Goal: Task Accomplishment & Management: Use online tool/utility

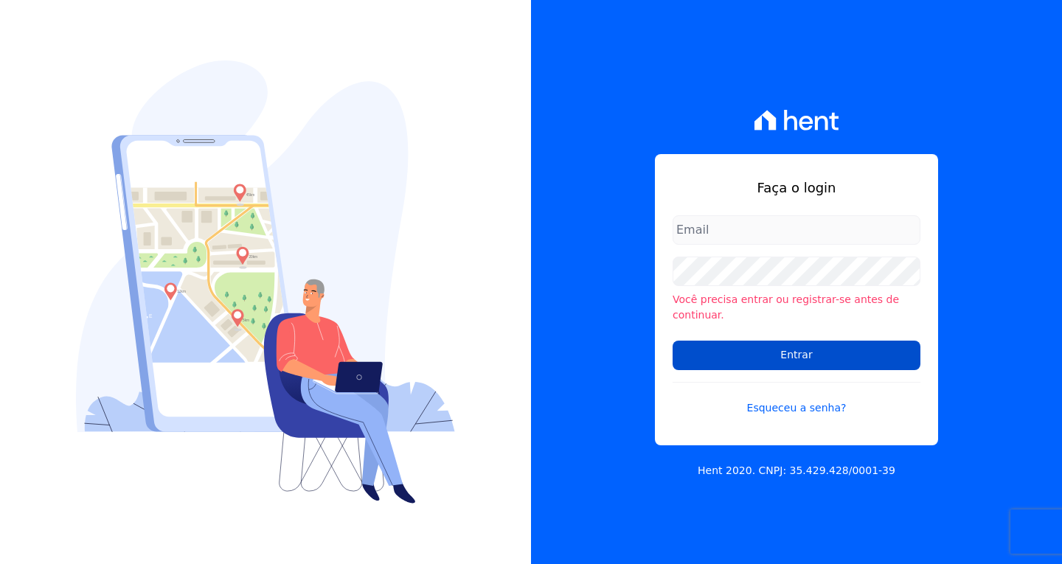
type input "[EMAIL_ADDRESS][DOMAIN_NAME]"
click at [857, 355] on input "Entrar" at bounding box center [796, 355] width 248 height 29
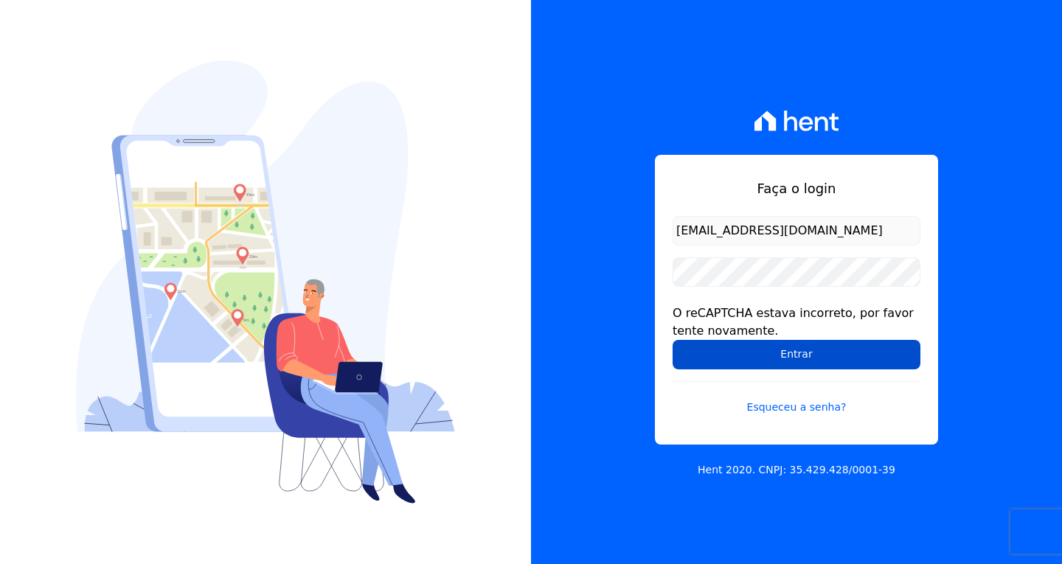
click at [774, 356] on input "Entrar" at bounding box center [796, 354] width 248 height 29
click at [735, 353] on input "Entrar" at bounding box center [796, 354] width 248 height 29
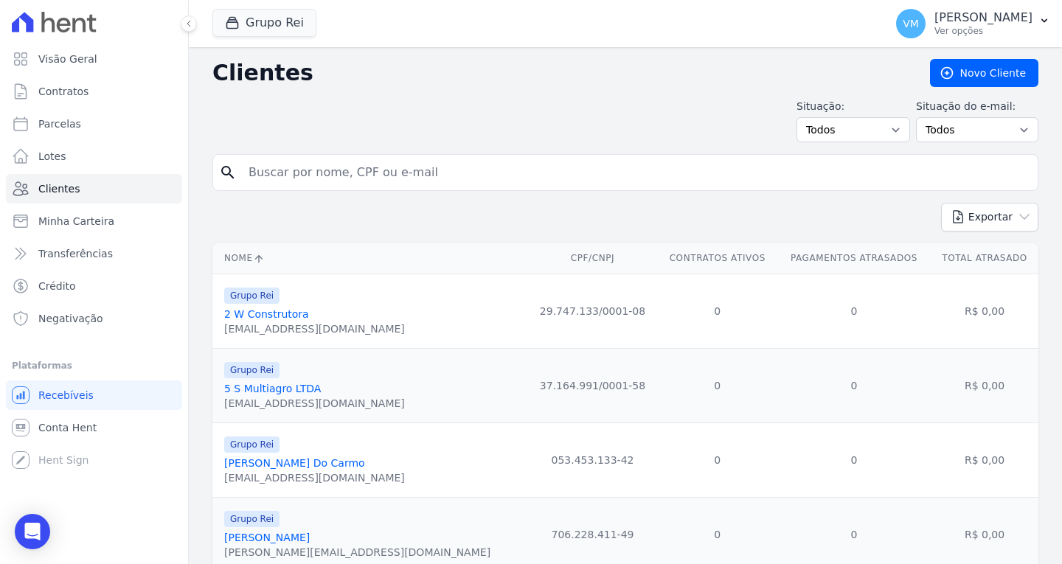
drag, startPoint x: 336, startPoint y: 161, endPoint x: 328, endPoint y: 167, distance: 9.6
click at [336, 162] on input "search" at bounding box center [636, 172] width 792 height 29
paste input "00602732166"
type input "00602732166"
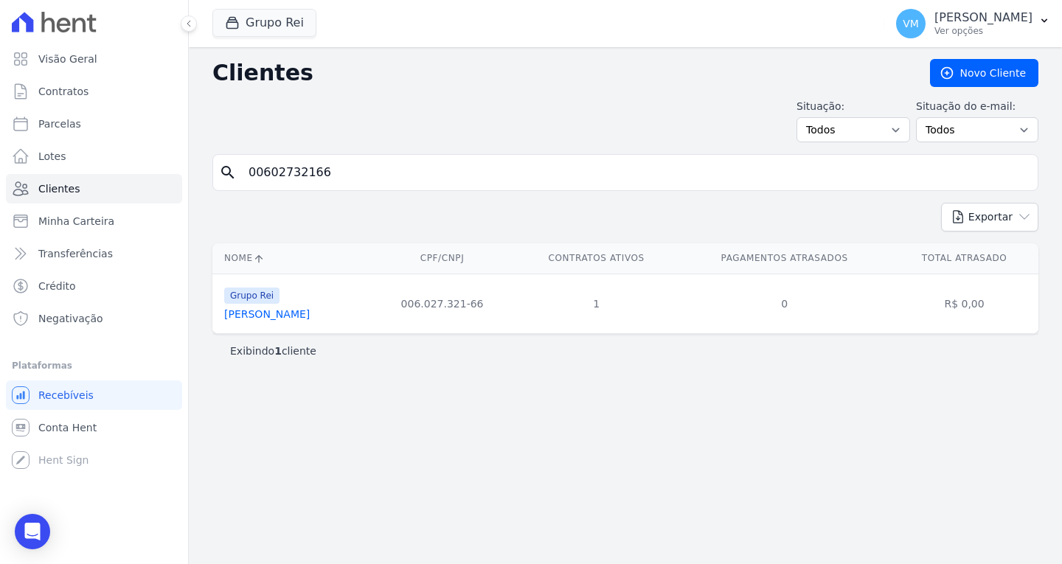
click at [278, 317] on link "[PERSON_NAME]" at bounding box center [267, 314] width 86 height 12
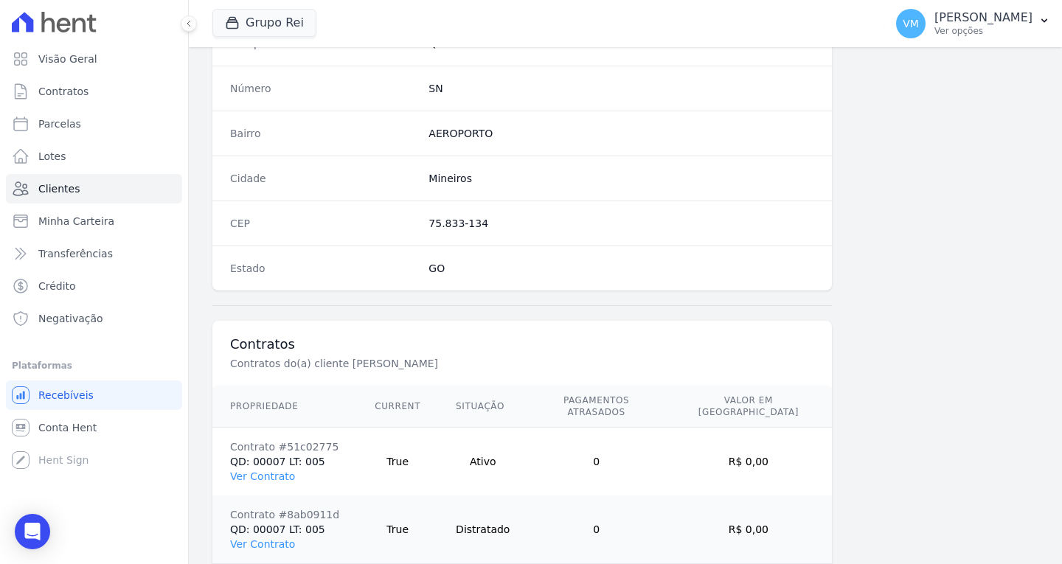
scroll to position [883, 0]
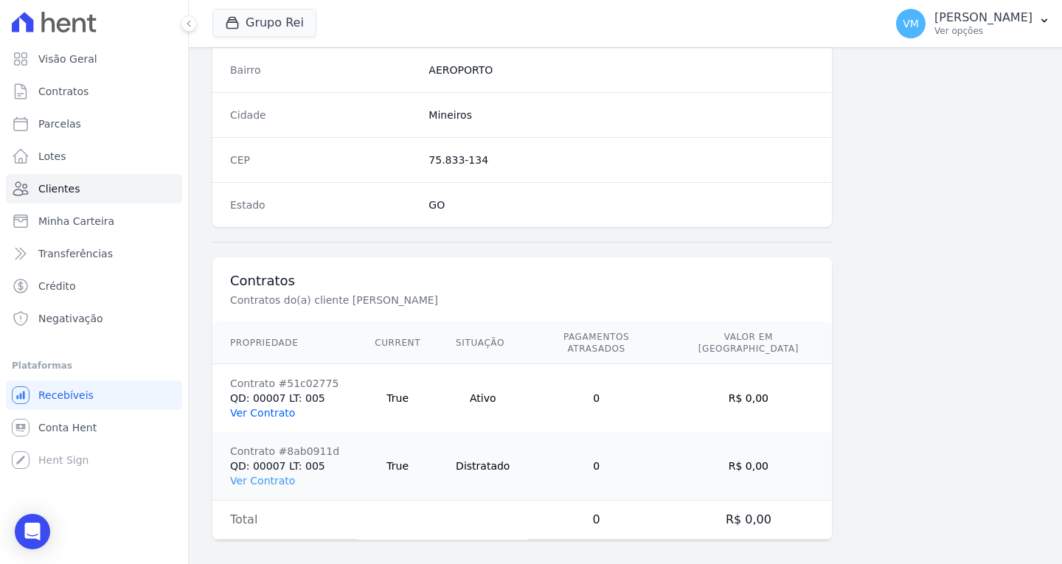
click at [277, 407] on link "Ver Contrato" at bounding box center [262, 413] width 65 height 12
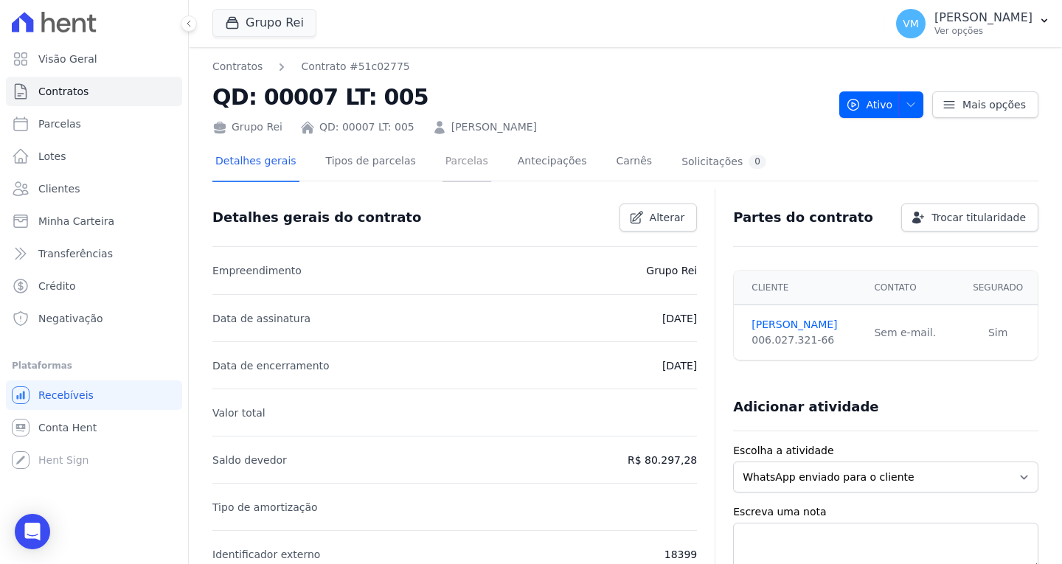
click at [445, 166] on link "Parcelas" at bounding box center [466, 162] width 49 height 39
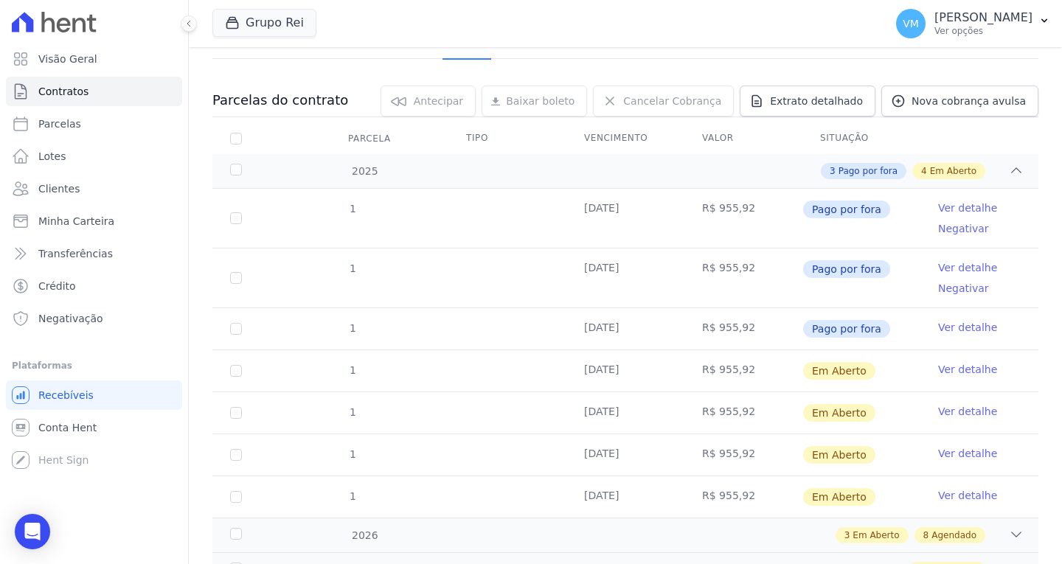
scroll to position [74, 0]
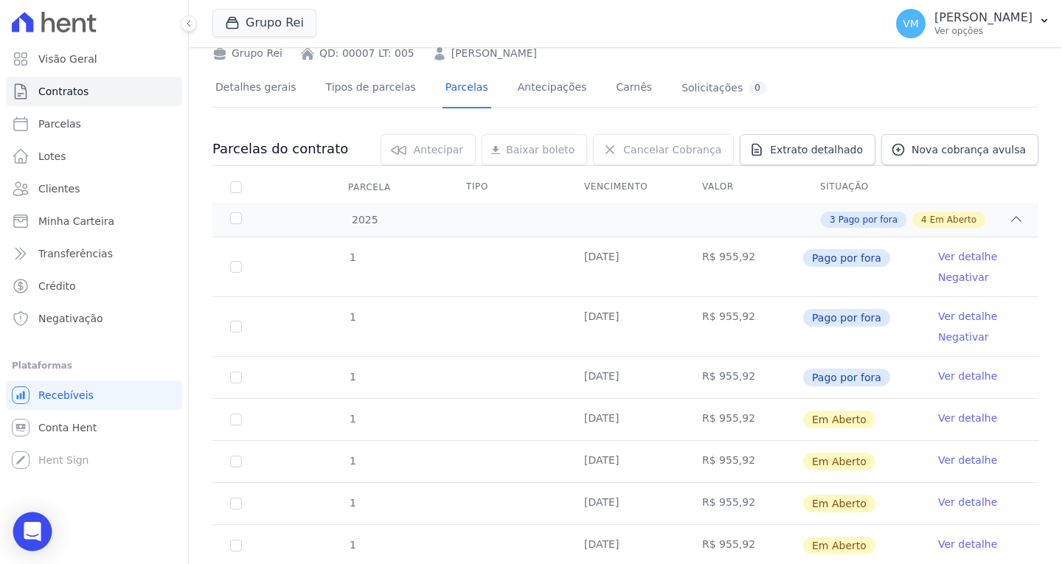
click at [35, 528] on icon "Open Intercom Messenger" at bounding box center [32, 531] width 17 height 19
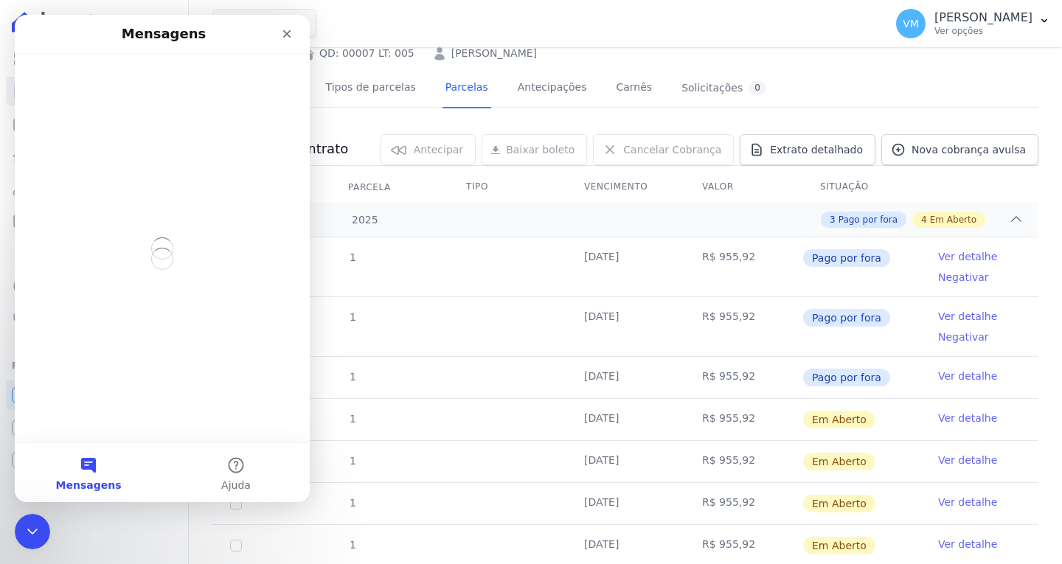
scroll to position [0, 0]
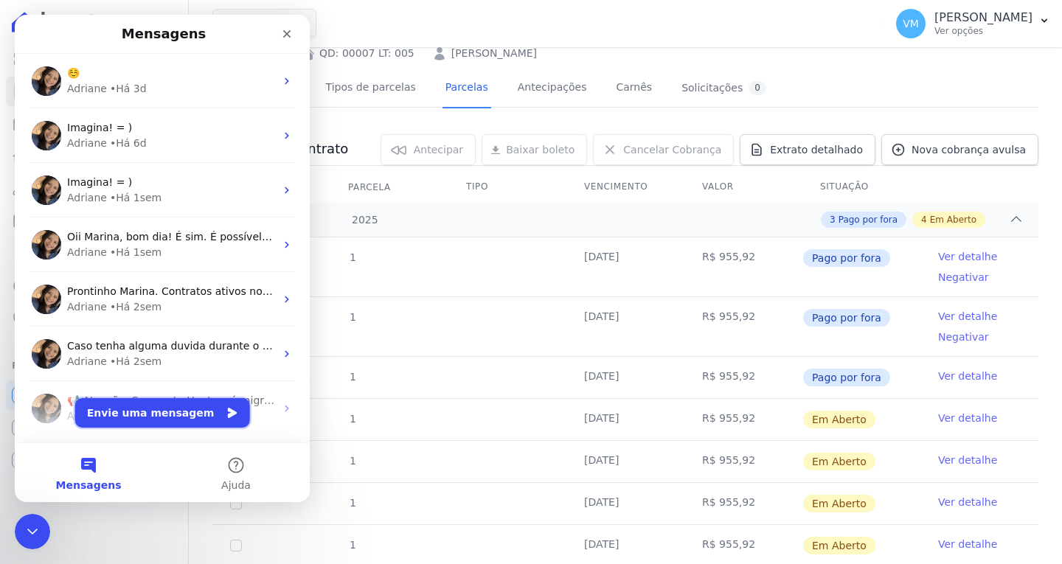
click at [157, 412] on button "Envie uma mensagem" at bounding box center [162, 412] width 175 height 29
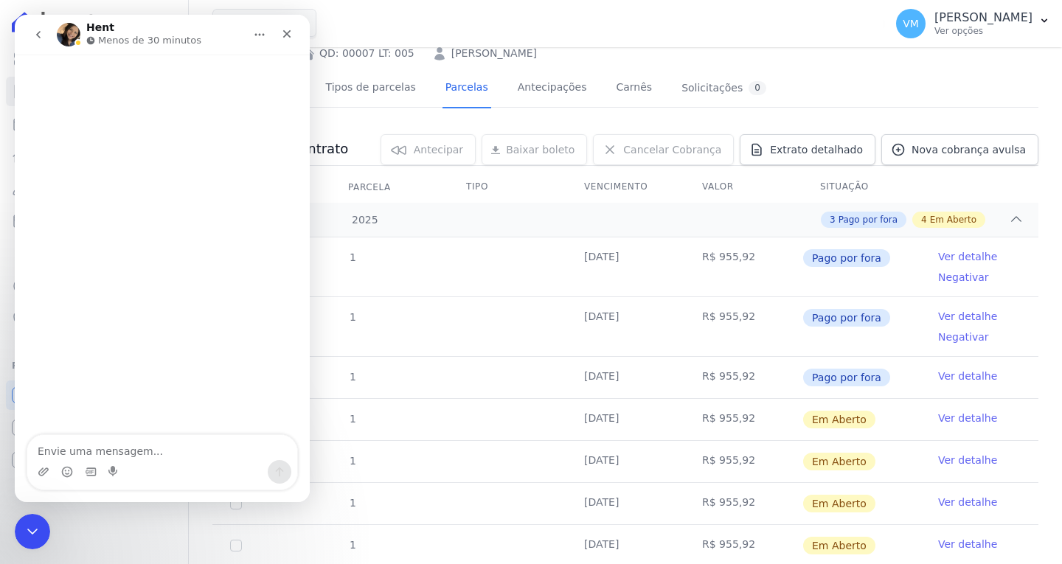
click at [143, 445] on textarea "Envie uma mensagem..." at bounding box center [162, 447] width 270 height 25
type textarea "Boa tarde"
type textarea "Tudo"
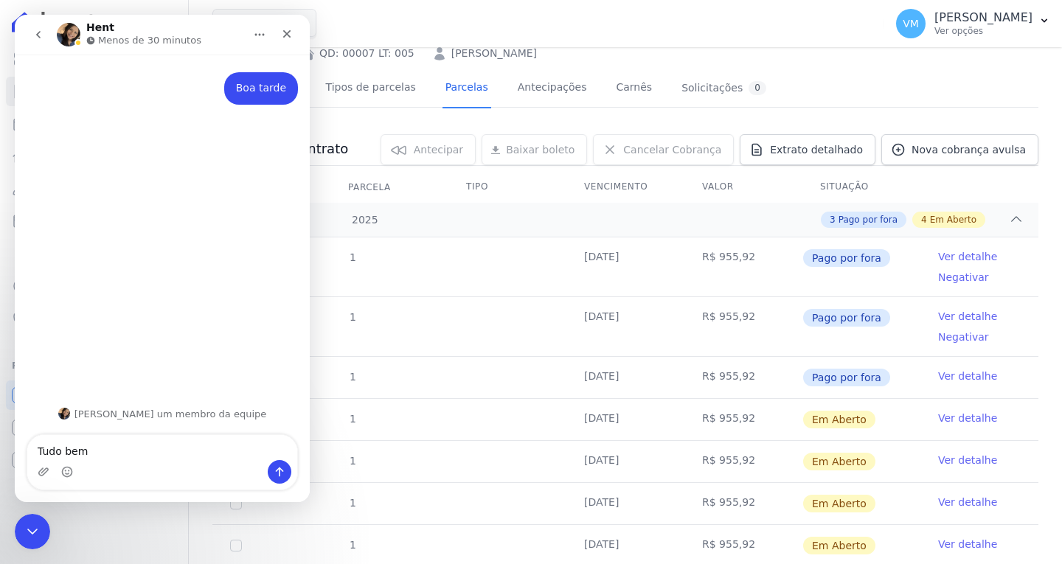
type textarea "Tudo bem?"
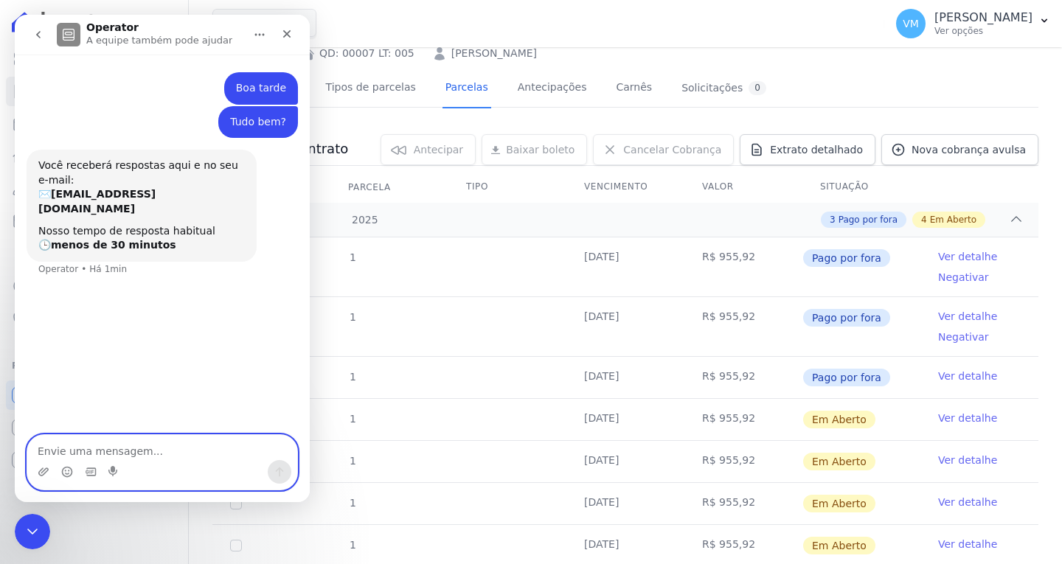
click at [148, 447] on textarea "Envie uma mensagem..." at bounding box center [162, 447] width 270 height 25
type textarea "Aqui é a Marina"
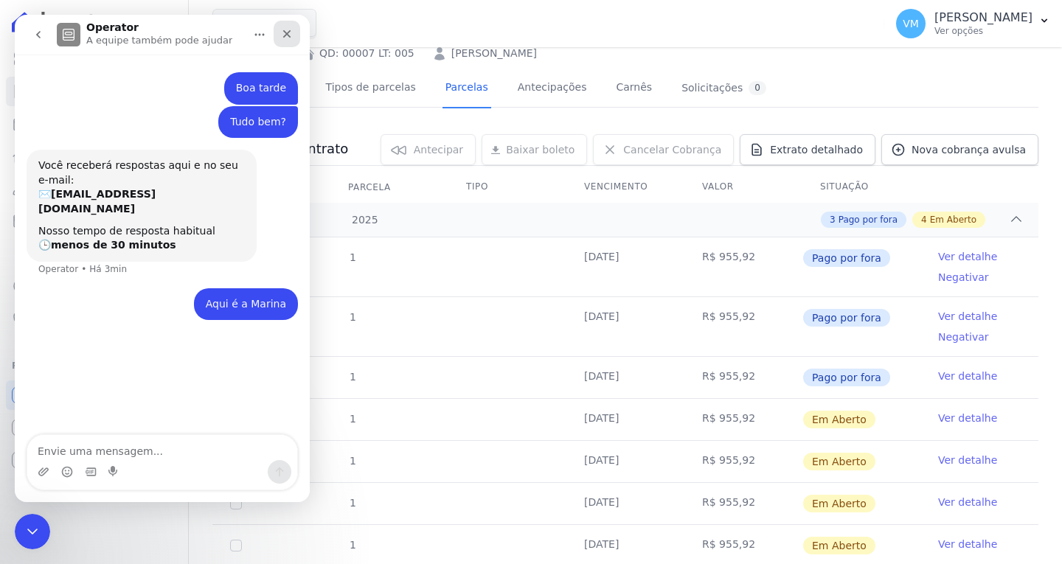
click at [282, 35] on icon "Fechar" at bounding box center [287, 34] width 12 height 12
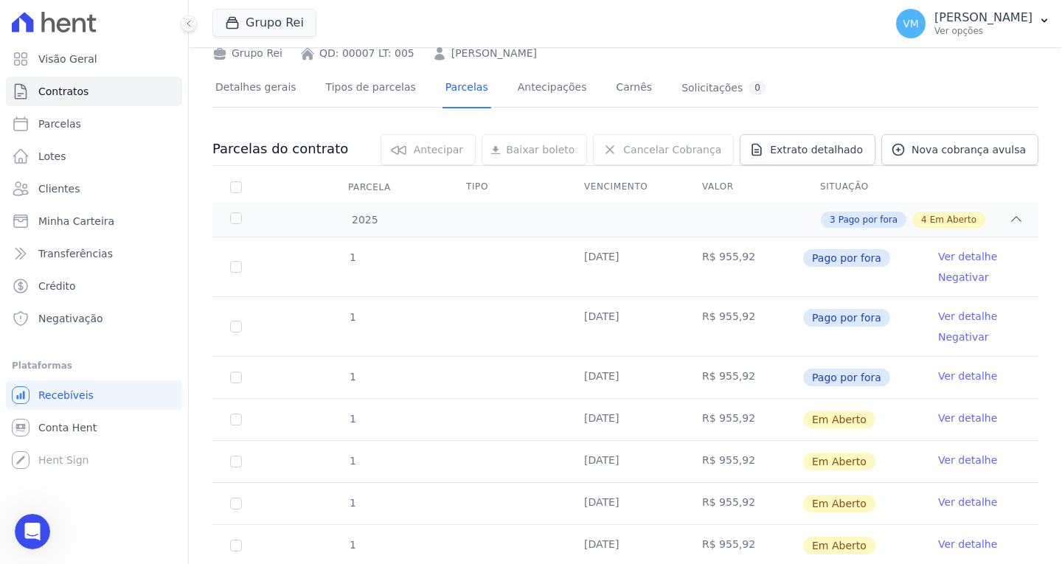
click at [848, 311] on span "Pago por fora" at bounding box center [846, 318] width 87 height 18
drag, startPoint x: 872, startPoint y: 315, endPoint x: 909, endPoint y: 315, distance: 37.6
click at [872, 315] on span "Pago por fora" at bounding box center [846, 318] width 87 height 18
click at [957, 315] on link "Ver detalhe" at bounding box center [967, 316] width 59 height 15
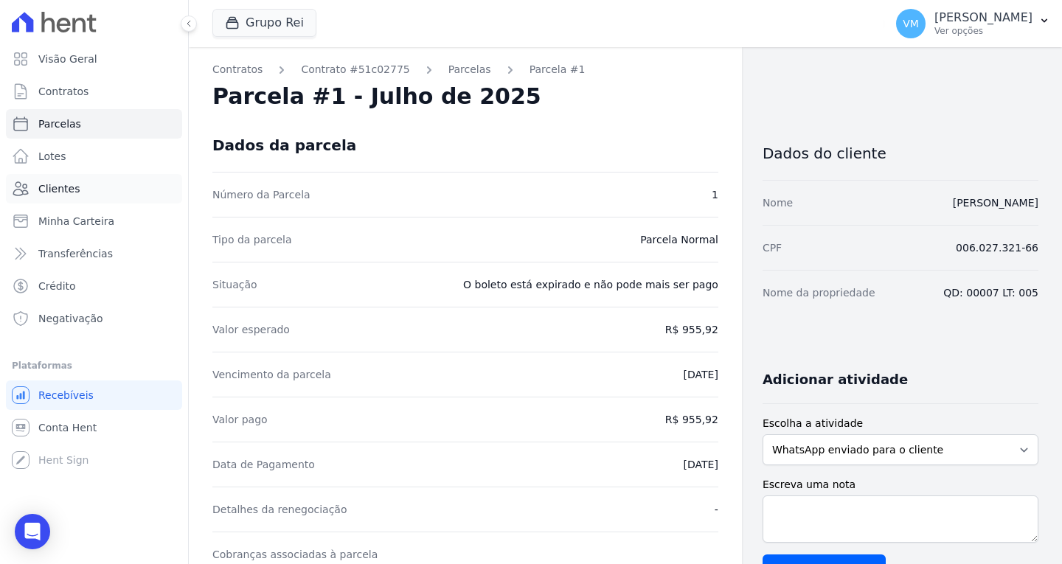
click at [85, 194] on link "Clientes" at bounding box center [94, 188] width 176 height 29
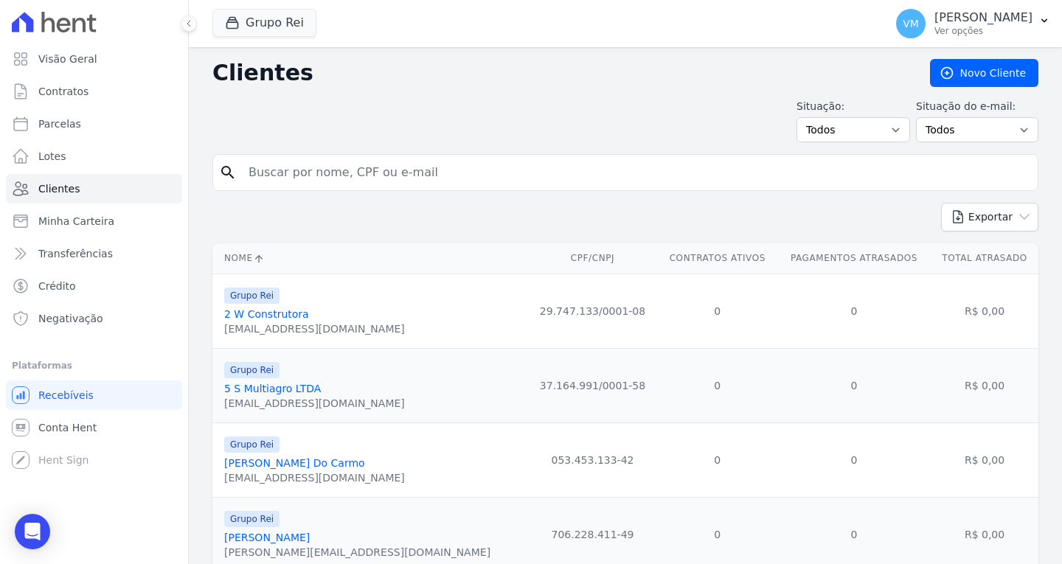
click at [454, 170] on input "search" at bounding box center [636, 172] width 792 height 29
click at [371, 168] on input "search" at bounding box center [636, 172] width 792 height 29
paste input "00602732166"
type input "00602732166"
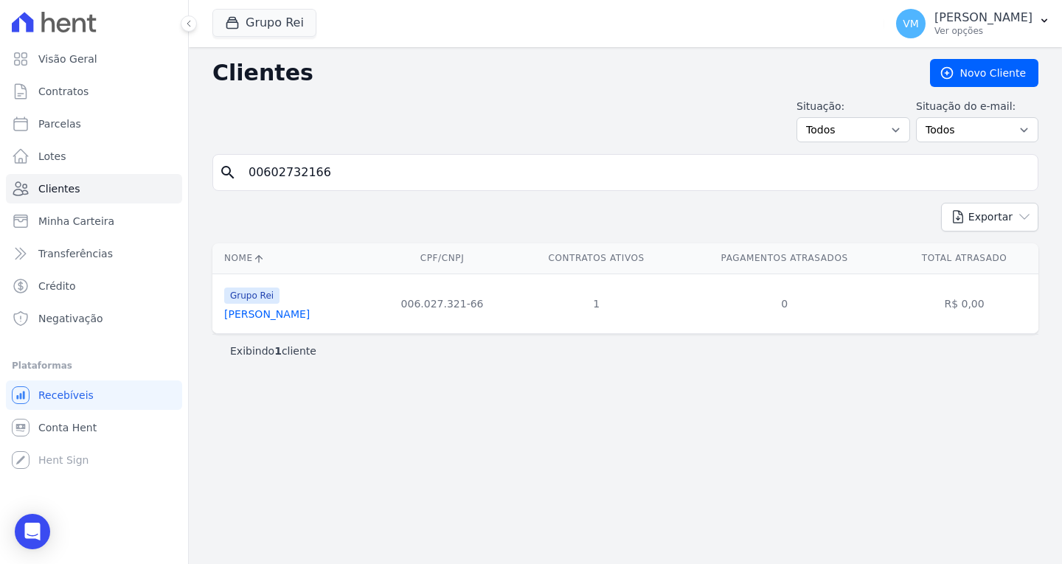
click at [305, 315] on link "[PERSON_NAME]" at bounding box center [267, 314] width 86 height 12
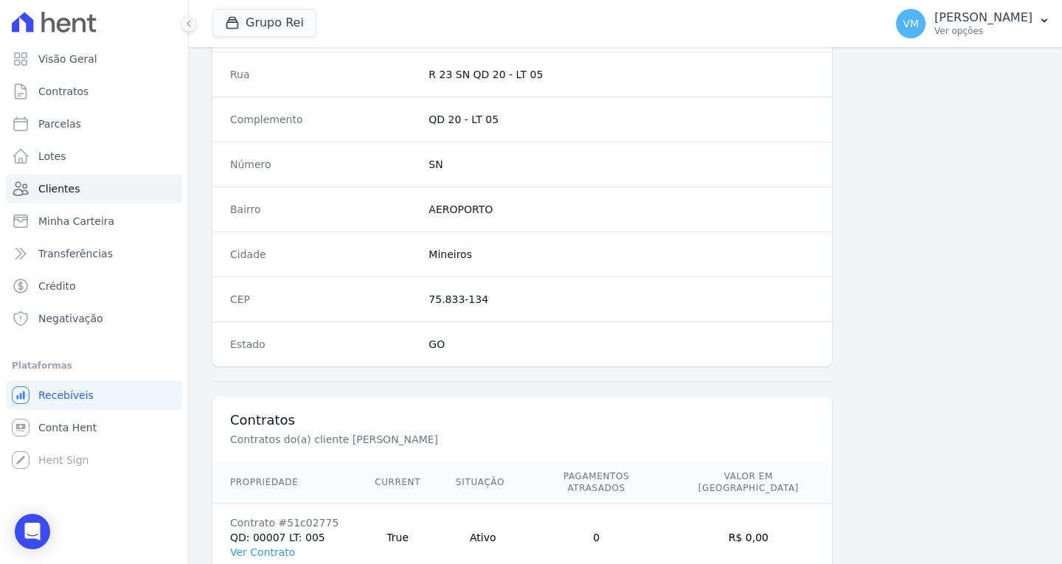
scroll to position [883, 0]
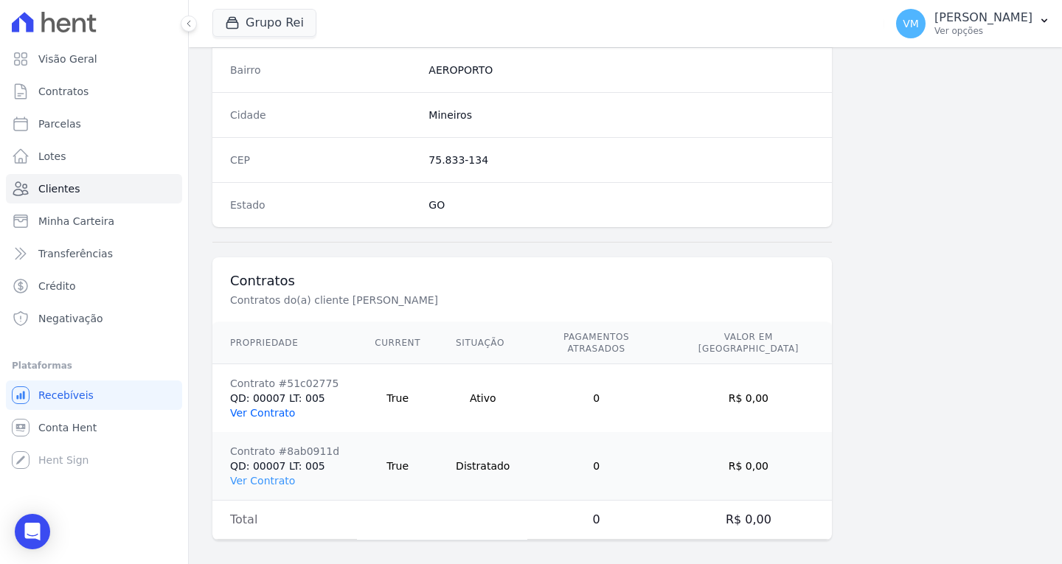
click at [257, 407] on link "Ver Contrato" at bounding box center [262, 413] width 65 height 12
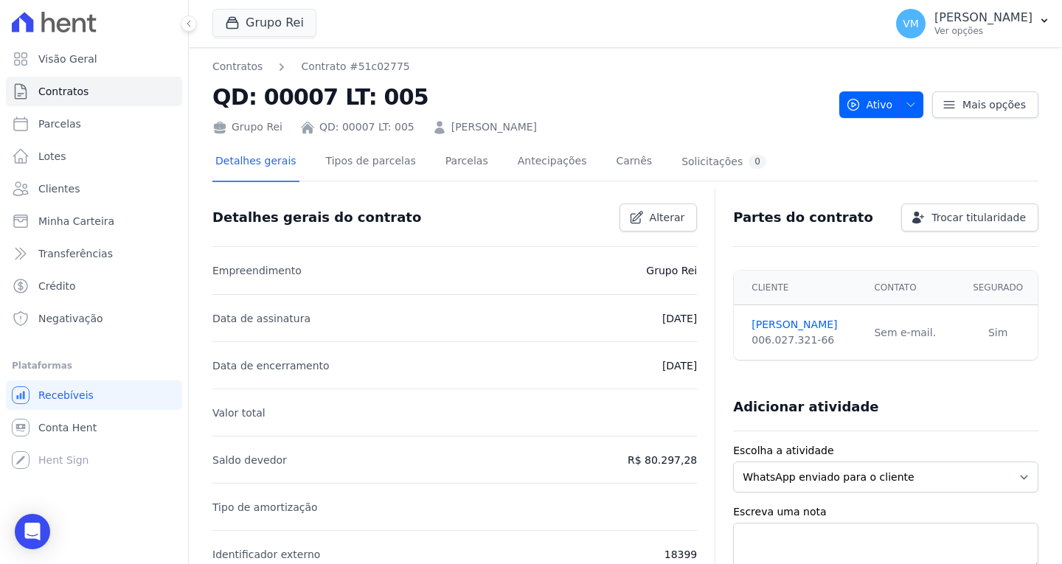
click at [422, 163] on div "Detalhes gerais Tipos de parcelas Parcelas Antecipações Carnês Solicitações 0" at bounding box center [490, 162] width 557 height 39
click at [442, 164] on link "Parcelas" at bounding box center [466, 162] width 49 height 39
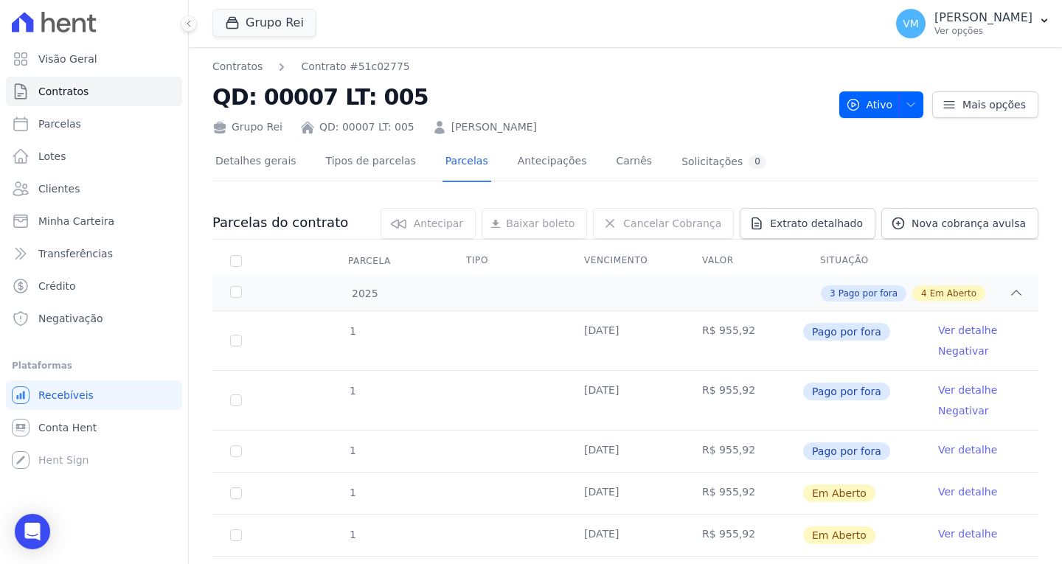
click at [228, 254] on th "Parcela" at bounding box center [235, 261] width 47 height 31
click at [232, 262] on input "checkbox" at bounding box center [236, 261] width 12 height 12
checkbox input "true"
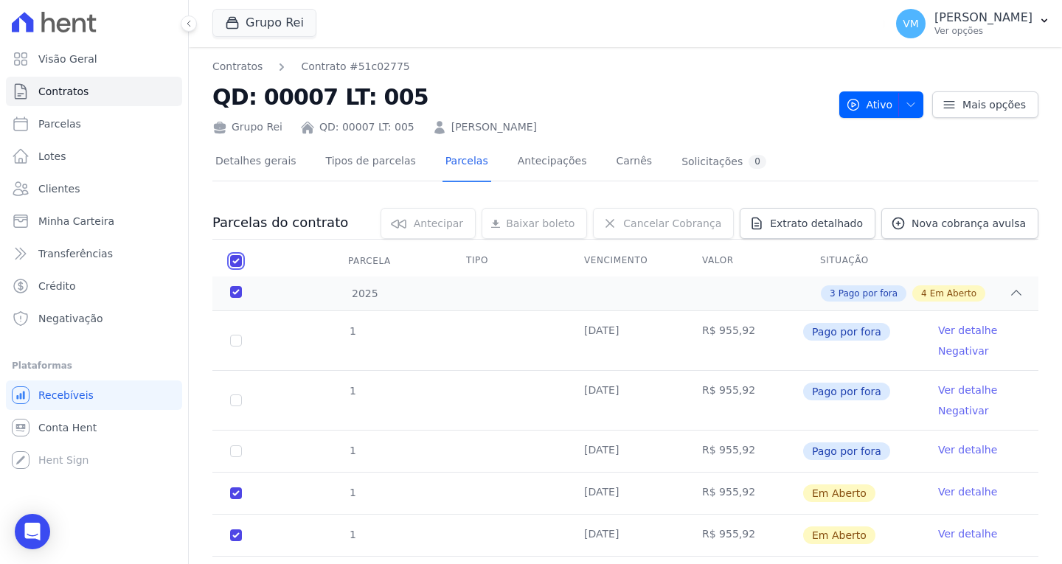
checkbox input "true"
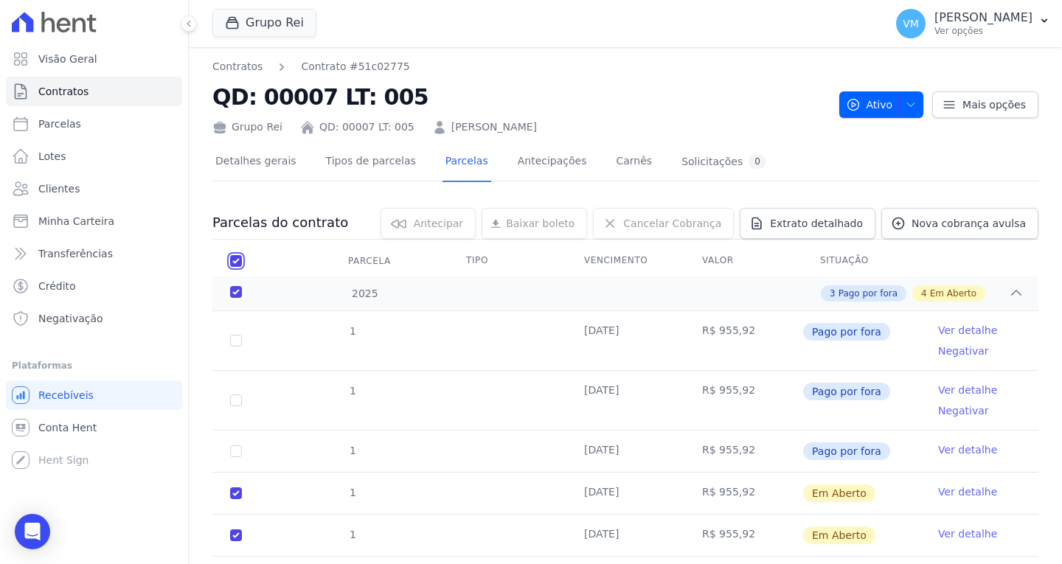
checkbox input "true"
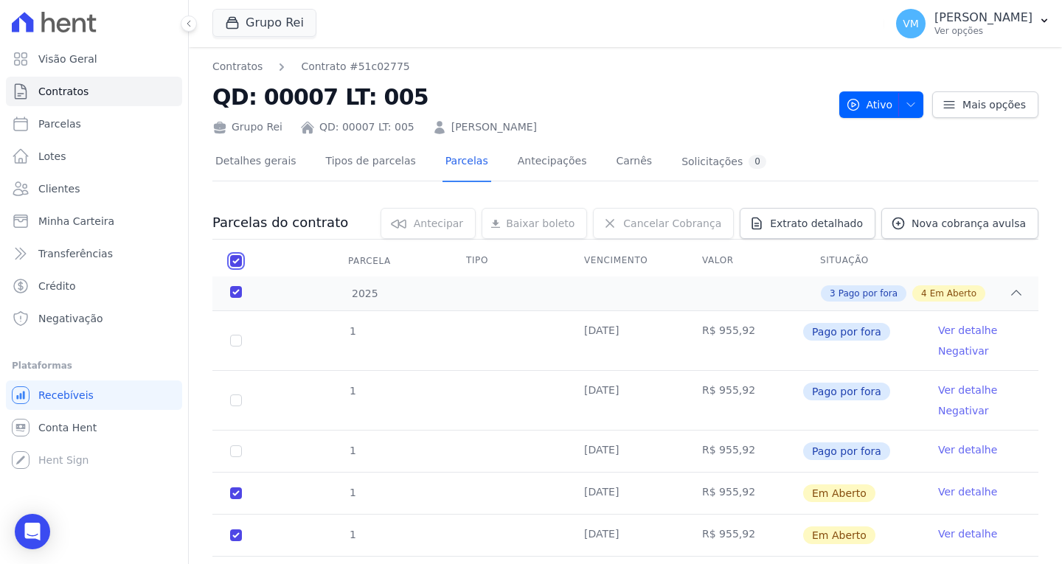
checkbox input "true"
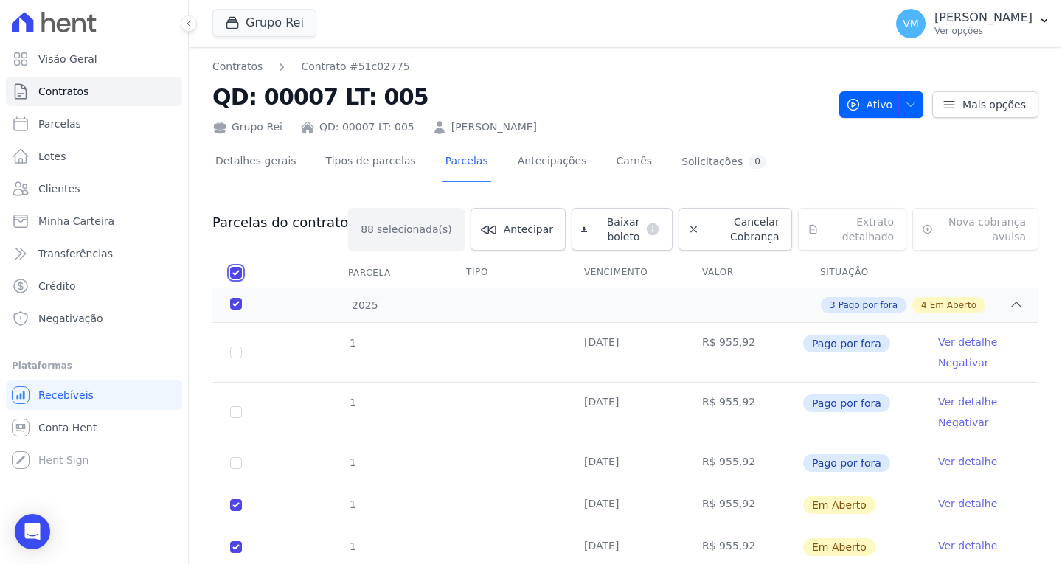
click at [235, 274] on input "checkbox" at bounding box center [236, 273] width 12 height 12
checkbox input "false"
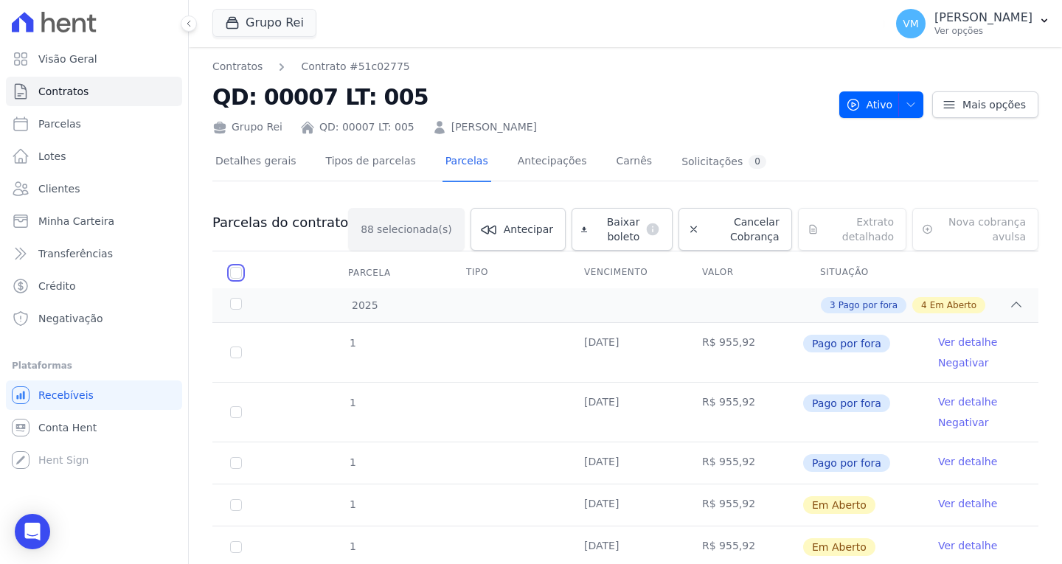
checkbox input "false"
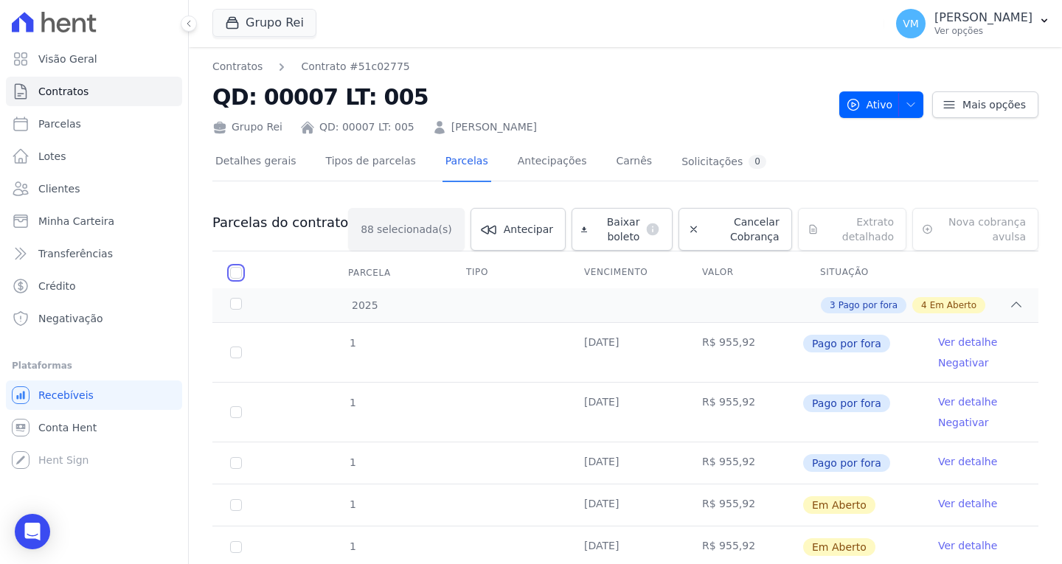
checkbox input "false"
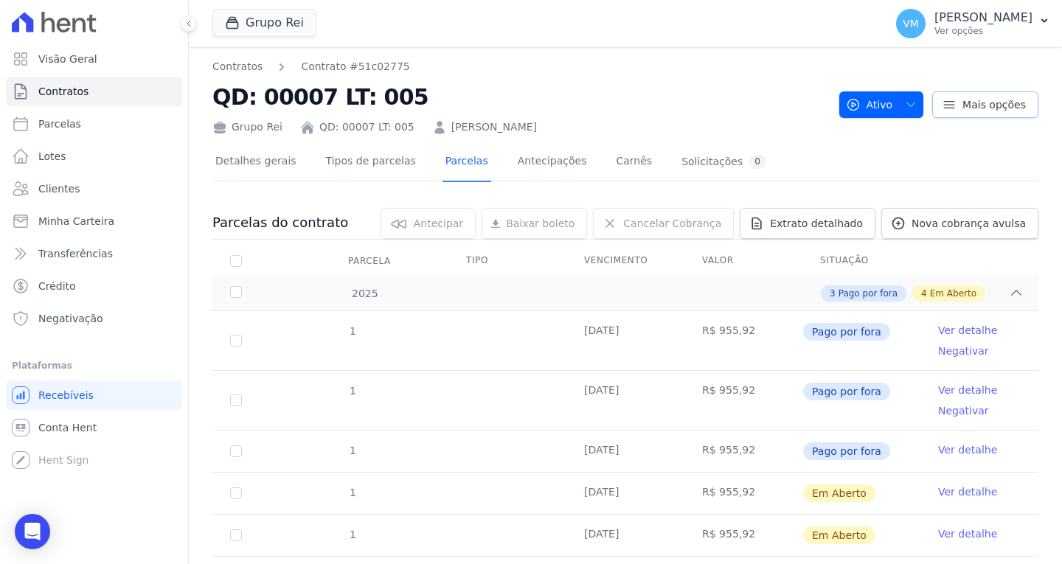
click at [988, 101] on span "Mais opções" at bounding box center [993, 104] width 63 height 15
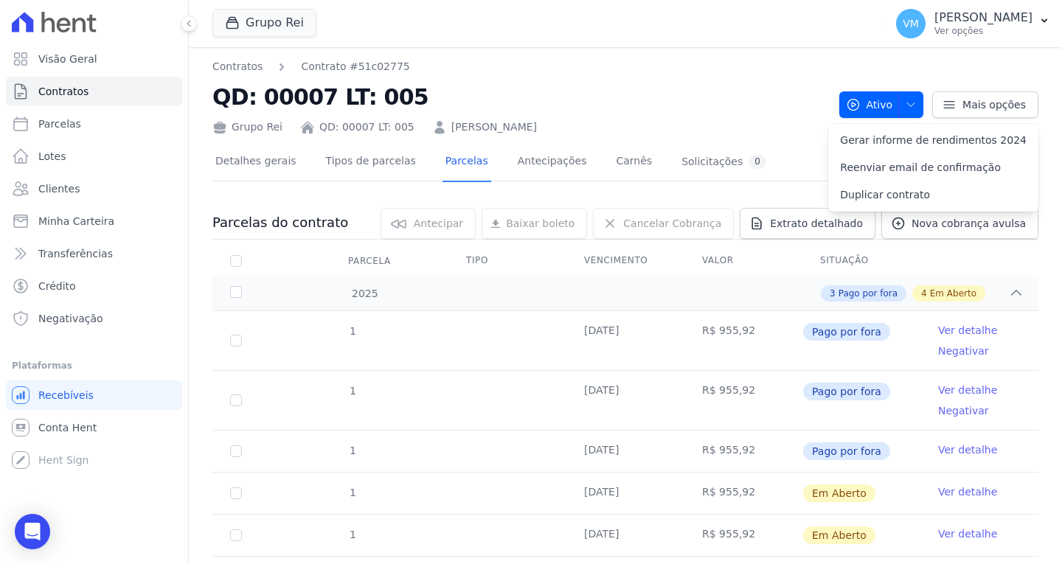
click at [753, 107] on h2 "QD: 00007 LT: 005" at bounding box center [519, 96] width 615 height 33
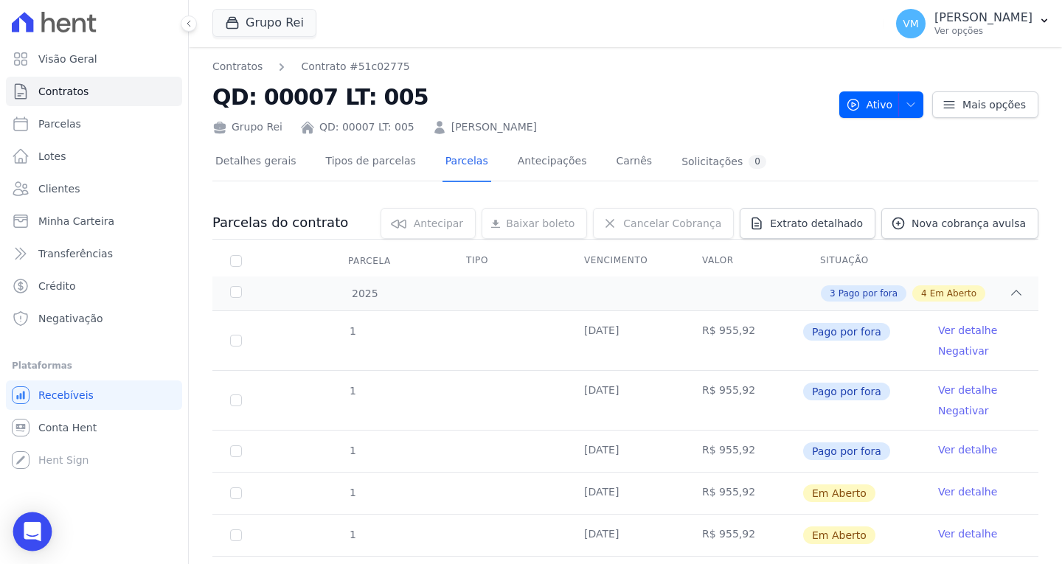
click at [33, 540] on div "Open Intercom Messenger" at bounding box center [32, 531] width 39 height 39
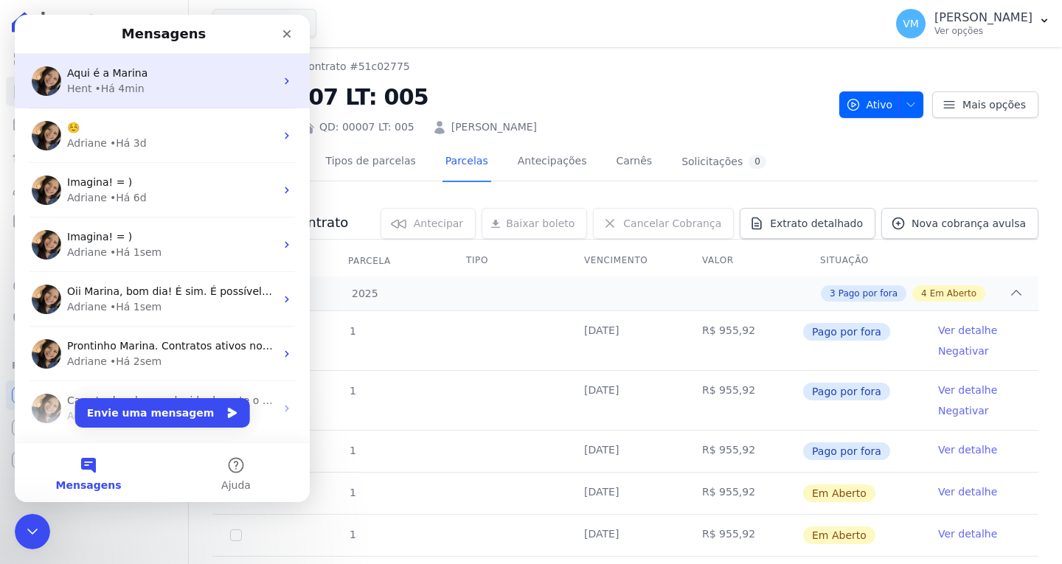
click at [181, 89] on div "Hent • Há 4min" at bounding box center [171, 88] width 208 height 15
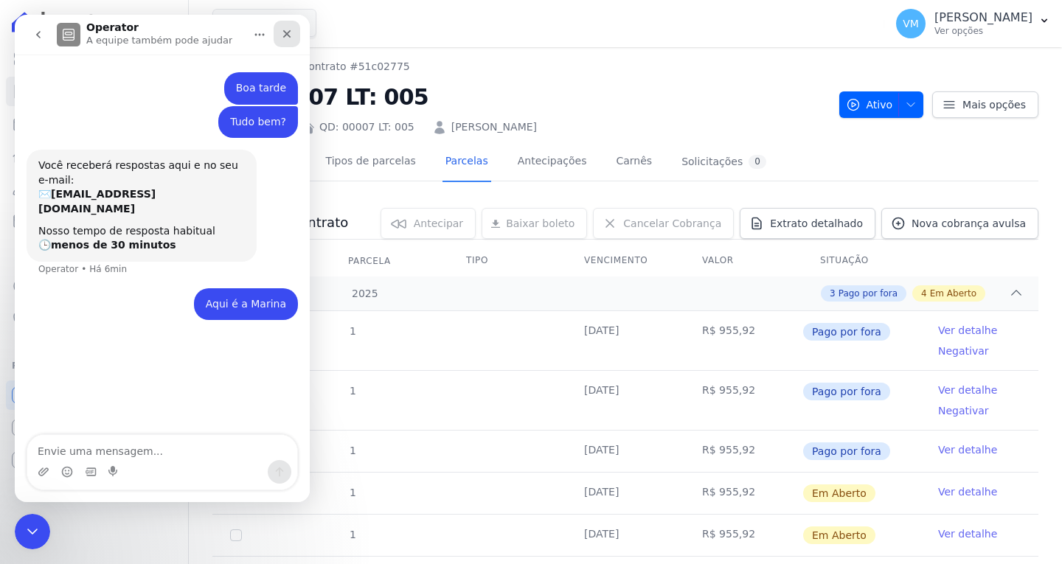
click at [283, 29] on icon "Fechar" at bounding box center [287, 34] width 12 height 12
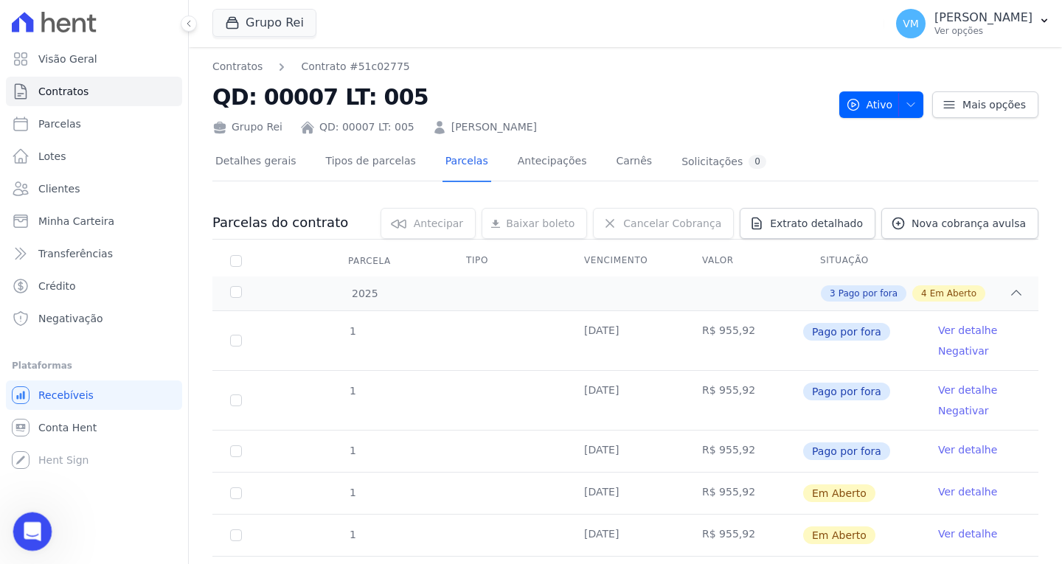
drag, startPoint x: 20, startPoint y: 536, endPoint x: 26, endPoint y: 524, distance: 13.9
click at [19, 537] on div "Abertura do Messenger da Intercom" at bounding box center [30, 529] width 49 height 49
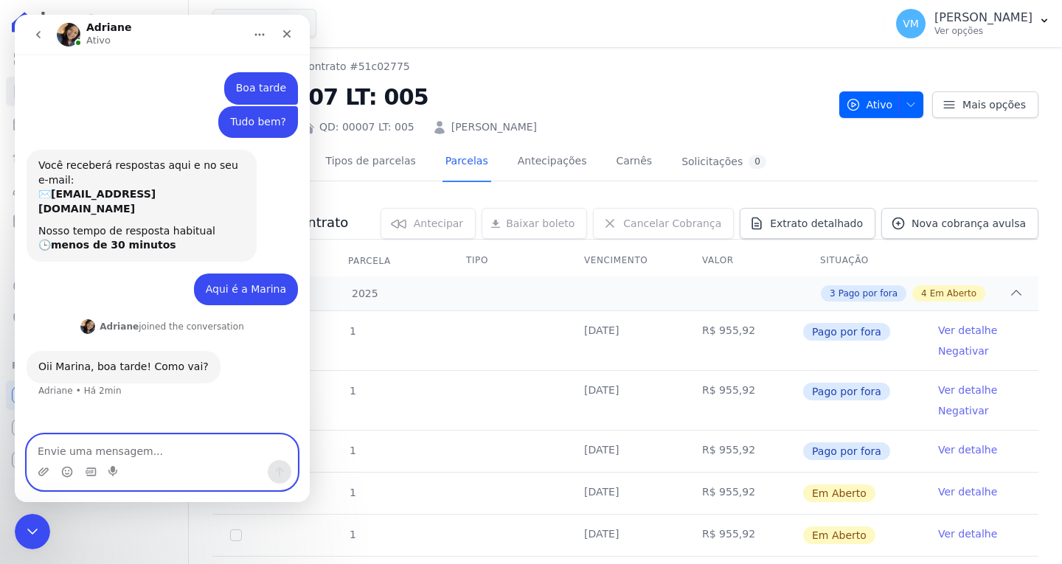
click at [197, 451] on textarea "Envie uma mensagem..." at bounding box center [162, 447] width 270 height 25
type textarea "estou bem"
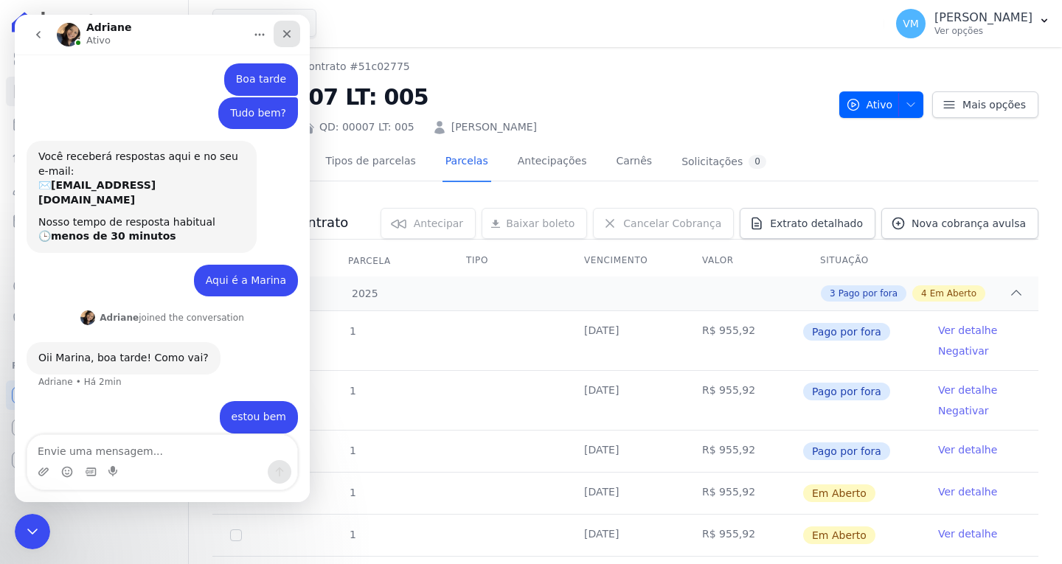
click at [283, 37] on icon "Fechar" at bounding box center [287, 34] width 8 height 8
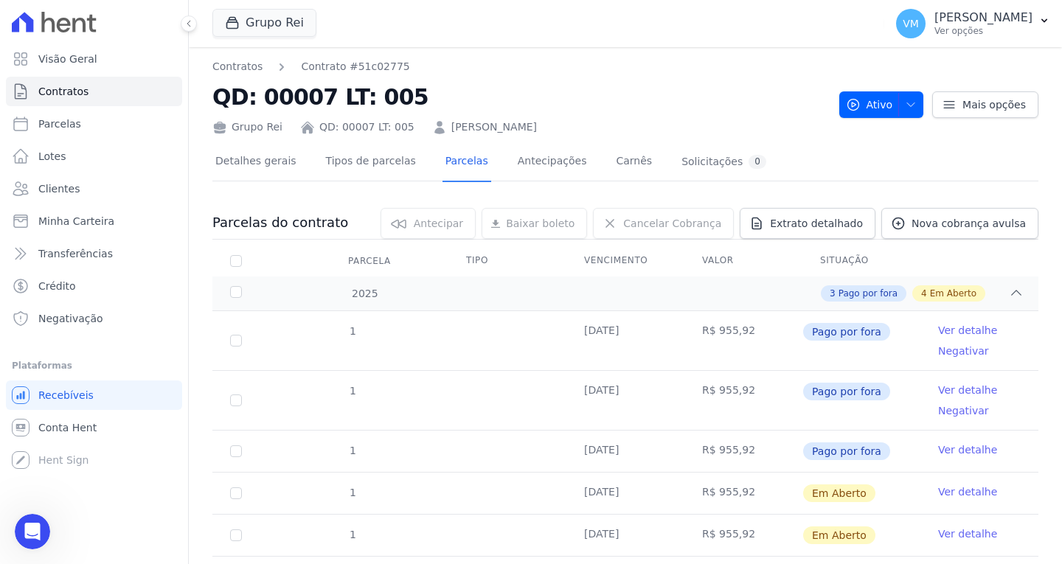
drag, startPoint x: 437, startPoint y: 97, endPoint x: 230, endPoint y: 94, distance: 206.5
click at [217, 95] on h2 "QD: 00007 LT: 005" at bounding box center [519, 96] width 615 height 33
click at [327, 75] on div "Contratos Contrato #51c02775 QD: 00007 LT: 005 Grupo Rei QD: 00007 LT: 005 FABI…" at bounding box center [519, 97] width 615 height 76
drag, startPoint x: 410, startPoint y: 66, endPoint x: 341, endPoint y: 64, distance: 68.6
click at [341, 64] on nav "Contratos Contrato #51c02775" at bounding box center [519, 66] width 615 height 15
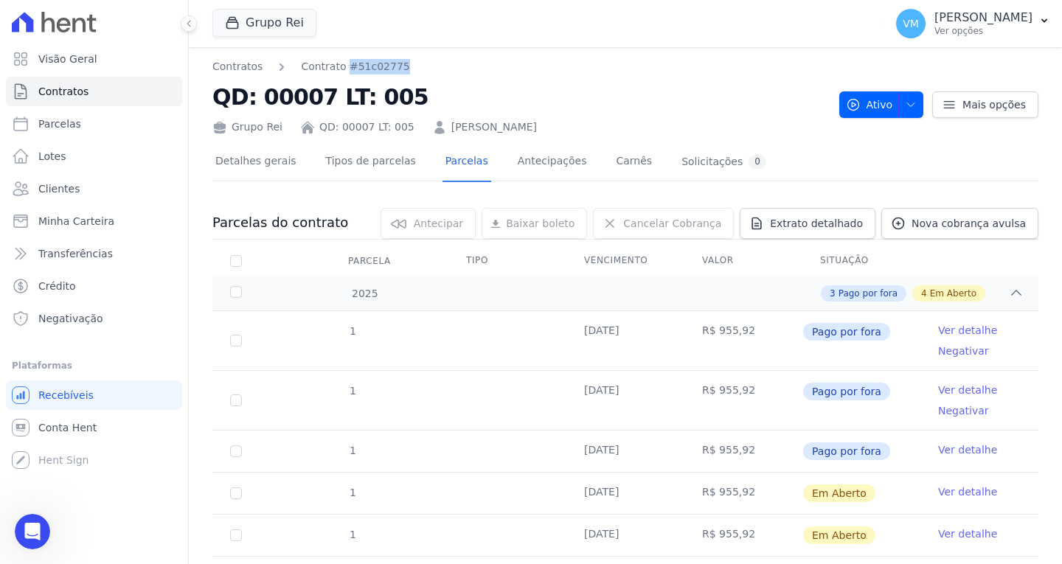
copy link "#51c02775"
click at [20, 526] on div "Abertura do Messenger da Intercom" at bounding box center [30, 529] width 49 height 49
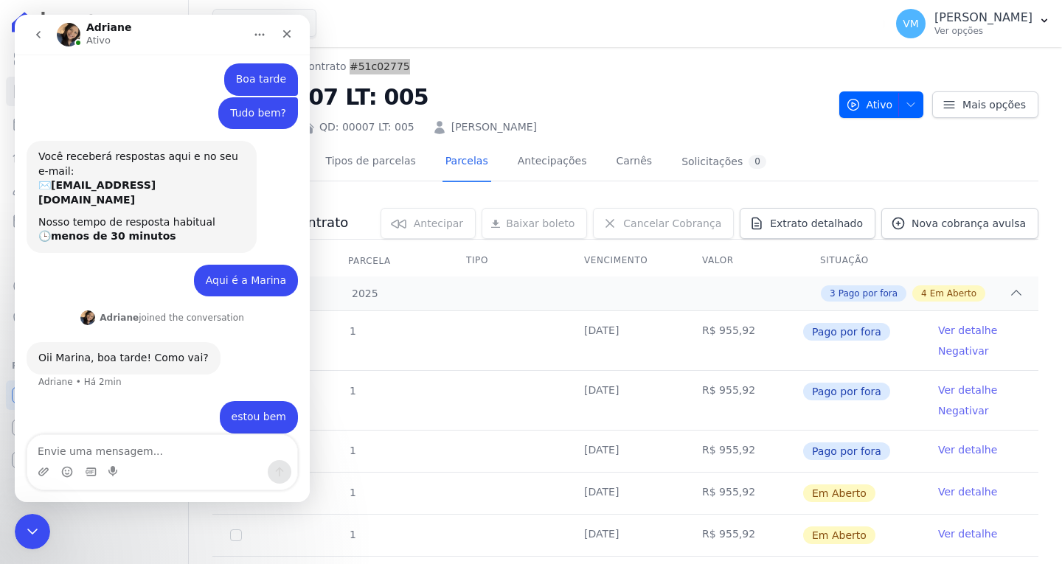
click at [105, 452] on textarea "Envie uma mensagem..." at bounding box center [162, 447] width 270 height 25
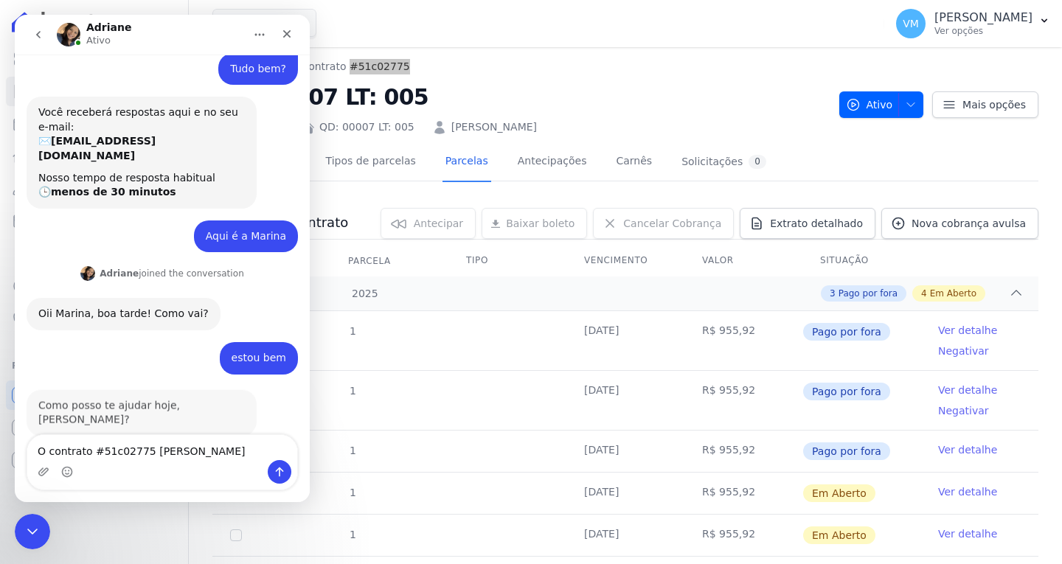
scroll to position [53, 0]
type textarea "O contrato #51c02775 FABIO SOUZA DE ALMEIDA"
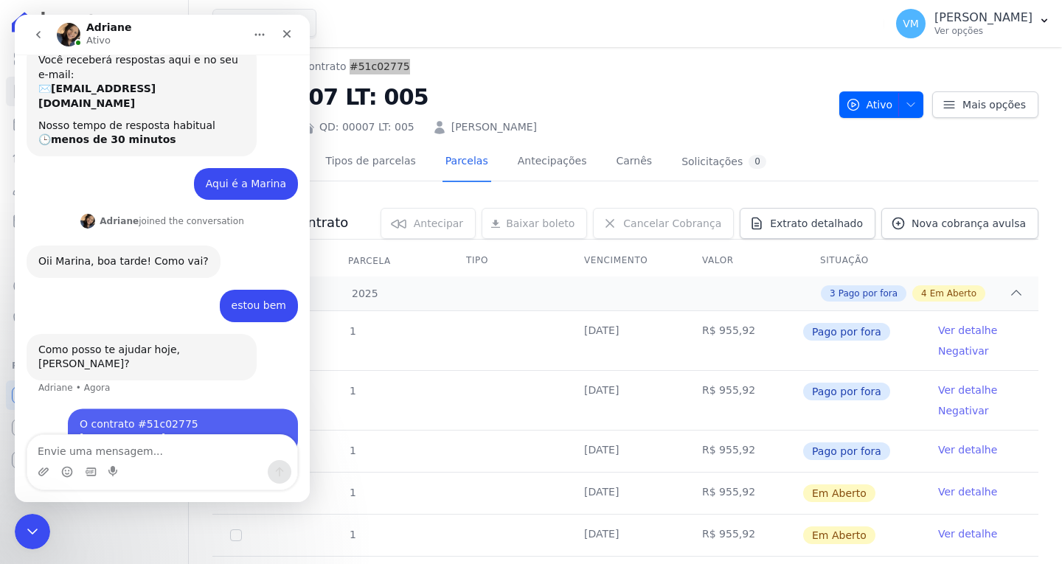
scroll to position [111, 0]
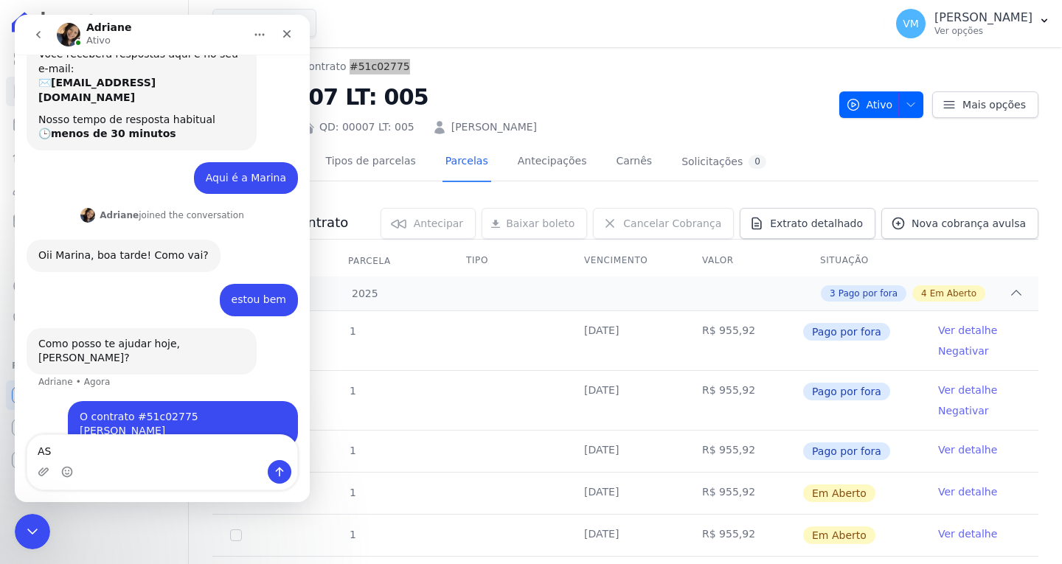
type textarea "A"
type textarea "As parcelas do dia 30/07 e 30/08"
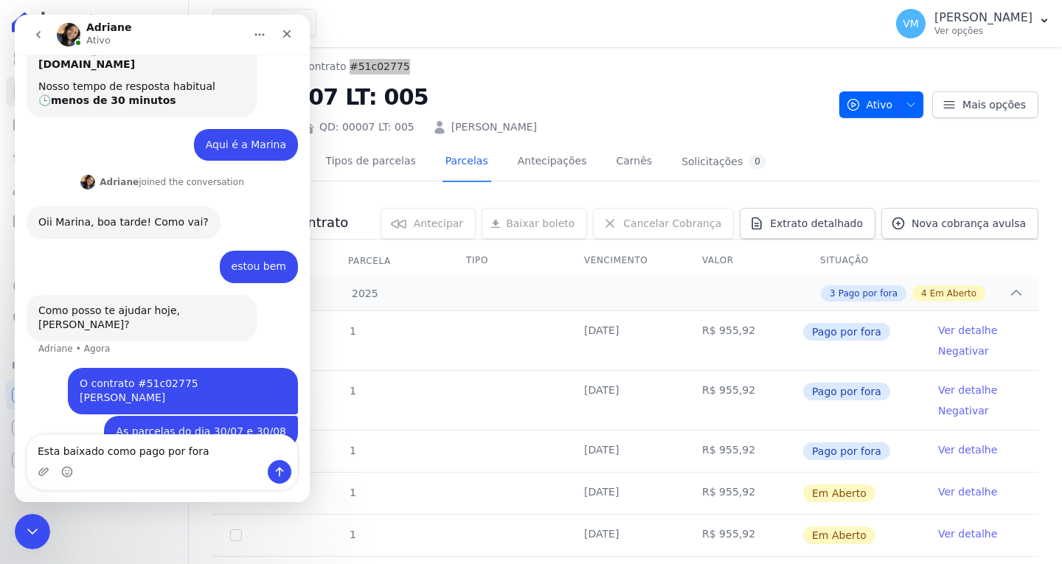
type textarea "Esta baixado como pago por fora"
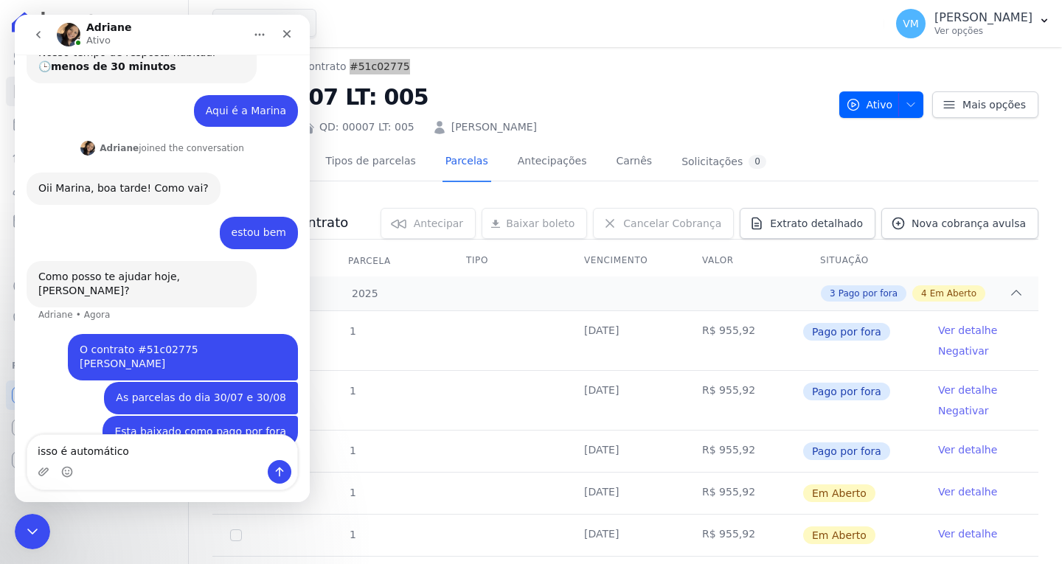
click at [170, 457] on textarea "isso é automático" at bounding box center [162, 447] width 270 height 25
type textarea "isso é automático?"
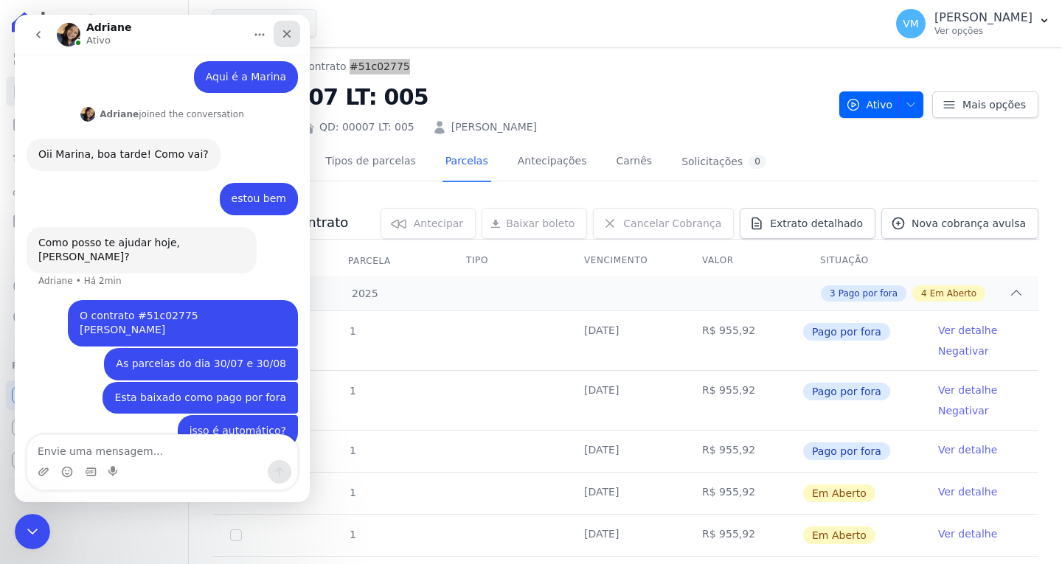
click at [293, 29] on div "Fechar" at bounding box center [287, 34] width 27 height 27
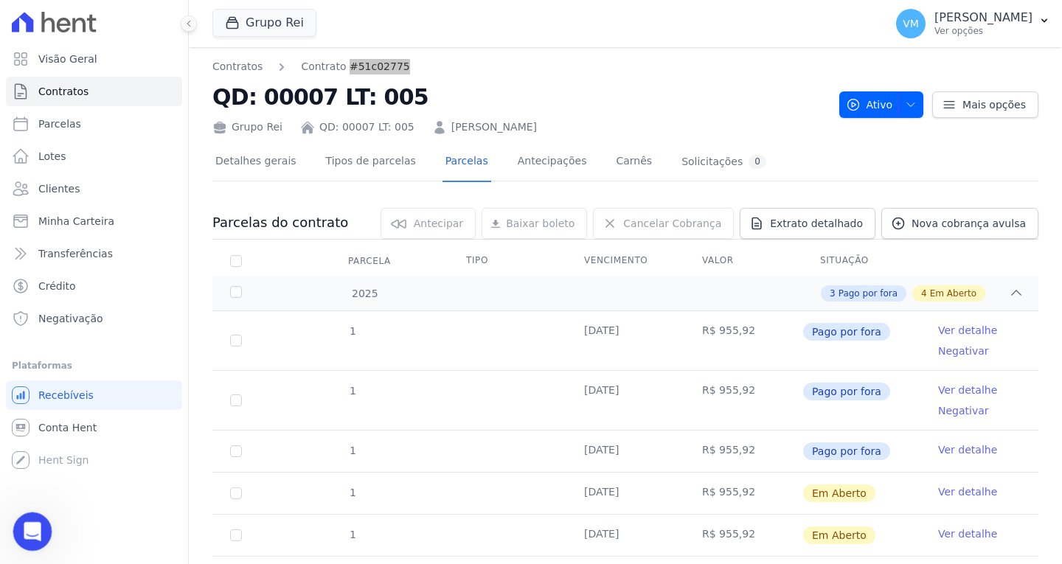
click at [31, 527] on icon "Abertura do Messenger da Intercom" at bounding box center [30, 530] width 10 height 12
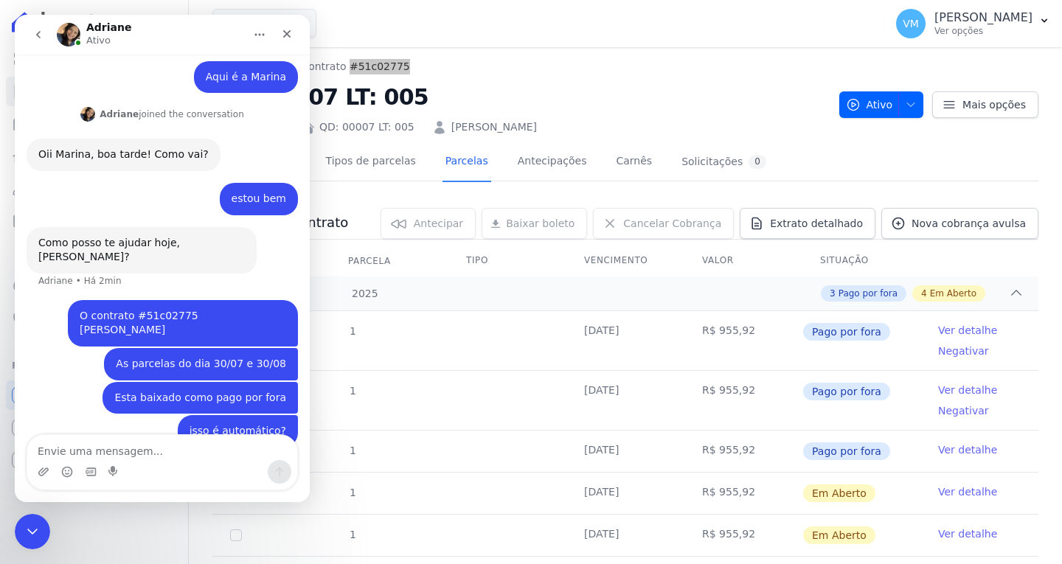
click at [161, 442] on textarea "Envie uma mensagem..." at bounding box center [162, 447] width 270 height 25
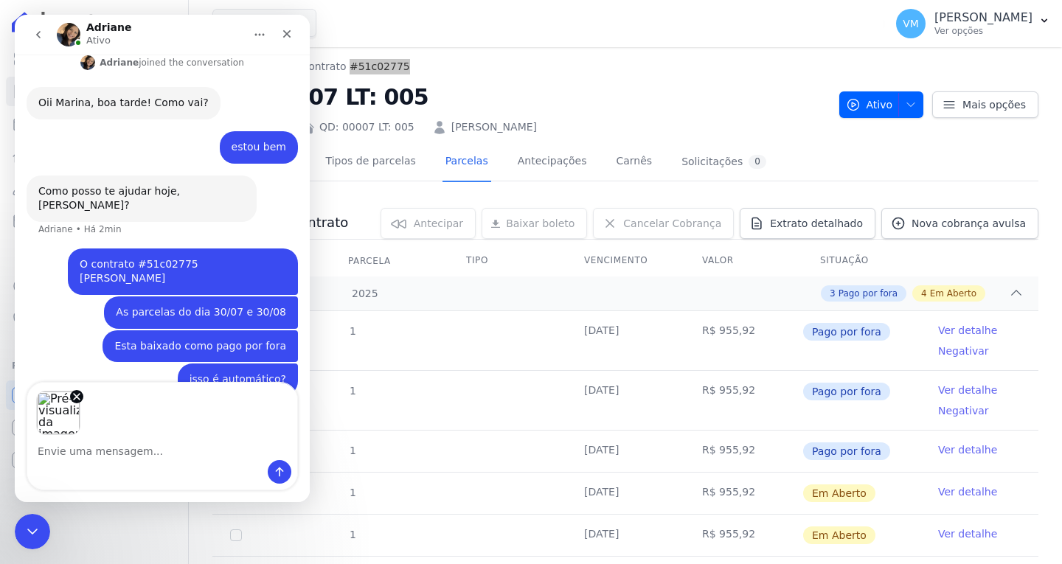
scroll to position [265, 0]
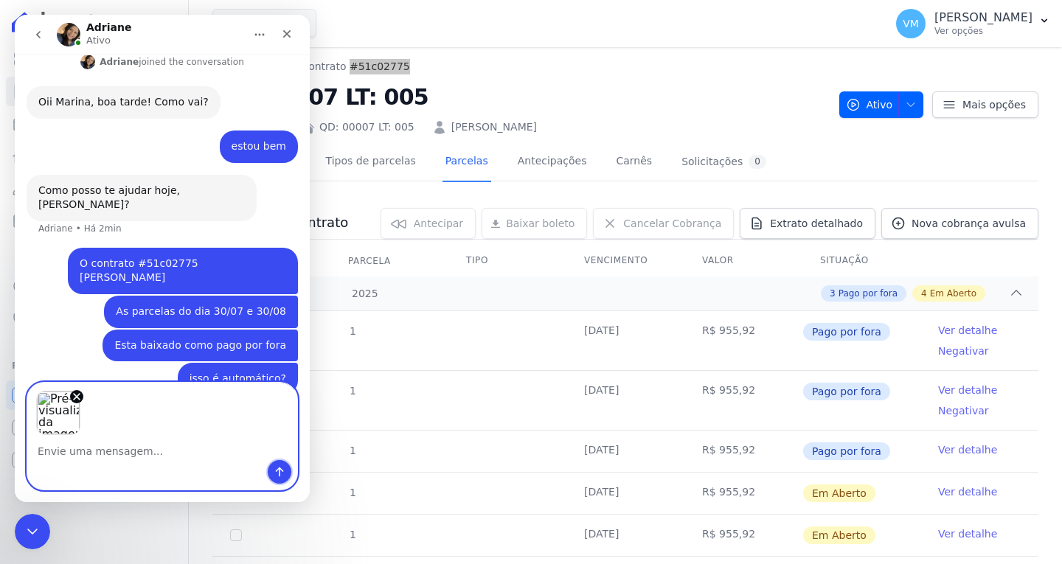
click at [277, 476] on icon "Enviar uma mensagem" at bounding box center [280, 472] width 12 height 12
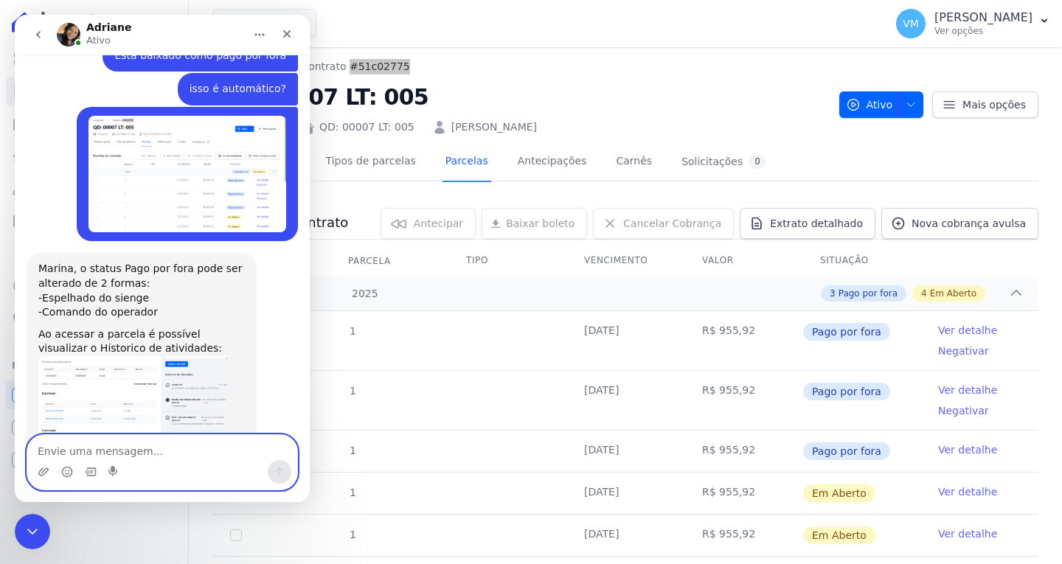
scroll to position [571, 0]
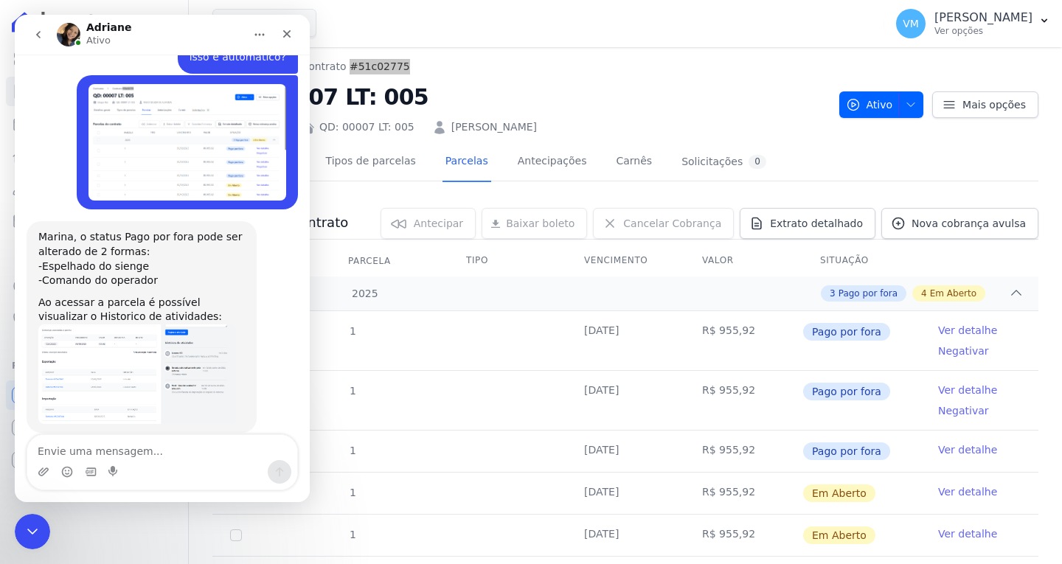
click at [207, 339] on img "Adriane diz…" at bounding box center [137, 374] width 198 height 100
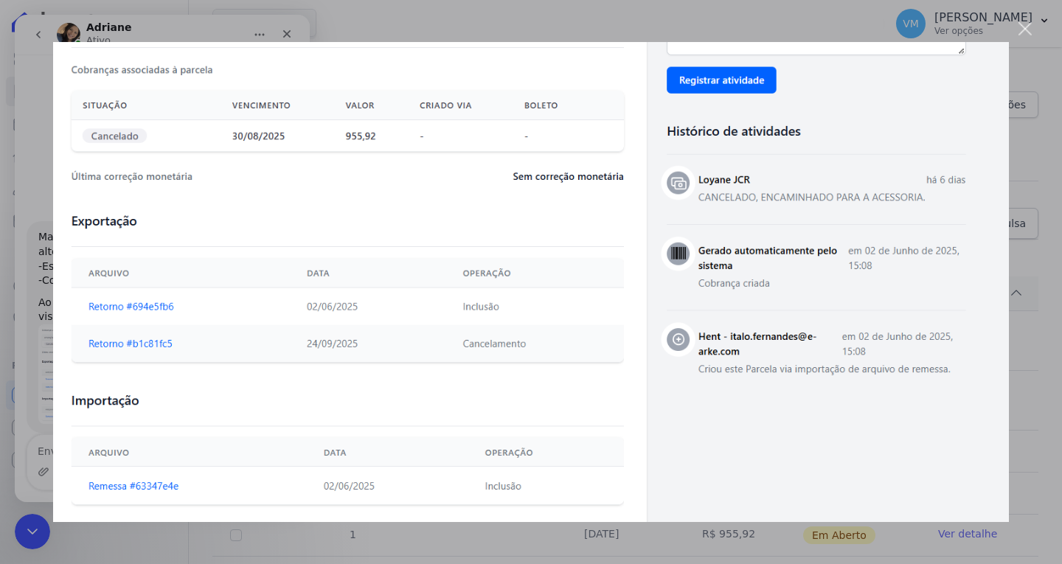
click at [1026, 29] on div "Fechar" at bounding box center [1025, 29] width 14 height 14
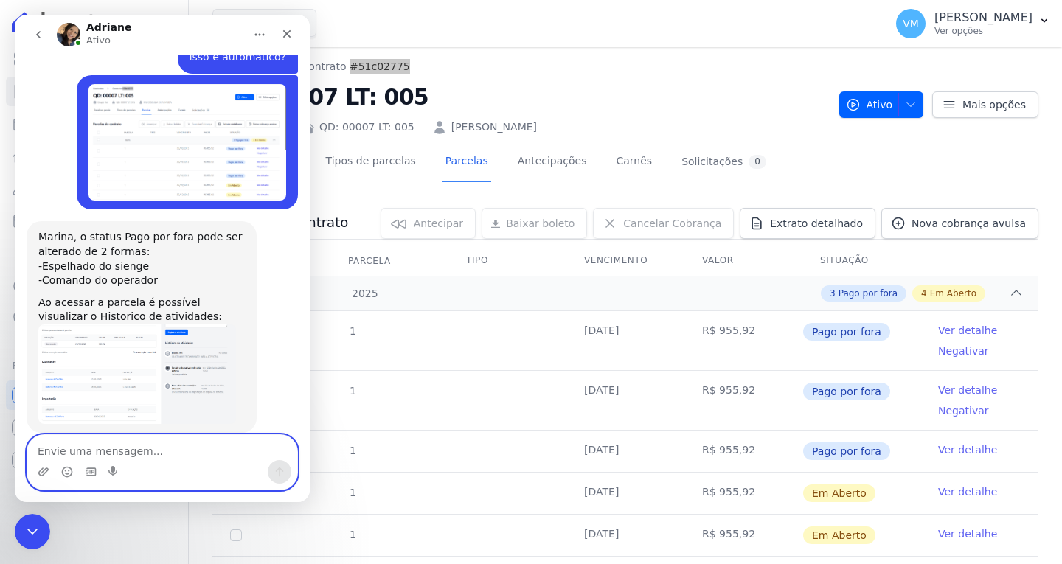
drag, startPoint x: 147, startPoint y: 445, endPoint x: 205, endPoint y: 436, distance: 58.9
click at [148, 445] on textarea "Envie uma mensagem..." at bounding box center [162, 447] width 270 height 25
type textarea "Quem solicitou a baixa foi a JCR?"
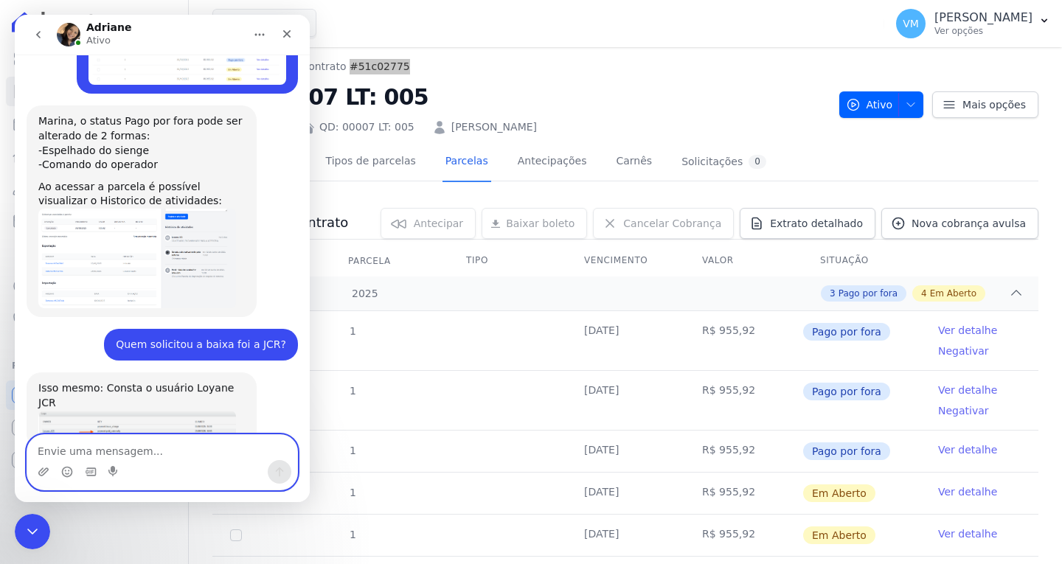
scroll to position [688, 0]
drag, startPoint x: 178, startPoint y: 456, endPoint x: 243, endPoint y: 443, distance: 66.2
click at [178, 457] on textarea "Envie uma mensagem..." at bounding box center [162, 447] width 270 height 25
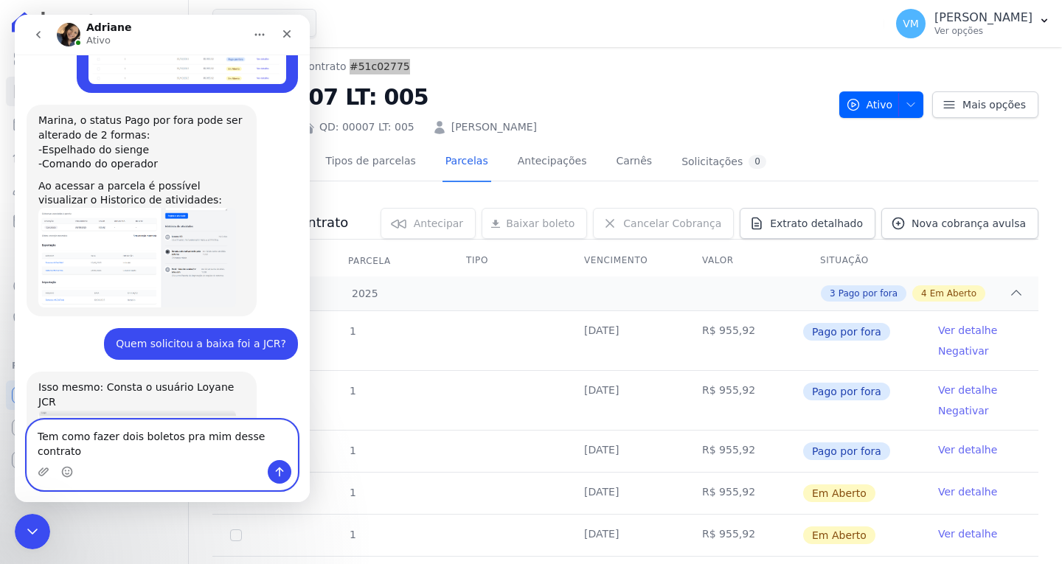
type textarea "Tem como fazer dois boletos pra mim desse contrato"
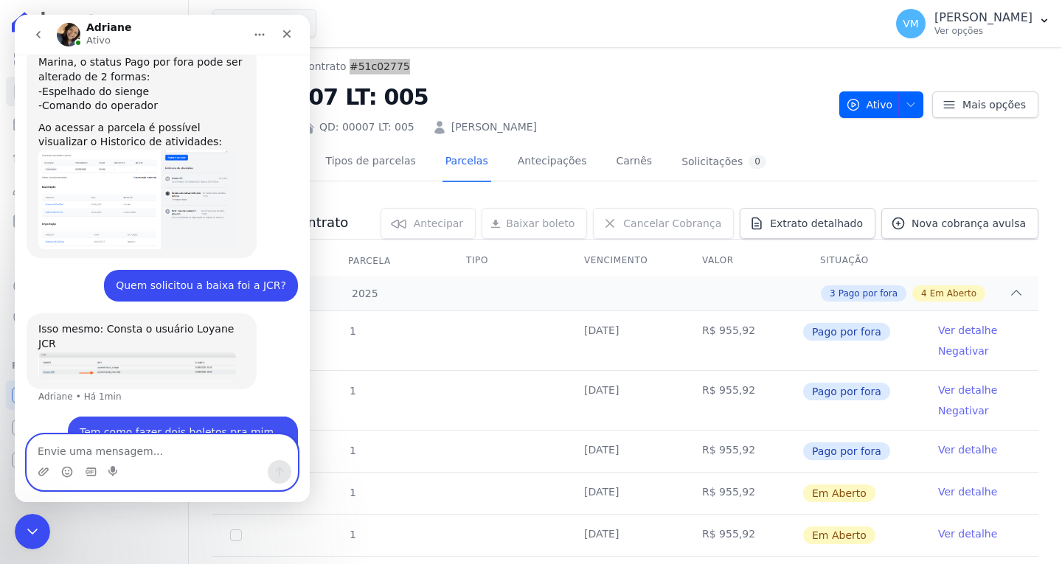
scroll to position [747, 0]
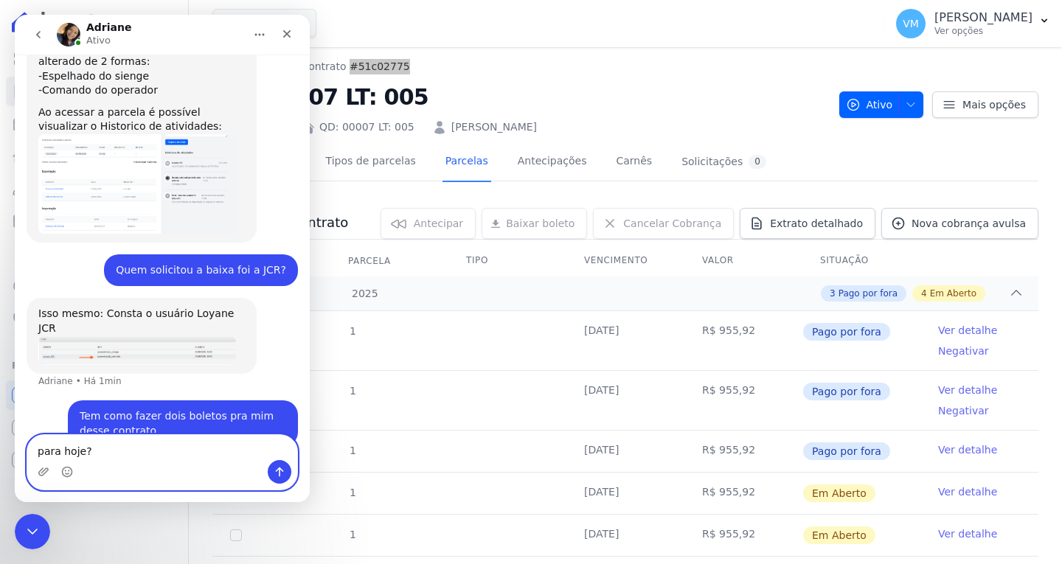
type textarea "para hoje?"
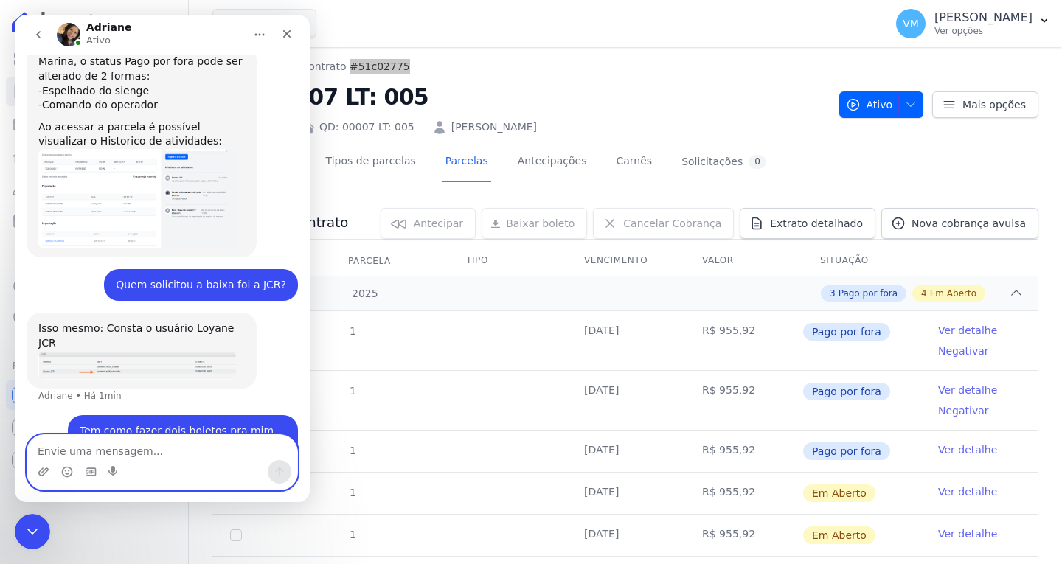
scroll to position [780, 0]
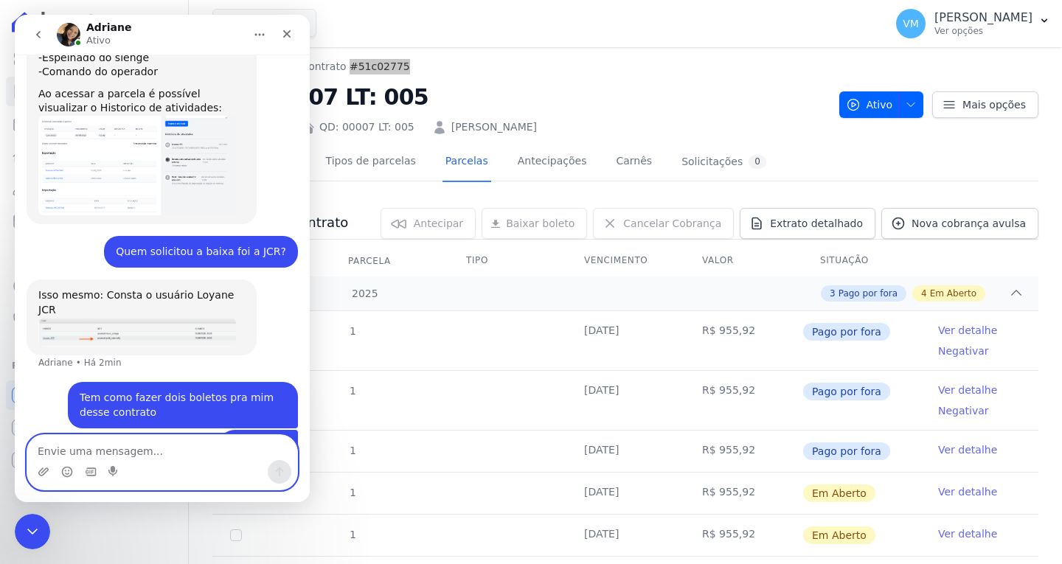
drag, startPoint x: 116, startPoint y: 453, endPoint x: 130, endPoint y: 442, distance: 17.4
click at [117, 450] on textarea "Envie uma mensagem..." at bounding box center [162, 447] width 270 height 25
paste textarea "GERAR BOLETO DA PARCELA 62 QUE VENCEU EM 30/07/2025 R$ 1.067,44 GERAR BOLETO DA…"
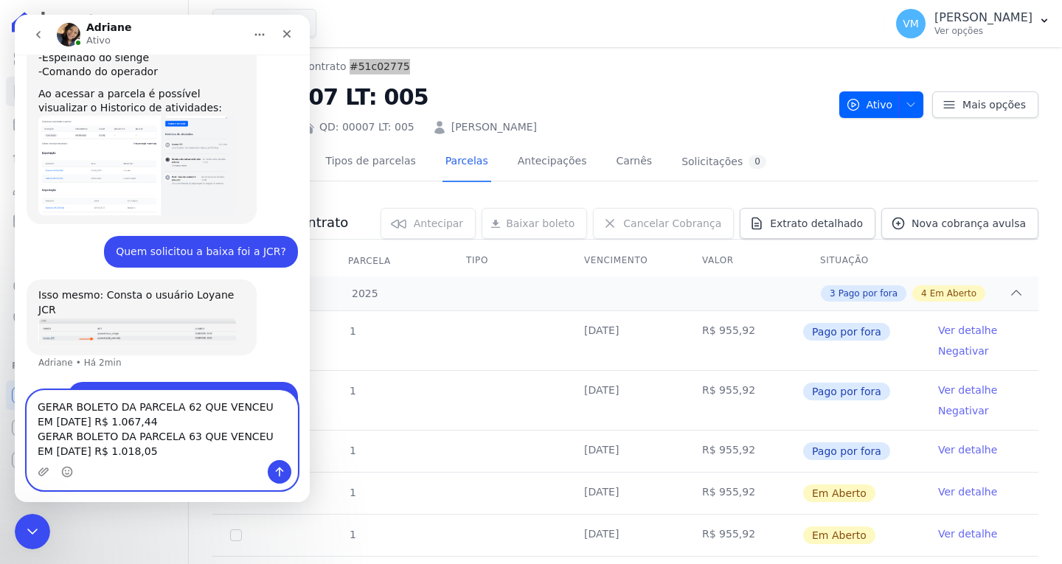
scroll to position [824, 0]
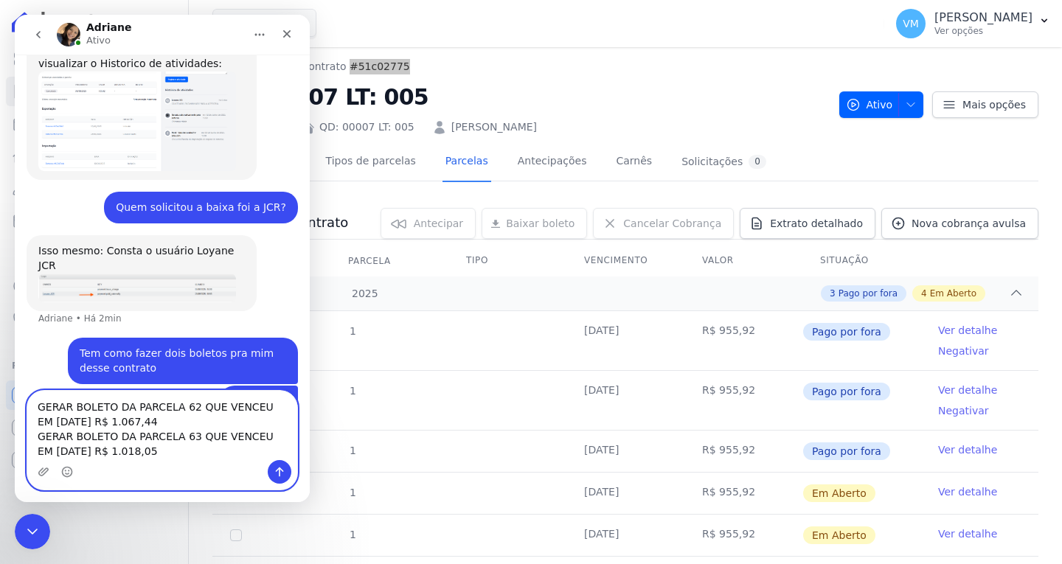
type textarea "GERAR BOLETO DA PARCELA 62 QUE VENCEU EM 30/07/2025 R$ 1.067,44 GERAR BOLETO DA…"
click at [271, 473] on button "Enviar uma mensagem" at bounding box center [280, 472] width 24 height 24
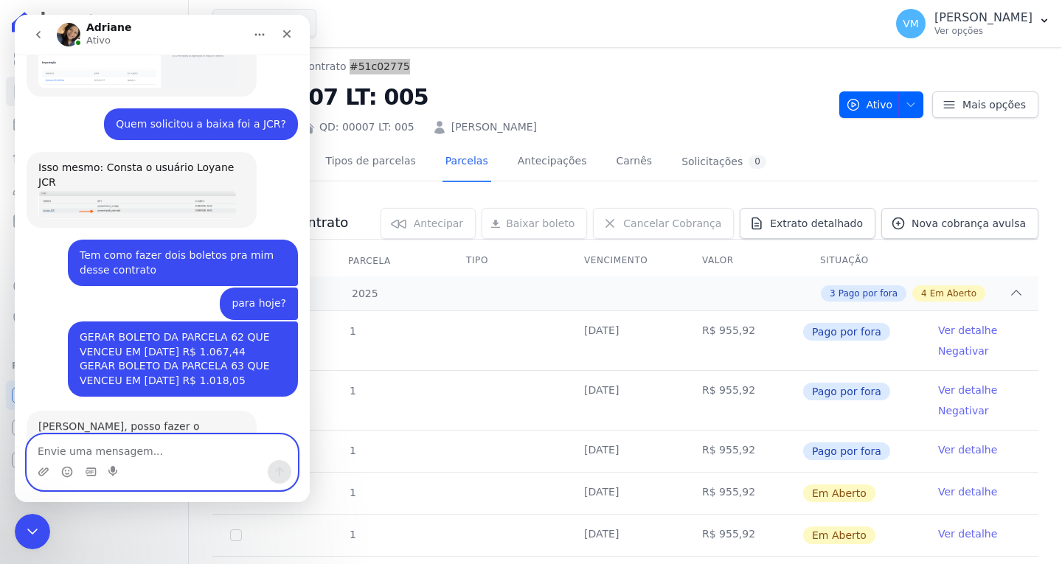
scroll to position [930, 0]
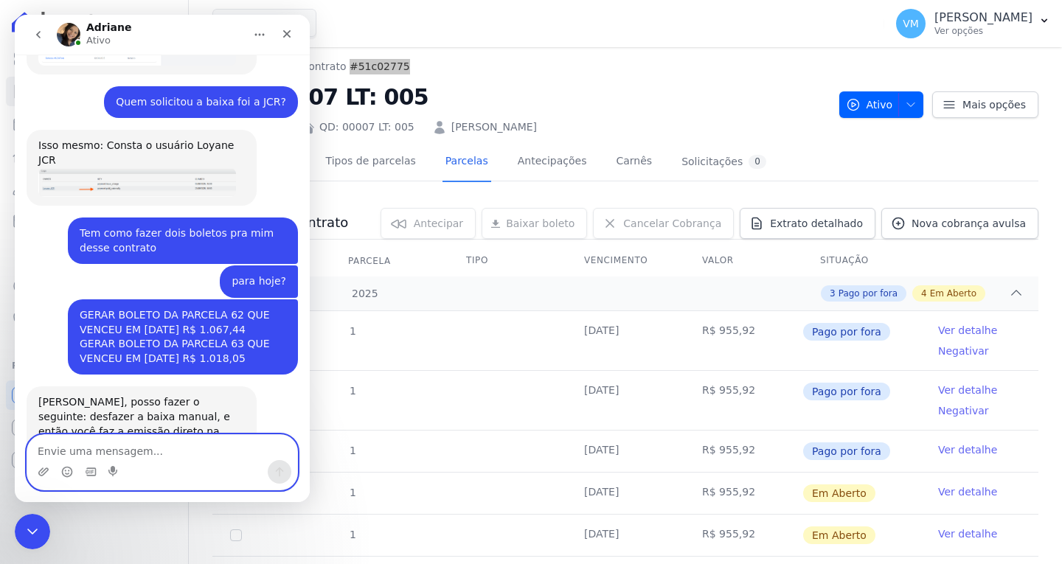
click at [155, 448] on textarea "Envie uma mensagem..." at bounding box center [162, 447] width 270 height 25
type textarea "vai estar com juros e multas?"
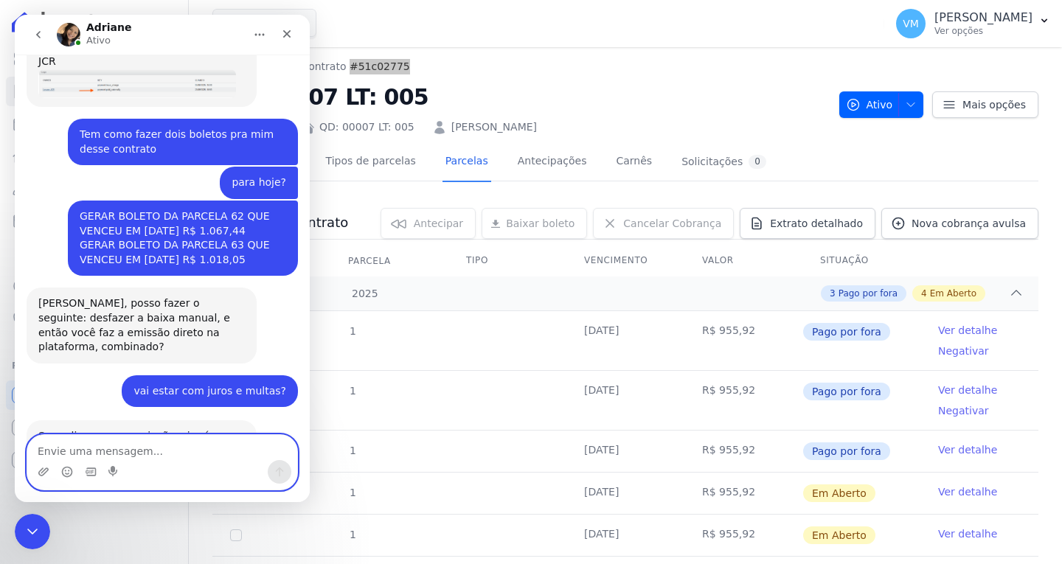
scroll to position [1032, 0]
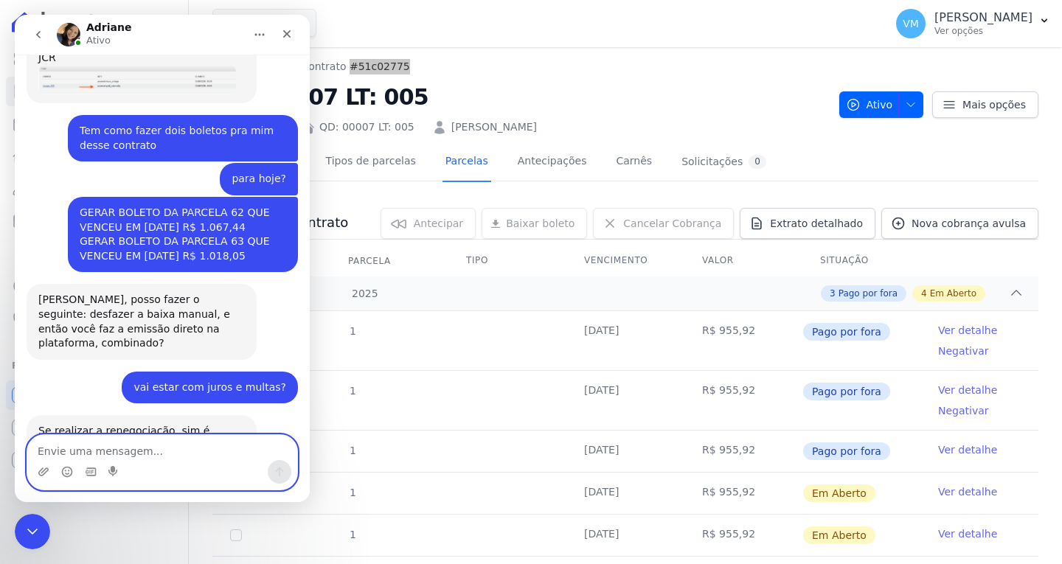
click at [147, 456] on textarea "Envie uma mensagem..." at bounding box center [162, 447] width 270 height 25
type textarea "v"
type textarea "consegui fazer isso, por favor?"
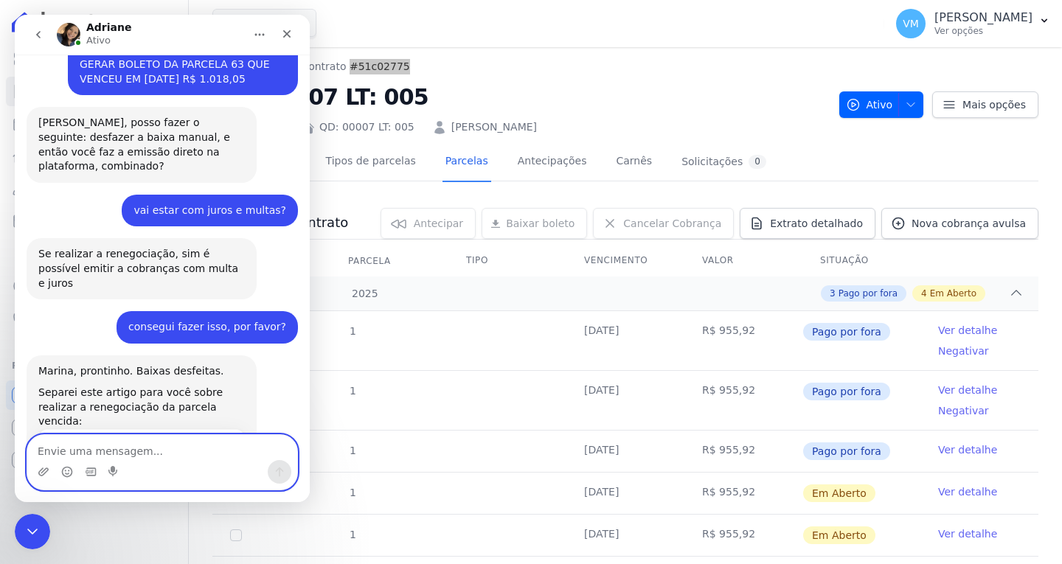
scroll to position [1242, 0]
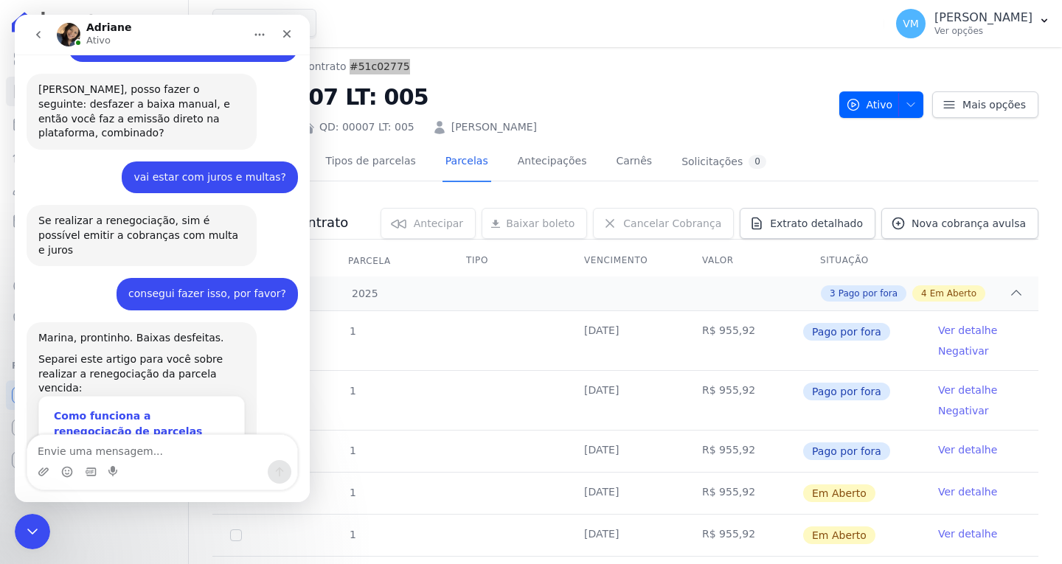
click at [180, 409] on div "Como funciona a renegociação de parcelas vencidas para full service?" at bounding box center [141, 432] width 175 height 46
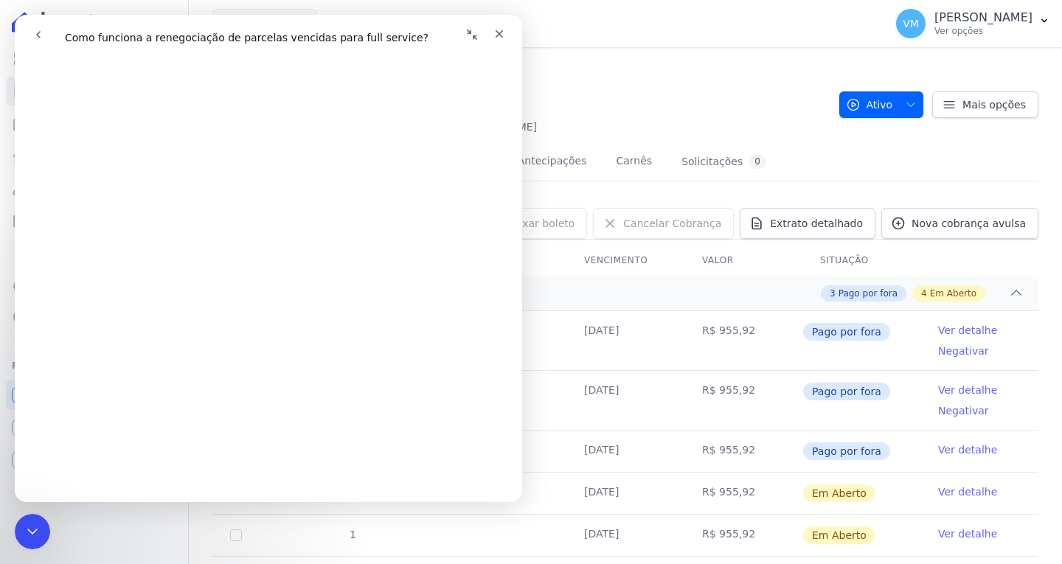
scroll to position [516, 0]
click at [501, 31] on icon "Fechar" at bounding box center [499, 34] width 12 height 12
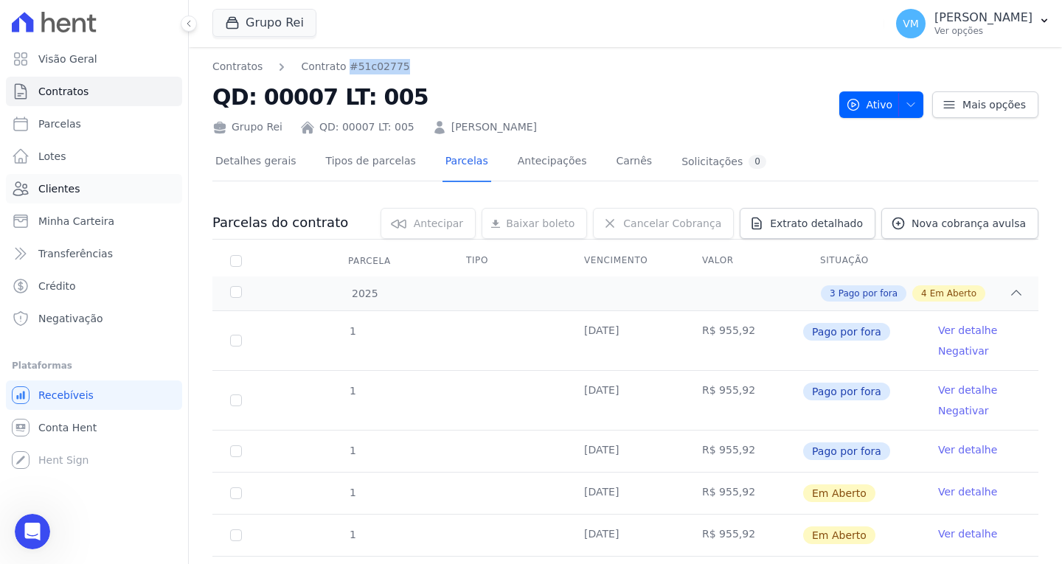
click at [75, 188] on span "Clientes" at bounding box center [58, 188] width 41 height 15
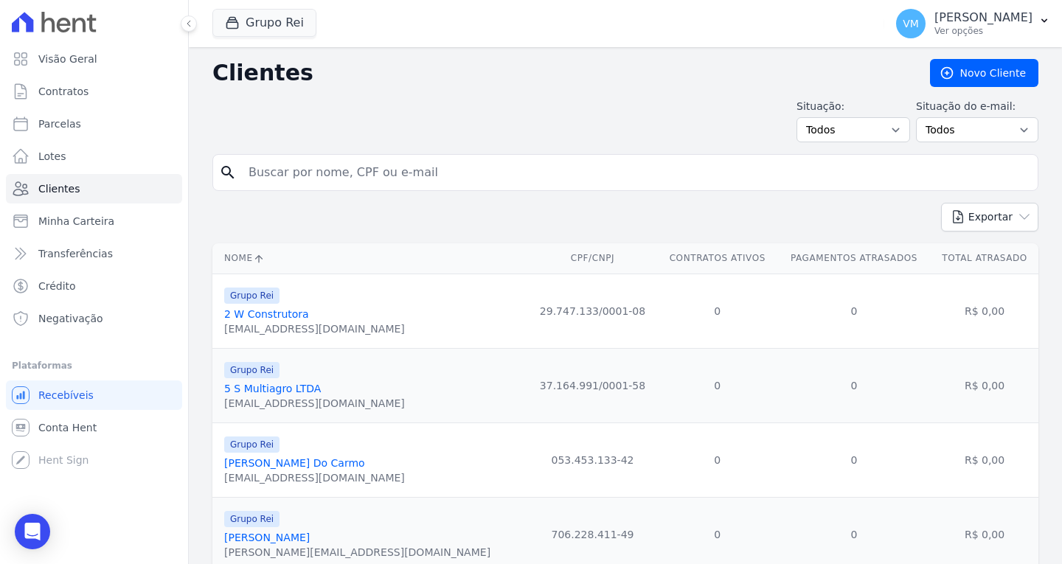
click at [326, 161] on input "search" at bounding box center [636, 172] width 792 height 29
paste input "00602732166"
type input "00602732166"
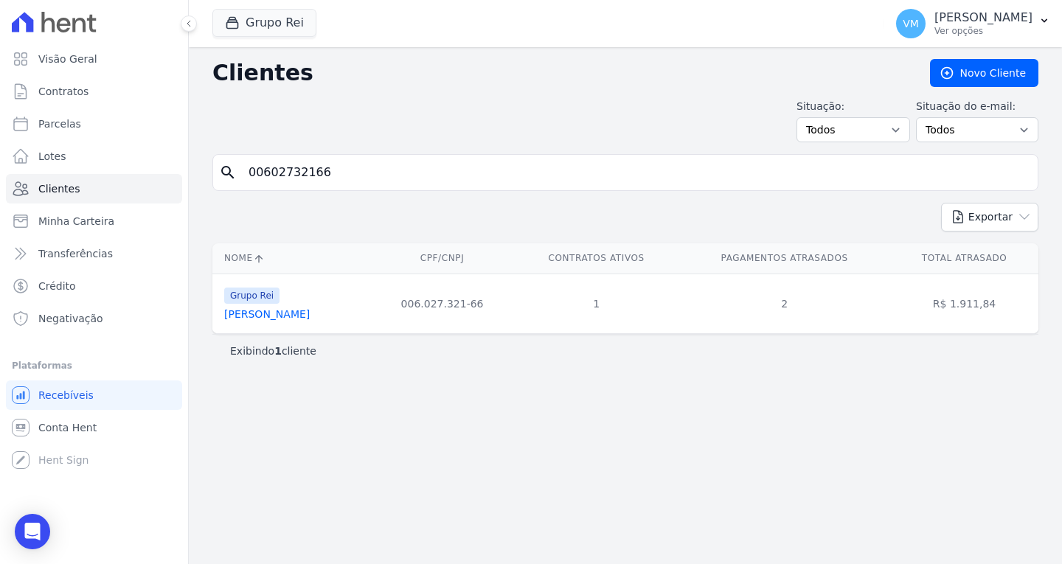
click at [287, 313] on link "[PERSON_NAME]" at bounding box center [267, 314] width 86 height 12
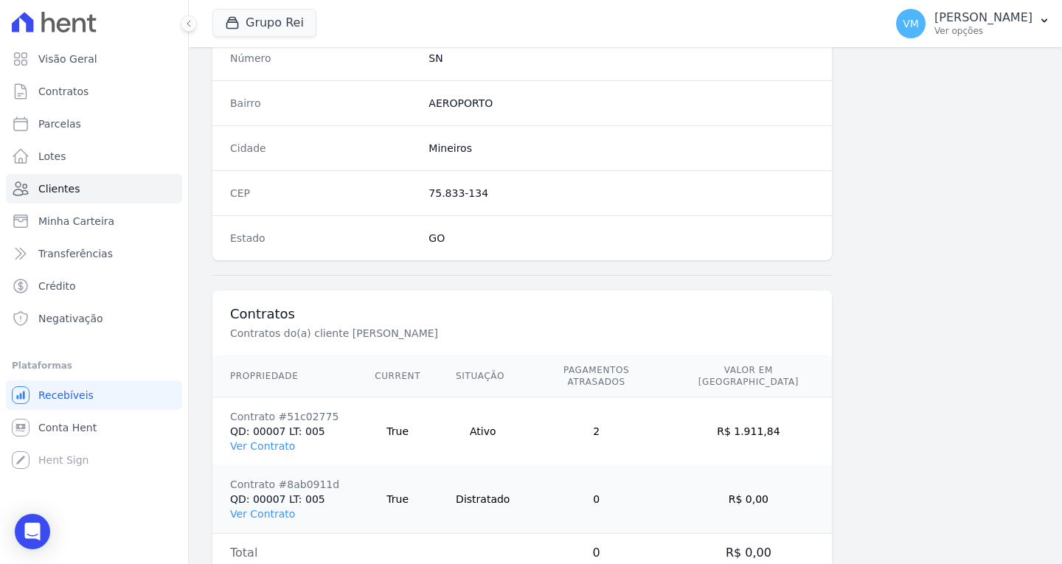
scroll to position [883, 0]
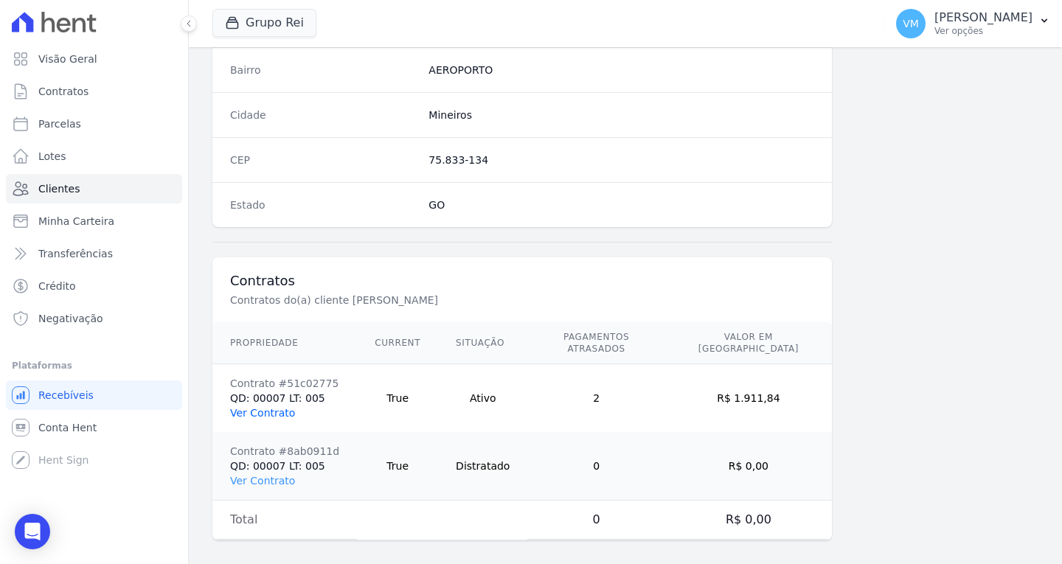
click at [269, 407] on link "Ver Contrato" at bounding box center [262, 413] width 65 height 12
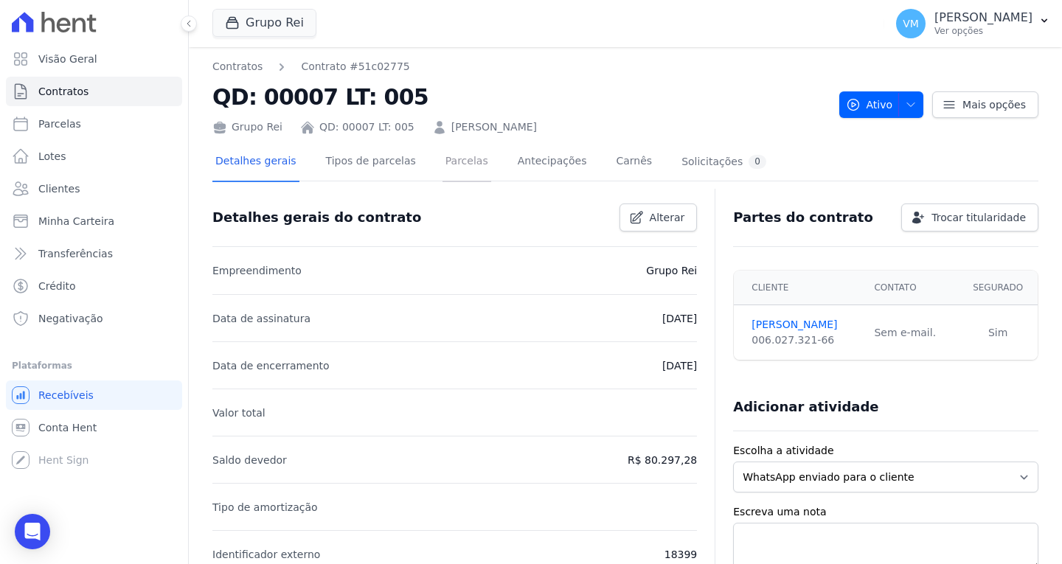
click at [442, 151] on link "Parcelas" at bounding box center [466, 162] width 49 height 39
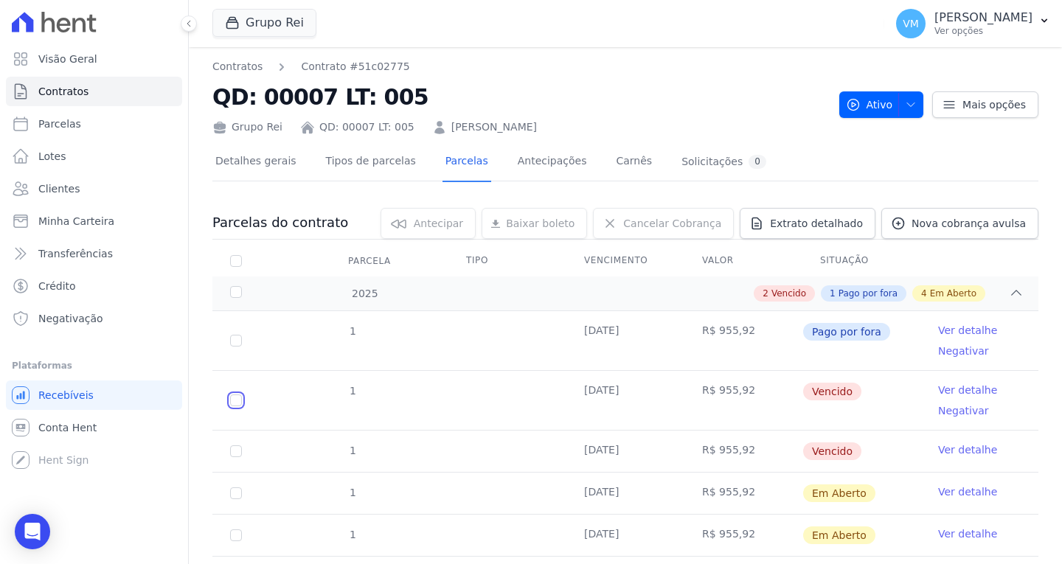
click at [236, 394] on input "checkbox" at bounding box center [236, 400] width 12 height 12
checkbox input "true"
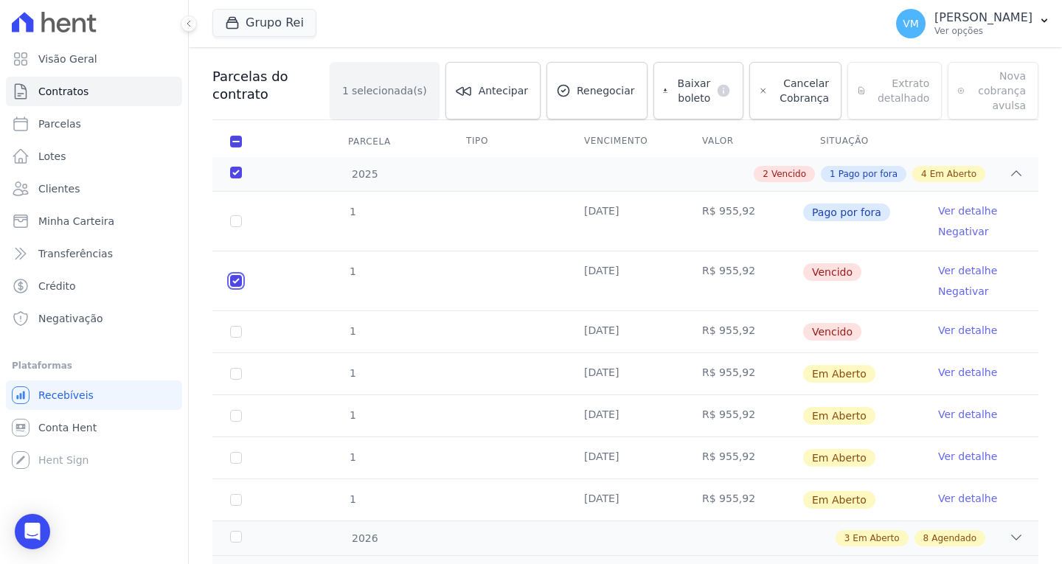
scroll to position [147, 0]
click at [238, 330] on input "checkbox" at bounding box center [236, 330] width 12 height 12
checkbox input "true"
click at [606, 102] on link "Renegociar" at bounding box center [596, 89] width 101 height 58
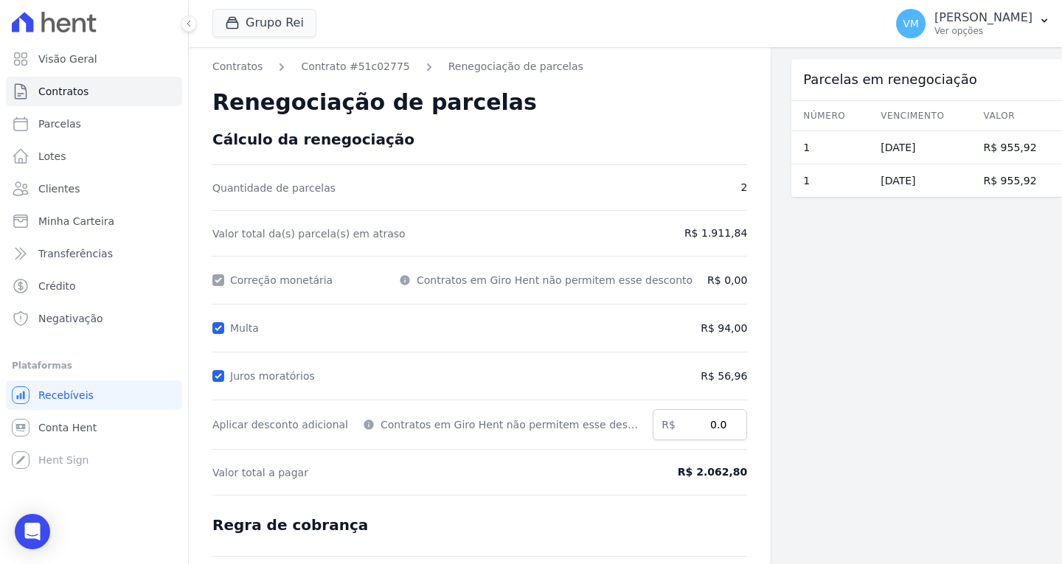
scroll to position [175, 0]
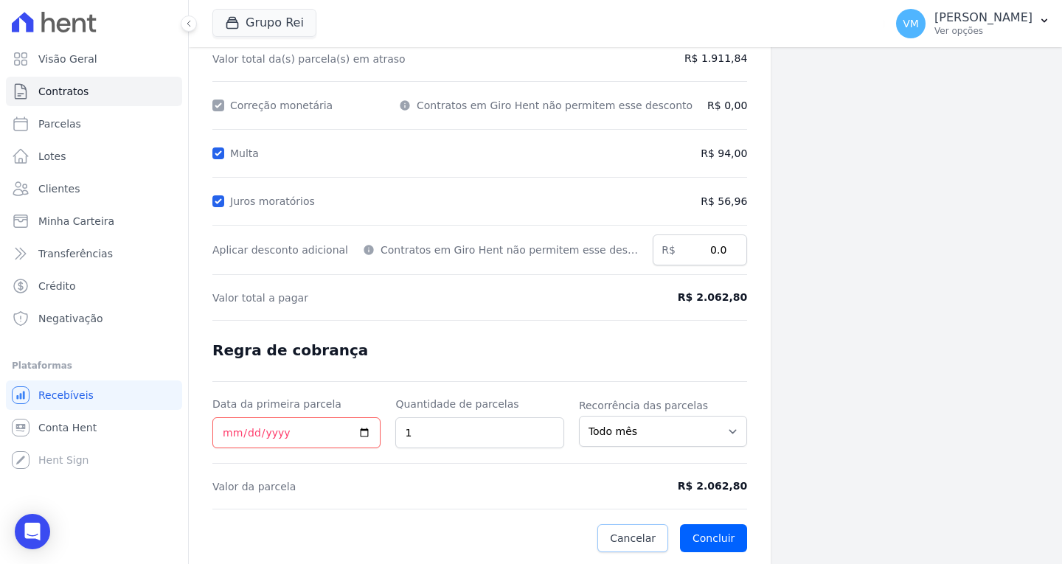
click at [613, 542] on span "Cancelar" at bounding box center [633, 538] width 46 height 15
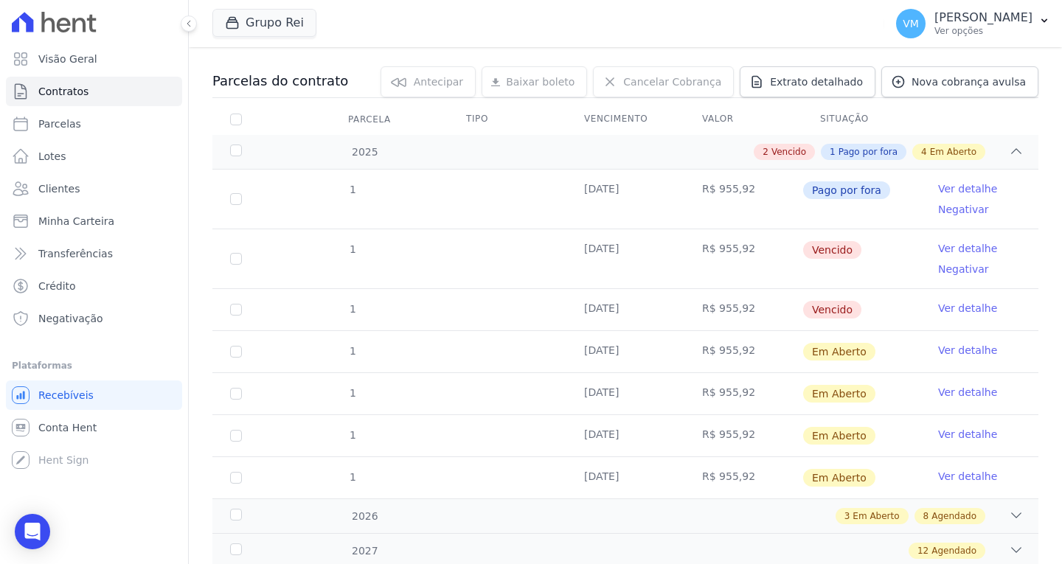
scroll to position [147, 0]
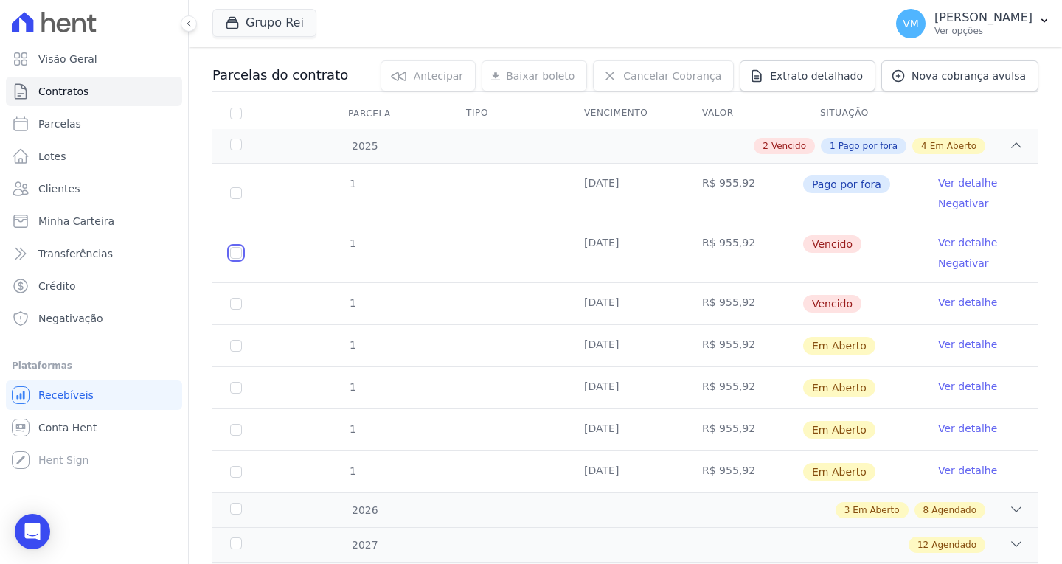
click at [237, 251] on input "checkbox" at bounding box center [236, 253] width 12 height 12
checkbox input "true"
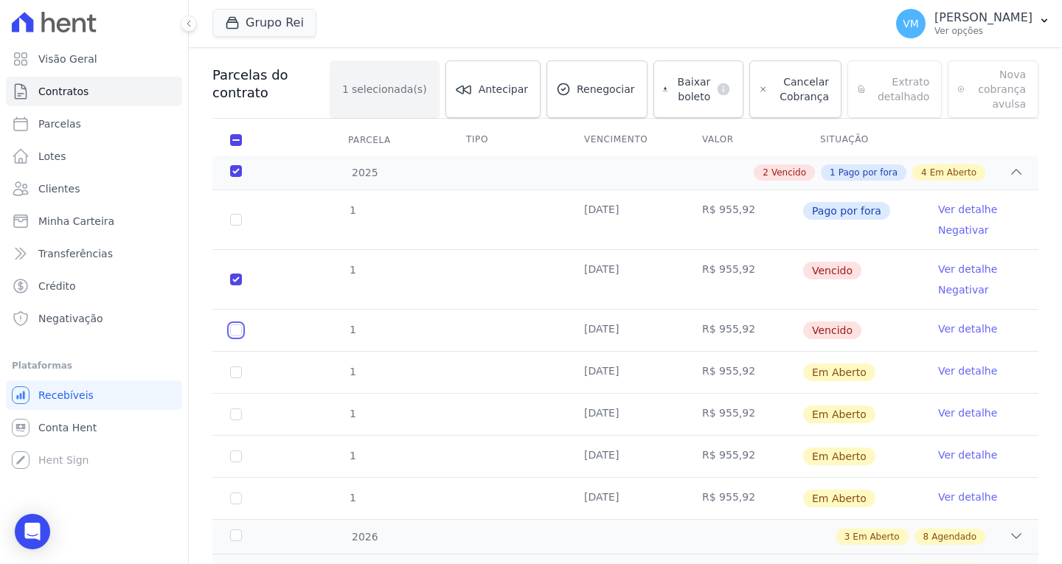
click at [232, 330] on input "checkbox" at bounding box center [236, 330] width 12 height 12
checkbox input "true"
click at [580, 100] on link "Renegociar" at bounding box center [596, 89] width 101 height 58
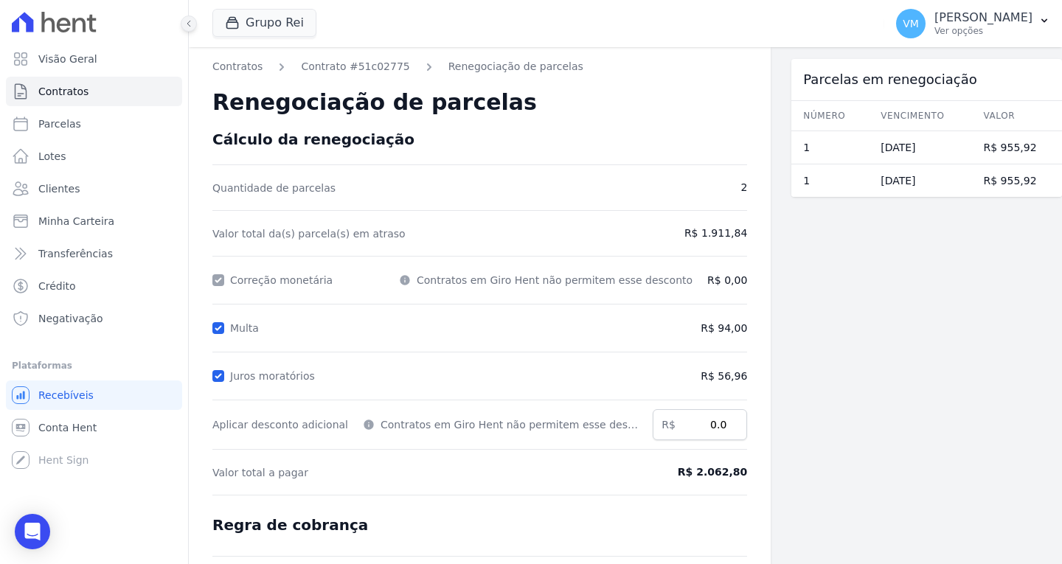
click at [184, 27] on icon at bounding box center [188, 23] width 9 height 9
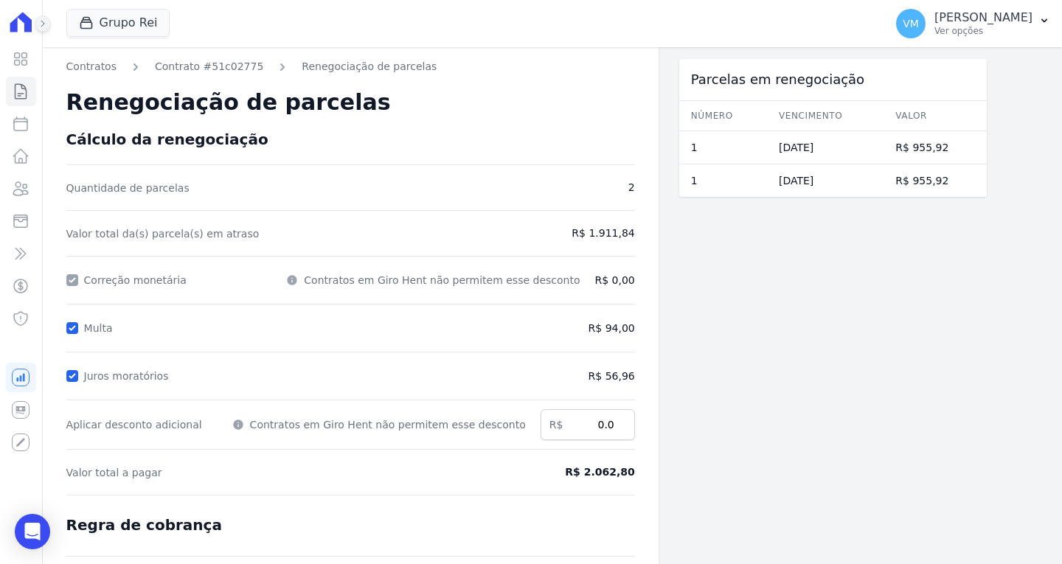
click at [37, 29] on button at bounding box center [43, 23] width 16 height 16
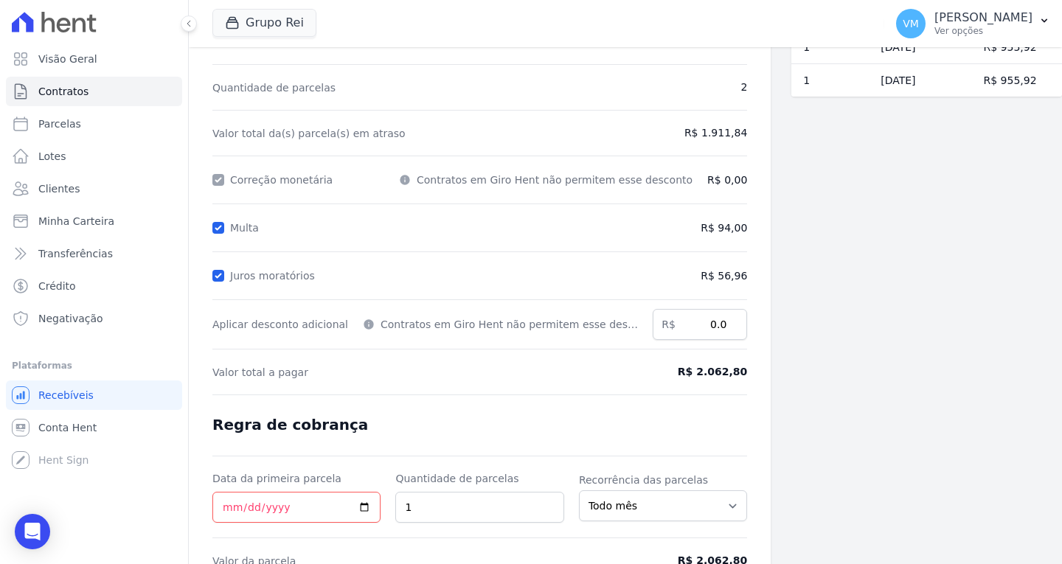
scroll to position [175, 0]
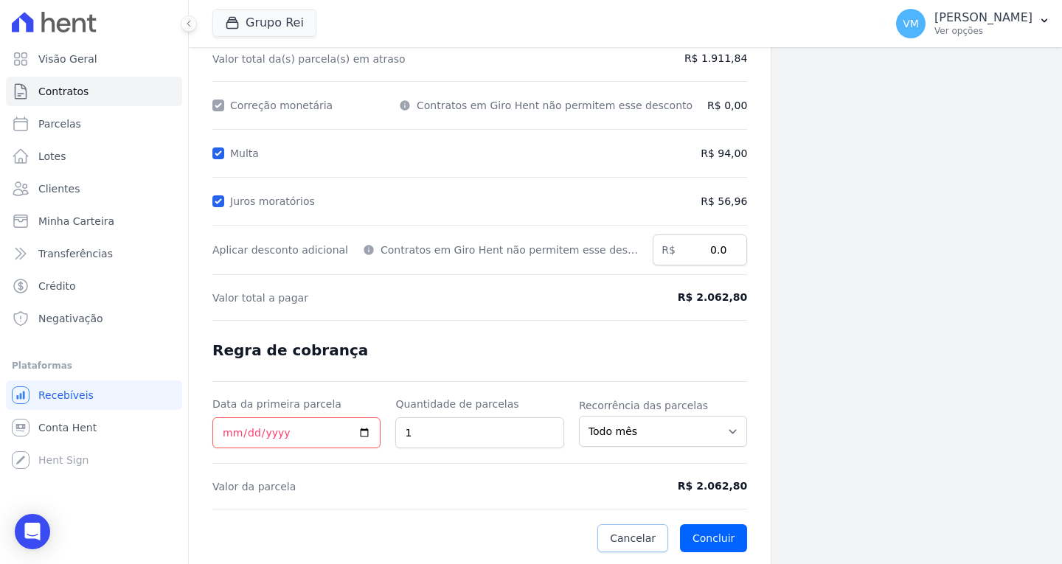
click at [616, 540] on span "Cancelar" at bounding box center [633, 538] width 46 height 15
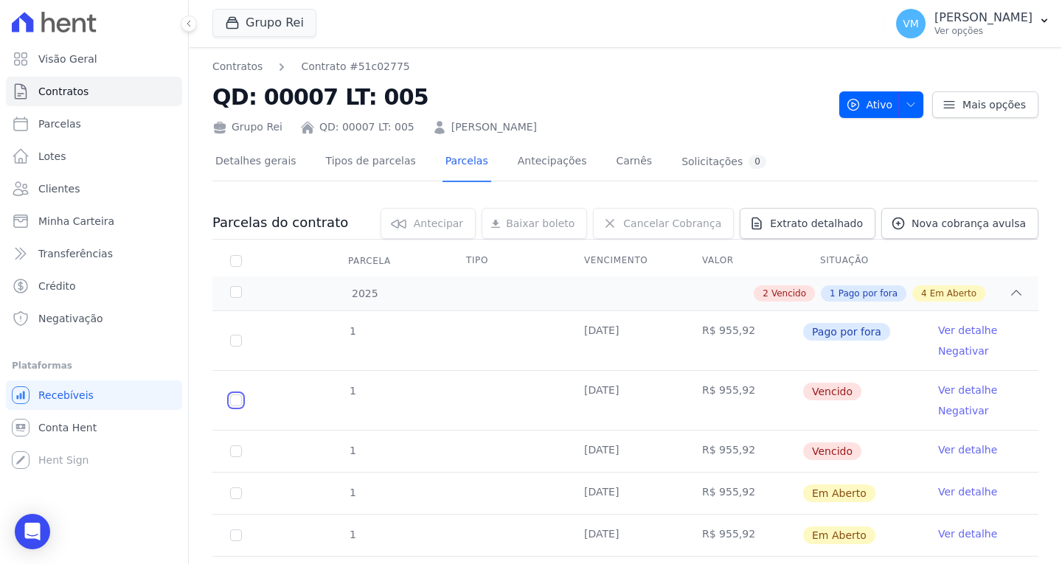
click at [238, 400] on input "checkbox" at bounding box center [236, 400] width 12 height 12
checkbox input "true"
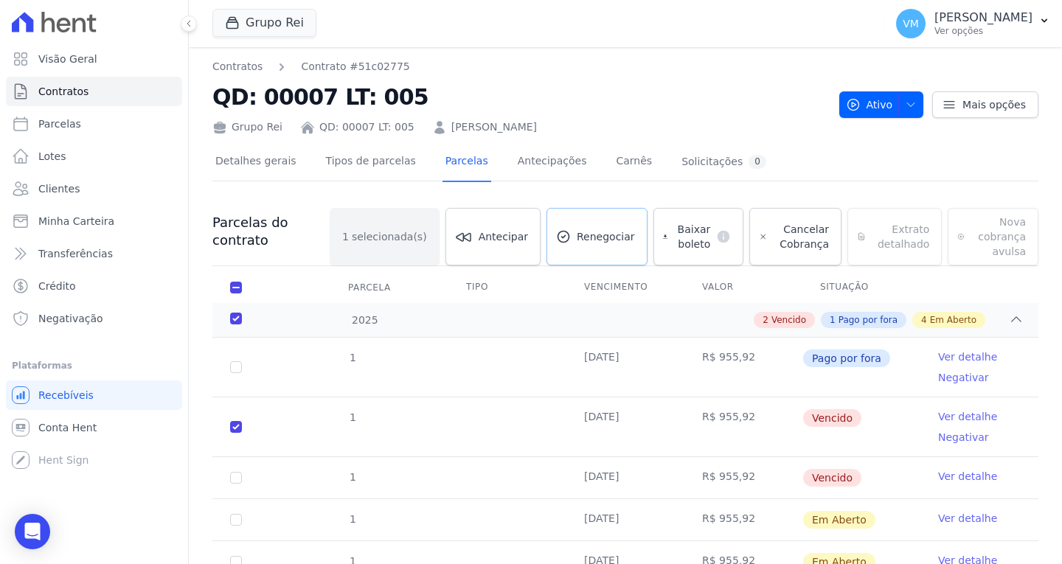
click at [595, 243] on span "Renegociar" at bounding box center [606, 236] width 58 height 15
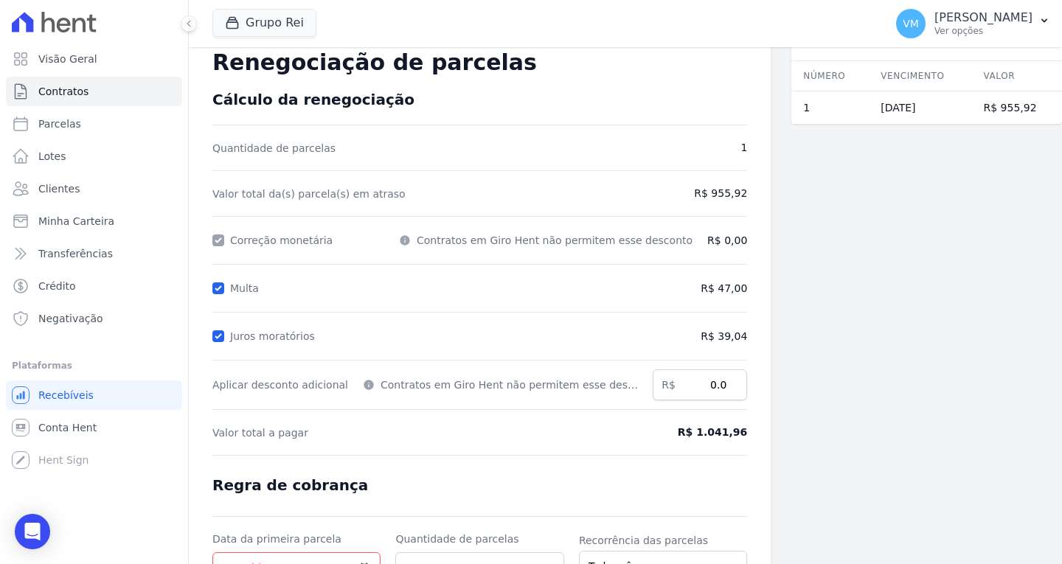
scroll to position [74, 0]
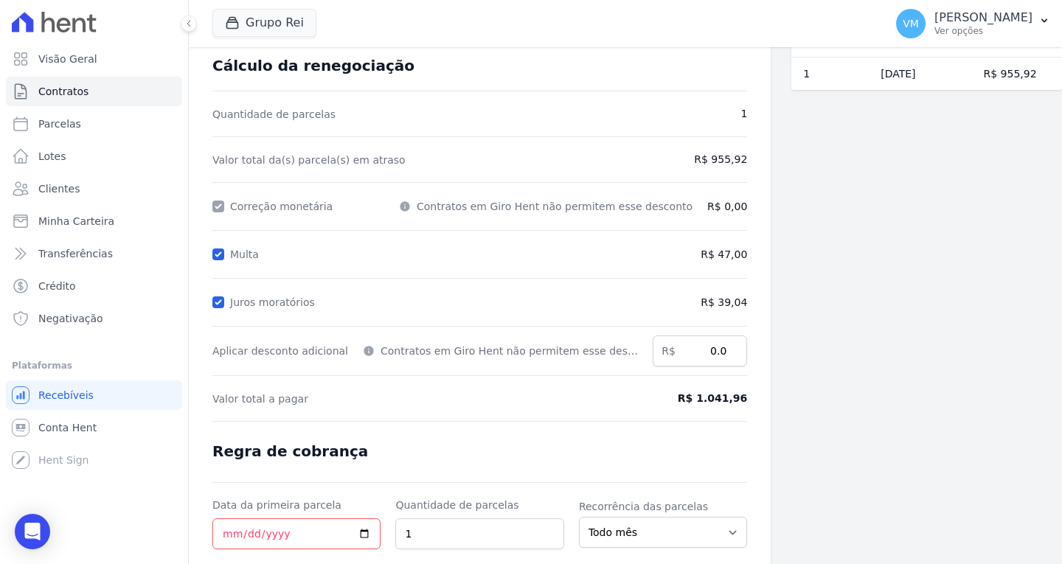
click at [707, 285] on form "Cálculo da renegociação Quantidade de parcelas 1 Valor total da(s) parcela(s) e…" at bounding box center [479, 355] width 535 height 597
click at [709, 298] on span "R$ 39,04" at bounding box center [686, 302] width 122 height 15
click at [695, 301] on span "R$ 39,04" at bounding box center [686, 302] width 122 height 15
click at [217, 257] on input "Multa" at bounding box center [218, 254] width 12 height 12
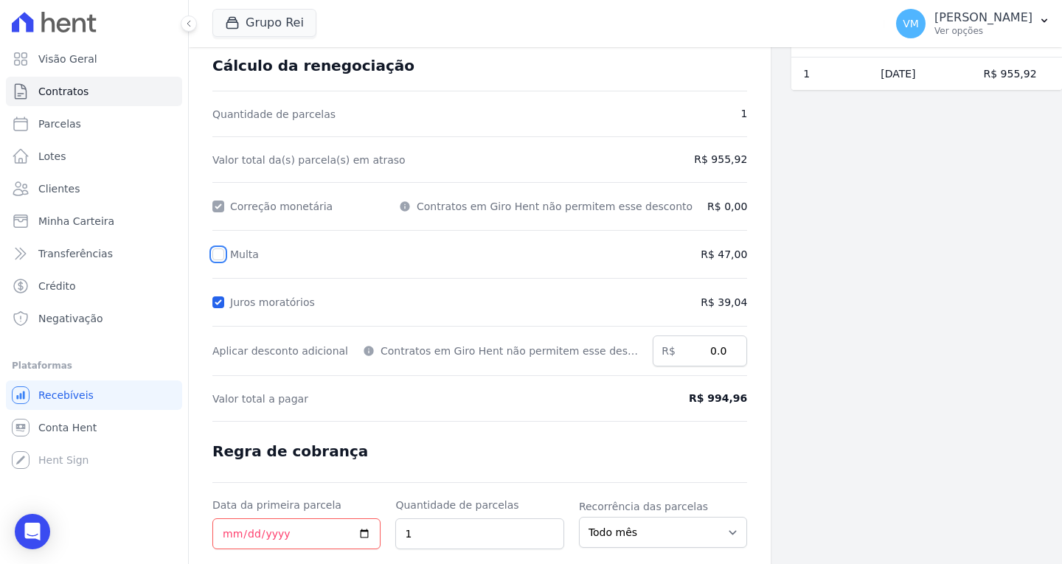
checkbox input "true"
click at [218, 304] on input "Juros moratórios" at bounding box center [218, 302] width 12 height 12
checkbox input "true"
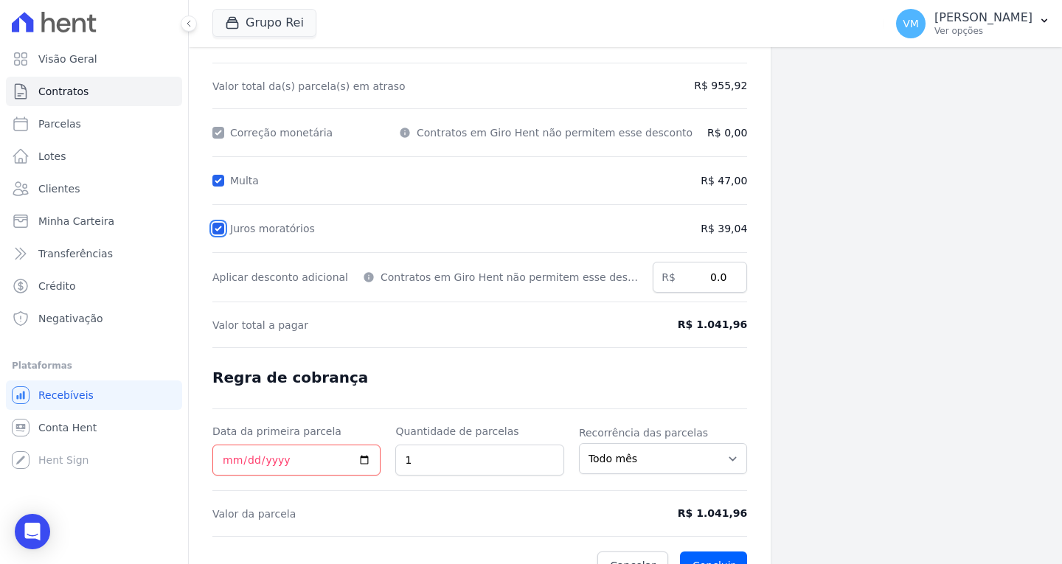
scroll to position [175, 0]
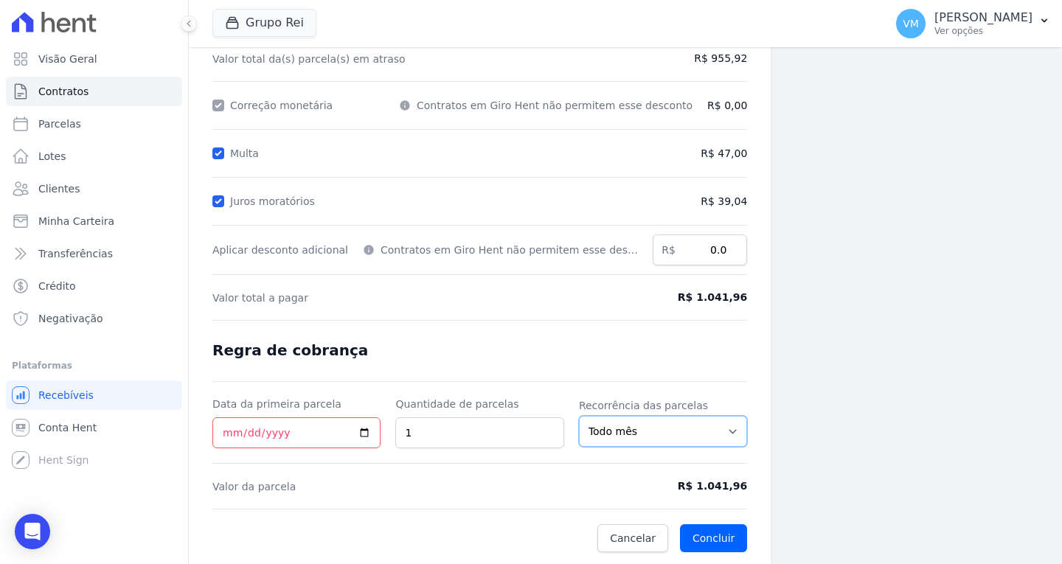
click at [627, 437] on select "Todo mês A cada 2 meses A cada 3 meses A cada 6 meses A cada 10 meses A cada 12…" at bounding box center [663, 431] width 168 height 31
click at [488, 324] on form "Cálculo da renegociação Quantidade de parcelas 1 Valor total da(s) parcela(s) e…" at bounding box center [479, 254] width 535 height 597
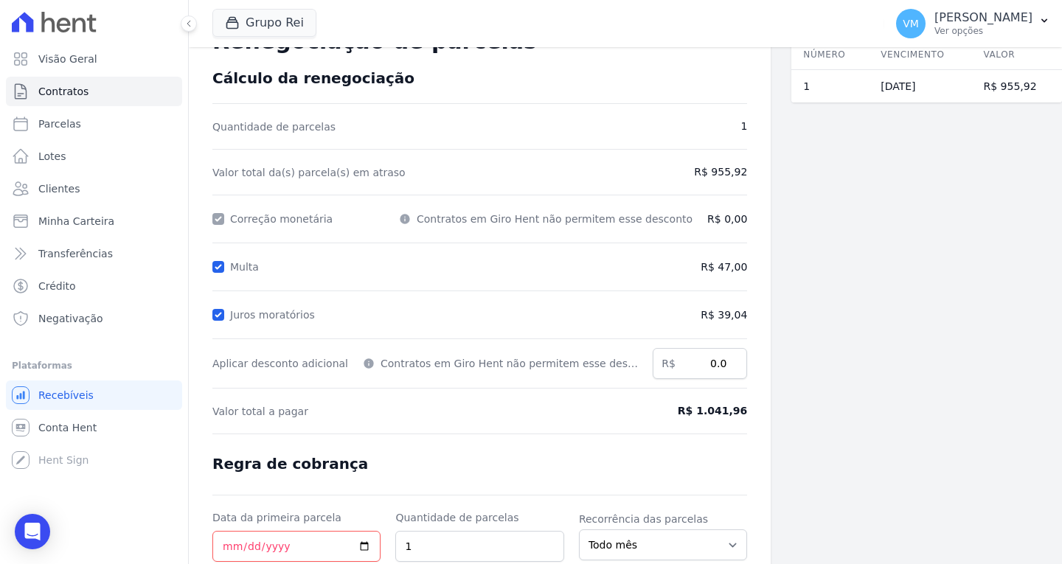
scroll to position [27, 0]
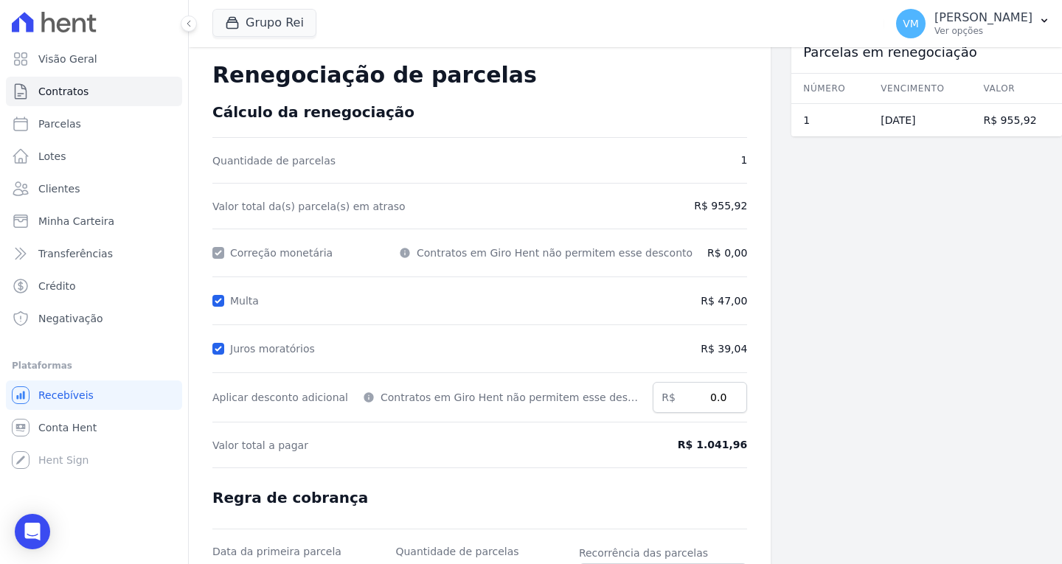
click at [703, 299] on span "R$ 47,00" at bounding box center [686, 300] width 122 height 15
click at [704, 301] on span "R$ 47,00" at bounding box center [686, 300] width 122 height 15
click at [704, 302] on span "R$ 47,00" at bounding box center [686, 300] width 122 height 15
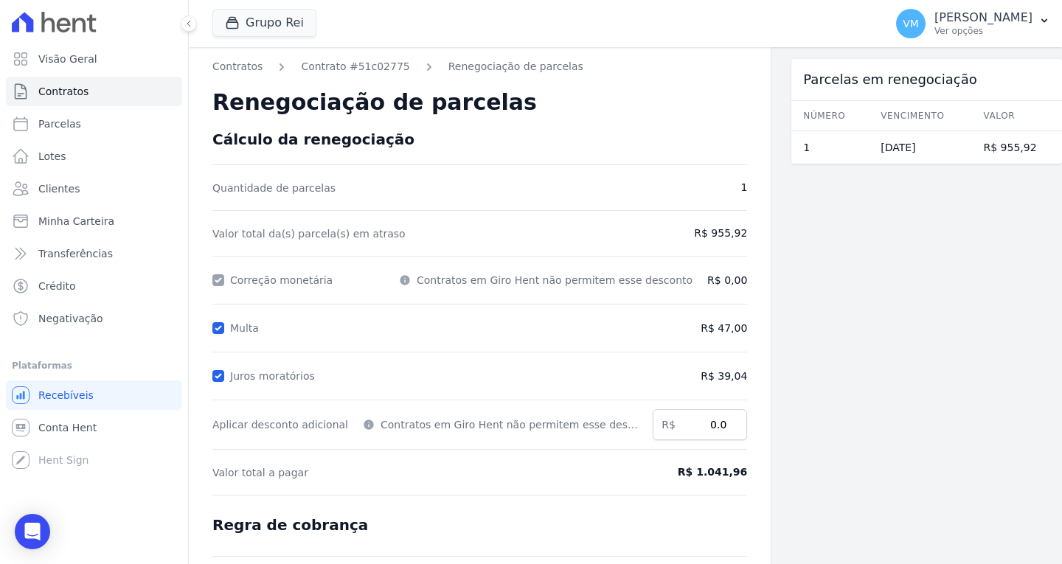
scroll to position [175, 0]
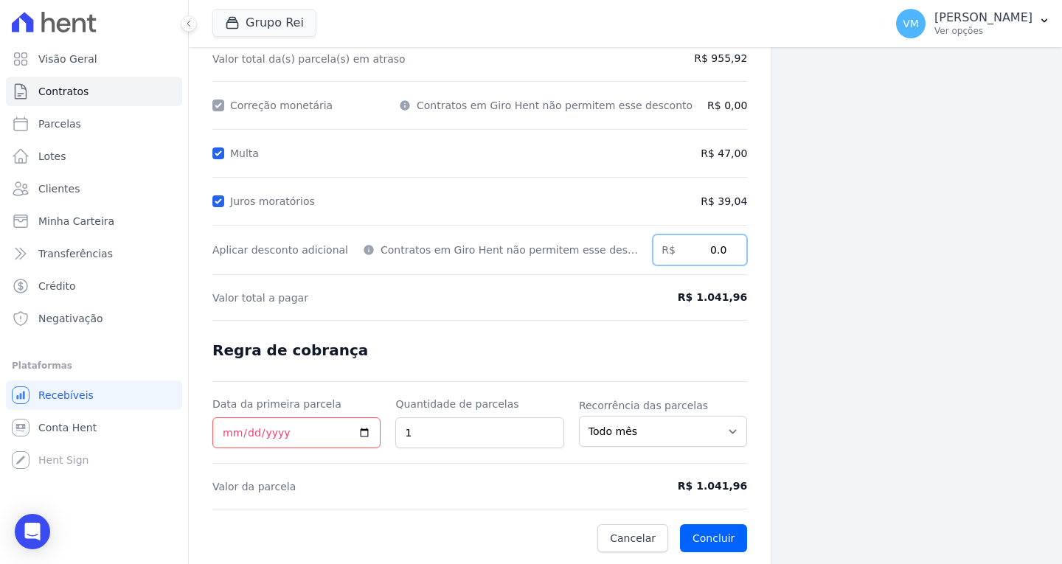
click at [676, 251] on input "0.0" at bounding box center [700, 249] width 94 height 31
click at [510, 327] on form "Cálculo da renegociação Quantidade de parcelas 1 Valor total da(s) parcela(s) e…" at bounding box center [479, 254] width 535 height 597
click at [682, 296] on span "R$ 1.041,96" at bounding box center [686, 297] width 122 height 15
drag, startPoint x: 716, startPoint y: 301, endPoint x: 706, endPoint y: 305, distance: 10.3
click at [716, 302] on span "R$ 1.041,96" at bounding box center [686, 297] width 122 height 15
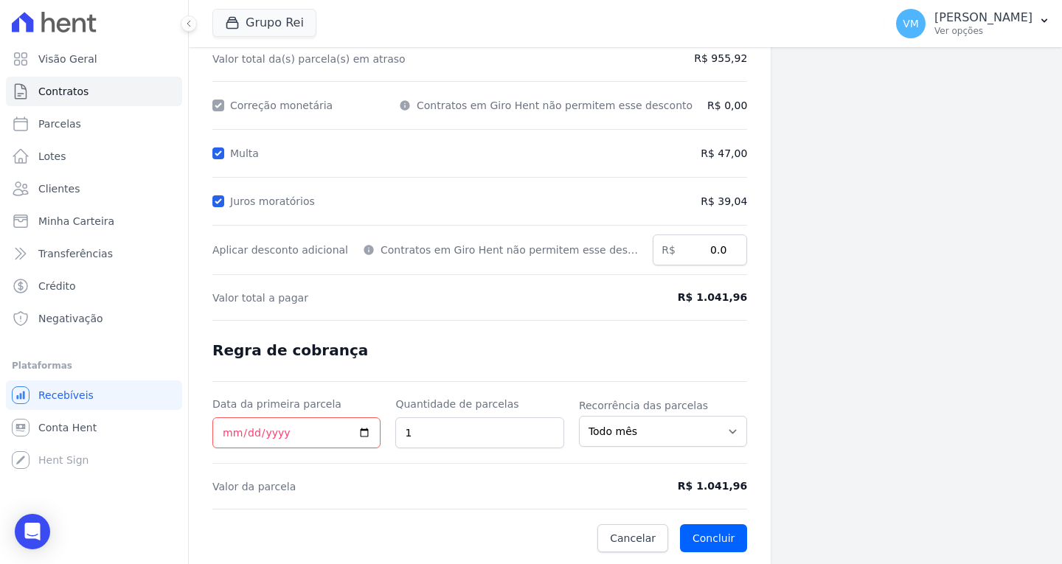
click at [439, 496] on form "Cálculo da renegociação Quantidade de parcelas 1 Valor total da(s) parcela(s) e…" at bounding box center [479, 254] width 535 height 597
click at [695, 487] on span "R$ 1.041,96" at bounding box center [686, 486] width 122 height 15
click at [696, 487] on span "R$ 1.041,96" at bounding box center [686, 486] width 122 height 15
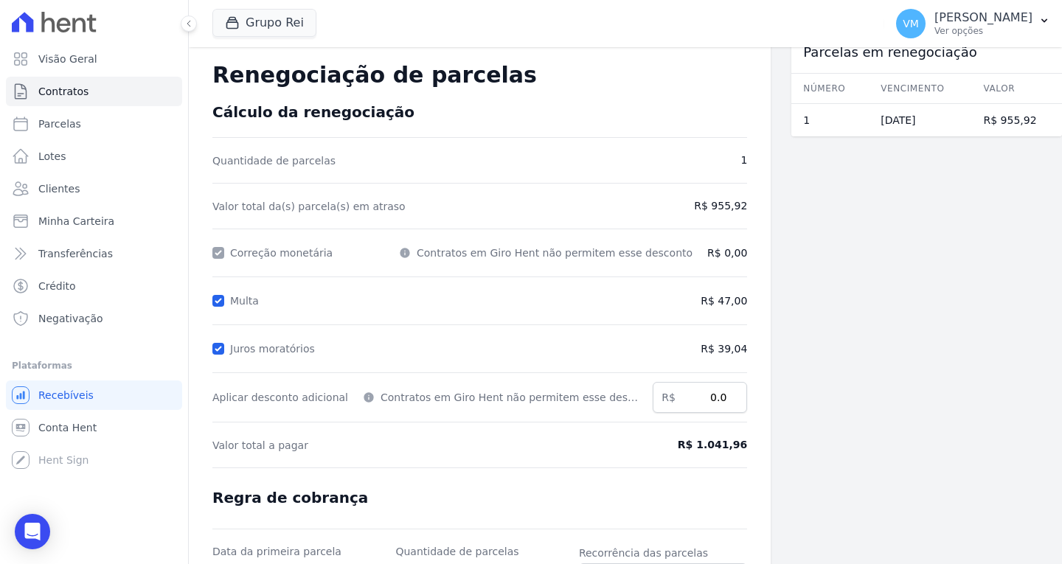
scroll to position [0, 0]
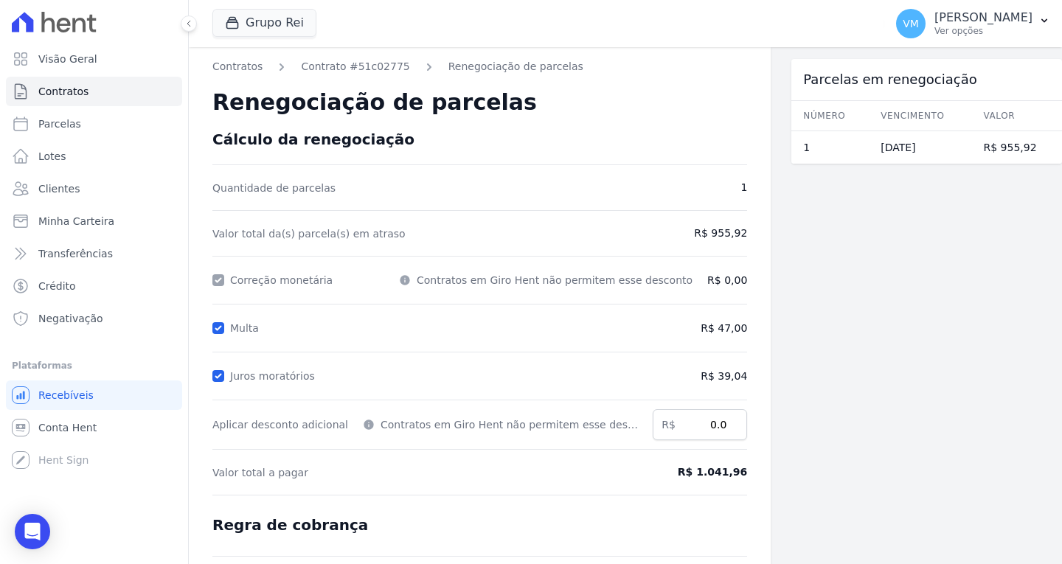
click at [219, 282] on div at bounding box center [218, 280] width 12 height 15
click at [218, 329] on input "Multa" at bounding box center [218, 328] width 12 height 12
checkbox input "false"
click at [218, 375] on input "Juros moratórios" at bounding box center [218, 376] width 12 height 12
checkbox input "false"
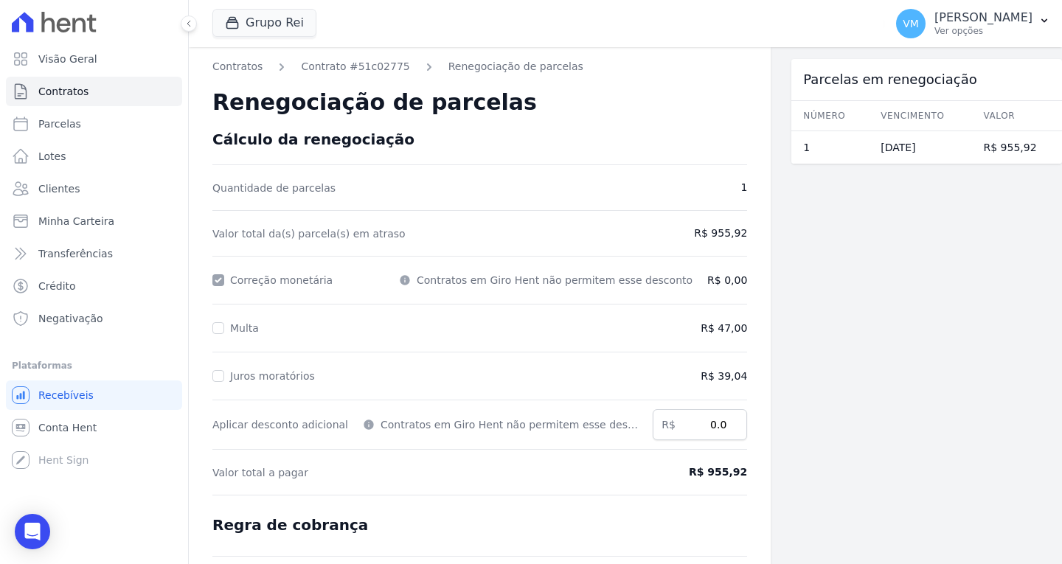
click at [219, 282] on div at bounding box center [218, 280] width 12 height 15
click at [218, 279] on div at bounding box center [218, 280] width 12 height 15
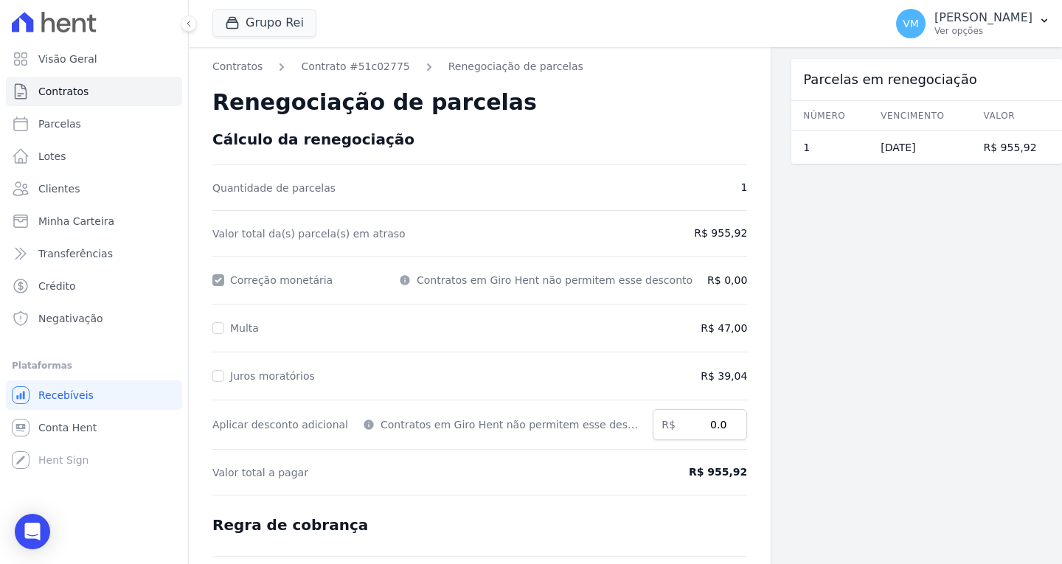
click at [218, 279] on div at bounding box center [218, 280] width 12 height 15
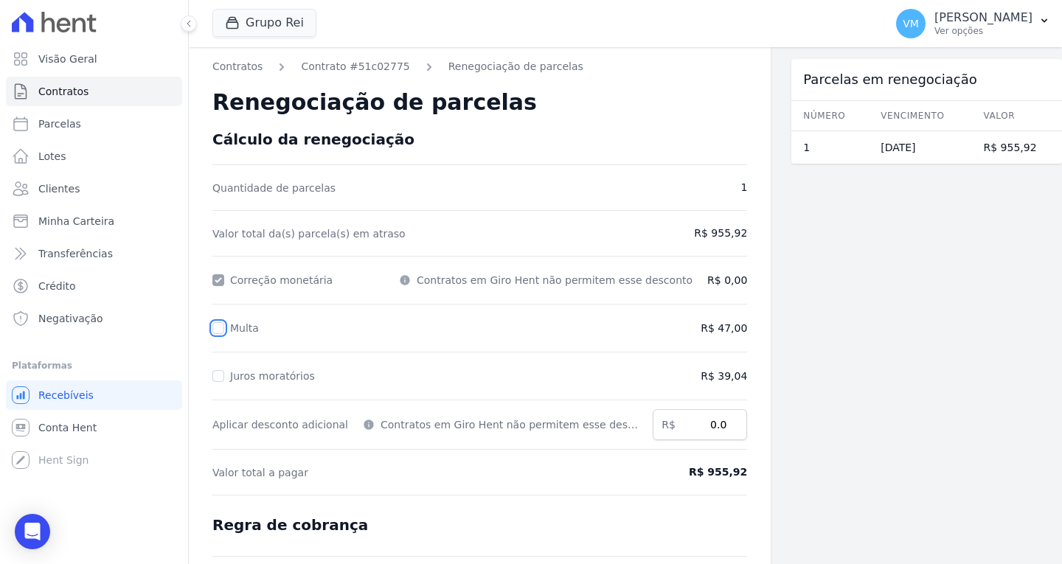
click at [217, 329] on input "Multa" at bounding box center [218, 328] width 12 height 12
checkbox input "true"
click at [218, 378] on input "Juros moratórios" at bounding box center [218, 376] width 12 height 12
checkbox input "true"
click at [707, 279] on span "R$ 0,00" at bounding box center [727, 280] width 40 height 15
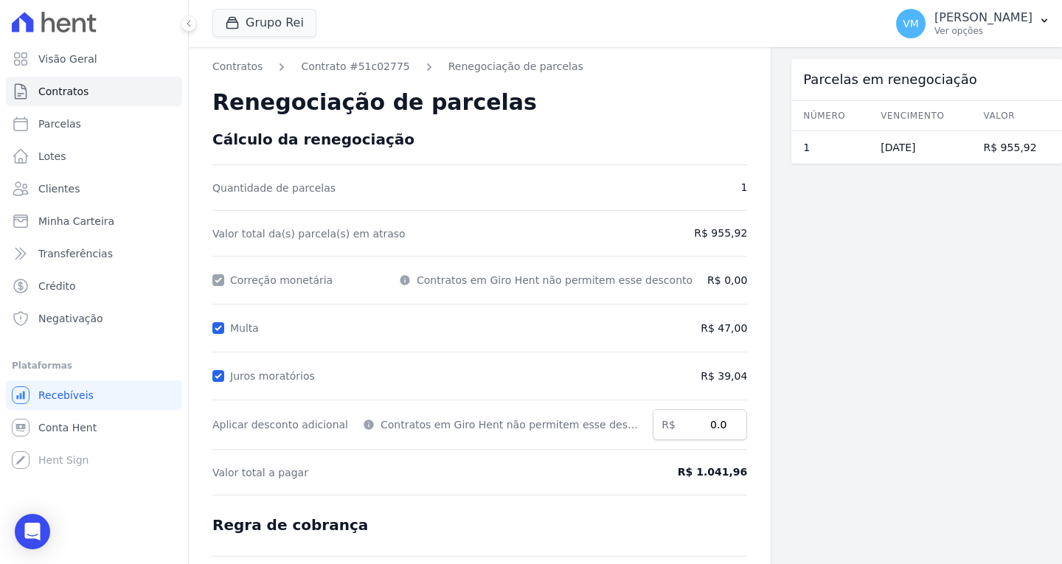
click at [714, 280] on span "R$ 0,00" at bounding box center [727, 280] width 40 height 15
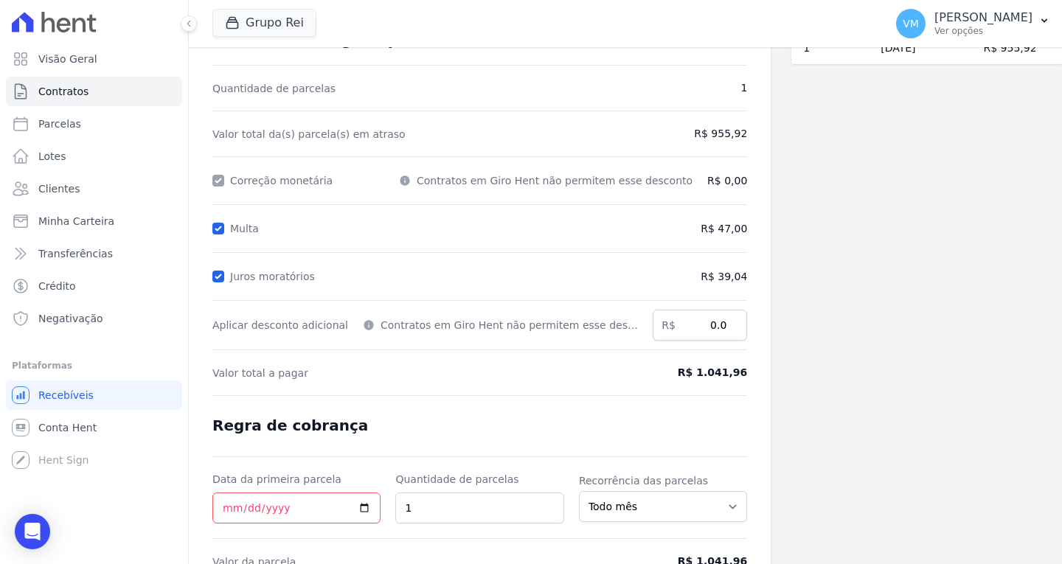
scroll to position [74, 0]
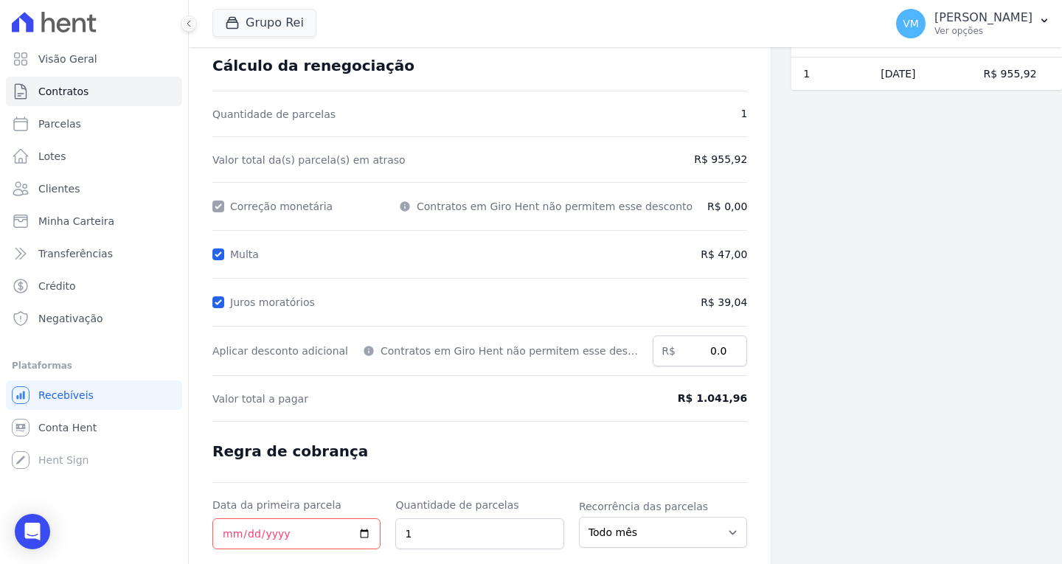
click at [692, 262] on span "R$ 47,00" at bounding box center [686, 254] width 122 height 15
click at [695, 254] on span "R$ 47,00" at bounding box center [686, 254] width 122 height 15
click at [709, 257] on span "R$ 47,00" at bounding box center [686, 254] width 122 height 15
click at [710, 257] on span "R$ 47,00" at bounding box center [686, 254] width 122 height 15
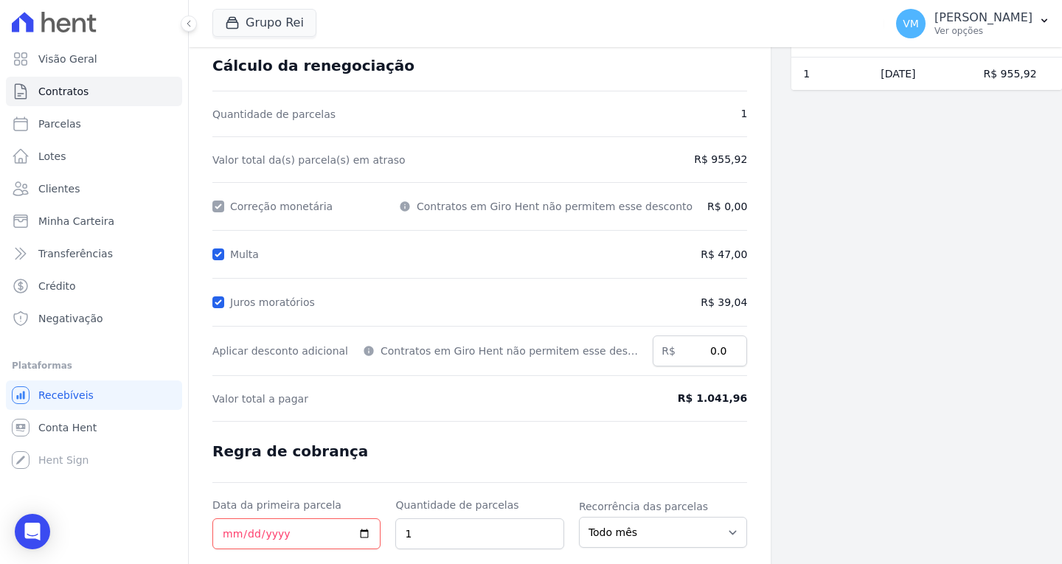
click at [710, 257] on span "R$ 47,00" at bounding box center [686, 254] width 122 height 15
click at [710, 258] on span "R$ 47,00" at bounding box center [686, 254] width 122 height 15
click at [706, 254] on span "R$ 47,00" at bounding box center [686, 254] width 122 height 15
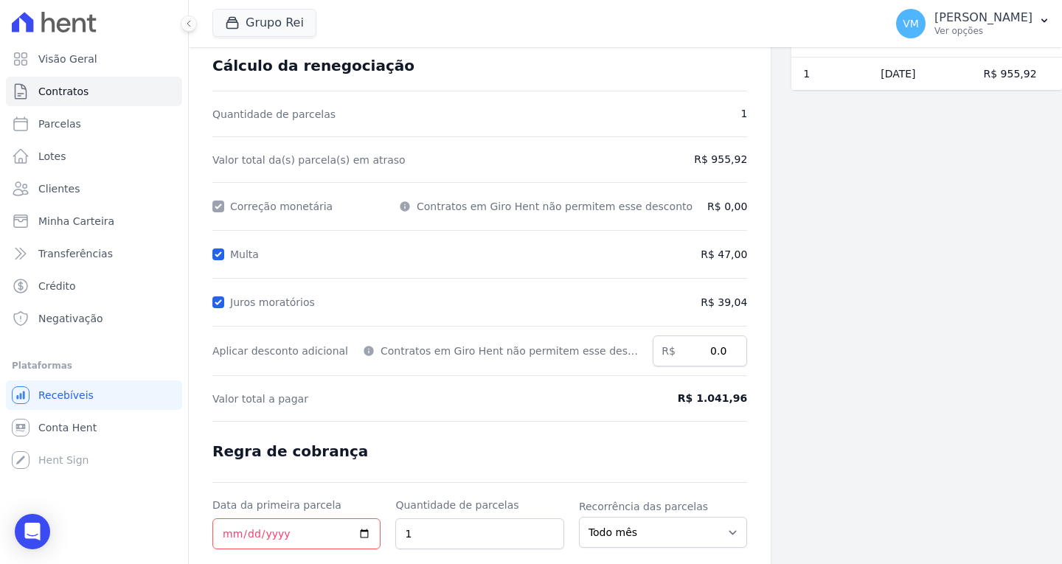
click at [704, 306] on span "R$ 39,04" at bounding box center [686, 302] width 122 height 15
click at [705, 306] on span "R$ 39,04" at bounding box center [686, 302] width 122 height 15
click at [708, 306] on span "R$ 39,04" at bounding box center [686, 302] width 122 height 15
drag, startPoint x: 708, startPoint y: 306, endPoint x: 709, endPoint y: 323, distance: 17.0
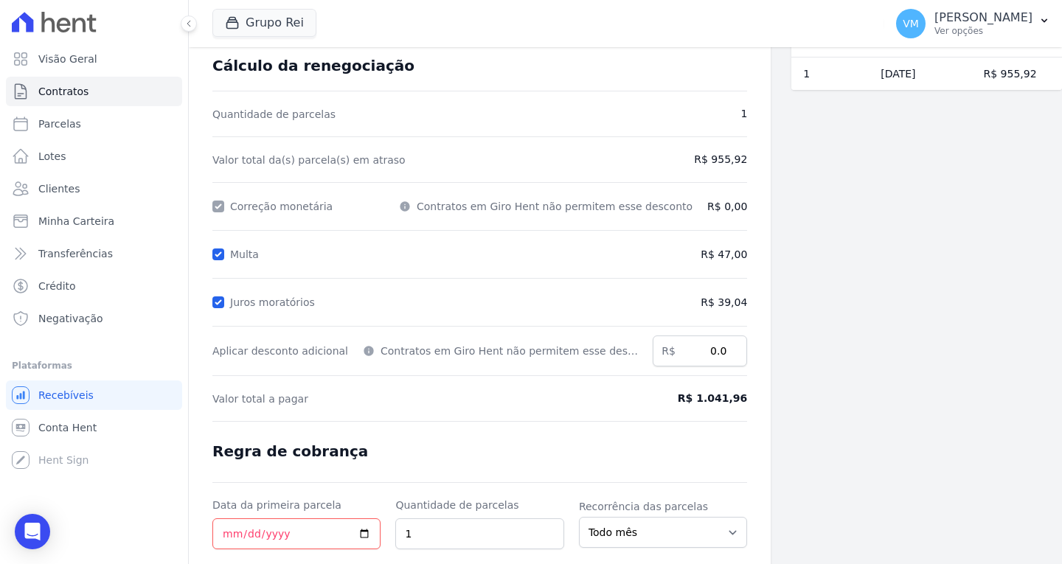
click at [708, 307] on span "R$ 39,04" at bounding box center [686, 302] width 122 height 15
click at [701, 361] on input "0.0" at bounding box center [700, 351] width 94 height 31
click at [703, 357] on input "0.0" at bounding box center [700, 351] width 94 height 31
click at [662, 247] on span "R$ 47,00" at bounding box center [686, 254] width 122 height 15
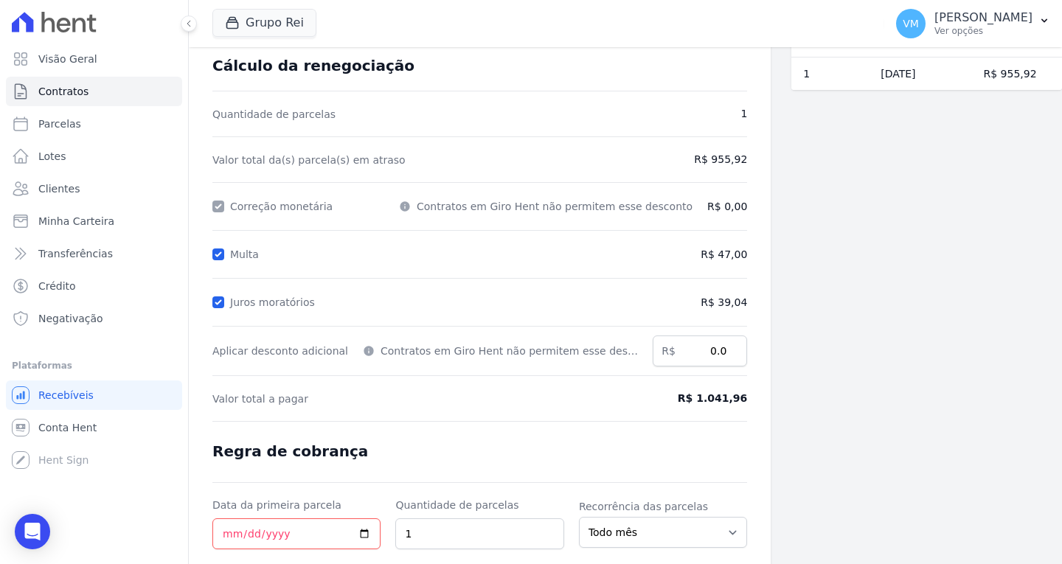
click at [676, 397] on span "R$ 1.041,96" at bounding box center [686, 398] width 122 height 15
click at [681, 399] on span "R$ 1.041,96" at bounding box center [686, 398] width 122 height 15
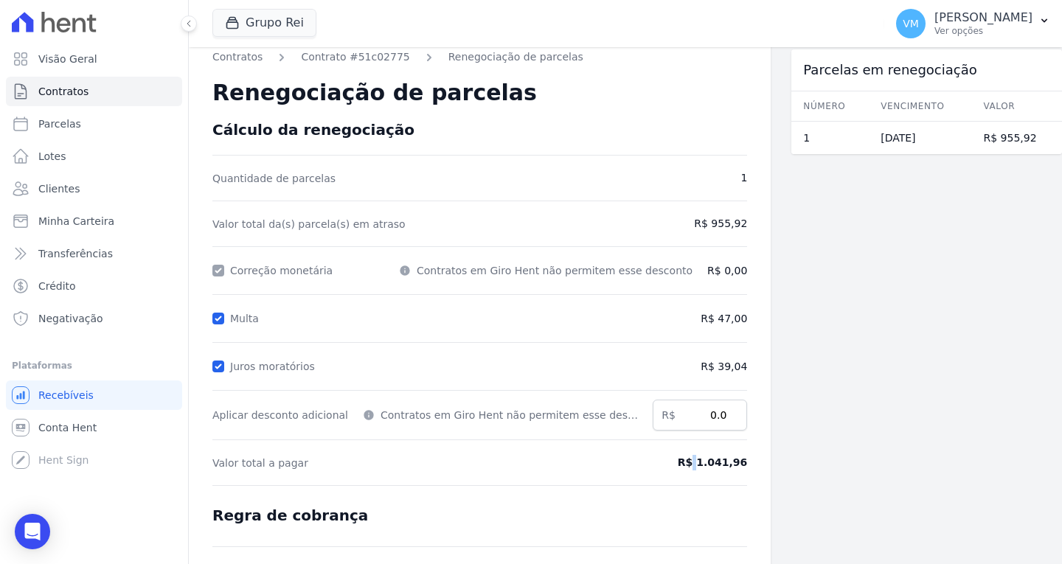
scroll to position [0, 0]
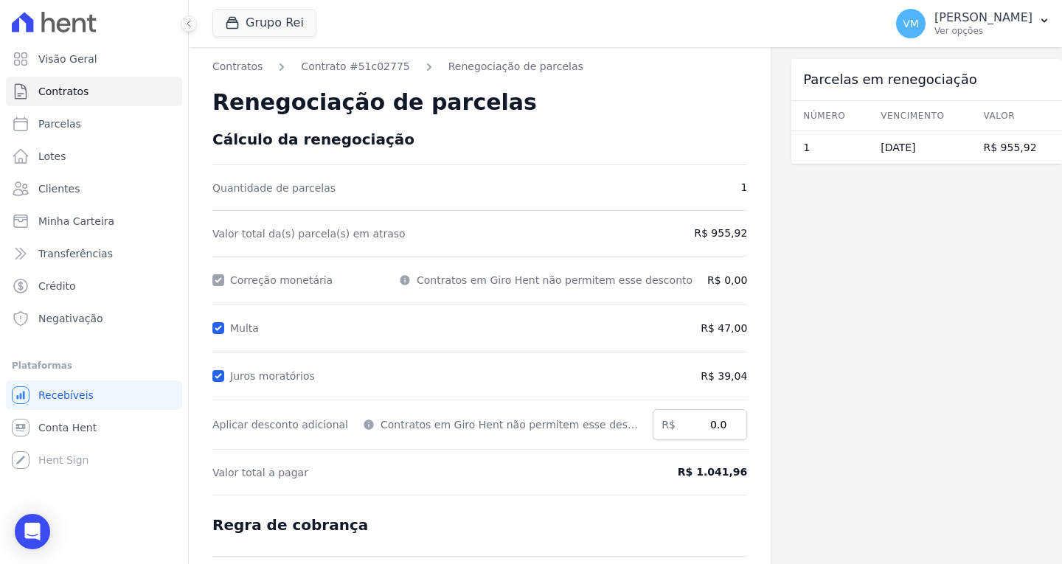
click at [580, 366] on form "Cálculo da renegociação Quantidade de parcelas 1 Valor total da(s) parcela(s) e…" at bounding box center [479, 429] width 535 height 597
click at [221, 328] on input "Multa" at bounding box center [218, 328] width 12 height 12
checkbox input "false"
click at [222, 377] on input "Juros moratórios" at bounding box center [218, 376] width 12 height 12
checkbox input "false"
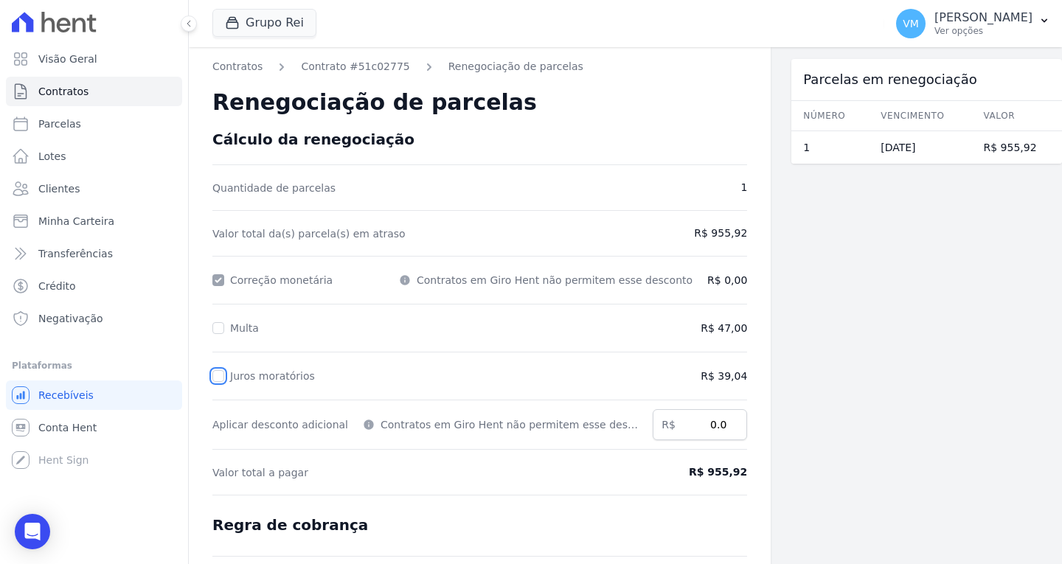
scroll to position [175, 0]
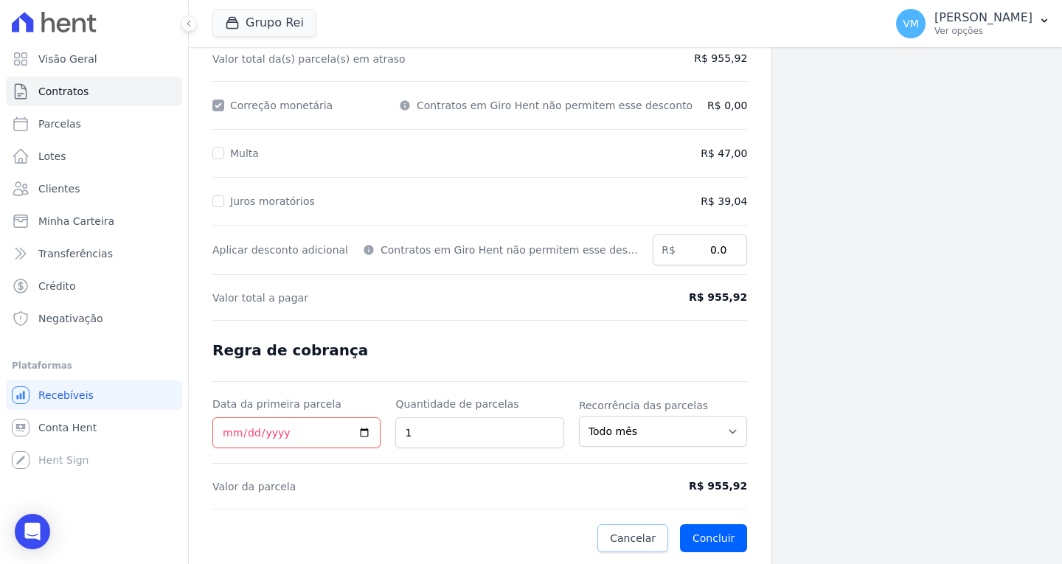
click at [610, 543] on span "Cancelar" at bounding box center [633, 538] width 46 height 15
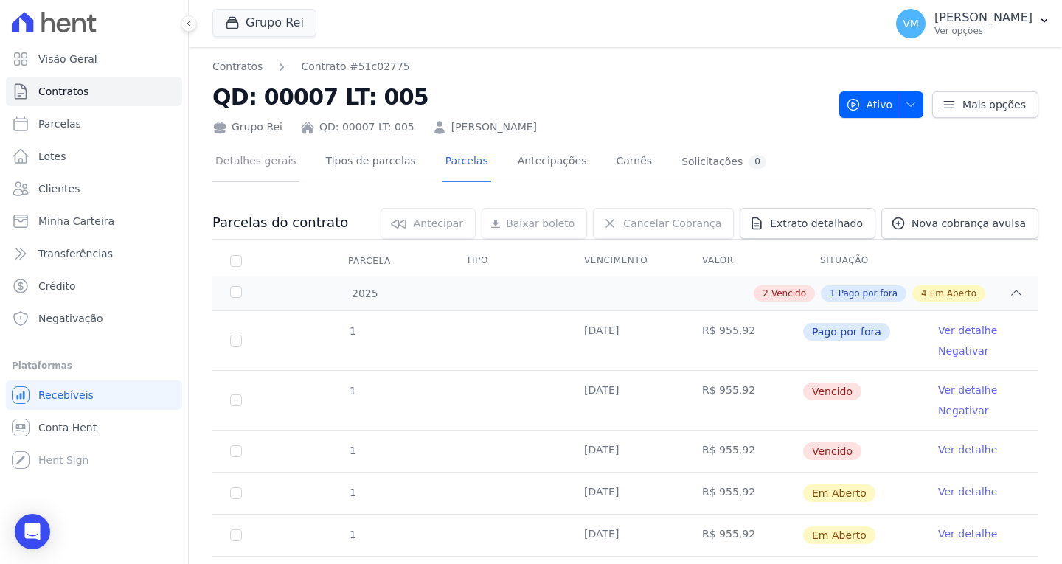
click at [270, 153] on link "Detalhes gerais" at bounding box center [255, 162] width 87 height 39
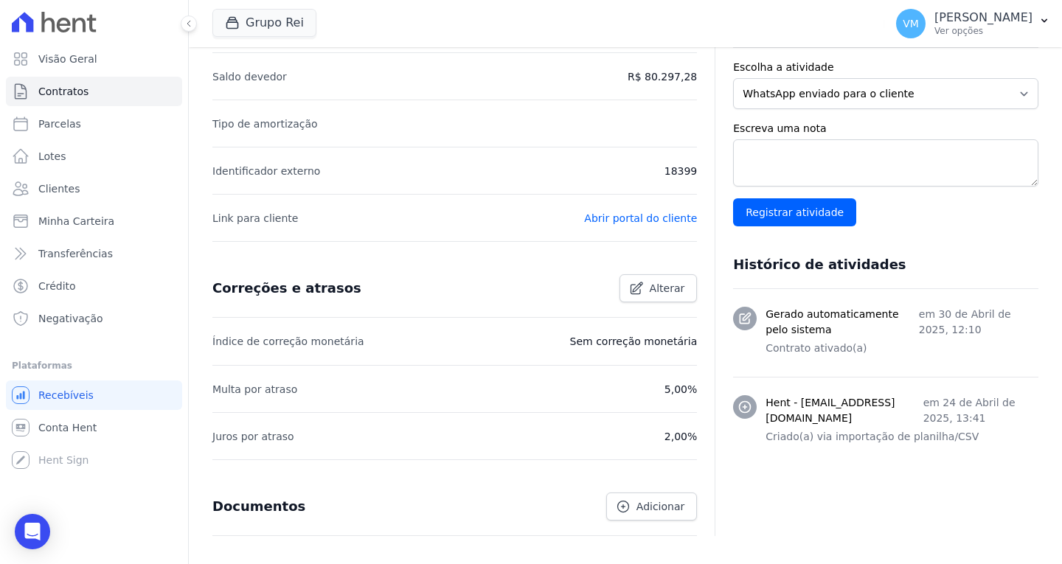
scroll to position [442, 0]
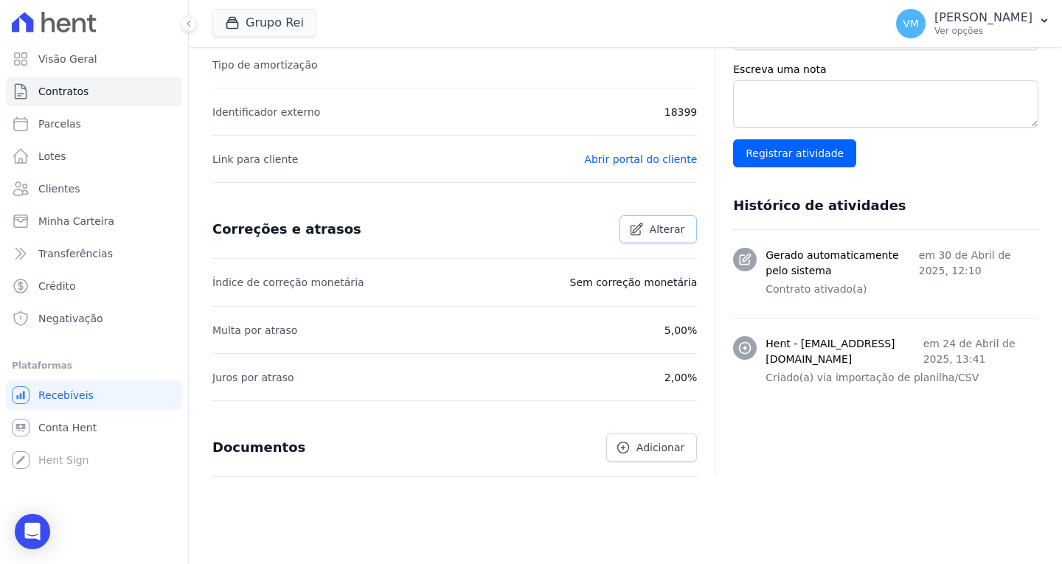
click at [657, 229] on span "Alterar" at bounding box center [667, 229] width 35 height 15
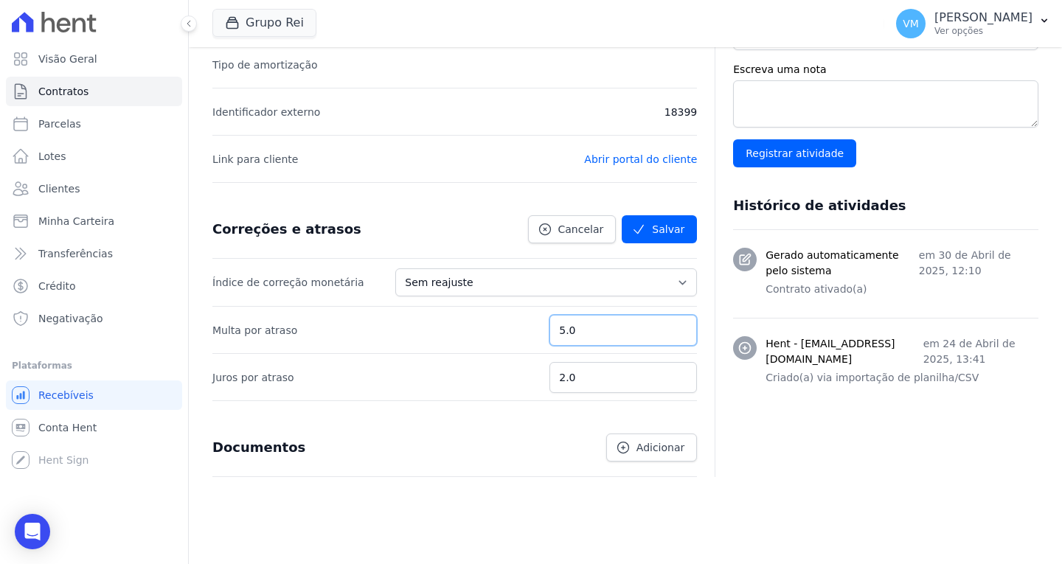
click at [604, 328] on input "5.0" at bounding box center [622, 330] width 147 height 31
click at [675, 324] on input "5.01" at bounding box center [622, 330] width 147 height 31
drag, startPoint x: 592, startPoint y: 334, endPoint x: 507, endPoint y: 334, distance: 85.5
click at [507, 334] on li "Multa por atraso 5.01" at bounding box center [454, 329] width 484 height 47
type input "10.00"
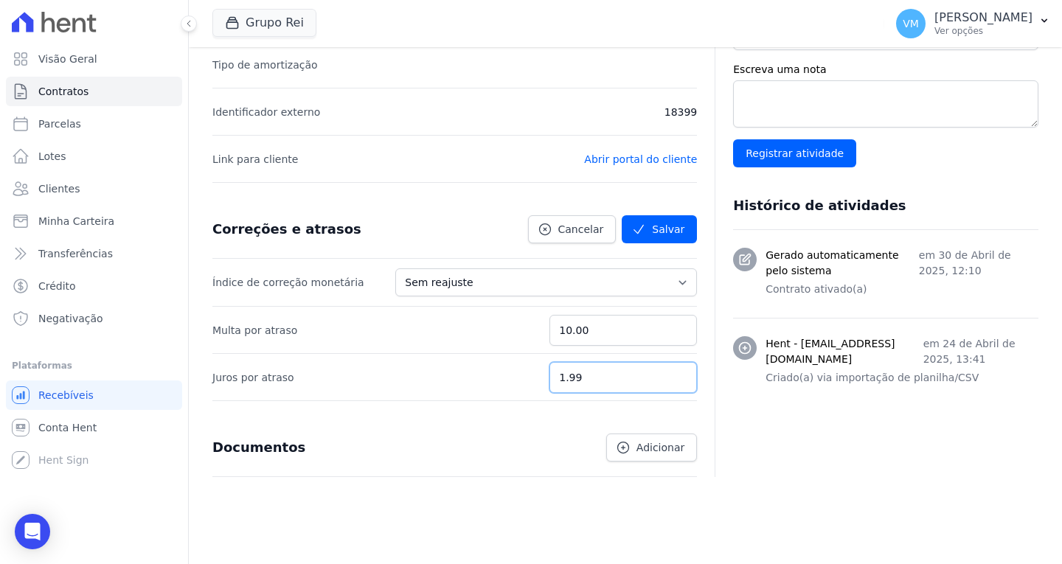
click at [677, 382] on input "1.99" at bounding box center [622, 377] width 147 height 31
click at [677, 382] on input "1.98" at bounding box center [622, 377] width 147 height 31
click at [677, 382] on input "1.97" at bounding box center [622, 377] width 147 height 31
click at [677, 382] on input "1.96" at bounding box center [622, 377] width 147 height 31
click at [677, 382] on input "1.95" at bounding box center [622, 377] width 147 height 31
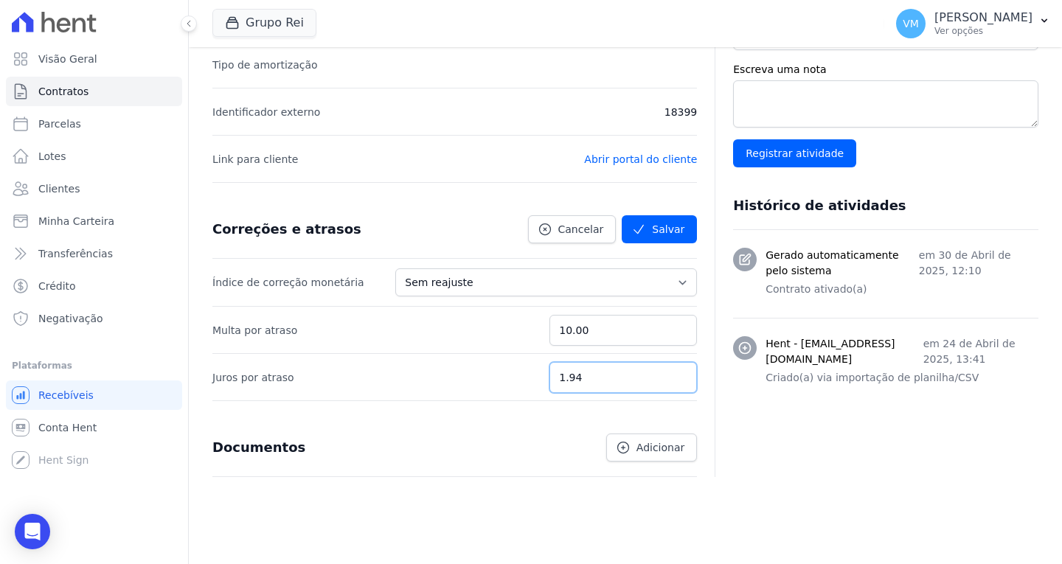
click at [677, 382] on input "1.94" at bounding box center [622, 377] width 147 height 31
click at [677, 382] on input "1.93" at bounding box center [622, 377] width 147 height 31
click at [675, 382] on input "1.24" at bounding box center [622, 377] width 147 height 31
click at [675, 382] on input "1.23" at bounding box center [622, 377] width 147 height 31
click at [675, 382] on input "1.22" at bounding box center [622, 377] width 147 height 31
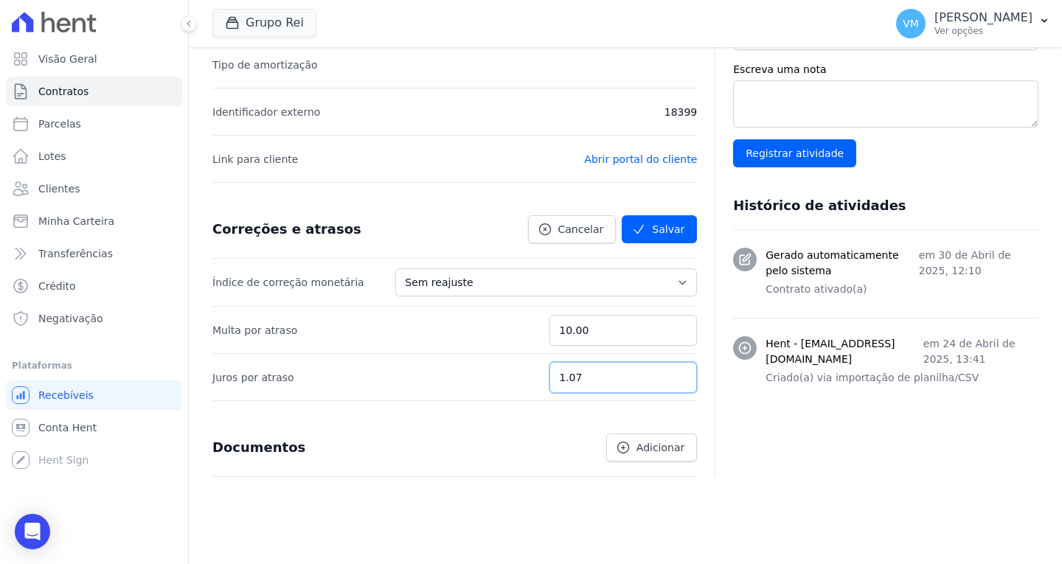
click at [675, 382] on input "1.07" at bounding box center [622, 377] width 147 height 31
click at [675, 382] on input "1.06" at bounding box center [622, 377] width 147 height 31
click at [675, 382] on input "1.05" at bounding box center [622, 377] width 147 height 31
click at [675, 382] on input "1.04" at bounding box center [622, 377] width 147 height 31
click at [675, 382] on input "1.03" at bounding box center [622, 377] width 147 height 31
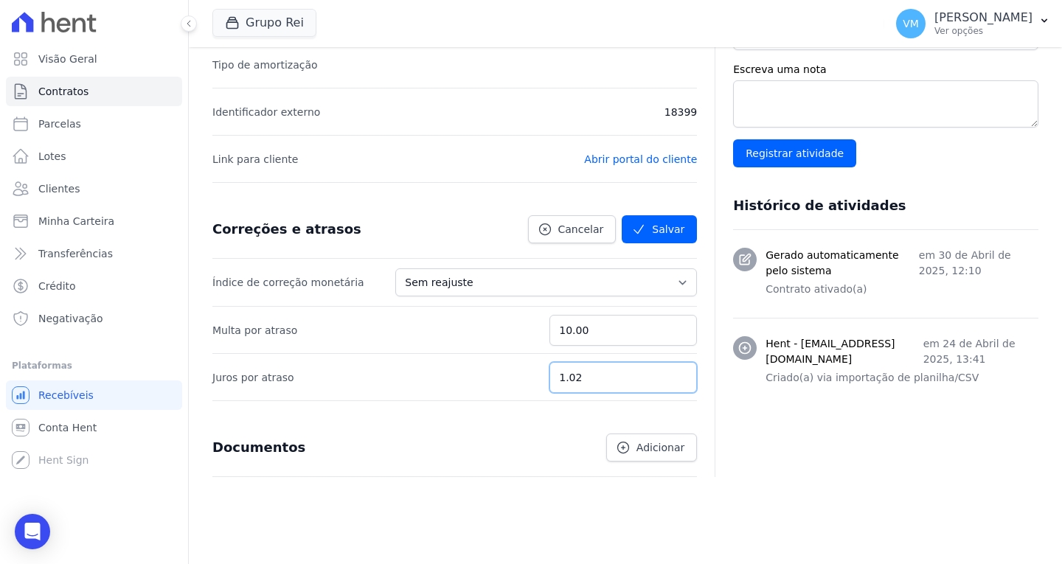
click at [675, 382] on input "1.02" at bounding box center [622, 377] width 147 height 31
click at [675, 382] on input "1.01" at bounding box center [622, 377] width 147 height 31
type input "1"
click at [675, 382] on input "1" at bounding box center [622, 377] width 147 height 31
click at [647, 229] on button "Salvar" at bounding box center [659, 229] width 75 height 28
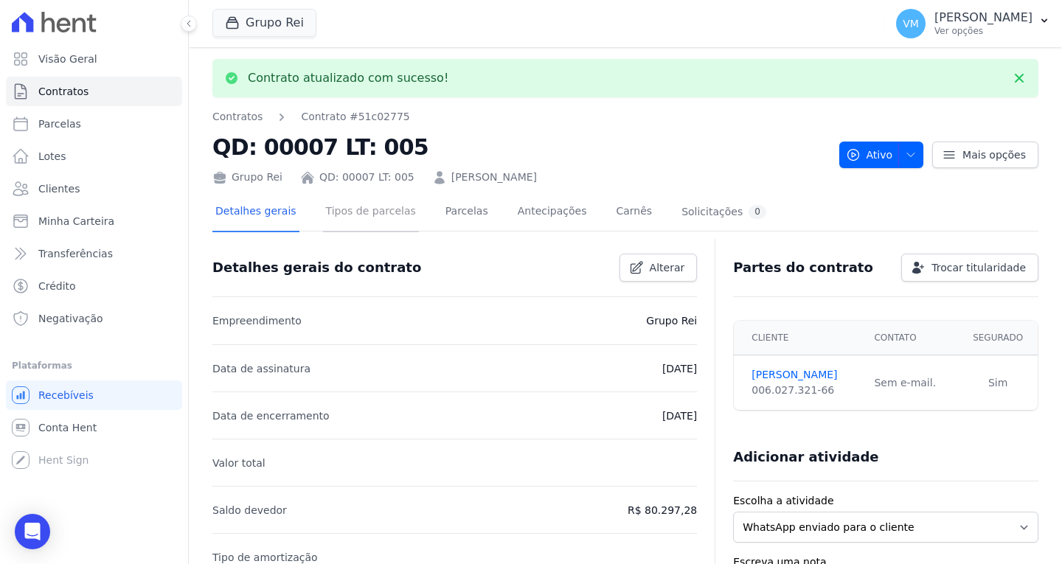
click at [349, 207] on link "Tipos de parcelas" at bounding box center [371, 212] width 96 height 39
click at [456, 209] on link "Parcelas" at bounding box center [466, 212] width 49 height 39
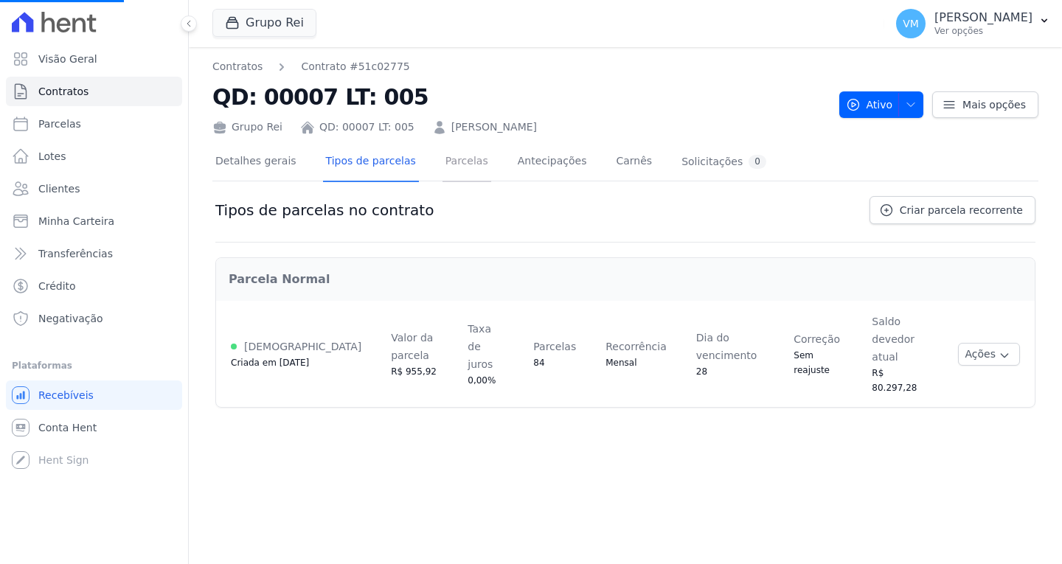
click at [442, 173] on link "Parcelas" at bounding box center [466, 162] width 49 height 39
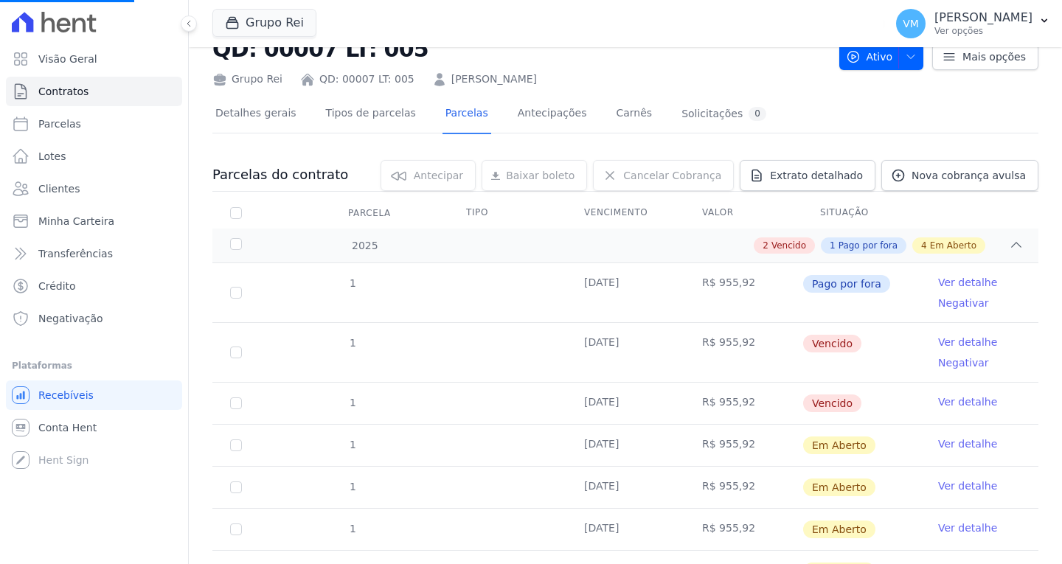
scroll to position [74, 0]
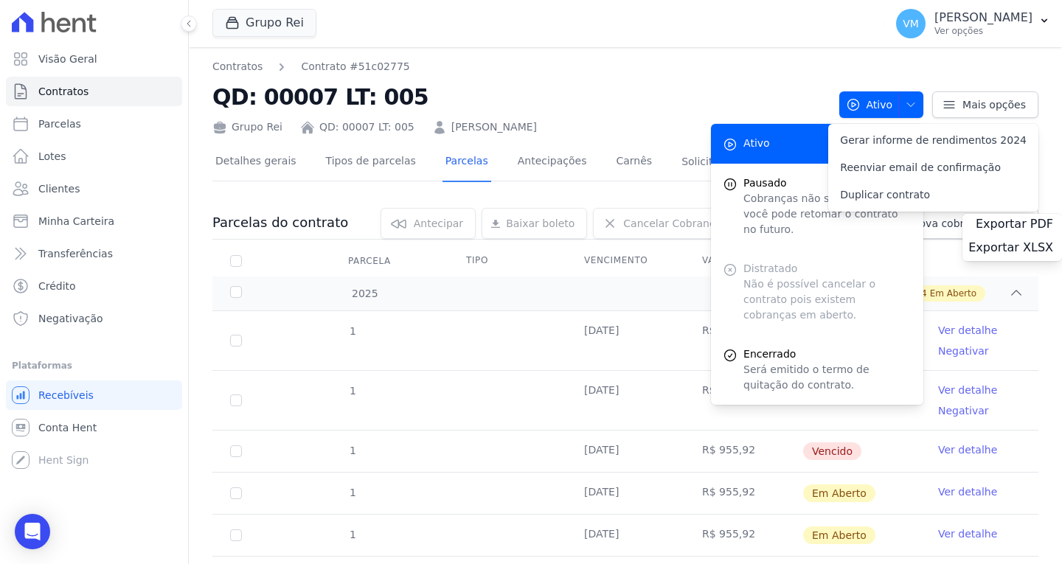
click at [234, 324] on td "1" at bounding box center [235, 340] width 47 height 59
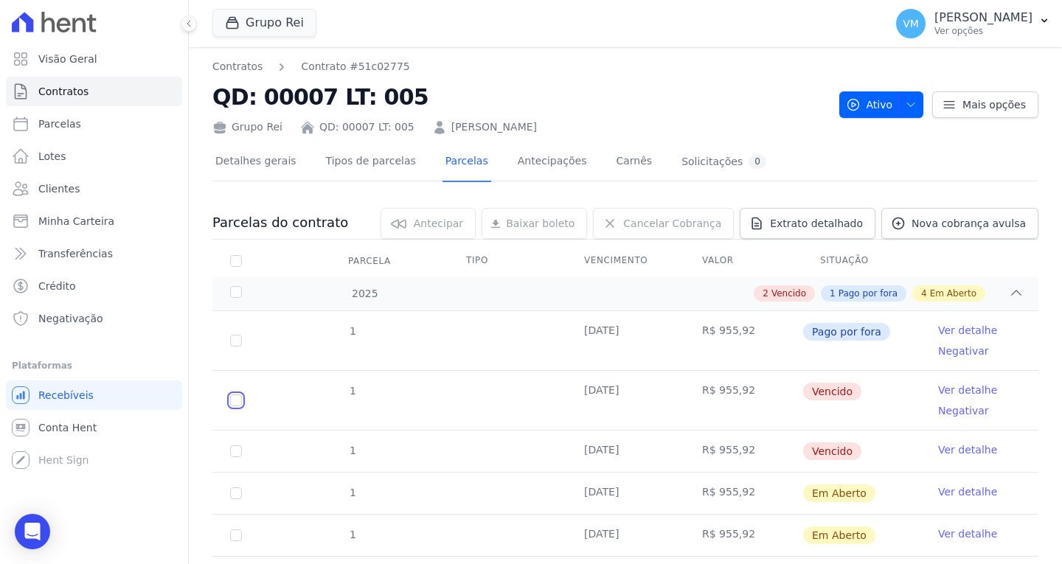
click at [236, 401] on input "checkbox" at bounding box center [236, 400] width 12 height 12
checkbox input "true"
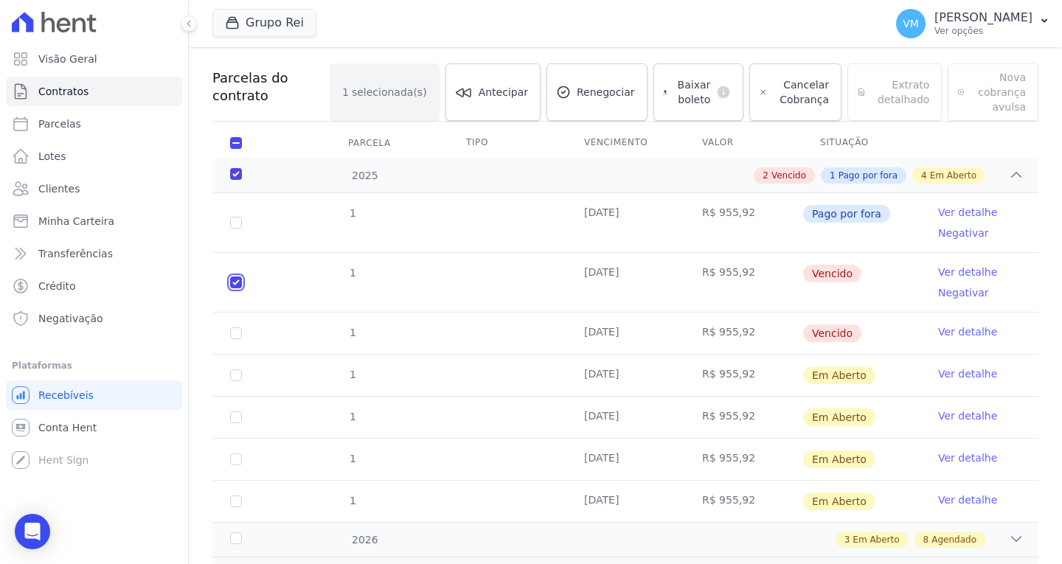
scroll to position [147, 0]
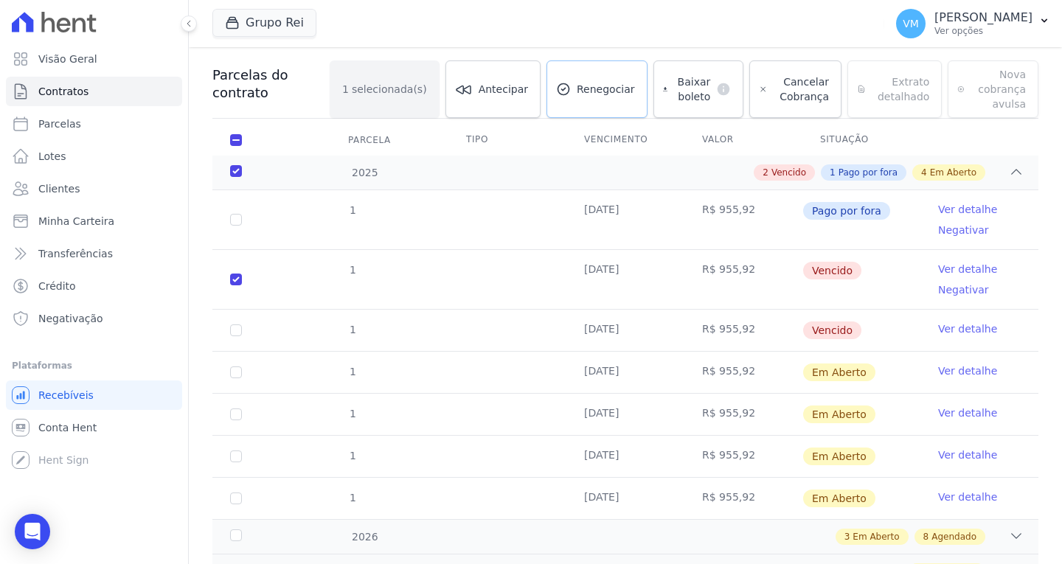
click at [575, 100] on link "Renegociar" at bounding box center [596, 89] width 101 height 58
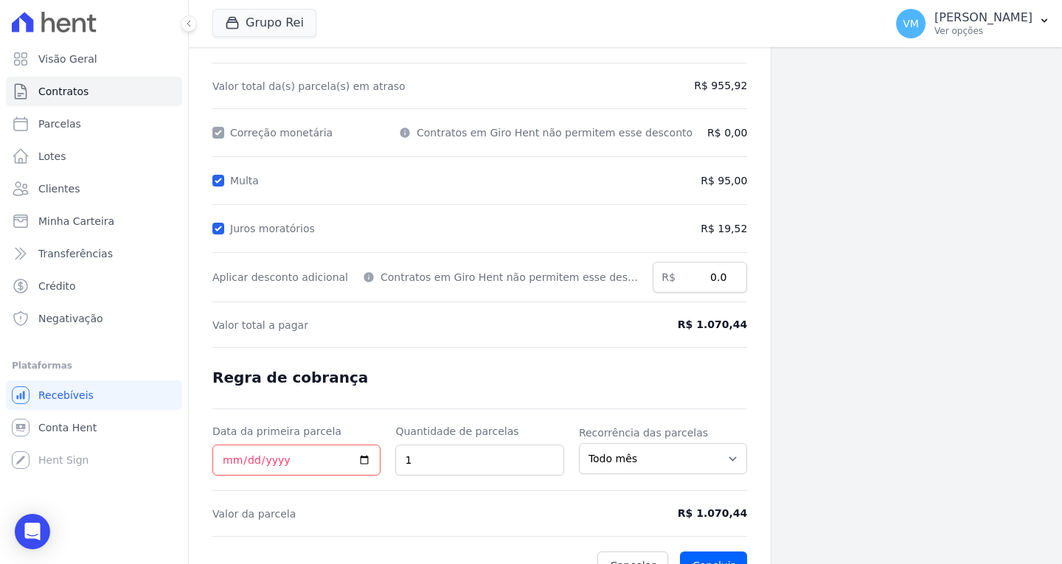
scroll to position [175, 0]
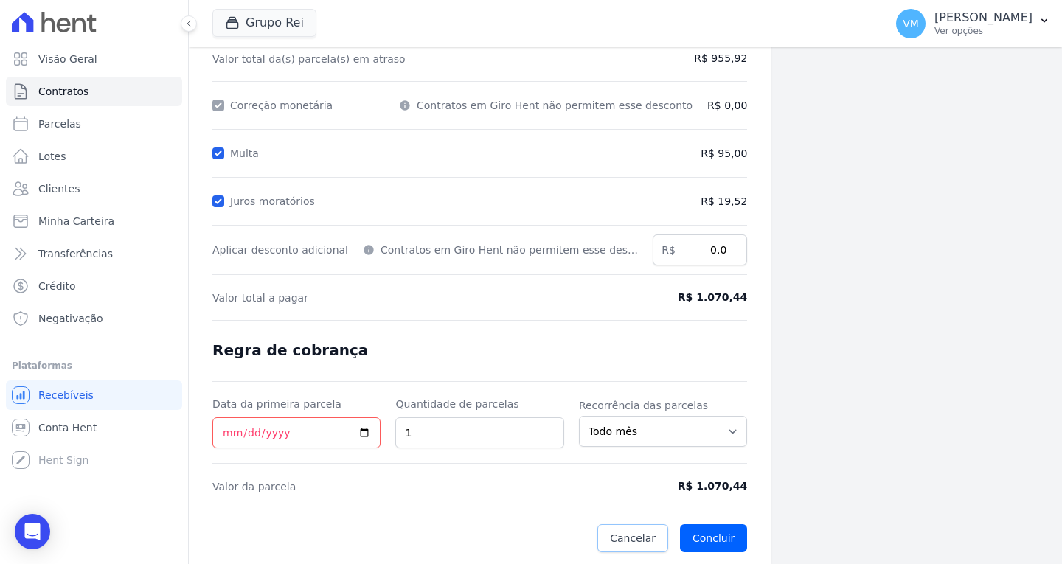
click at [610, 545] on span "Cancelar" at bounding box center [633, 538] width 46 height 15
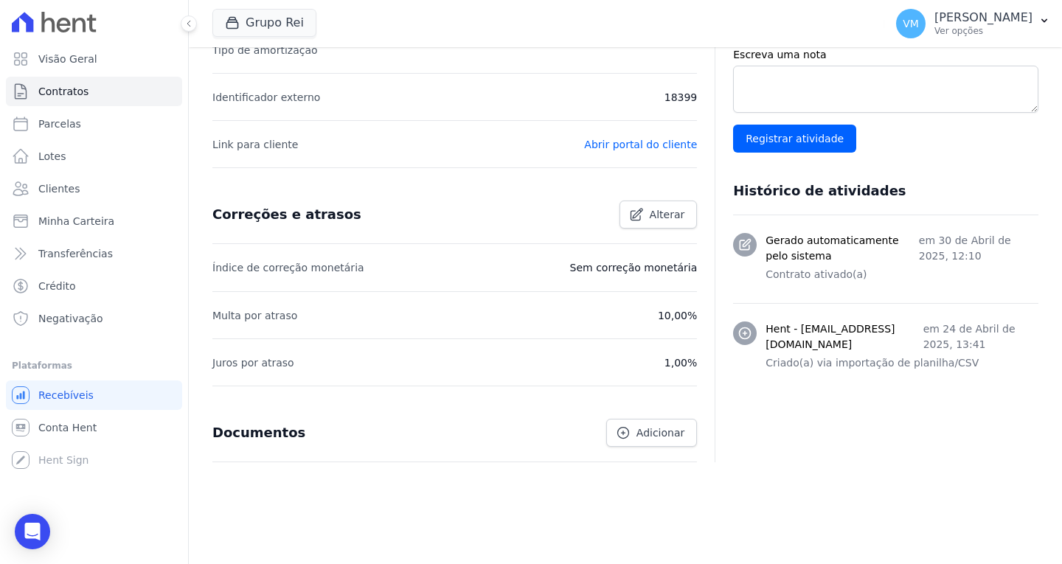
scroll to position [462, 0]
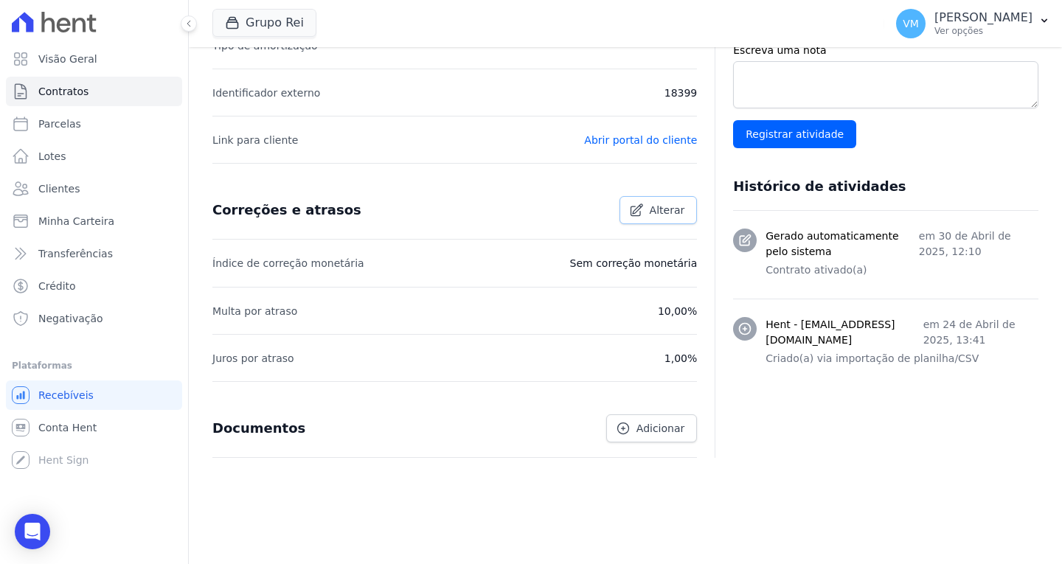
click at [650, 214] on span "Alterar" at bounding box center [667, 210] width 35 height 15
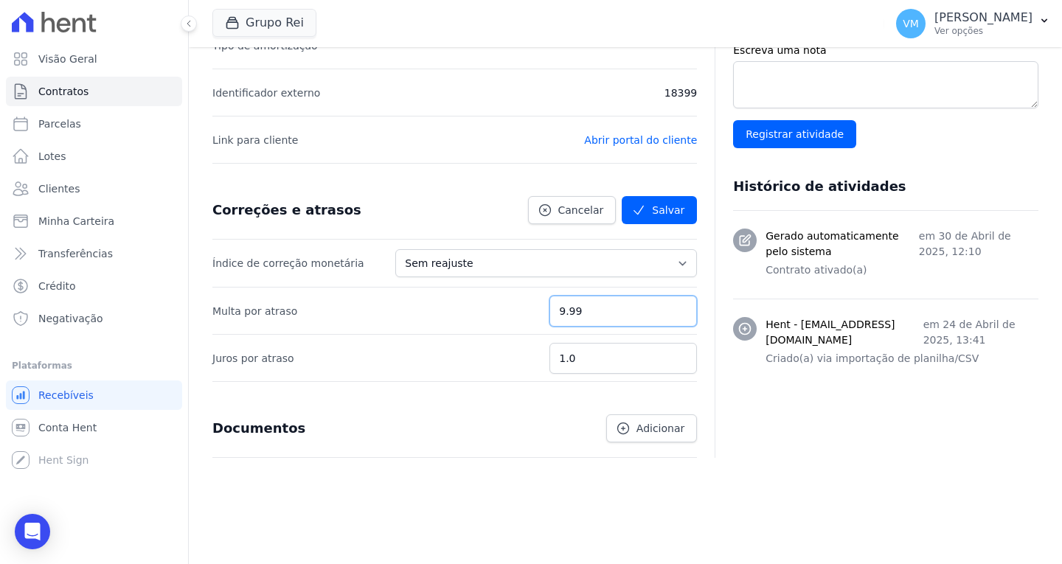
click at [675, 317] on input "9.99" at bounding box center [622, 311] width 147 height 31
click at [675, 317] on input "9.98" at bounding box center [622, 311] width 147 height 31
click at [675, 317] on input "9.97" at bounding box center [622, 311] width 147 height 31
click at [675, 317] on input "9.96" at bounding box center [622, 311] width 147 height 31
type input "9.95"
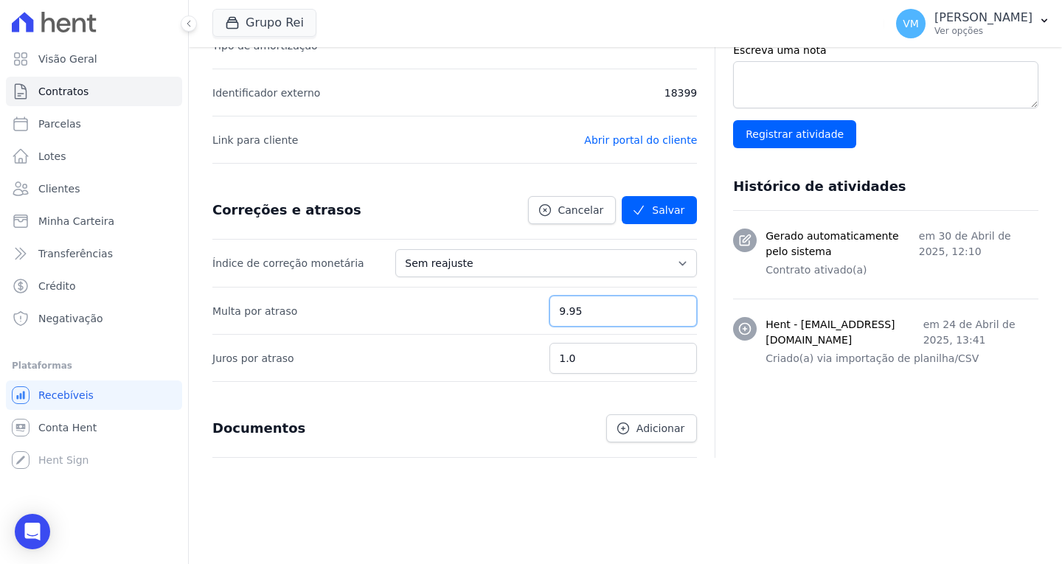
click at [675, 317] on input "9.95" at bounding box center [622, 311] width 147 height 31
click at [652, 213] on button "Salvar" at bounding box center [659, 210] width 75 height 28
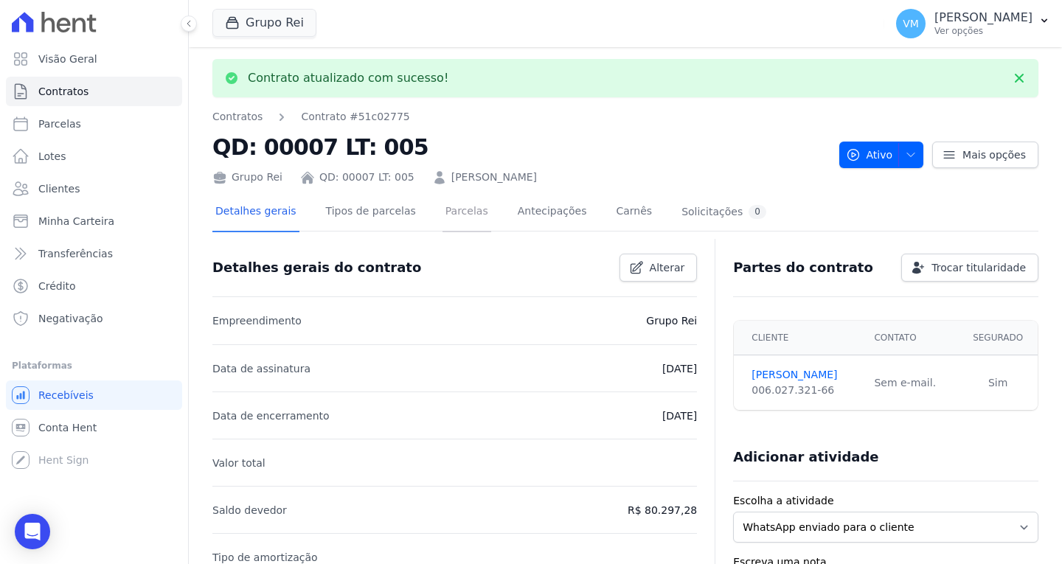
click at [450, 214] on link "Parcelas" at bounding box center [466, 212] width 49 height 39
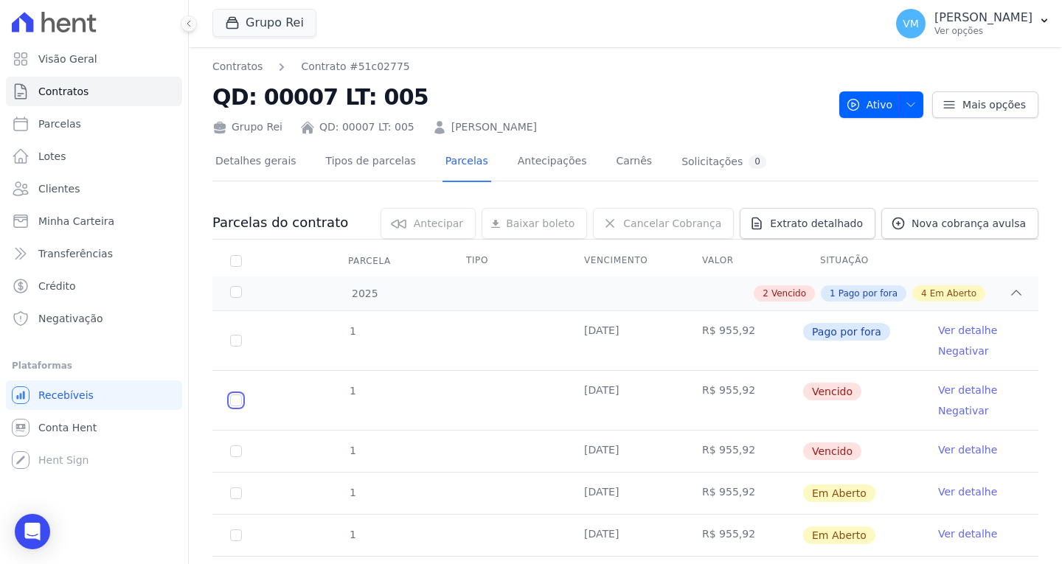
click at [236, 396] on input "checkbox" at bounding box center [236, 400] width 12 height 12
checkbox input "true"
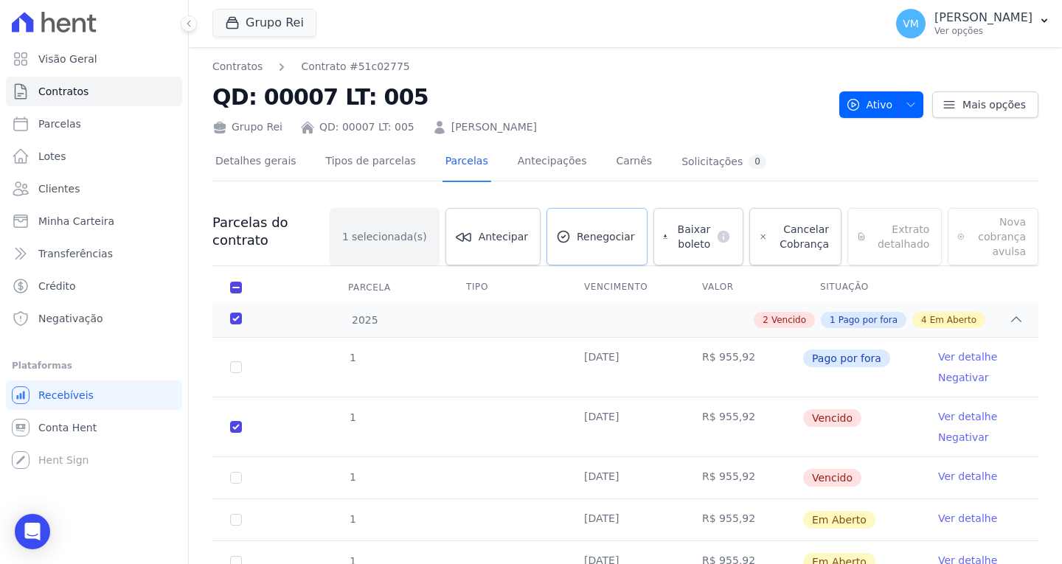
click at [571, 246] on link "Renegociar" at bounding box center [596, 237] width 101 height 58
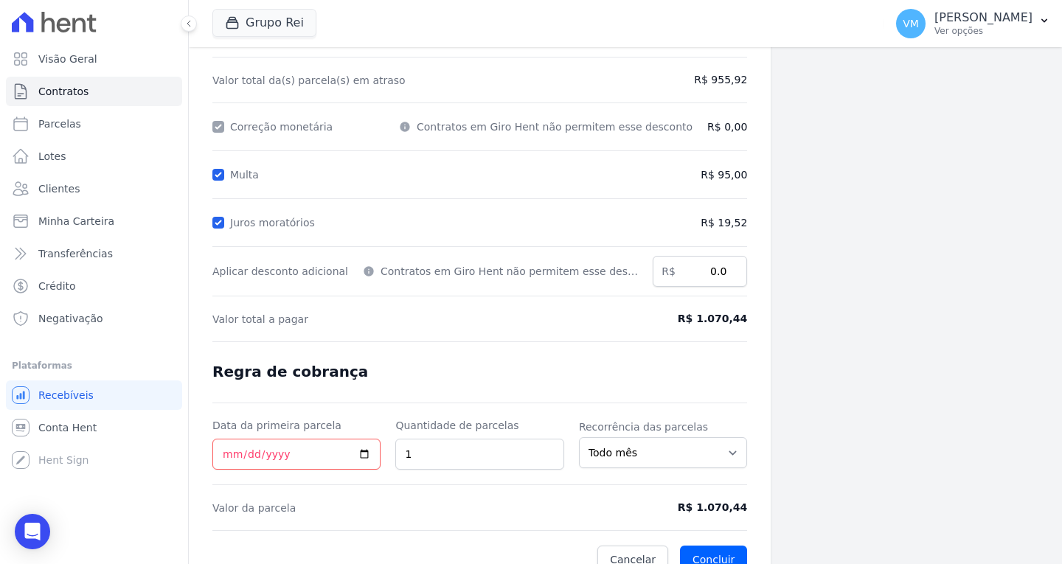
scroll to position [175, 0]
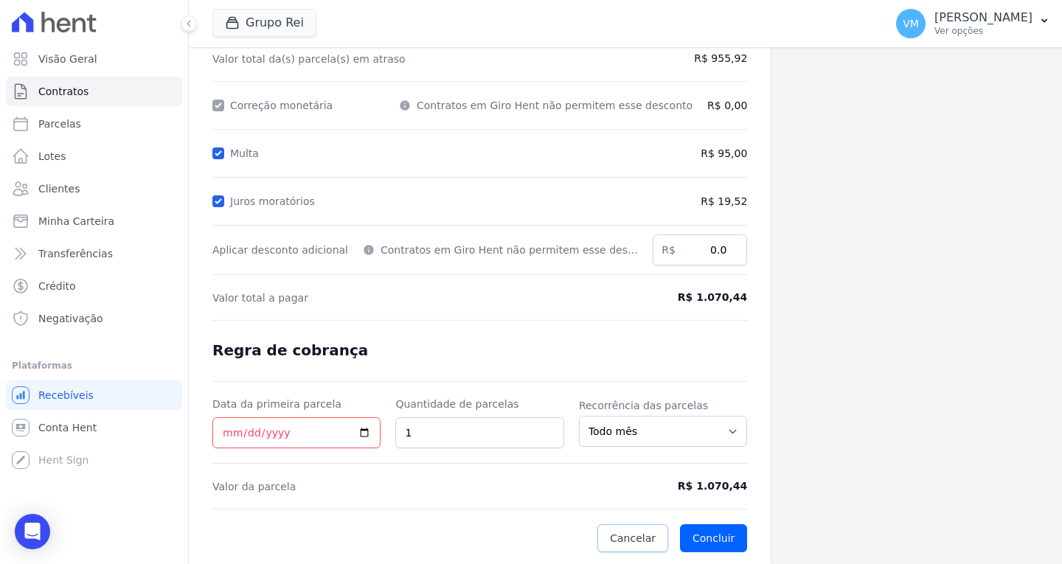
click at [619, 541] on span "Cancelar" at bounding box center [633, 538] width 46 height 15
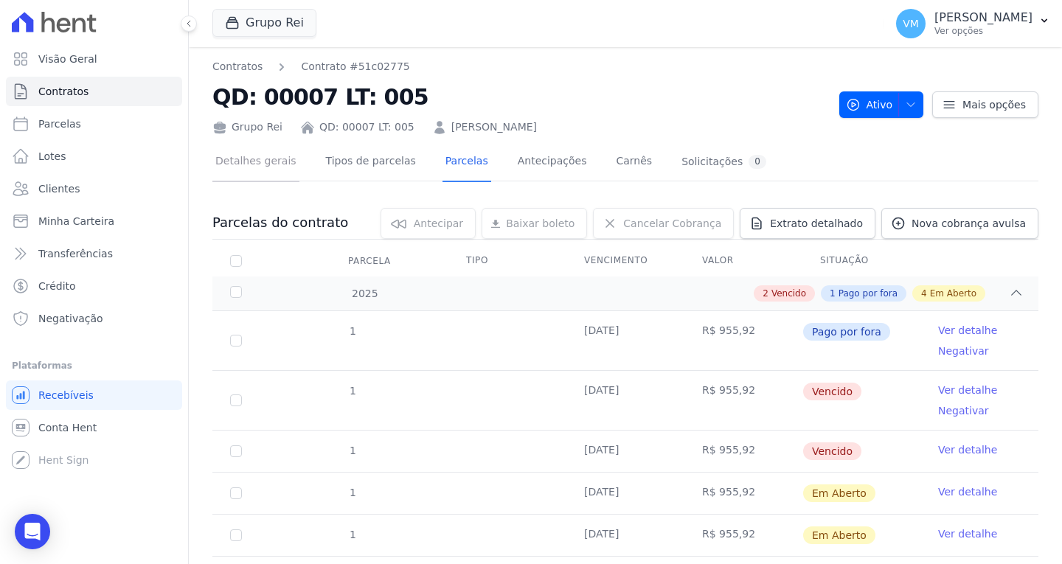
click at [258, 162] on link "Detalhes gerais" at bounding box center [255, 162] width 87 height 39
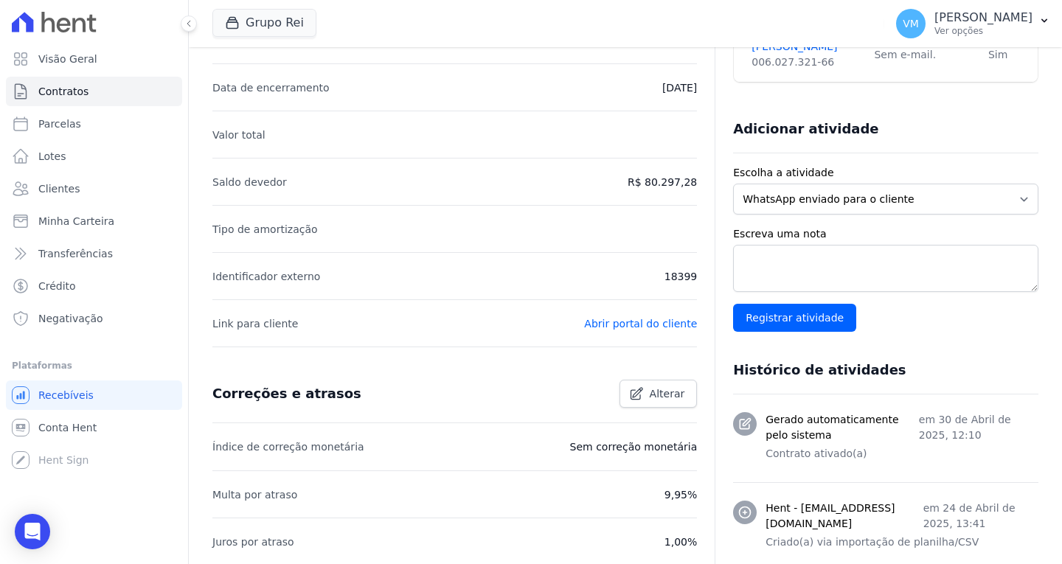
scroll to position [369, 0]
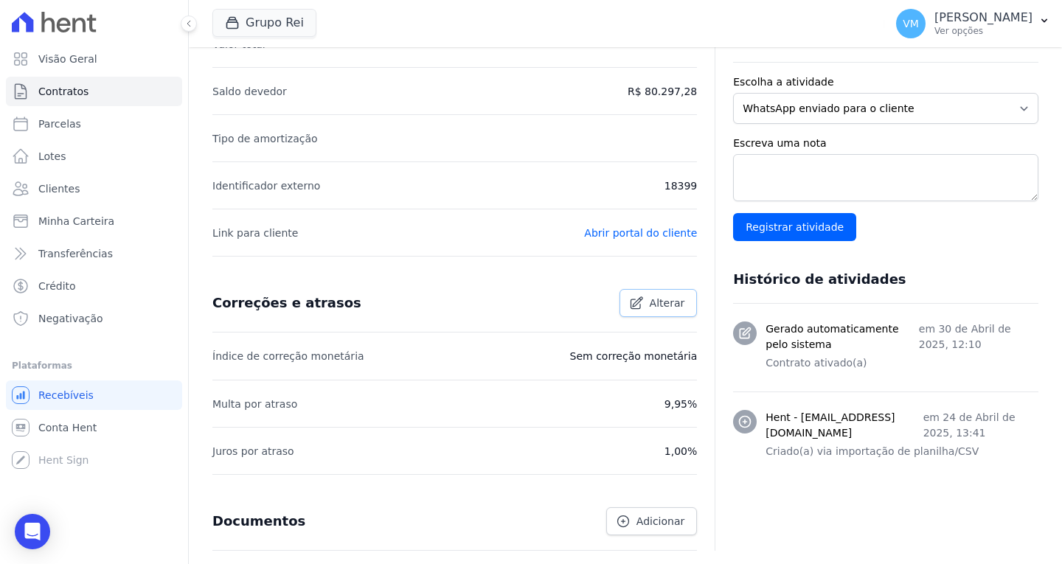
click at [656, 305] on span "Alterar" at bounding box center [667, 303] width 35 height 15
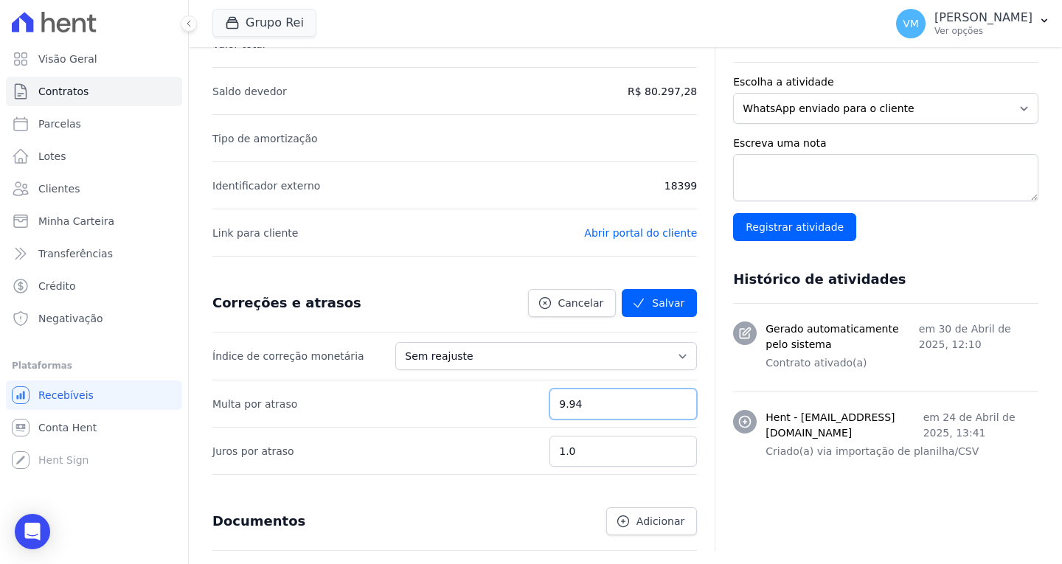
click at [674, 409] on input "9.94" at bounding box center [622, 404] width 147 height 31
click at [674, 409] on input "9.93" at bounding box center [622, 404] width 147 height 31
click at [674, 409] on input "9.03" at bounding box center [622, 404] width 147 height 31
click at [674, 409] on input "9.02" at bounding box center [622, 404] width 147 height 31
click at [674, 409] on input "9.01" at bounding box center [622, 404] width 147 height 31
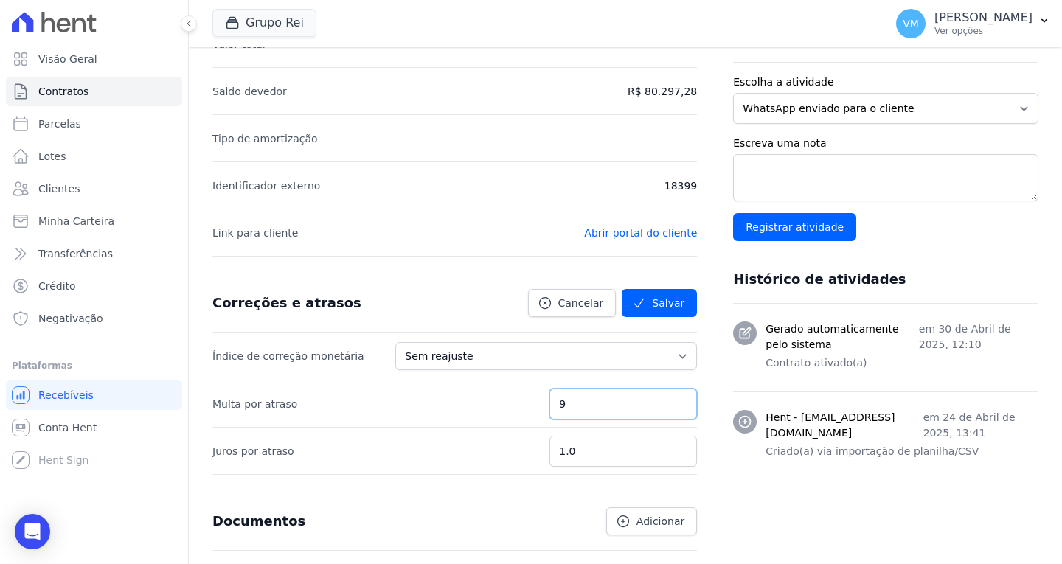
type input "9"
click at [674, 409] on input "9" at bounding box center [622, 404] width 147 height 31
click at [659, 305] on button "Salvar" at bounding box center [659, 303] width 75 height 28
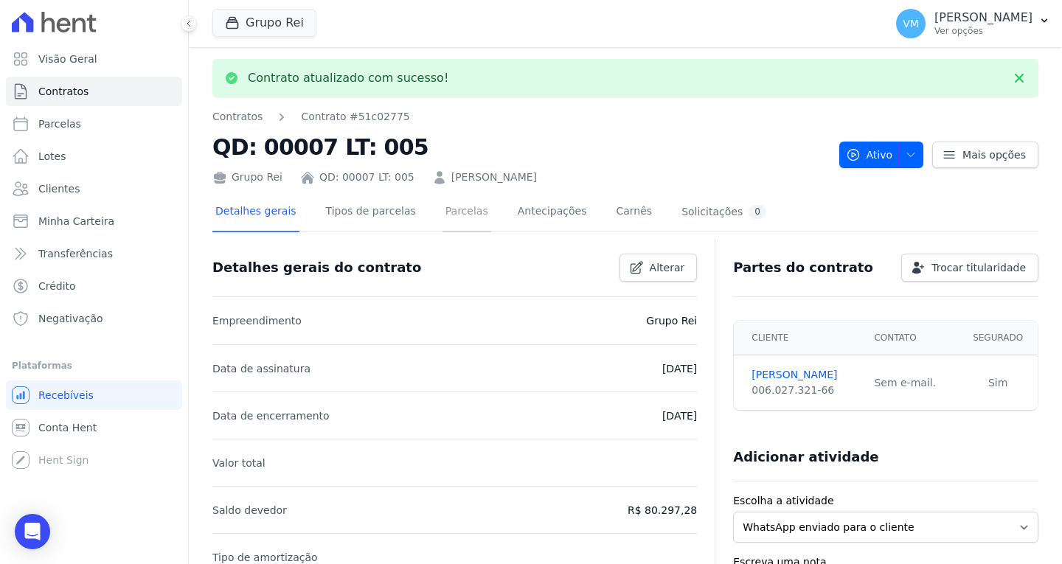
click at [451, 212] on link "Parcelas" at bounding box center [466, 212] width 49 height 39
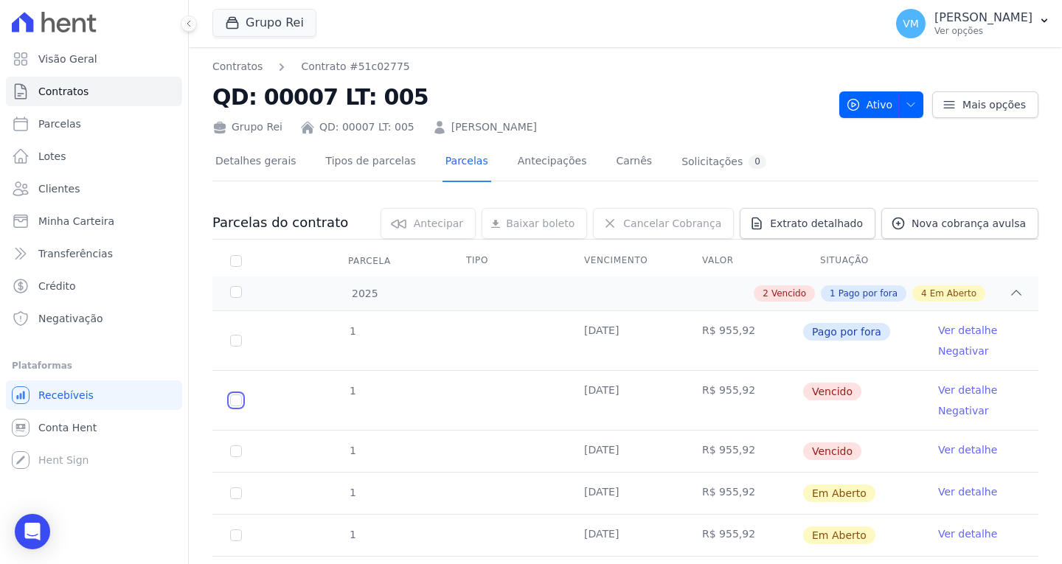
click at [236, 400] on input "checkbox" at bounding box center [236, 400] width 12 height 12
checkbox input "true"
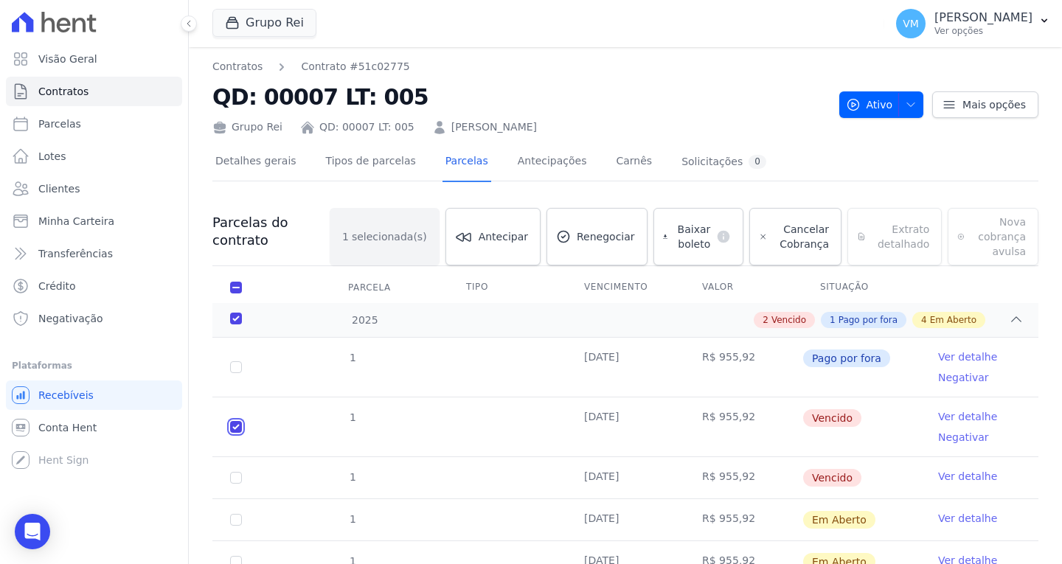
checkbox input "true"
click at [586, 233] on span "Renegociar" at bounding box center [606, 236] width 58 height 15
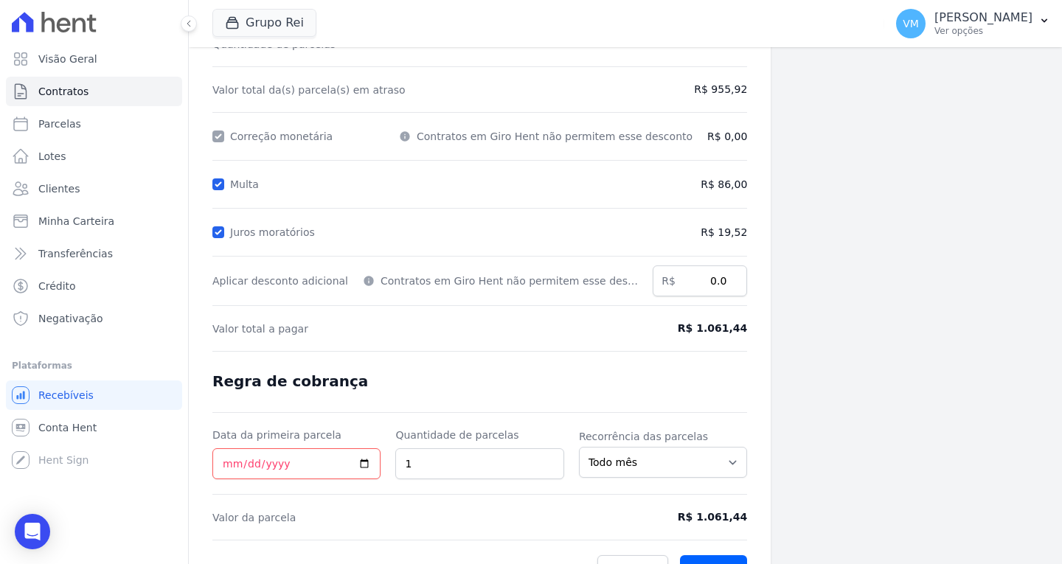
scroll to position [175, 0]
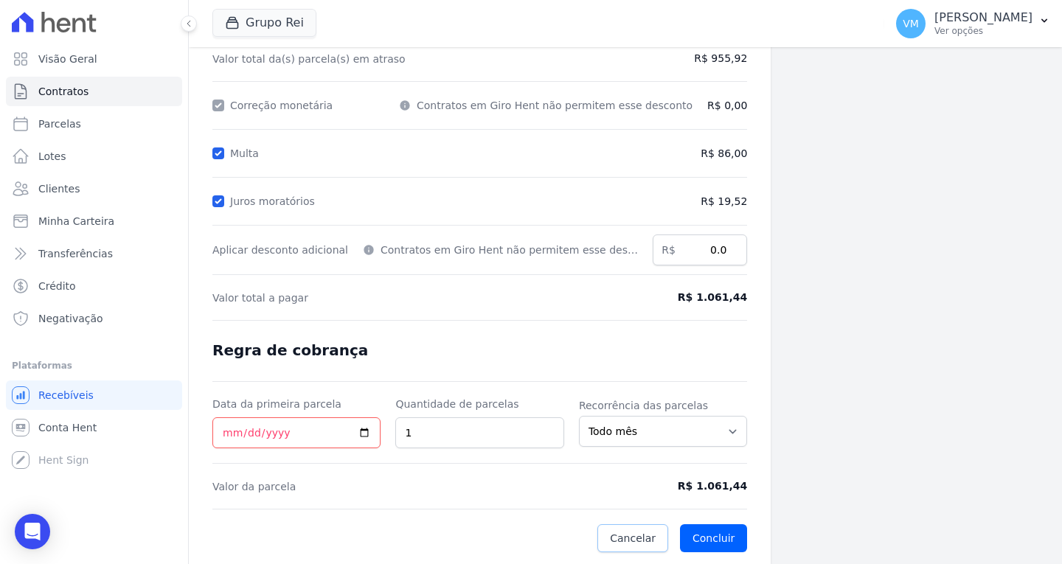
click at [611, 543] on span "Cancelar" at bounding box center [633, 538] width 46 height 15
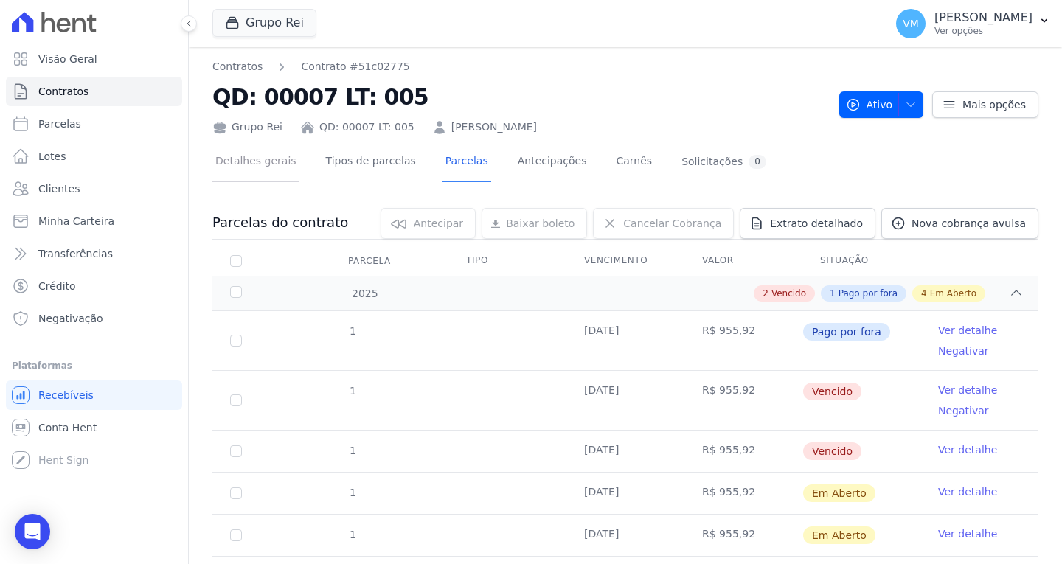
click at [249, 159] on link "Detalhes gerais" at bounding box center [255, 162] width 87 height 39
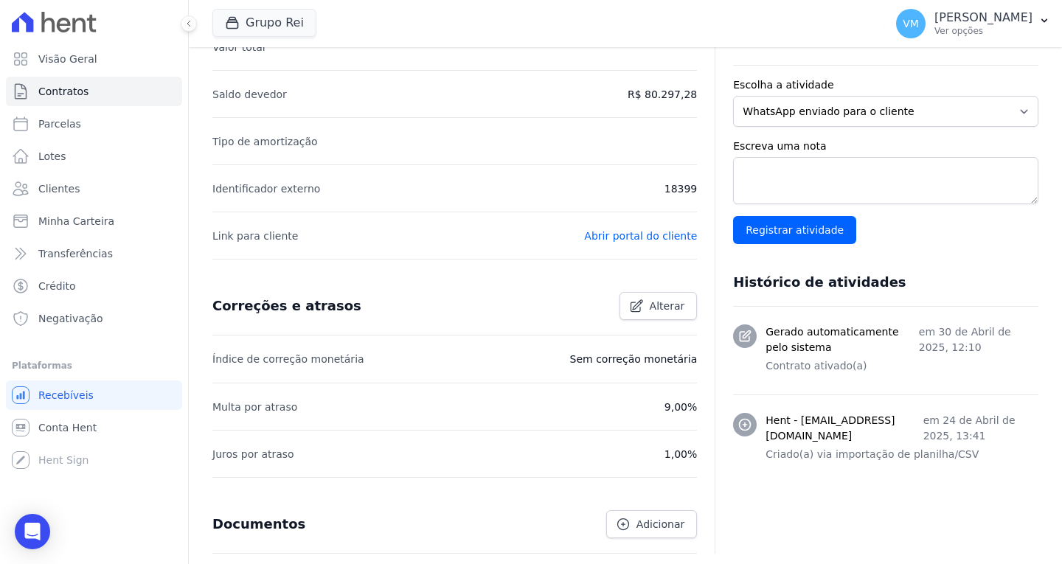
scroll to position [369, 0]
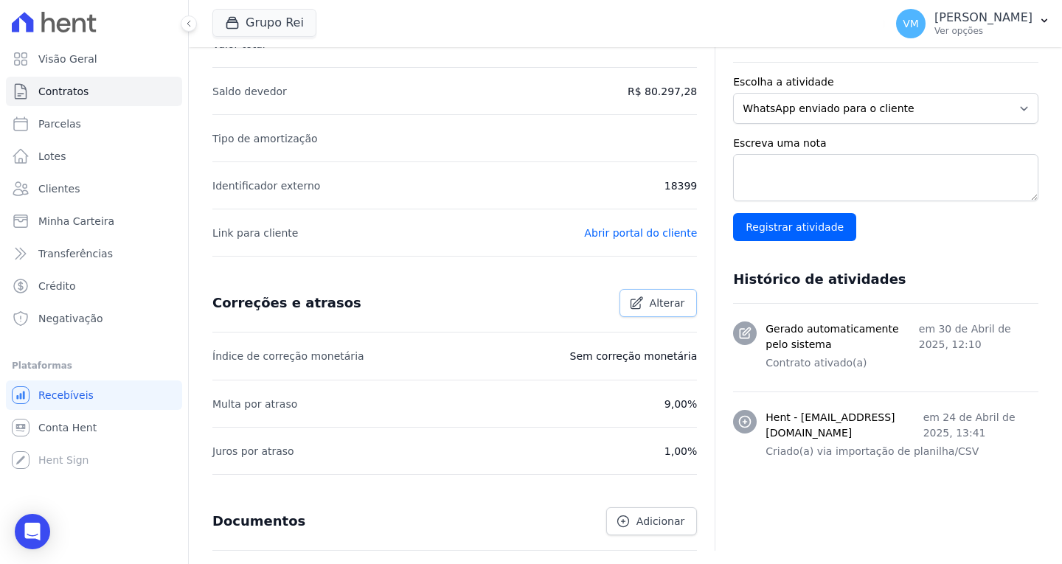
click at [650, 304] on span "Alterar" at bounding box center [667, 303] width 35 height 15
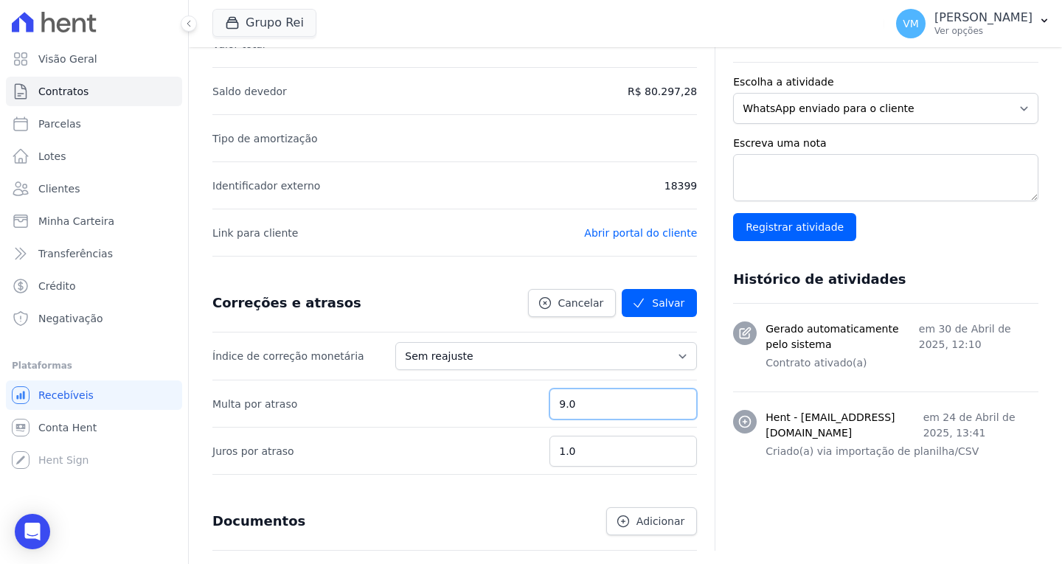
click at [591, 406] on input "9.0" at bounding box center [622, 404] width 147 height 31
type input "9.5"
click at [664, 297] on button "Salvar" at bounding box center [659, 303] width 75 height 28
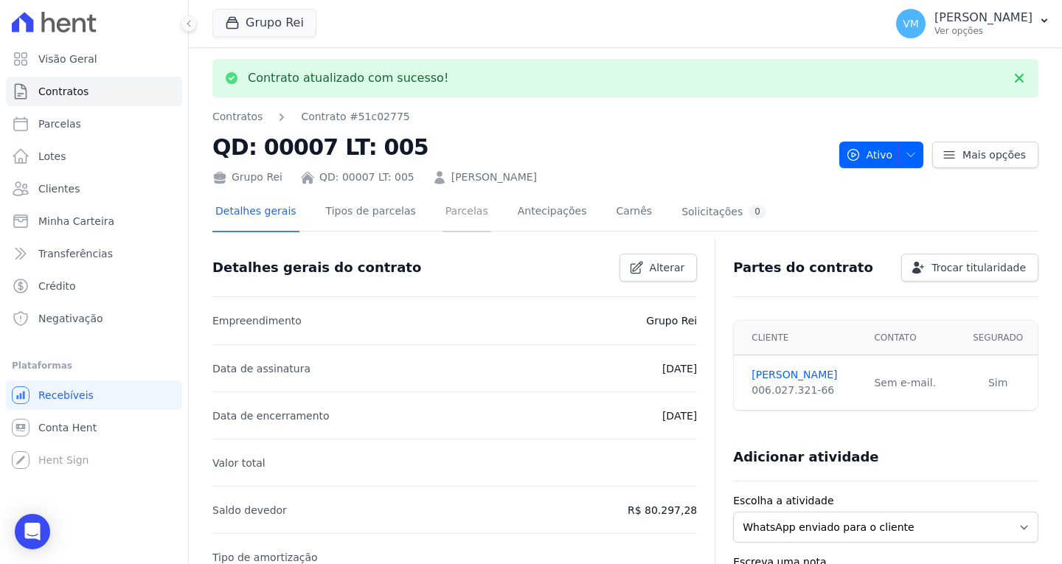
click at [451, 216] on link "Parcelas" at bounding box center [466, 212] width 49 height 39
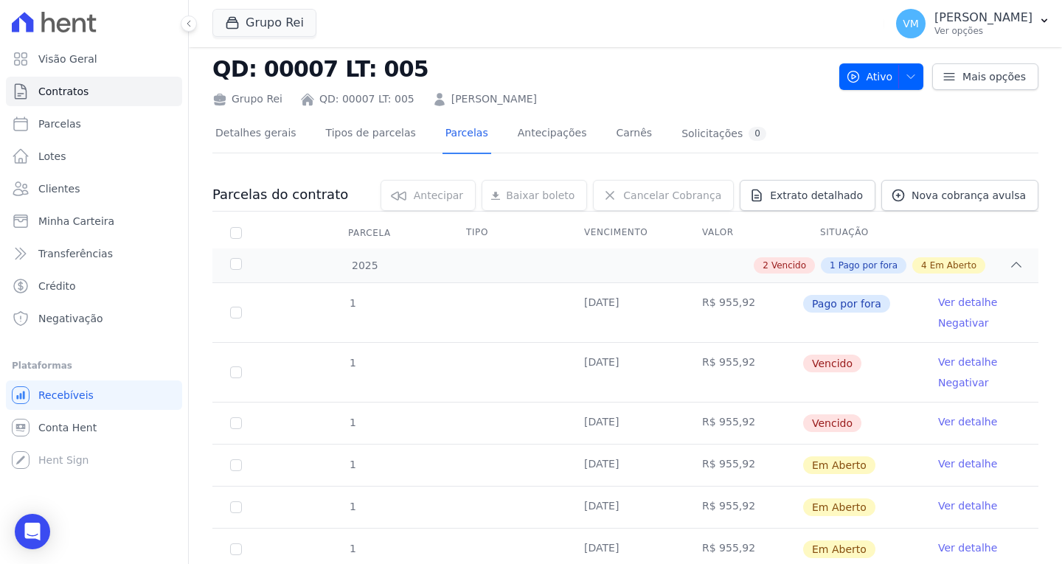
scroll to position [74, 0]
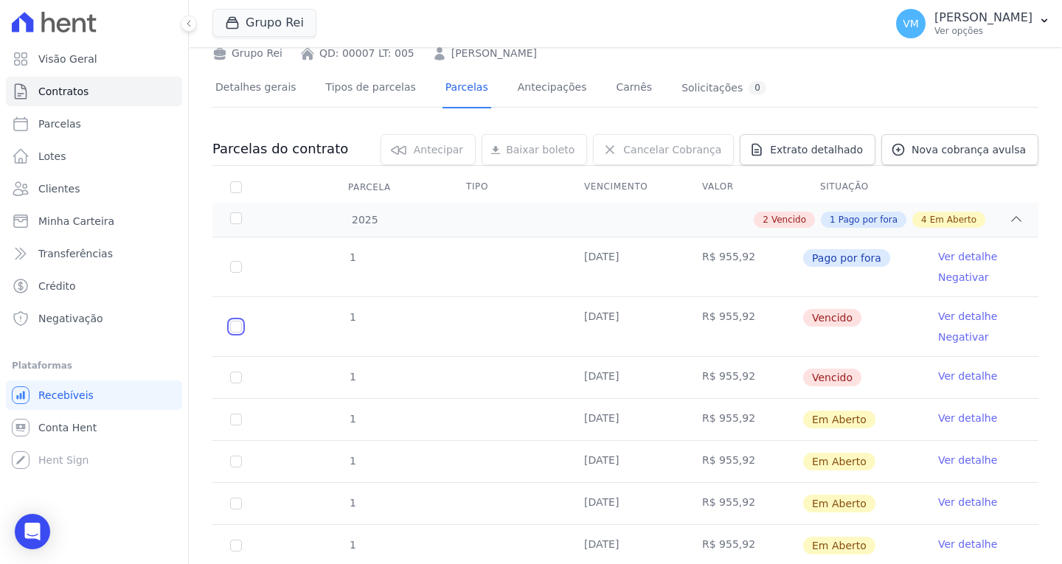
click at [237, 328] on input "checkbox" at bounding box center [236, 327] width 12 height 12
checkbox input "true"
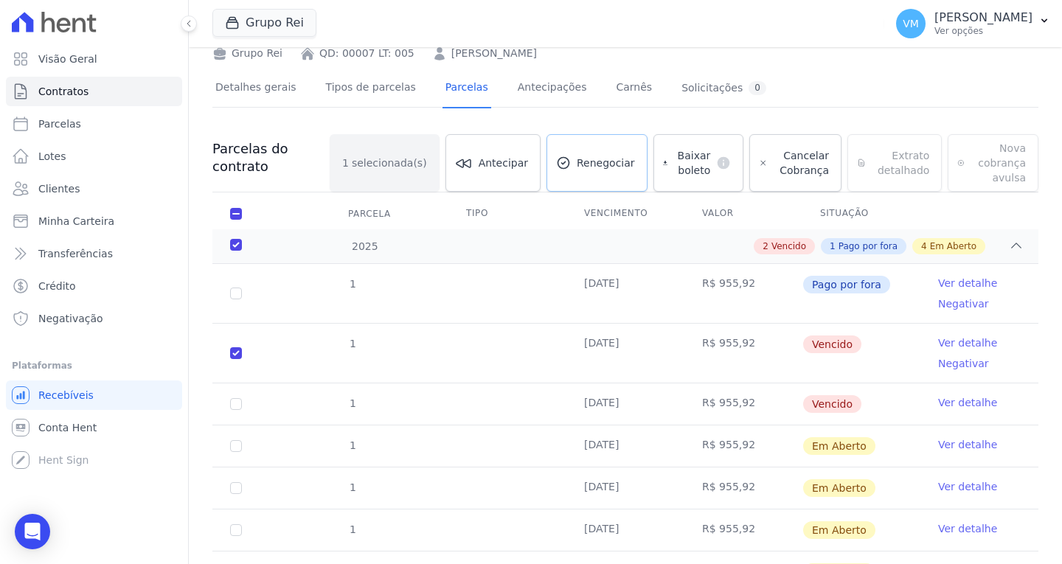
click at [576, 176] on link "Renegociar" at bounding box center [596, 163] width 101 height 58
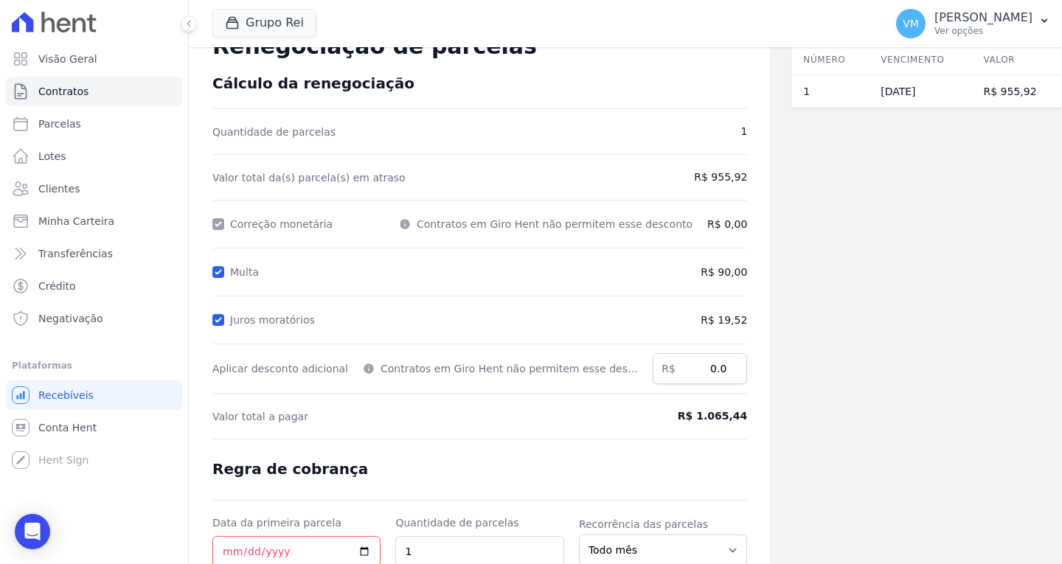
scroll to position [175, 0]
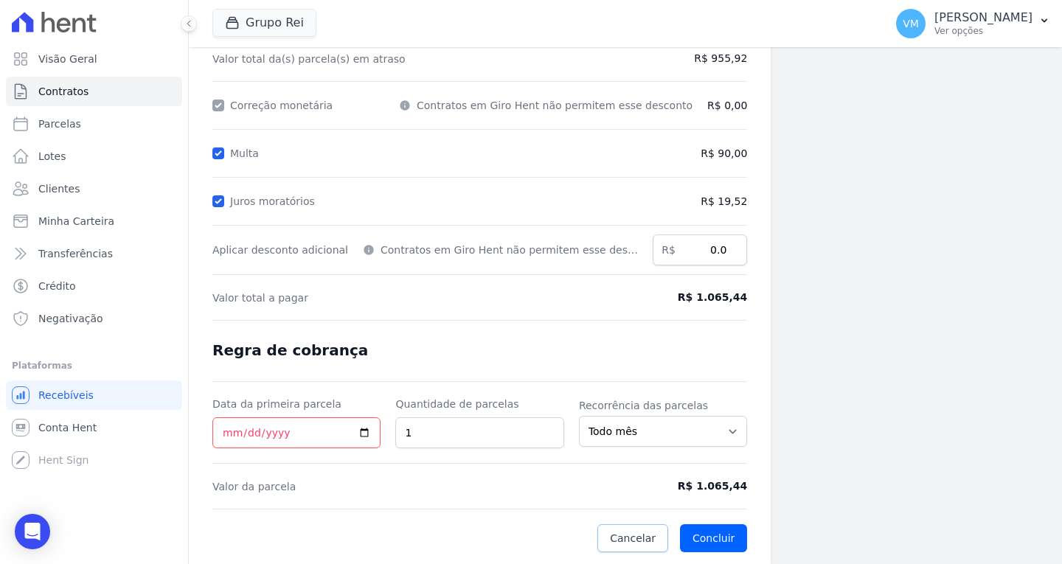
click at [626, 544] on span "Cancelar" at bounding box center [633, 538] width 46 height 15
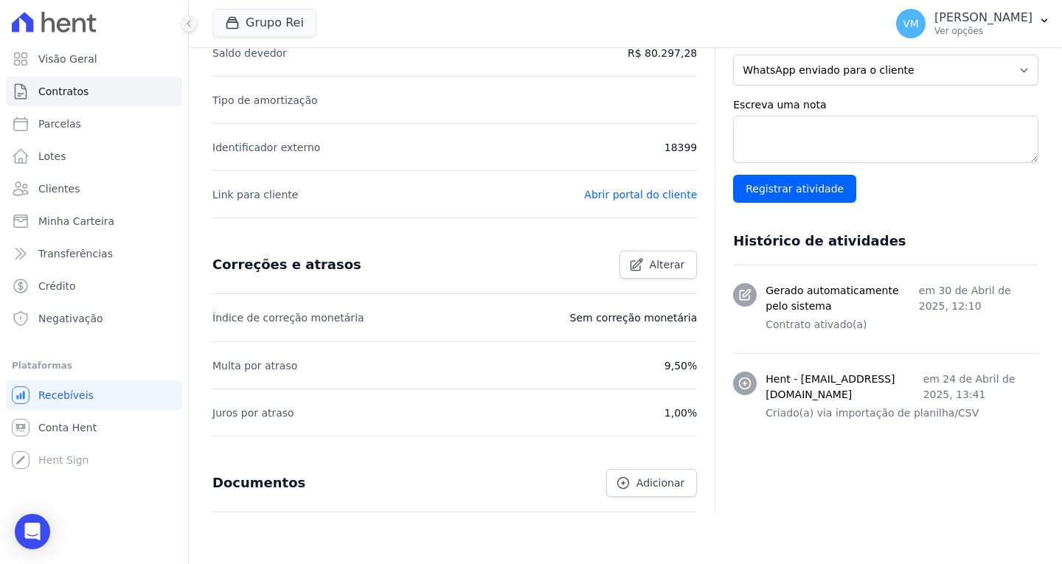
scroll to position [442, 0]
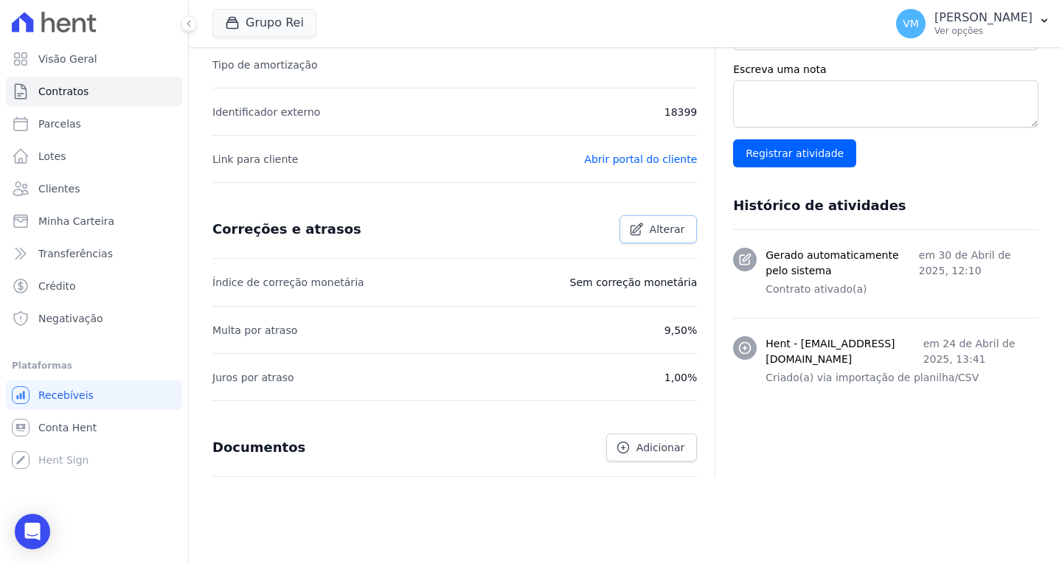
click at [673, 232] on span "Alterar" at bounding box center [667, 229] width 35 height 15
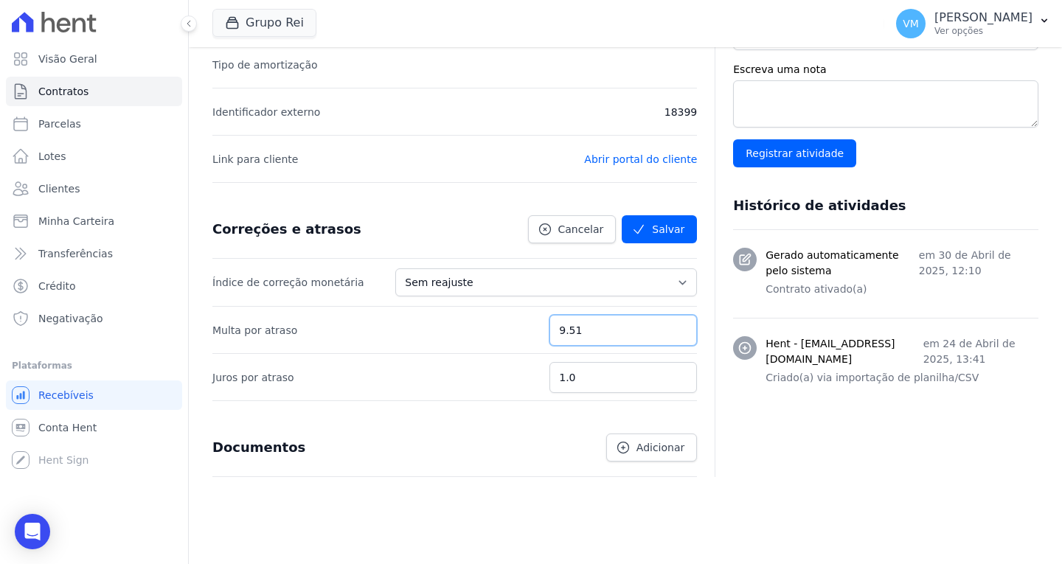
click at [677, 324] on input "9.51" at bounding box center [622, 330] width 147 height 31
click at [677, 324] on input "9.52" at bounding box center [622, 330] width 147 height 31
click at [677, 324] on input "9.53" at bounding box center [622, 330] width 147 height 31
click at [677, 324] on input "9.54" at bounding box center [622, 330] width 147 height 31
click at [677, 324] on input "9.55" at bounding box center [622, 330] width 147 height 31
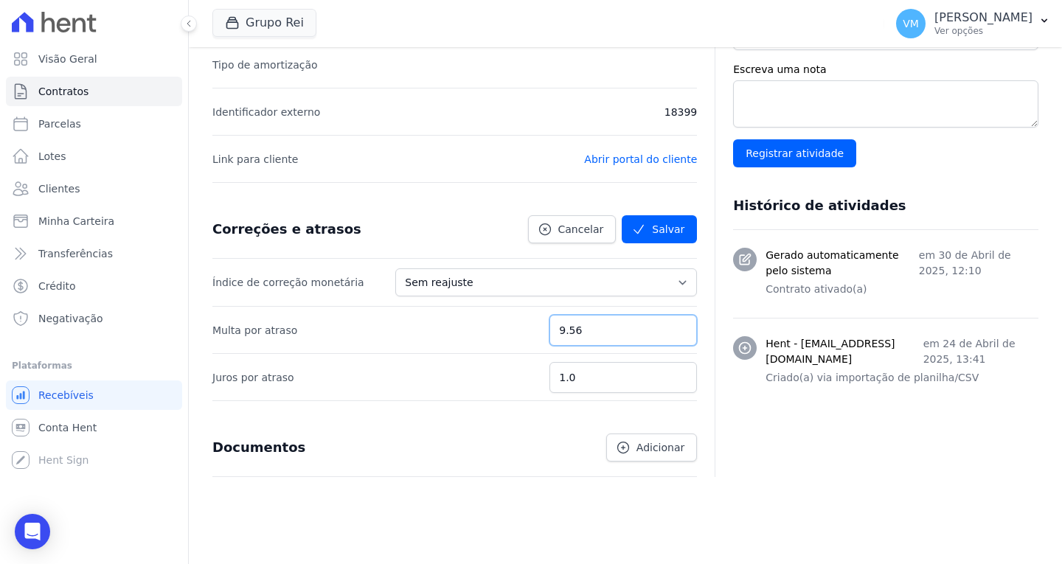
click at [677, 324] on input "9.56" at bounding box center [622, 330] width 147 height 31
click at [677, 324] on input "9.57" at bounding box center [622, 330] width 147 height 31
click at [677, 324] on input "9.58" at bounding box center [622, 330] width 147 height 31
click at [677, 324] on input "9.59" at bounding box center [622, 330] width 147 height 31
click at [677, 324] on input "9.6" at bounding box center [622, 330] width 147 height 31
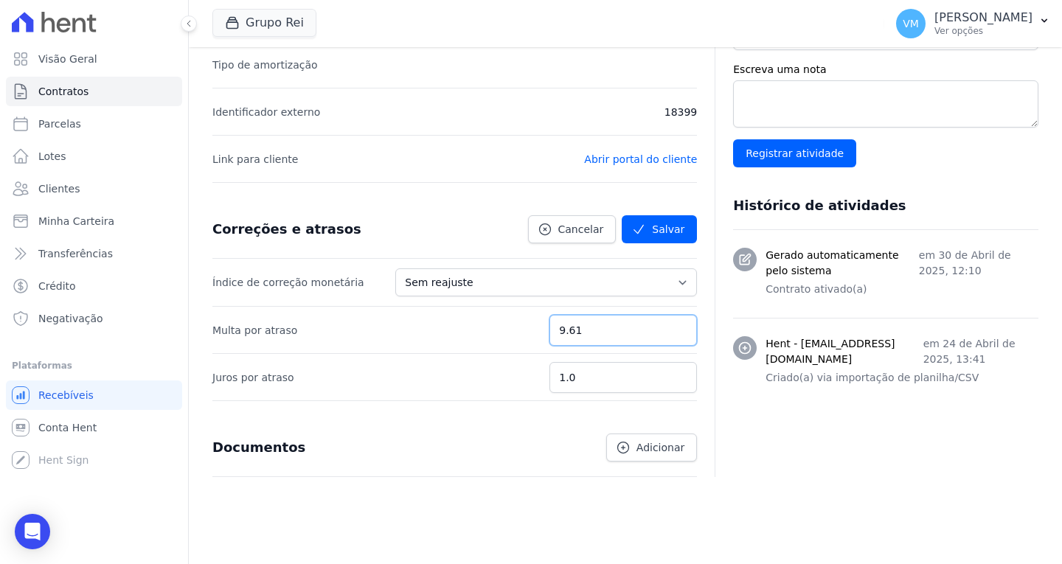
click at [677, 324] on input "9.61" at bounding box center [622, 330] width 147 height 31
click at [677, 324] on input "9.62" at bounding box center [622, 330] width 147 height 31
click at [677, 324] on input "9.63" at bounding box center [622, 330] width 147 height 31
click at [677, 324] on input "9.64" at bounding box center [622, 330] width 147 height 31
click at [677, 324] on input "9.65" at bounding box center [622, 330] width 147 height 31
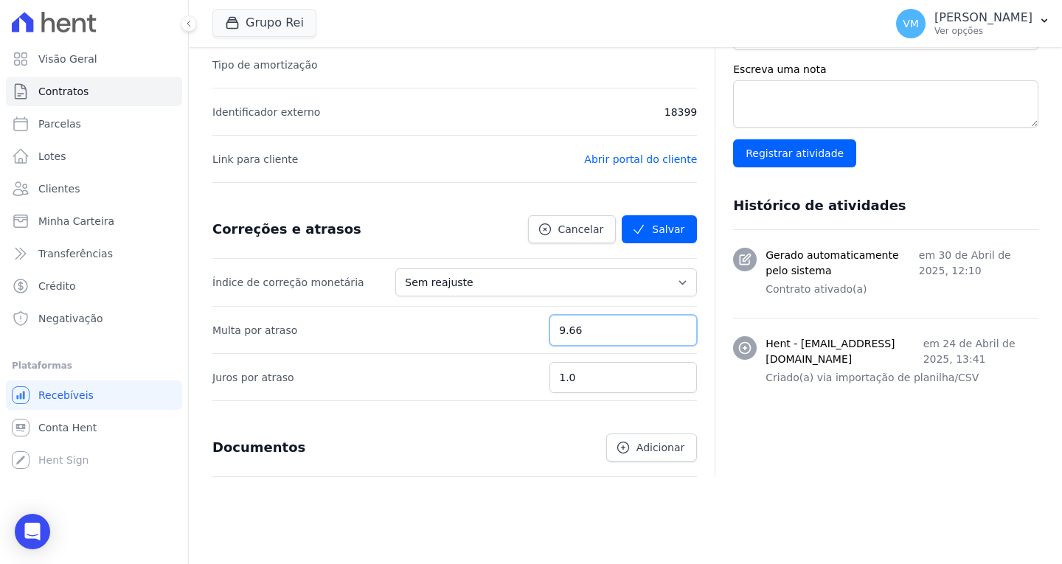
click at [677, 324] on input "9.66" at bounding box center [622, 330] width 147 height 31
click at [677, 324] on input "9.67" at bounding box center [622, 330] width 147 height 31
click at [677, 324] on input "9.68" at bounding box center [622, 330] width 147 height 31
click at [677, 324] on input "9.69" at bounding box center [622, 330] width 147 height 31
type input "9.7"
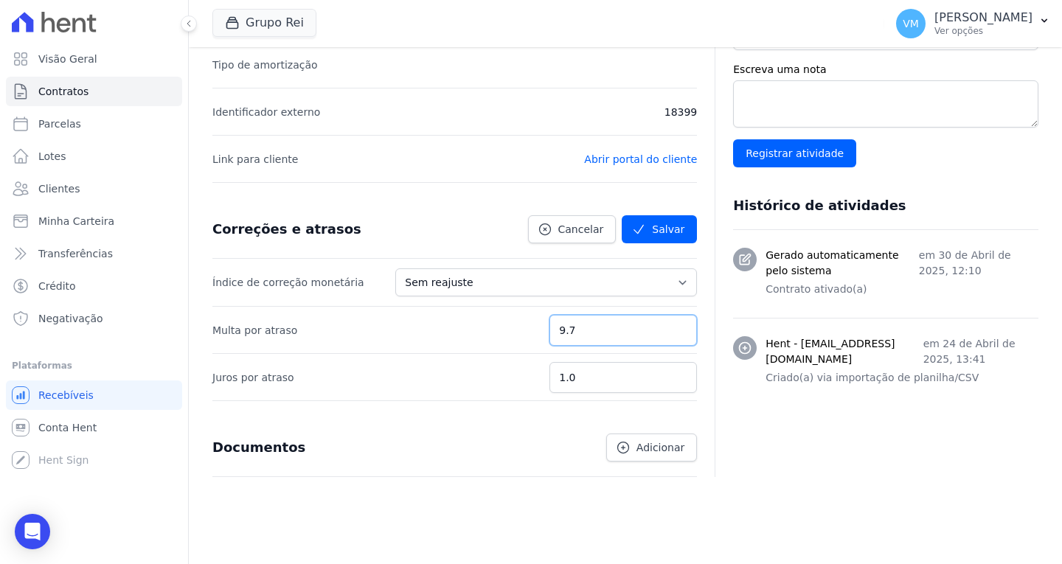
click at [677, 324] on input "9.7" at bounding box center [622, 330] width 147 height 31
click at [641, 233] on icon "submit" at bounding box center [638, 229] width 15 height 15
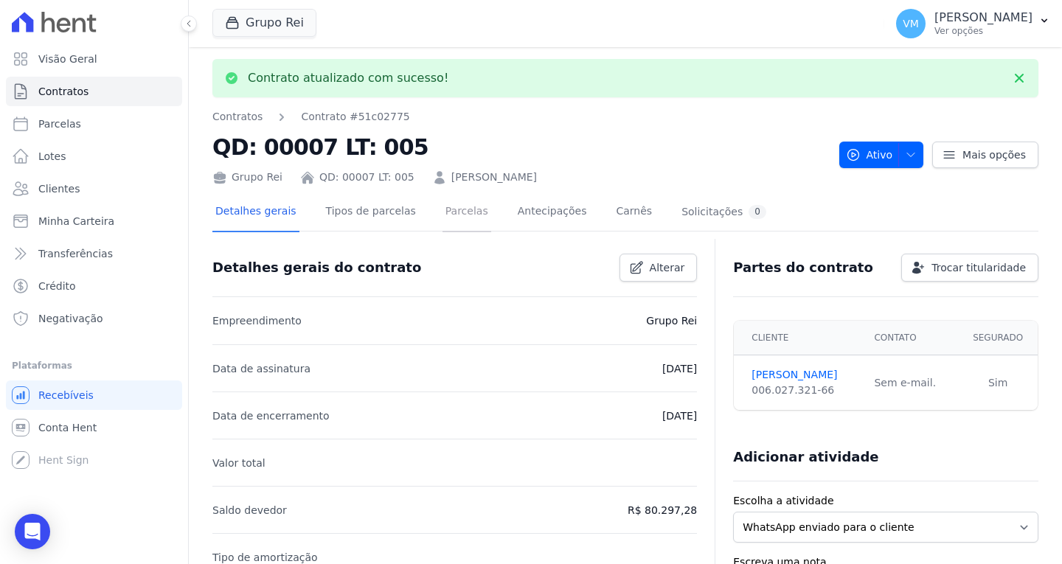
click at [444, 214] on link "Parcelas" at bounding box center [466, 212] width 49 height 39
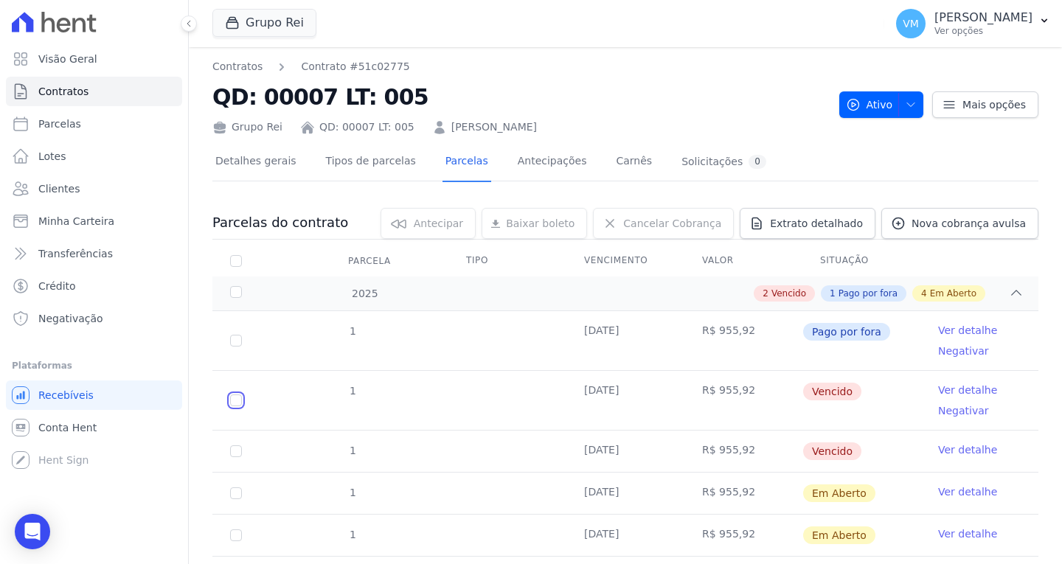
click at [234, 400] on input "checkbox" at bounding box center [236, 400] width 12 height 12
checkbox input "true"
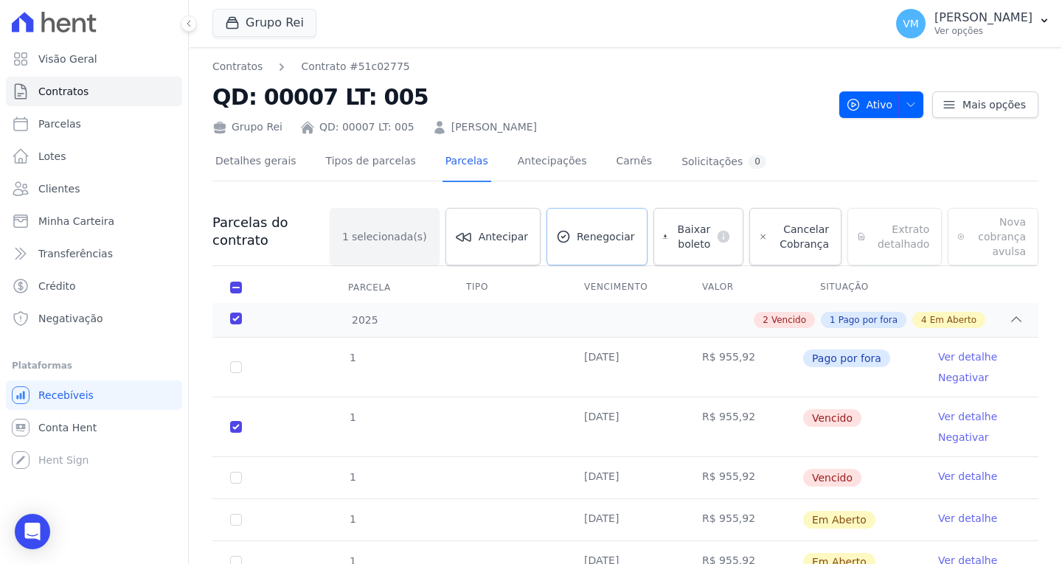
click at [581, 236] on span "Renegociar" at bounding box center [606, 236] width 58 height 15
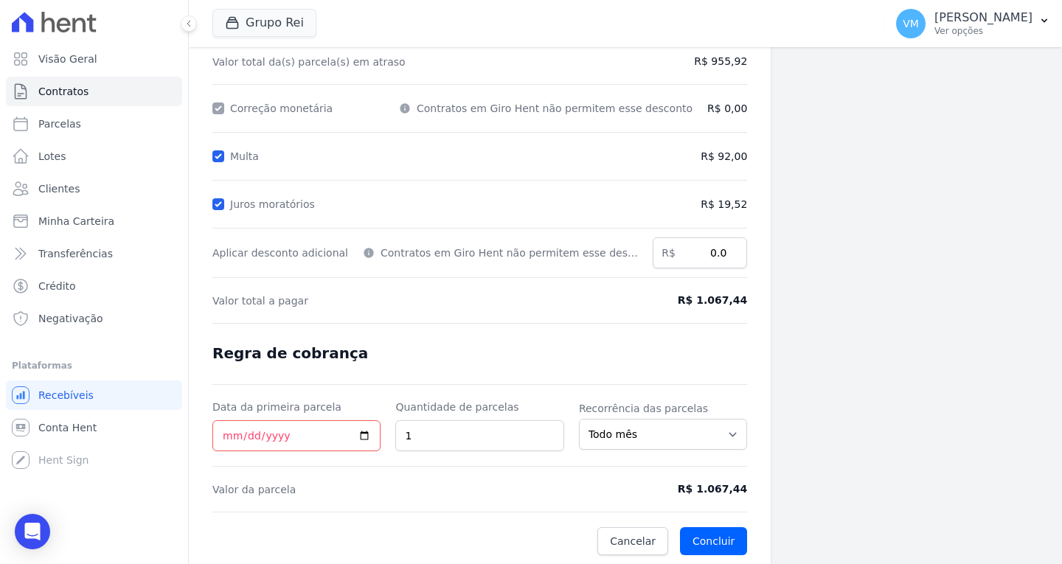
scroll to position [175, 0]
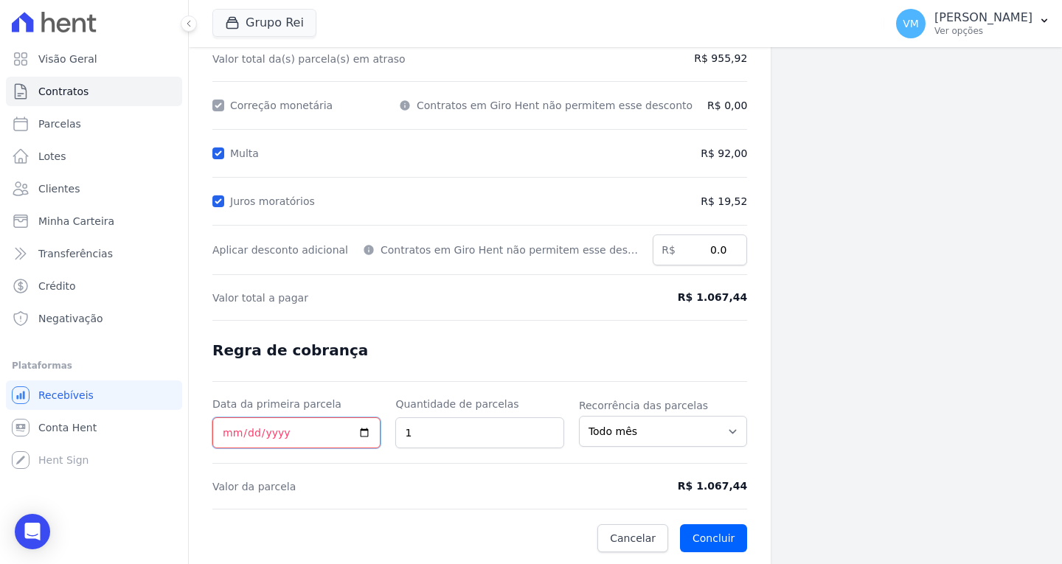
click at [356, 431] on input "Data da primeira parcela" at bounding box center [296, 432] width 168 height 31
type input "[DATE]"
click at [625, 434] on select "Todo mês A cada 2 meses A cada 3 meses A cada 6 meses A cada 10 meses A cada 12…" at bounding box center [663, 431] width 168 height 31
click at [401, 336] on form "Cálculo da renegociação Quantidade de parcelas 1 Valor total da(s) parcela(s) e…" at bounding box center [479, 254] width 535 height 597
click at [697, 531] on button "Concluir" at bounding box center [713, 538] width 67 height 28
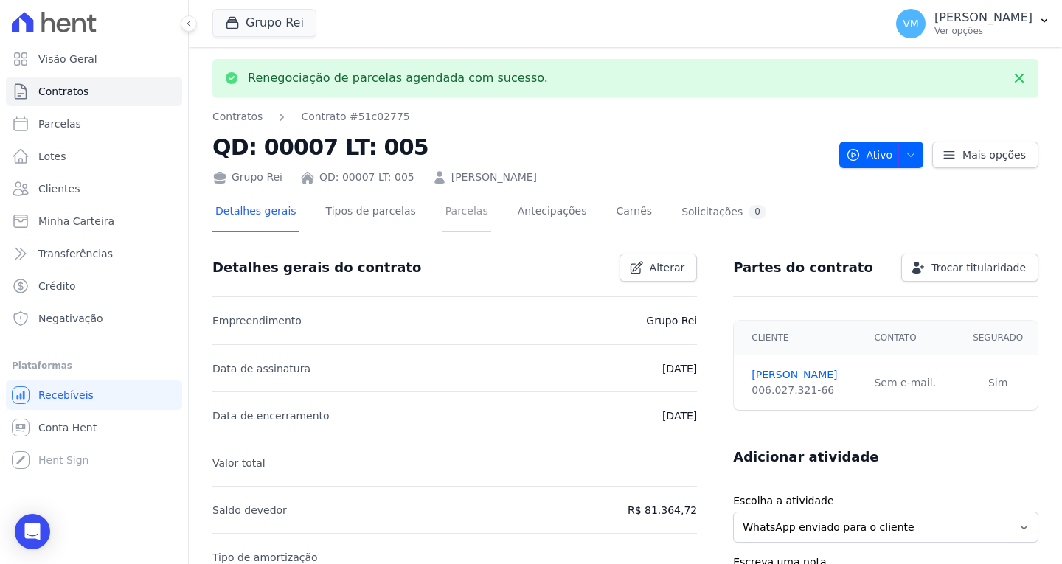
click at [442, 214] on link "Parcelas" at bounding box center [466, 212] width 49 height 39
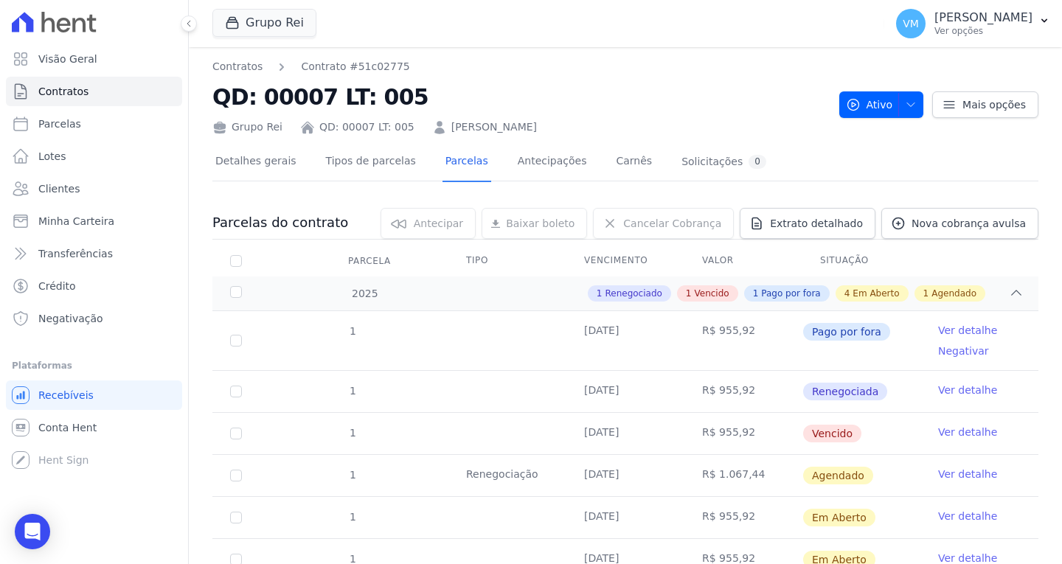
click at [825, 393] on span "Renegociada" at bounding box center [845, 392] width 84 height 18
click at [710, 385] on td "R$ 955,92" at bounding box center [743, 391] width 118 height 41
click at [962, 389] on link "Ver detalhe" at bounding box center [967, 390] width 59 height 15
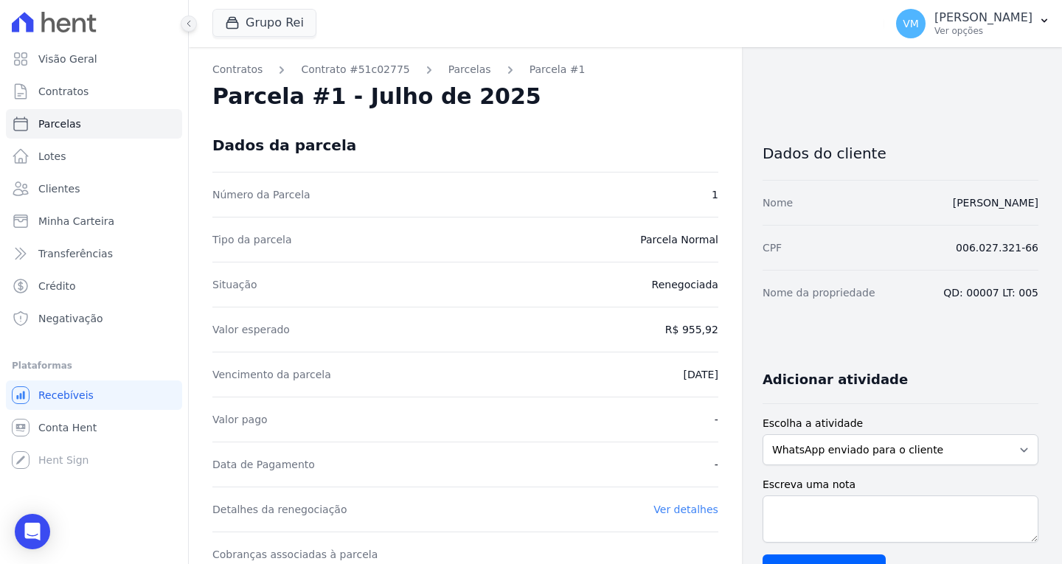
click at [188, 27] on icon at bounding box center [188, 23] width 9 height 9
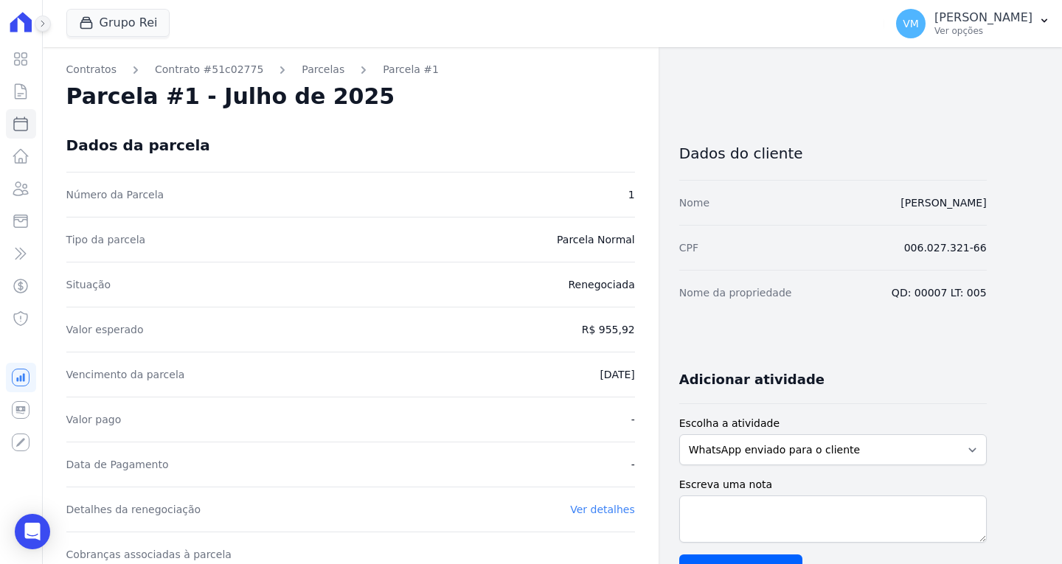
click at [46, 24] on icon at bounding box center [42, 23] width 9 height 9
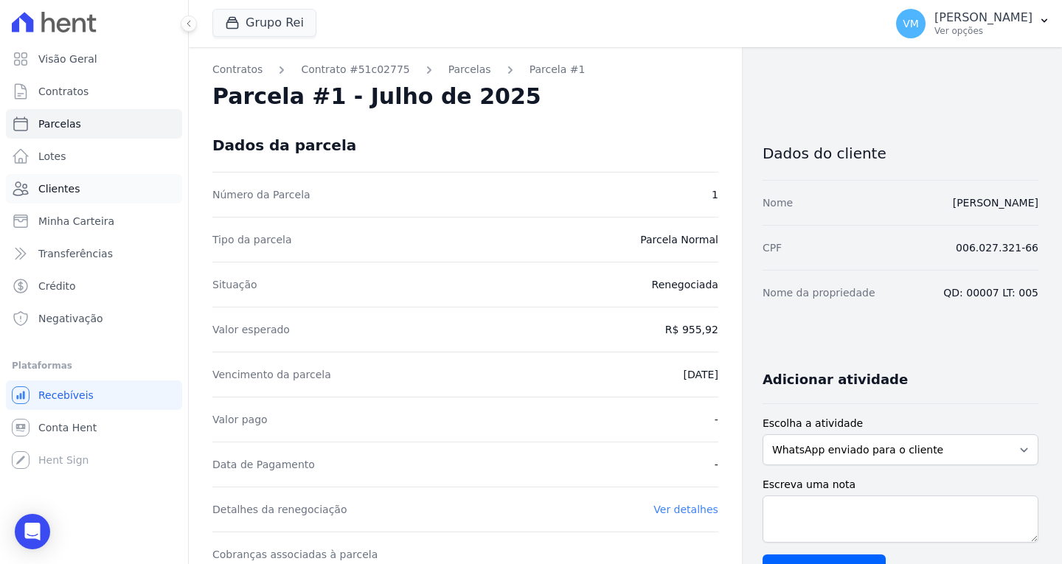
click at [74, 190] on span "Clientes" at bounding box center [58, 188] width 41 height 15
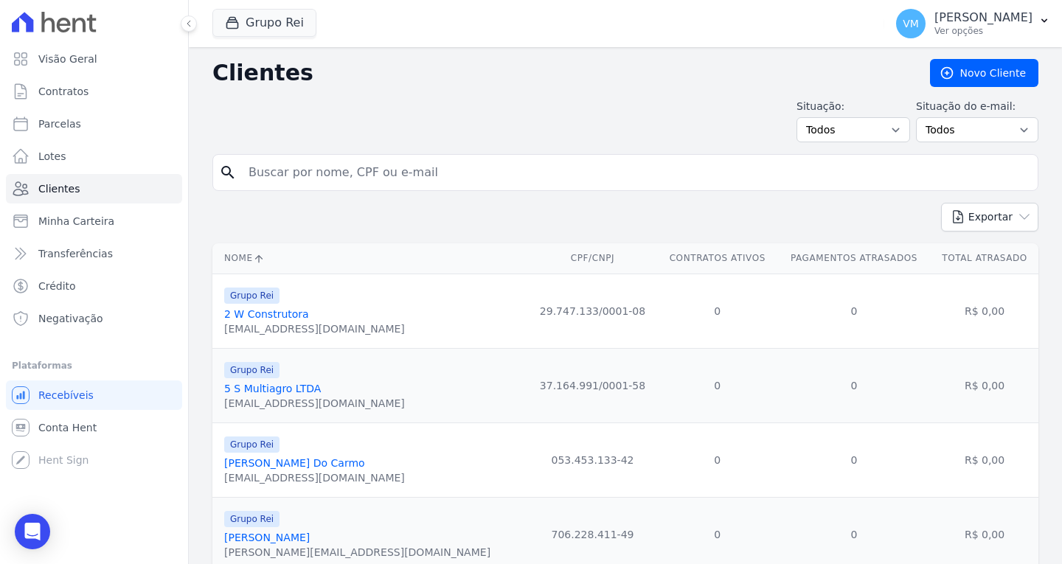
click at [386, 186] on input "search" at bounding box center [636, 172] width 792 height 29
paste input "00602732166"
type input "00602732166"
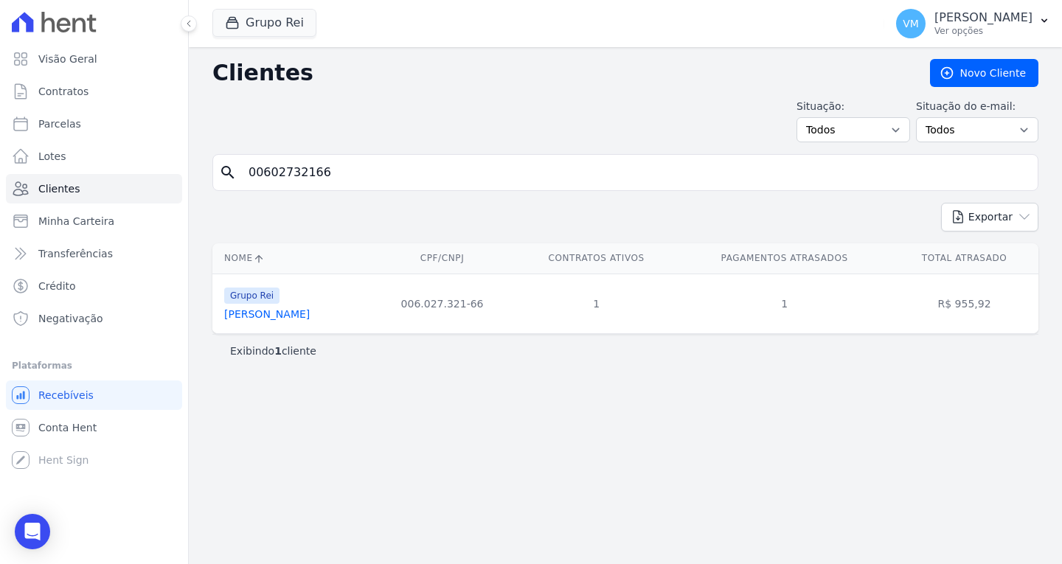
click at [310, 311] on link "[PERSON_NAME]" at bounding box center [267, 314] width 86 height 12
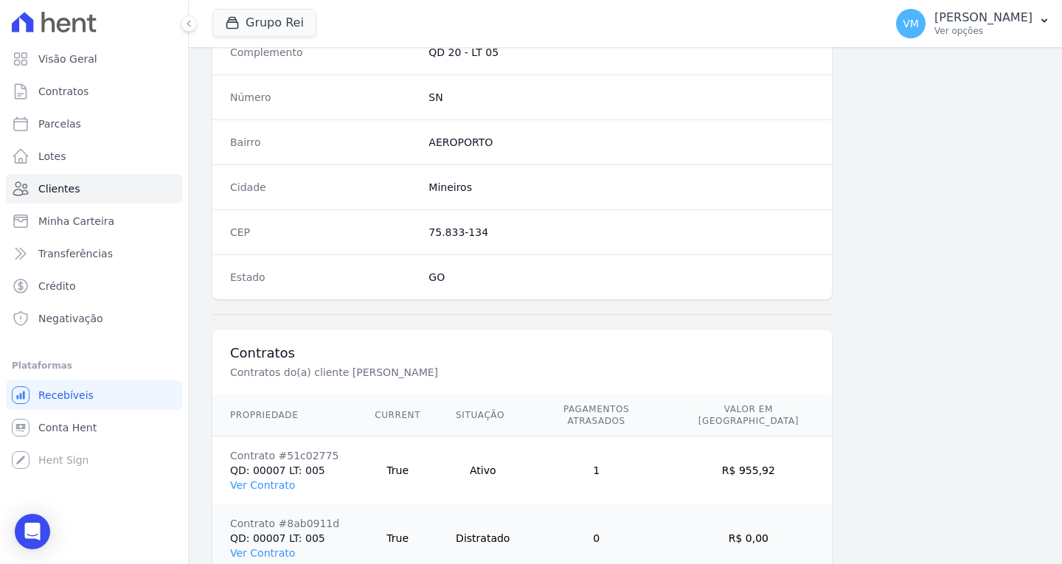
scroll to position [883, 0]
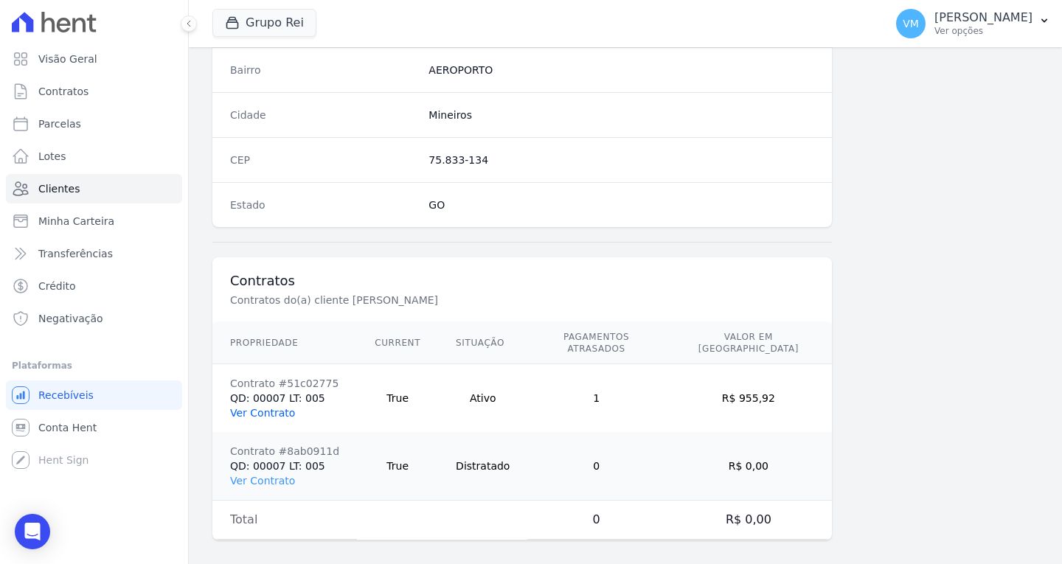
click at [268, 407] on link "Ver Contrato" at bounding box center [262, 413] width 65 height 12
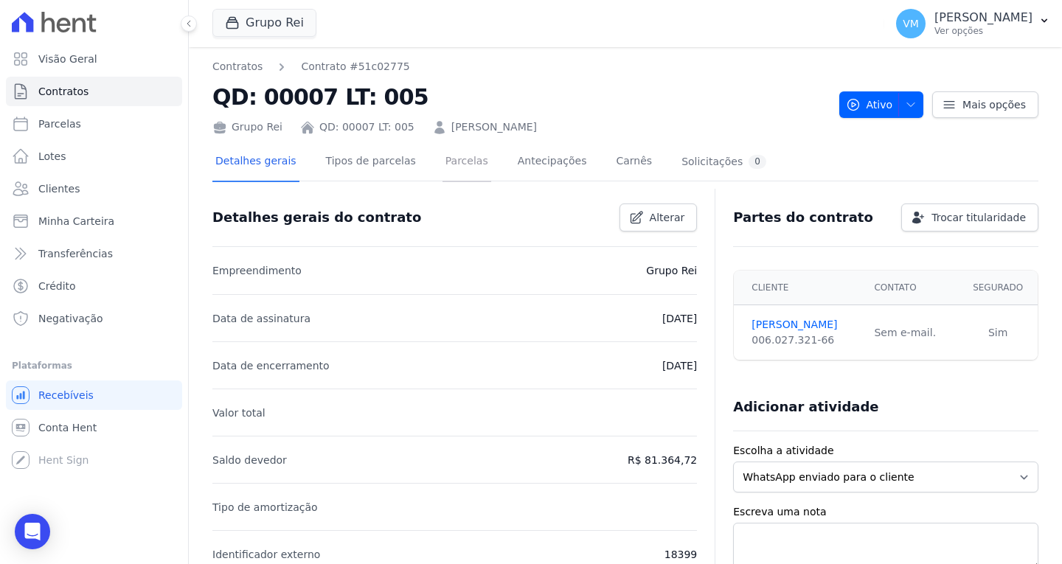
click at [445, 160] on link "Parcelas" at bounding box center [466, 162] width 49 height 39
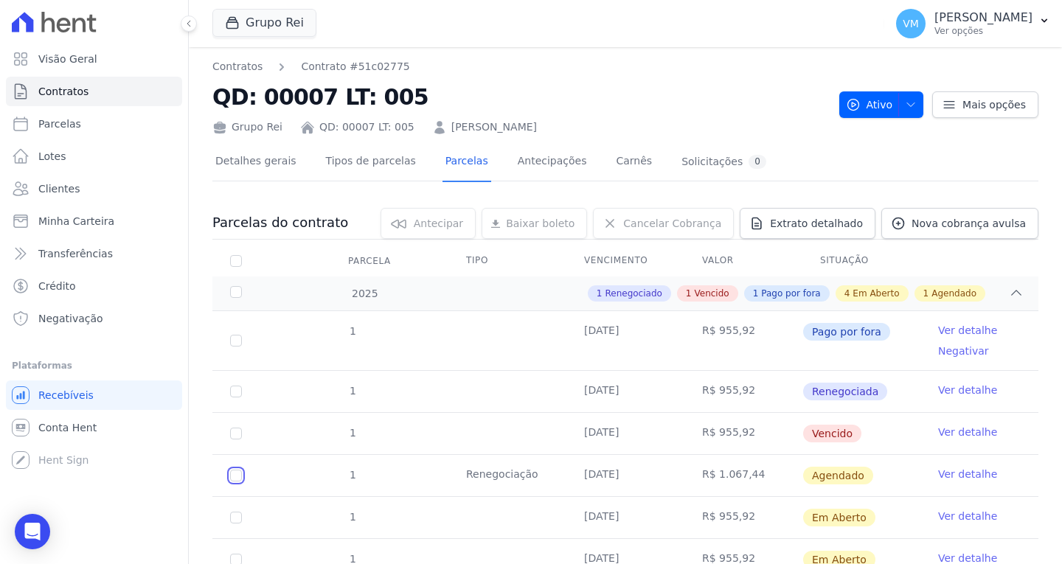
click at [241, 473] on input "checkbox" at bounding box center [236, 476] width 12 height 12
checkbox input "true"
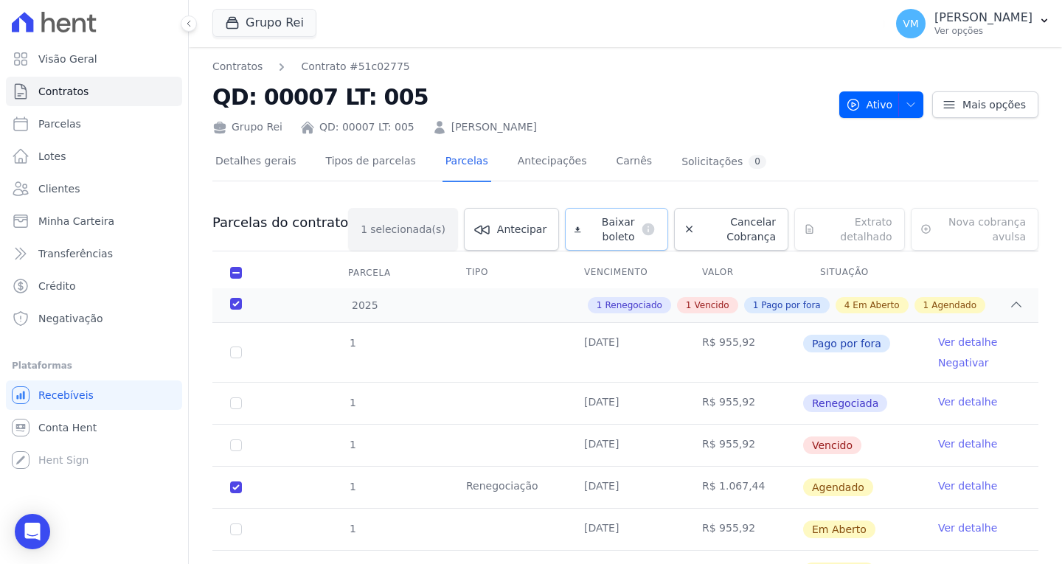
click at [597, 229] on span "Baixar boleto" at bounding box center [611, 229] width 48 height 29
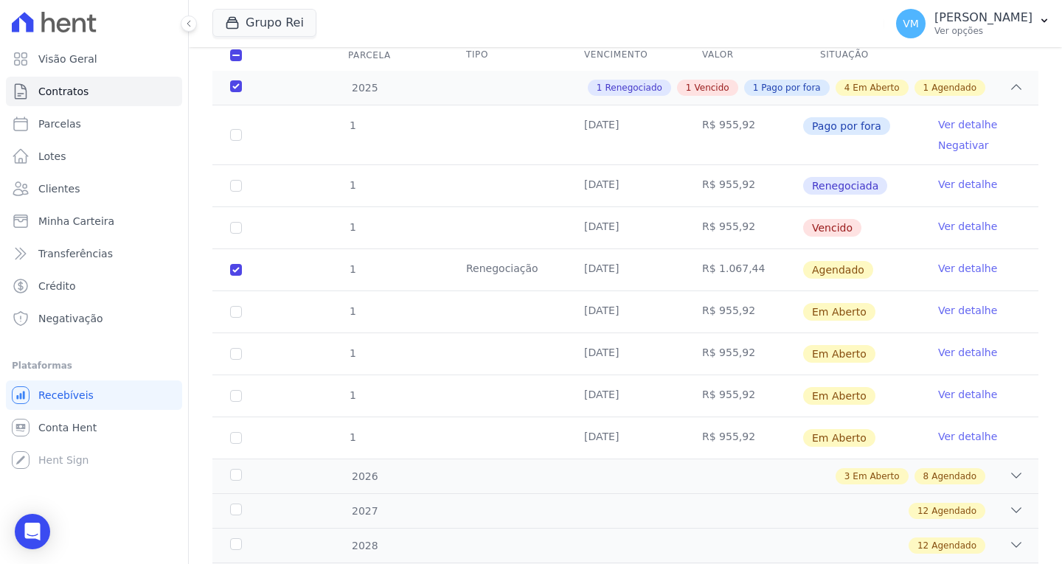
scroll to position [221, 0]
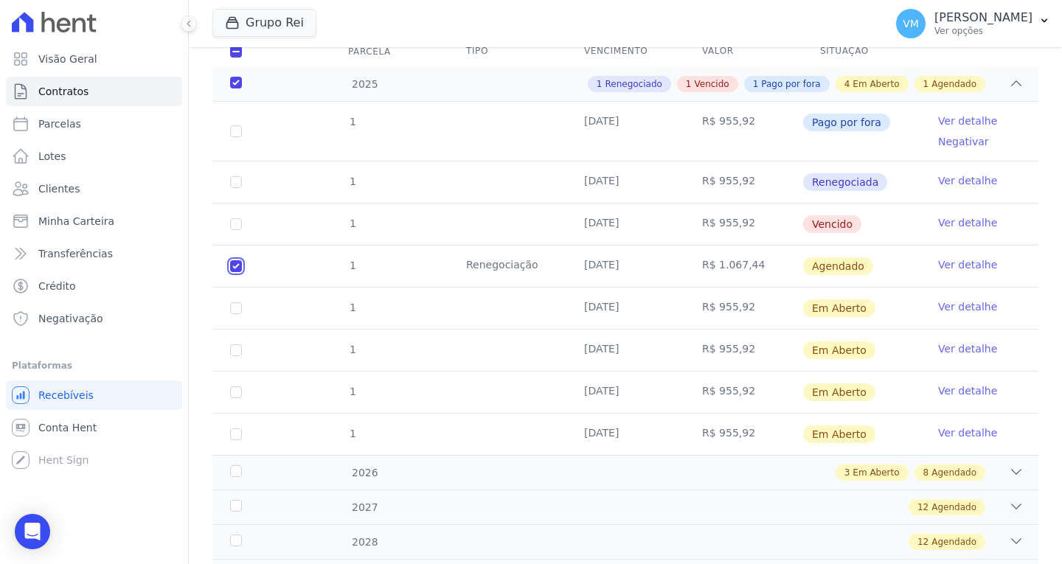
click at [230, 263] on input "checkbox" at bounding box center [236, 266] width 12 height 12
checkbox input "false"
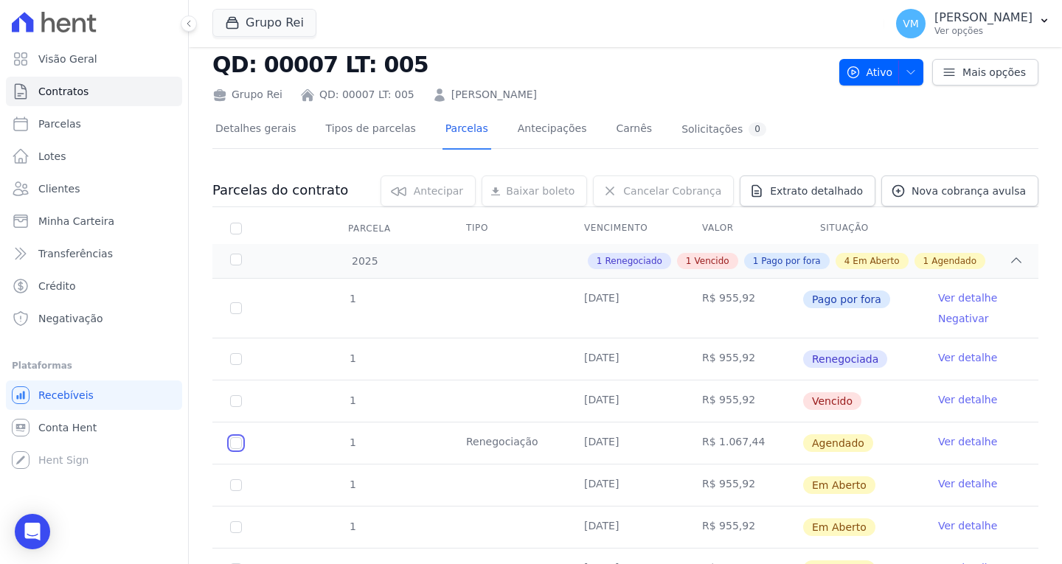
scroll to position [0, 0]
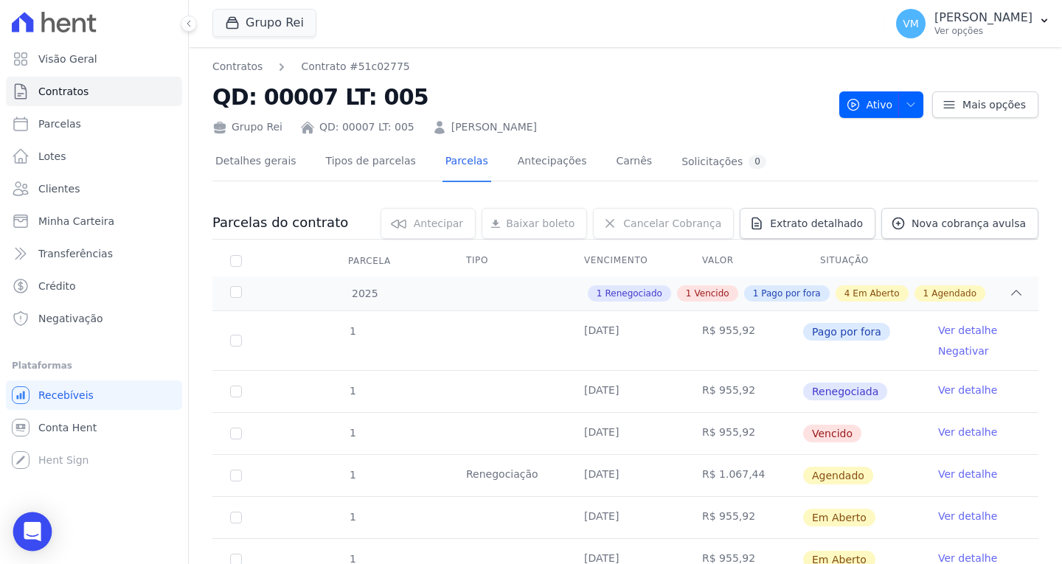
click at [36, 530] on icon "Open Intercom Messenger" at bounding box center [32, 531] width 17 height 19
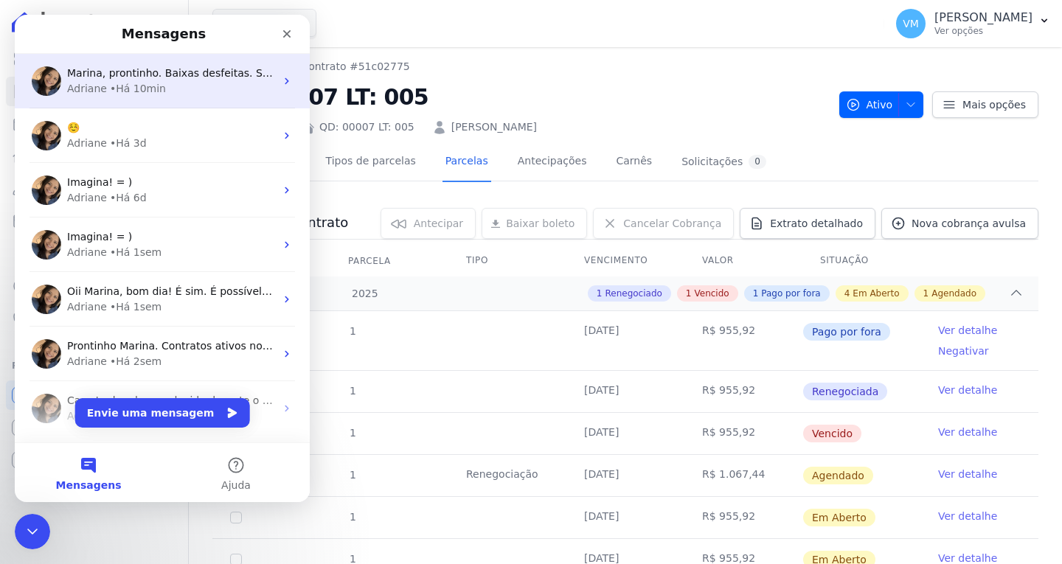
click at [147, 91] on div "• Há 10min" at bounding box center [138, 88] width 56 height 15
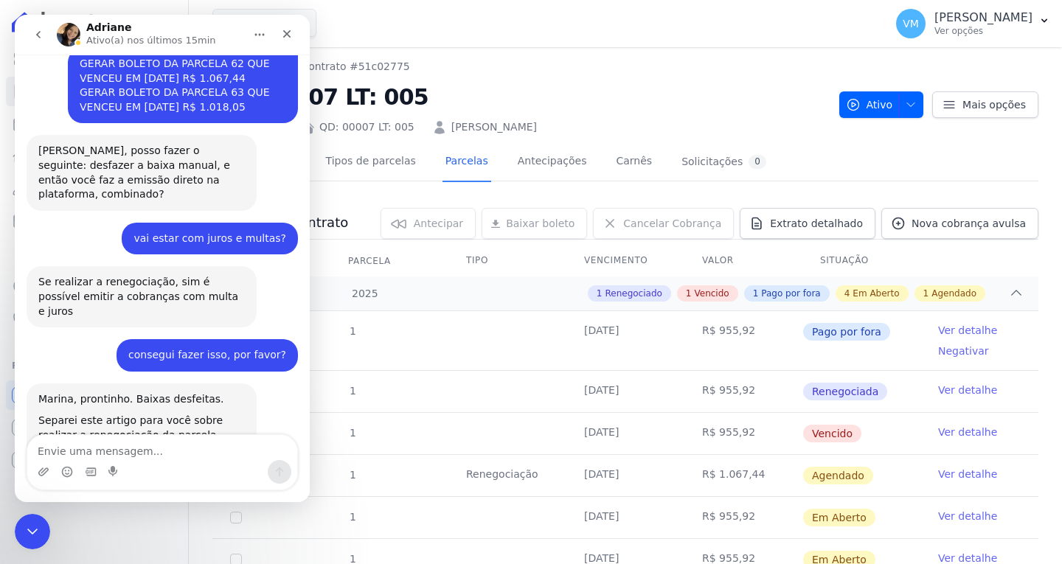
scroll to position [1242, 0]
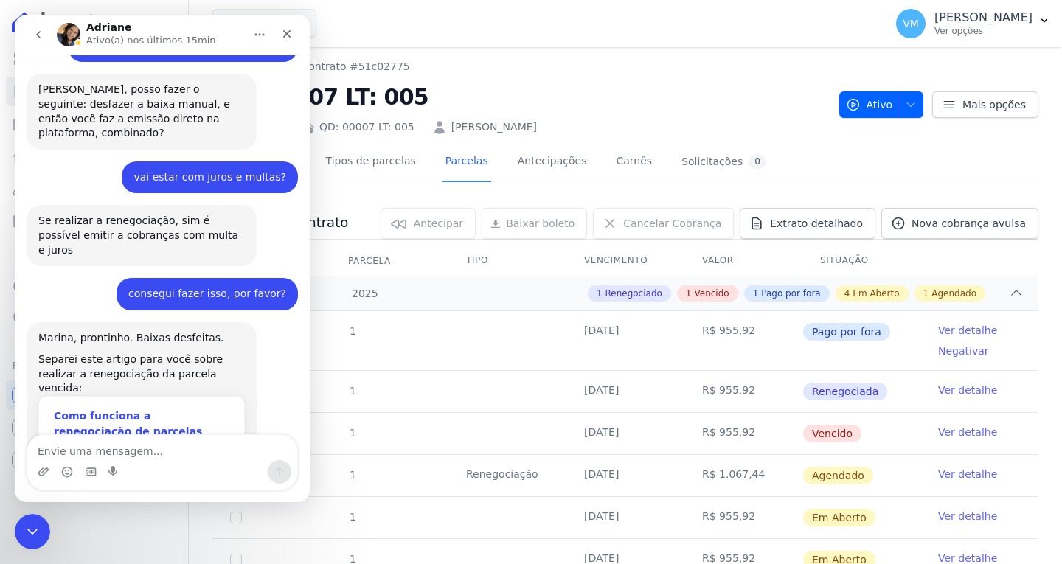
click at [118, 409] on div "Como funciona a renegociação de parcelas vencidas para full service?" at bounding box center [141, 432] width 175 height 46
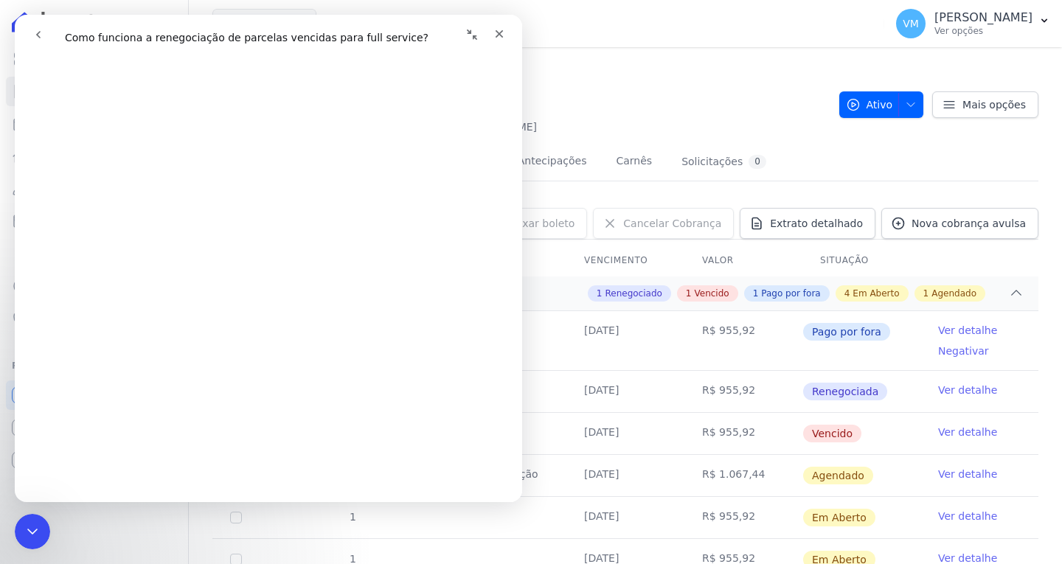
scroll to position [1032, 0]
click at [507, 26] on div "Fechar" at bounding box center [499, 34] width 27 height 27
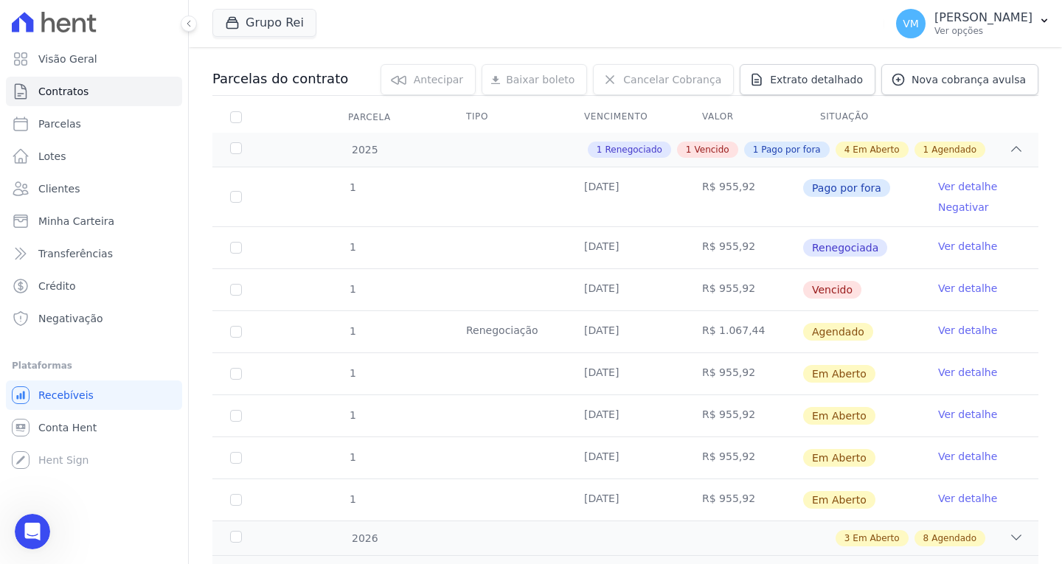
scroll to position [147, 0]
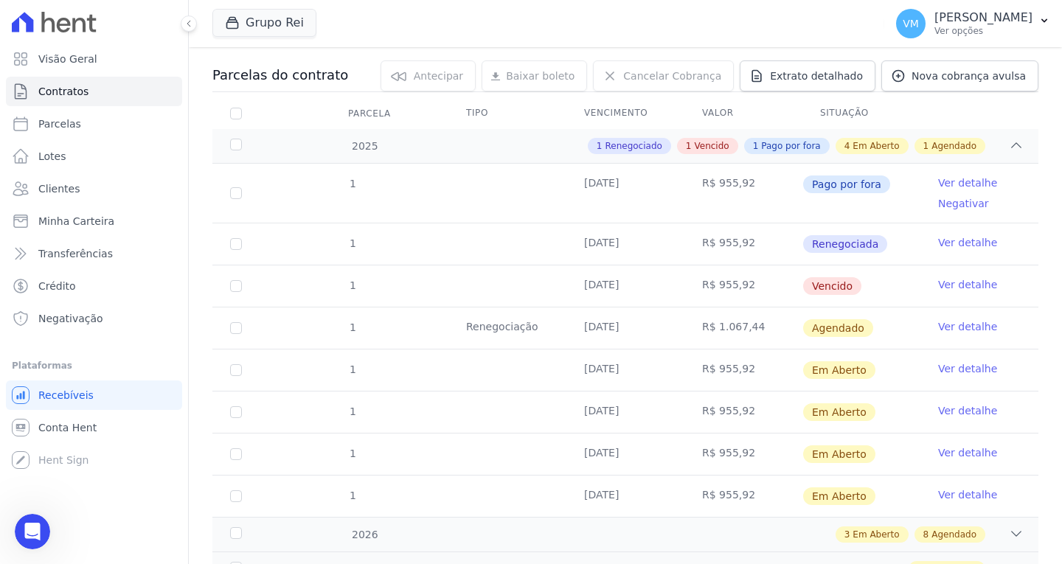
click at [838, 326] on span "Agendado" at bounding box center [838, 328] width 70 height 18
click at [237, 325] on input "checkbox" at bounding box center [236, 328] width 12 height 12
checkbox input "true"
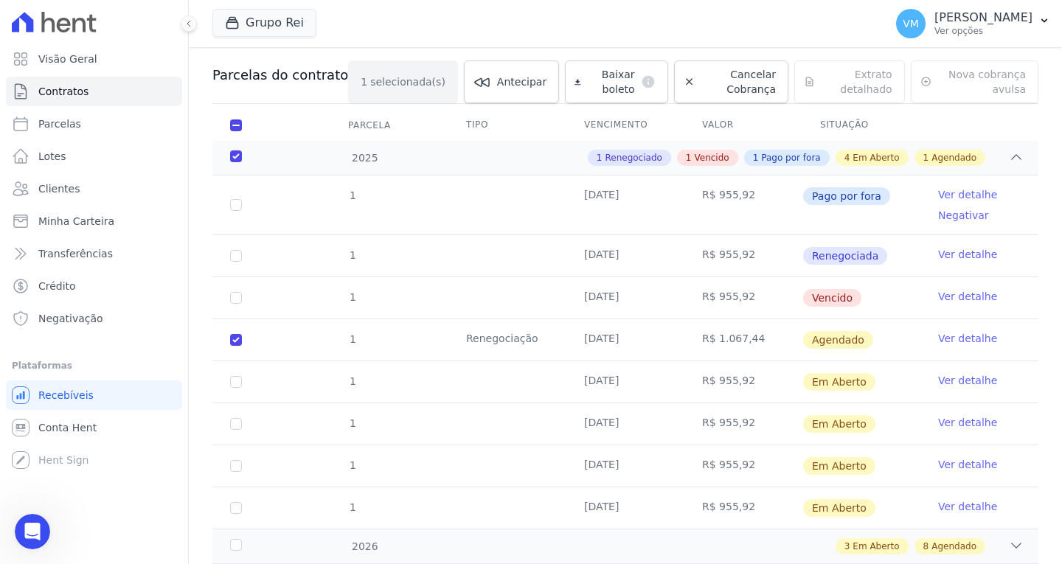
click at [623, 84] on div "Baixar boleto default" at bounding box center [616, 81] width 102 height 43
click at [577, 91] on div "Baixar boleto default" at bounding box center [616, 81] width 102 height 43
click at [565, 76] on div "Baixar boleto default" at bounding box center [616, 81] width 102 height 43
click at [824, 339] on span "Agendado" at bounding box center [838, 340] width 70 height 18
click at [565, 78] on div "Baixar boleto default" at bounding box center [616, 81] width 102 height 43
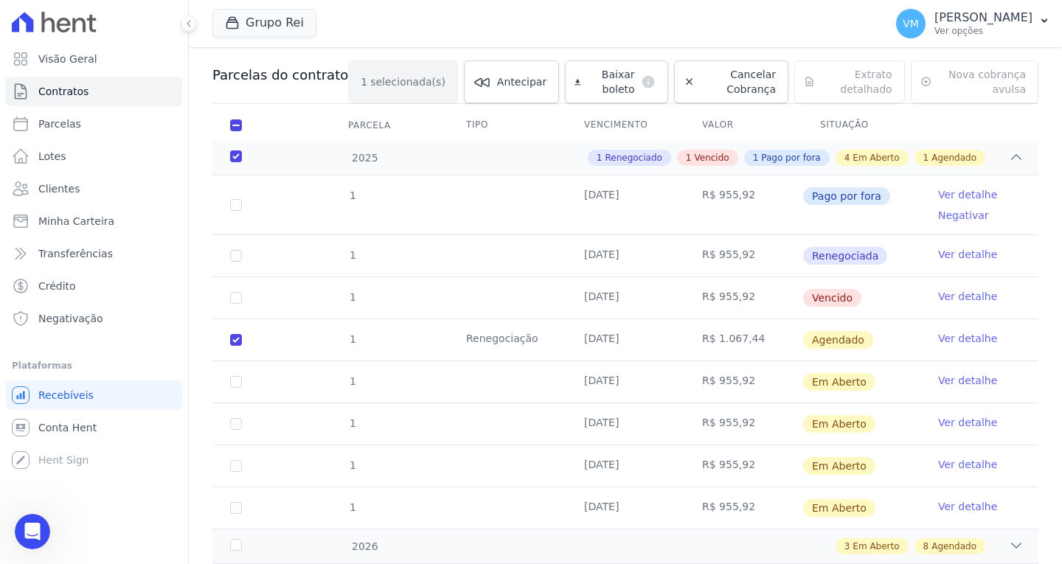
click at [625, 84] on div "Baixar boleto default" at bounding box center [616, 81] width 102 height 43
click at [565, 83] on div "Baixar boleto default" at bounding box center [616, 81] width 102 height 43
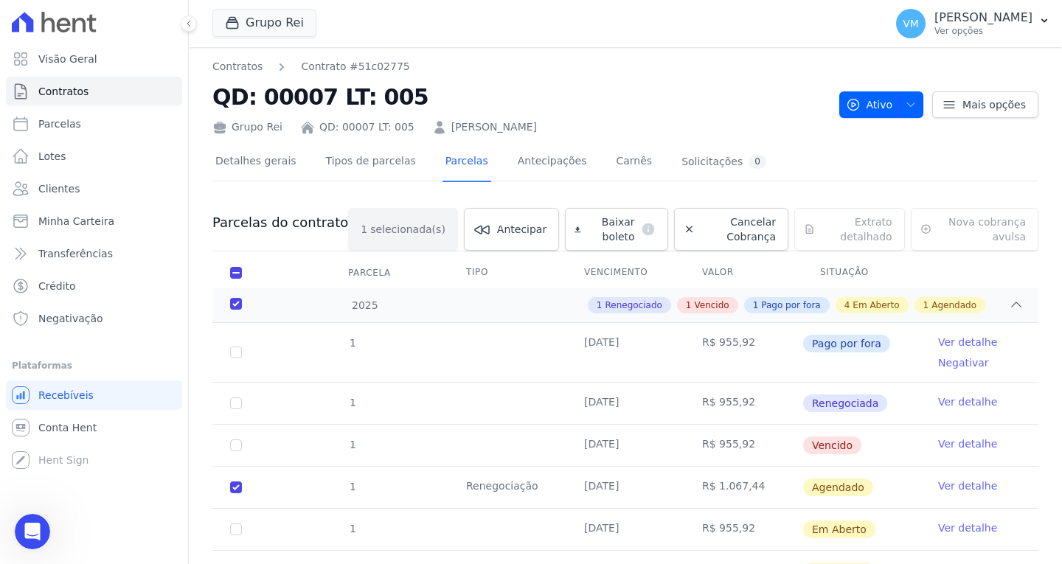
click at [569, 229] on div "Baixar boleto default" at bounding box center [616, 229] width 102 height 43
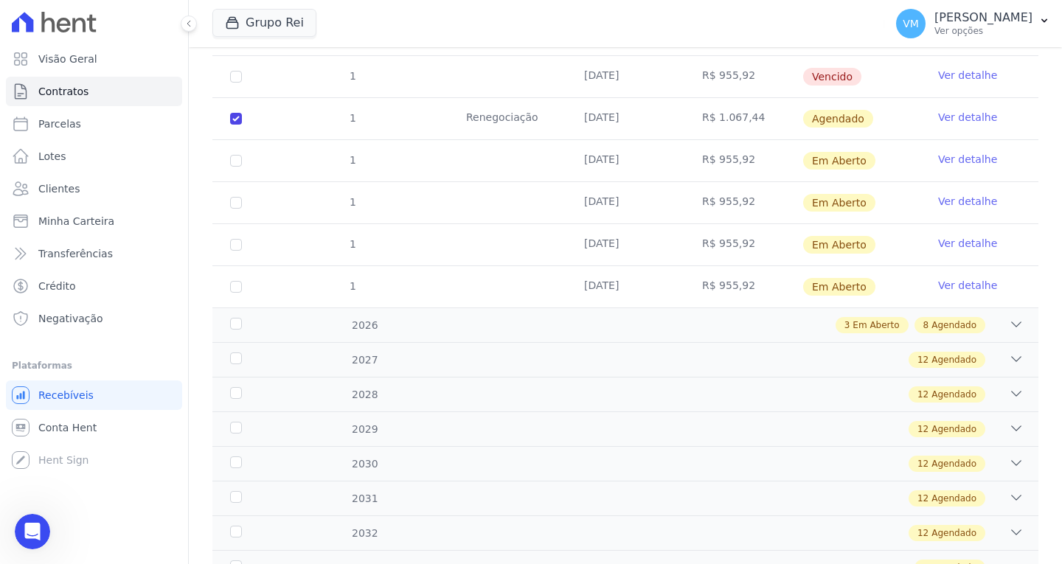
scroll to position [147, 0]
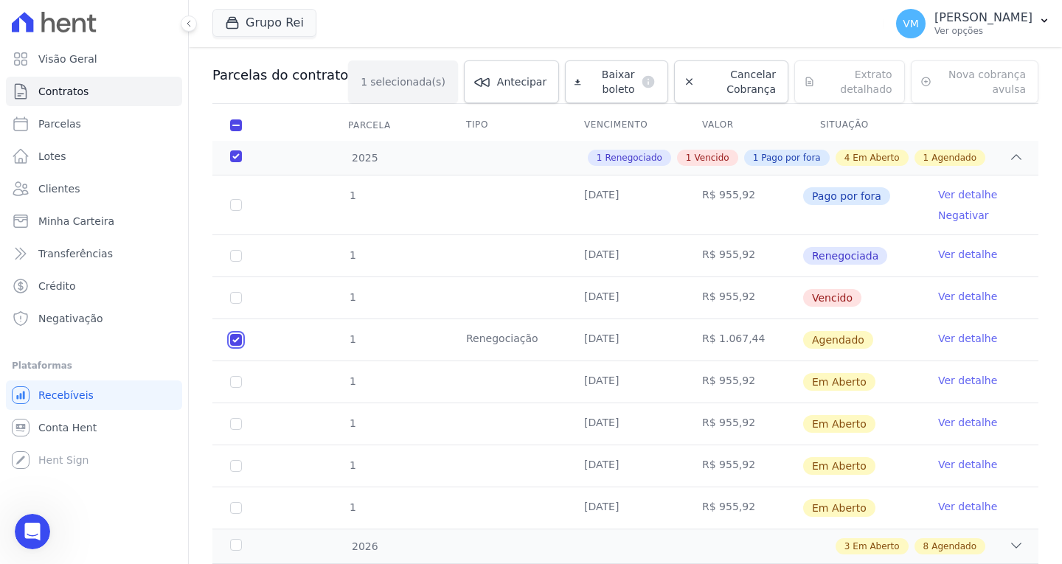
click at [234, 339] on input "checkbox" at bounding box center [236, 340] width 12 height 12
checkbox input "false"
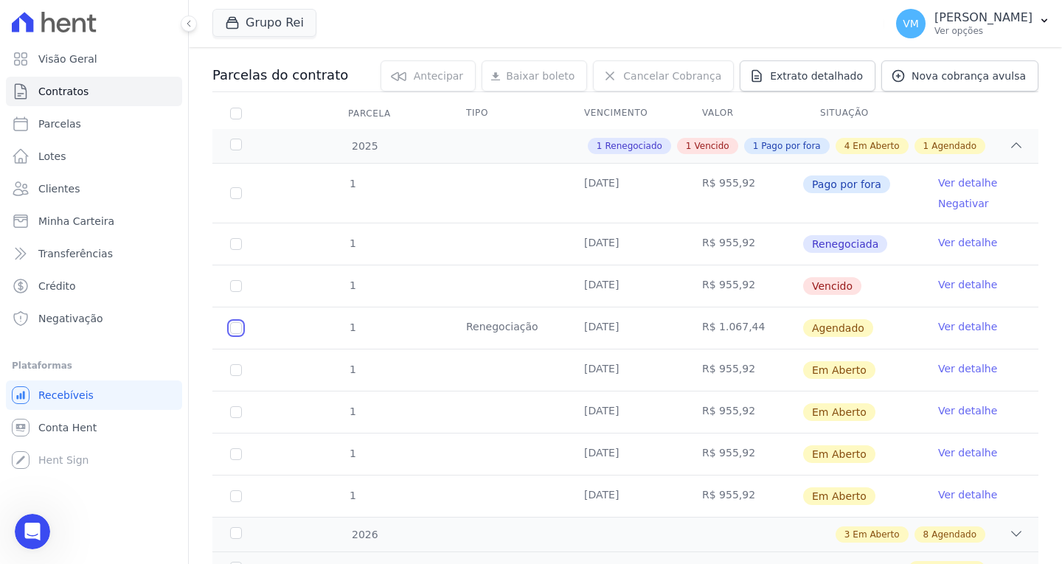
click at [236, 327] on input "checkbox" at bounding box center [236, 328] width 12 height 12
checkbox input "true"
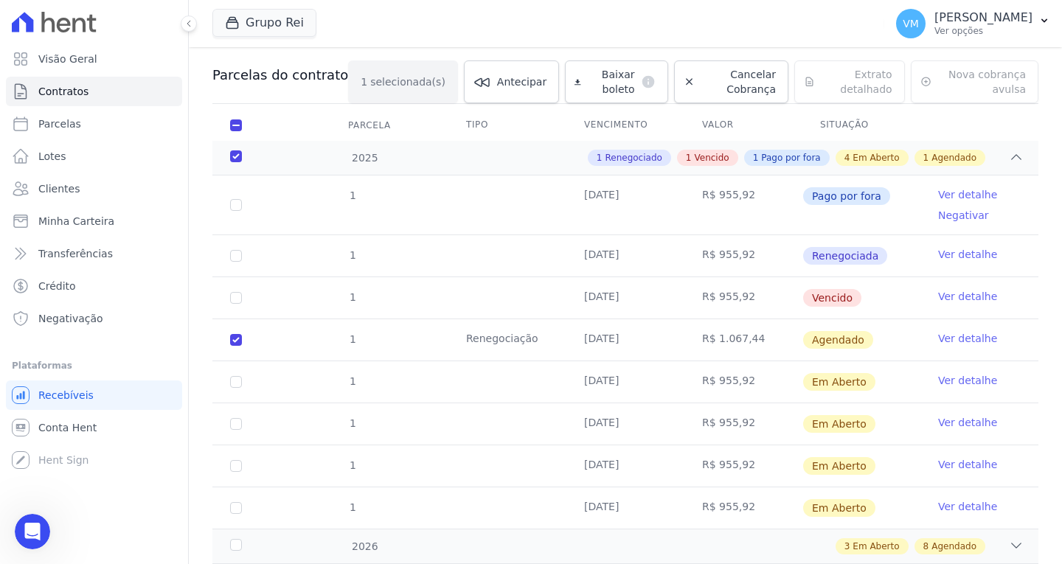
click at [576, 74] on div "Baixar boleto default" at bounding box center [616, 81] width 102 height 43
click at [565, 91] on div "Baixar boleto default" at bounding box center [616, 81] width 102 height 43
click at [565, 83] on div "Baixar boleto default" at bounding box center [616, 81] width 102 height 43
click at [232, 338] on input "checkbox" at bounding box center [236, 340] width 12 height 12
checkbox input "false"
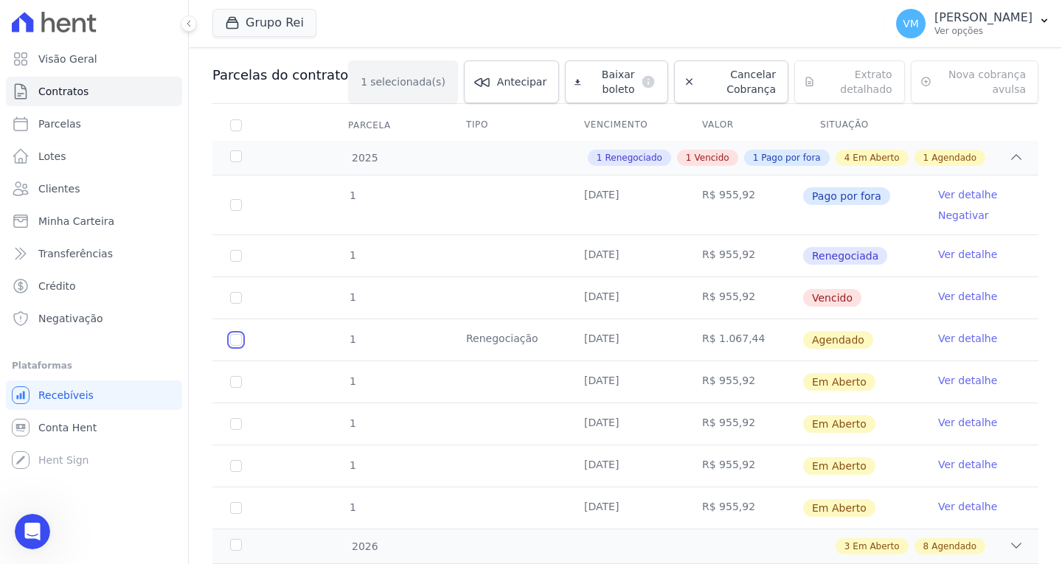
checkbox input "false"
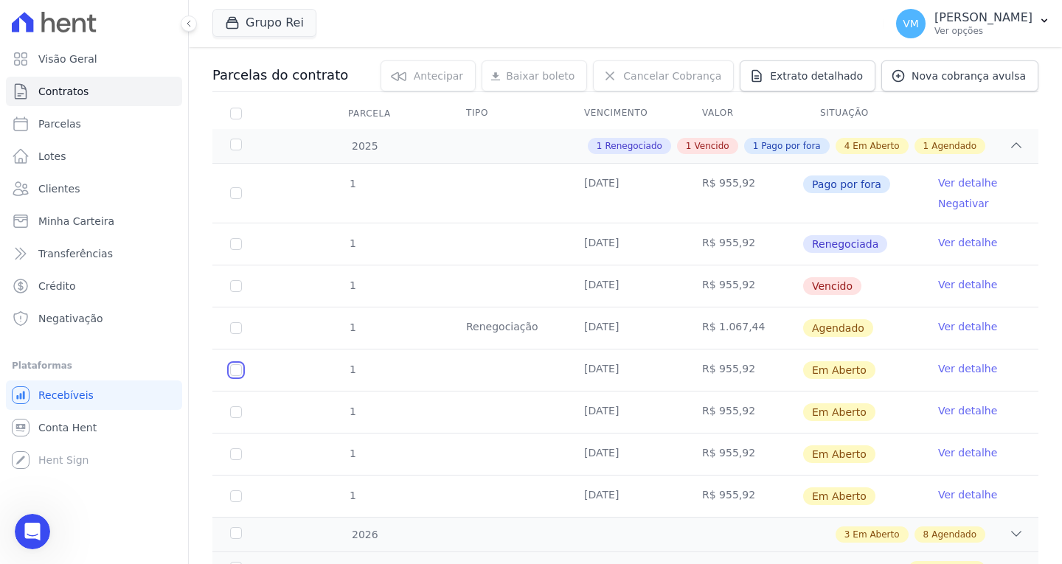
click at [239, 368] on input "checkbox" at bounding box center [236, 370] width 12 height 12
checkbox input "true"
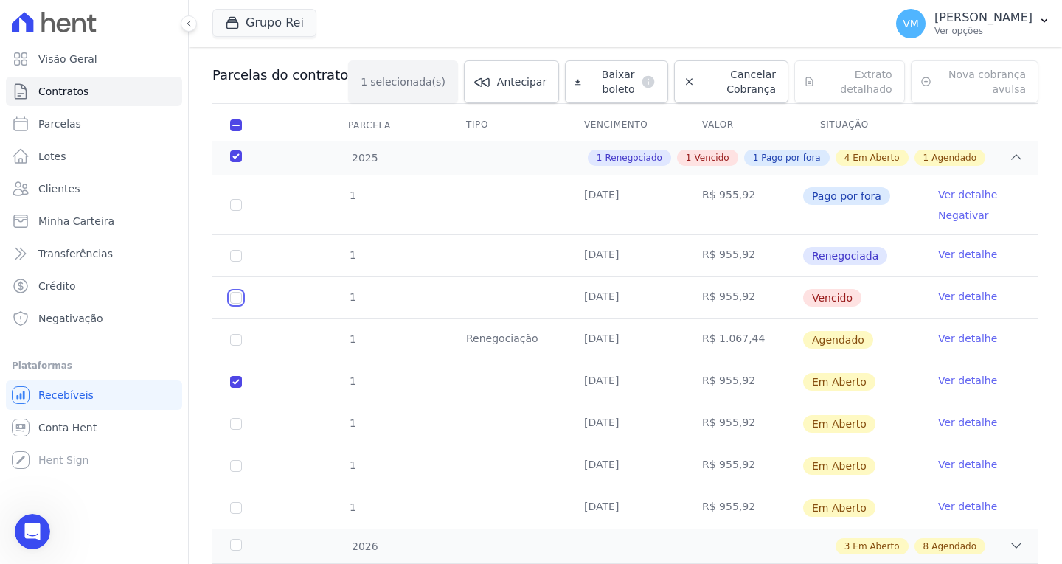
click at [232, 295] on input "checkbox" at bounding box center [236, 298] width 12 height 12
checkbox input "true"
click at [231, 381] on input "checkbox" at bounding box center [236, 382] width 12 height 12
checkbox input "false"
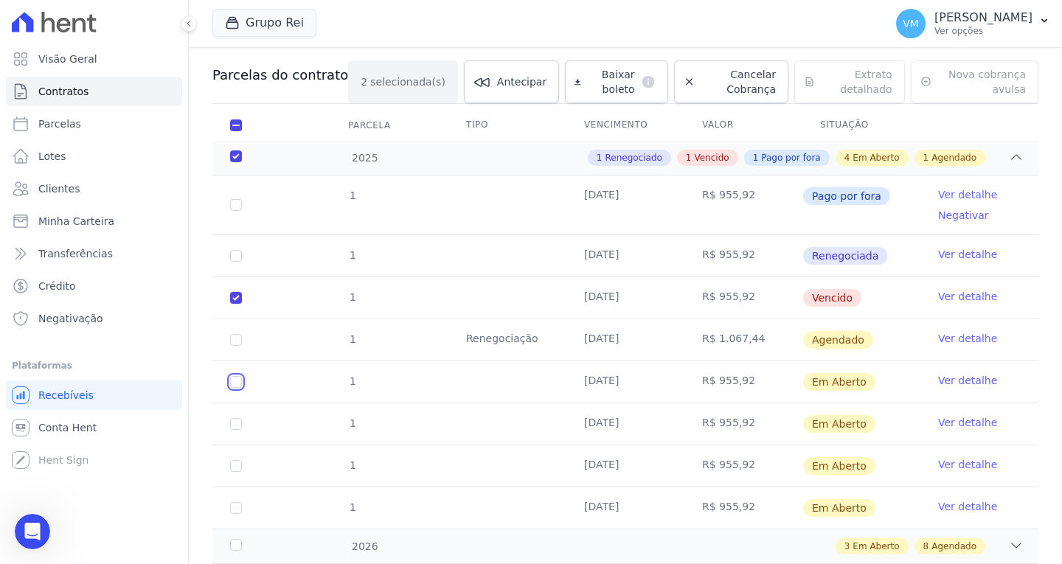
checkbox input "true"
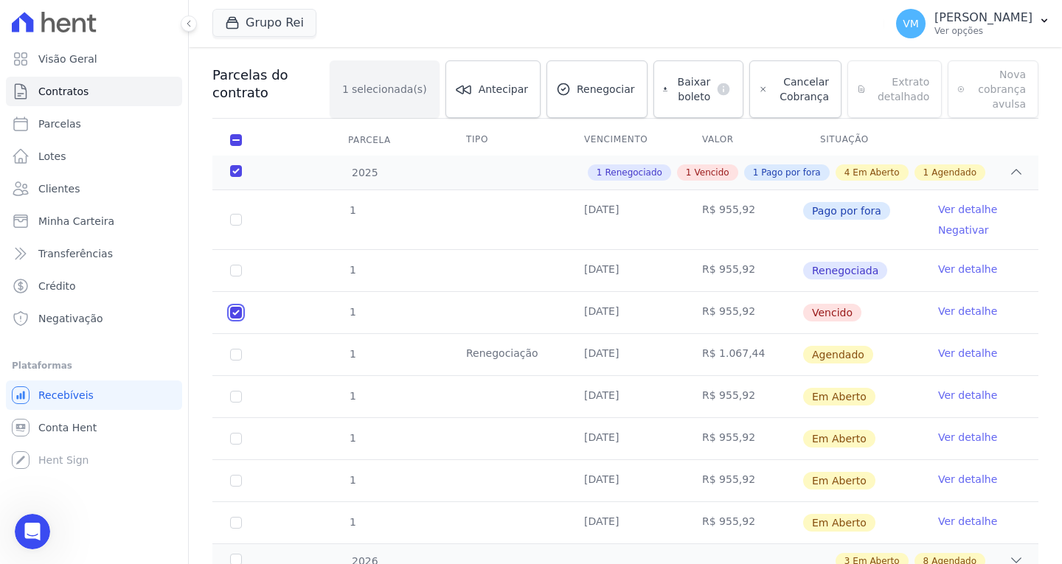
click at [237, 310] on input "checkbox" at bounding box center [236, 313] width 12 height 12
checkbox input "false"
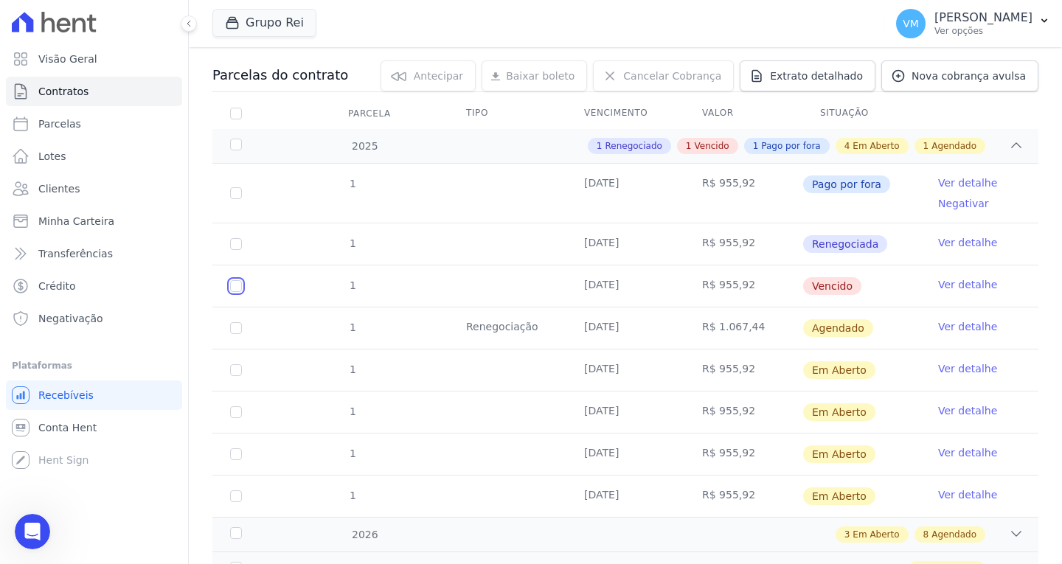
click at [234, 287] on input "checkbox" at bounding box center [236, 286] width 12 height 12
checkbox input "true"
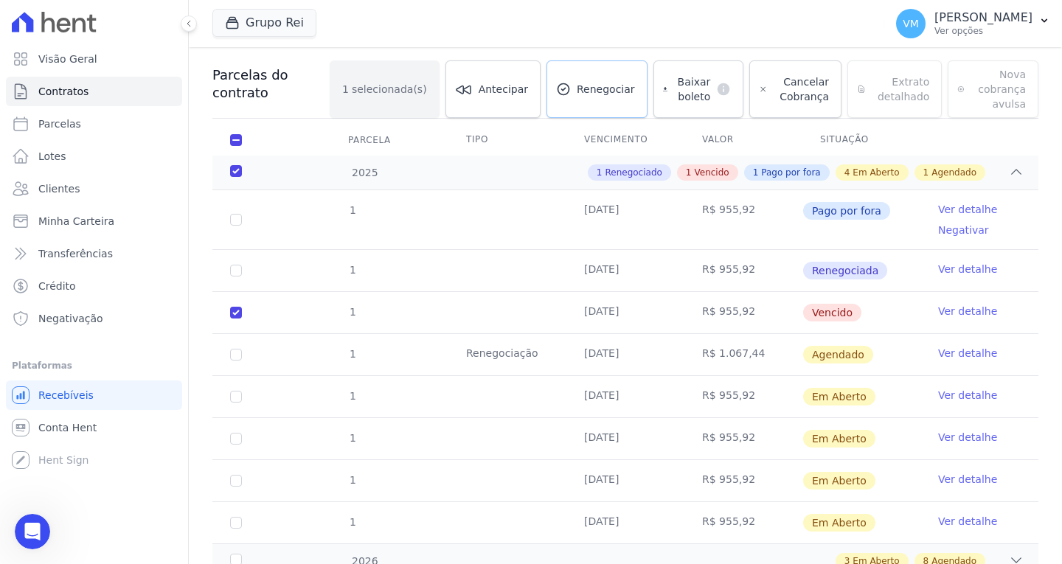
click at [582, 81] on link "Renegociar" at bounding box center [596, 89] width 101 height 58
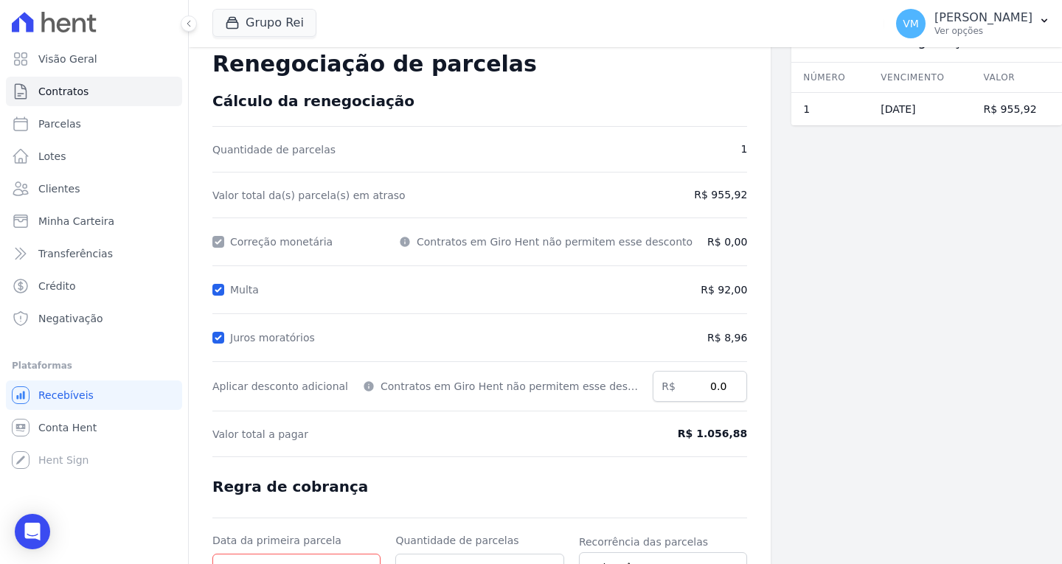
scroll to position [27, 0]
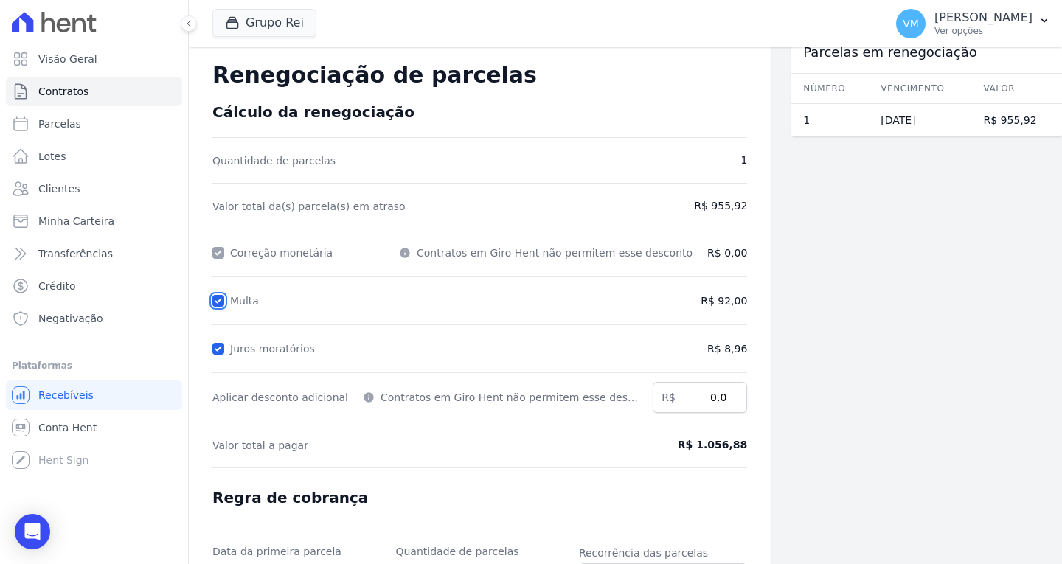
click at [220, 298] on input "Multa" at bounding box center [218, 301] width 12 height 12
checkbox input "false"
click at [220, 349] on input "Juros moratórios" at bounding box center [218, 349] width 12 height 12
checkbox input "false"
click at [217, 307] on div at bounding box center [218, 300] width 12 height 15
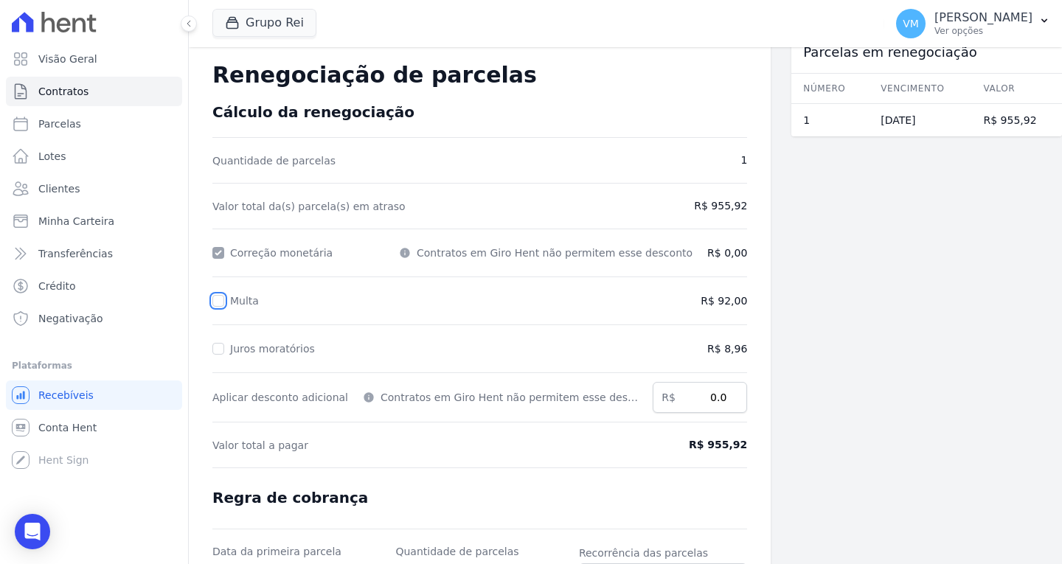
click at [218, 303] on input "Multa" at bounding box center [218, 301] width 12 height 12
checkbox input "true"
click at [222, 347] on input "Juros moratórios" at bounding box center [218, 349] width 12 height 12
checkbox input "true"
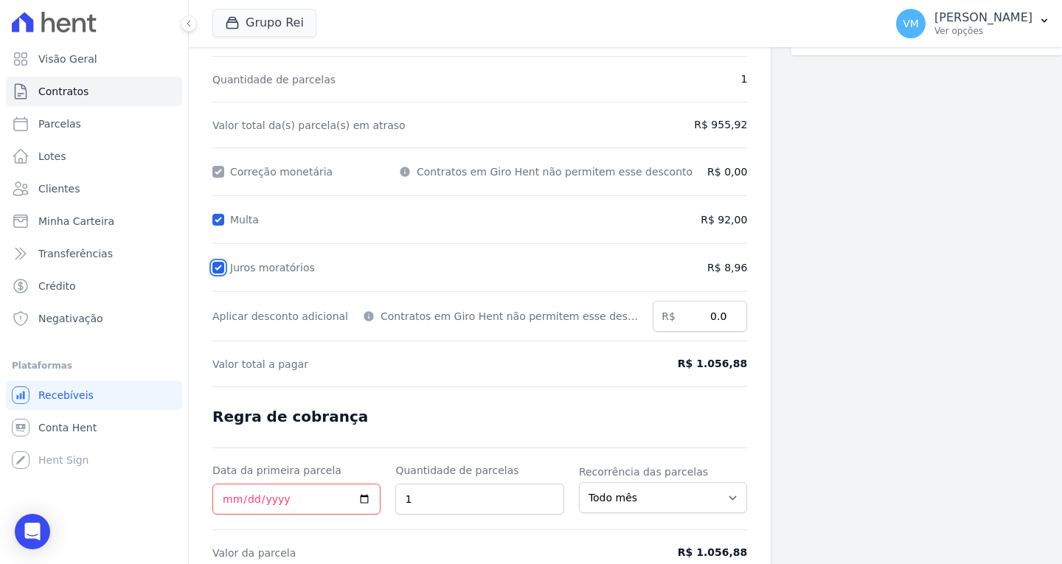
scroll to position [175, 0]
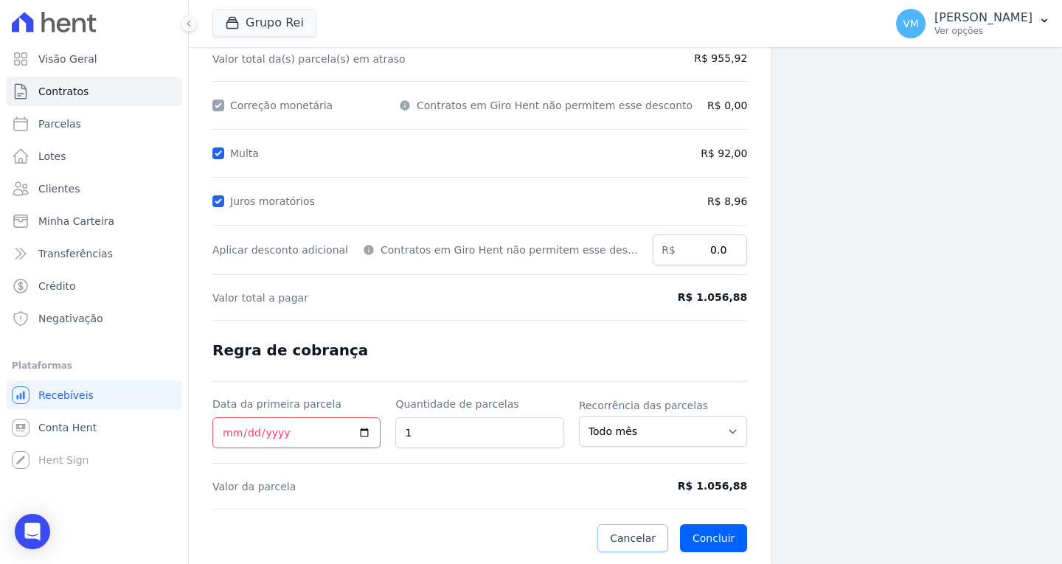
click at [613, 539] on span "Cancelar" at bounding box center [633, 538] width 46 height 15
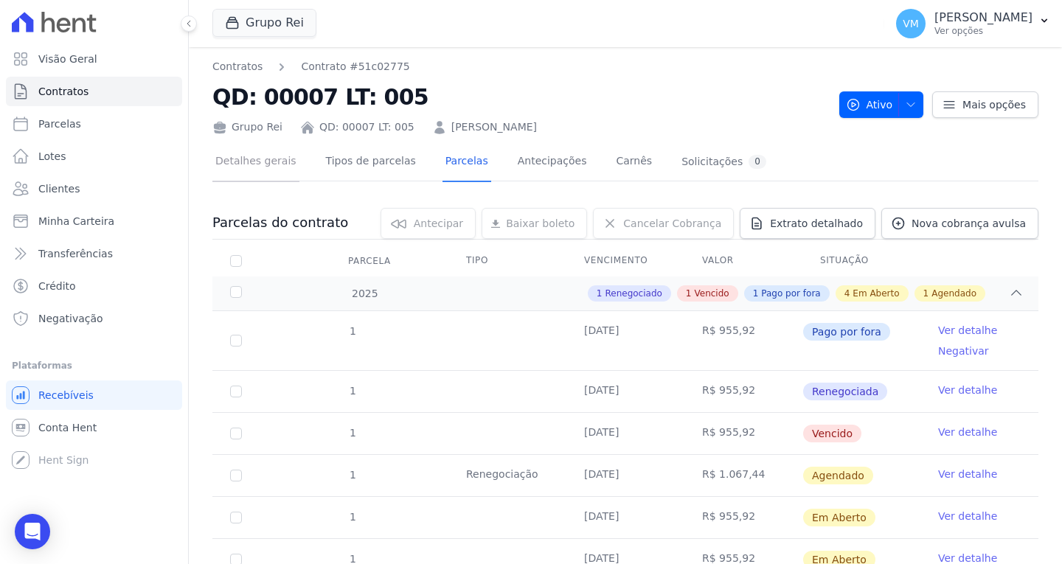
click at [259, 164] on link "Detalhes gerais" at bounding box center [255, 162] width 87 height 39
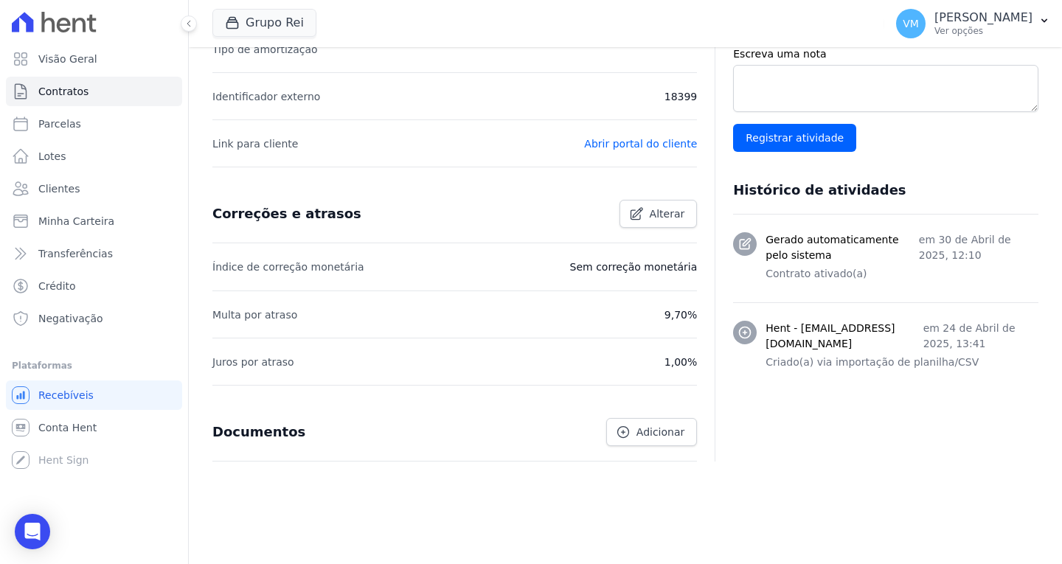
scroll to position [462, 0]
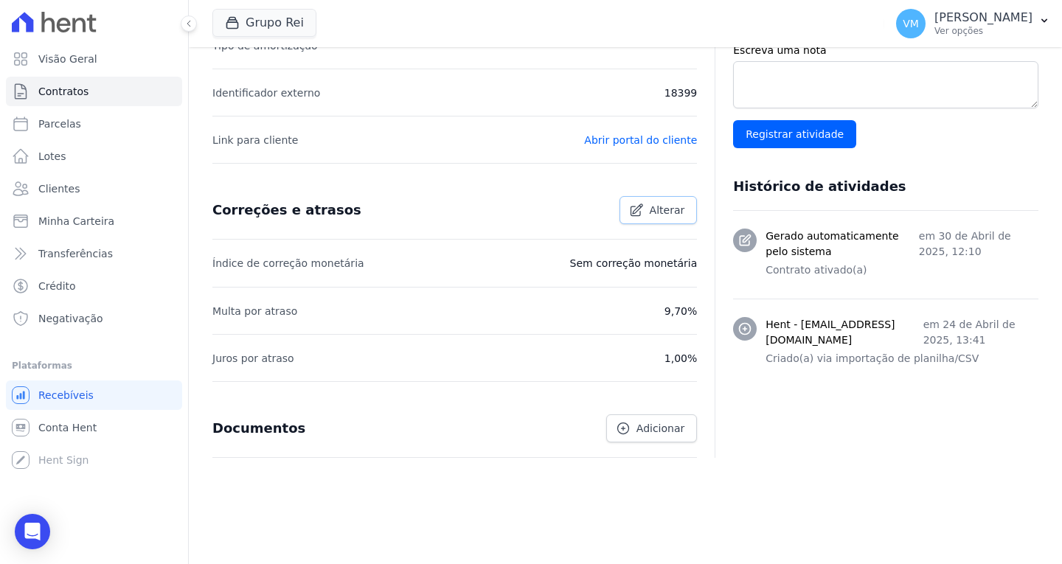
click at [659, 209] on span "Alterar" at bounding box center [667, 210] width 35 height 15
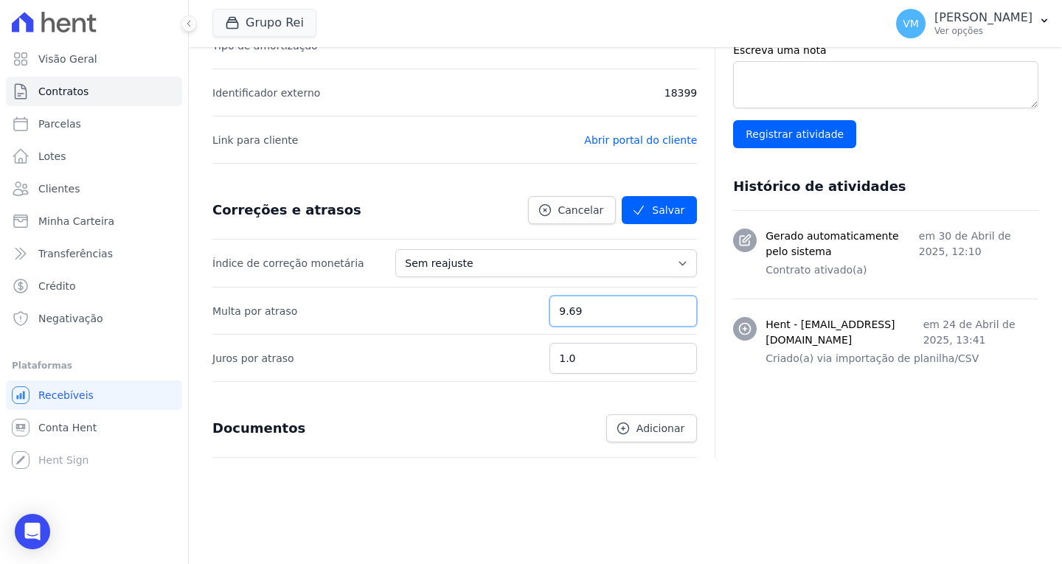
click at [676, 317] on input "9.69" at bounding box center [622, 311] width 147 height 31
click at [676, 317] on input "9.68" at bounding box center [622, 311] width 147 height 31
click at [676, 317] on input "9.67" at bounding box center [622, 311] width 147 height 31
click at [676, 317] on input "9.66" at bounding box center [622, 311] width 147 height 31
click at [676, 317] on input "9.65" at bounding box center [622, 311] width 147 height 31
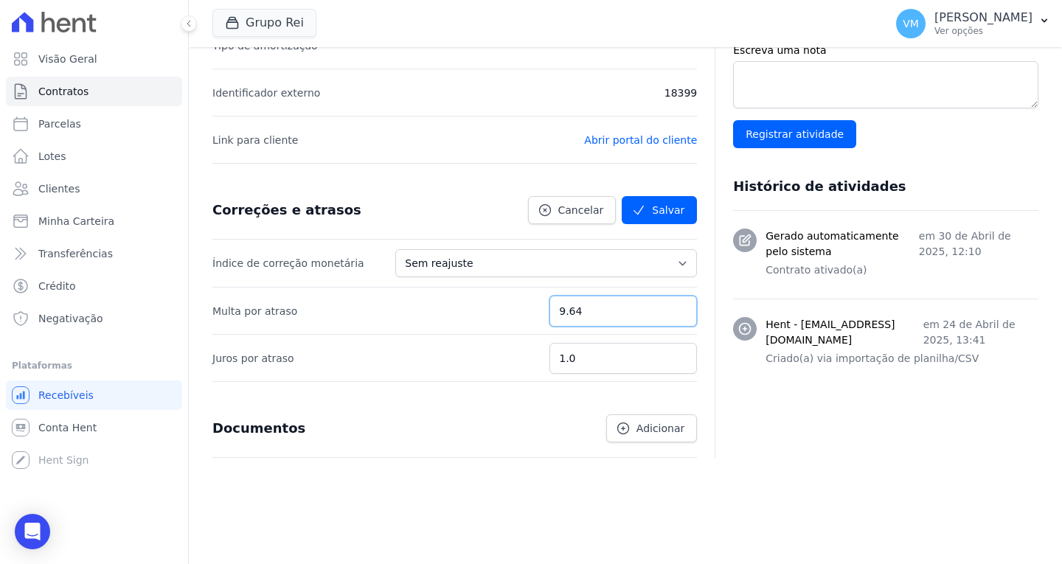
click at [676, 317] on input "9.64" at bounding box center [622, 311] width 147 height 31
click at [676, 317] on input "9.63" at bounding box center [622, 311] width 147 height 31
click at [676, 317] on input "9.62" at bounding box center [622, 311] width 147 height 31
click at [676, 317] on input "9.61" at bounding box center [622, 311] width 147 height 31
click at [676, 317] on input "9.6" at bounding box center [622, 311] width 147 height 31
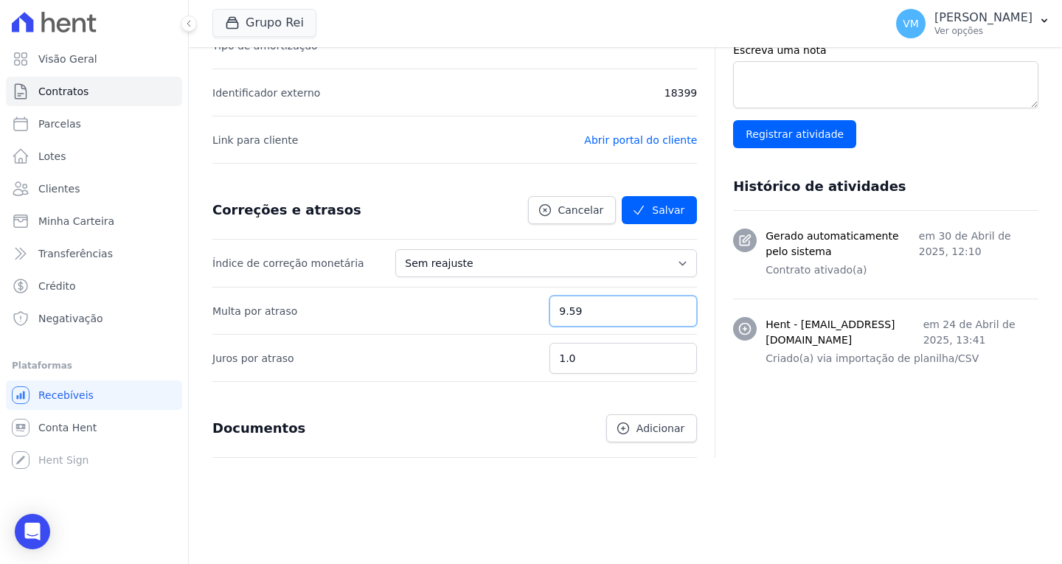
click at [676, 317] on input "9.59" at bounding box center [622, 311] width 147 height 31
click at [676, 317] on input "9.58" at bounding box center [622, 311] width 147 height 31
click at [676, 317] on input "9.57" at bounding box center [622, 311] width 147 height 31
click at [676, 317] on input "9.56" at bounding box center [622, 311] width 147 height 31
click at [676, 317] on input "9.55" at bounding box center [622, 311] width 147 height 31
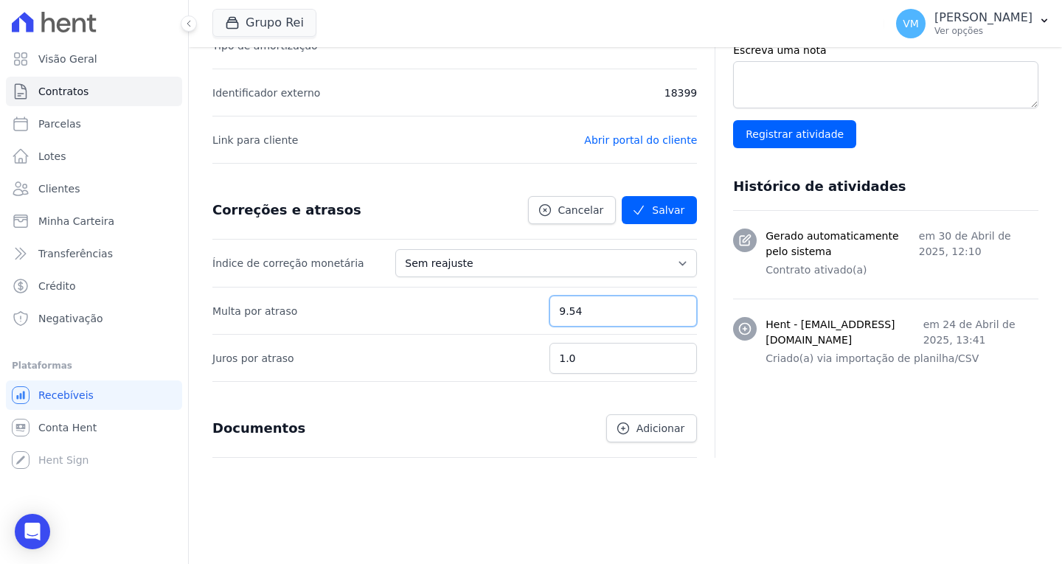
click at [676, 317] on input "9.54" at bounding box center [622, 311] width 147 height 31
click at [676, 317] on input "9.53" at bounding box center [622, 311] width 147 height 31
click at [676, 317] on input "9.52" at bounding box center [622, 311] width 147 height 31
click at [676, 317] on input "9.51" at bounding box center [622, 311] width 147 height 31
click at [676, 317] on input "9.5" at bounding box center [622, 311] width 147 height 31
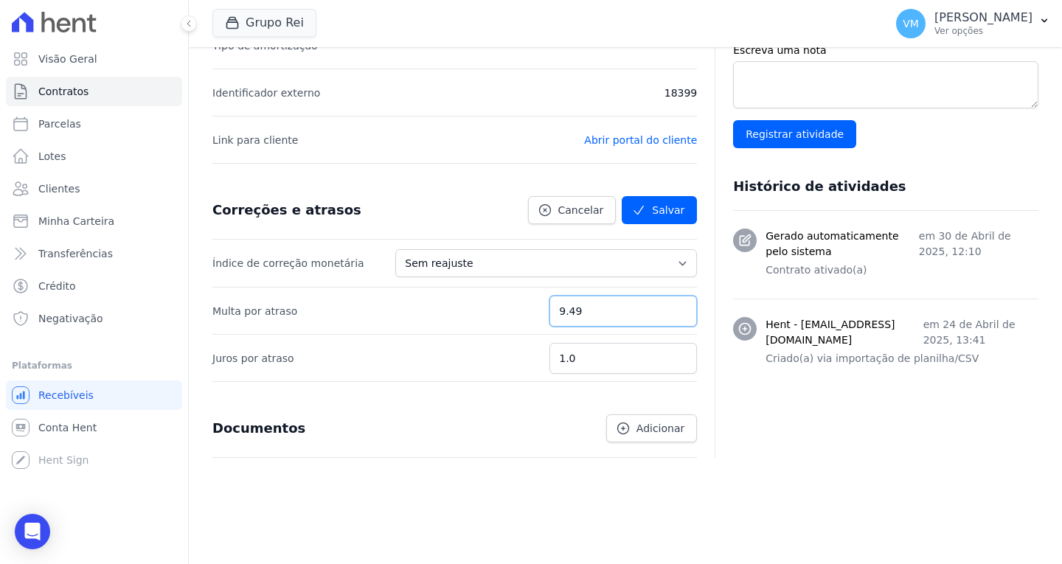
click at [676, 317] on input "9.49" at bounding box center [622, 311] width 147 height 31
click at [676, 317] on input "9.48" at bounding box center [622, 311] width 147 height 31
click at [676, 317] on input "9.47" at bounding box center [622, 311] width 147 height 31
click at [676, 317] on input "9.46" at bounding box center [622, 311] width 147 height 31
click at [676, 317] on input "9.45" at bounding box center [622, 311] width 147 height 31
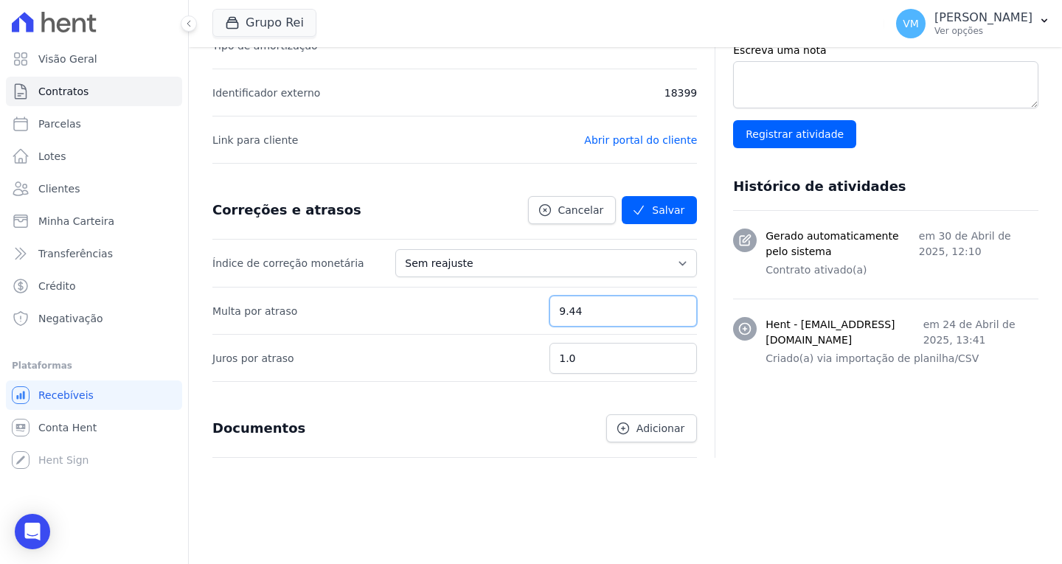
click at [676, 317] on input "9.44" at bounding box center [622, 311] width 147 height 31
click at [676, 317] on input "9.43" at bounding box center [622, 311] width 147 height 31
click at [676, 317] on input "9.42" at bounding box center [622, 311] width 147 height 31
click at [676, 317] on input "9.41" at bounding box center [622, 311] width 147 height 31
type input "9.4"
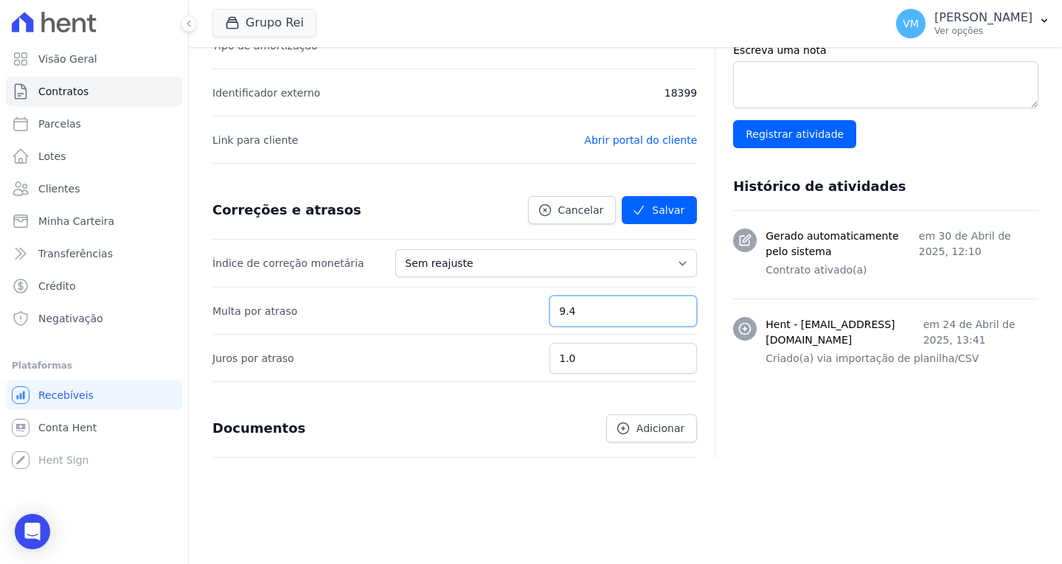
click at [676, 317] on input "9.4" at bounding box center [622, 311] width 147 height 31
click at [520, 480] on div "Detalhes gerais do contrato Alterar Empreendimento Grupo Rei Data de assinatura…" at bounding box center [625, 142] width 826 height 821
click at [651, 205] on button "Salvar" at bounding box center [659, 210] width 75 height 28
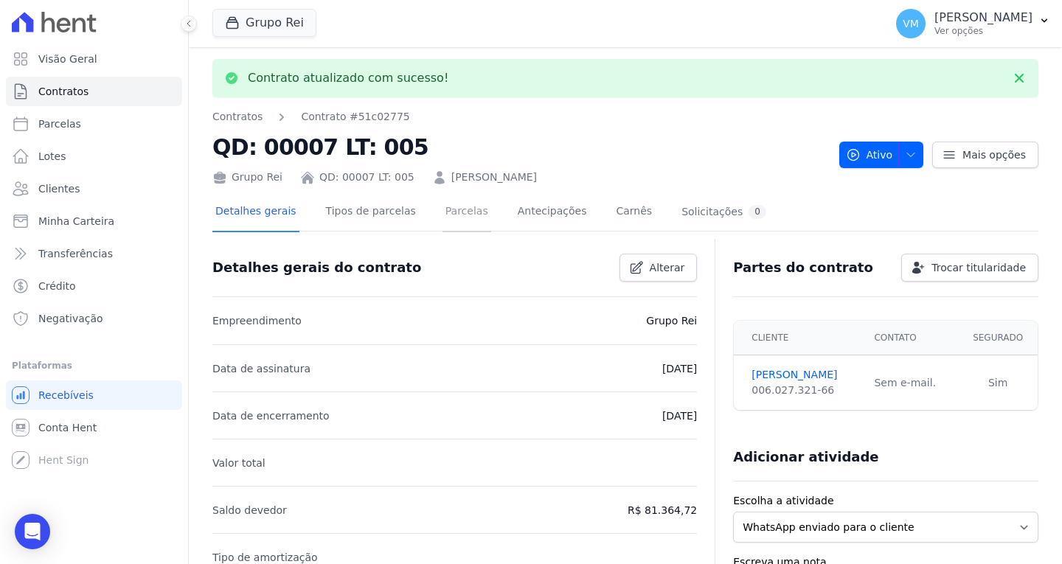
click at [450, 210] on link "Parcelas" at bounding box center [466, 212] width 49 height 39
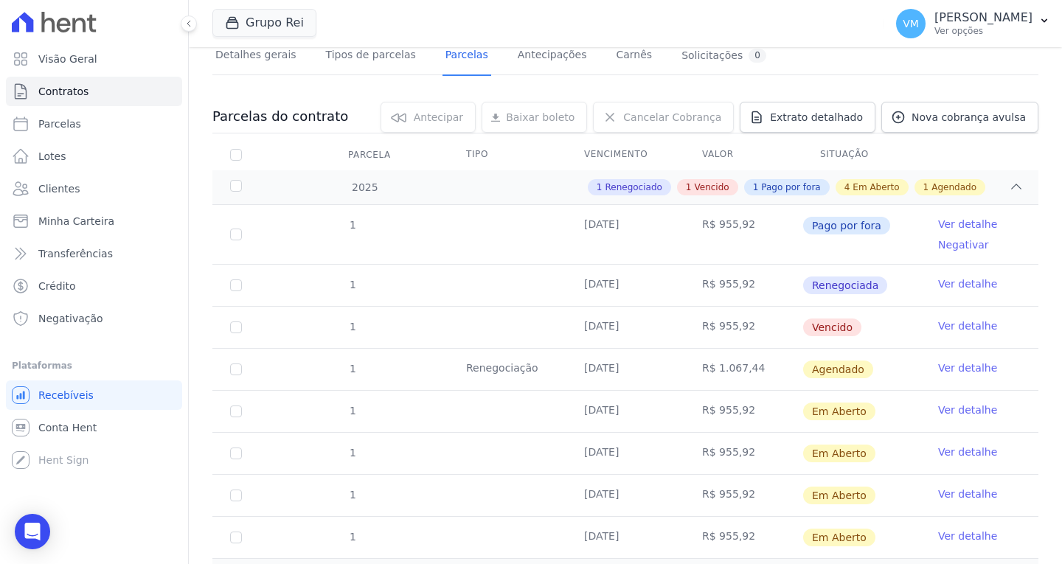
scroll to position [147, 0]
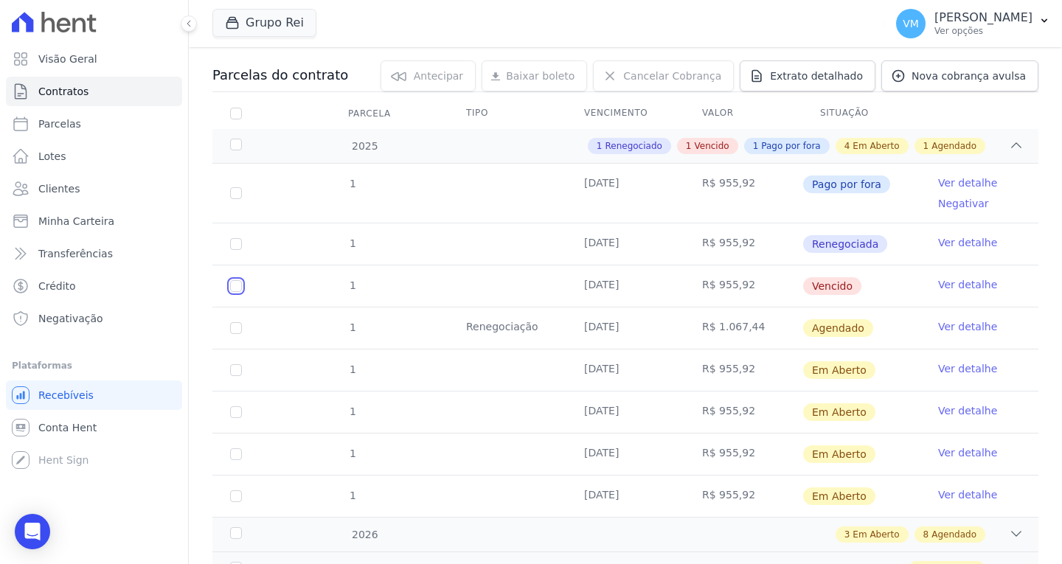
click at [234, 287] on input "checkbox" at bounding box center [236, 286] width 12 height 12
checkbox input "true"
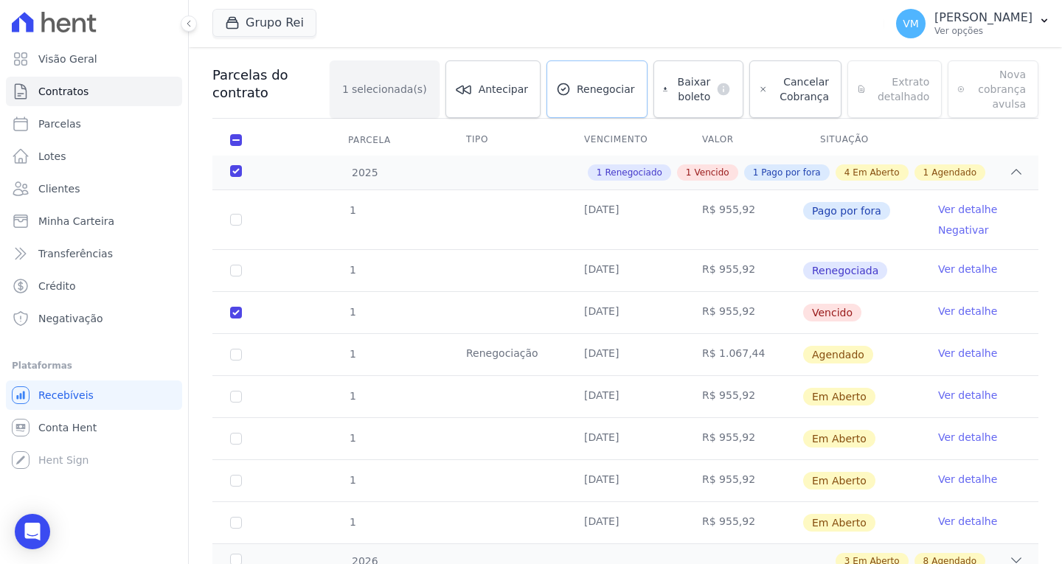
click at [577, 94] on span "Renegociar" at bounding box center [606, 89] width 58 height 15
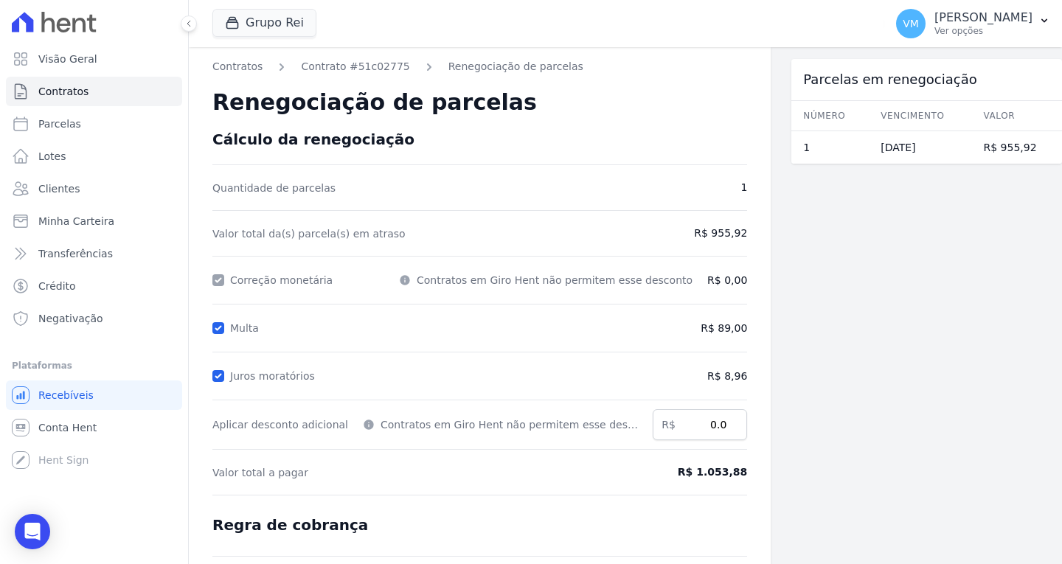
scroll to position [175, 0]
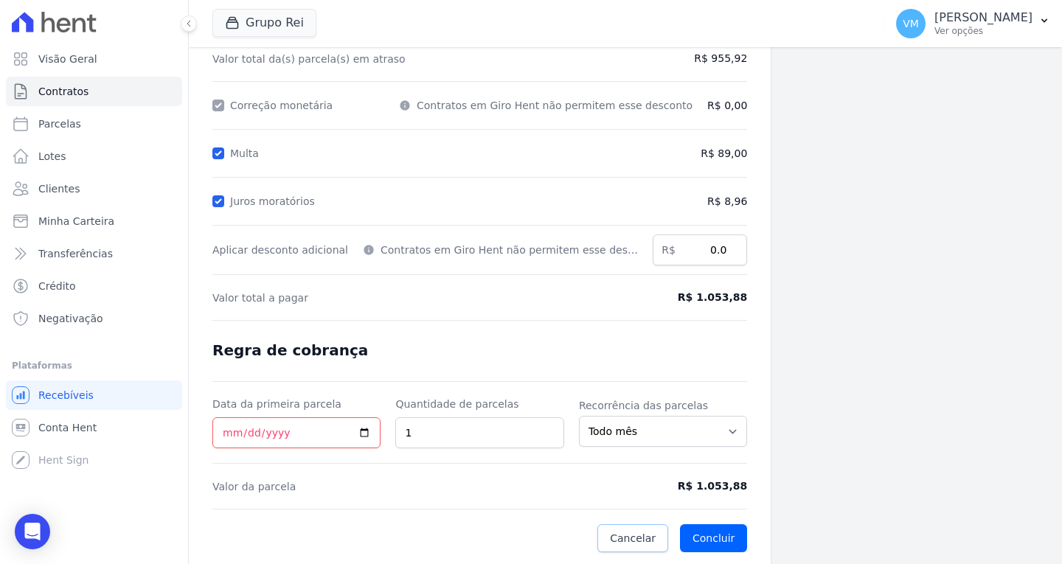
click at [622, 536] on span "Cancelar" at bounding box center [633, 538] width 46 height 15
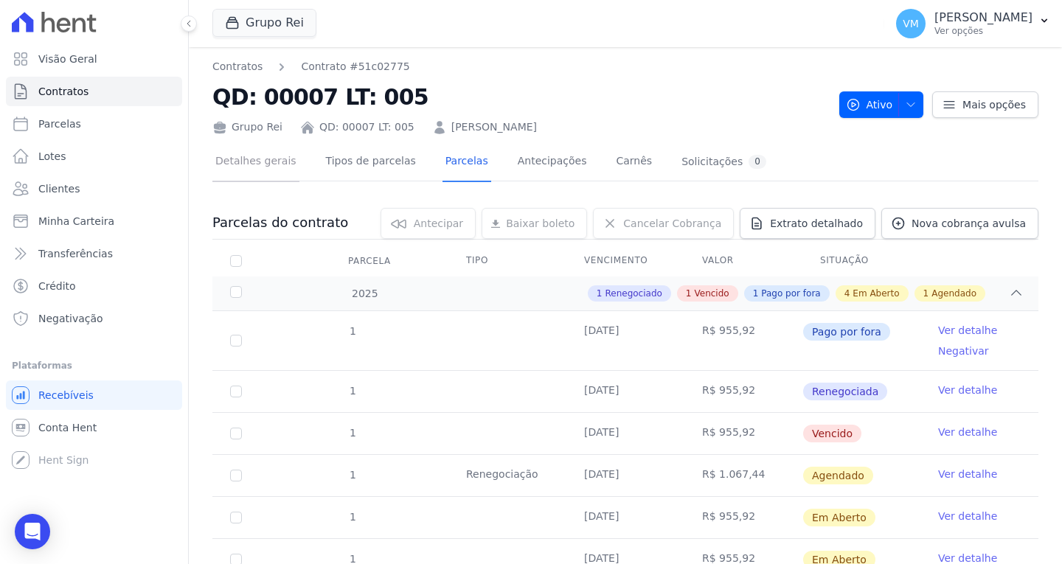
click at [254, 173] on link "Detalhes gerais" at bounding box center [255, 162] width 87 height 39
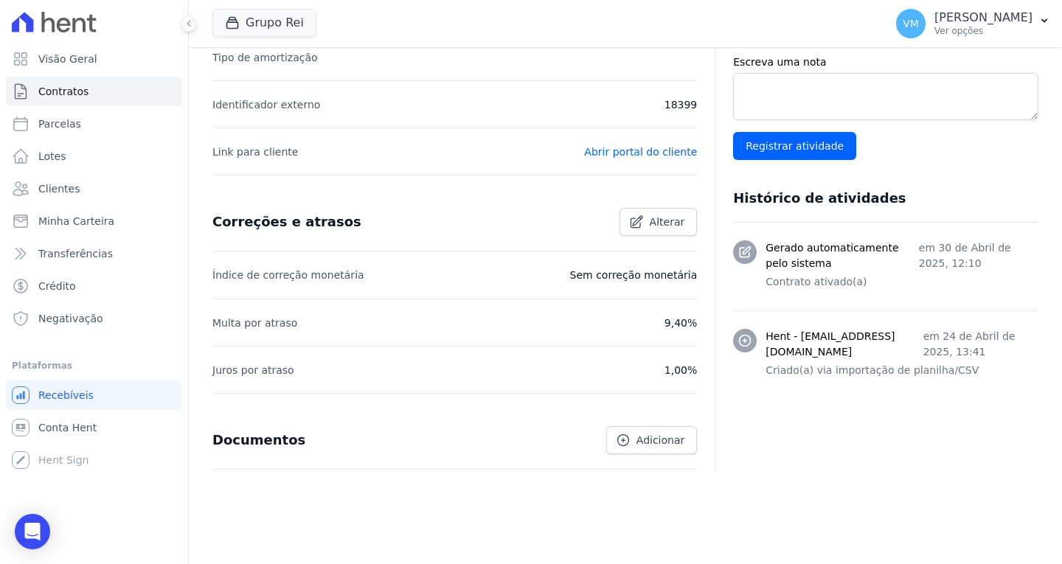
scroll to position [462, 0]
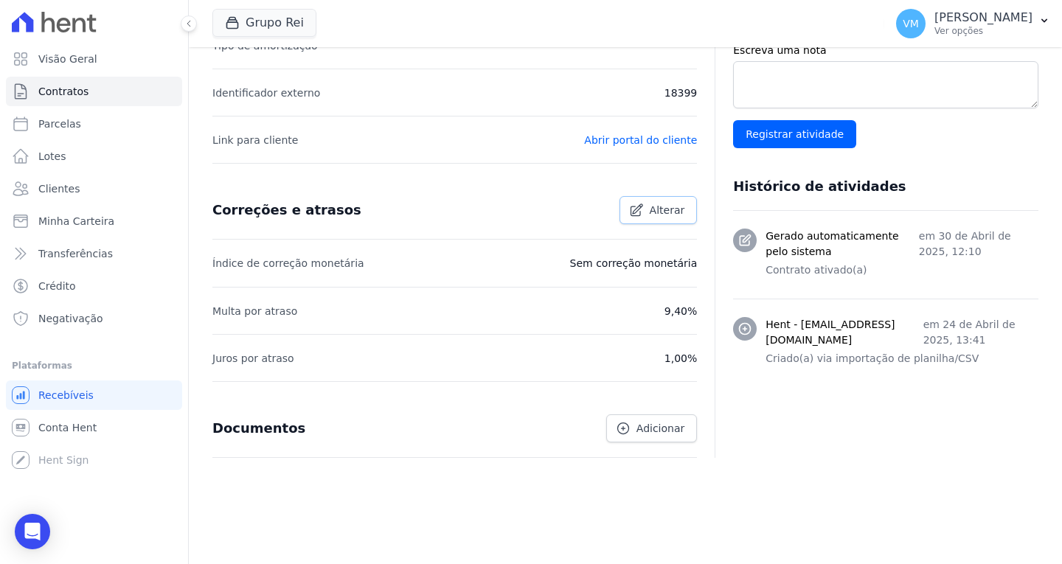
click at [651, 213] on span "Alterar" at bounding box center [667, 210] width 35 height 15
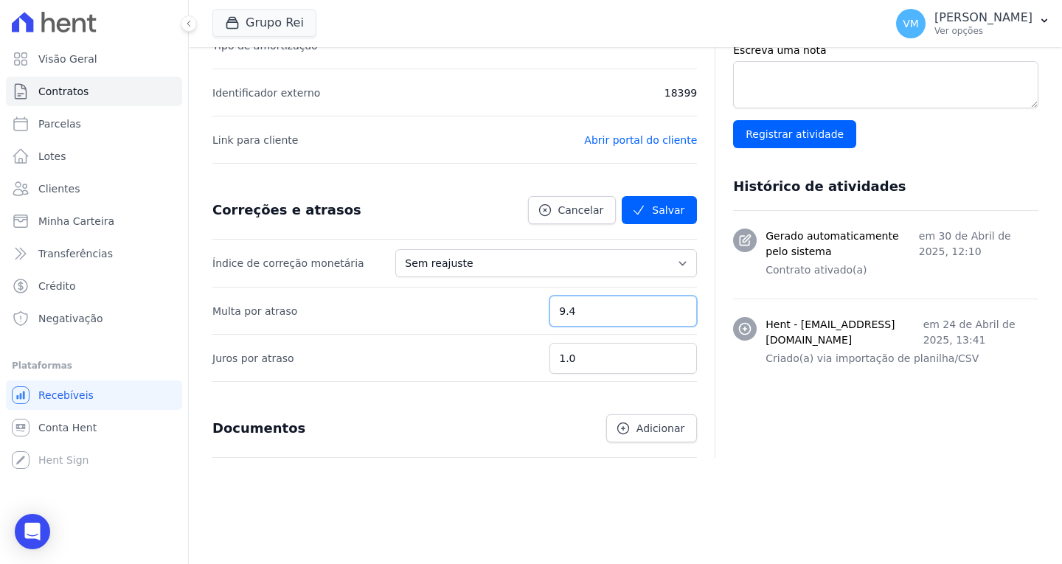
click at [602, 309] on input "9.4" at bounding box center [622, 311] width 147 height 31
type input "9"
click at [656, 209] on button "Salvar" at bounding box center [659, 210] width 75 height 28
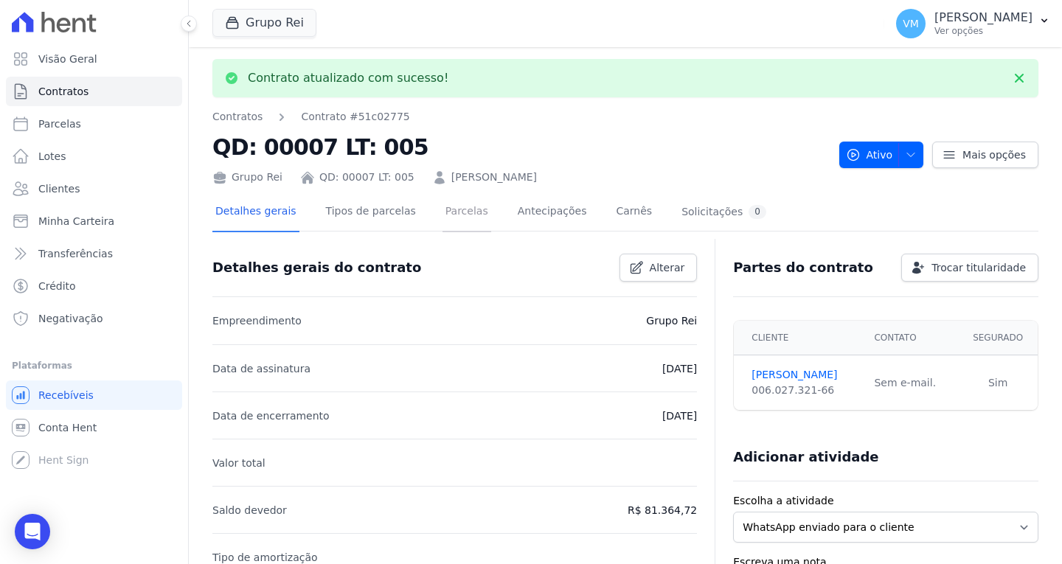
click at [442, 212] on link "Parcelas" at bounding box center [466, 212] width 49 height 39
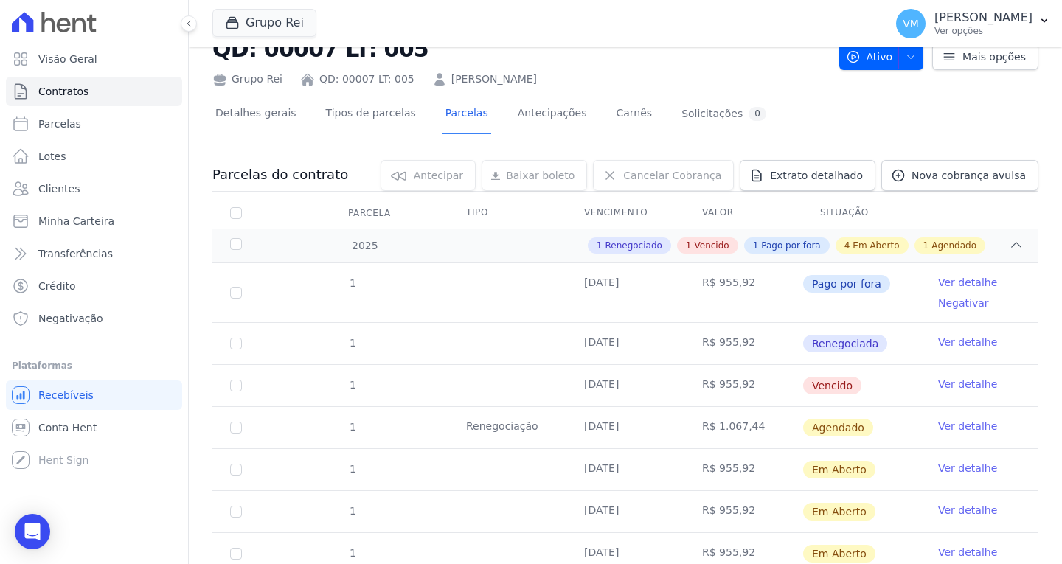
scroll to position [74, 0]
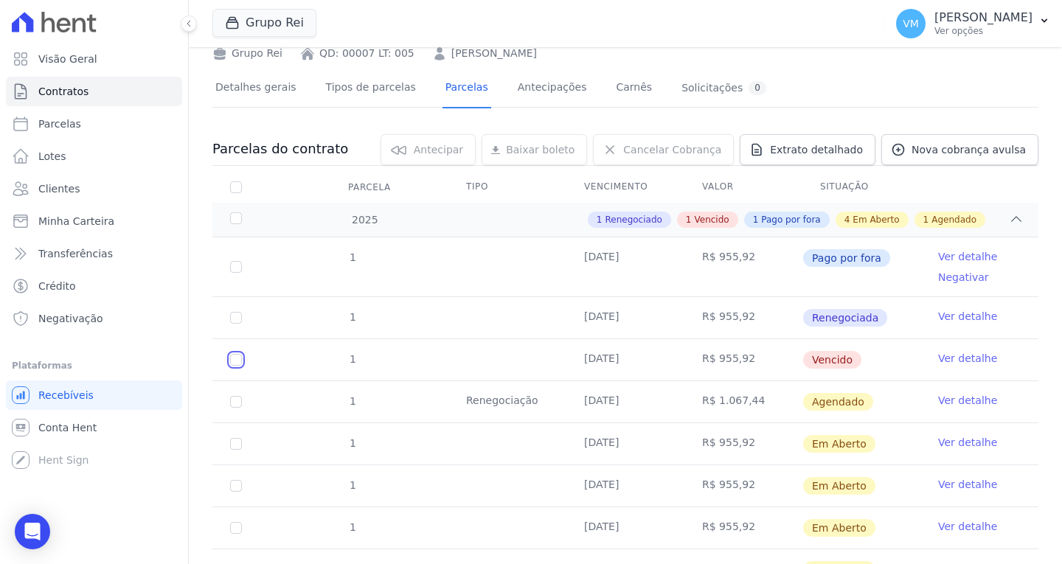
click at [234, 361] on input "checkbox" at bounding box center [236, 360] width 12 height 12
checkbox input "true"
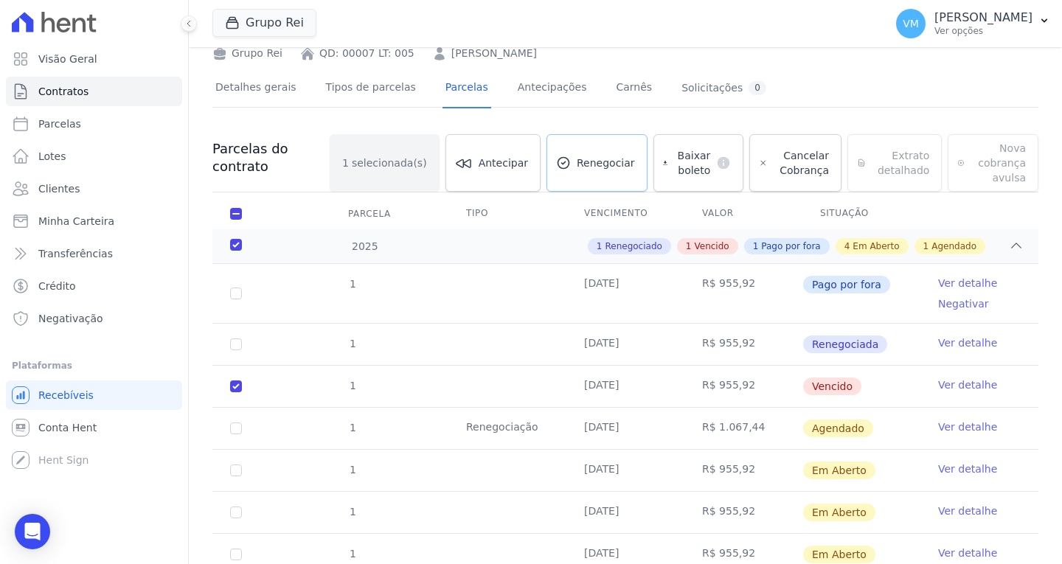
click at [591, 164] on span "Renegociar" at bounding box center [606, 163] width 58 height 15
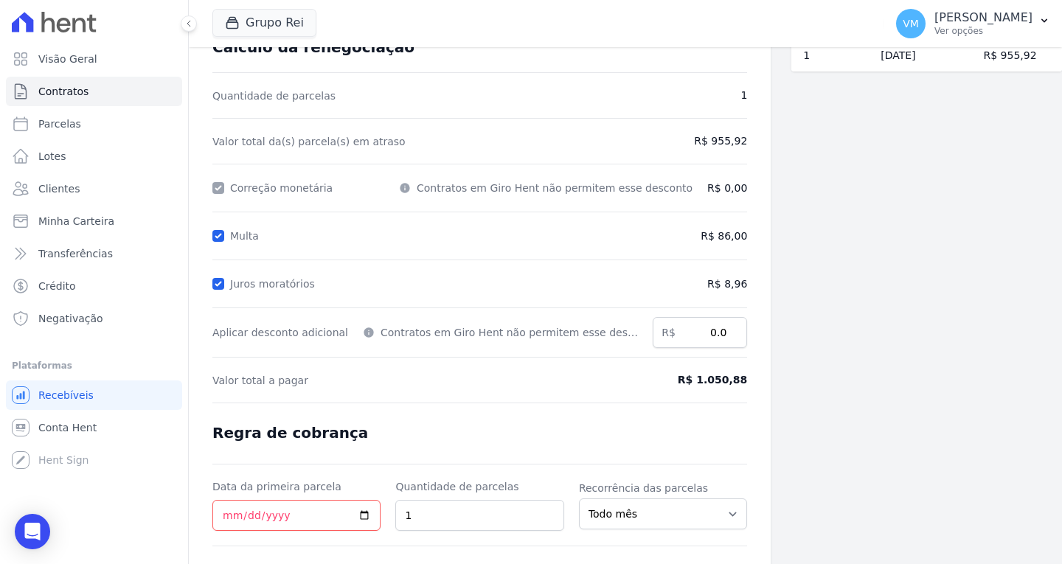
scroll to position [175, 0]
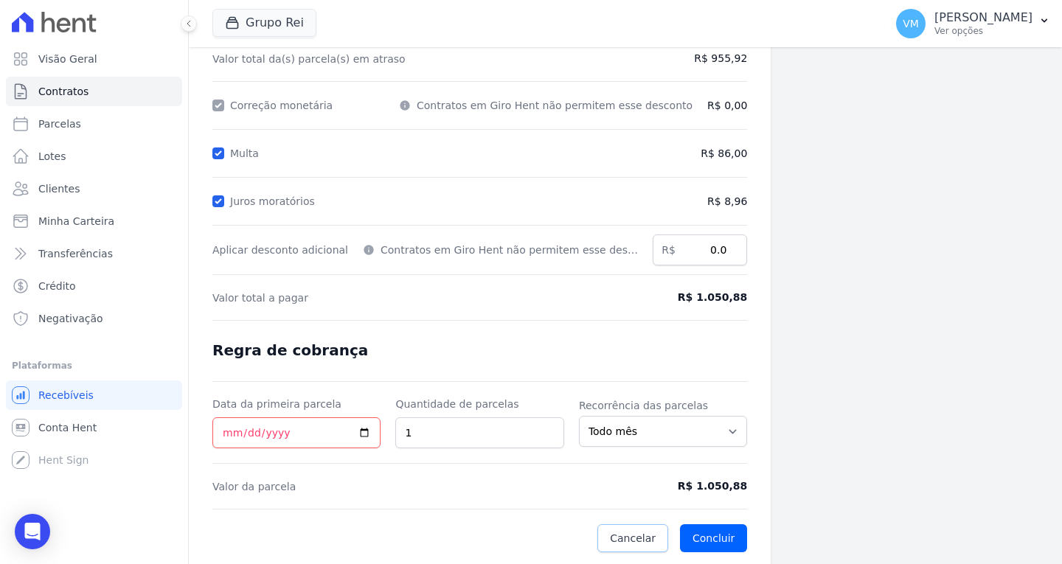
click at [623, 537] on span "Cancelar" at bounding box center [633, 538] width 46 height 15
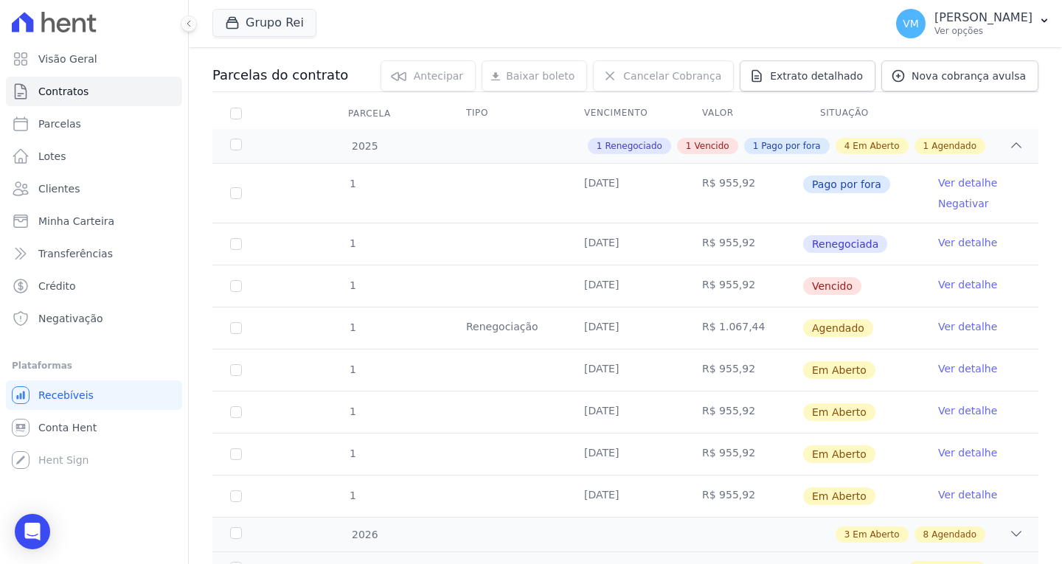
scroll to position [74, 0]
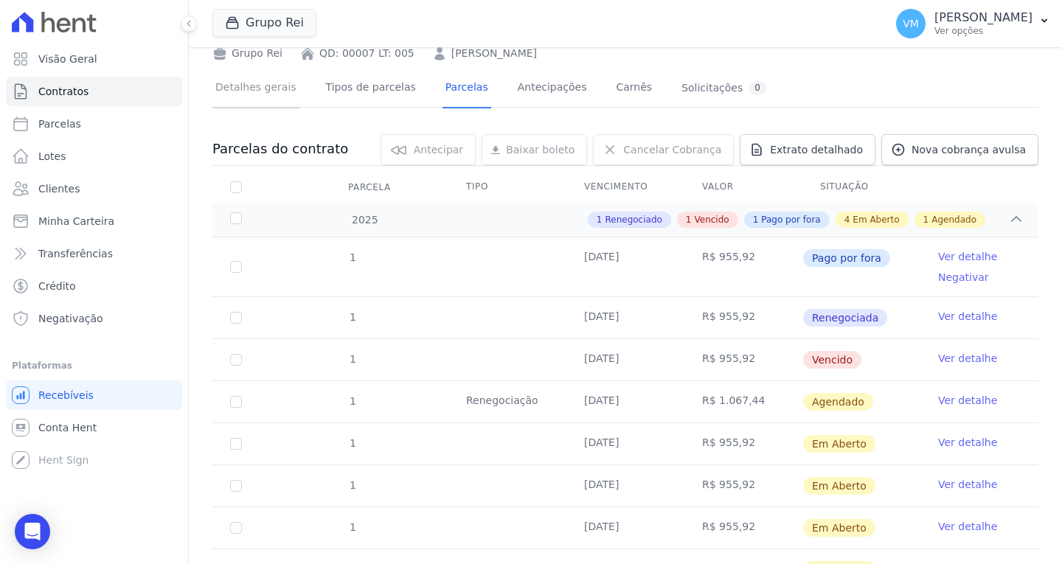
click at [274, 88] on link "Detalhes gerais" at bounding box center [255, 88] width 87 height 39
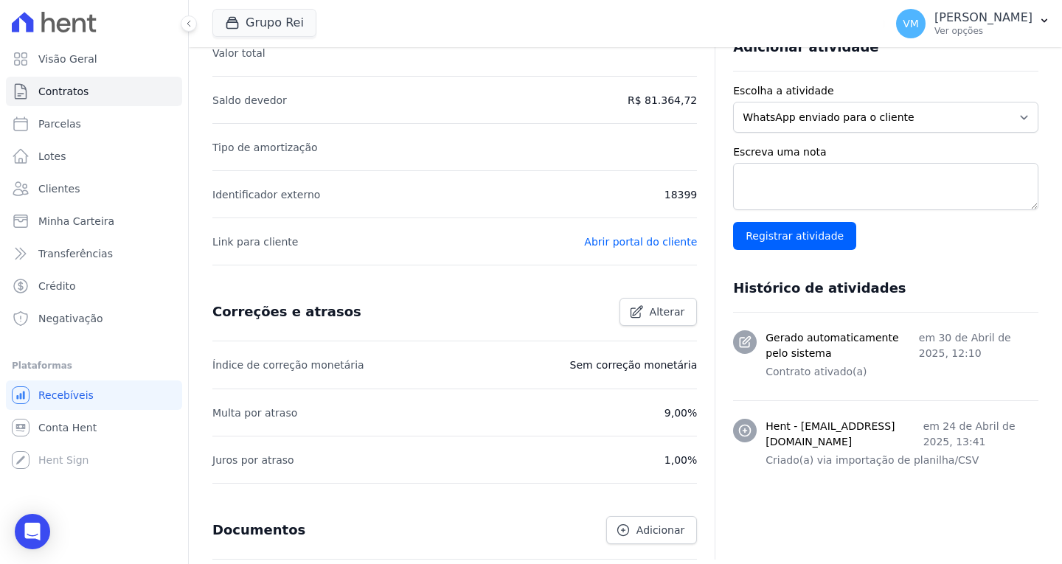
scroll to position [442, 0]
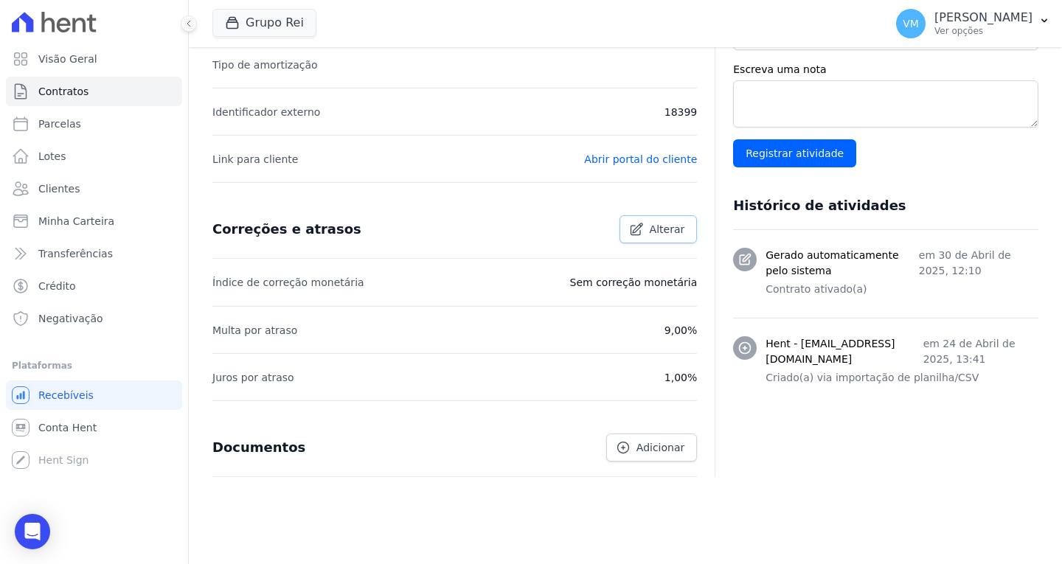
click at [657, 230] on span "Alterar" at bounding box center [667, 229] width 35 height 15
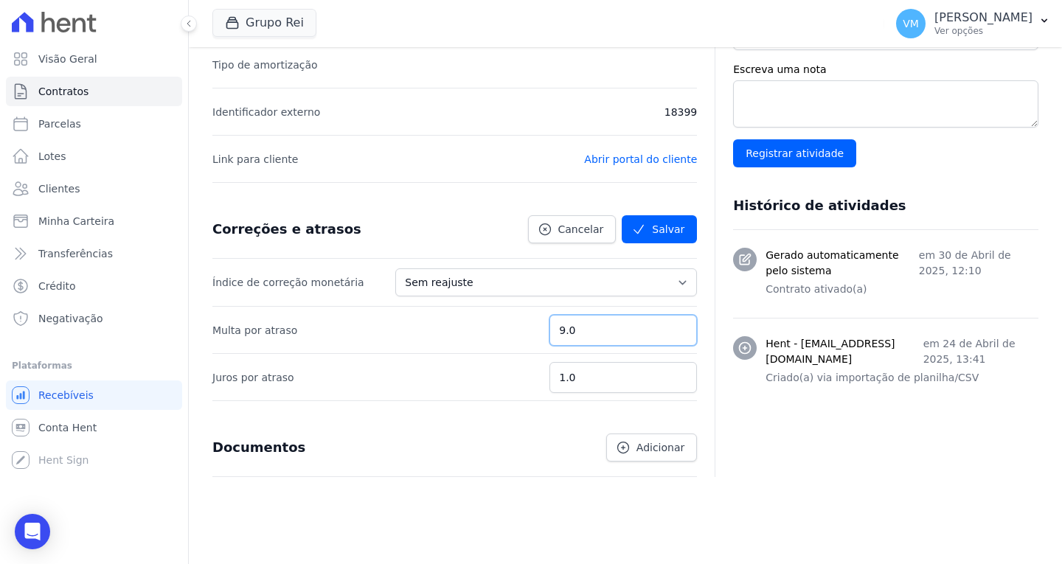
click at [588, 332] on input "9.0" at bounding box center [622, 330] width 147 height 31
drag, startPoint x: 588, startPoint y: 332, endPoint x: 522, endPoint y: 330, distance: 66.4
click at [522, 330] on li "Multa por atraso 9.0" at bounding box center [454, 329] width 484 height 47
type input "8"
click at [658, 226] on button "Salvar" at bounding box center [659, 229] width 75 height 28
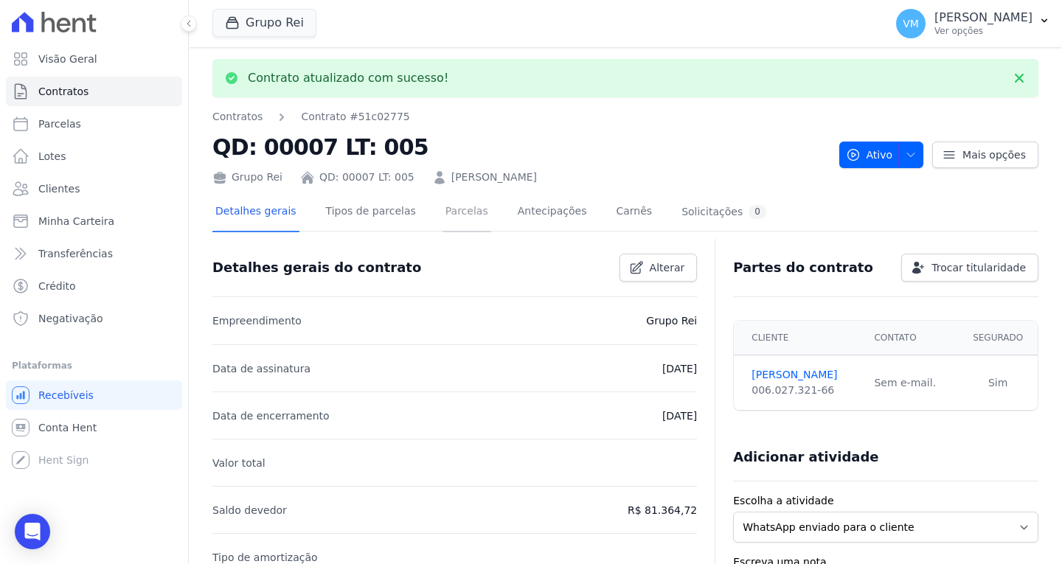
click at [442, 207] on link "Parcelas" at bounding box center [466, 212] width 49 height 39
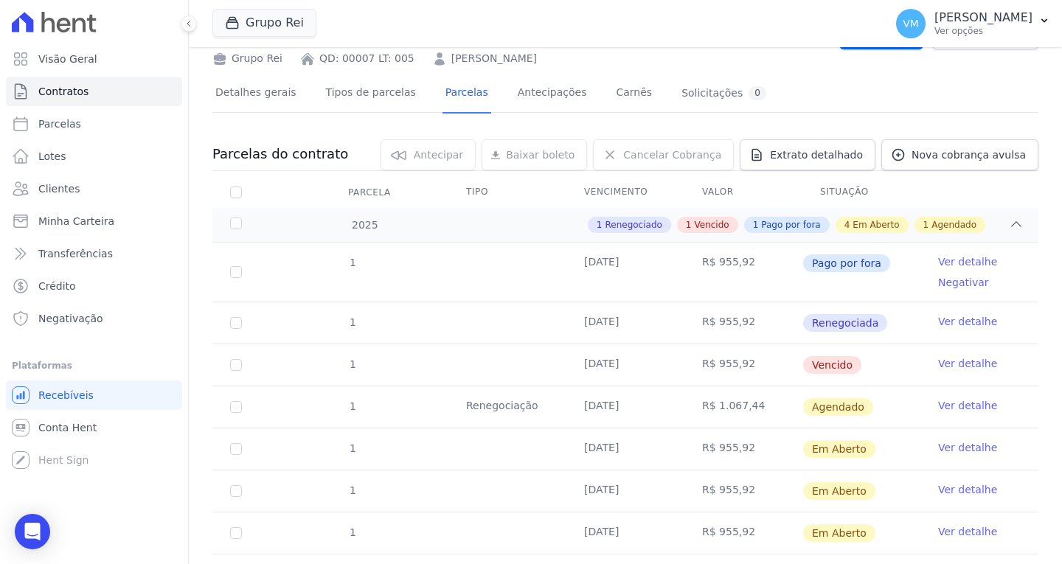
scroll to position [147, 0]
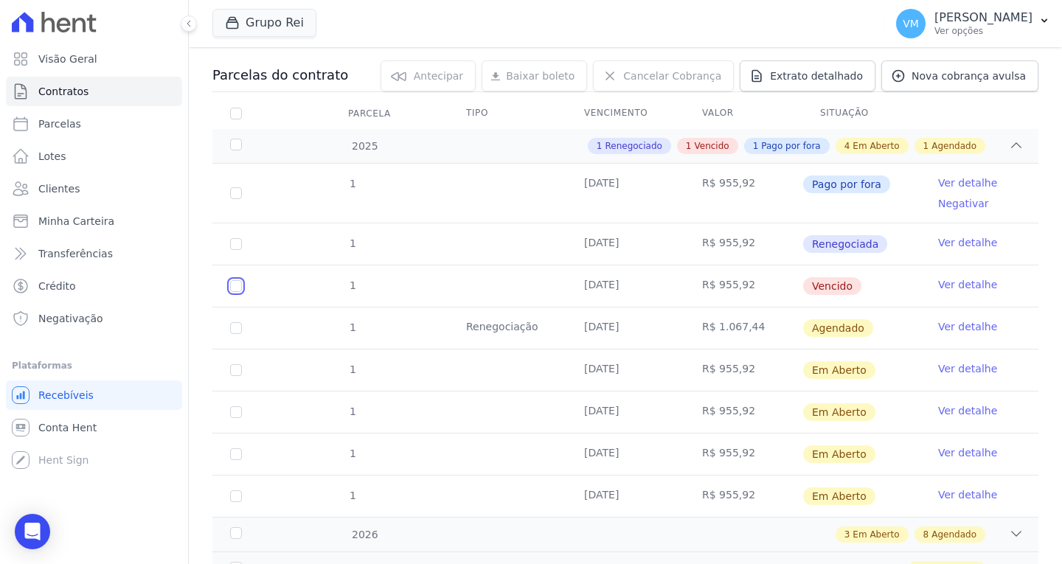
click at [232, 285] on input "checkbox" at bounding box center [236, 286] width 12 height 12
checkbox input "true"
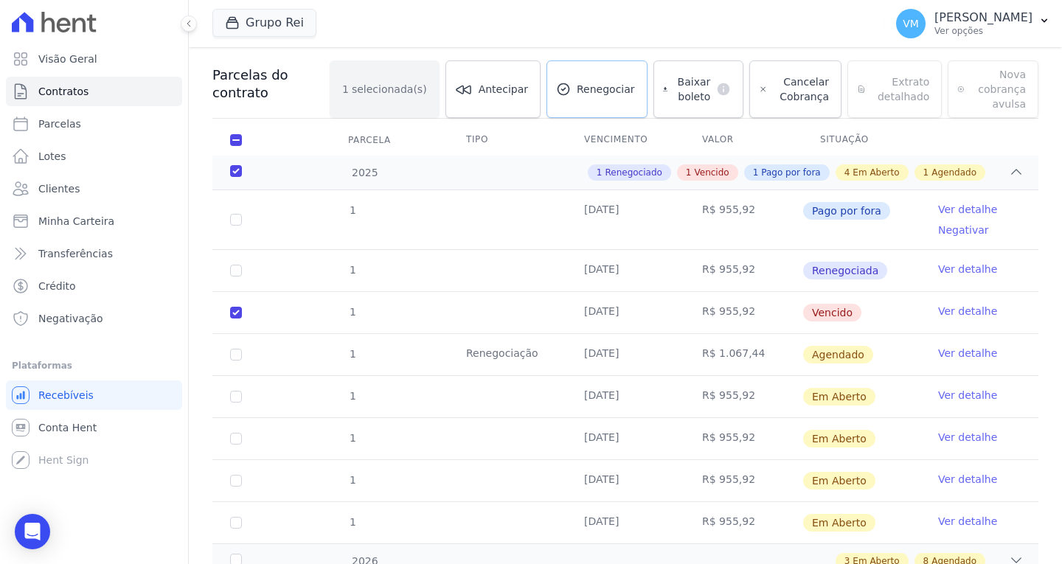
click at [583, 85] on span "Renegociar" at bounding box center [606, 89] width 58 height 15
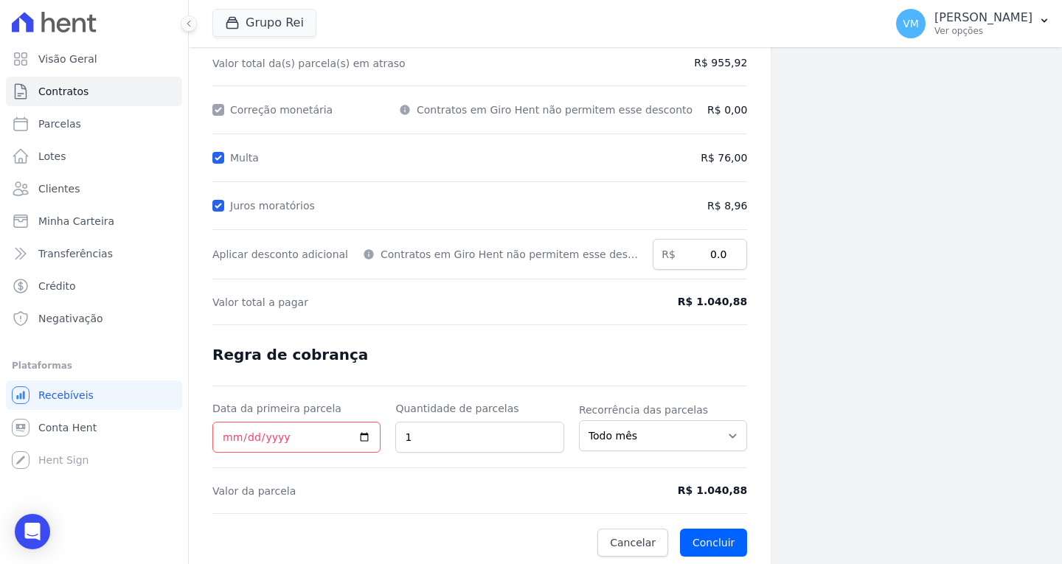
scroll to position [175, 0]
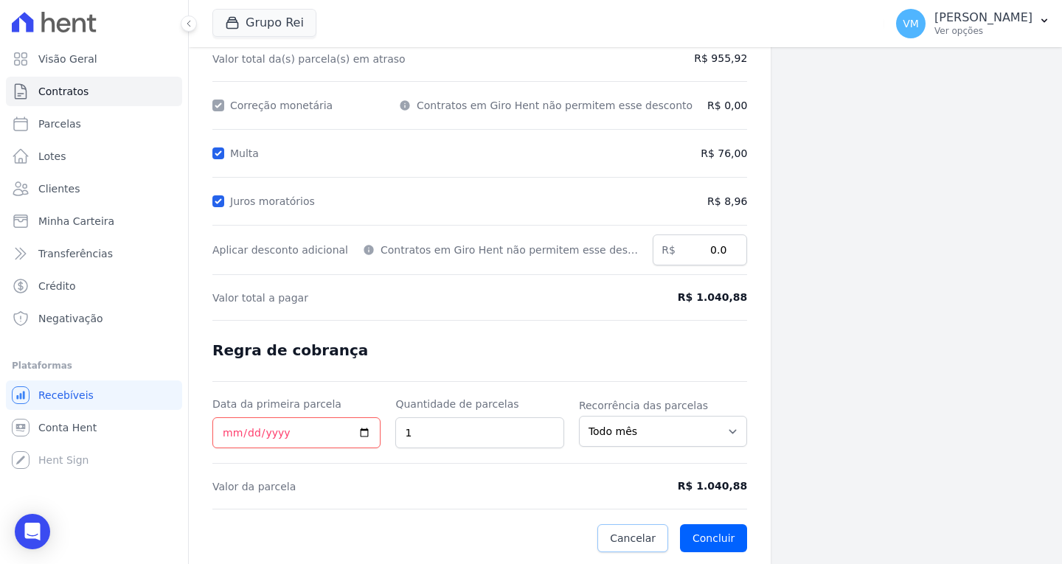
click at [630, 540] on span "Cancelar" at bounding box center [633, 538] width 46 height 15
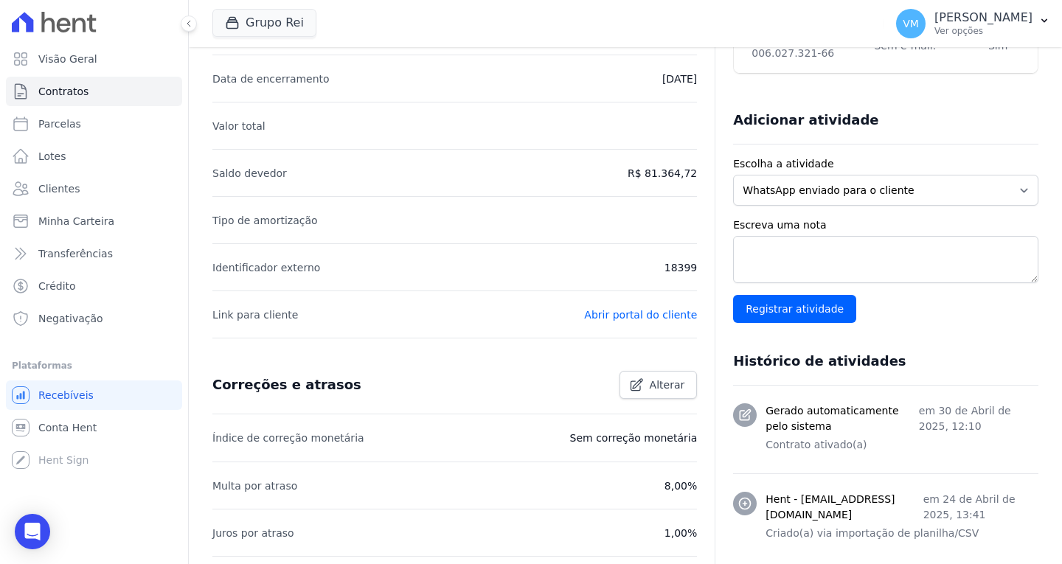
scroll to position [369, 0]
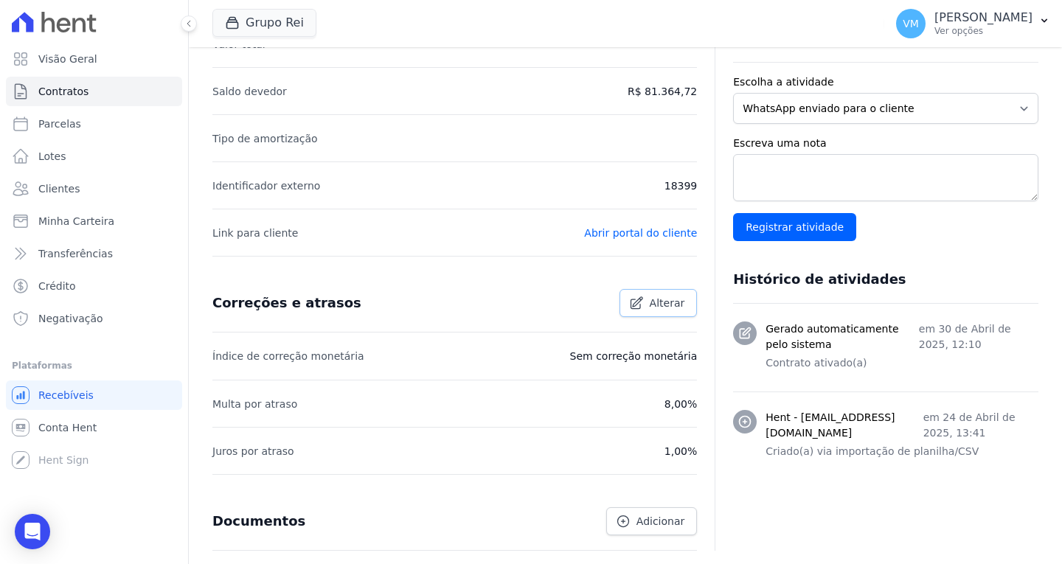
click at [650, 302] on span "Alterar" at bounding box center [667, 303] width 35 height 15
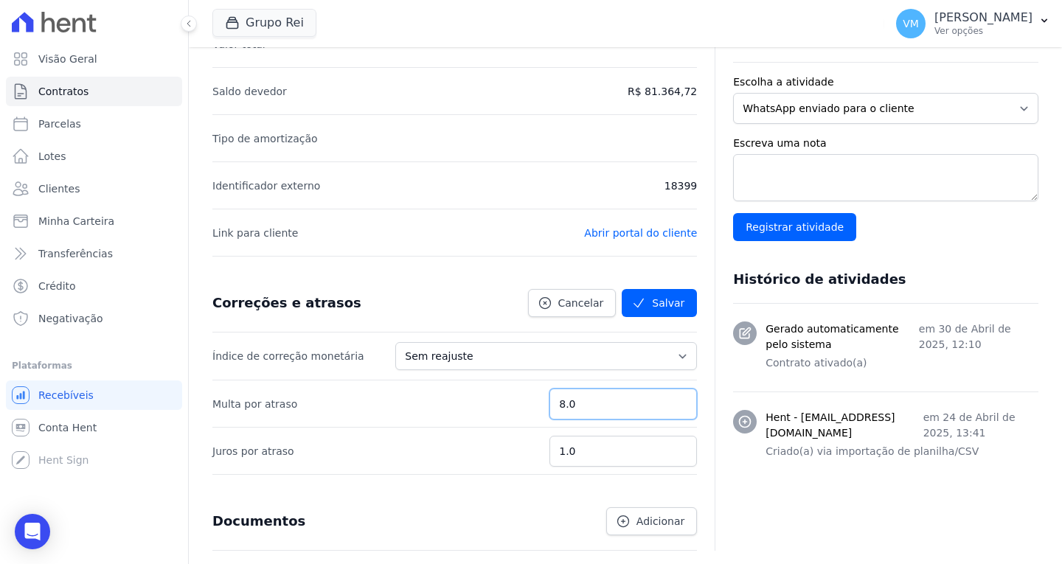
drag, startPoint x: 597, startPoint y: 400, endPoint x: 515, endPoint y: 402, distance: 81.9
click at [515, 402] on li "Multa por atraso 8.0" at bounding box center [454, 403] width 484 height 47
type input "6"
click at [667, 313] on button "Salvar" at bounding box center [659, 303] width 75 height 28
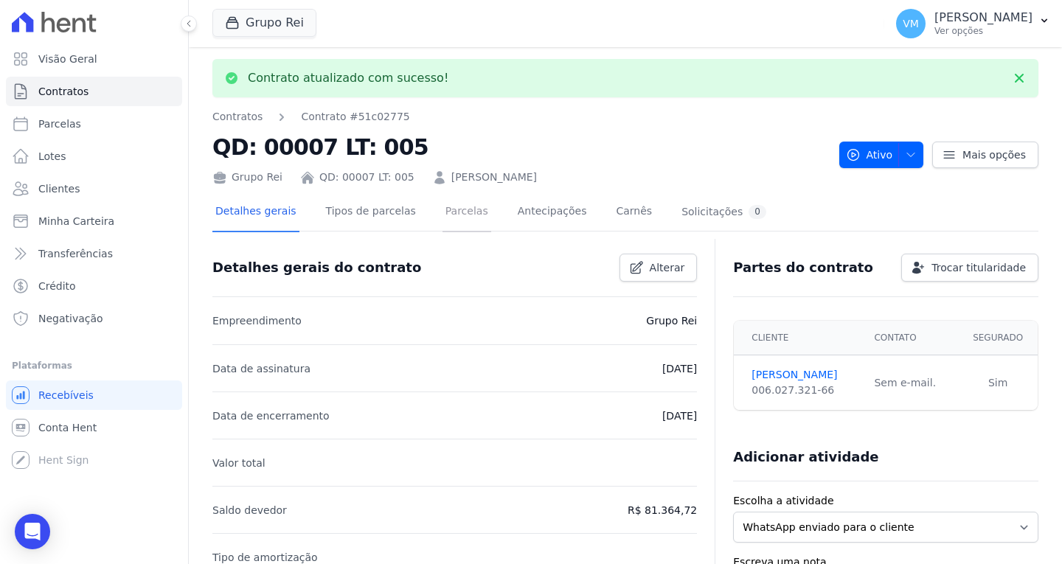
click at [442, 212] on link "Parcelas" at bounding box center [466, 212] width 49 height 39
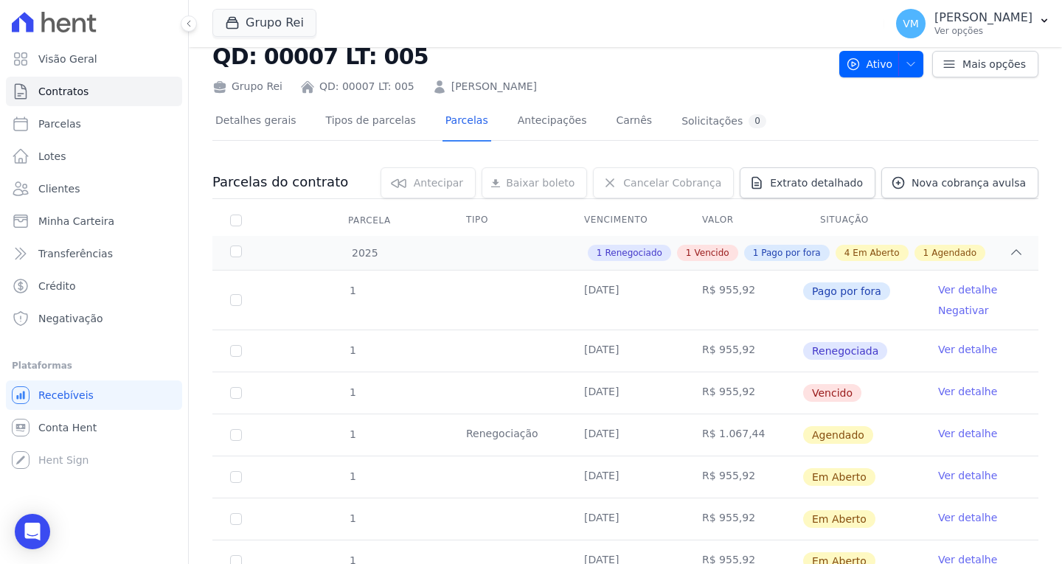
scroll to position [74, 0]
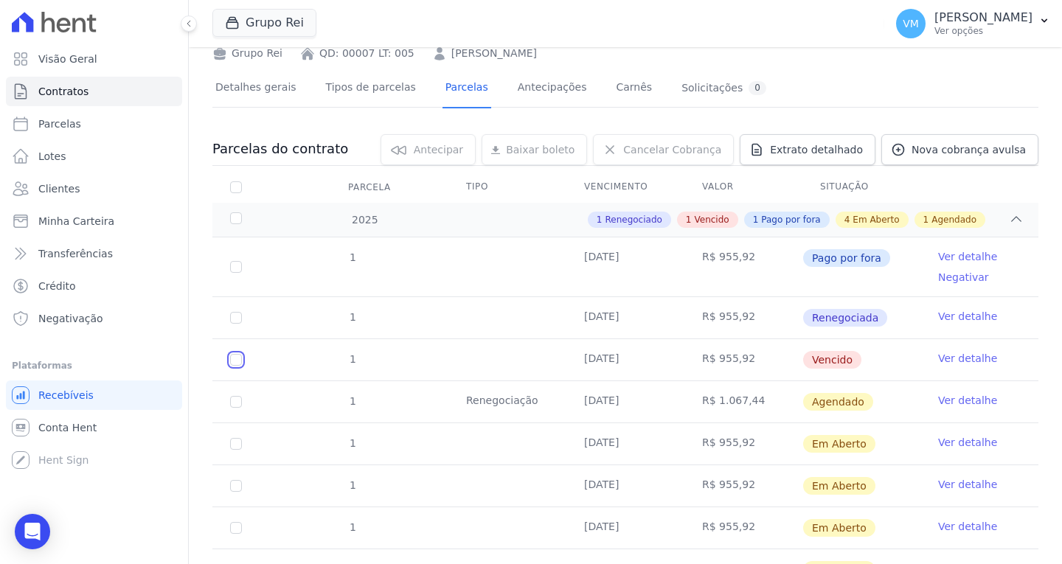
click at [239, 358] on input "checkbox" at bounding box center [236, 360] width 12 height 12
checkbox input "true"
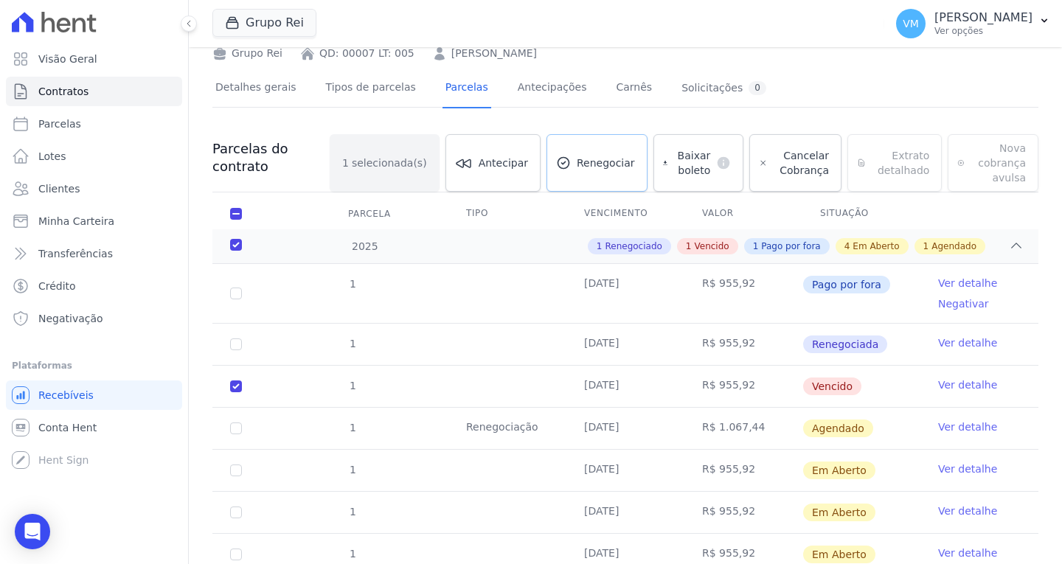
click at [556, 164] on icon at bounding box center [563, 163] width 15 height 15
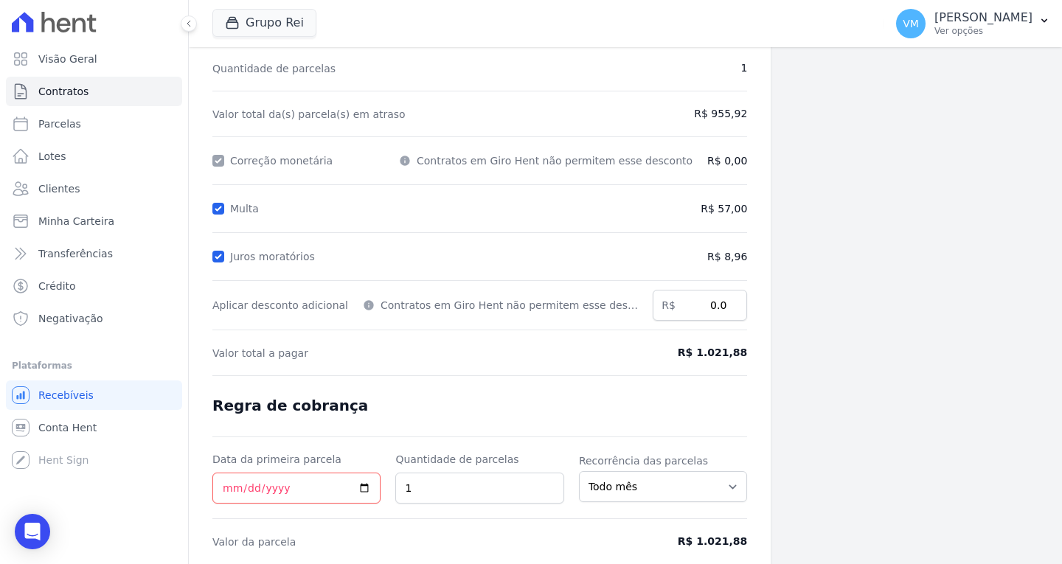
scroll to position [175, 0]
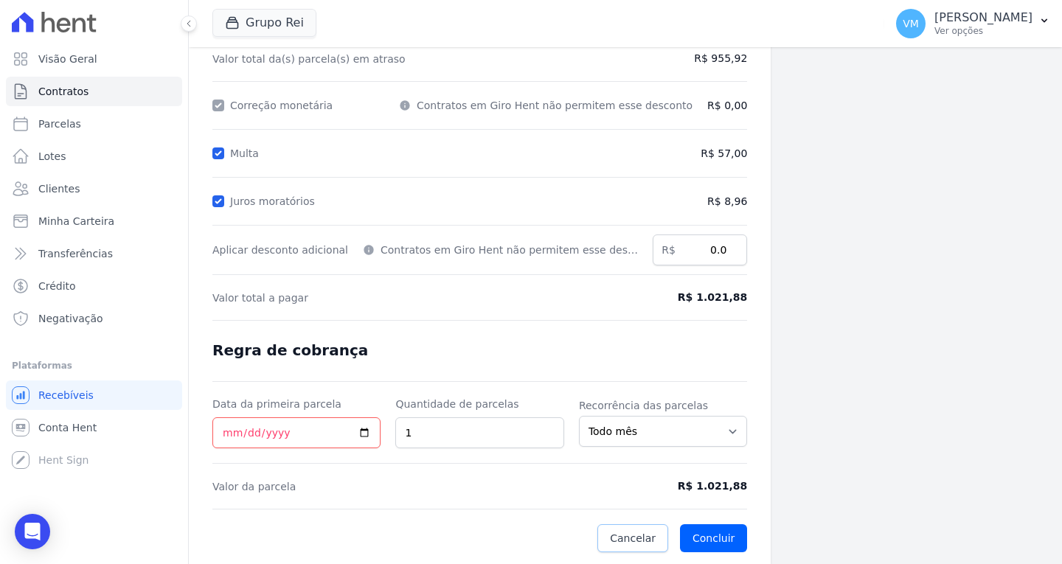
click at [621, 536] on span "Cancelar" at bounding box center [633, 538] width 46 height 15
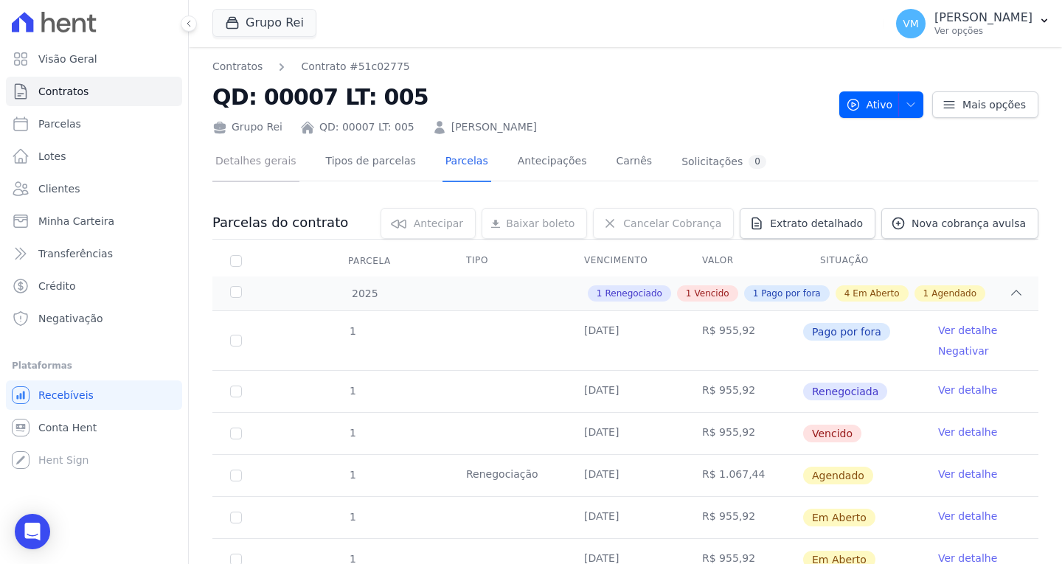
click at [246, 164] on link "Detalhes gerais" at bounding box center [255, 162] width 87 height 39
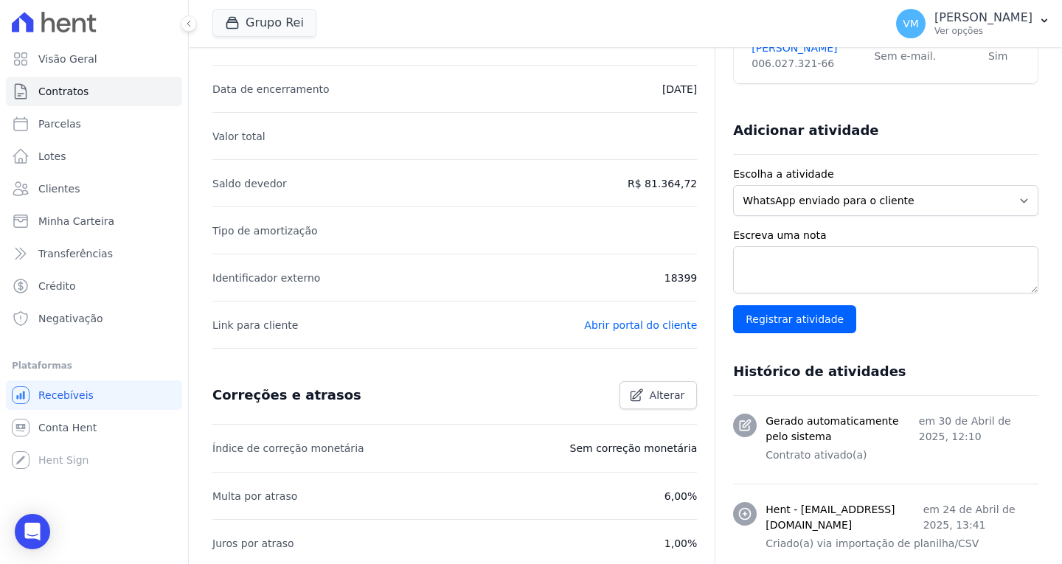
scroll to position [295, 0]
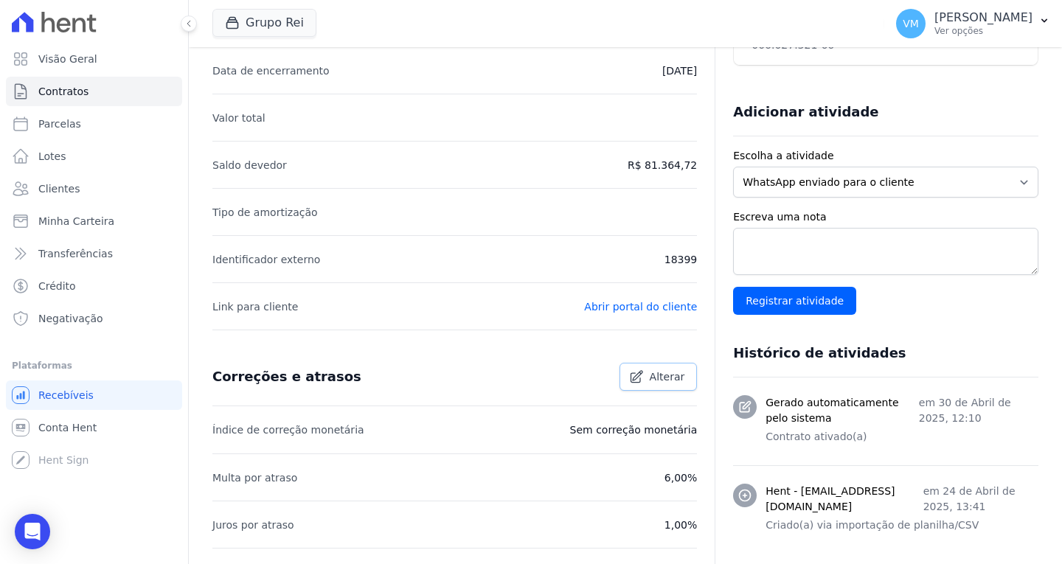
click at [650, 378] on span "Alterar" at bounding box center [667, 376] width 35 height 15
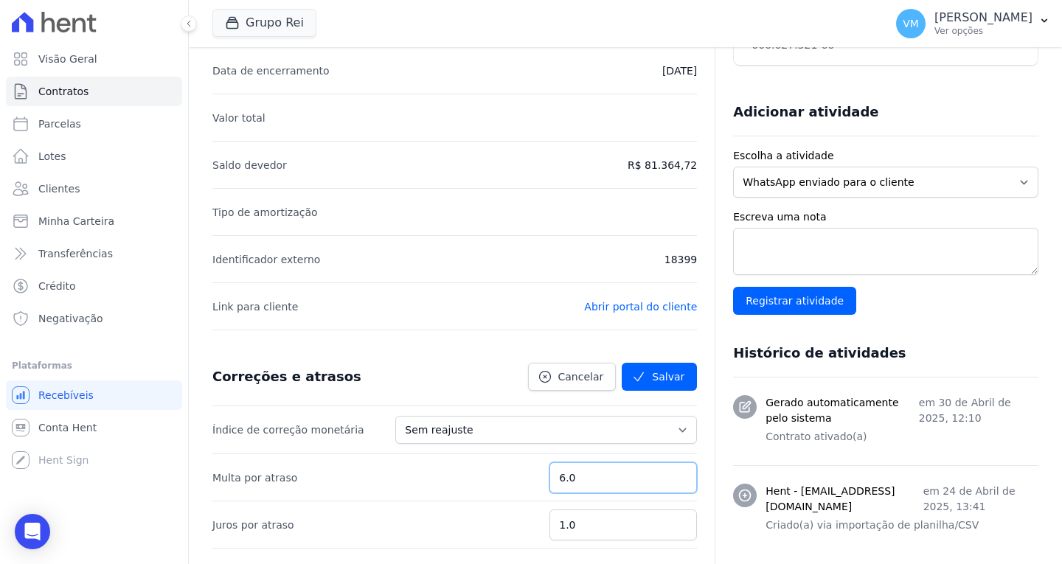
click at [595, 481] on input "6.0" at bounding box center [622, 477] width 147 height 31
type input "6"
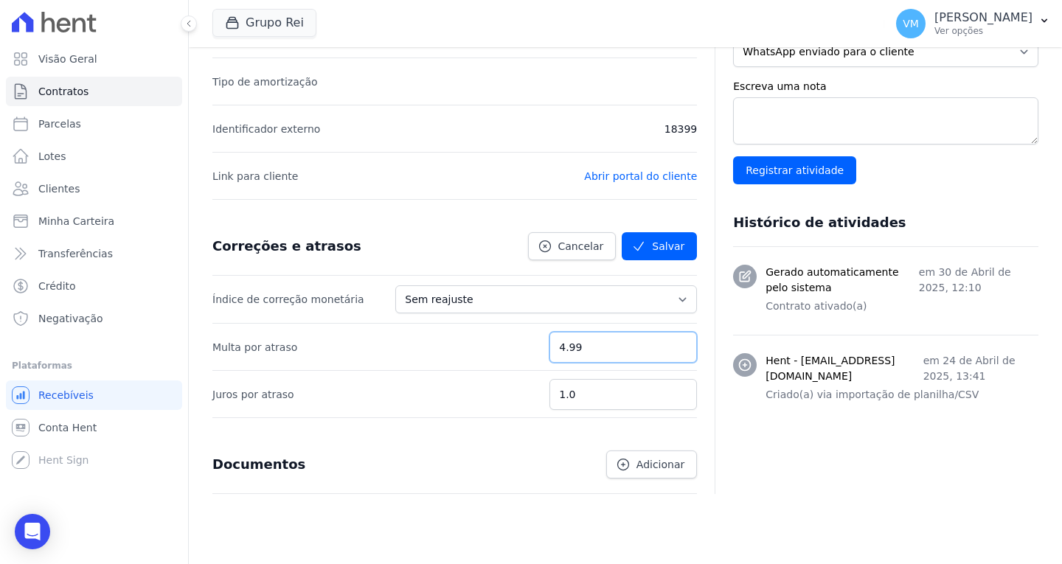
scroll to position [442, 0]
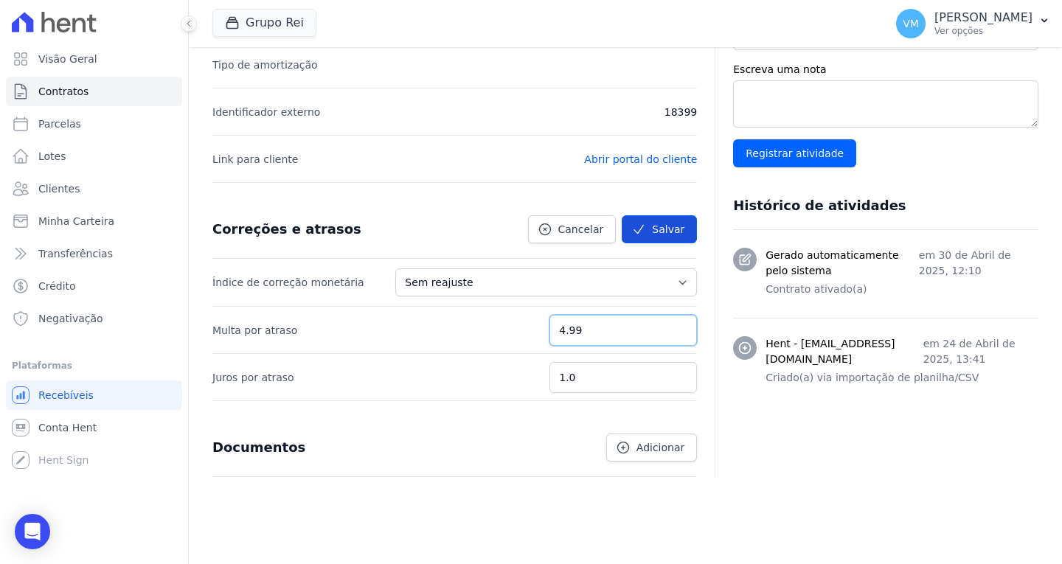
type input "4.99"
click at [670, 225] on button "Salvar" at bounding box center [659, 229] width 75 height 28
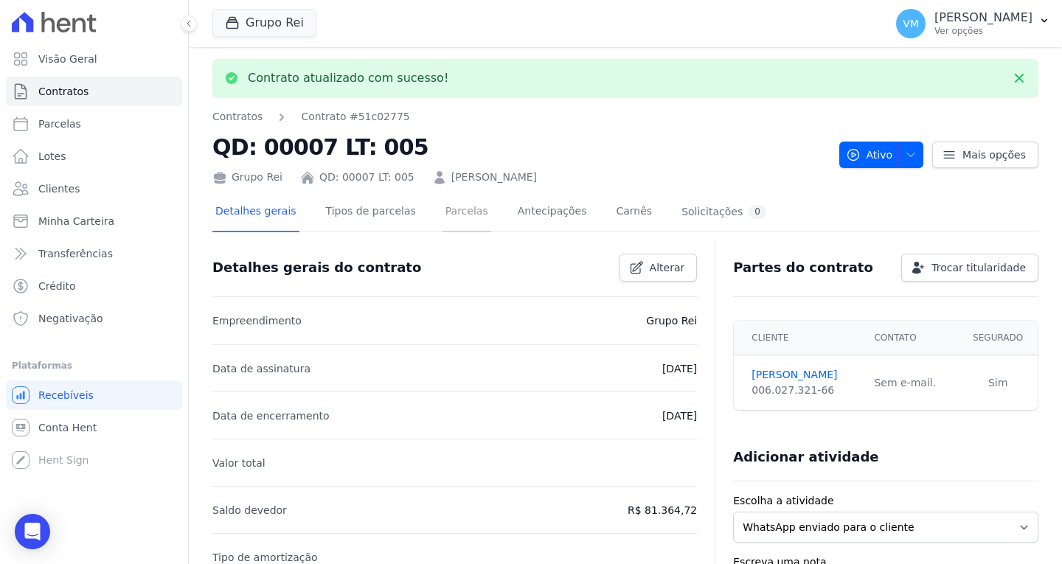
click at [442, 212] on link "Parcelas" at bounding box center [466, 212] width 49 height 39
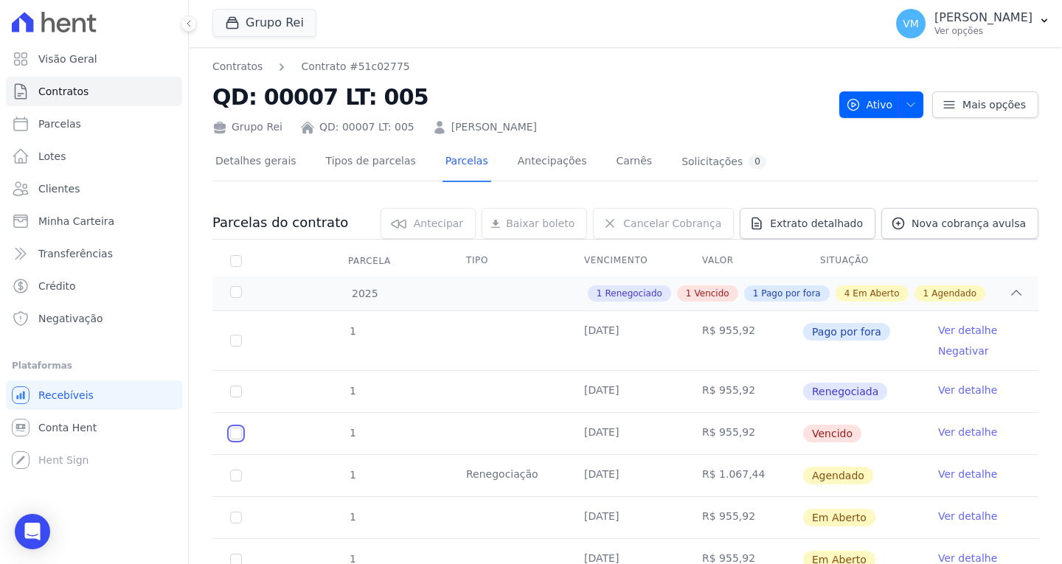
click at [231, 432] on input "checkbox" at bounding box center [236, 434] width 12 height 12
checkbox input "true"
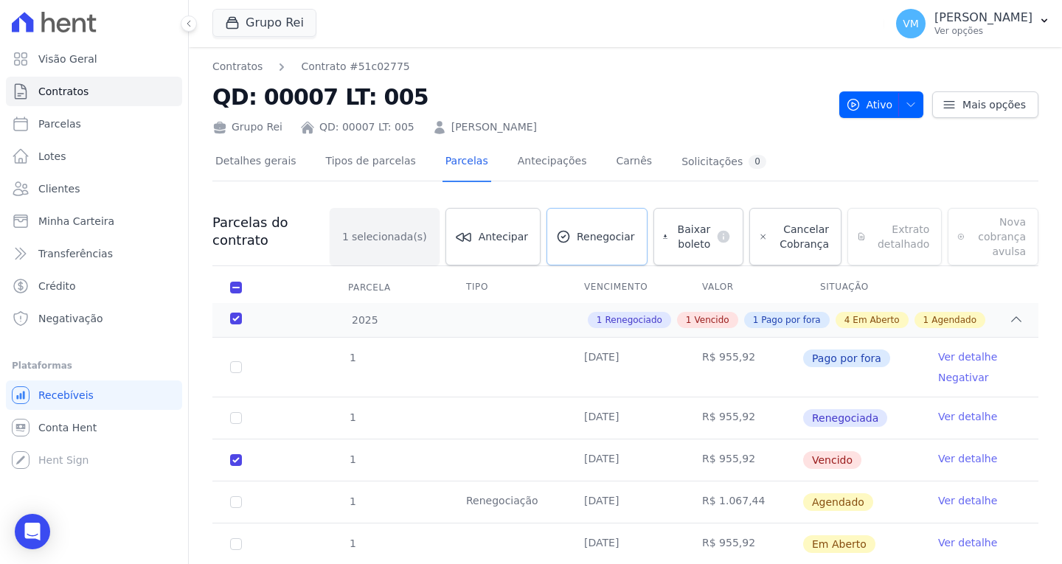
click at [590, 233] on span "Renegociar" at bounding box center [606, 236] width 58 height 15
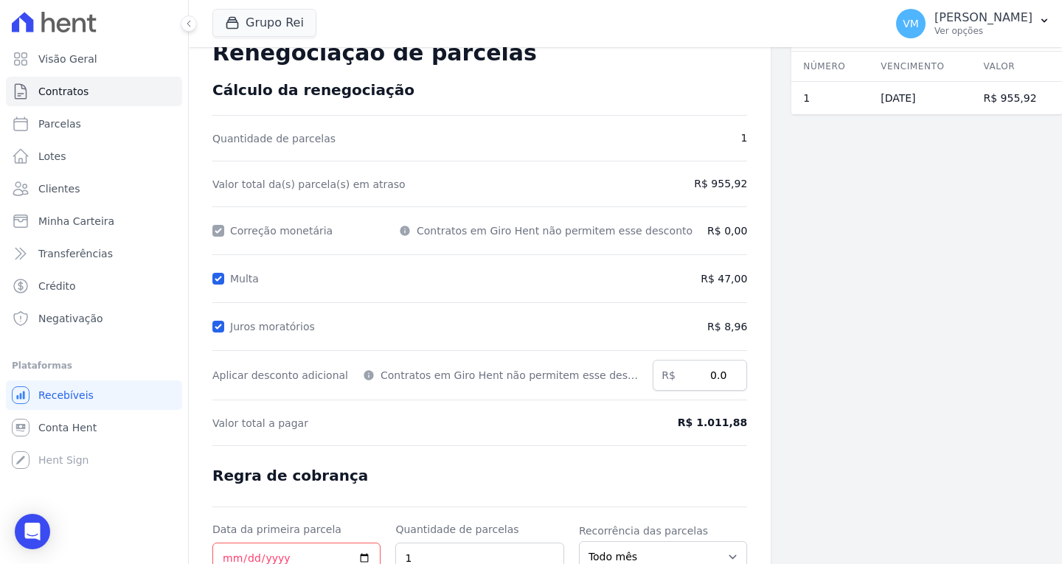
scroll to position [175, 0]
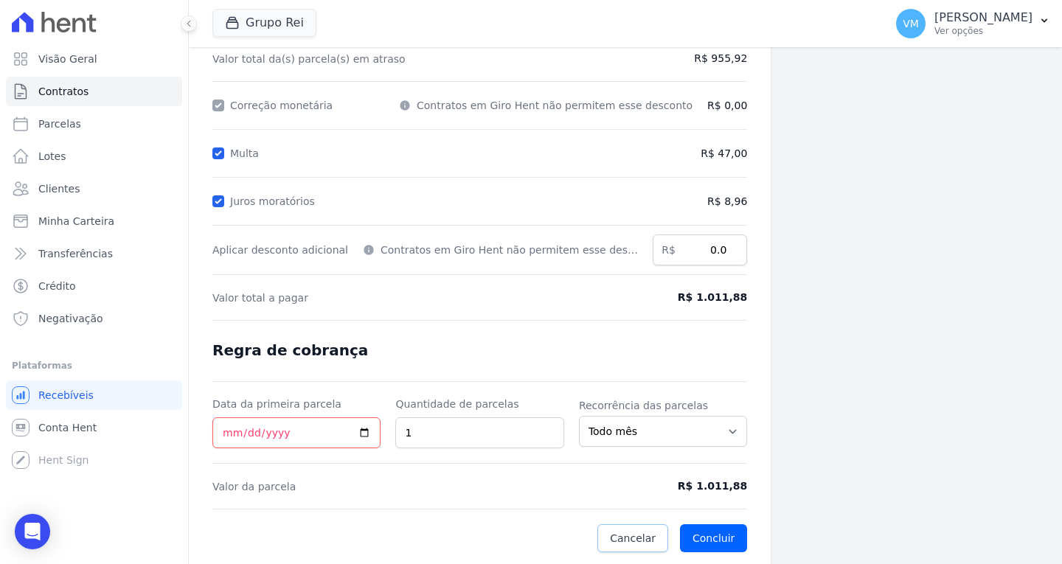
click at [612, 540] on span "Cancelar" at bounding box center [633, 538] width 46 height 15
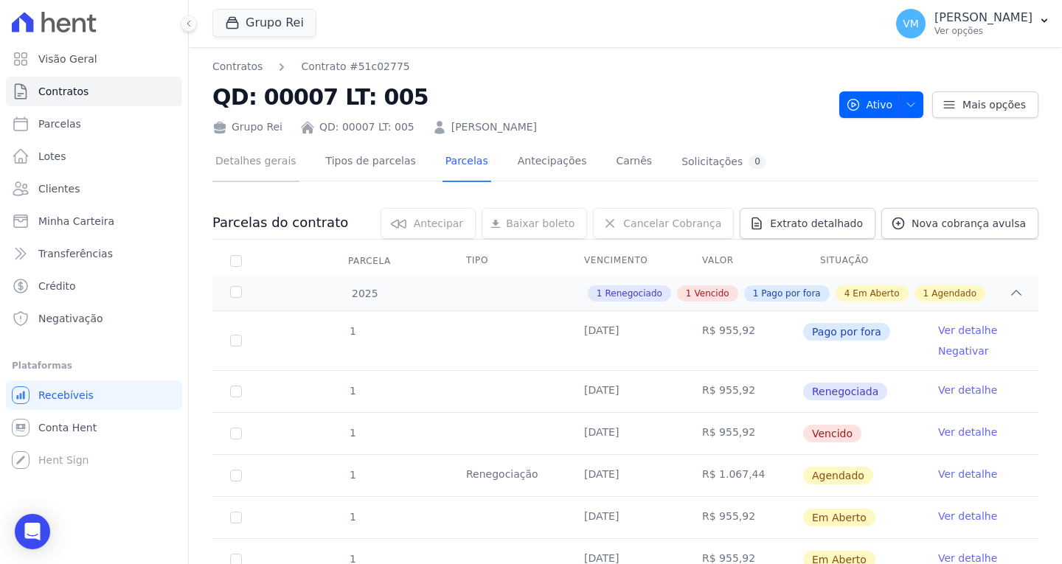
click at [255, 164] on link "Detalhes gerais" at bounding box center [255, 162] width 87 height 39
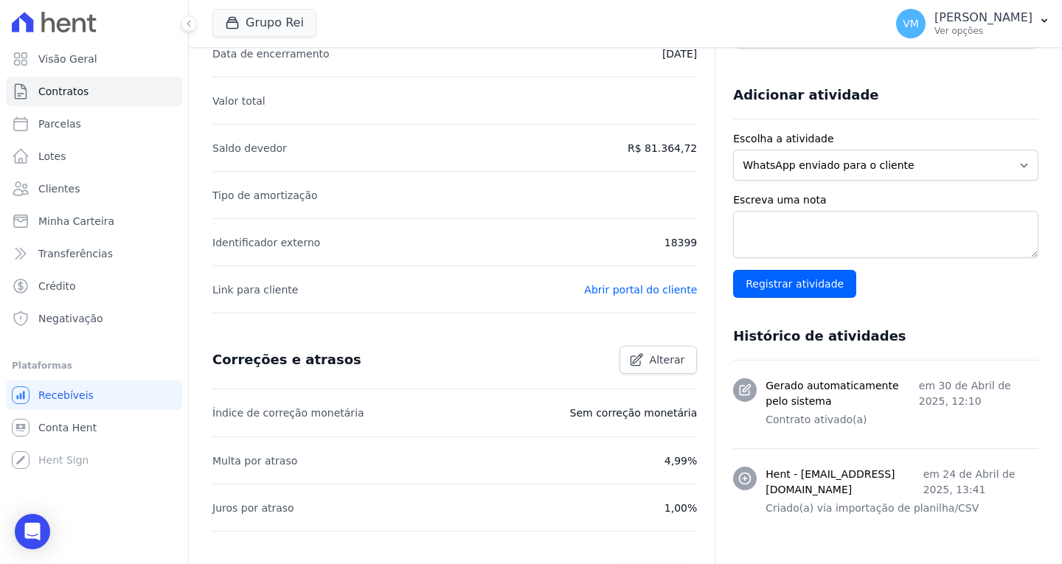
scroll to position [369, 0]
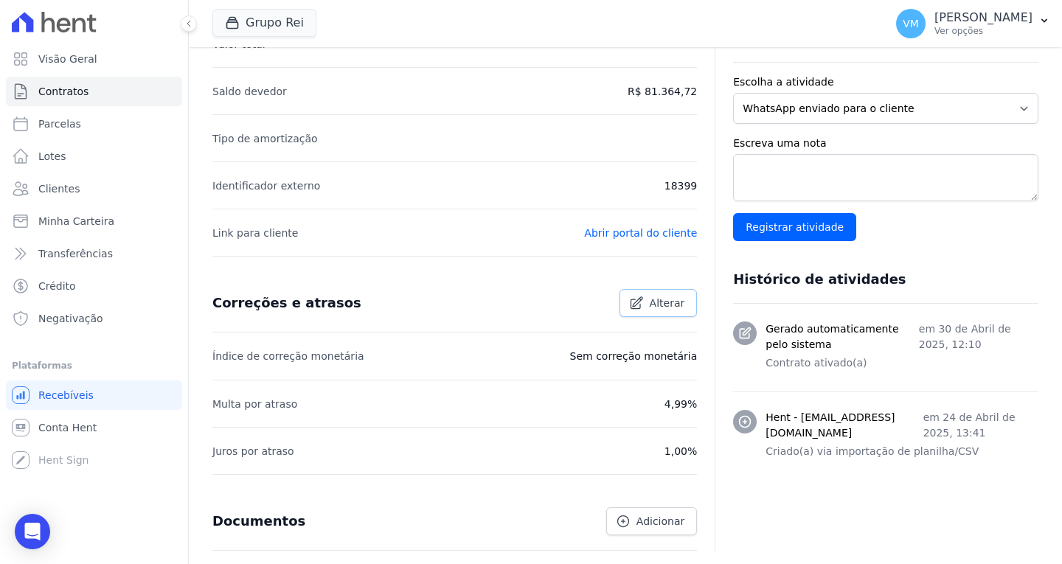
click at [654, 298] on span "Alterar" at bounding box center [667, 303] width 35 height 15
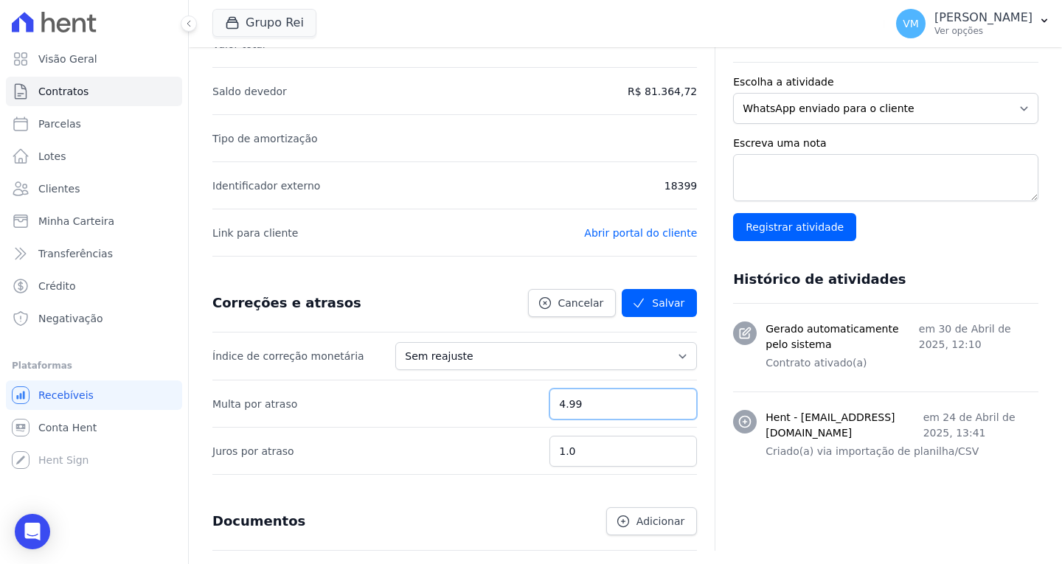
drag, startPoint x: 621, startPoint y: 405, endPoint x: 540, endPoint y: 401, distance: 80.5
click at [540, 401] on li "Multa por atraso 4.99" at bounding box center [454, 403] width 484 height 47
type input "5"
click at [527, 399] on li "Multa por atraso 5" at bounding box center [454, 403] width 484 height 47
click at [670, 303] on button "Salvar" at bounding box center [659, 303] width 75 height 28
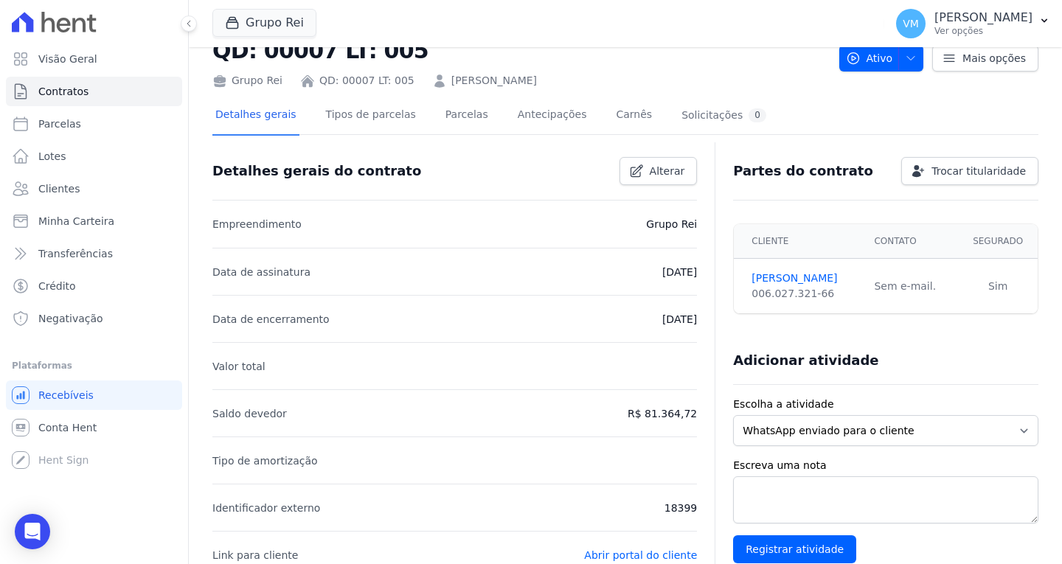
scroll to position [0, 0]
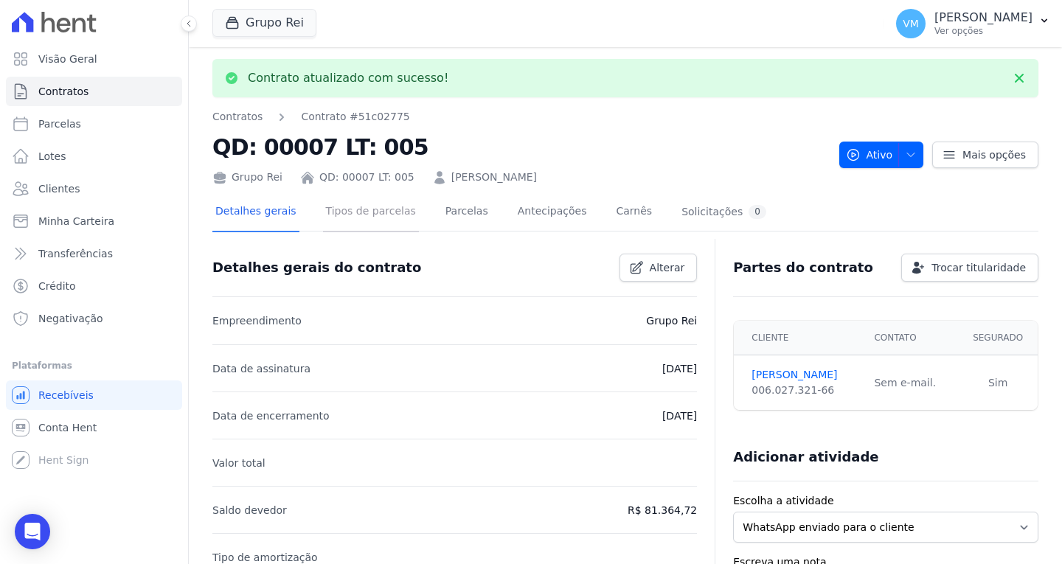
click at [367, 209] on link "Tipos de parcelas" at bounding box center [371, 212] width 96 height 39
click at [442, 209] on link "Parcelas" at bounding box center [466, 212] width 49 height 39
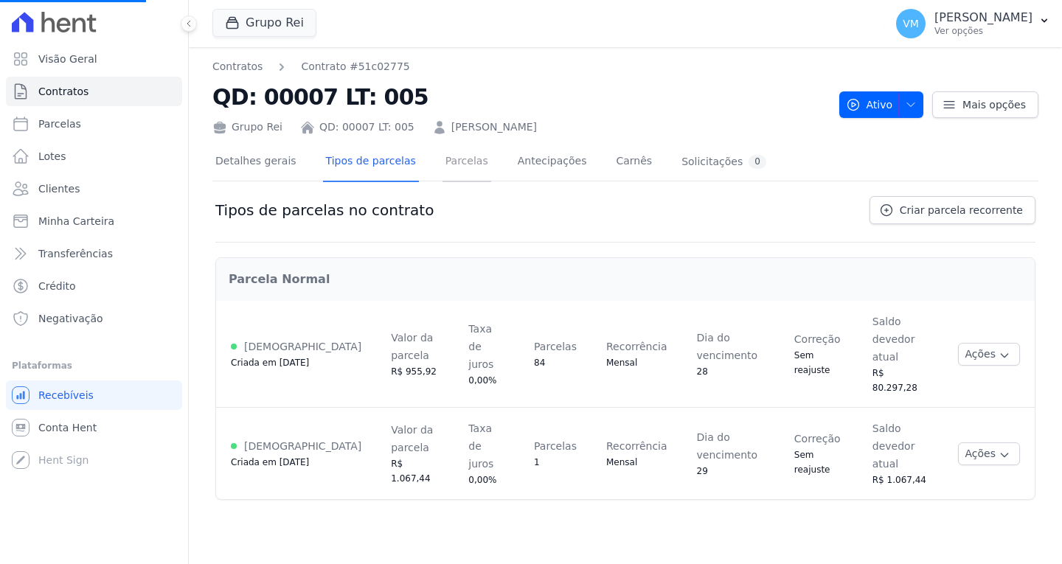
click at [452, 161] on link "Parcelas" at bounding box center [466, 162] width 49 height 39
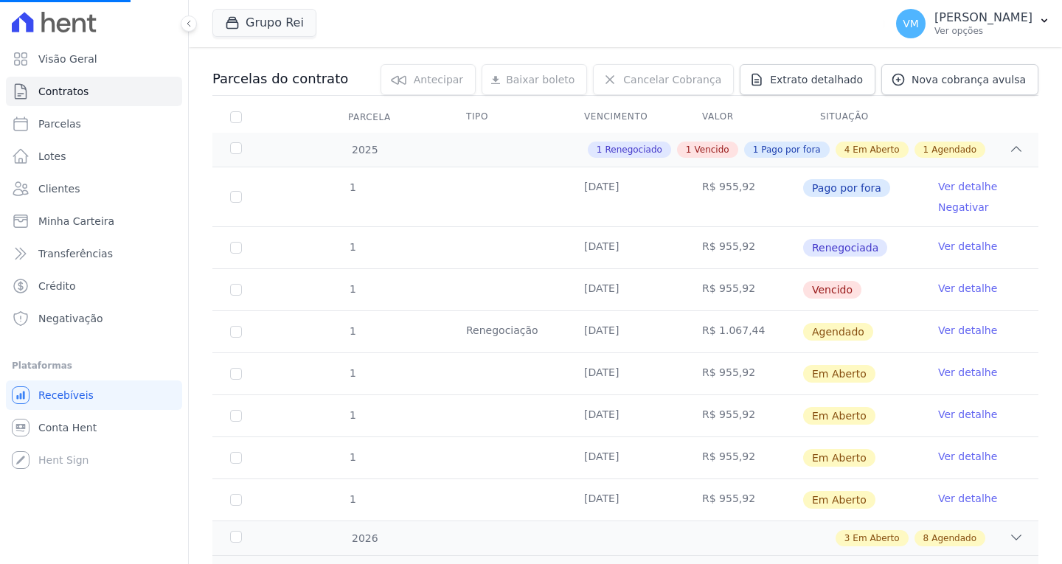
scroll to position [147, 0]
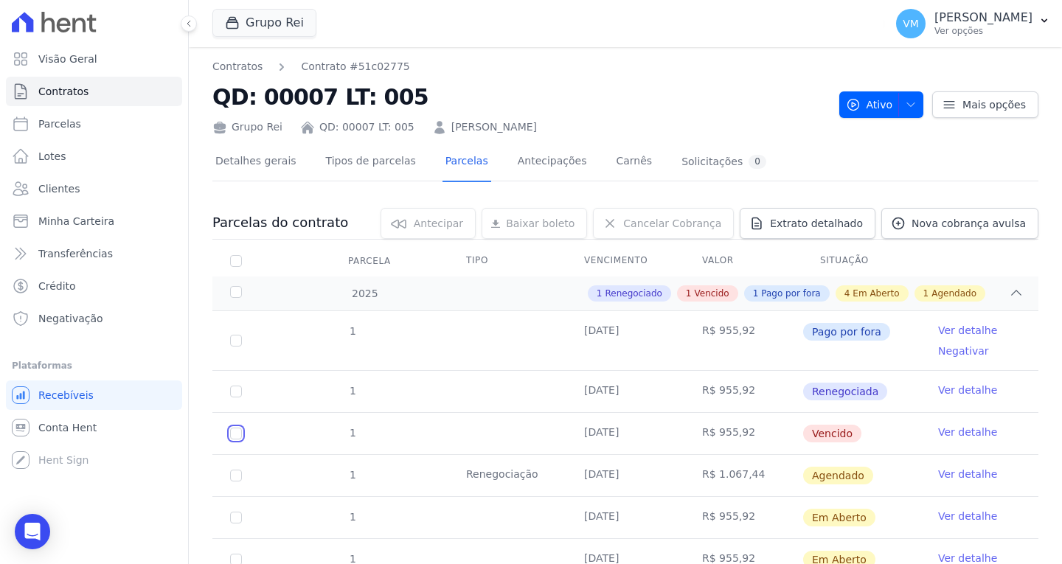
click at [234, 433] on input "checkbox" at bounding box center [236, 434] width 12 height 12
checkbox input "true"
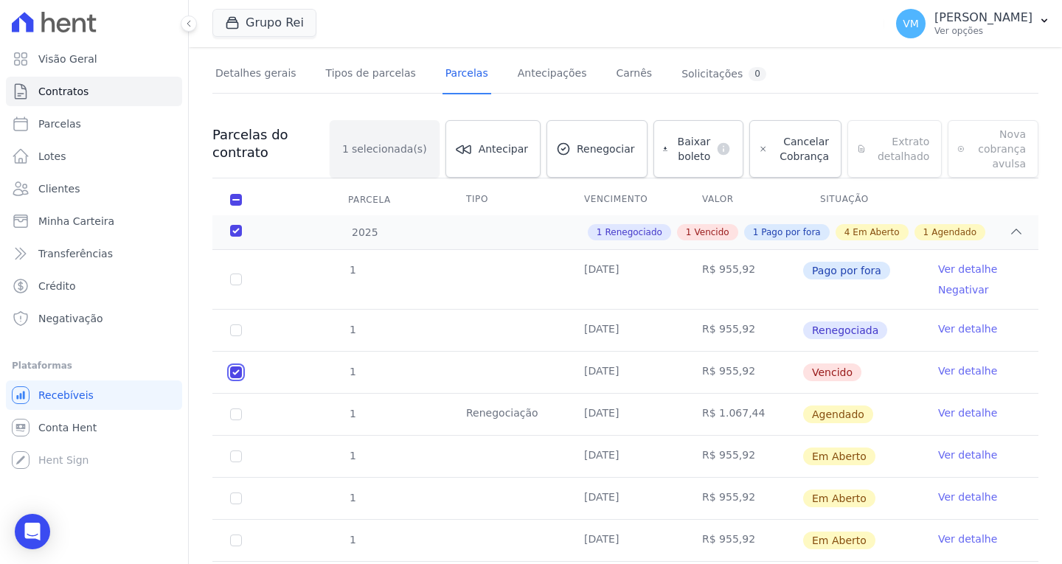
scroll to position [74, 0]
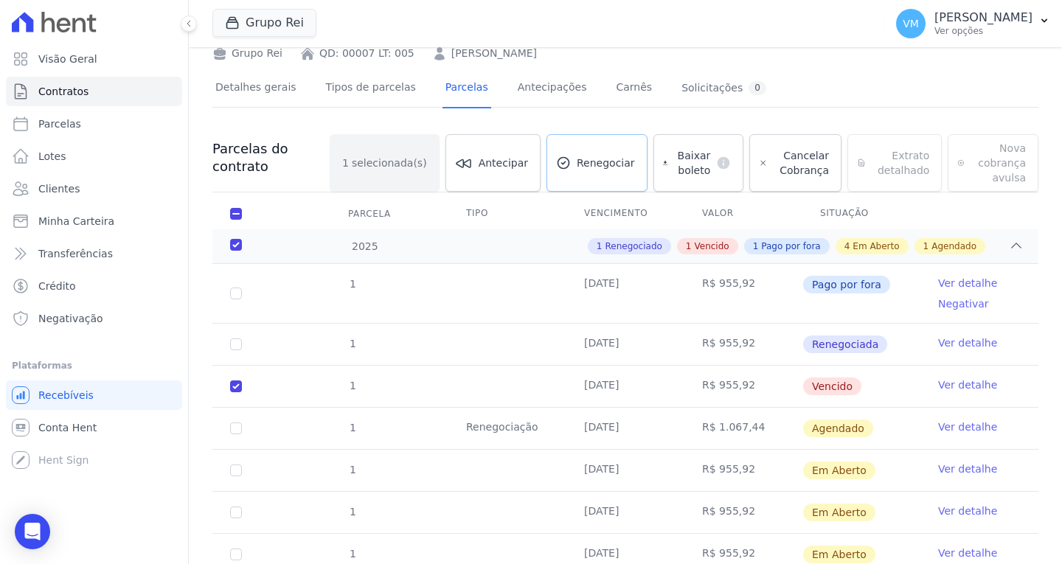
click at [576, 170] on link "Renegociar" at bounding box center [596, 163] width 101 height 58
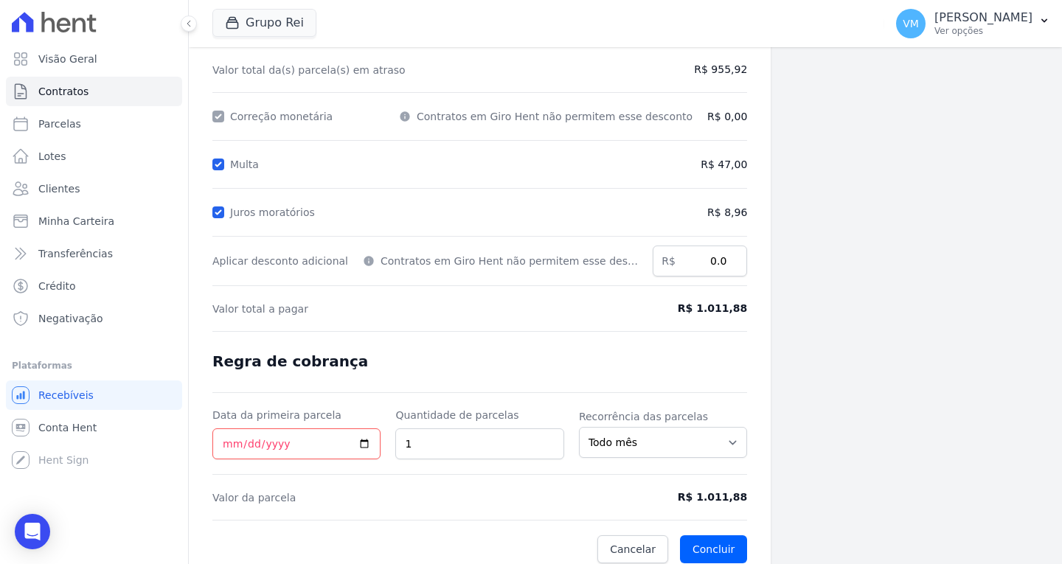
scroll to position [175, 0]
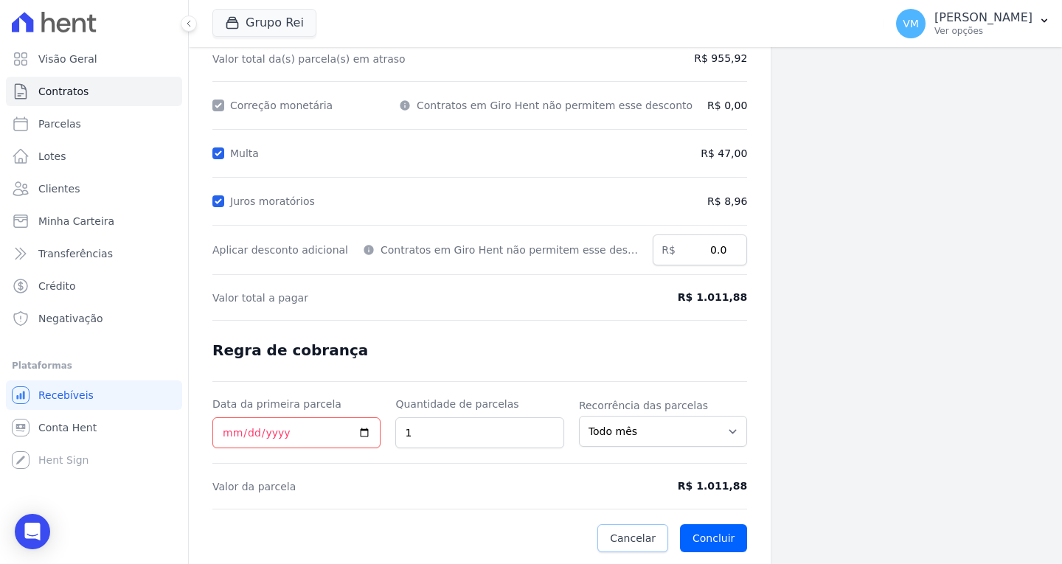
click at [630, 540] on span "Cancelar" at bounding box center [633, 538] width 46 height 15
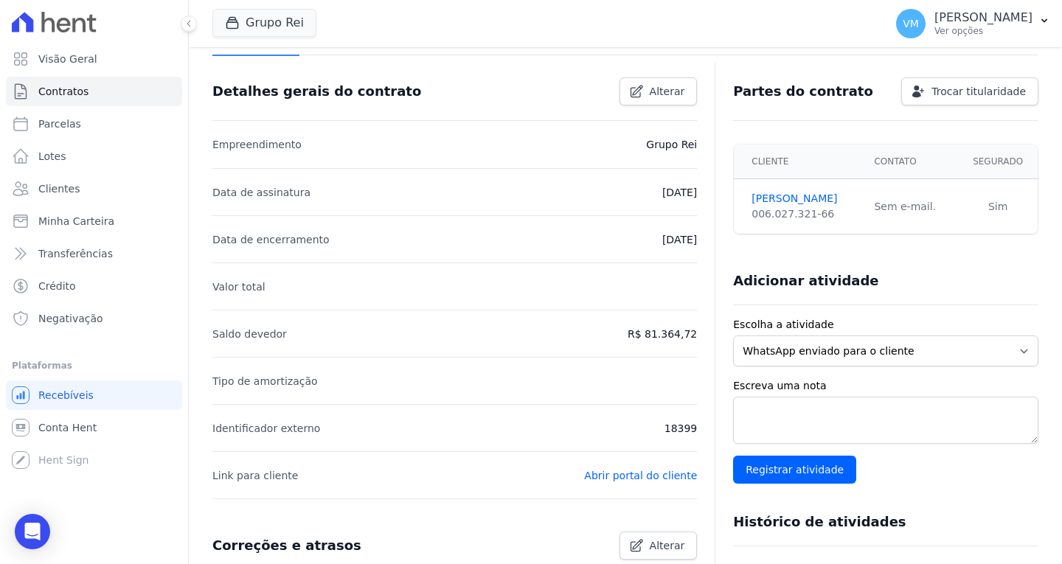
scroll to position [221, 0]
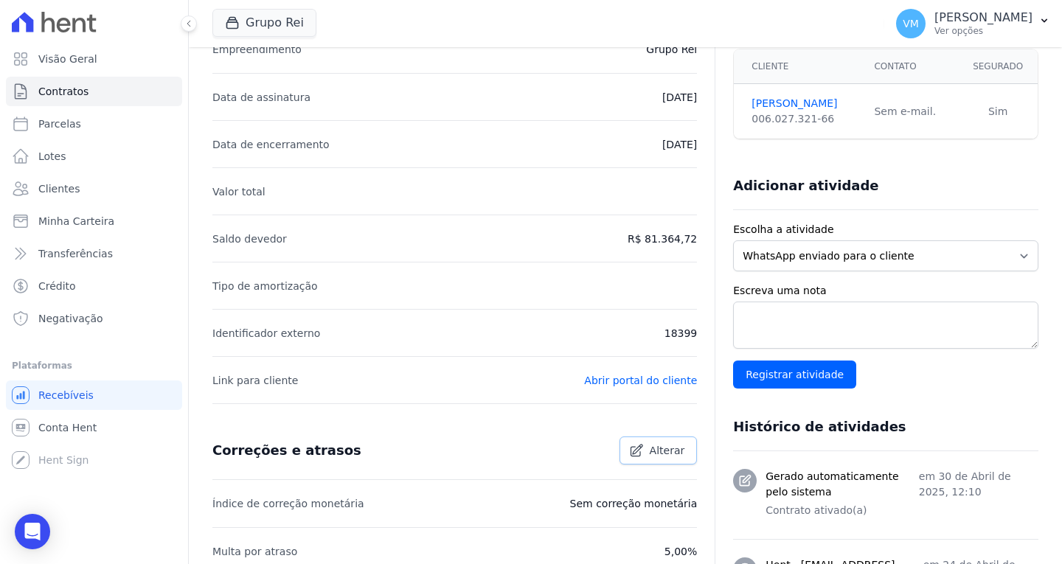
click at [662, 447] on span "Alterar" at bounding box center [667, 450] width 35 height 15
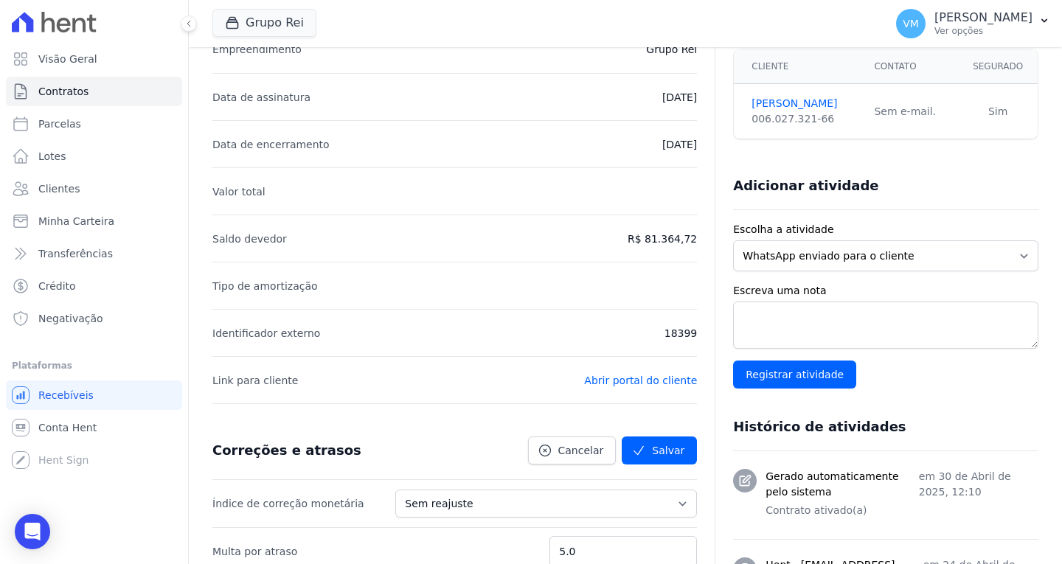
scroll to position [369, 0]
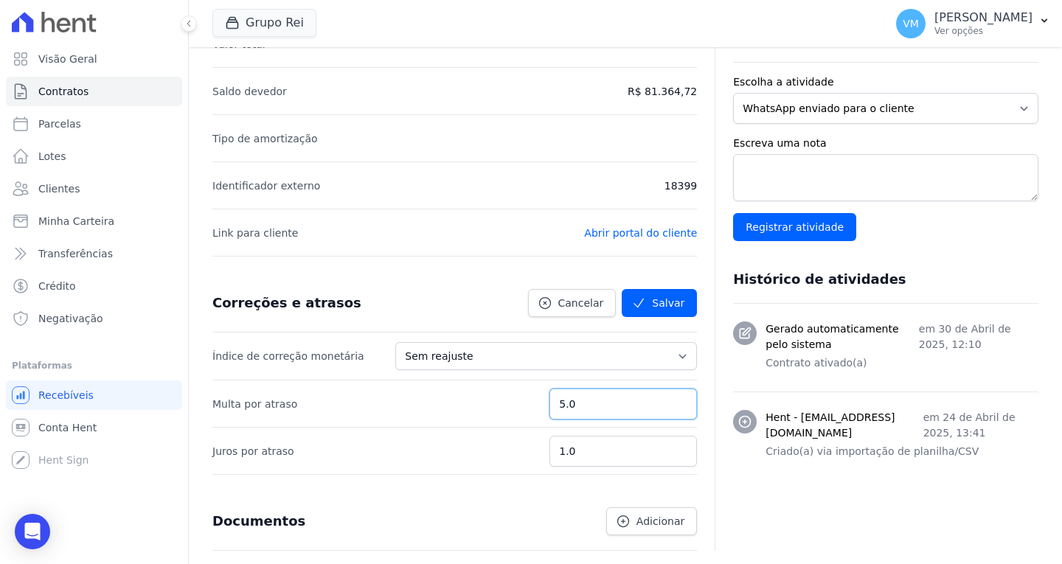
click at [595, 406] on input "5.0" at bounding box center [622, 404] width 147 height 31
type input "5.5"
click at [649, 299] on button "Salvar" at bounding box center [659, 303] width 75 height 28
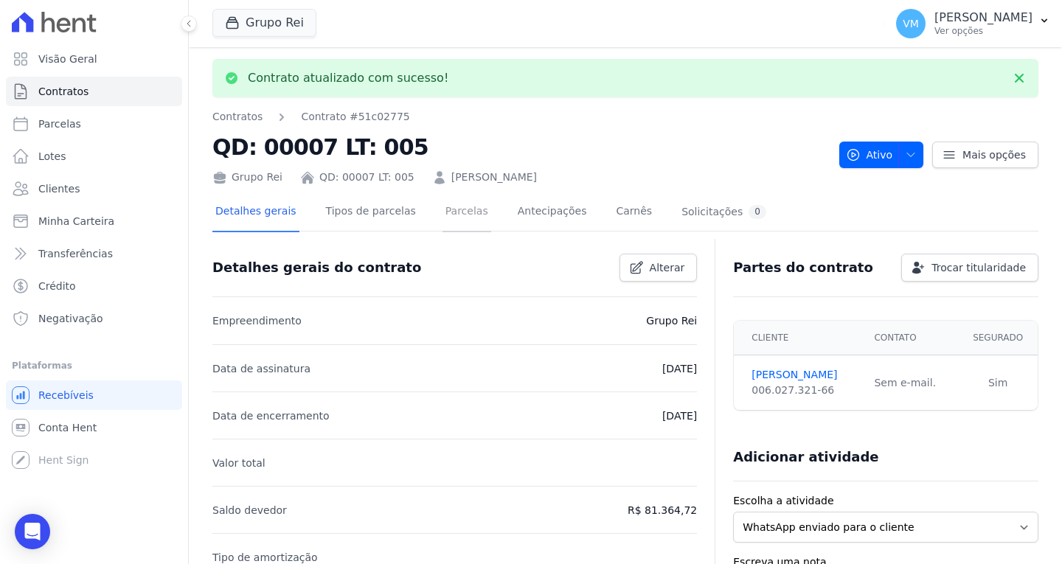
click at [444, 213] on link "Parcelas" at bounding box center [466, 212] width 49 height 39
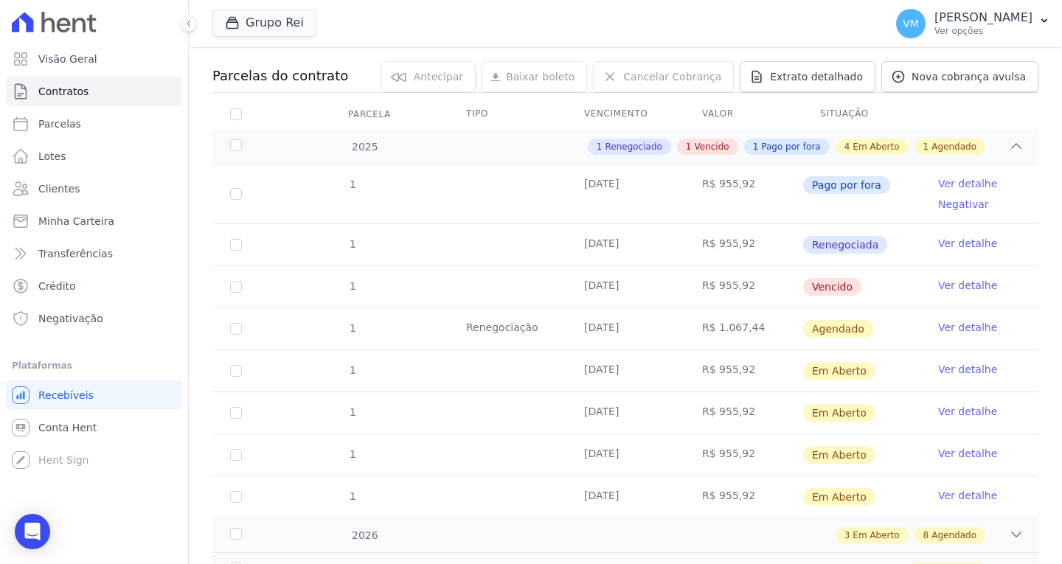
scroll to position [147, 0]
click at [234, 285] on input "checkbox" at bounding box center [236, 286] width 12 height 12
checkbox input "true"
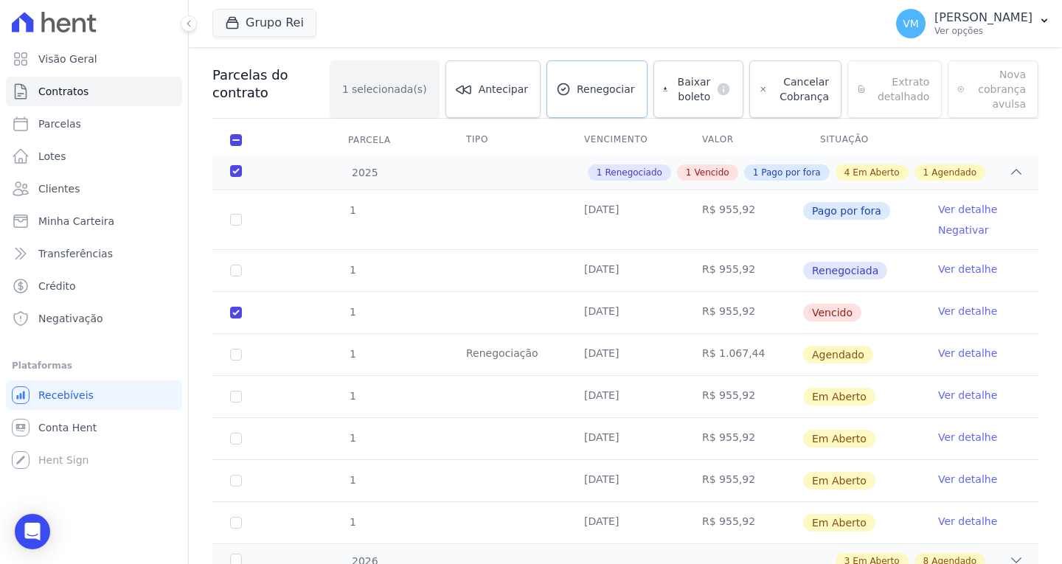
click at [586, 100] on link "Renegociar" at bounding box center [596, 89] width 101 height 58
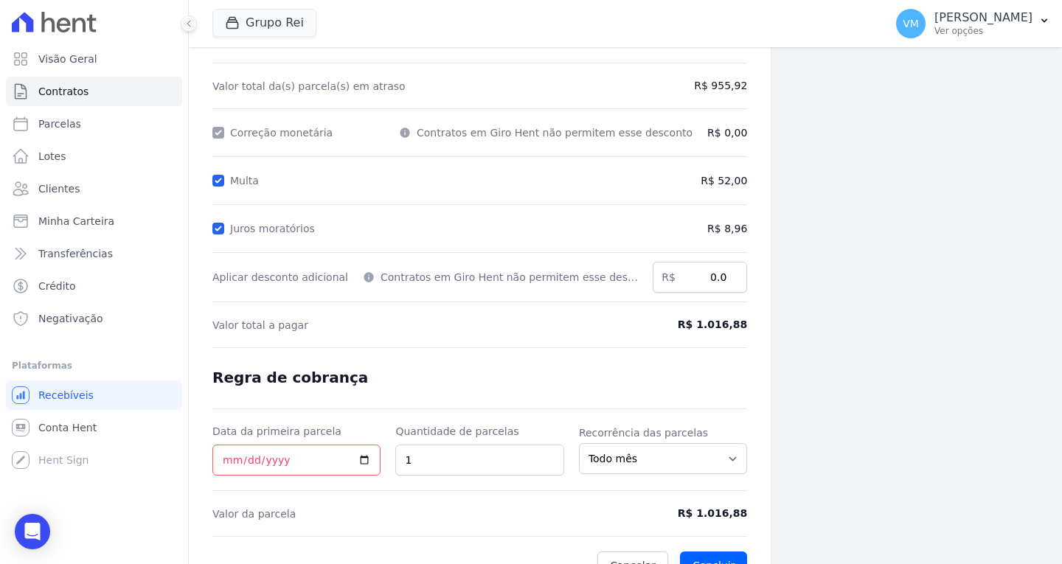
scroll to position [175, 0]
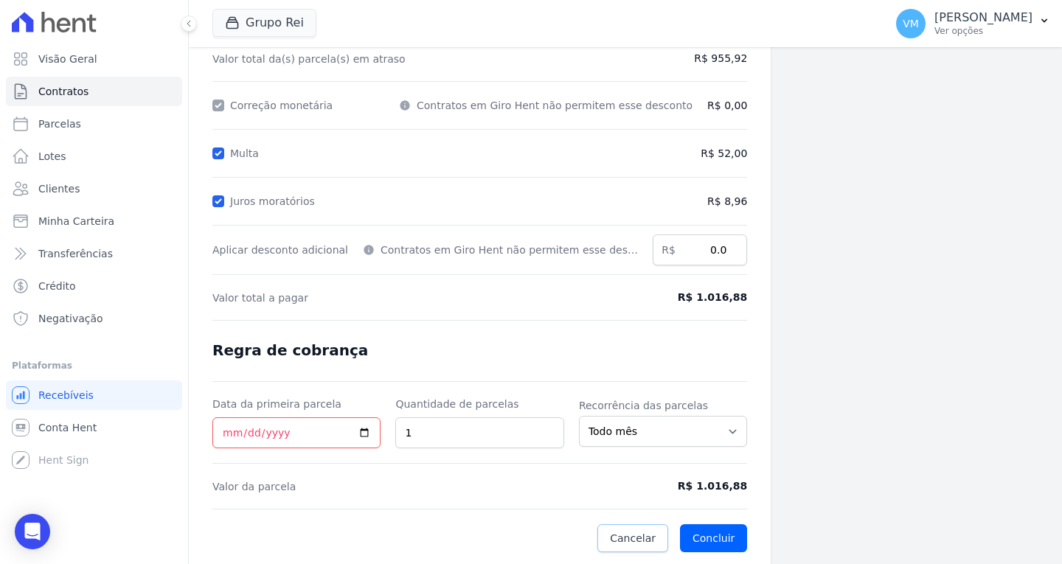
click at [624, 539] on span "Cancelar" at bounding box center [633, 538] width 46 height 15
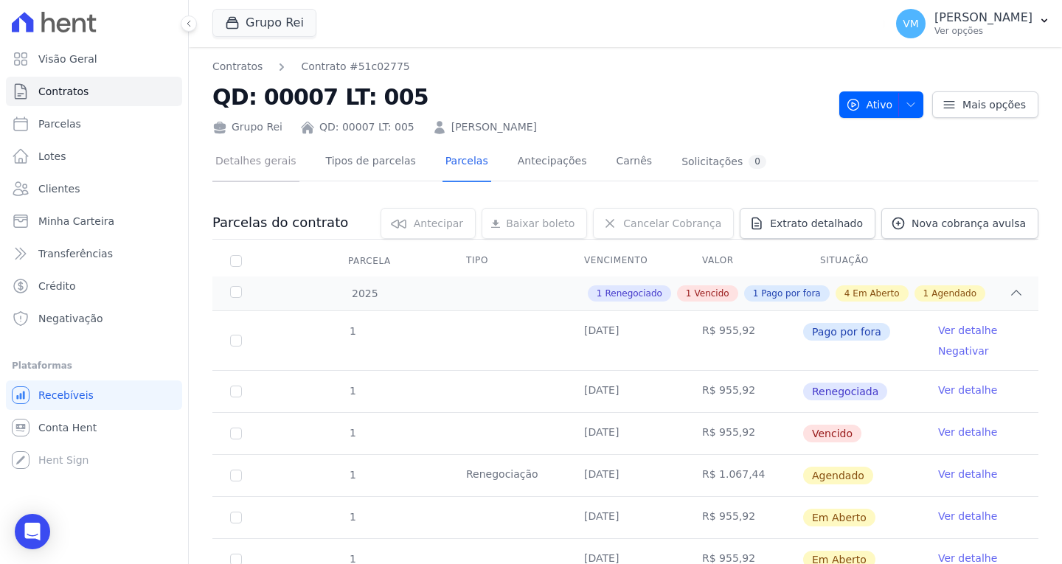
click at [248, 164] on link "Detalhes gerais" at bounding box center [255, 162] width 87 height 39
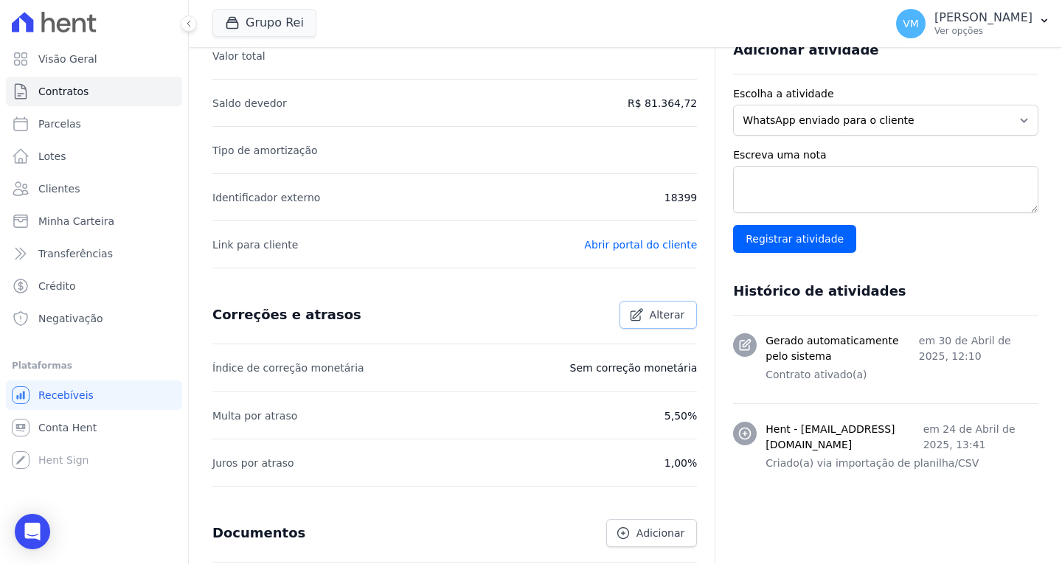
scroll to position [369, 0]
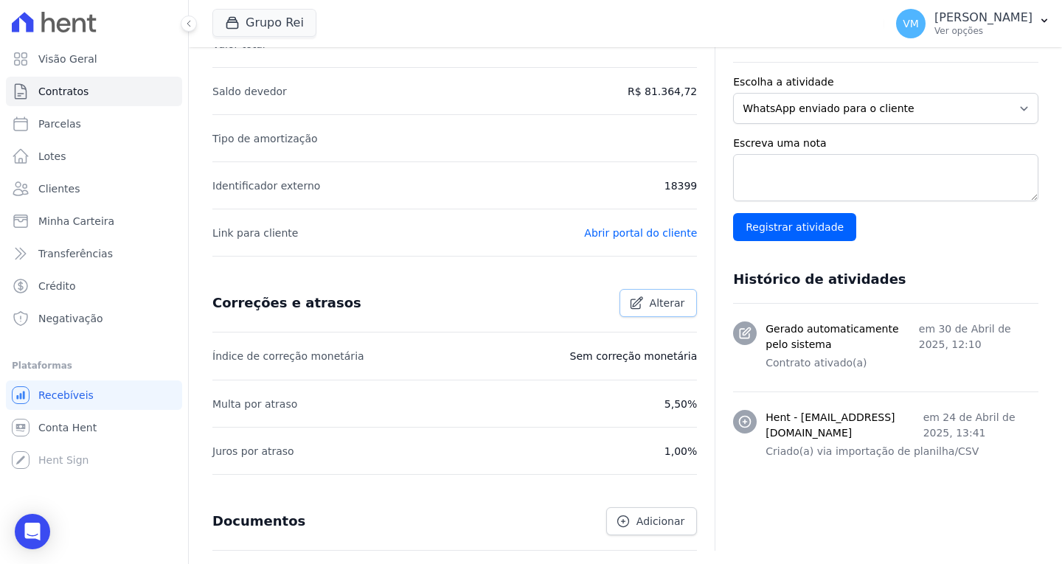
click at [644, 302] on link "Alterar" at bounding box center [658, 303] width 78 height 28
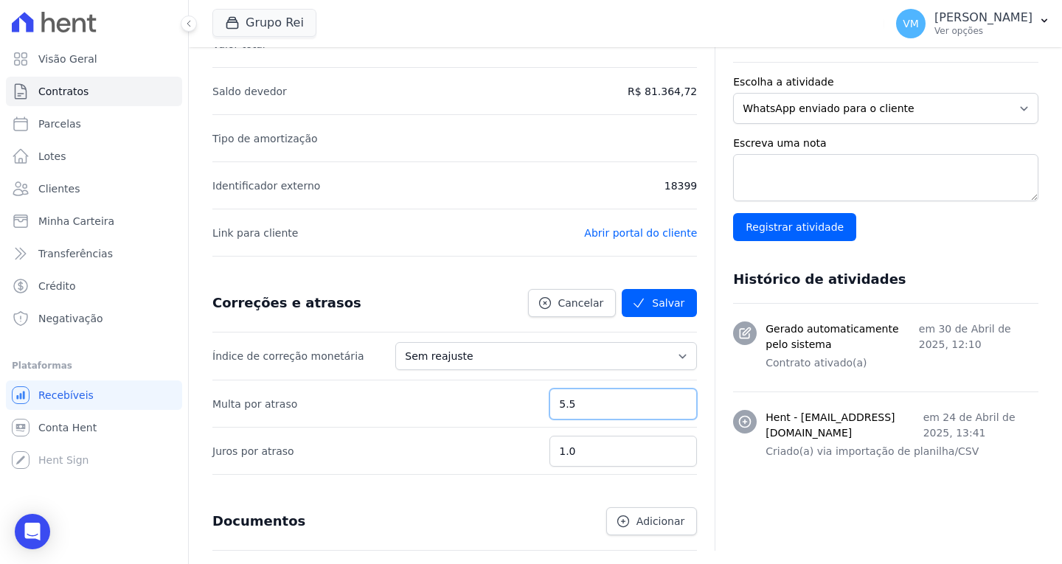
click at [602, 403] on input "5.5" at bounding box center [622, 404] width 147 height 31
type input "5.7"
click at [658, 299] on button "Salvar" at bounding box center [659, 303] width 75 height 28
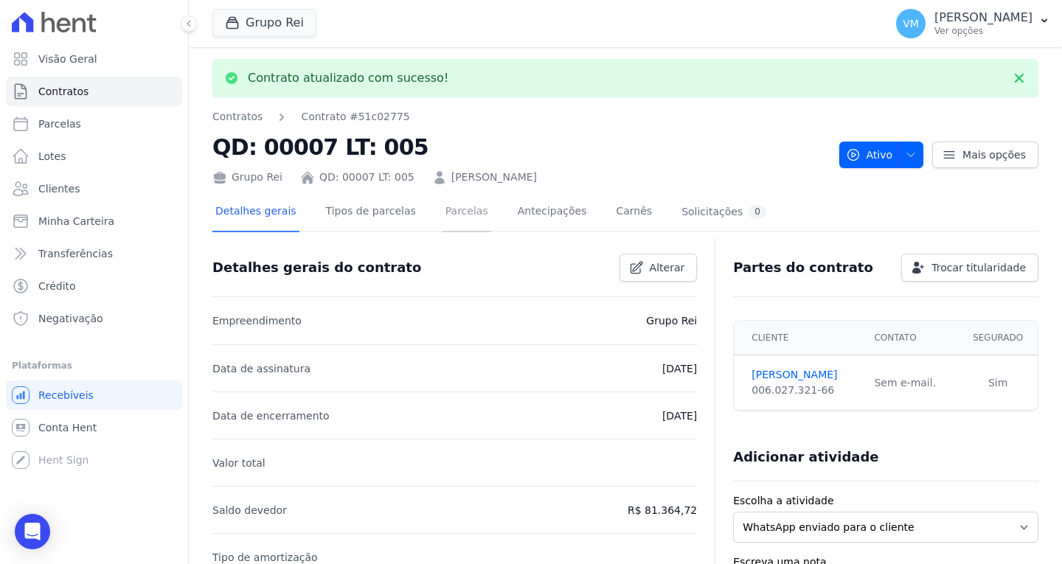
click at [446, 210] on link "Parcelas" at bounding box center [466, 212] width 49 height 39
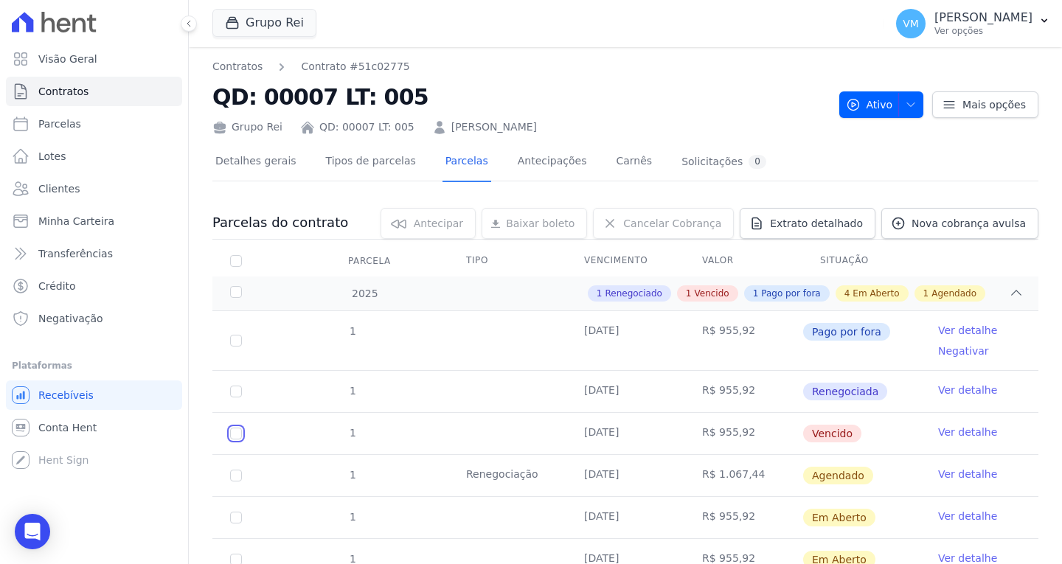
click at [235, 435] on input "checkbox" at bounding box center [236, 434] width 12 height 12
checkbox input "true"
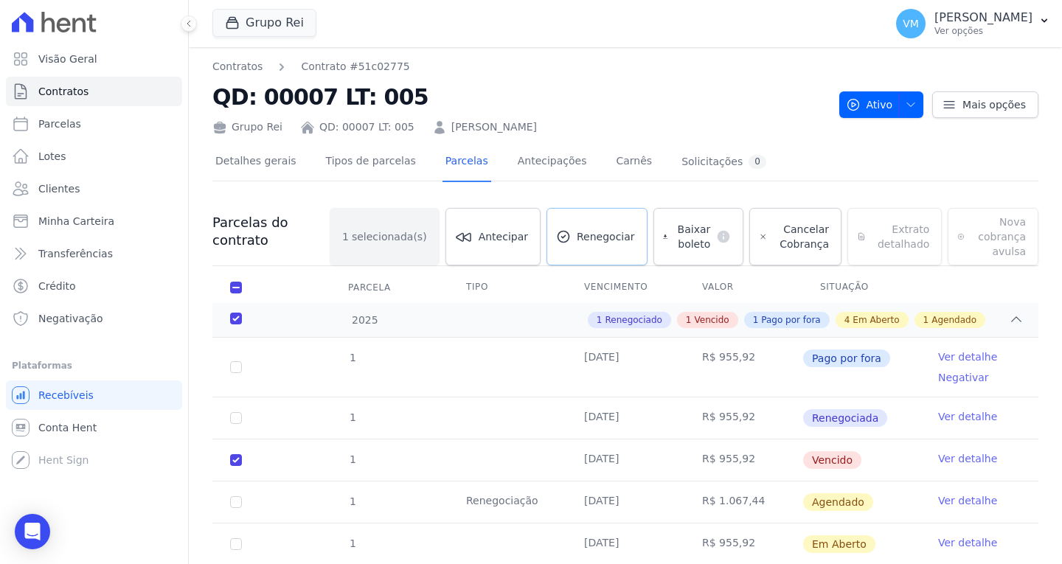
click at [608, 234] on span "Renegociar" at bounding box center [606, 236] width 58 height 15
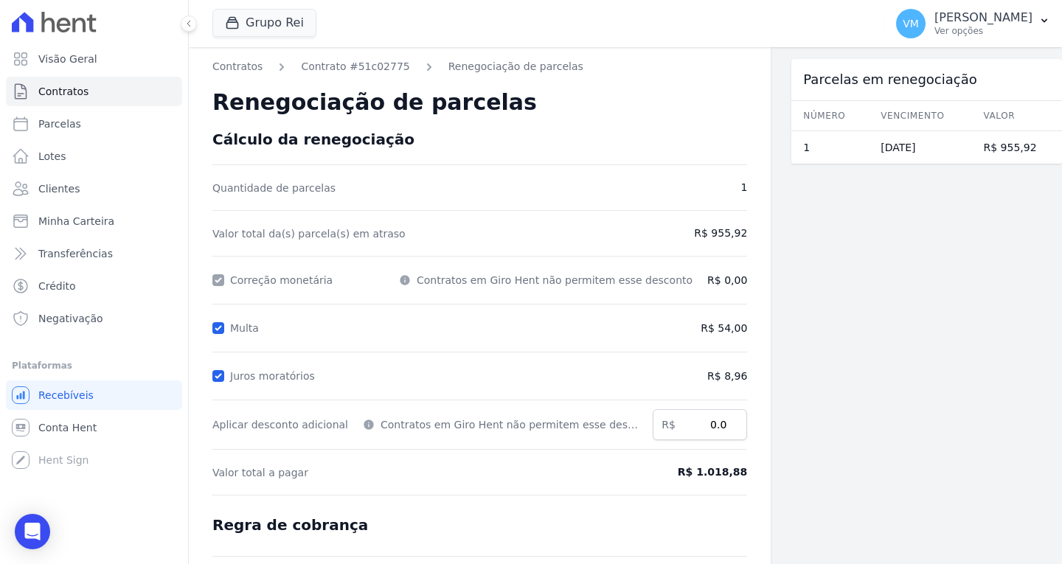
scroll to position [175, 0]
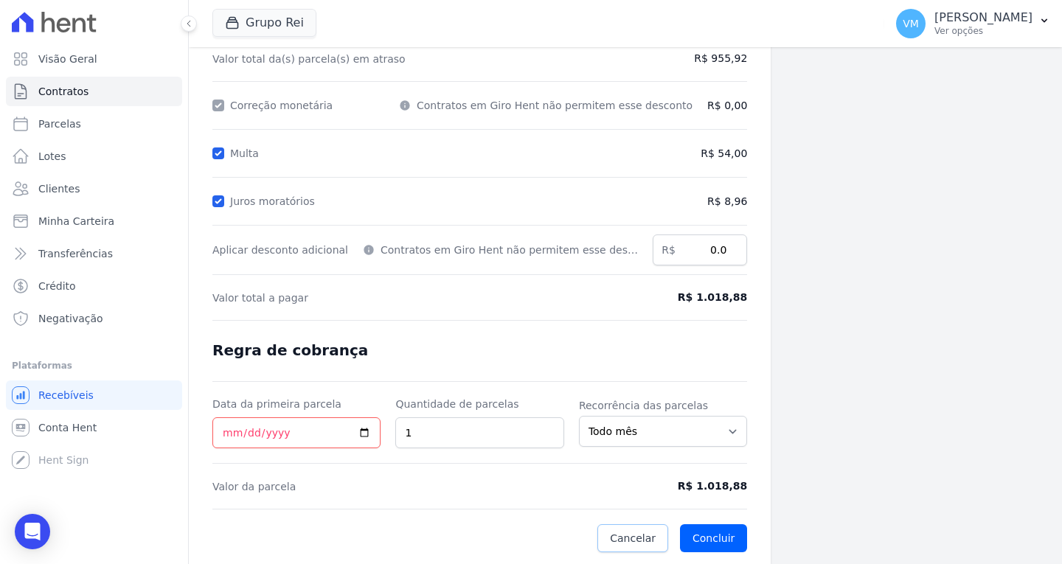
click at [612, 538] on span "Cancelar" at bounding box center [633, 538] width 46 height 15
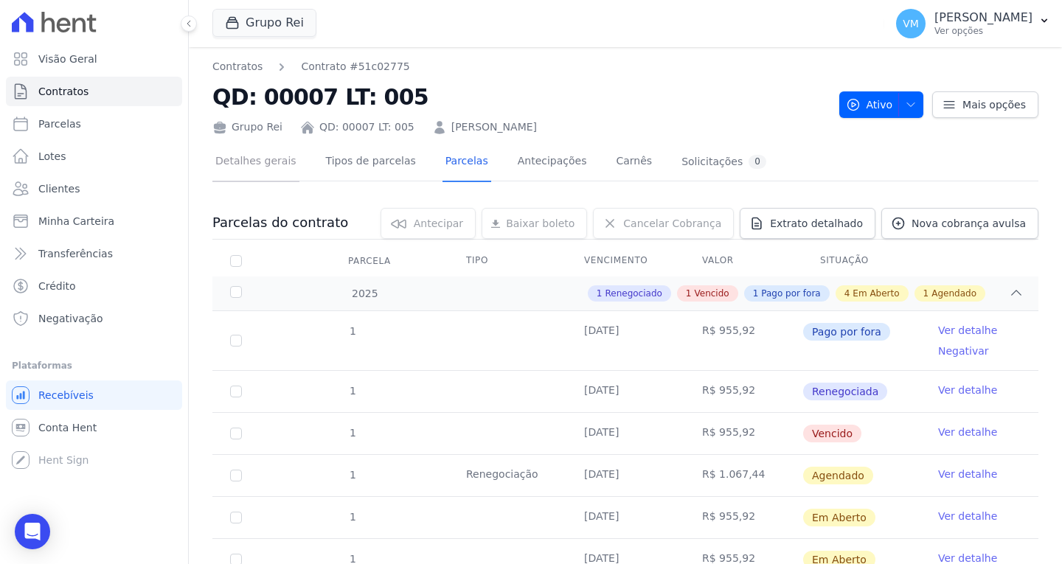
click at [255, 159] on link "Detalhes gerais" at bounding box center [255, 162] width 87 height 39
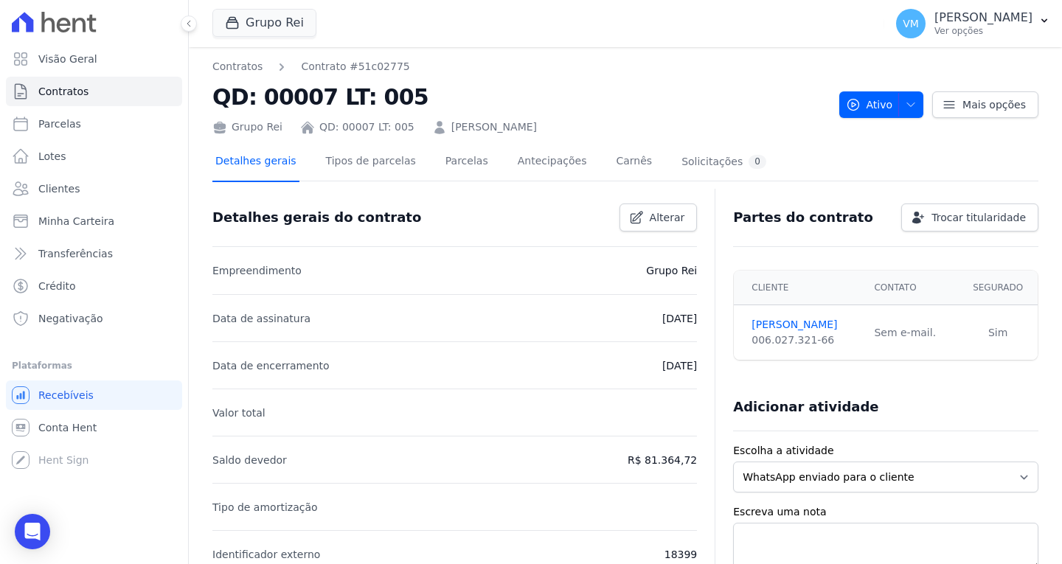
click at [257, 165] on link "Detalhes gerais" at bounding box center [255, 162] width 87 height 39
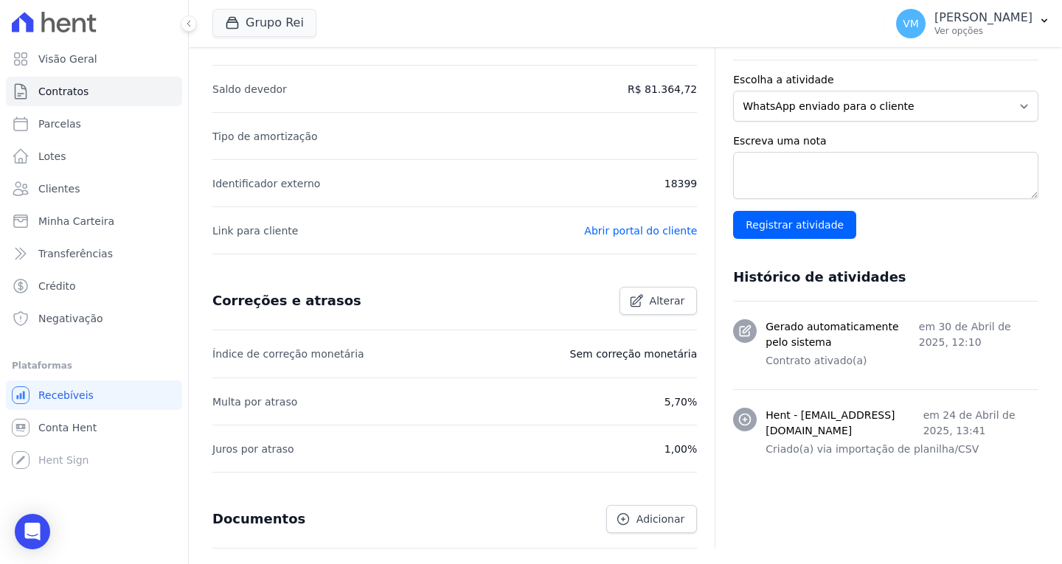
scroll to position [442, 0]
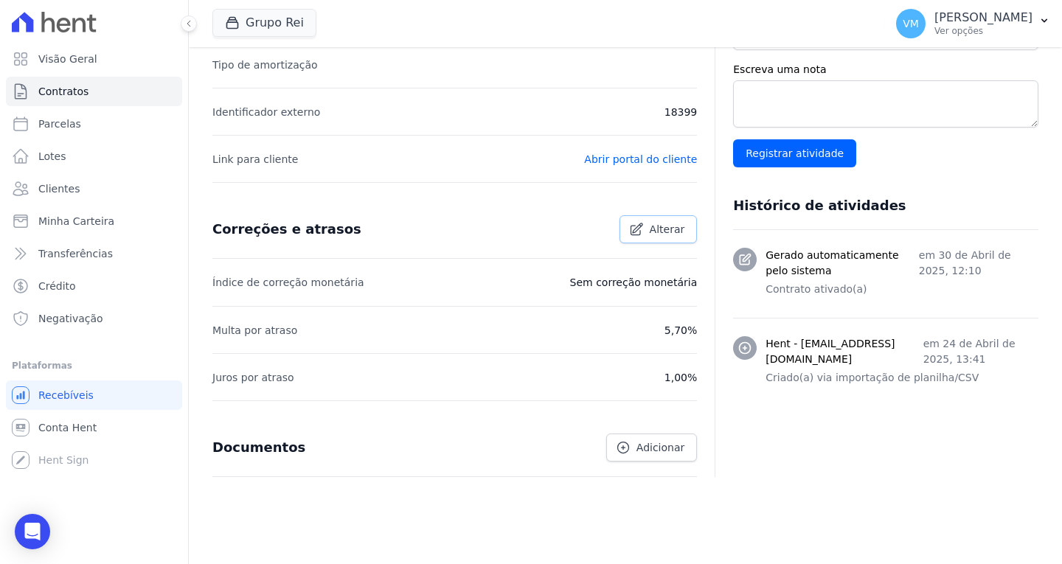
click at [654, 232] on span "Alterar" at bounding box center [667, 229] width 35 height 15
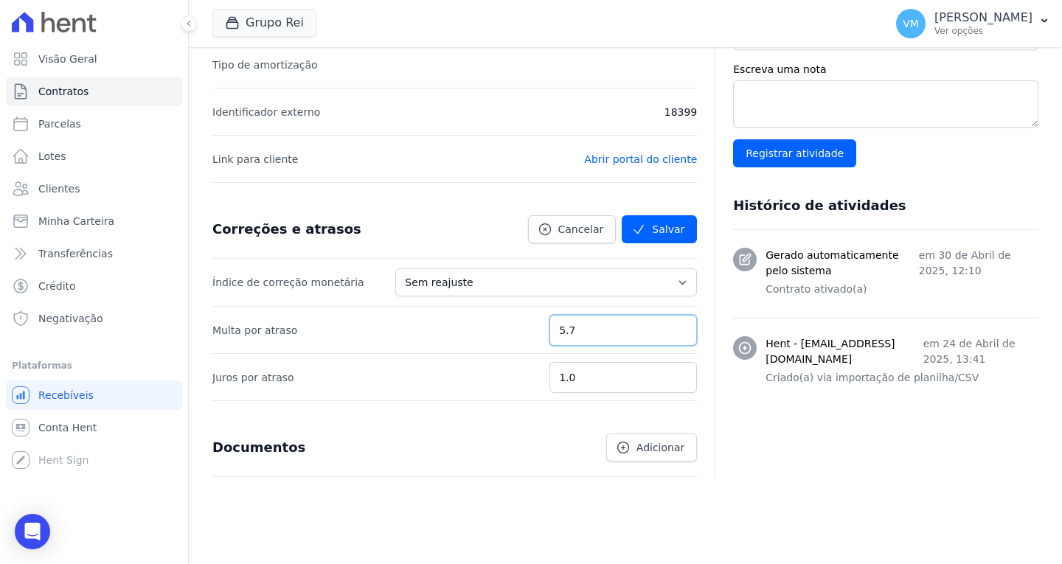
click at [588, 333] on input "5.7" at bounding box center [622, 330] width 147 height 31
type input "5.6"
click at [656, 233] on button "Salvar" at bounding box center [659, 229] width 75 height 28
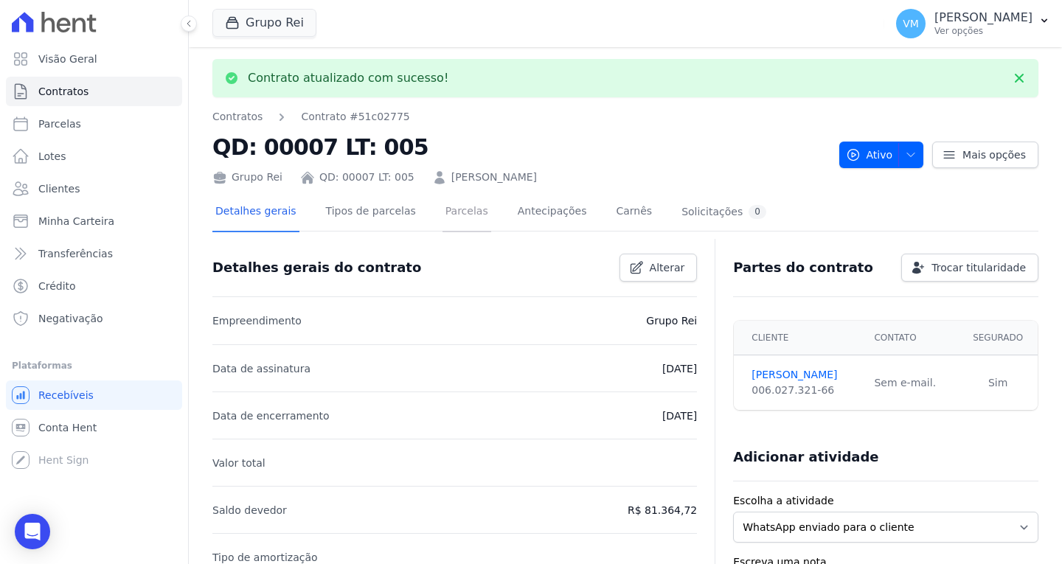
click at [449, 212] on link "Parcelas" at bounding box center [466, 212] width 49 height 39
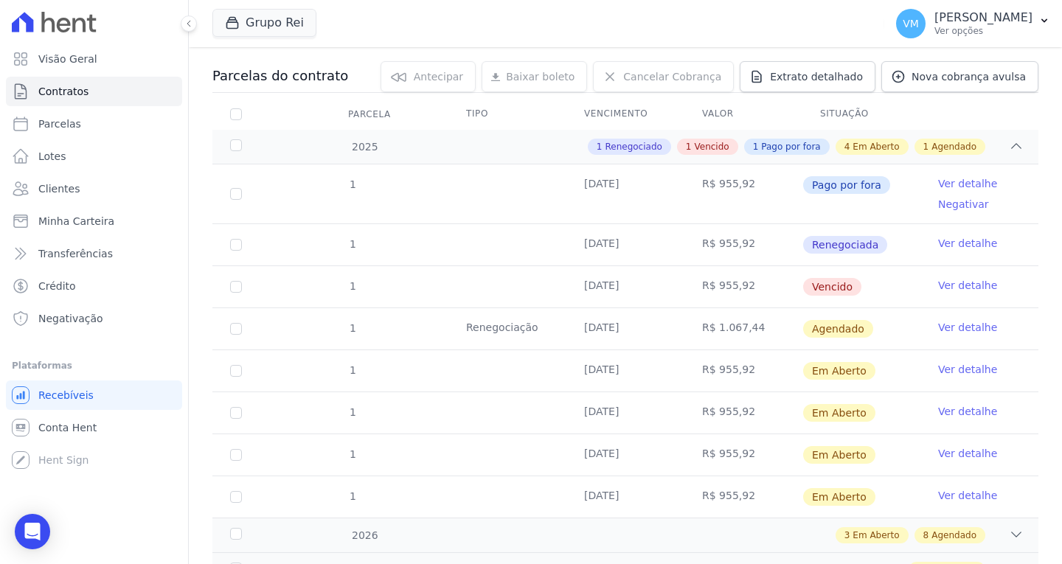
scroll to position [147, 0]
click at [234, 288] on input "checkbox" at bounding box center [236, 286] width 12 height 12
checkbox input "true"
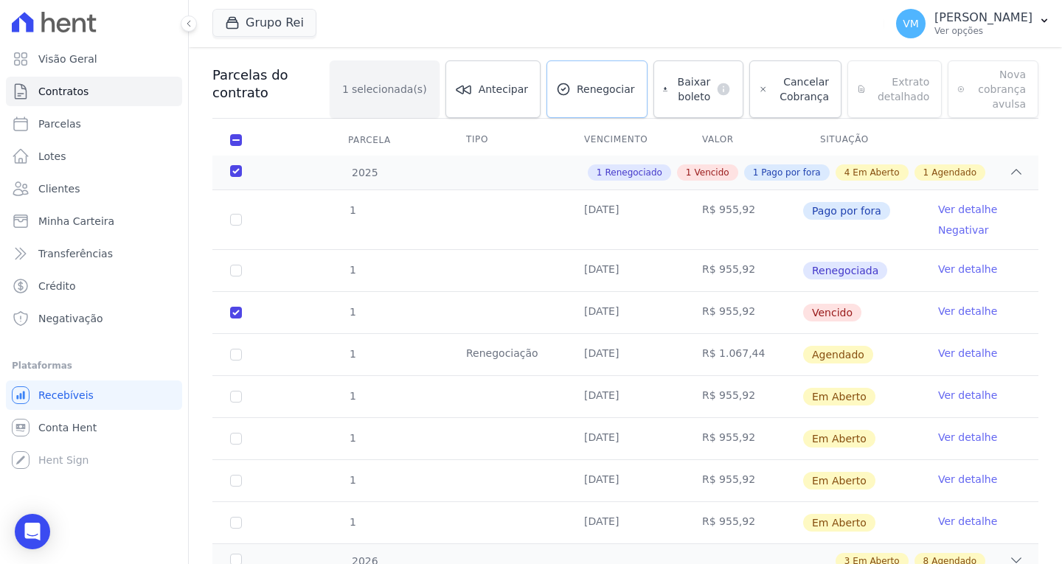
click at [578, 97] on link "Renegociar" at bounding box center [596, 89] width 101 height 58
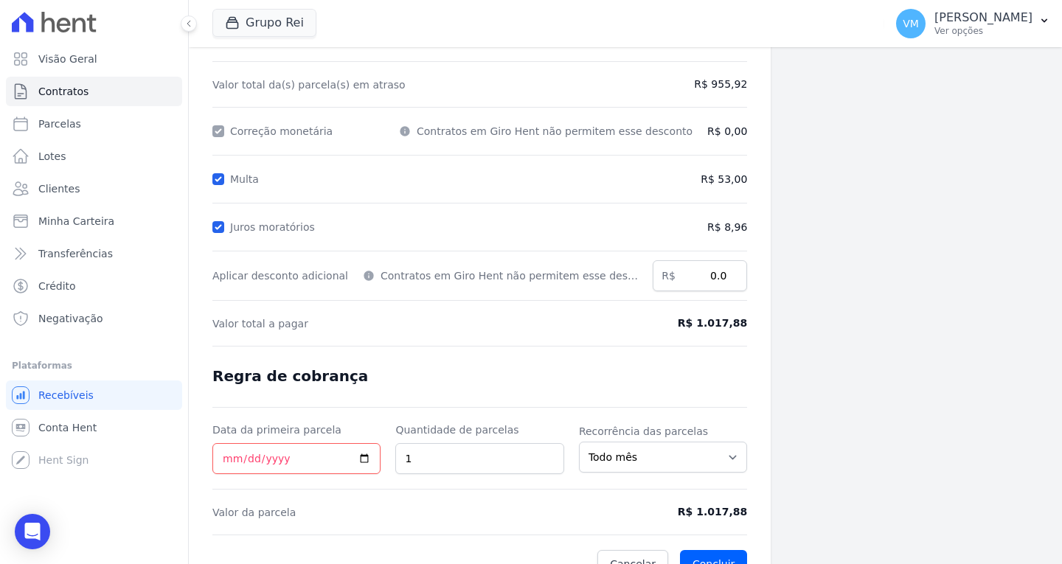
scroll to position [175, 0]
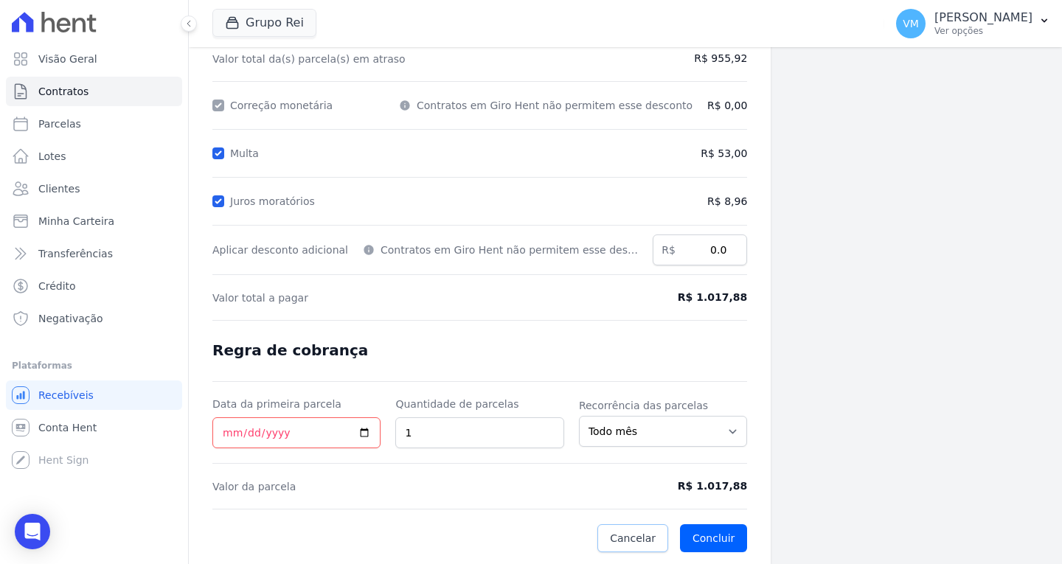
click at [628, 539] on span "Cancelar" at bounding box center [633, 538] width 46 height 15
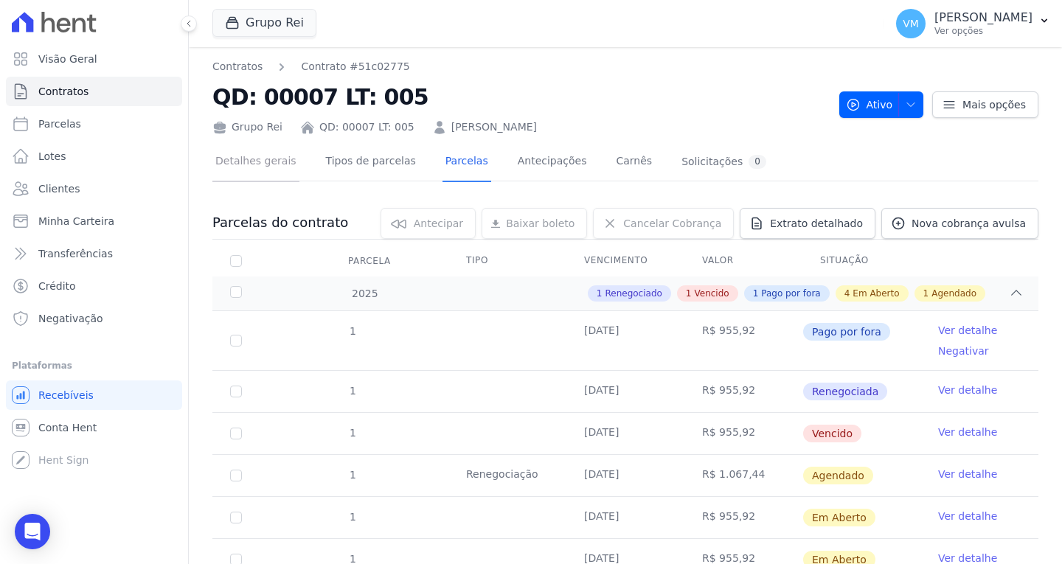
click at [235, 161] on link "Detalhes gerais" at bounding box center [255, 162] width 87 height 39
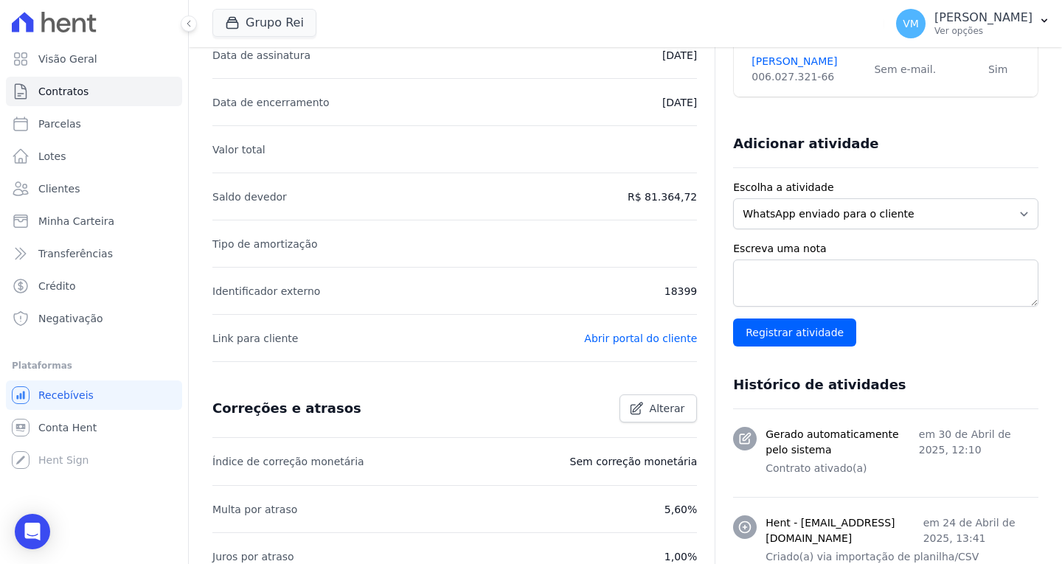
scroll to position [295, 0]
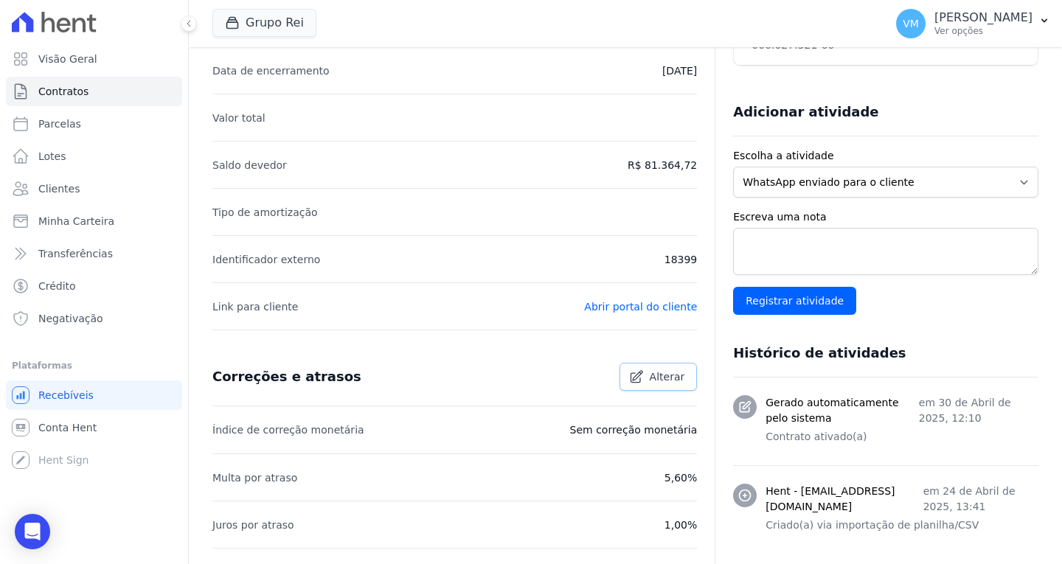
click at [650, 379] on span "Alterar" at bounding box center [667, 376] width 35 height 15
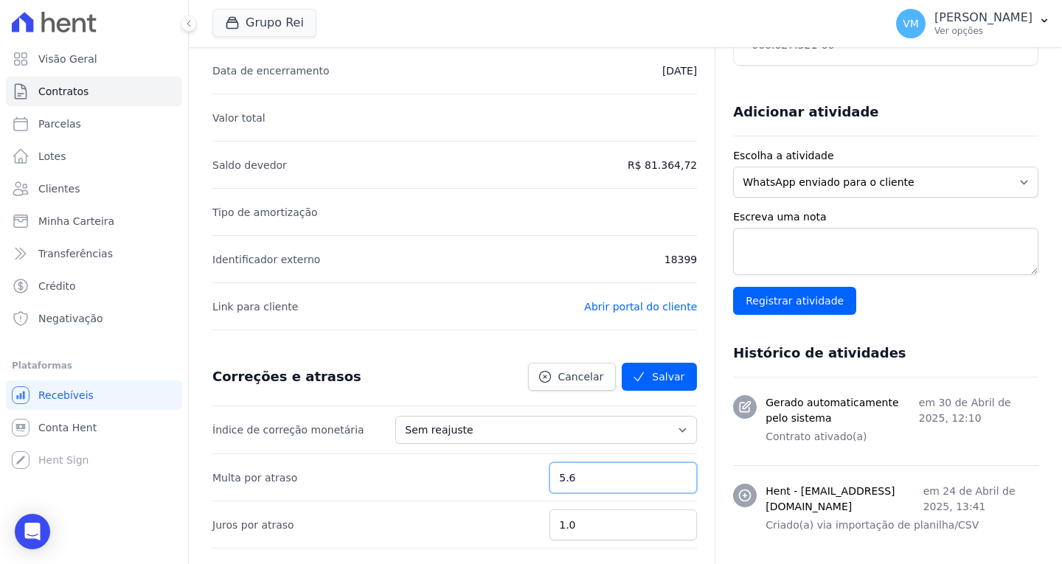
click at [596, 474] on input "5.6" at bounding box center [622, 477] width 147 height 31
type input "5.65"
click at [650, 378] on button "Salvar" at bounding box center [659, 377] width 75 height 28
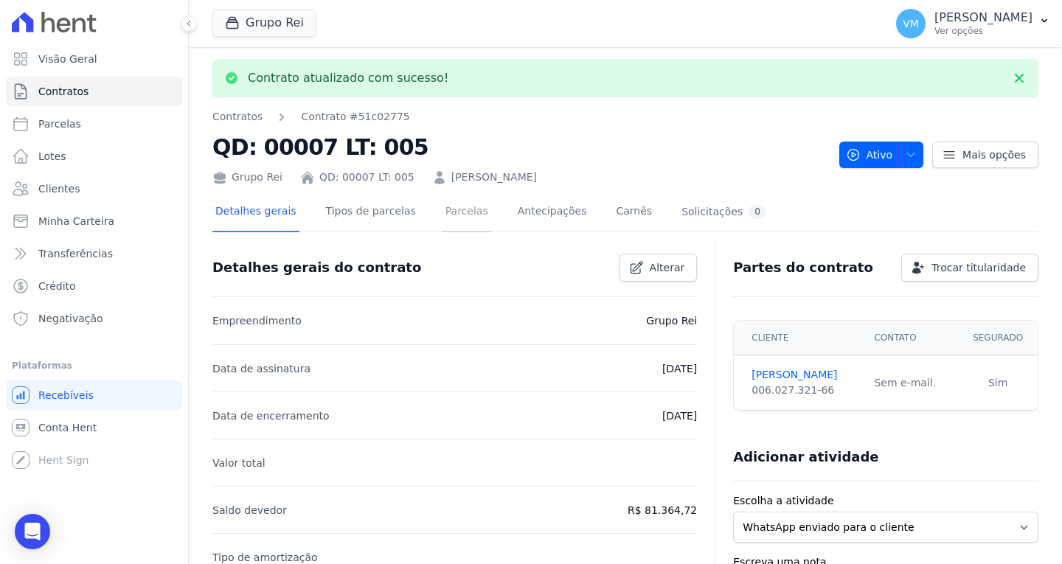
click at [442, 212] on link "Parcelas" at bounding box center [466, 212] width 49 height 39
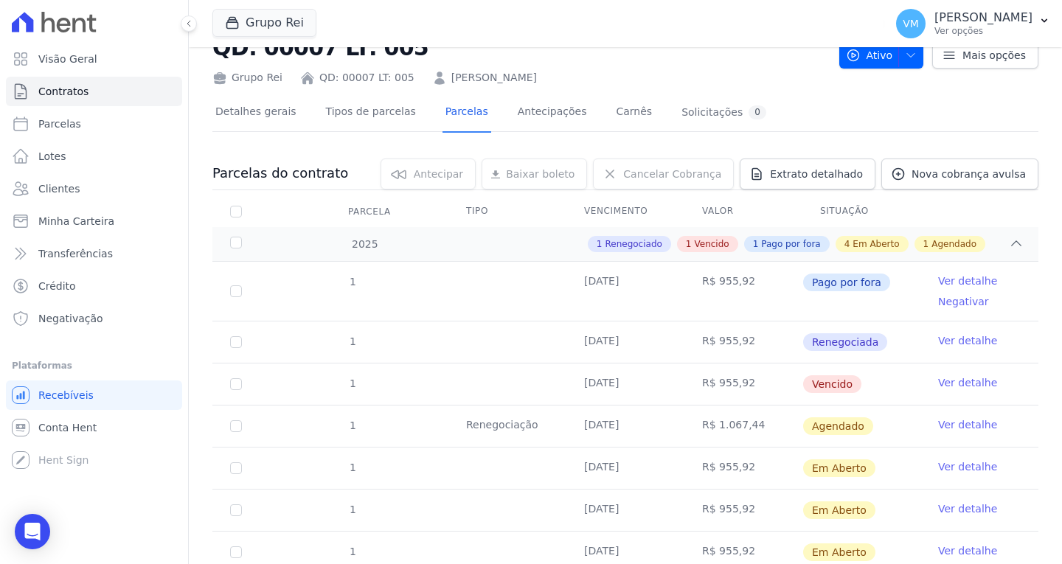
scroll to position [74, 0]
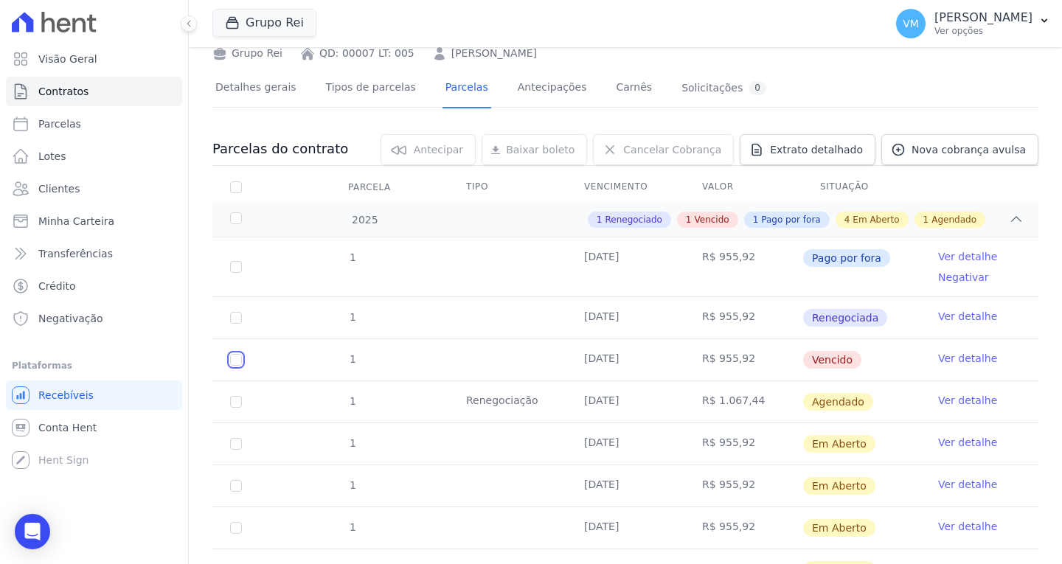
click at [233, 355] on input "checkbox" at bounding box center [236, 360] width 12 height 12
checkbox input "true"
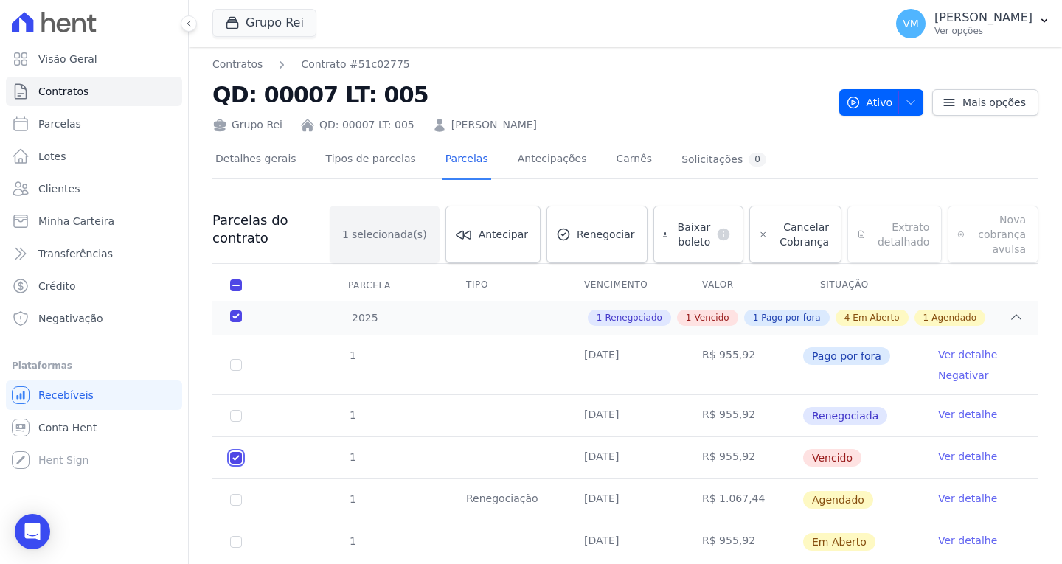
scroll to position [0, 0]
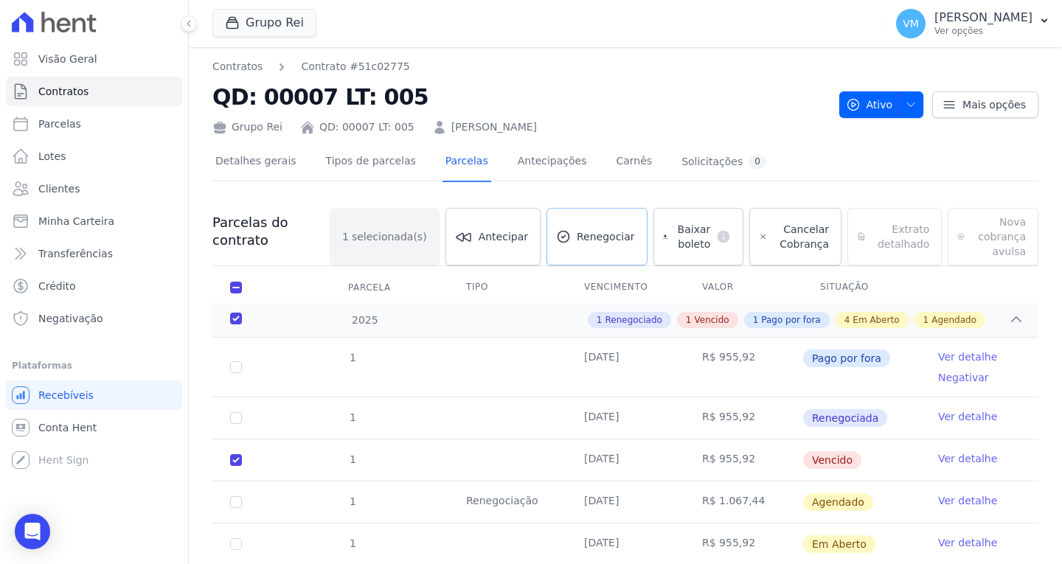
click at [588, 232] on span "Renegociar" at bounding box center [606, 236] width 58 height 15
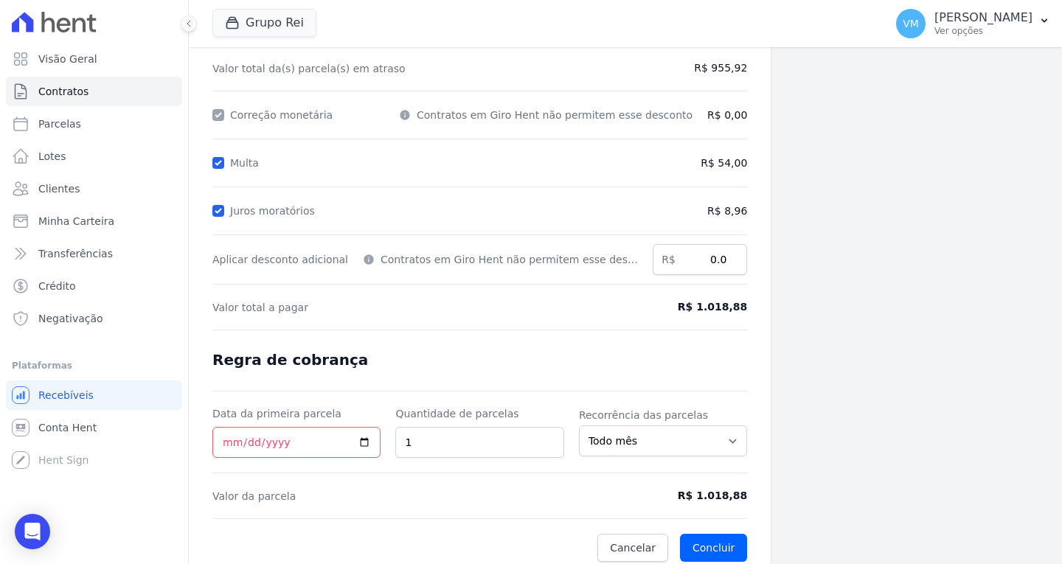
scroll to position [175, 0]
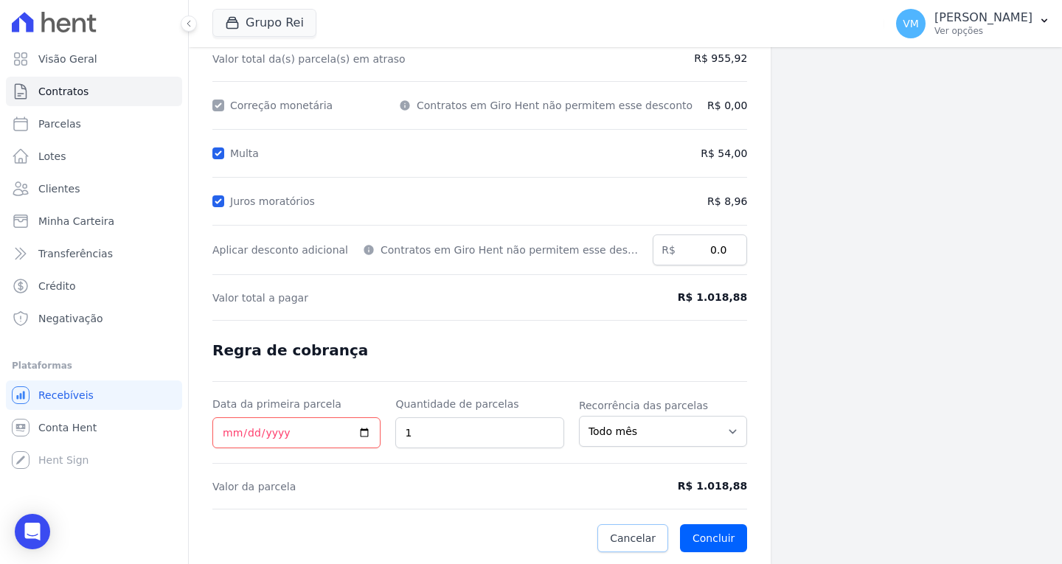
click at [628, 543] on span "Cancelar" at bounding box center [633, 538] width 46 height 15
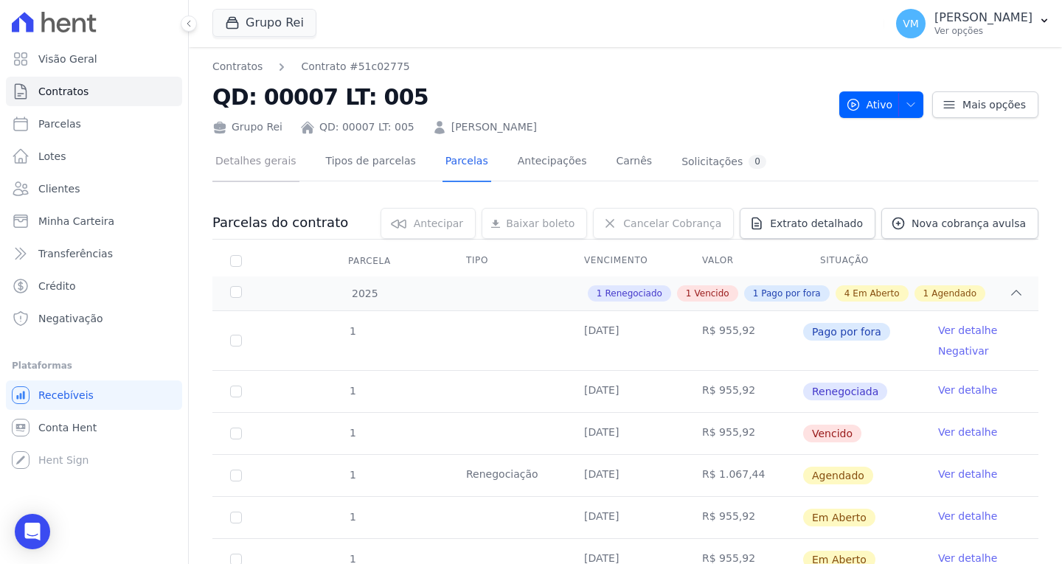
click at [263, 167] on link "Detalhes gerais" at bounding box center [255, 162] width 87 height 39
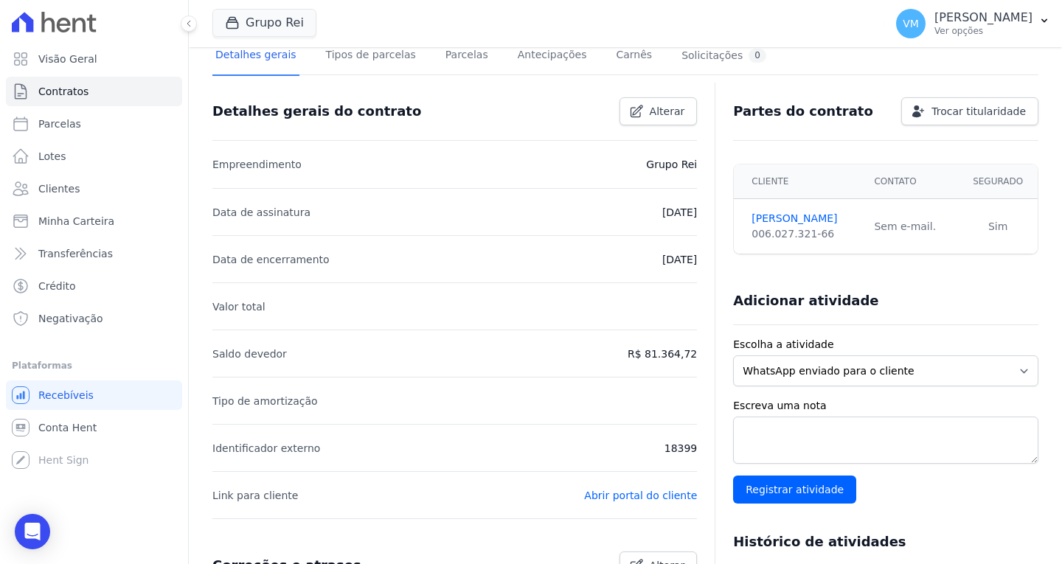
scroll to position [295, 0]
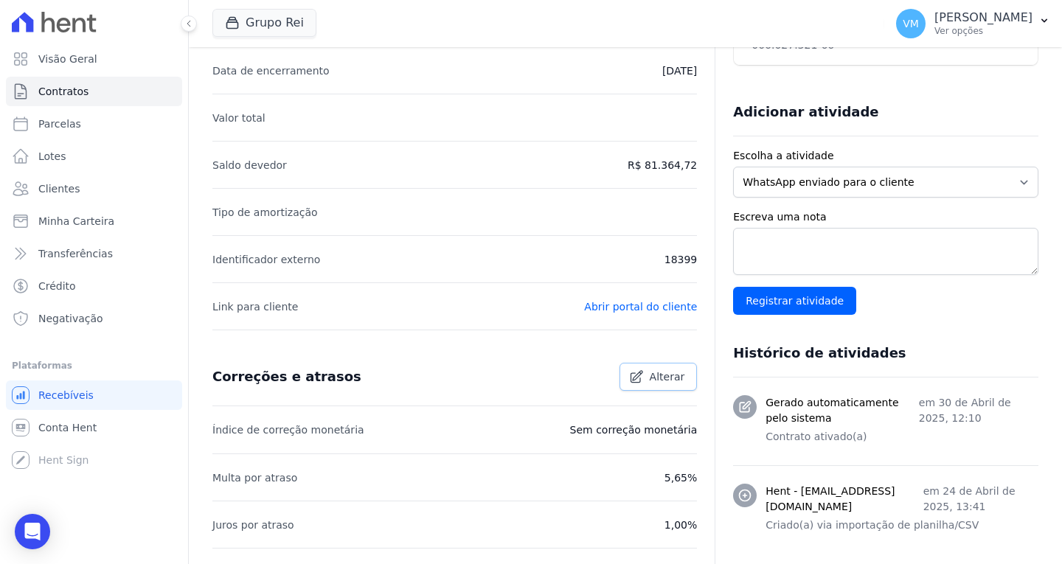
click at [650, 370] on span "Alterar" at bounding box center [667, 376] width 35 height 15
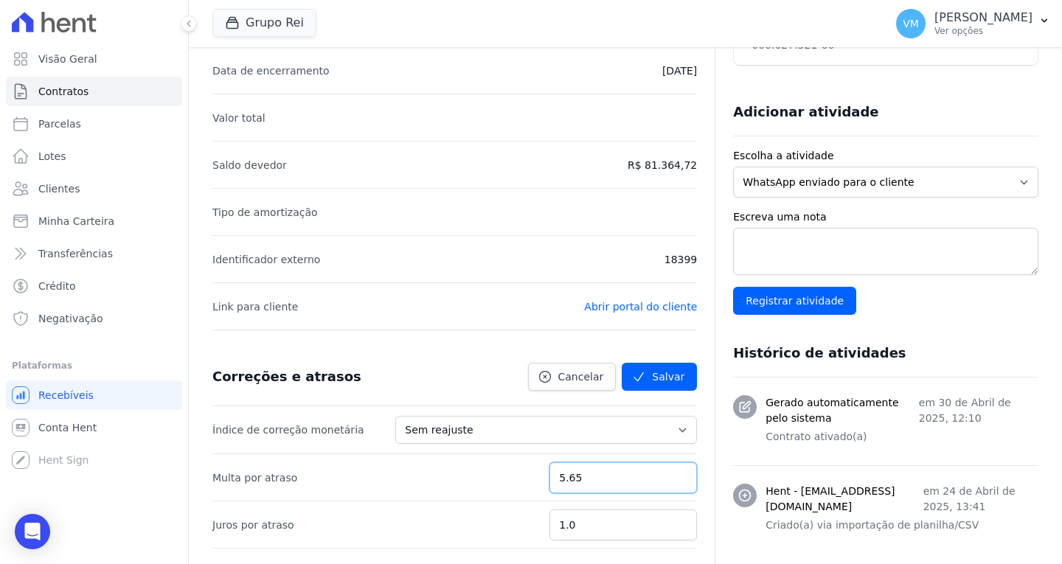
click at [614, 479] on input "5.65" at bounding box center [622, 477] width 147 height 31
type input "5.61"
click at [642, 367] on button "Salvar" at bounding box center [659, 377] width 75 height 28
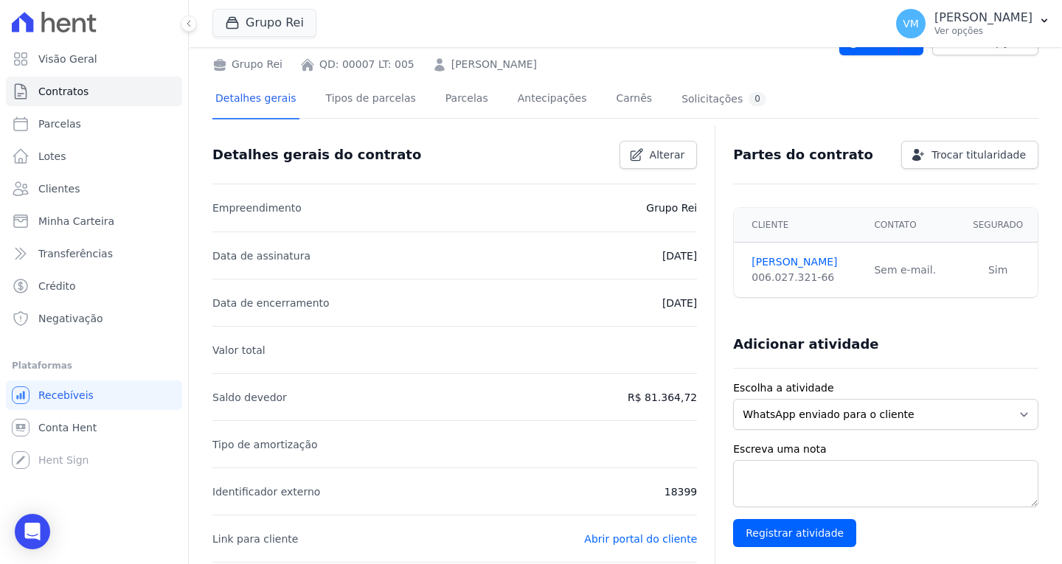
scroll to position [74, 0]
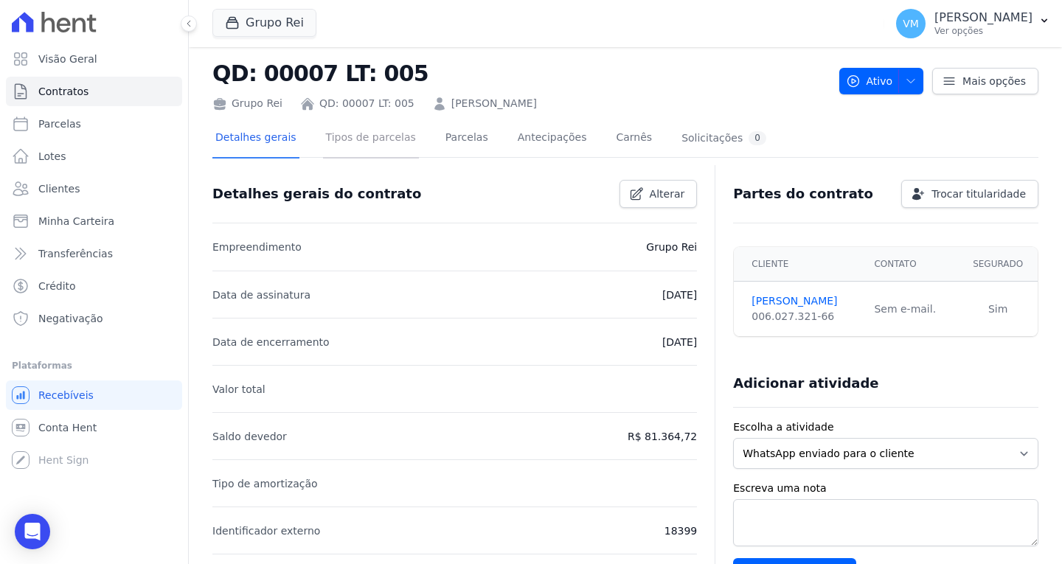
click at [369, 138] on link "Tipos de parcelas" at bounding box center [371, 138] width 96 height 39
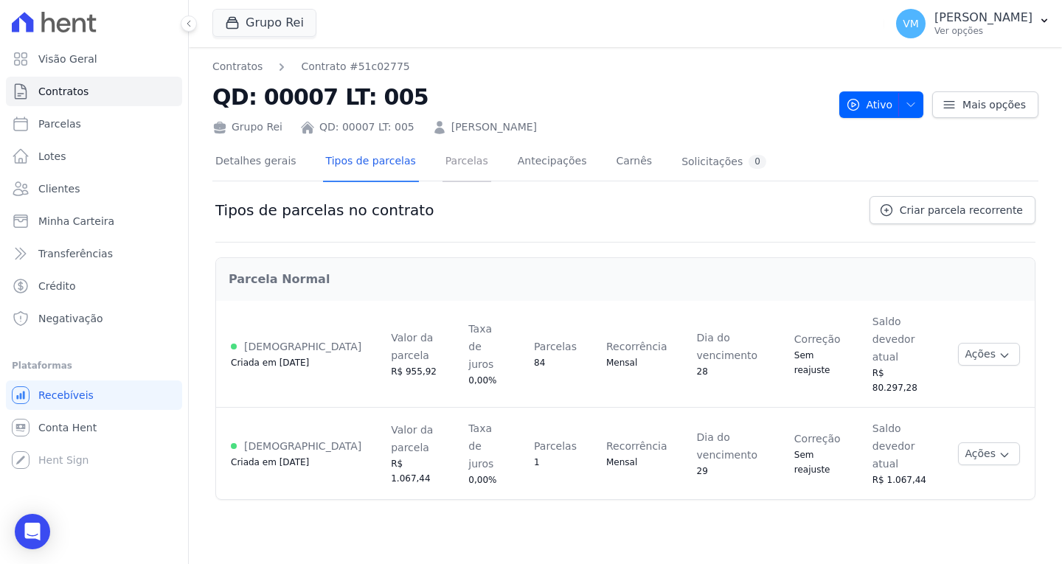
click at [450, 159] on link "Parcelas" at bounding box center [466, 162] width 49 height 39
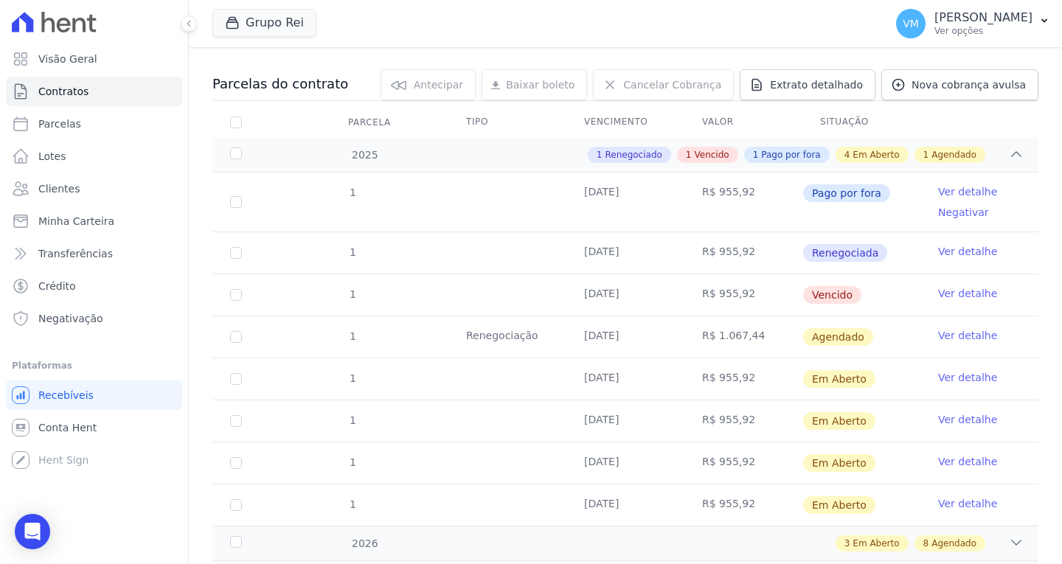
scroll to position [147, 0]
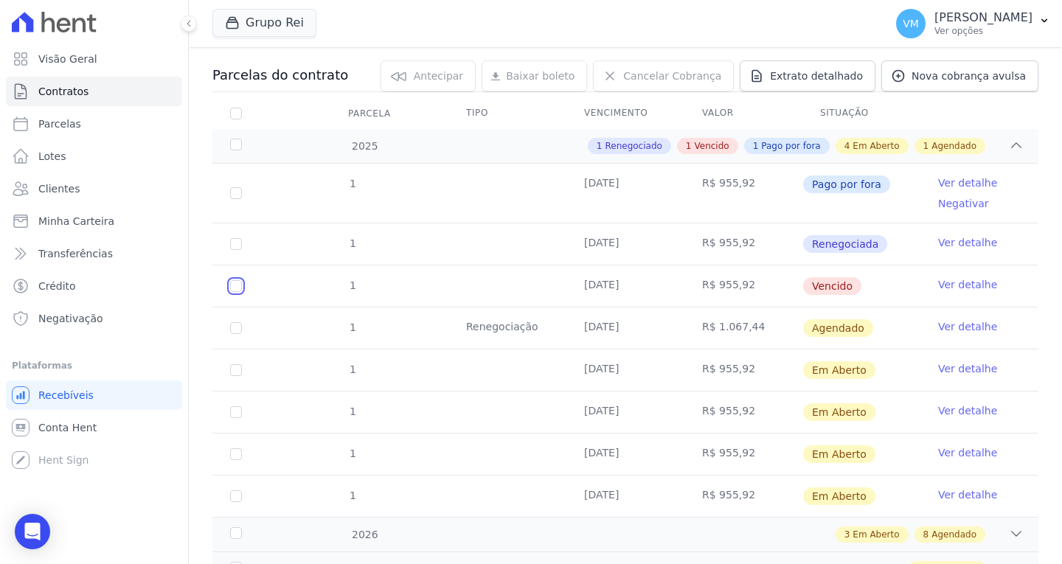
click at [240, 284] on input "checkbox" at bounding box center [236, 286] width 12 height 12
checkbox input "true"
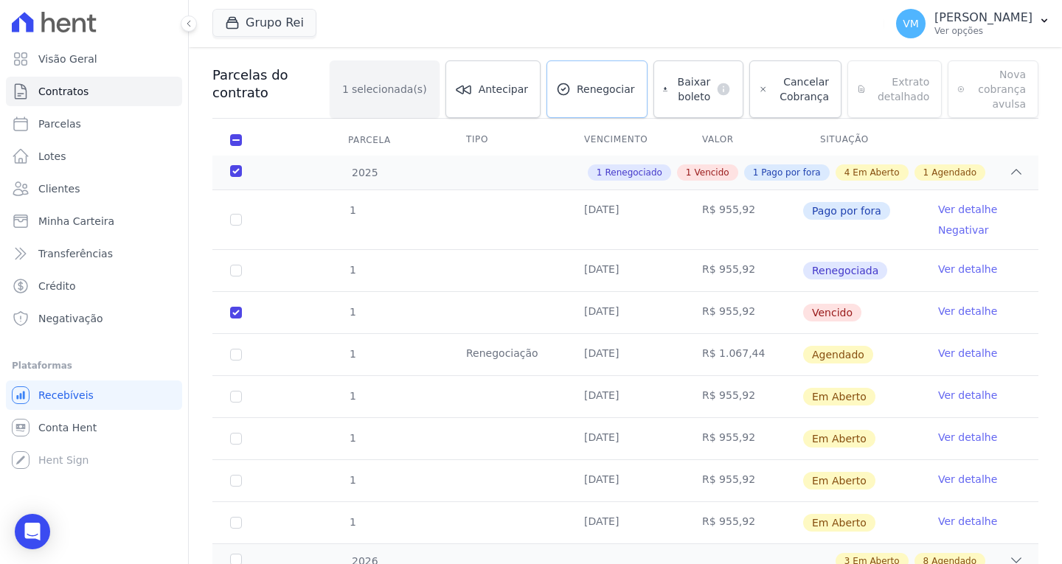
click at [585, 100] on link "Renegociar" at bounding box center [596, 89] width 101 height 58
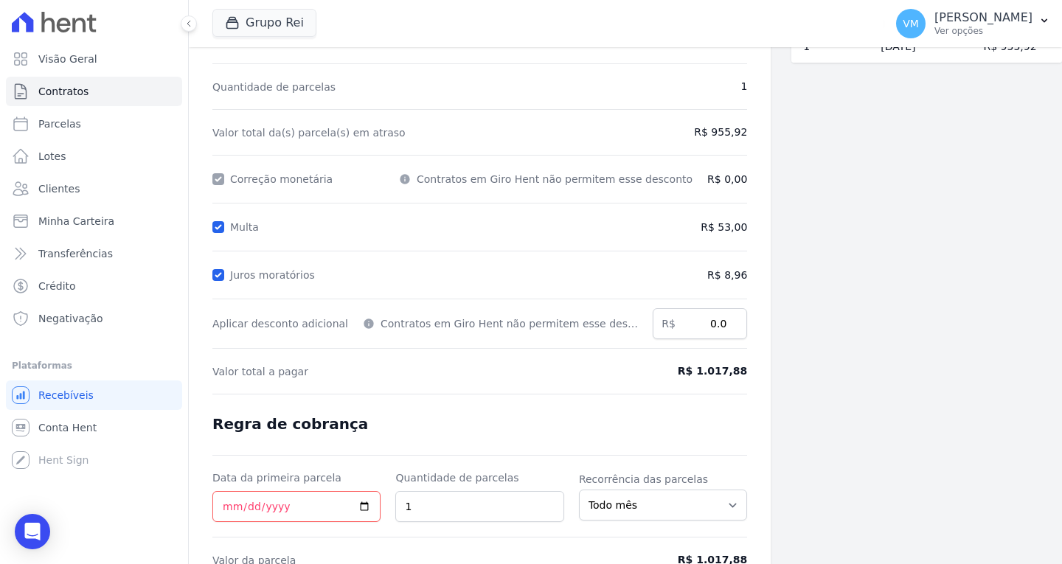
scroll to position [175, 0]
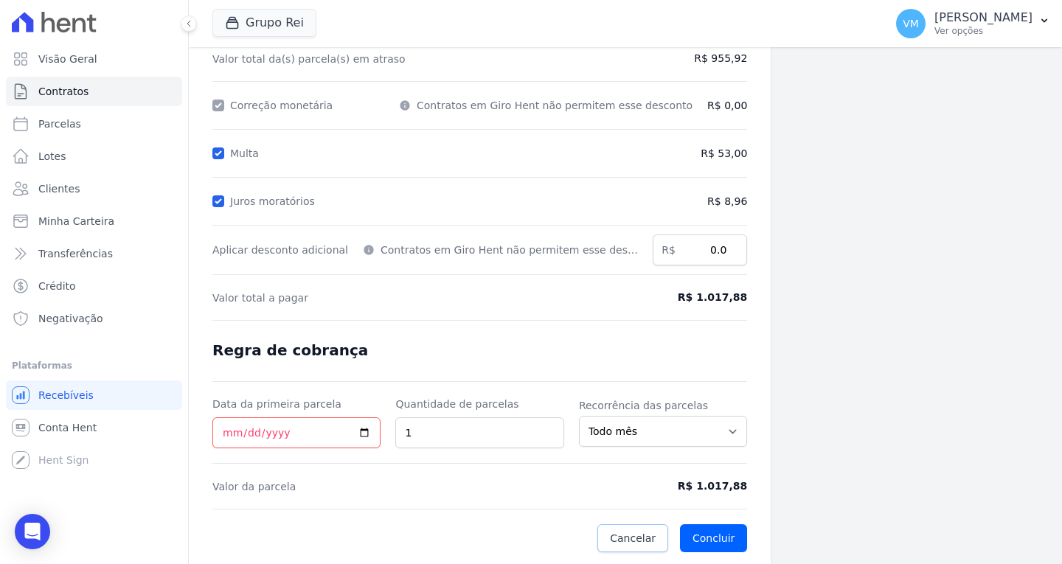
click at [610, 543] on span "Cancelar" at bounding box center [633, 538] width 46 height 15
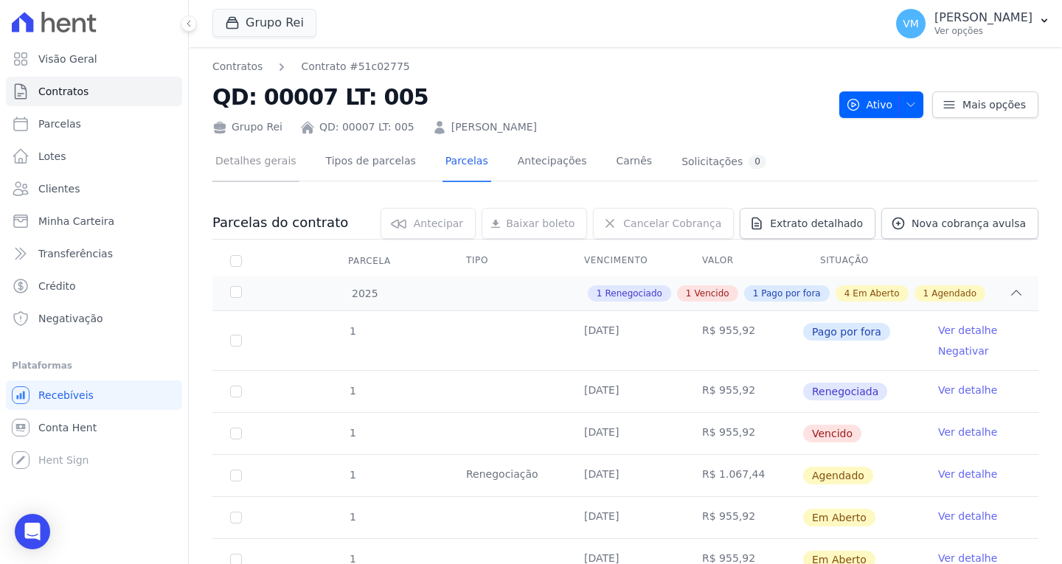
click at [252, 169] on link "Detalhes gerais" at bounding box center [255, 162] width 87 height 39
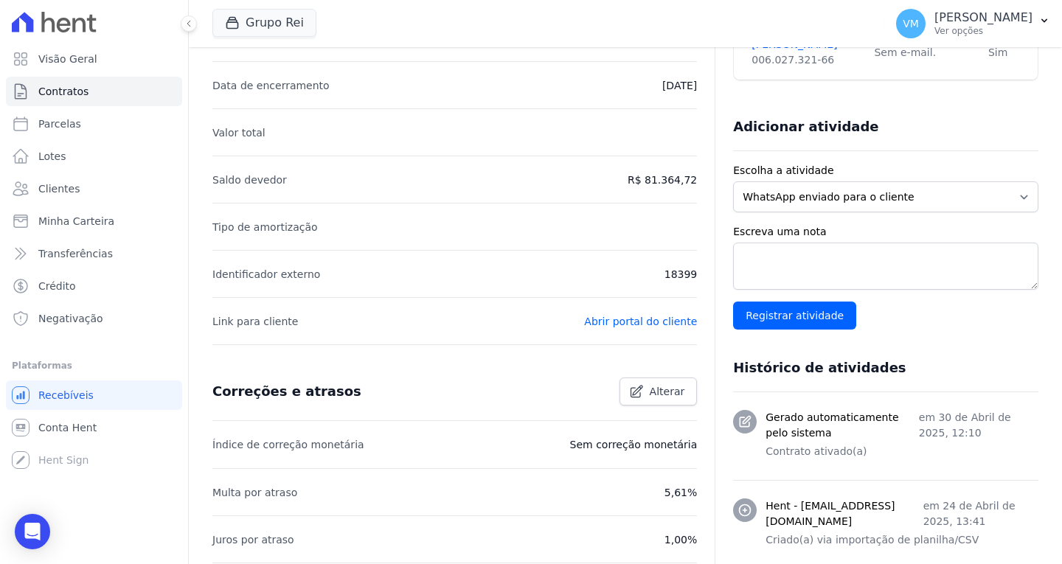
scroll to position [369, 0]
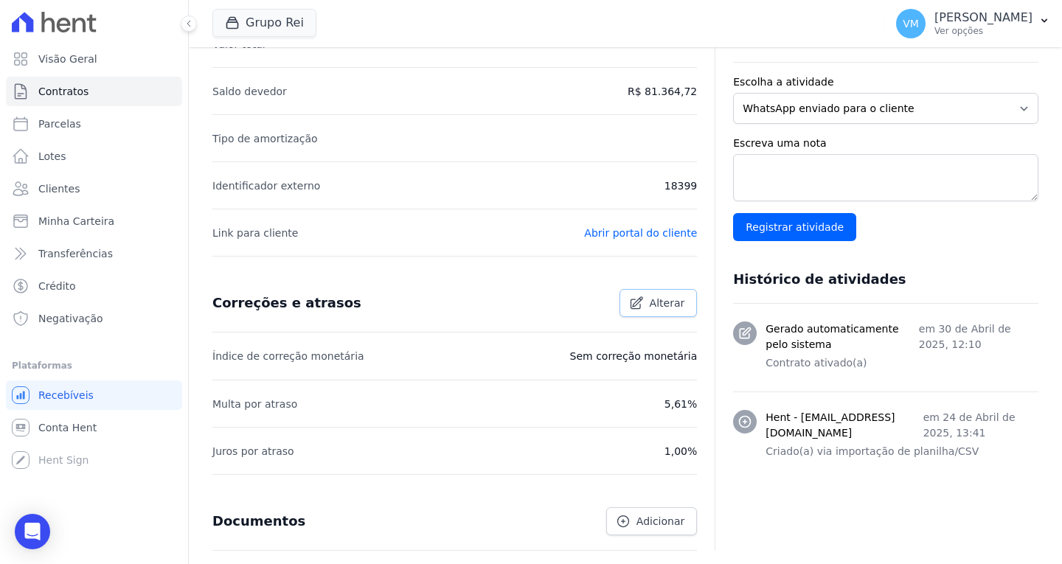
click at [657, 306] on span "Alterar" at bounding box center [667, 303] width 35 height 15
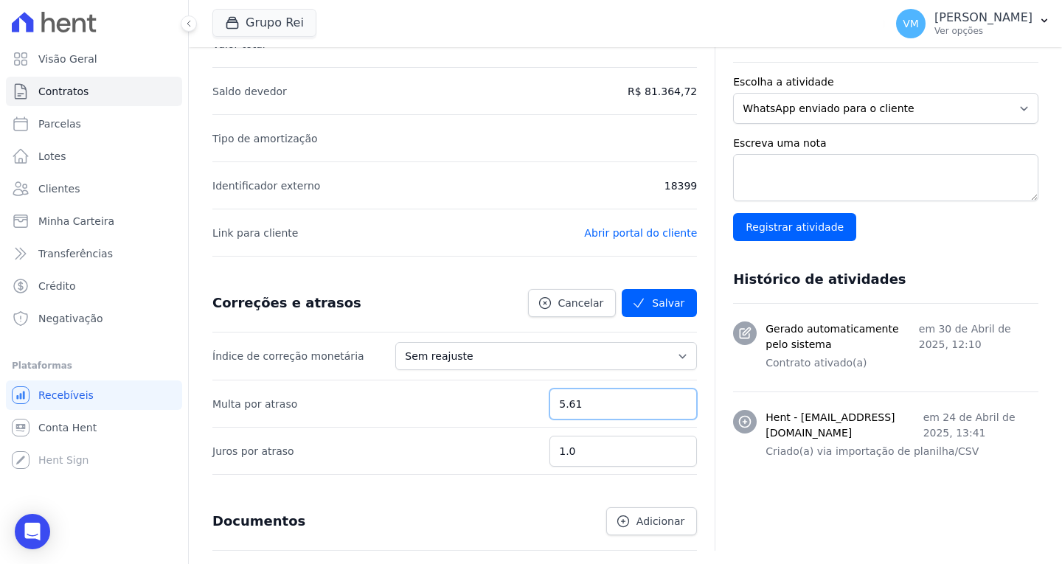
click at [613, 406] on input "5.61" at bounding box center [622, 404] width 147 height 31
type input "5.6"
click at [623, 448] on input "1.0" at bounding box center [622, 451] width 147 height 31
click at [677, 453] on input "0.99" at bounding box center [622, 451] width 147 height 31
click at [677, 453] on input "0.98" at bounding box center [622, 451] width 147 height 31
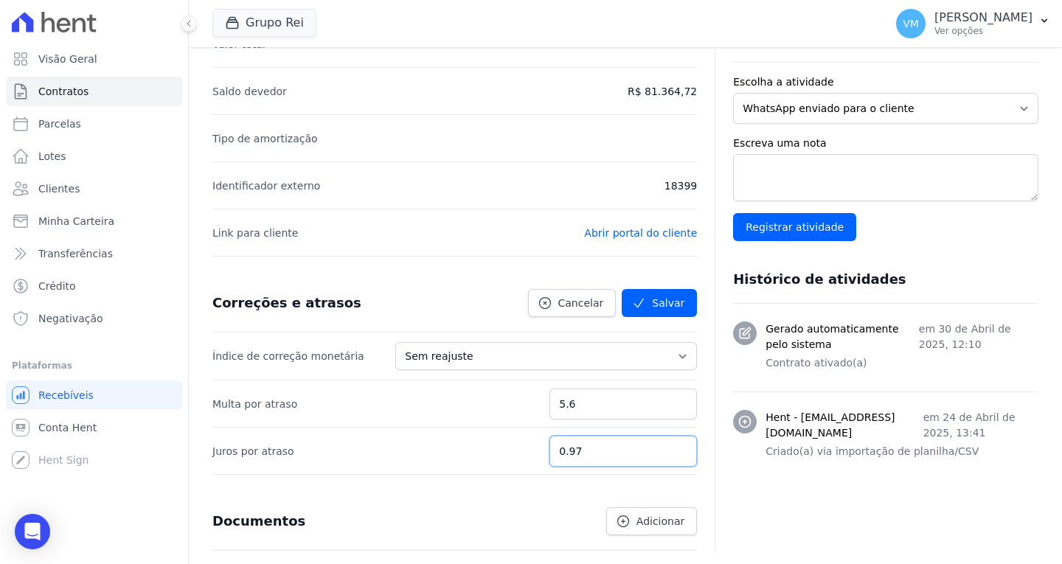
click at [677, 453] on input "0.97" at bounding box center [622, 451] width 147 height 31
click at [677, 453] on input "0.96" at bounding box center [622, 451] width 147 height 31
click at [677, 453] on input "0.95" at bounding box center [622, 451] width 147 height 31
click at [677, 453] on input "0.94" at bounding box center [622, 451] width 147 height 31
click at [677, 453] on input "0.93" at bounding box center [622, 451] width 147 height 31
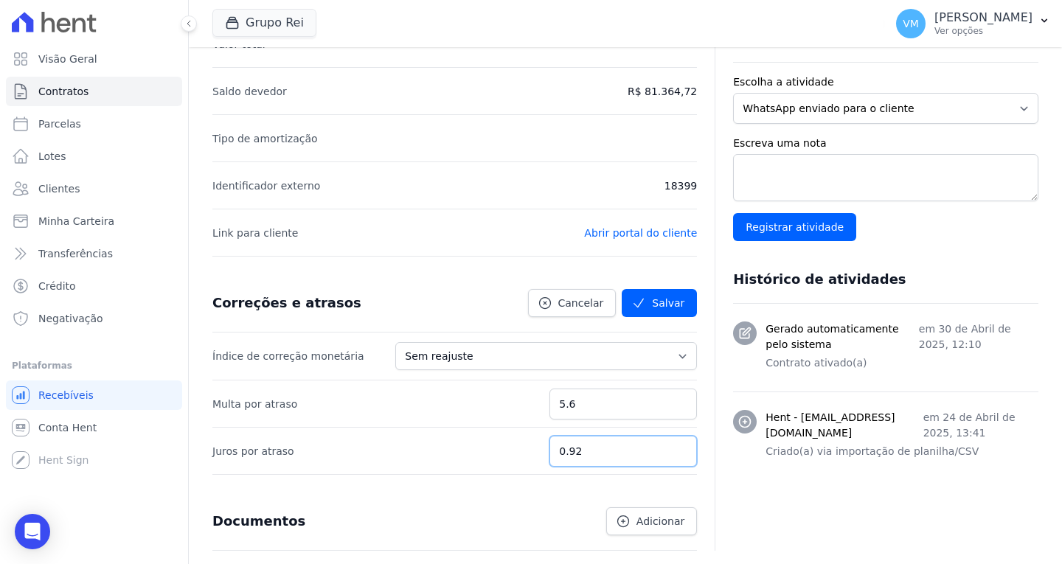
click at [677, 453] on input "0.92" at bounding box center [622, 451] width 147 height 31
click at [677, 453] on input "0.91" at bounding box center [622, 451] width 147 height 31
type input "0.9"
click at [677, 453] on input "0.9" at bounding box center [622, 451] width 147 height 31
click at [643, 303] on icon "submit" at bounding box center [638, 303] width 15 height 15
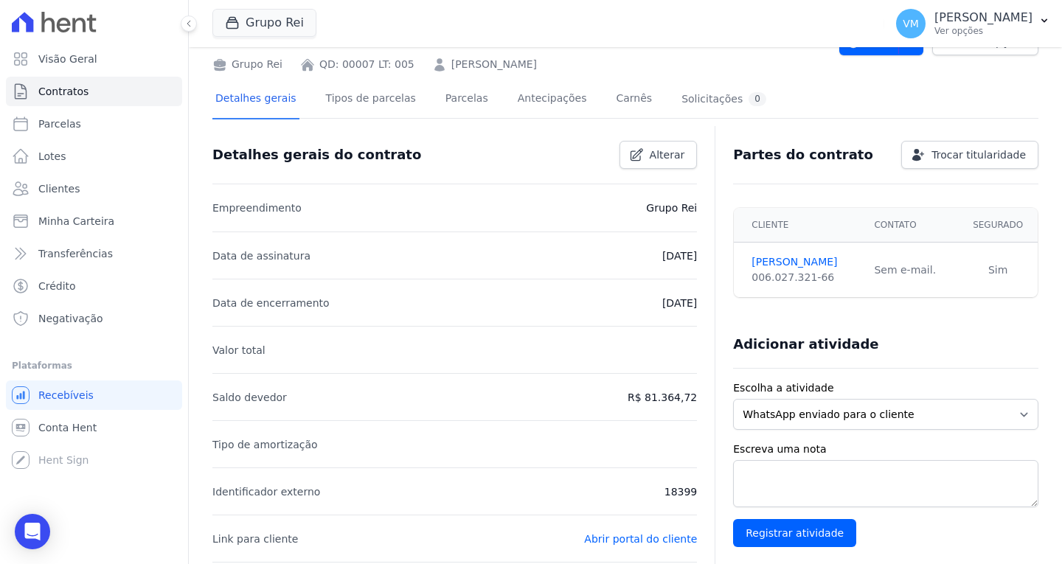
scroll to position [0, 0]
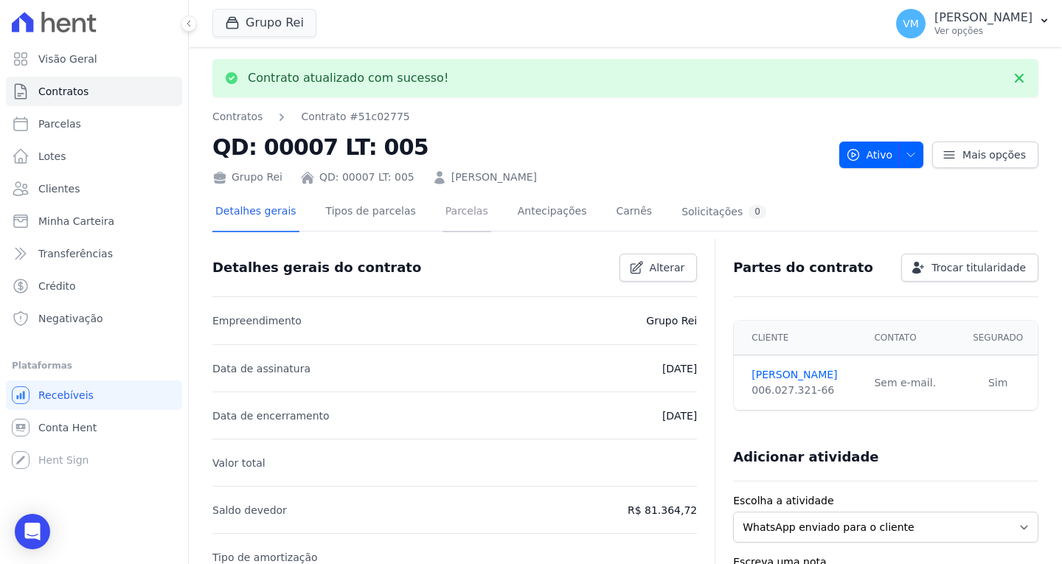
drag, startPoint x: 440, startPoint y: 212, endPoint x: 440, endPoint y: 234, distance: 22.1
click at [442, 212] on link "Parcelas" at bounding box center [466, 212] width 49 height 39
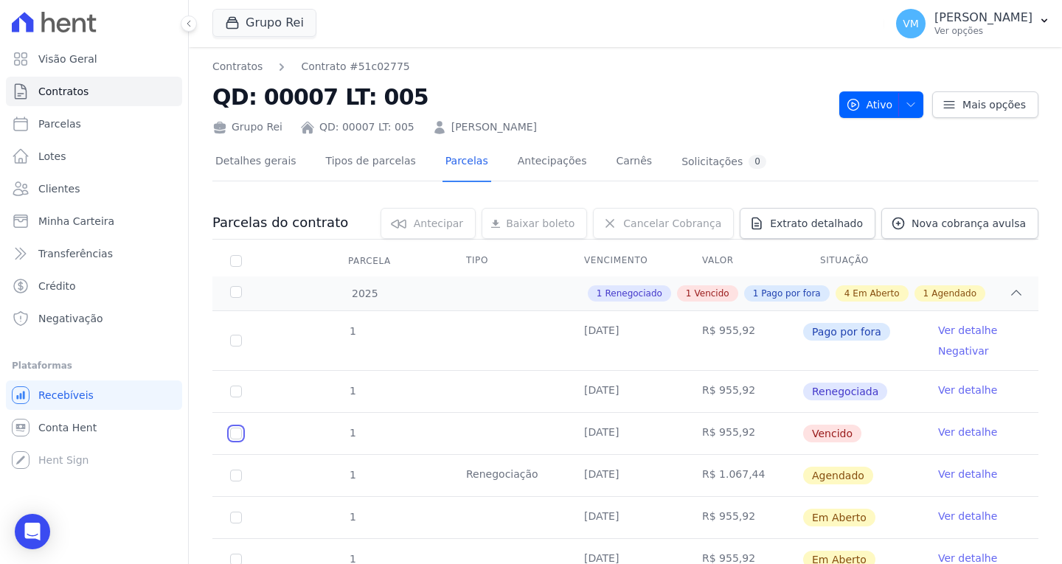
click at [233, 434] on input "checkbox" at bounding box center [236, 434] width 12 height 12
checkbox input "true"
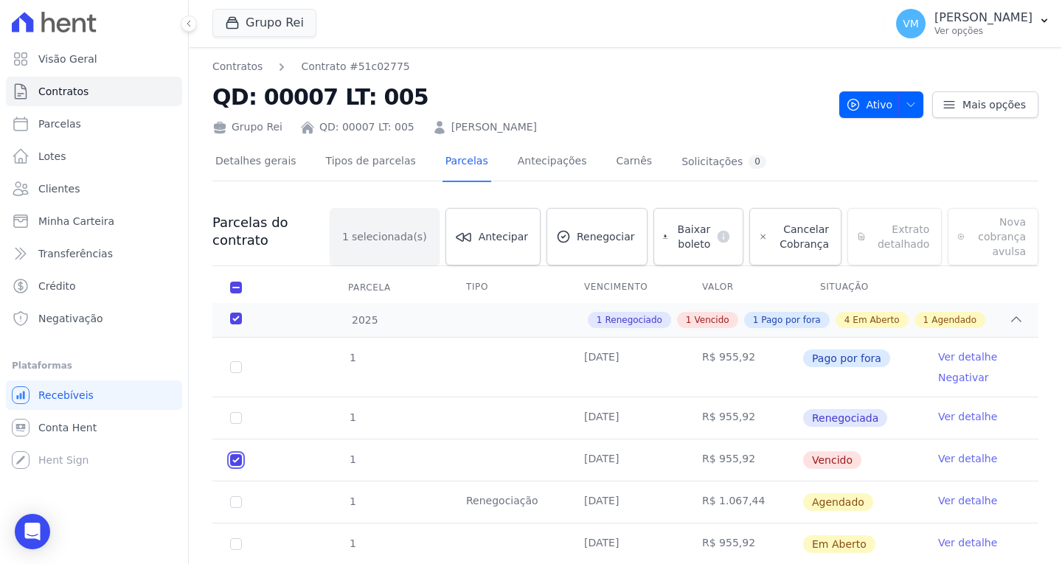
checkbox input "true"
click at [583, 246] on link "Renegociar" at bounding box center [596, 237] width 101 height 58
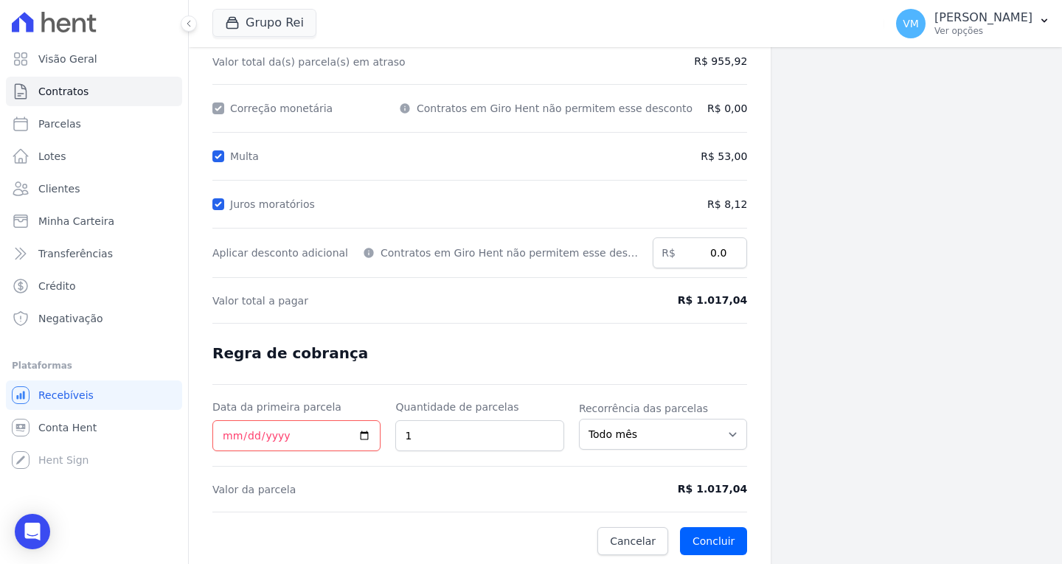
scroll to position [175, 0]
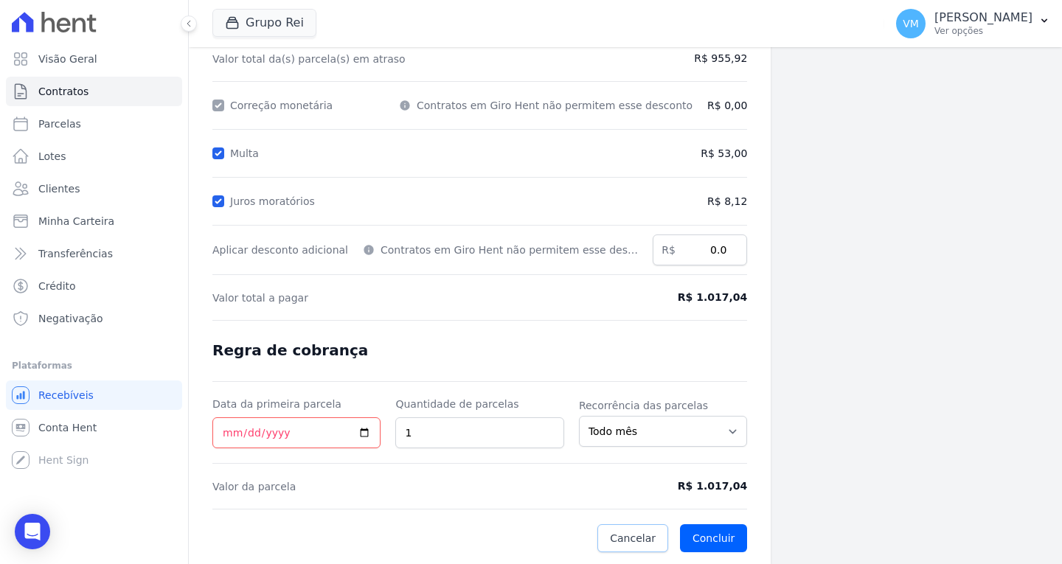
click at [626, 538] on span "Cancelar" at bounding box center [633, 538] width 46 height 15
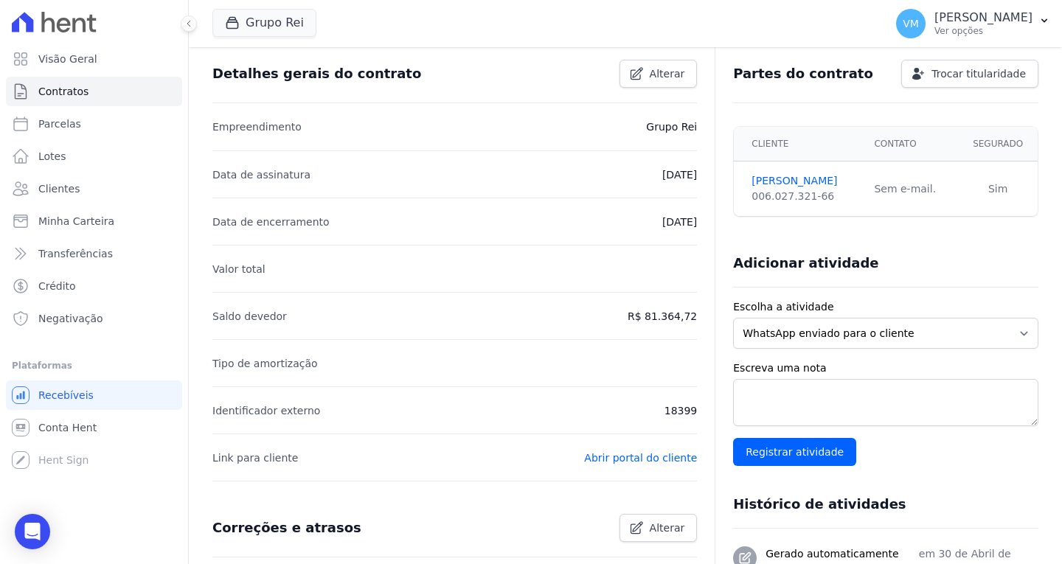
scroll to position [221, 0]
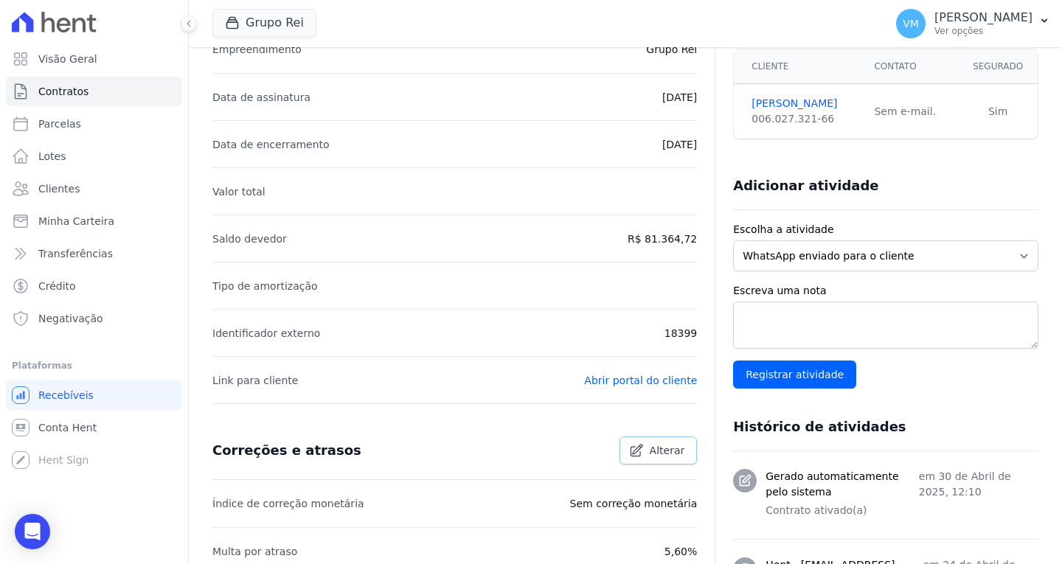
click at [654, 454] on span "Alterar" at bounding box center [667, 450] width 35 height 15
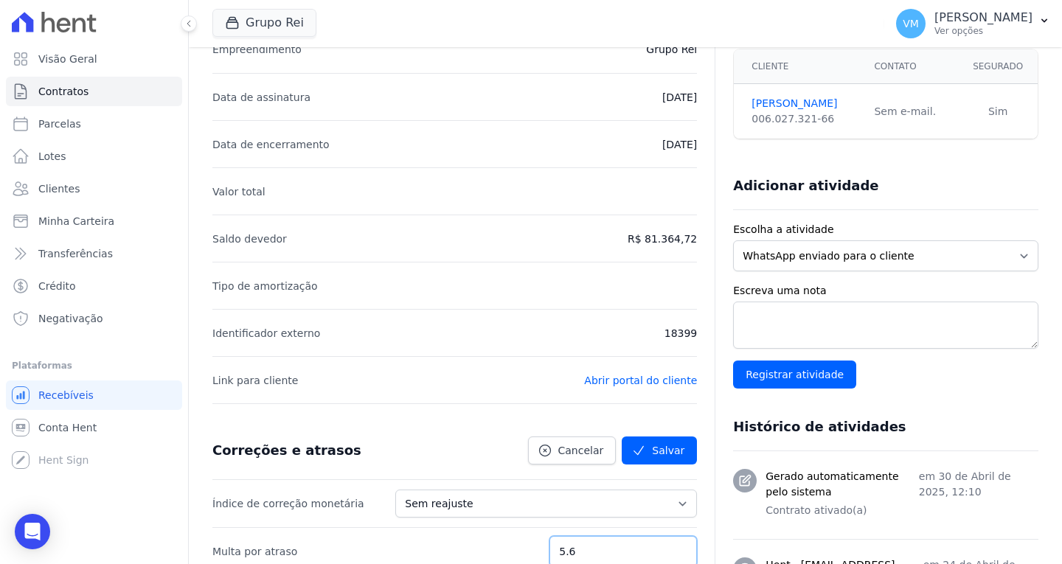
click at [612, 549] on input "5.6" at bounding box center [622, 551] width 147 height 31
type input "5.65"
click at [647, 449] on button "Salvar" at bounding box center [659, 451] width 75 height 28
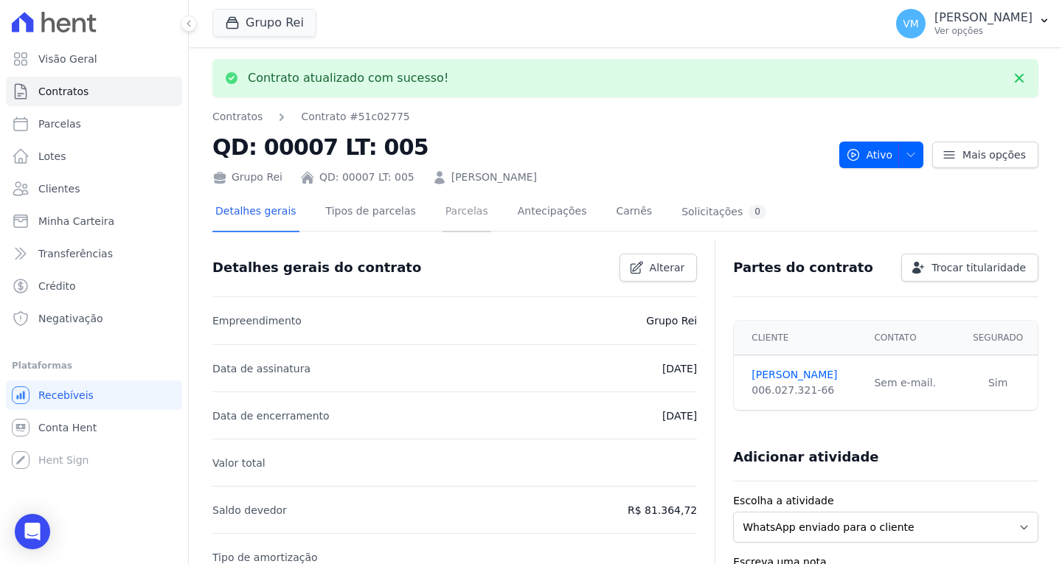
click at [442, 212] on link "Parcelas" at bounding box center [466, 212] width 49 height 39
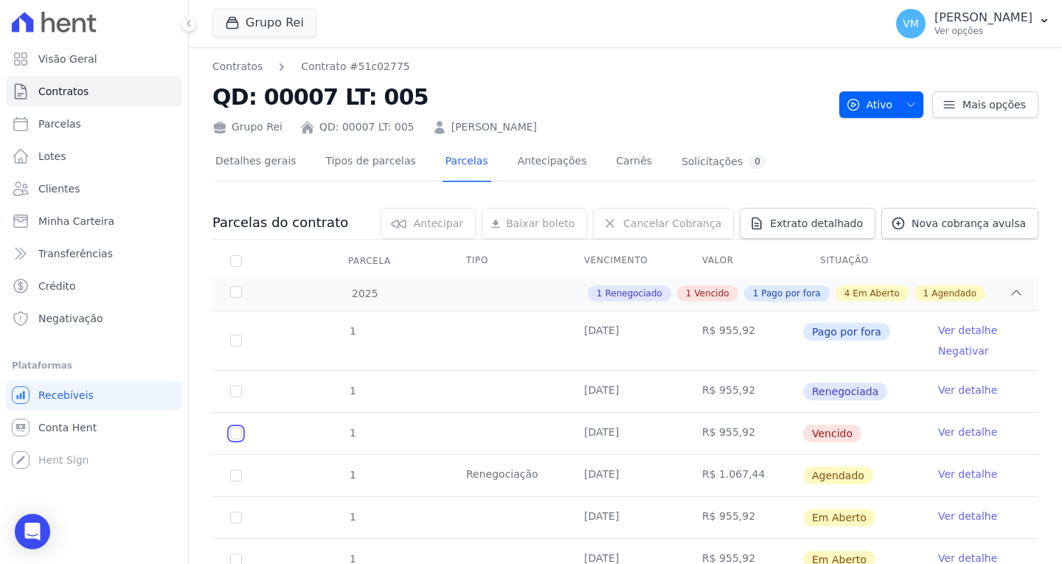
click at [230, 431] on input "checkbox" at bounding box center [236, 434] width 12 height 12
checkbox input "true"
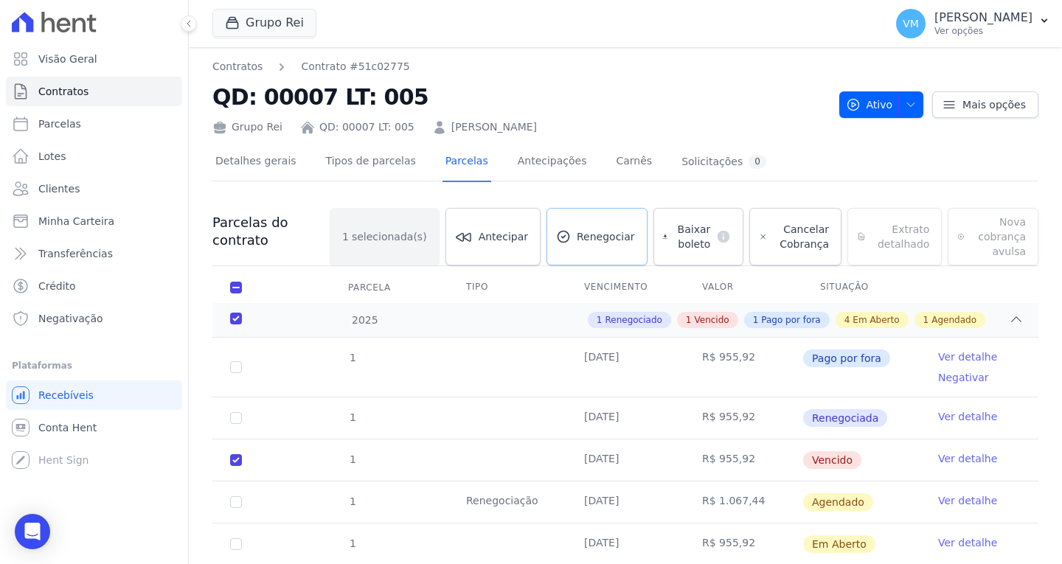
drag, startPoint x: 569, startPoint y: 232, endPoint x: 569, endPoint y: 256, distance: 23.6
click at [577, 232] on span "Renegociar" at bounding box center [606, 236] width 58 height 15
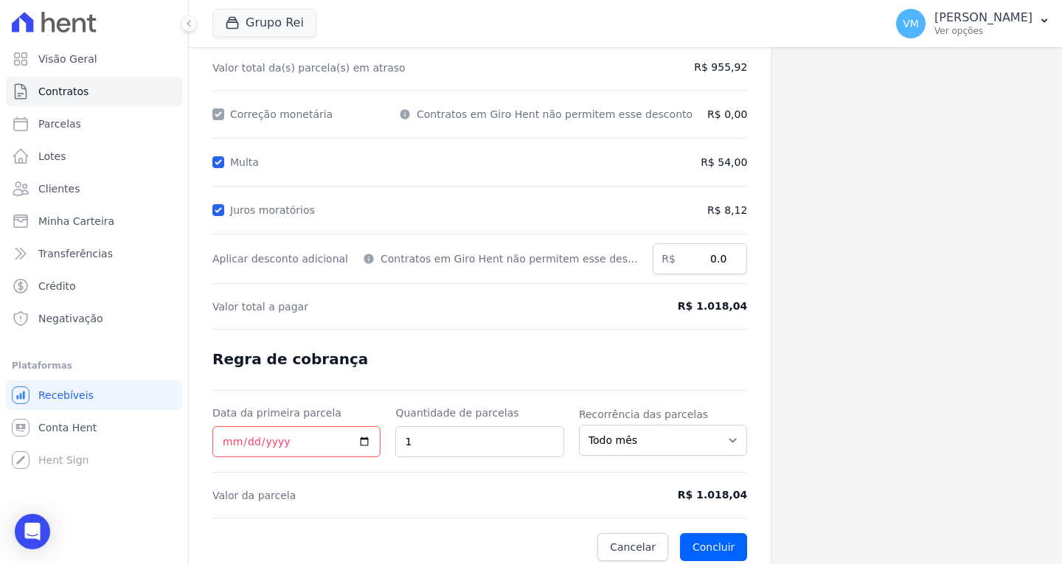
scroll to position [175, 0]
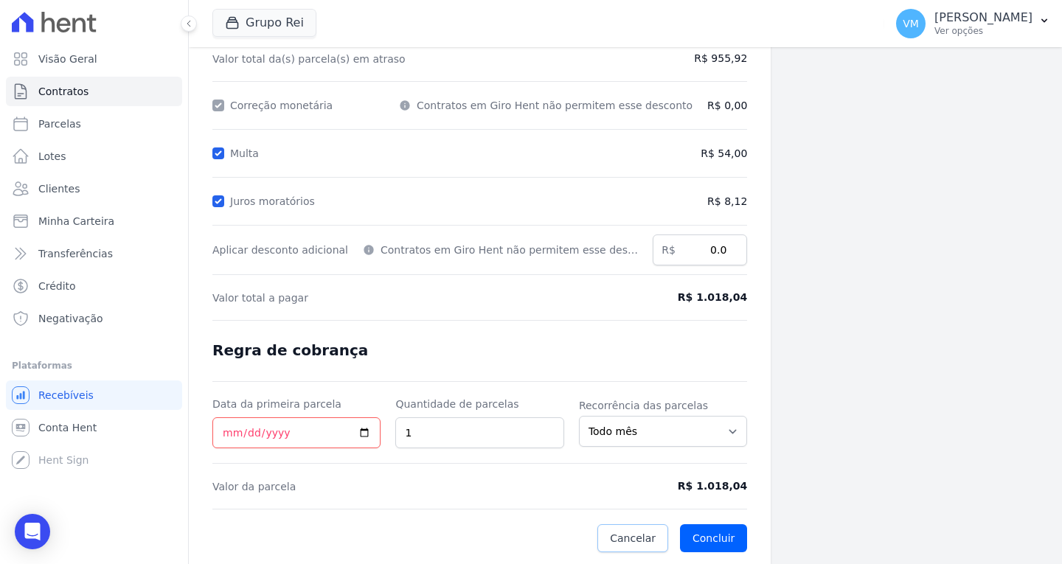
click at [617, 538] on span "Cancelar" at bounding box center [633, 538] width 46 height 15
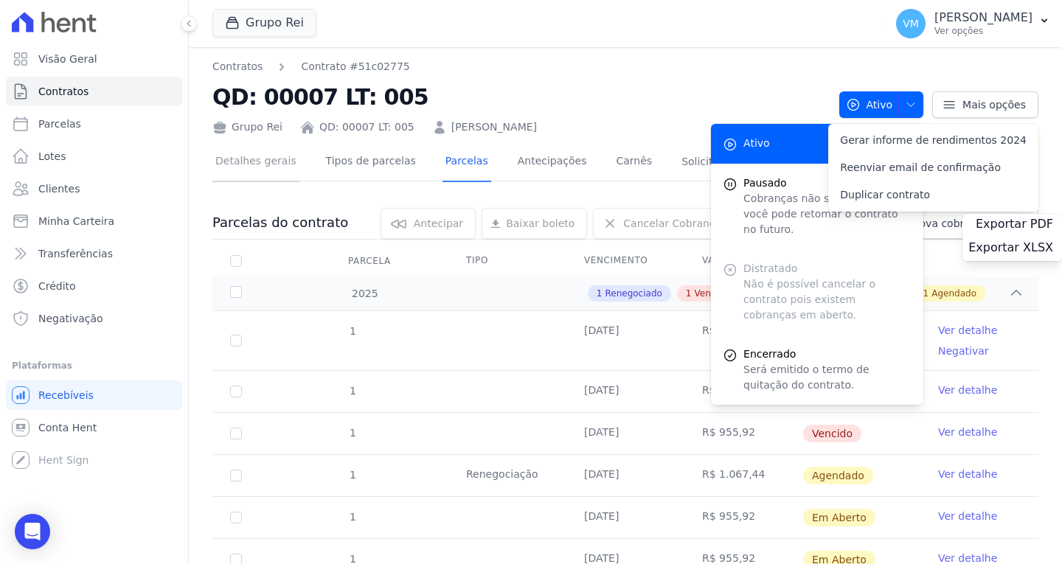
click at [263, 164] on link "Detalhes gerais" at bounding box center [255, 162] width 87 height 39
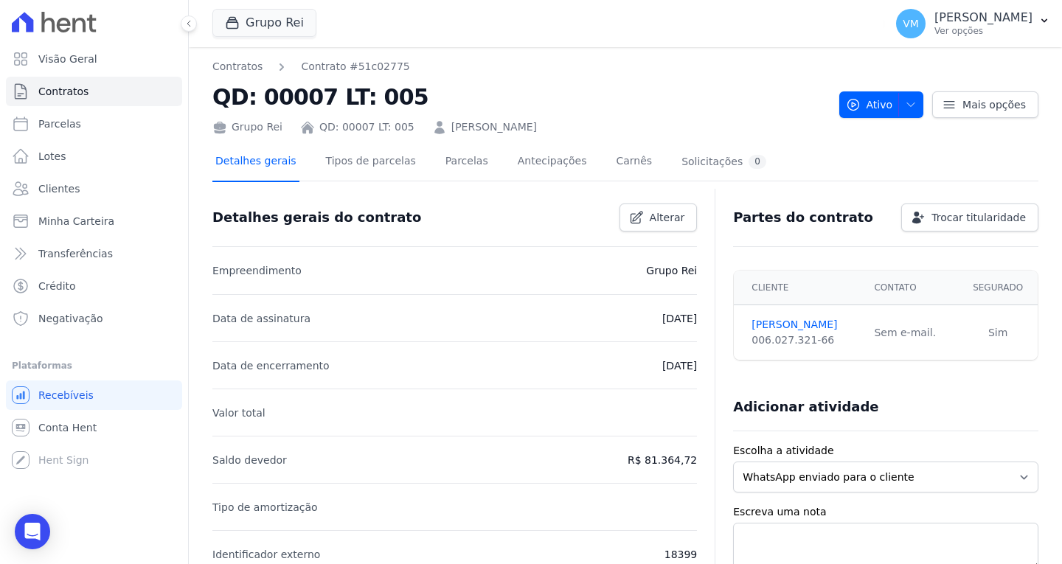
click at [251, 164] on link "Detalhes gerais" at bounding box center [255, 162] width 87 height 39
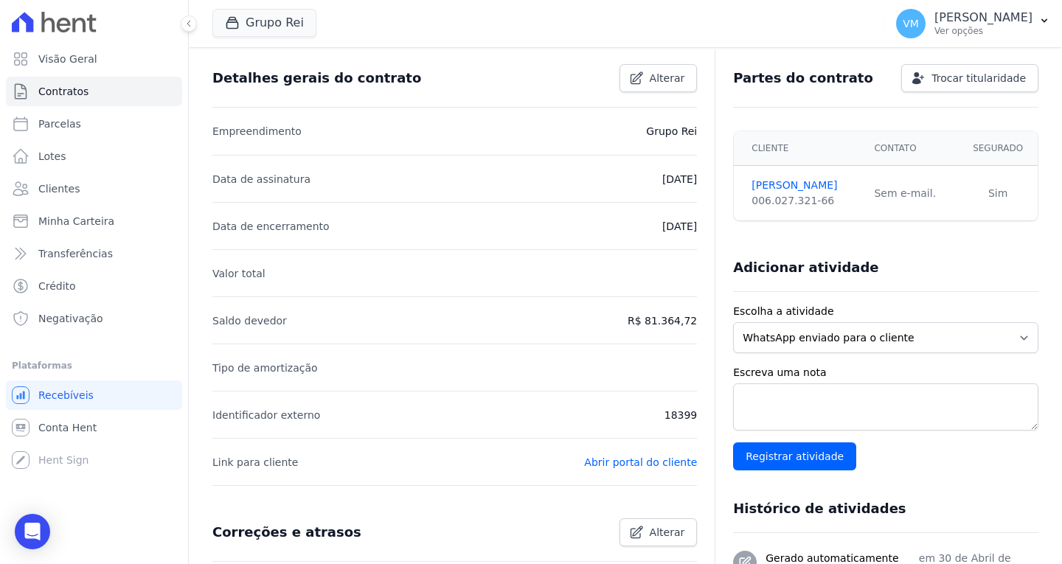
scroll to position [369, 0]
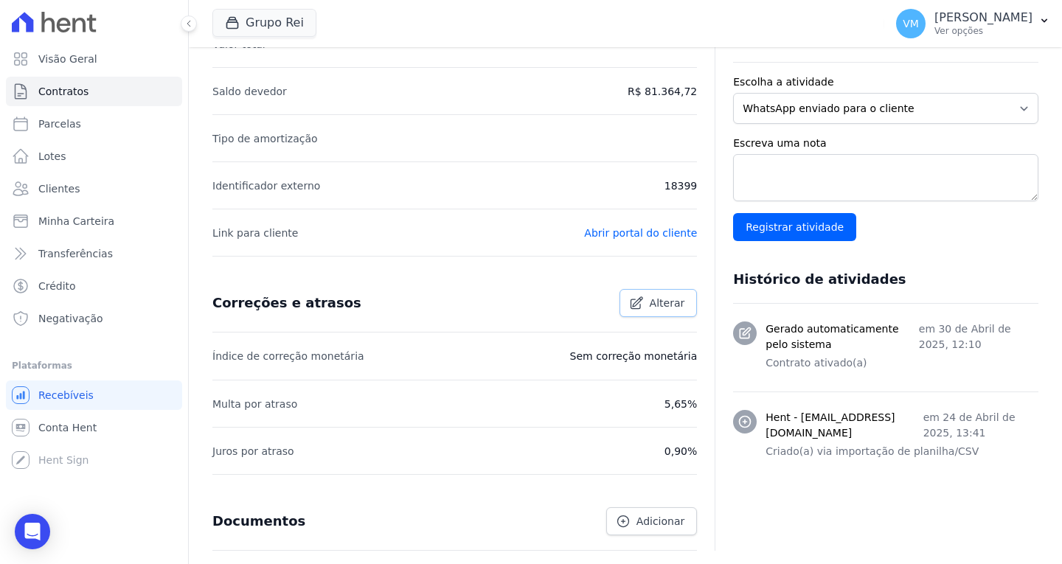
click at [650, 302] on span "Alterar" at bounding box center [667, 303] width 35 height 15
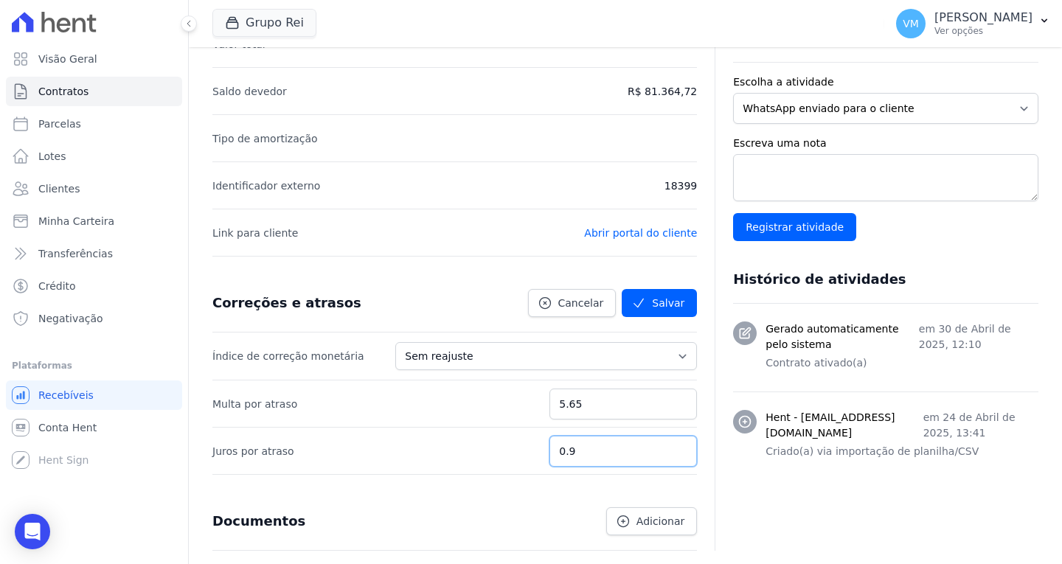
click at [600, 453] on input "0.9" at bounding box center [622, 451] width 147 height 31
type input "0.91"
click at [652, 305] on button "Salvar" at bounding box center [659, 303] width 75 height 28
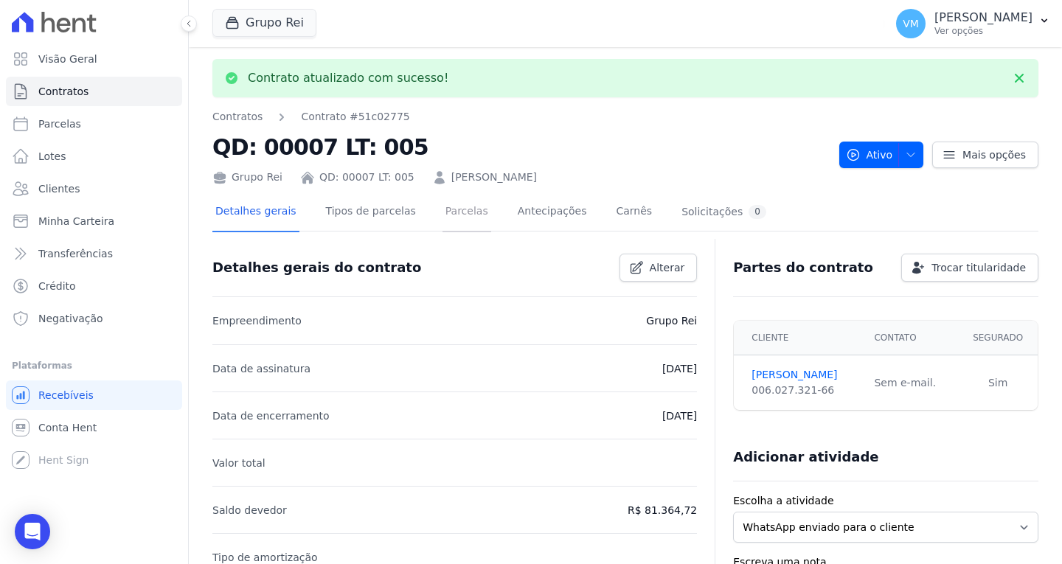
click at [450, 214] on link "Parcelas" at bounding box center [466, 212] width 49 height 39
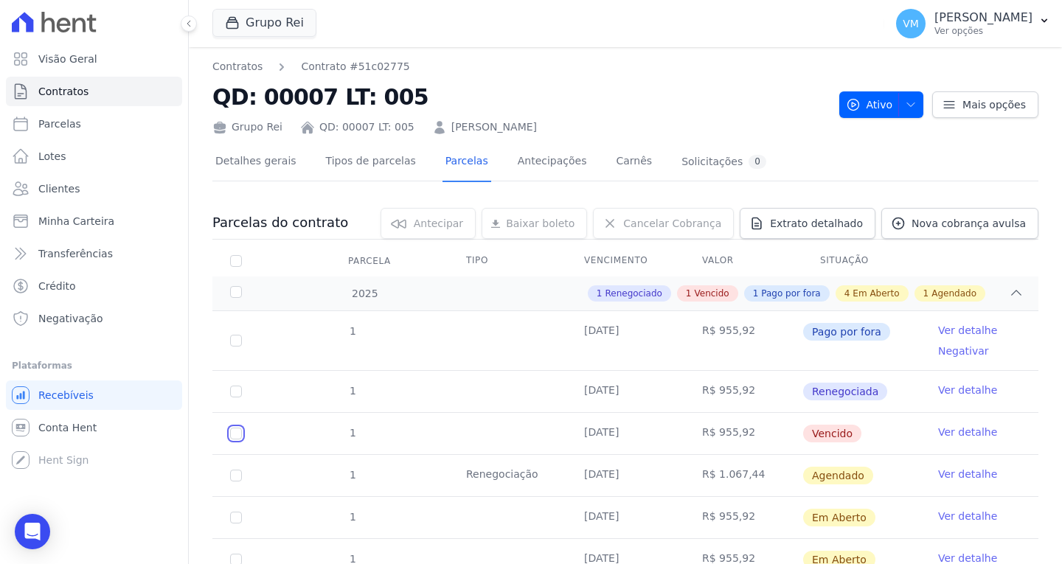
click at [240, 431] on input "checkbox" at bounding box center [236, 434] width 12 height 12
checkbox input "true"
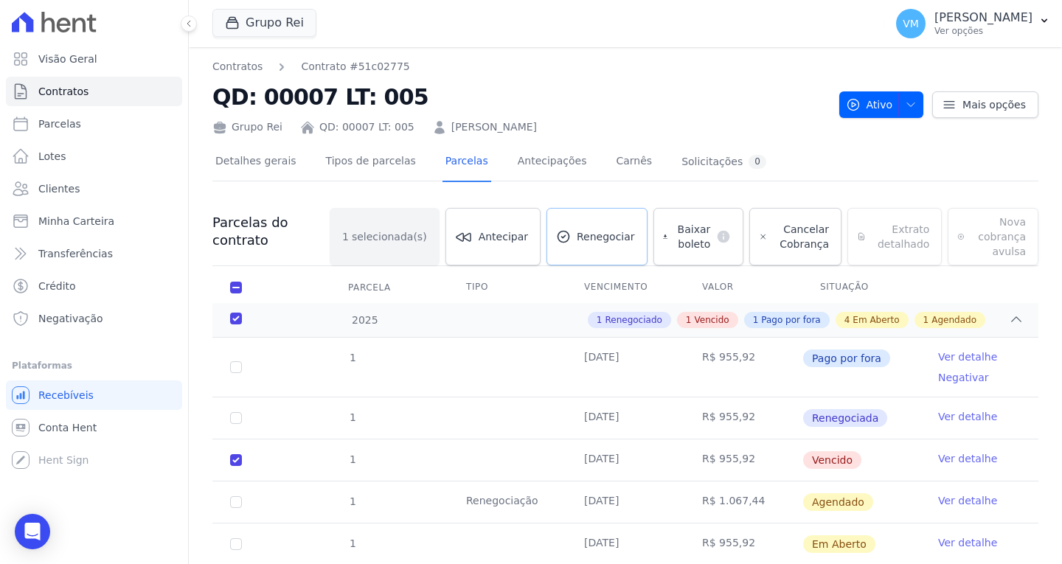
click at [565, 243] on link "Renegociar" at bounding box center [596, 237] width 101 height 58
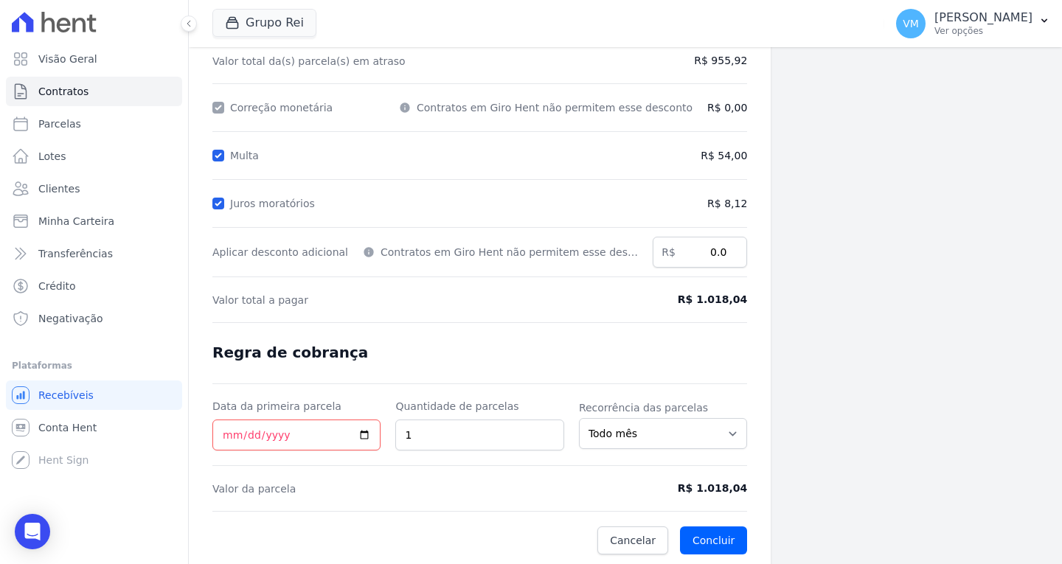
scroll to position [175, 0]
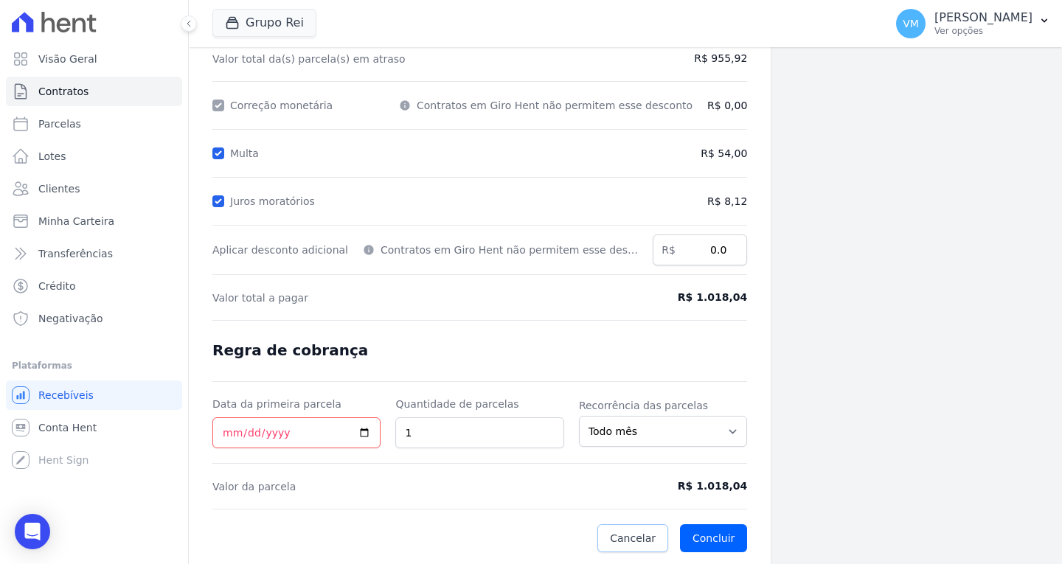
click at [611, 540] on span "Cancelar" at bounding box center [633, 538] width 46 height 15
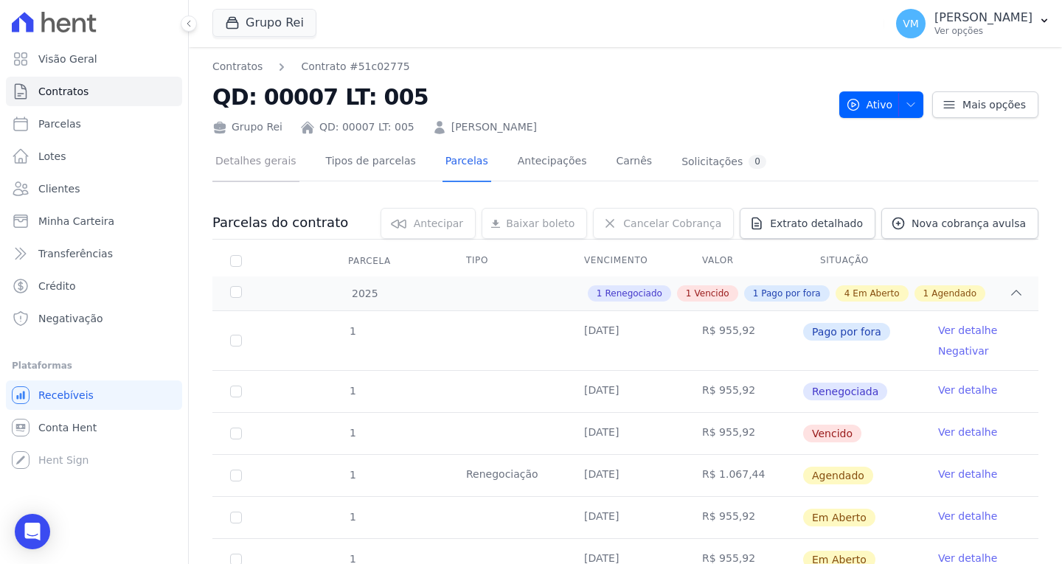
click at [250, 168] on link "Detalhes gerais" at bounding box center [255, 162] width 87 height 39
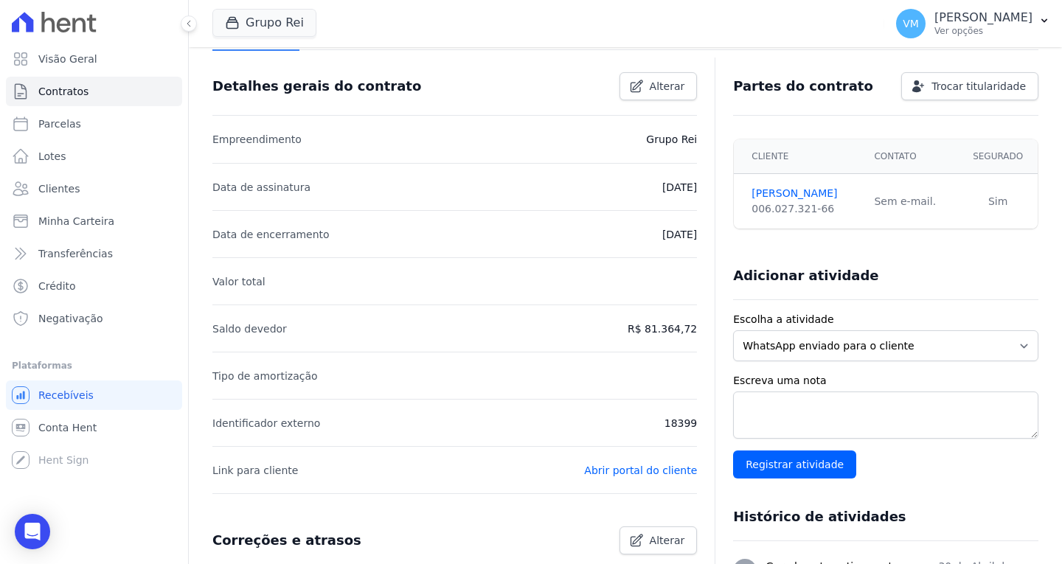
scroll to position [369, 0]
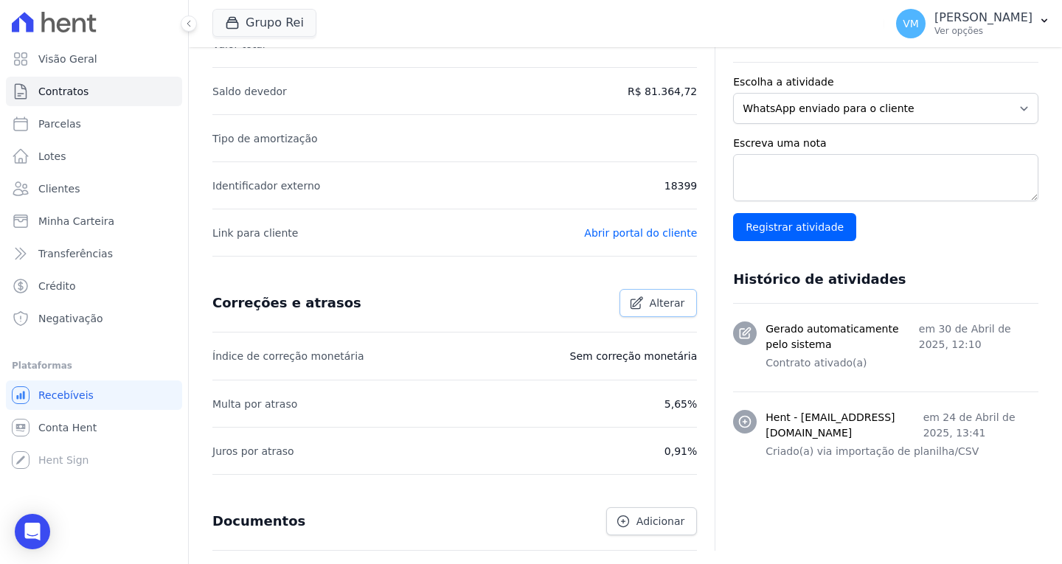
click at [652, 305] on span "Alterar" at bounding box center [667, 303] width 35 height 15
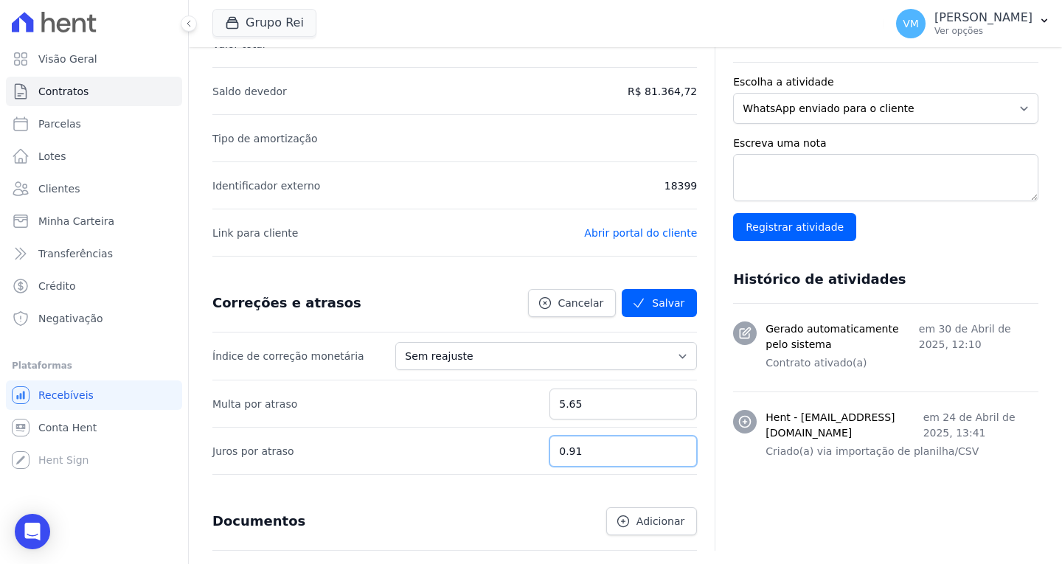
click at [608, 457] on input "0.91" at bounding box center [622, 451] width 147 height 31
type input "0.92"
click at [650, 298] on button "Salvar" at bounding box center [659, 303] width 75 height 28
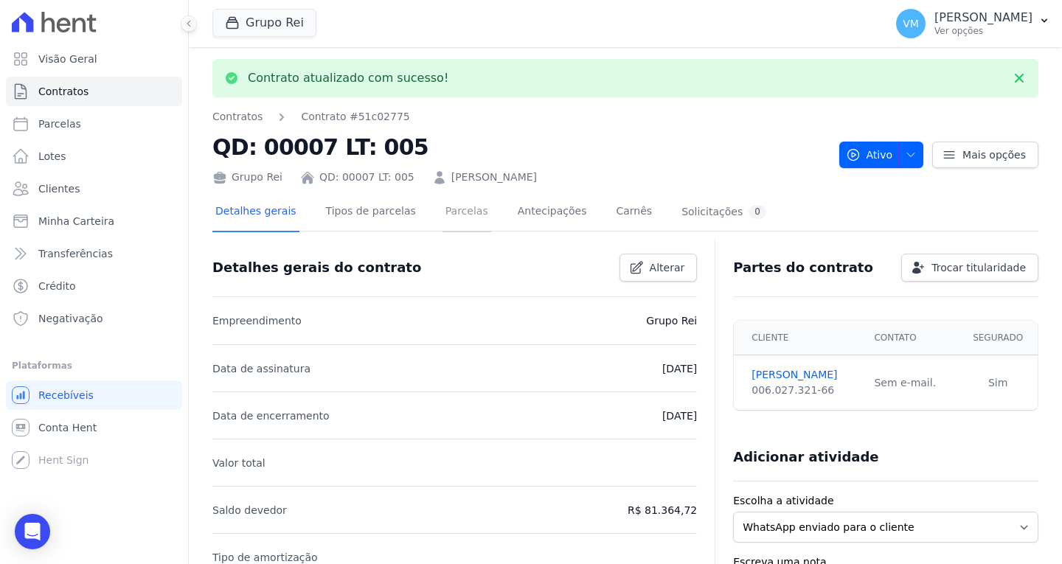
click at [448, 209] on link "Parcelas" at bounding box center [466, 212] width 49 height 39
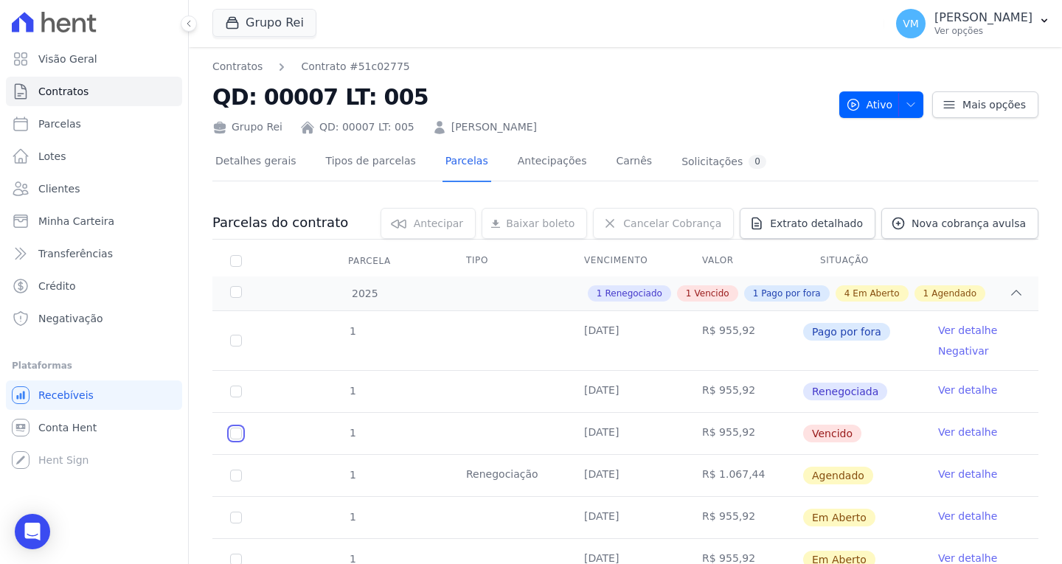
click at [236, 434] on input "checkbox" at bounding box center [236, 434] width 12 height 12
checkbox input "true"
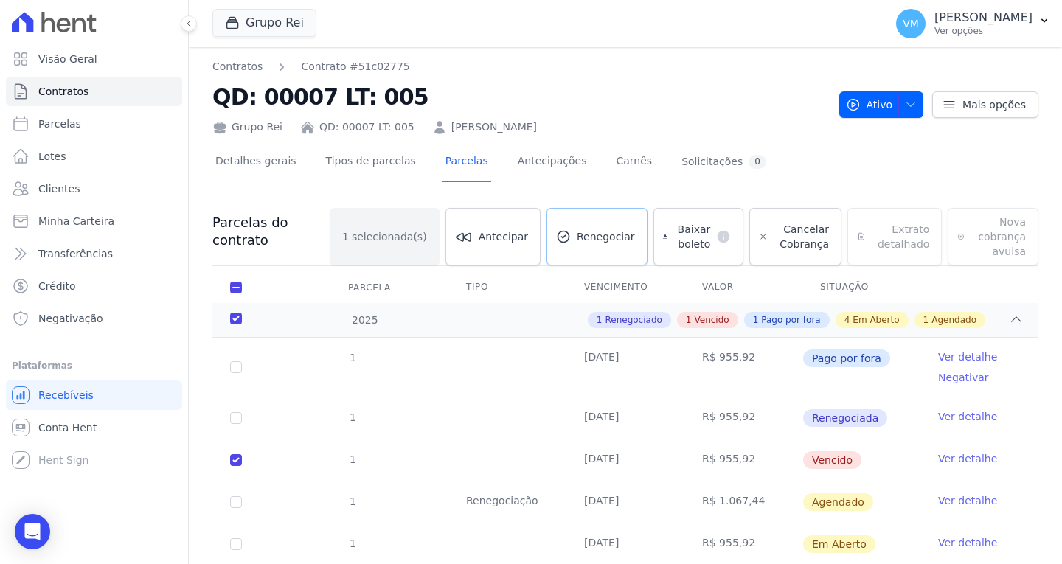
click at [583, 244] on link "Renegociar" at bounding box center [596, 237] width 101 height 58
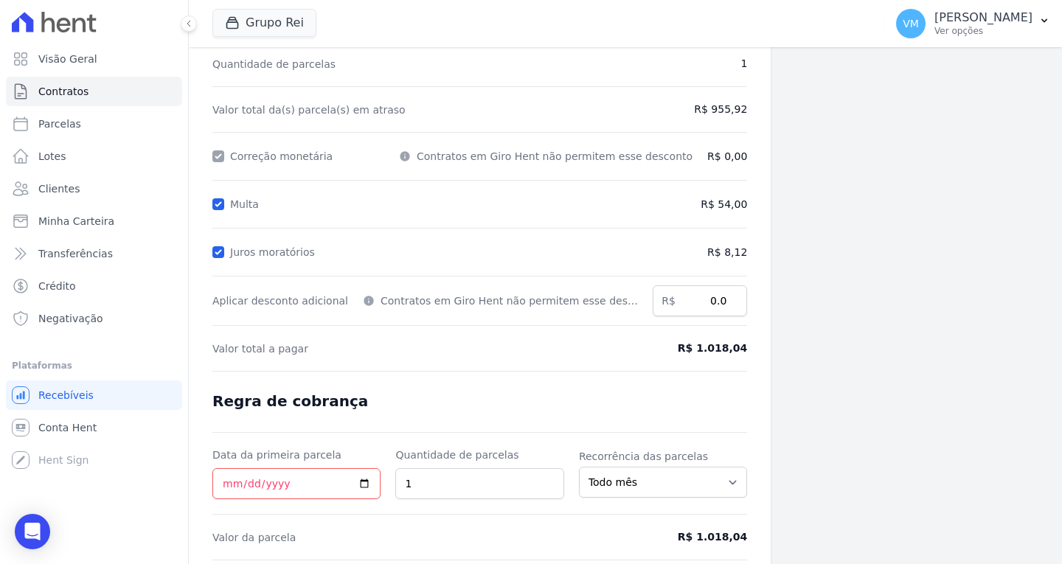
scroll to position [175, 0]
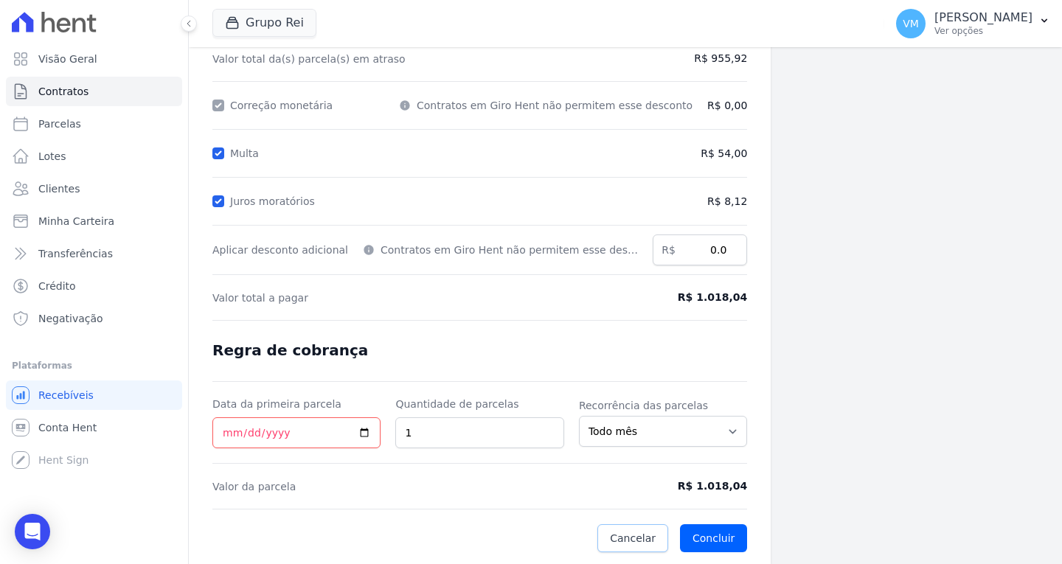
click at [619, 532] on span "Cancelar" at bounding box center [633, 538] width 46 height 15
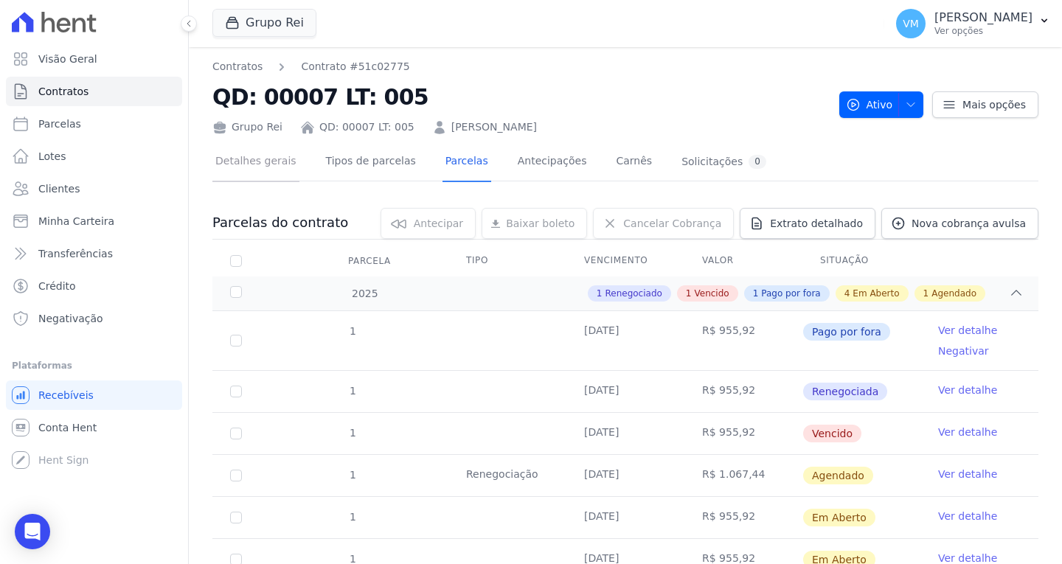
click at [252, 165] on link "Detalhes gerais" at bounding box center [255, 162] width 87 height 39
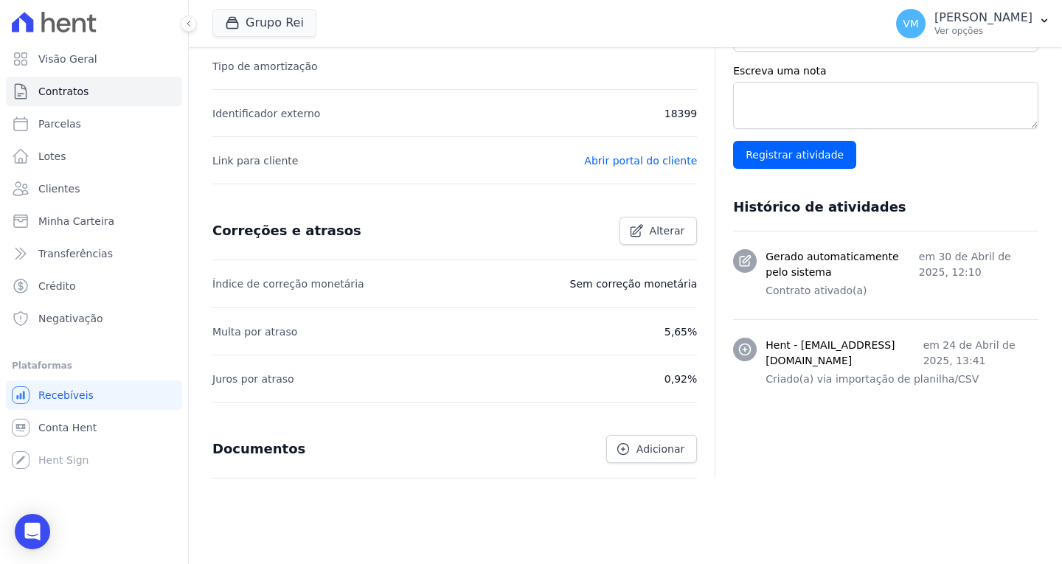
scroll to position [442, 0]
click at [645, 229] on link "Alterar" at bounding box center [658, 229] width 78 height 28
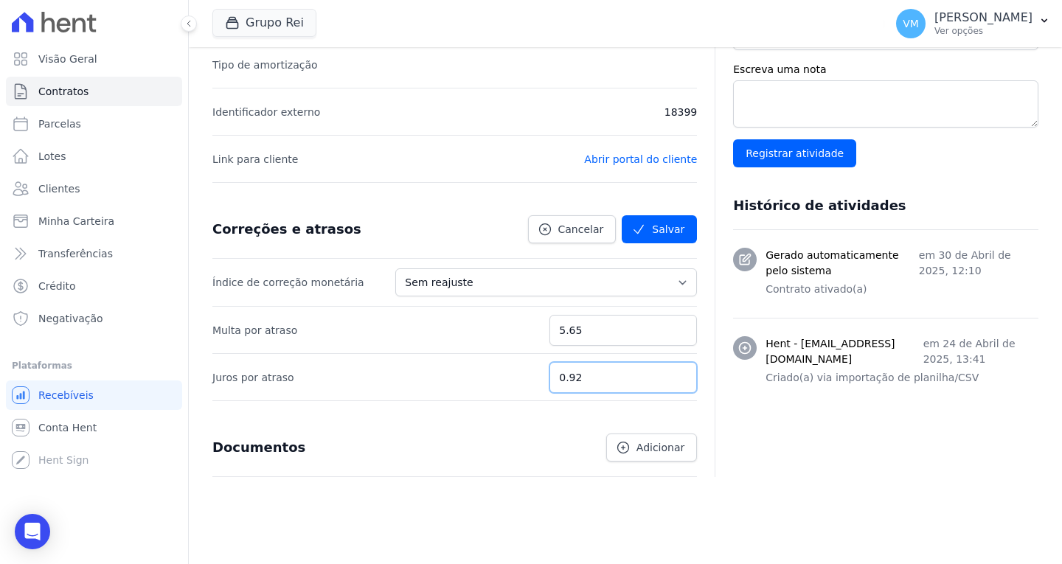
click at [596, 380] on input "0.92" at bounding box center [622, 377] width 147 height 31
type input "0.95"
click at [648, 226] on button "Salvar" at bounding box center [659, 229] width 75 height 28
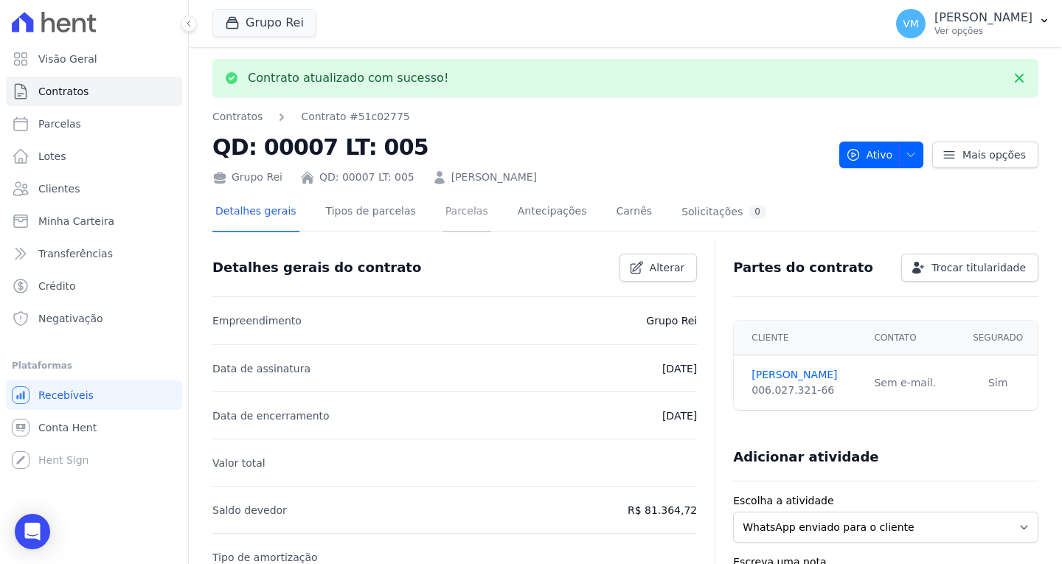
click at [442, 211] on link "Parcelas" at bounding box center [466, 212] width 49 height 39
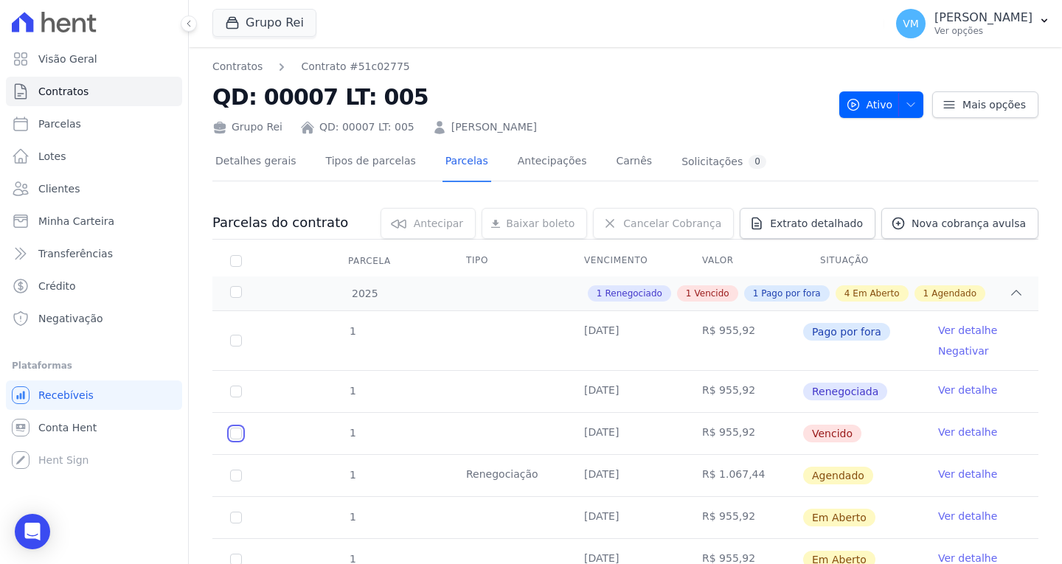
click at [234, 431] on input "checkbox" at bounding box center [236, 434] width 12 height 12
checkbox input "true"
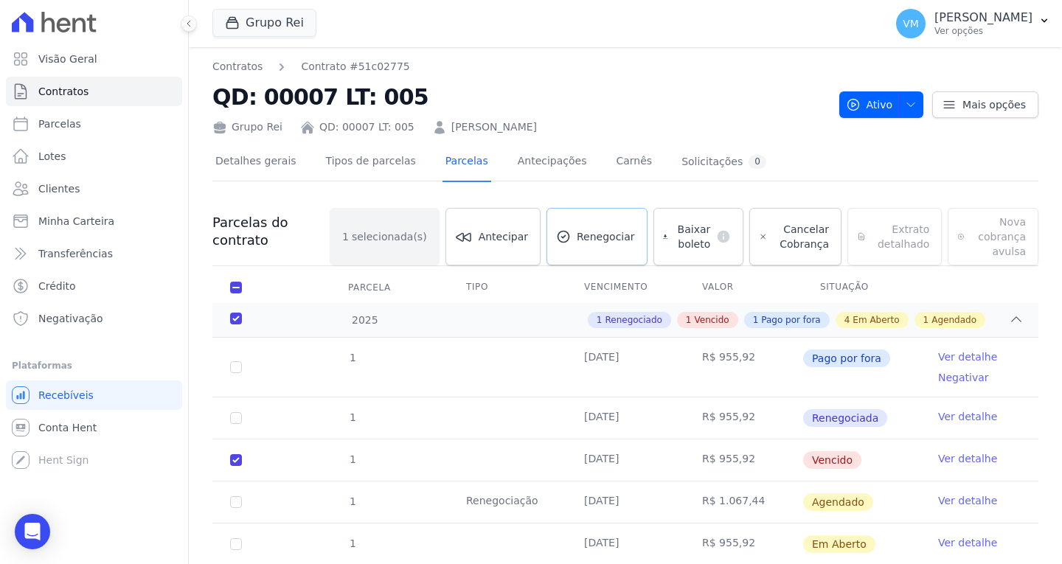
click at [583, 245] on link "Renegociar" at bounding box center [596, 237] width 101 height 58
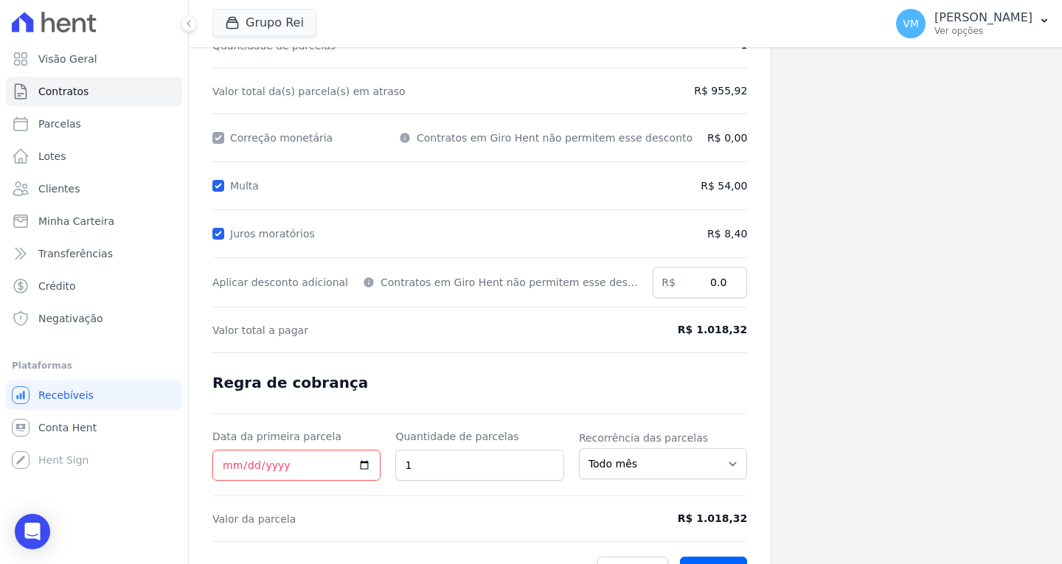
scroll to position [175, 0]
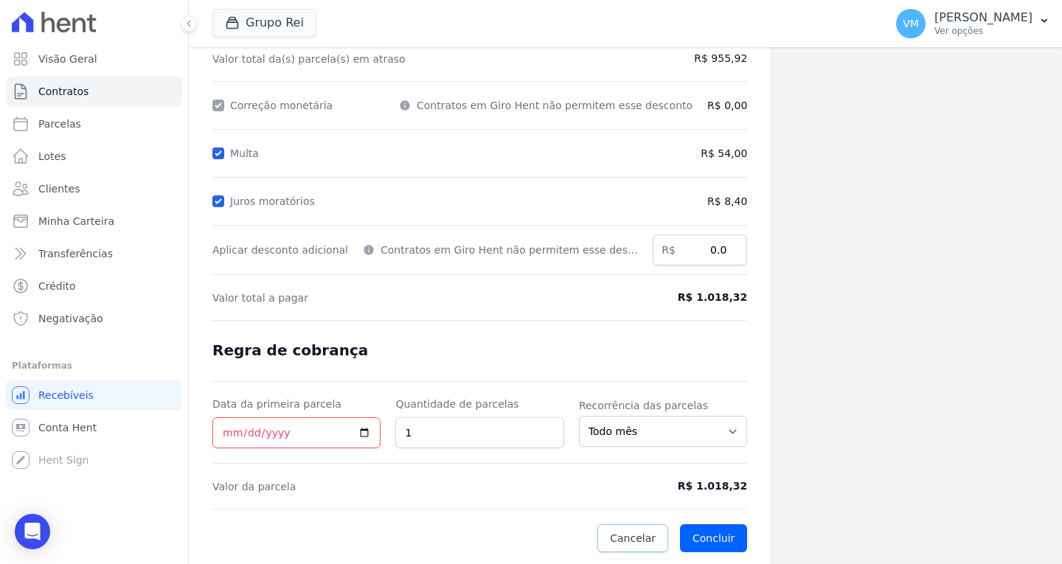
click at [605, 530] on link "Cancelar" at bounding box center [632, 538] width 71 height 28
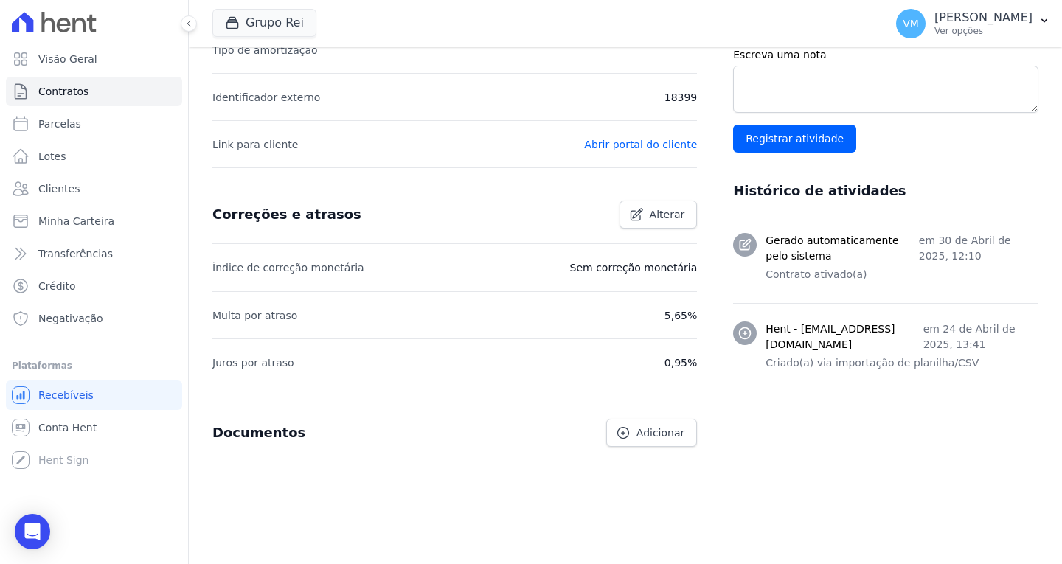
scroll to position [462, 0]
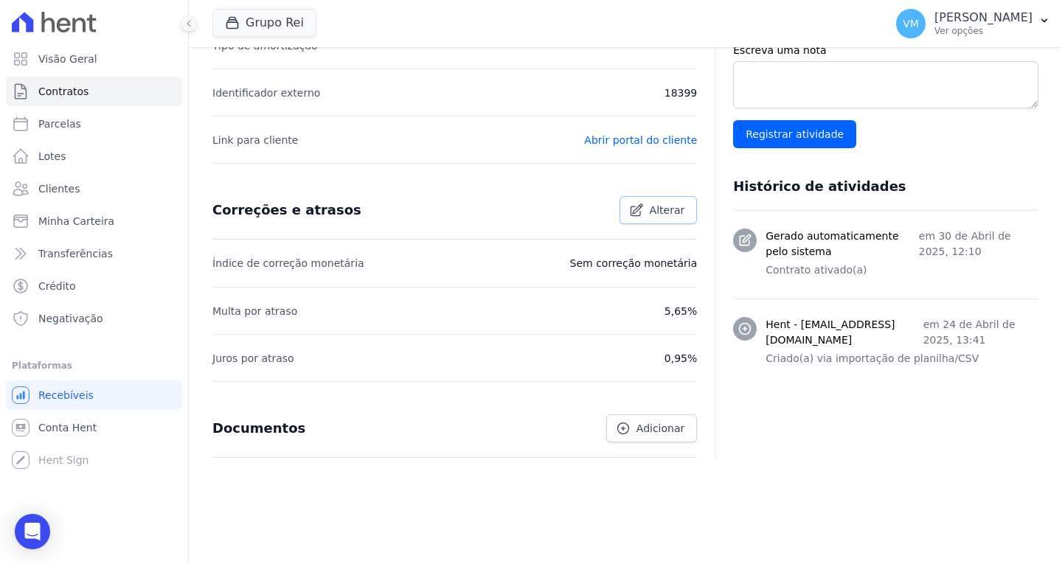
click at [656, 212] on span "Alterar" at bounding box center [667, 210] width 35 height 15
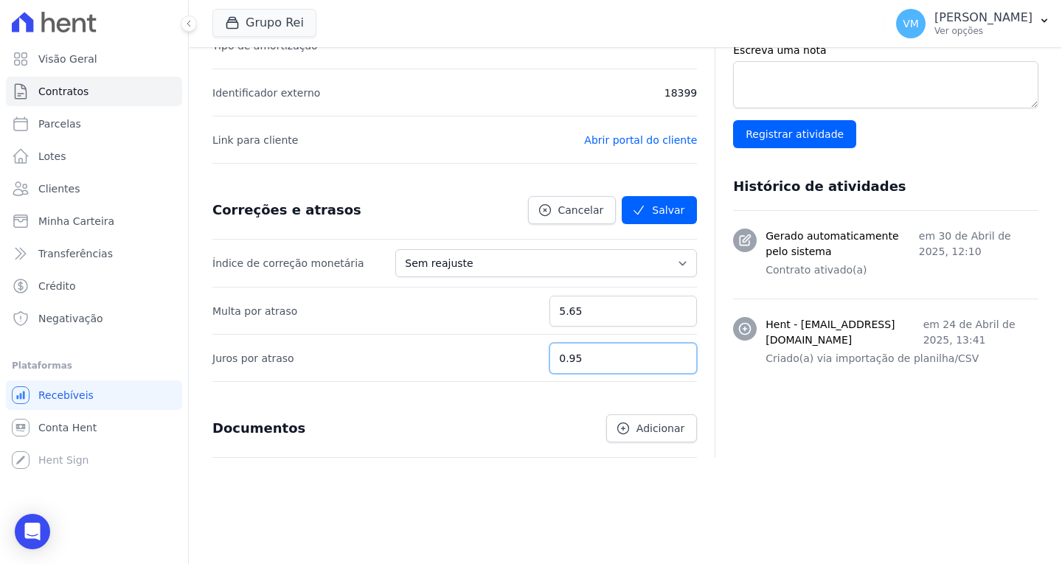
click at [592, 363] on input "0.95" at bounding box center [622, 358] width 147 height 31
type input "0.93"
click at [658, 209] on button "Salvar" at bounding box center [659, 210] width 75 height 28
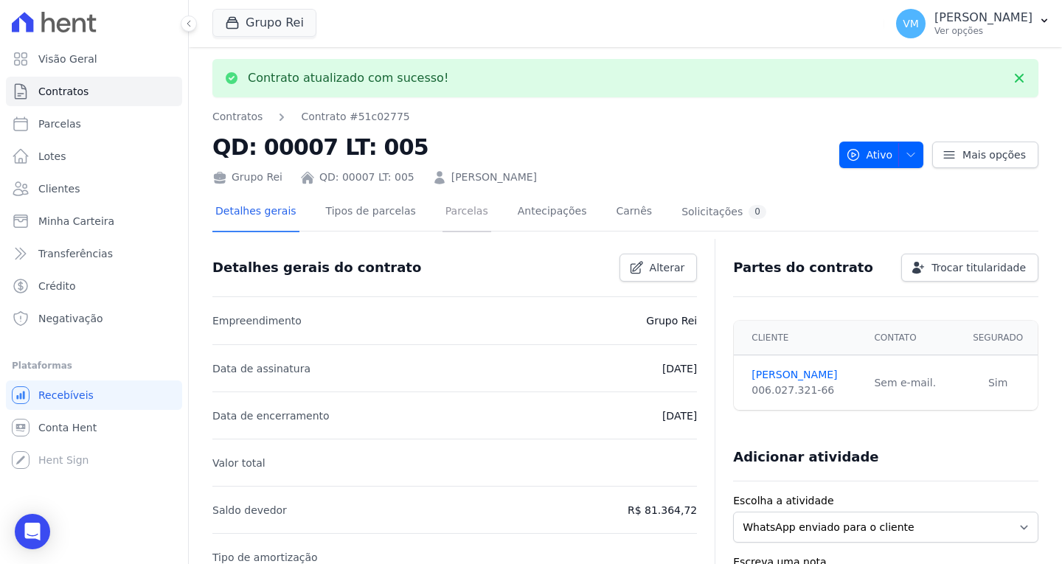
click at [442, 210] on link "Parcelas" at bounding box center [466, 212] width 49 height 39
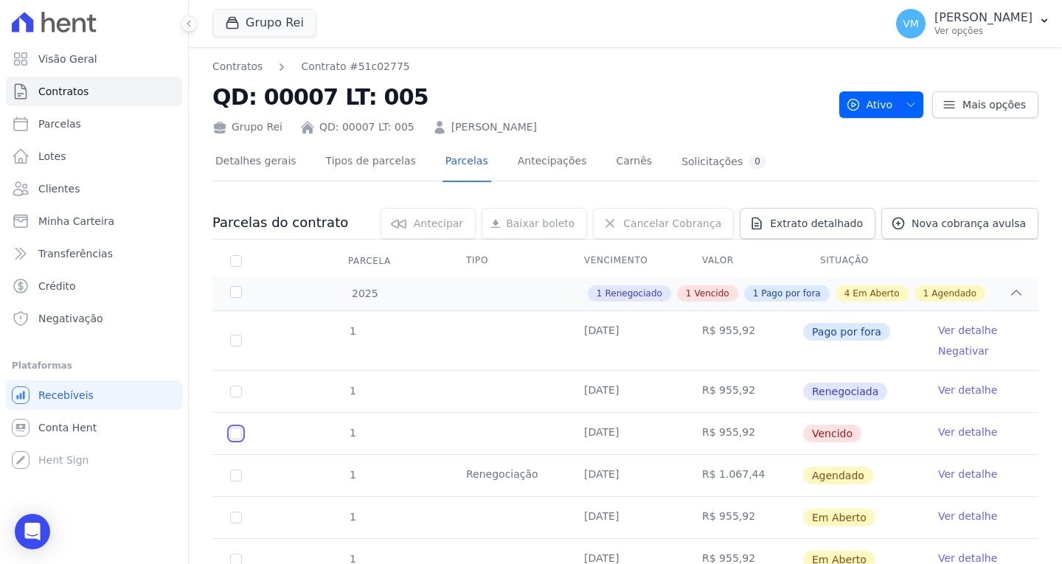
click at [237, 435] on input "checkbox" at bounding box center [236, 434] width 12 height 12
checkbox input "true"
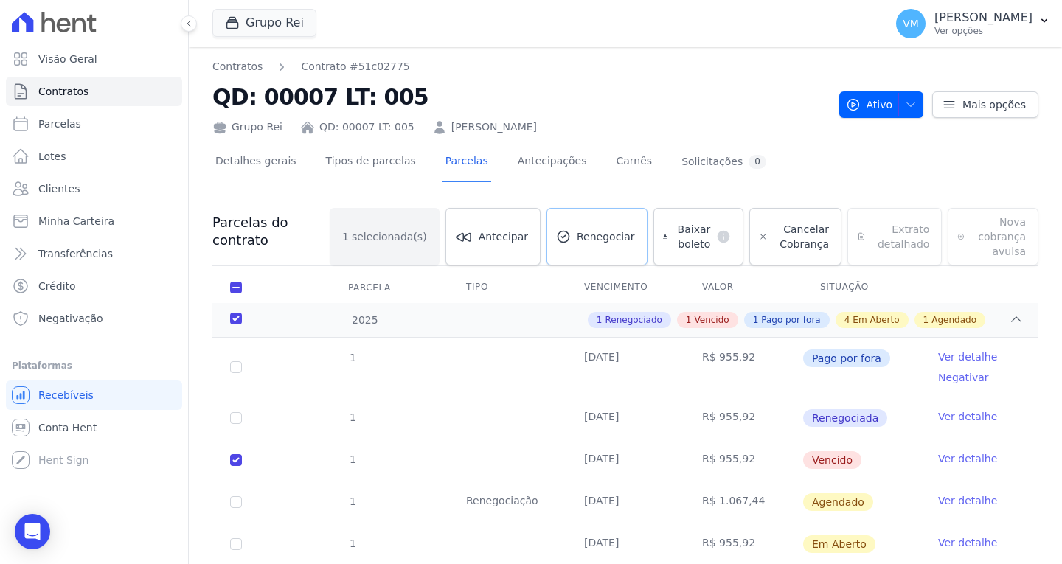
click at [579, 237] on span "Renegociar" at bounding box center [606, 236] width 58 height 15
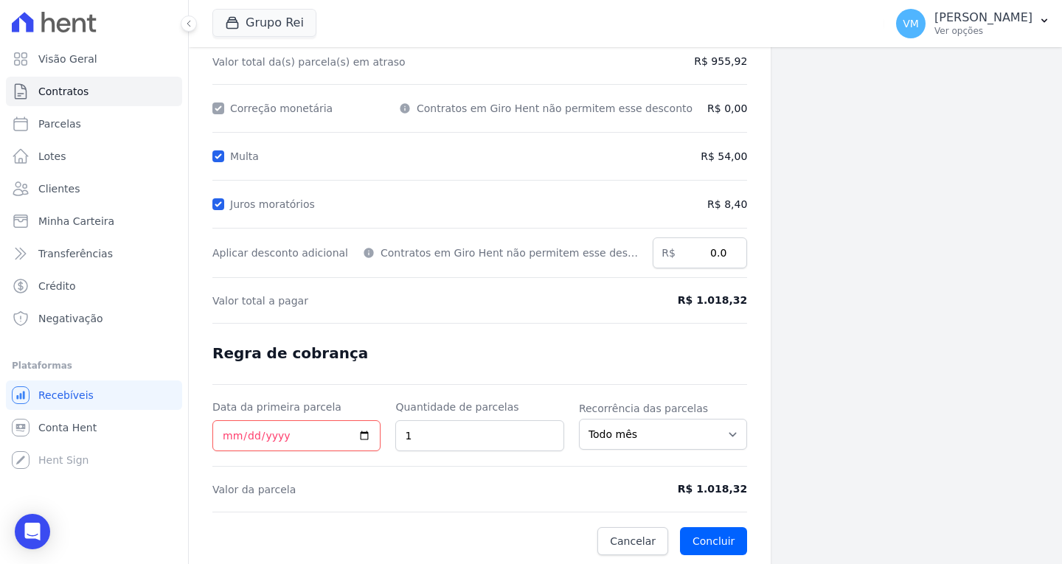
scroll to position [175, 0]
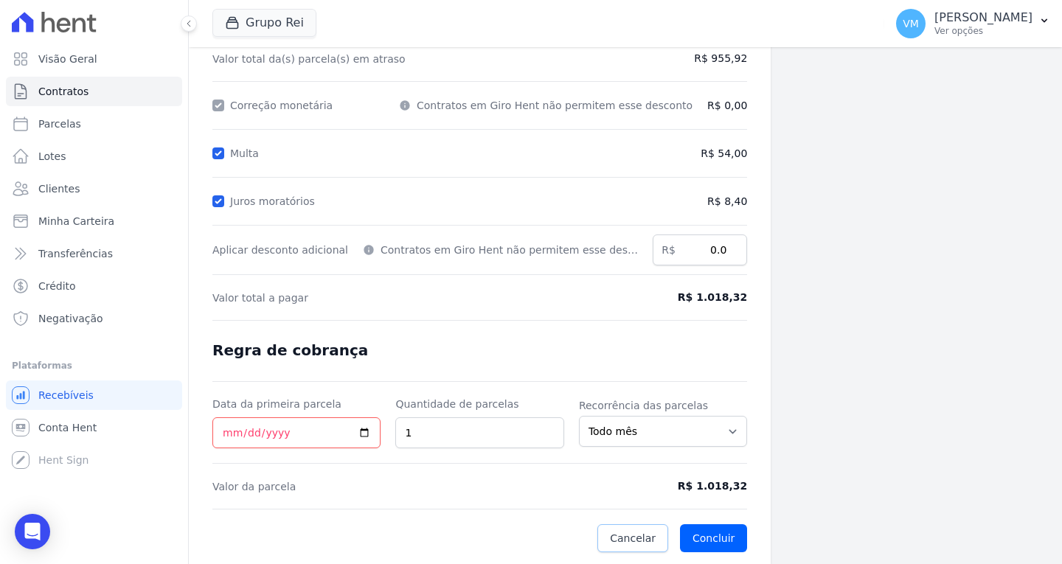
click at [616, 542] on span "Cancelar" at bounding box center [633, 538] width 46 height 15
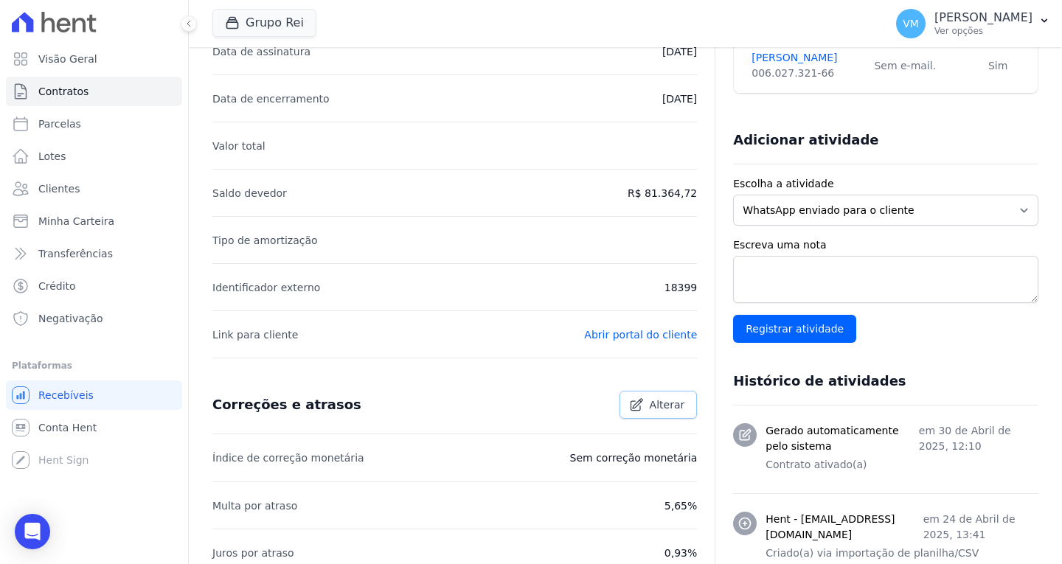
scroll to position [295, 0]
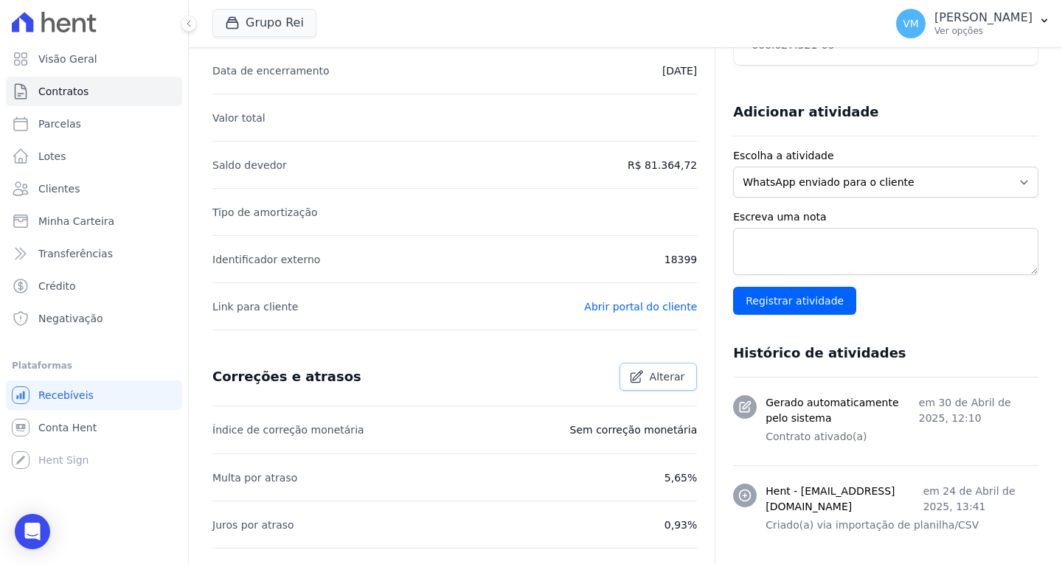
click at [659, 379] on span "Alterar" at bounding box center [667, 376] width 35 height 15
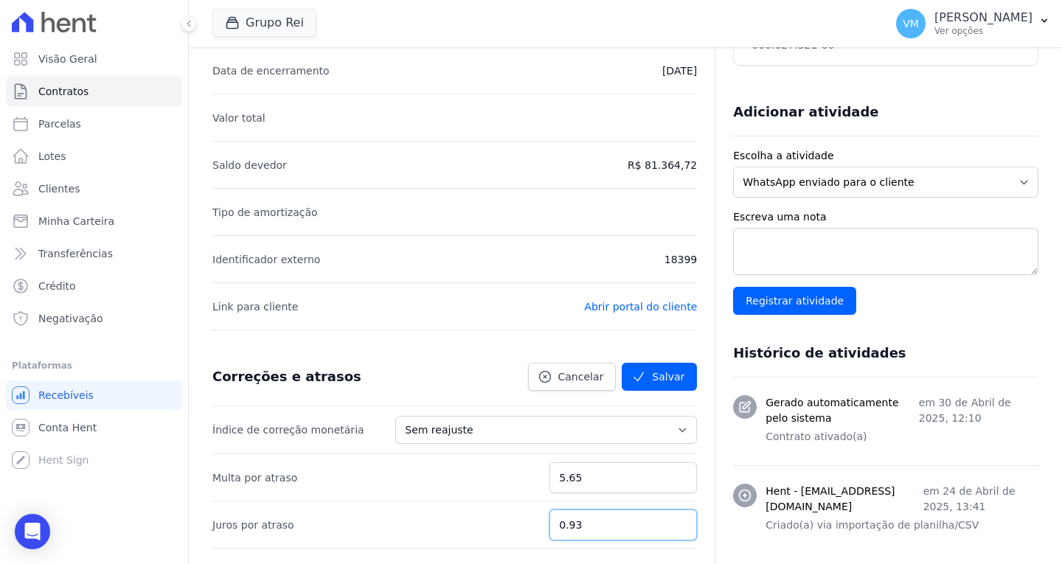
click at [597, 523] on input "0.93" at bounding box center [622, 525] width 147 height 31
click at [658, 365] on button "Salvar" at bounding box center [659, 377] width 75 height 28
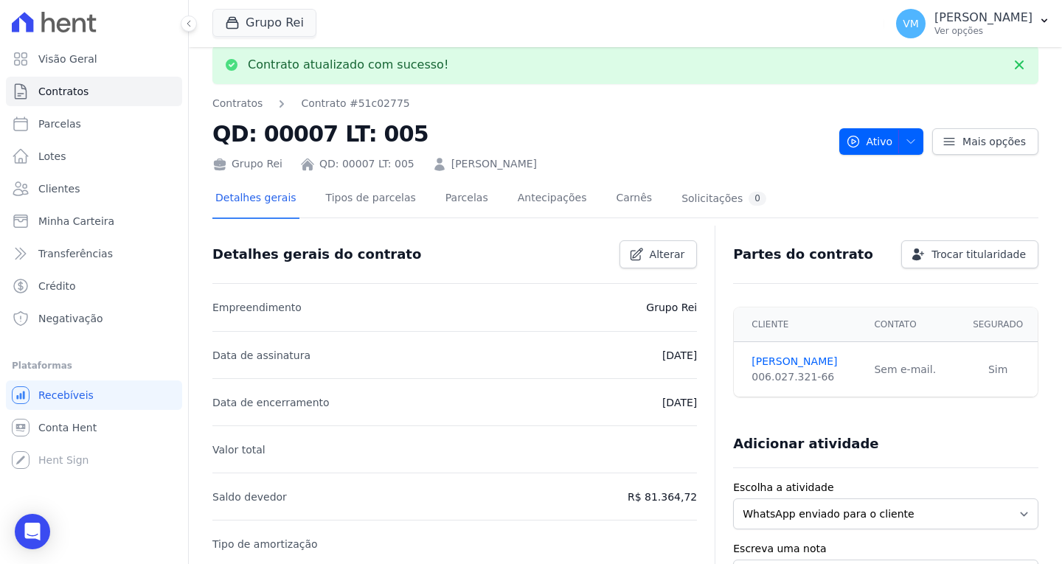
scroll to position [0, 0]
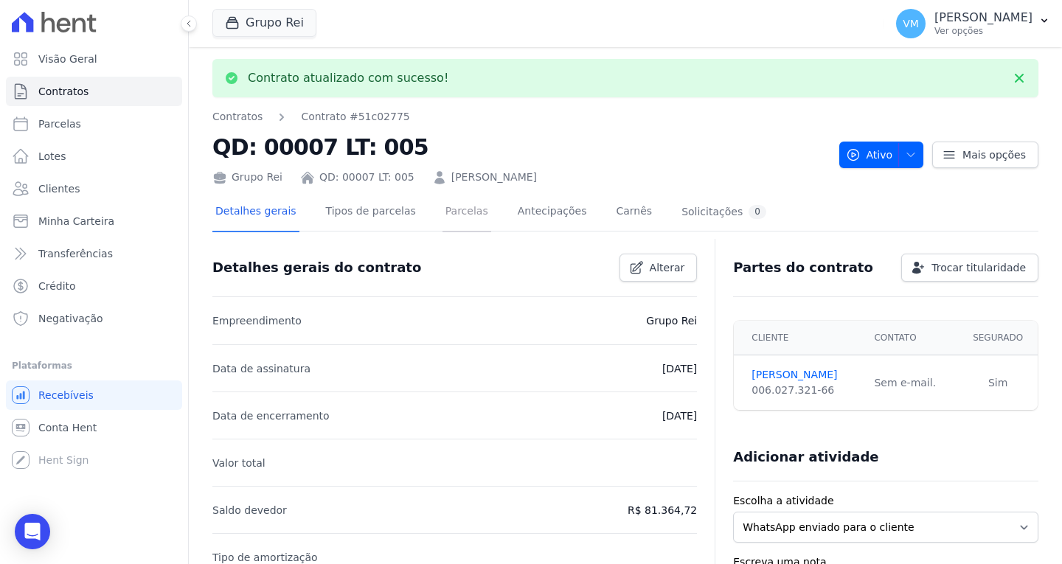
click at [448, 208] on link "Parcelas" at bounding box center [466, 212] width 49 height 39
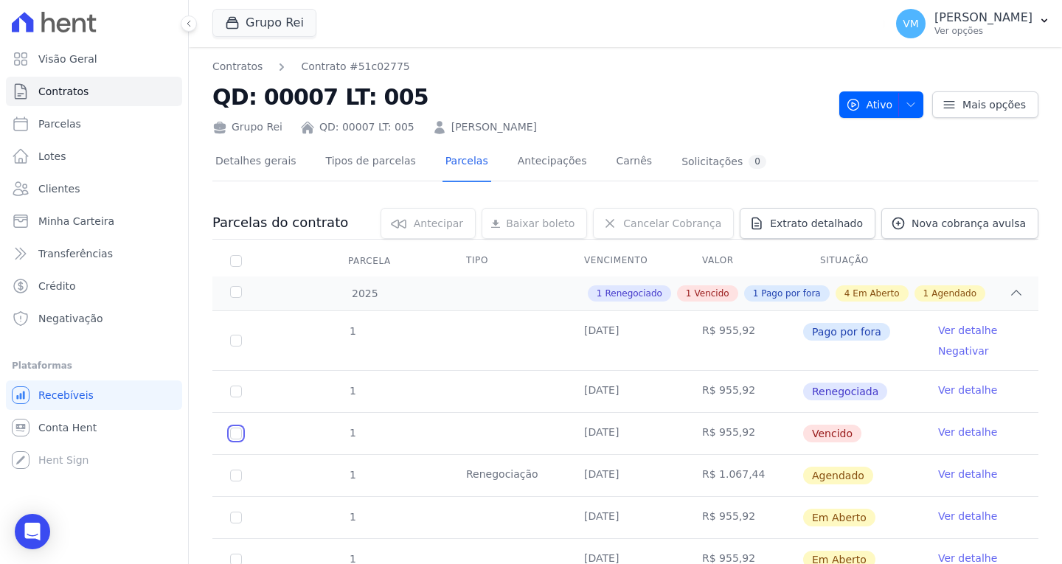
click at [232, 434] on input "checkbox" at bounding box center [236, 434] width 12 height 12
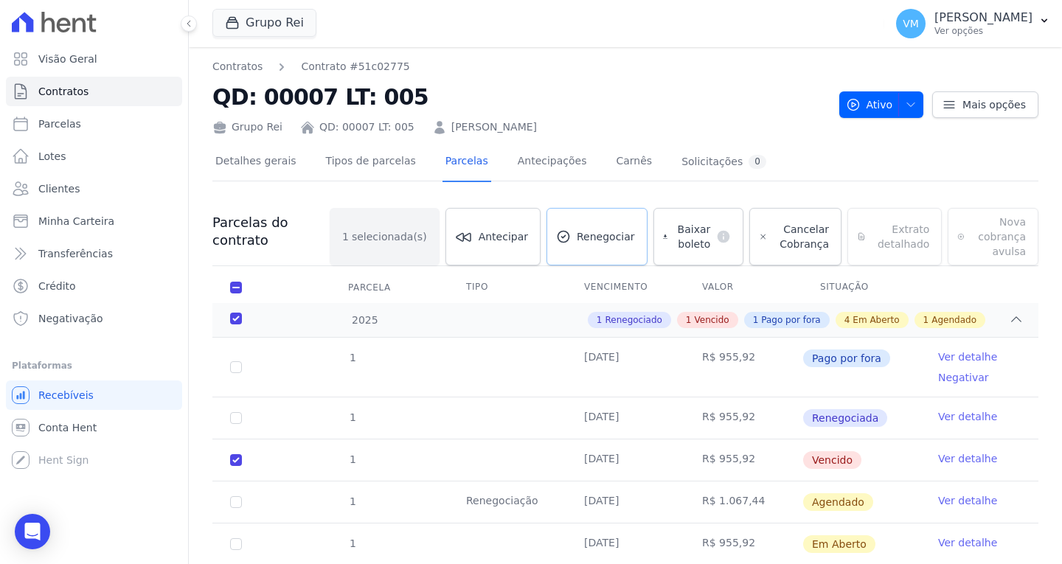
click at [592, 240] on span "Renegociar" at bounding box center [606, 236] width 58 height 15
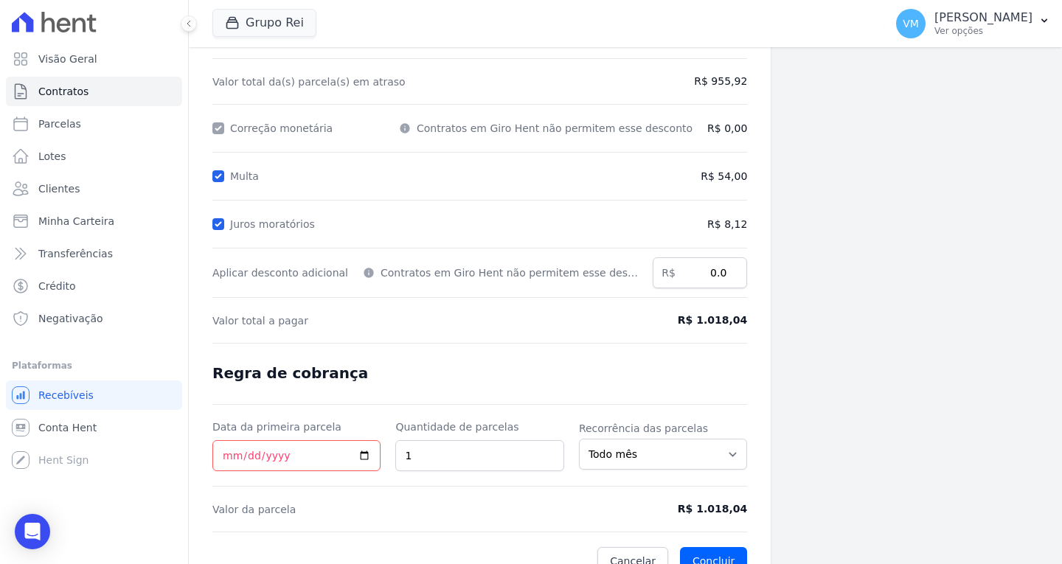
scroll to position [175, 0]
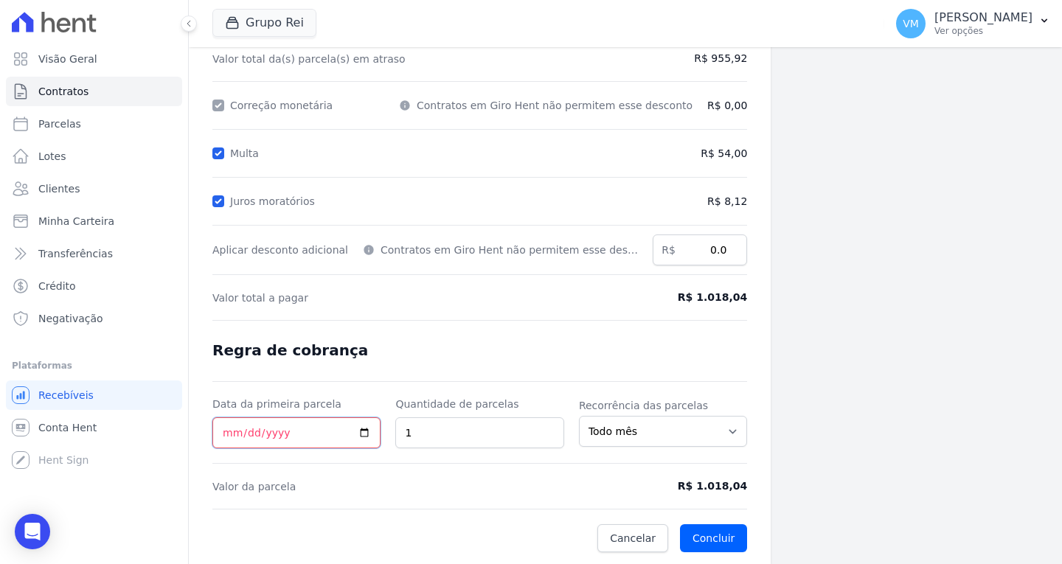
click at [358, 432] on input "Data da primeira parcela" at bounding box center [296, 432] width 168 height 31
click at [686, 535] on button "Concluir" at bounding box center [713, 538] width 67 height 28
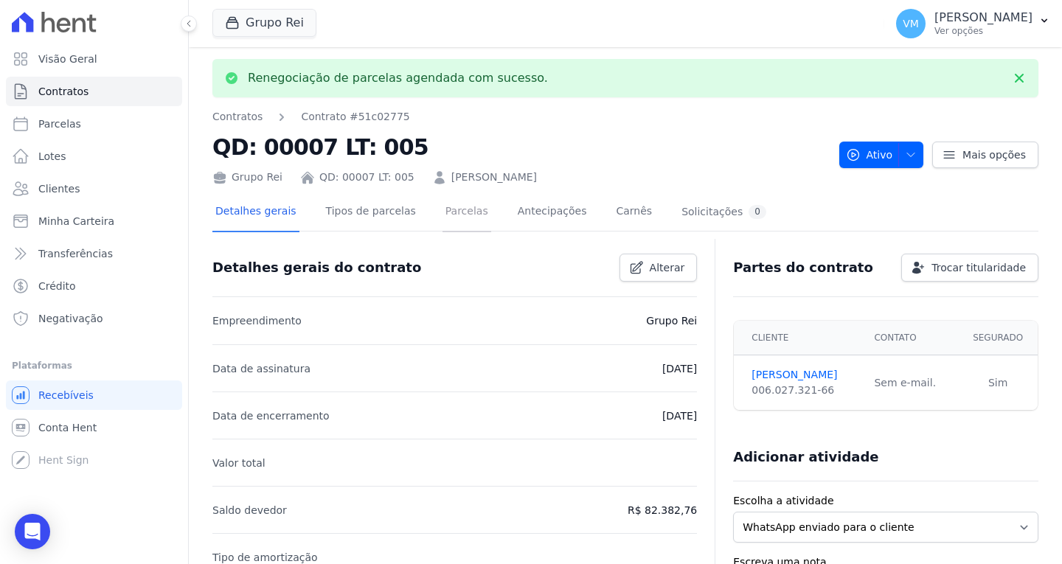
click at [442, 215] on link "Parcelas" at bounding box center [466, 212] width 49 height 39
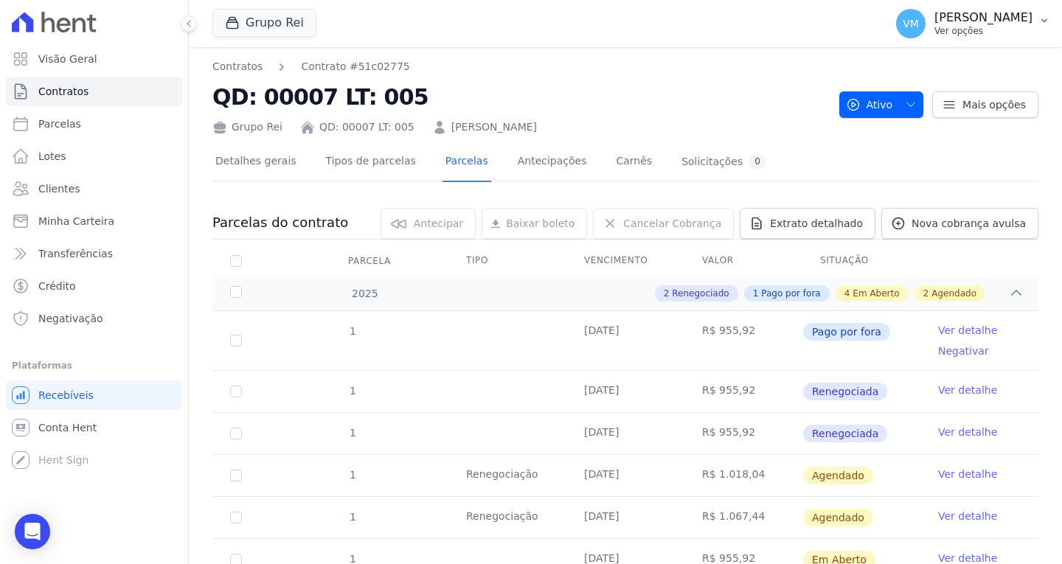
click at [984, 28] on p "Ver opções" at bounding box center [983, 31] width 98 height 12
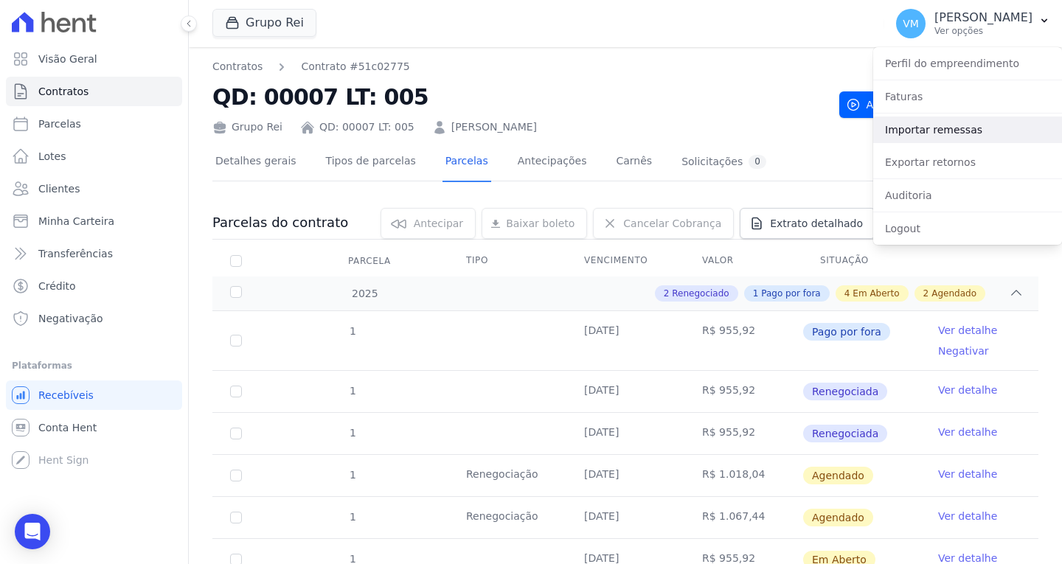
click at [930, 136] on link "Importar remessas" at bounding box center [967, 130] width 189 height 27
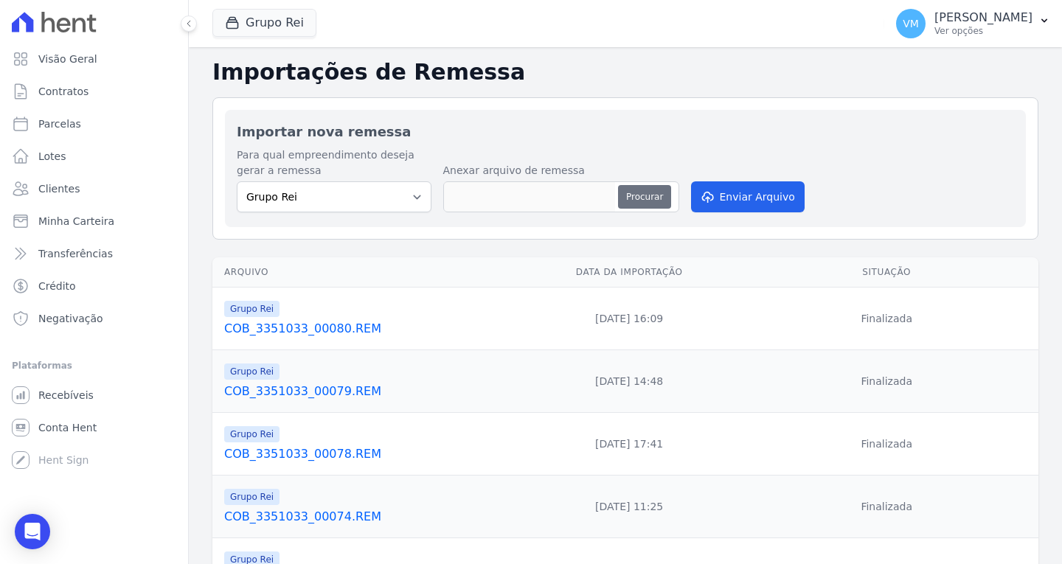
click at [659, 204] on button "Procurar" at bounding box center [644, 197] width 53 height 24
click at [730, 200] on button "Enviar Arquivo" at bounding box center [748, 196] width 114 height 31
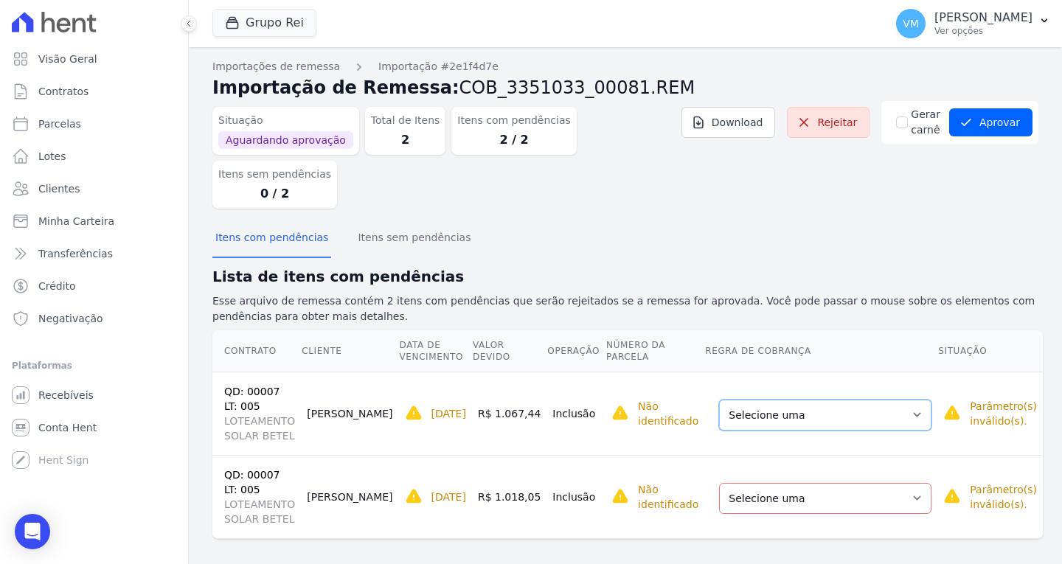
click at [815, 400] on select "Selecione uma Nova Parcela Avulsa Parcela Avulsa Existente Parcela Normal (84 X…" at bounding box center [825, 415] width 212 height 31
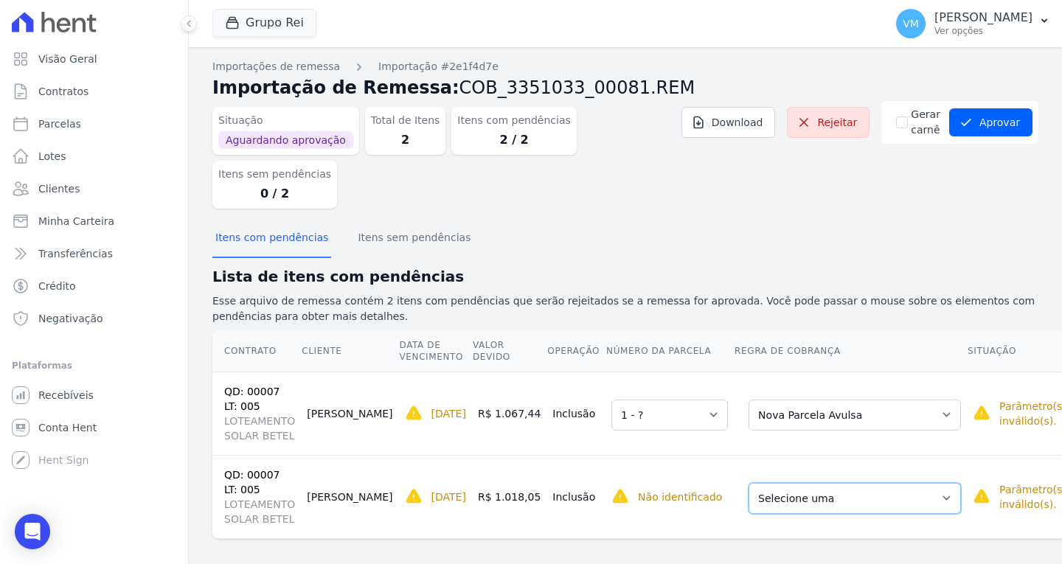
click at [809, 483] on select "Selecione uma Nova Parcela Avulsa Parcela Avulsa Existente Parcela Normal (84 X…" at bounding box center [854, 498] width 212 height 31
click at [784, 400] on select "Selecione uma Nova Parcela Avulsa Parcela Avulsa Existente Parcela Normal (84 X…" at bounding box center [854, 415] width 212 height 31
click at [616, 400] on select "Selecione uma 1 - ?" at bounding box center [669, 415] width 117 height 31
click at [769, 400] on select "Selecione uma Nova Parcela Avulsa Parcela Avulsa Existente Parcela Normal (84 X…" at bounding box center [854, 415] width 212 height 31
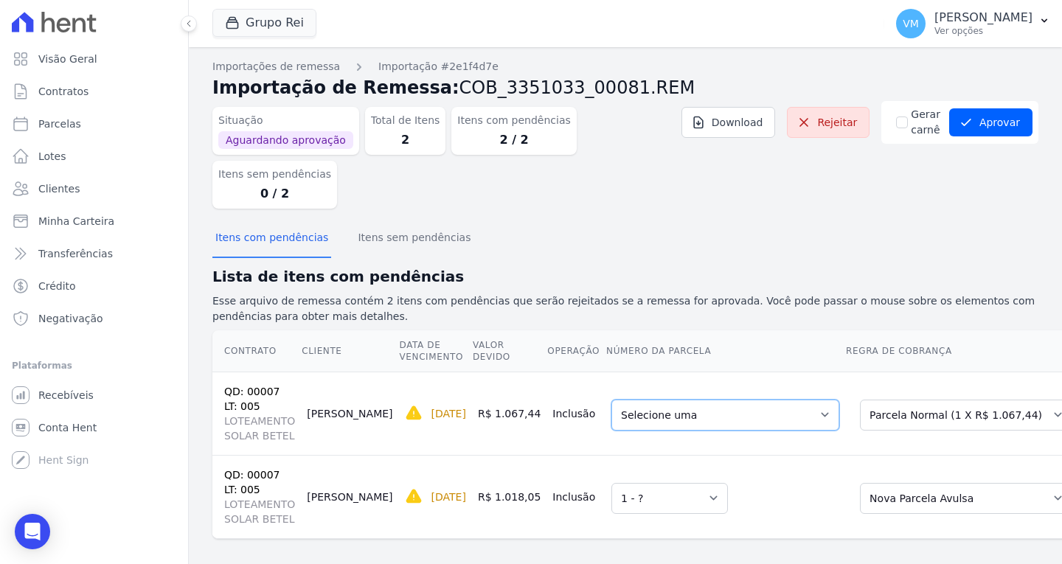
click at [689, 400] on select "Selecione uma 1 - 29/09/2025 - R$ 1.067,44 - Agendado" at bounding box center [725, 415] width 228 height 31
click at [876, 483] on select "Selecione uma Nova Parcela Avulsa Parcela Avulsa Existente Parcela Normal (84 X…" at bounding box center [966, 498] width 212 height 31
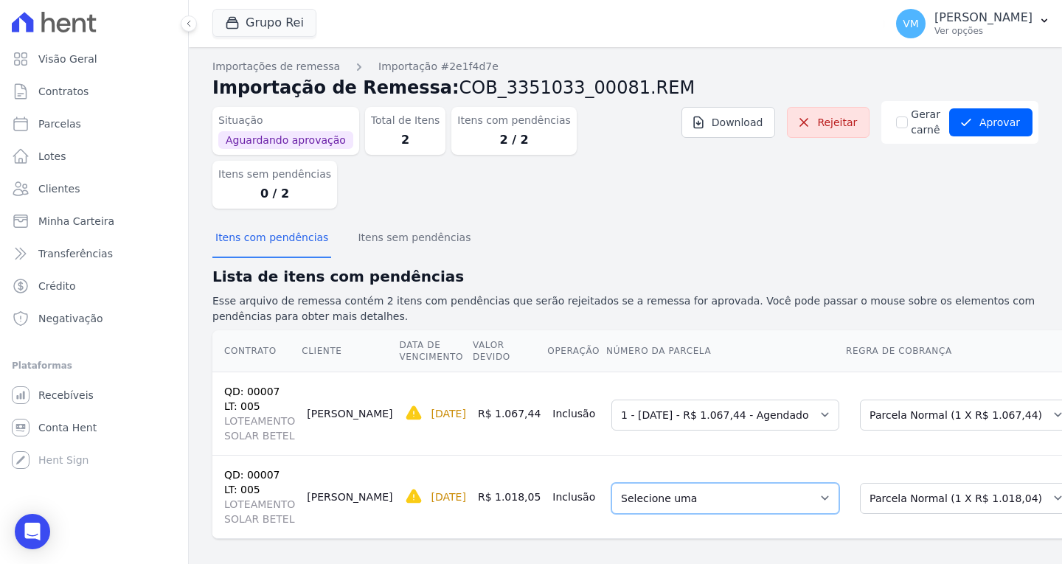
click at [661, 483] on select "Selecione uma 1 - 29/09/2025 - R$ 1.018,04 - Agendado" at bounding box center [725, 498] width 228 height 31
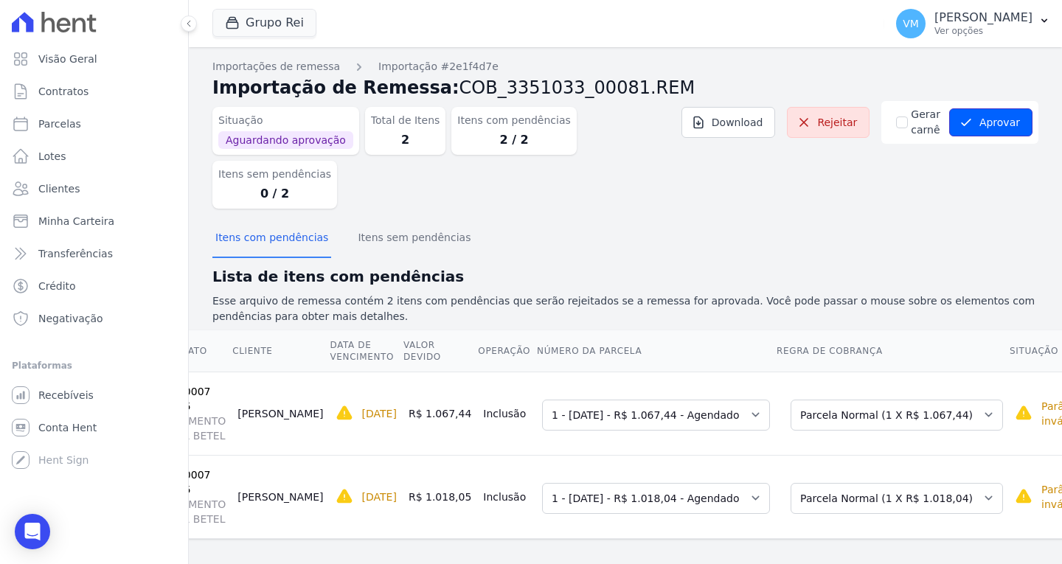
drag, startPoint x: 999, startPoint y: 123, endPoint x: 987, endPoint y: 127, distance: 13.1
click at [999, 123] on button "Aprovar" at bounding box center [990, 122] width 83 height 28
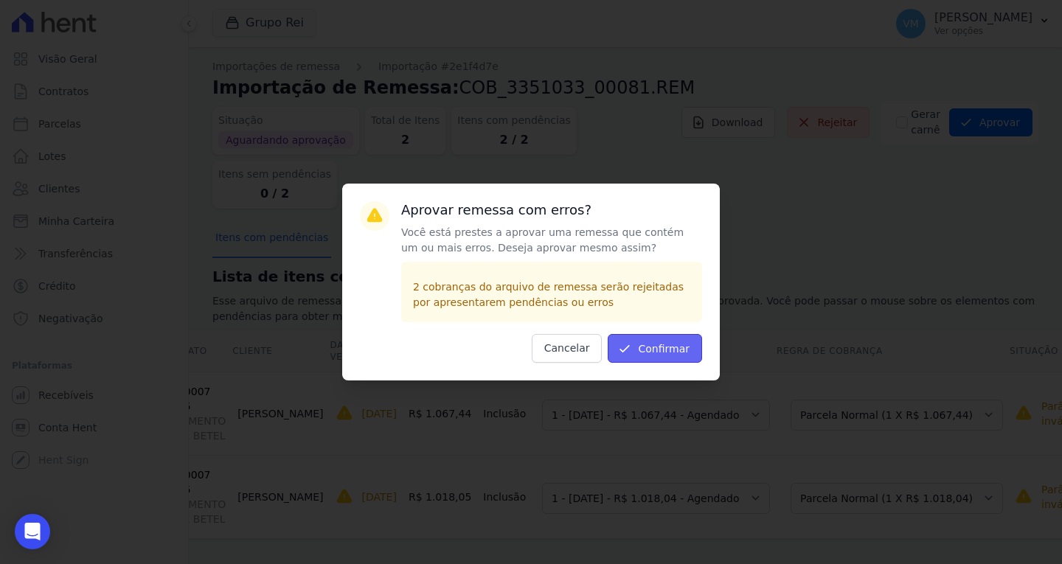
click at [649, 346] on button "Confirmar" at bounding box center [655, 348] width 94 height 29
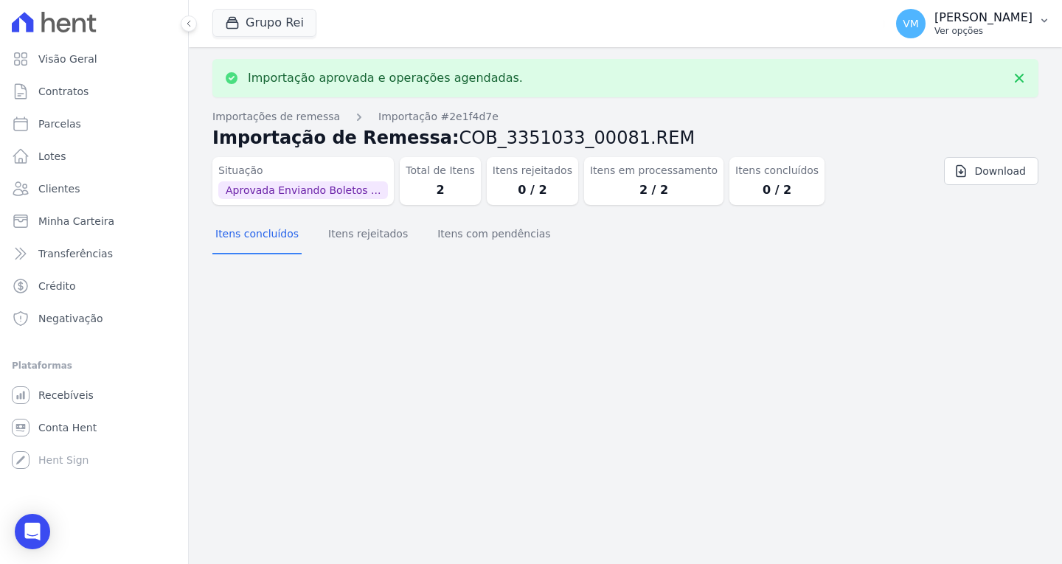
drag, startPoint x: 1001, startPoint y: 11, endPoint x: 997, endPoint y: 18, distance: 7.6
click at [1000, 13] on p "[PERSON_NAME]" at bounding box center [983, 17] width 98 height 15
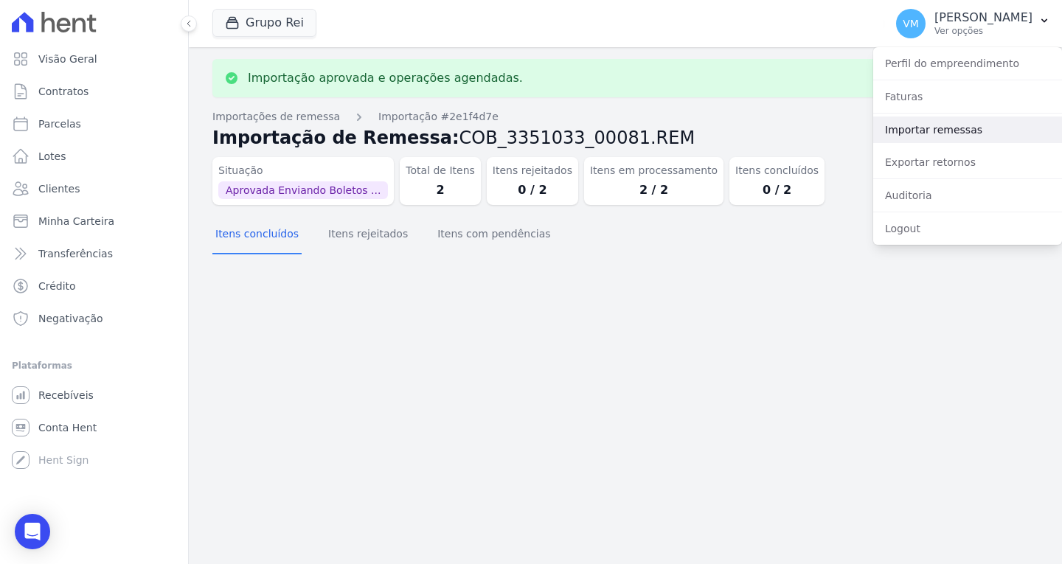
click at [922, 132] on link "Importar remessas" at bounding box center [967, 130] width 189 height 27
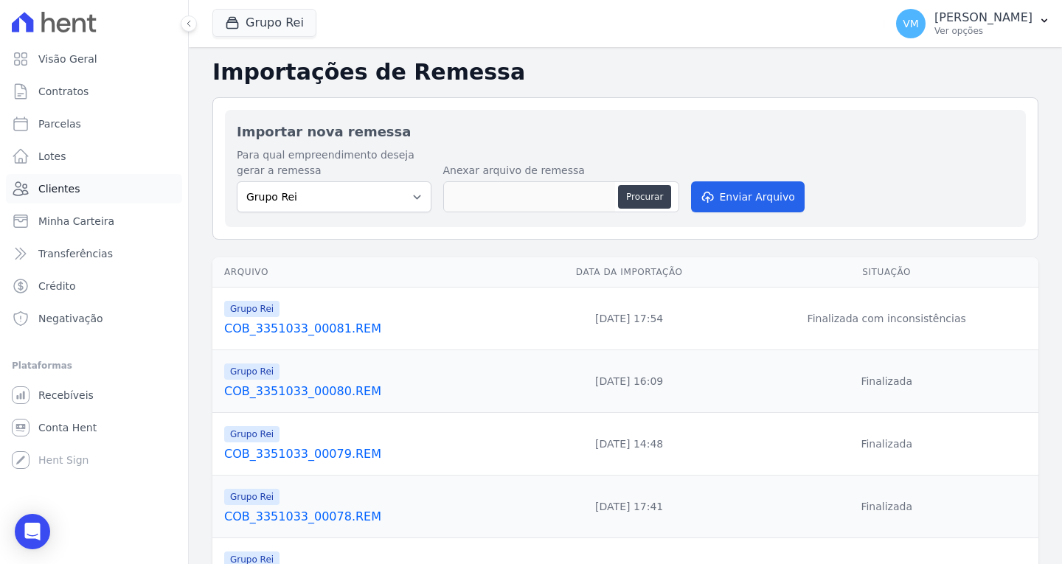
click at [58, 191] on span "Clientes" at bounding box center [58, 188] width 41 height 15
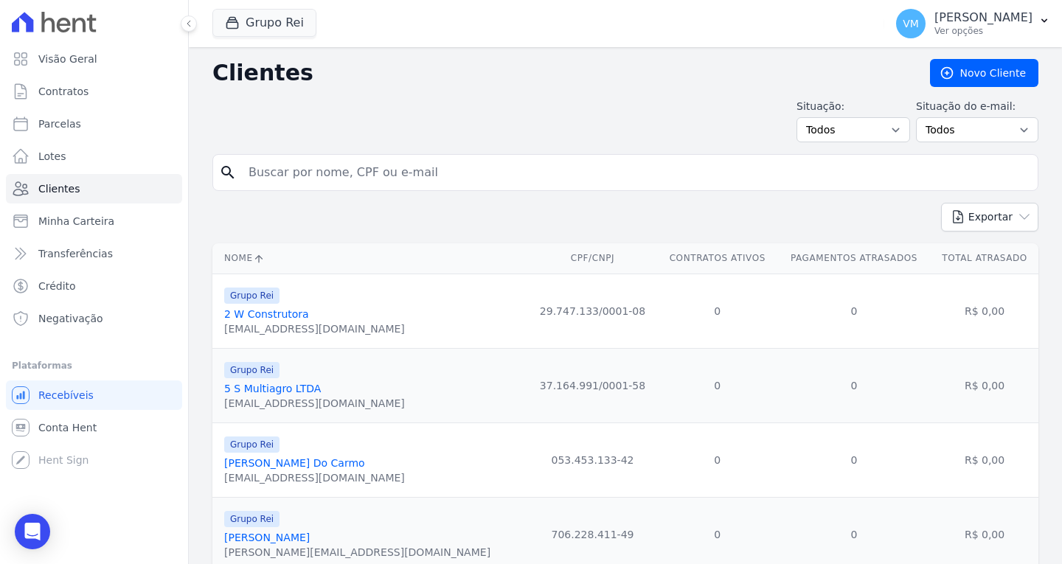
click at [445, 174] on input "search" at bounding box center [636, 172] width 792 height 29
paste input "00602732166"
type input "00602732166"
click at [84, 66] on link "Visão Geral" at bounding box center [94, 58] width 176 height 29
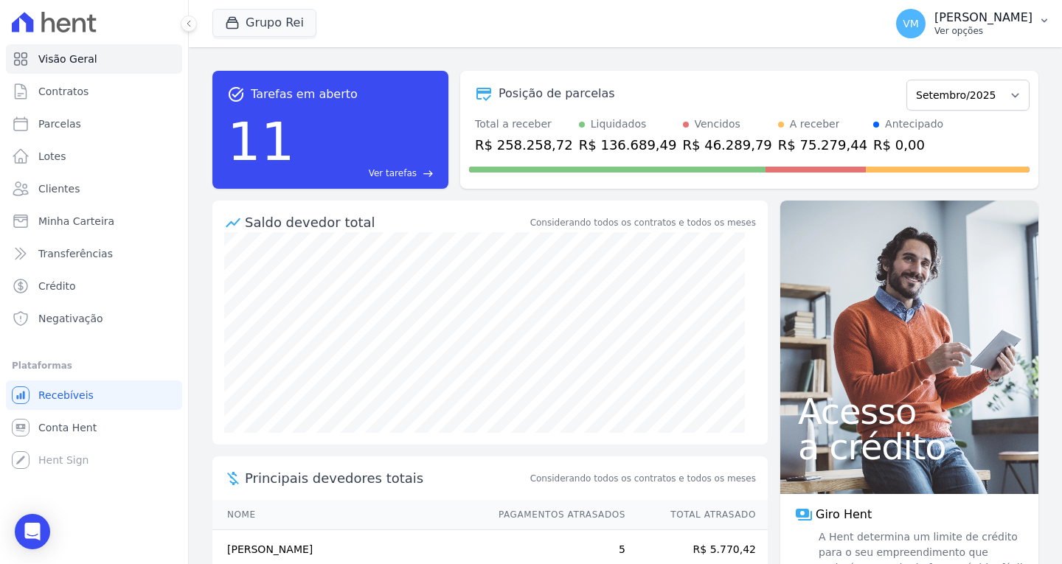
click at [997, 27] on p "Ver opções" at bounding box center [983, 31] width 98 height 12
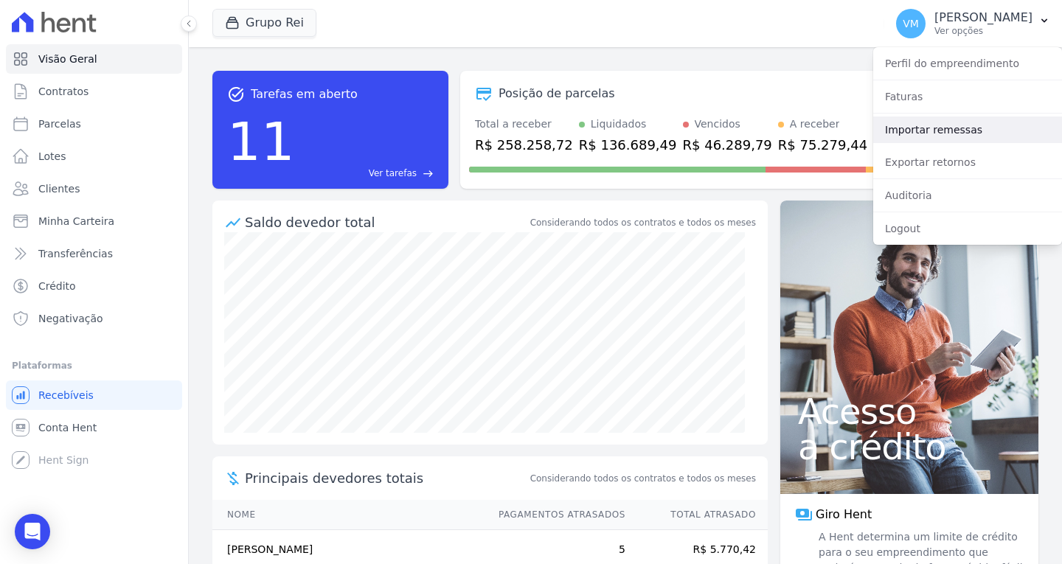
click at [939, 136] on link "Importar remessas" at bounding box center [967, 130] width 189 height 27
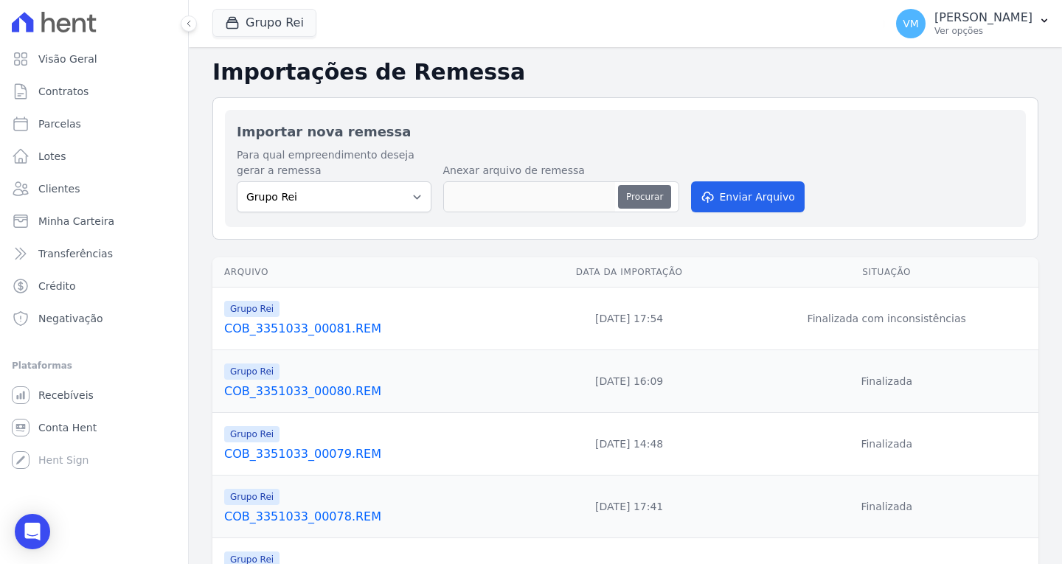
click at [642, 197] on button "Procurar" at bounding box center [644, 197] width 53 height 24
type input "COB_3351033_00081.REM"
click at [773, 189] on button "Enviar Arquivo" at bounding box center [748, 196] width 114 height 31
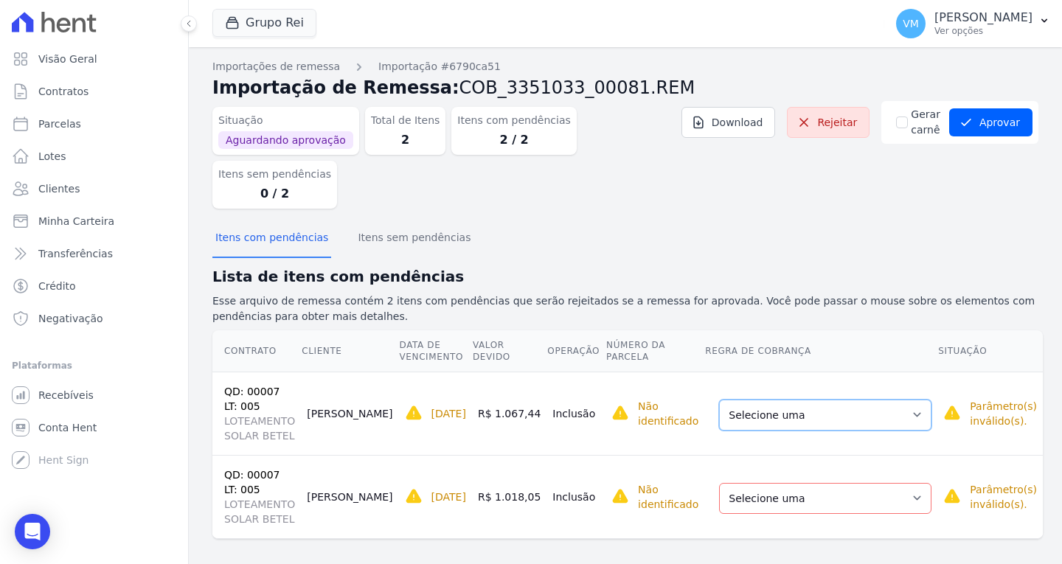
click at [787, 400] on select "Selecione uma Nova Parcela [GEOGRAPHIC_DATA] Avulsa Existente Parcela Normal (8…" at bounding box center [825, 415] width 212 height 31
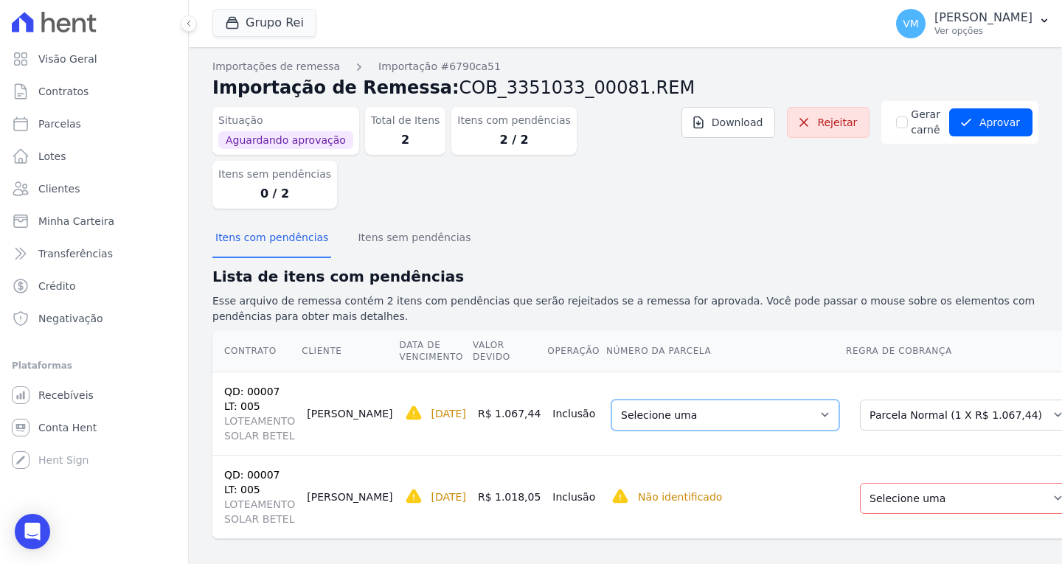
click at [696, 400] on select "Selecione uma 1 - 30/07/2025 - R$ 1.067,44 - Agendado" at bounding box center [725, 415] width 228 height 31
click at [689, 400] on select "Selecione uma 1 - 30/07/2025 - R$ 1.067,44 - Agendado" at bounding box center [725, 415] width 228 height 31
click at [868, 483] on select "Selecione uma Nova Parcela Avulsa Parcela Avulsa Existente Parcela Normal (84 X…" at bounding box center [966, 498] width 212 height 31
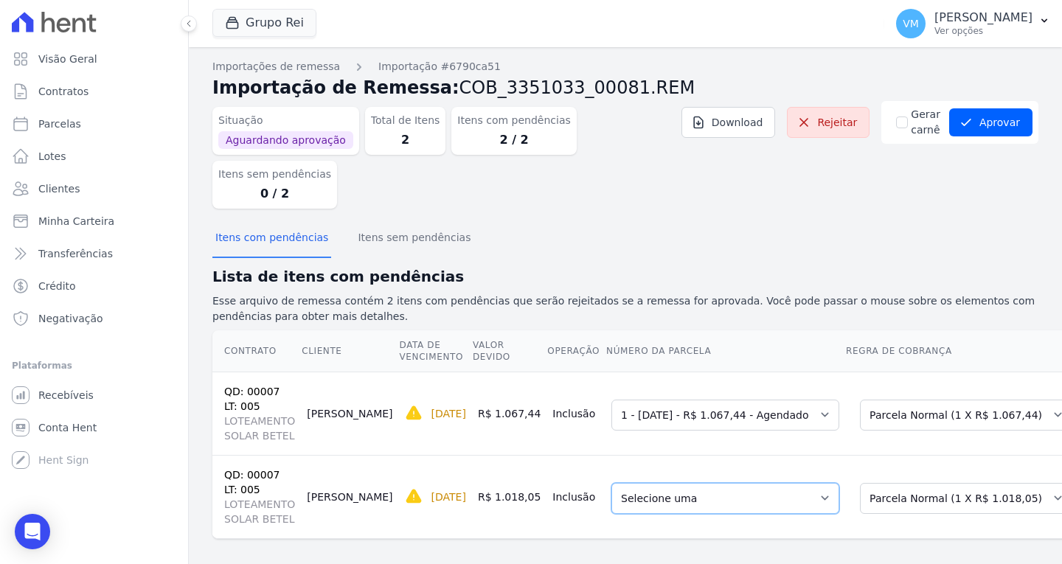
click at [636, 483] on select "Selecione uma 1 - 30/08/2025 - R$ 1.018,05 - Agendado" at bounding box center [725, 498] width 228 height 31
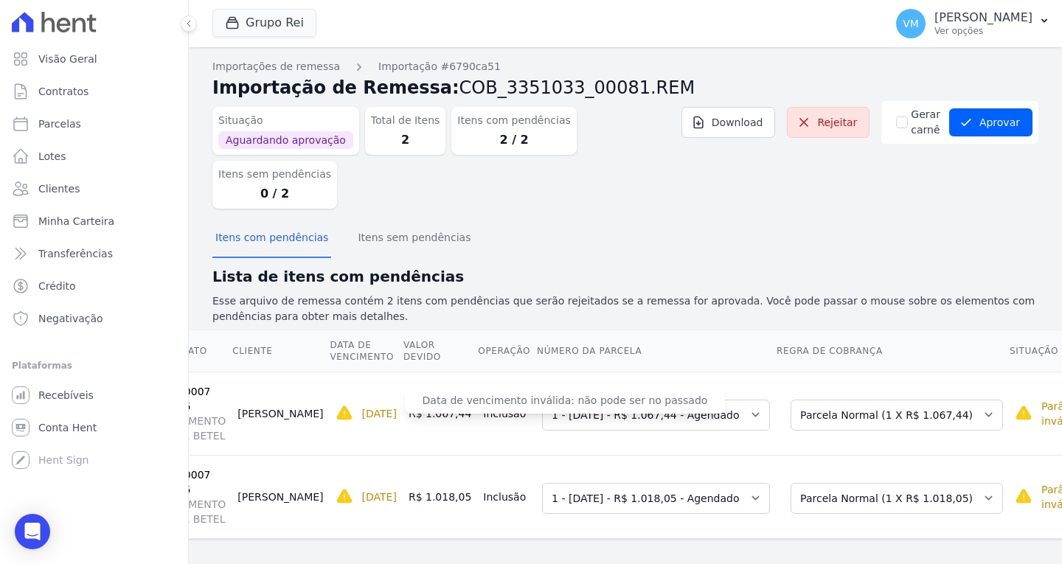
click at [362, 406] on p "[DATE]" at bounding box center [379, 413] width 35 height 15
click at [336, 405] on div "[DATE]" at bounding box center [366, 414] width 61 height 18
drag, startPoint x: 311, startPoint y: 362, endPoint x: 364, endPoint y: 363, distance: 52.4
click at [364, 372] on td "30/07/2025 Data de vencimento inválida: não pode ser no passado" at bounding box center [366, 413] width 73 height 83
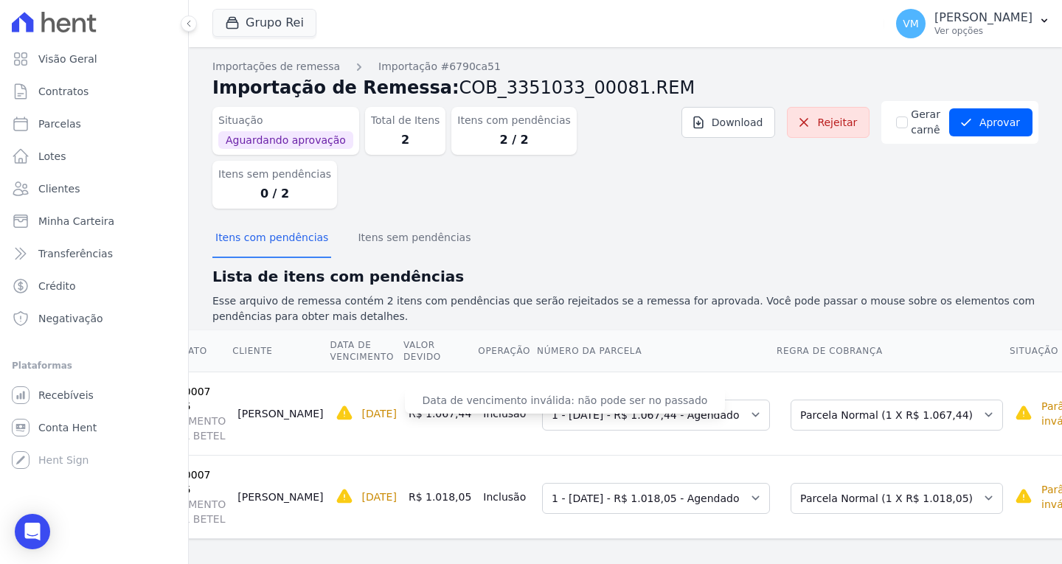
drag, startPoint x: 364, startPoint y: 358, endPoint x: 312, endPoint y: 360, distance: 52.4
click at [330, 372] on td "30/07/2025 Data de vencimento inválida: não pode ser no passado" at bounding box center [366, 413] width 73 height 83
click at [988, 15] on p "[PERSON_NAME]" at bounding box center [983, 17] width 98 height 15
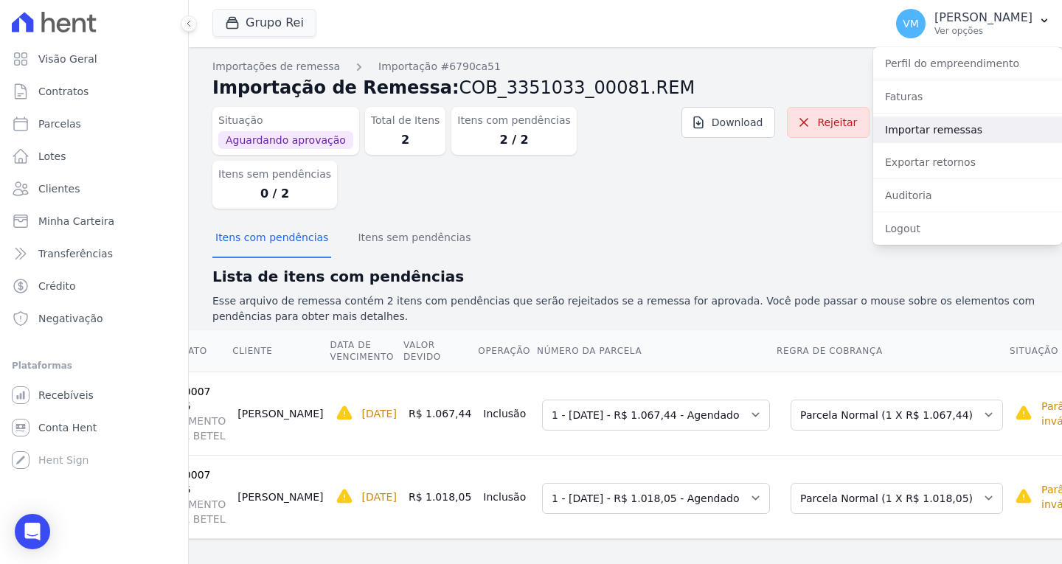
click at [945, 138] on link "Importar remessas" at bounding box center [967, 130] width 189 height 27
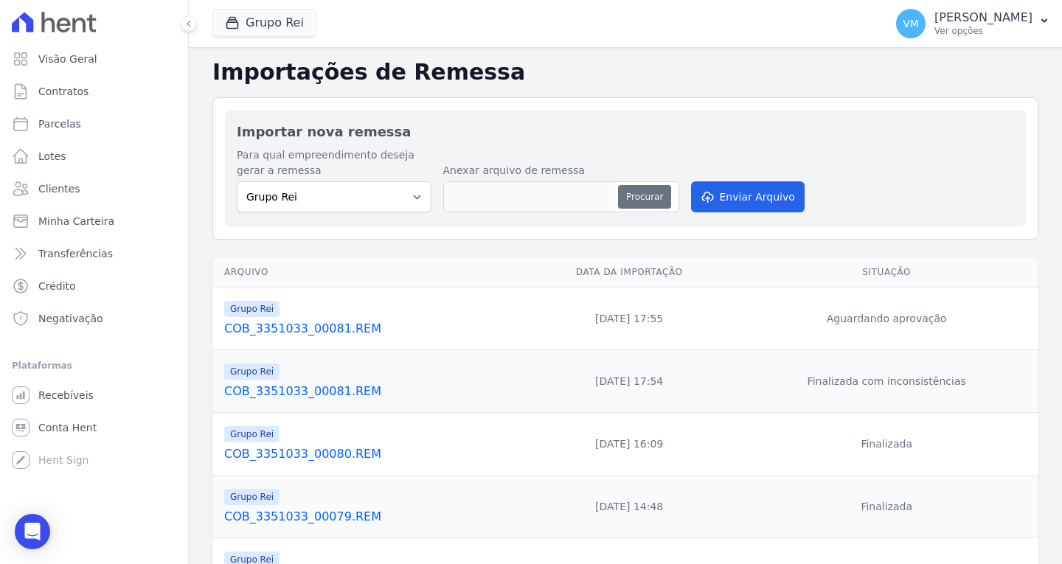
click at [636, 192] on button "Procurar" at bounding box center [644, 197] width 53 height 24
type input "COB_3351033_00082.REM"
click at [731, 198] on button "Enviar Arquivo" at bounding box center [748, 196] width 114 height 31
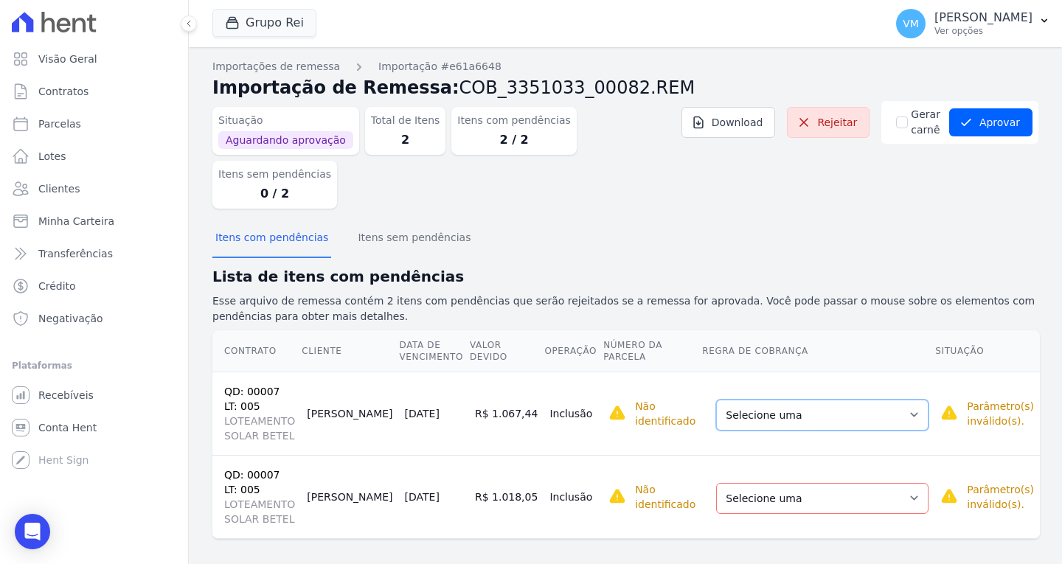
click at [814, 400] on select "Selecione uma Nova Parcela [GEOGRAPHIC_DATA] Avulsa Existente Parcela Normal (8…" at bounding box center [822, 415] width 212 height 31
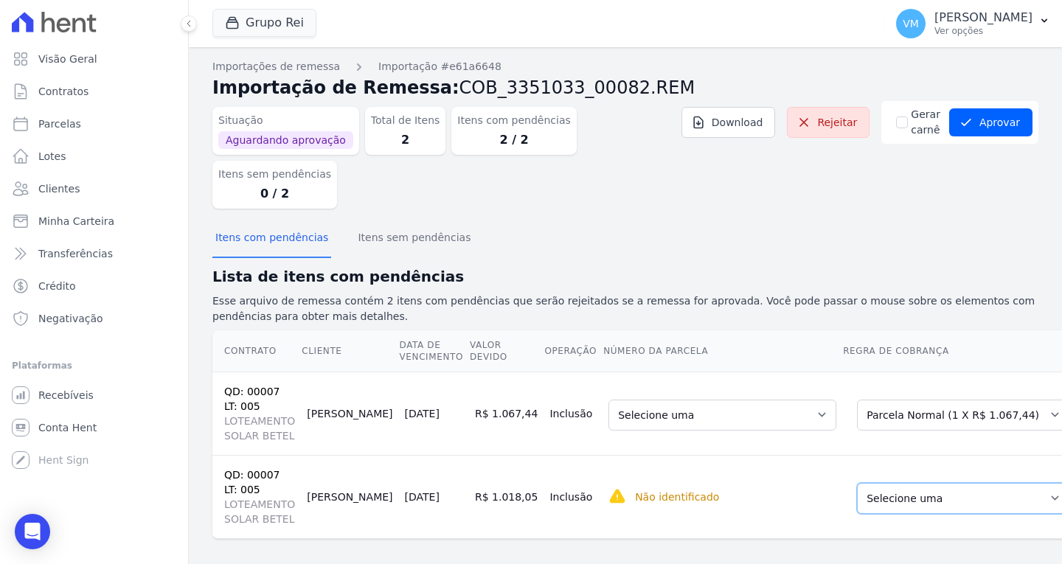
click at [857, 483] on select "Selecione uma Nova Parcela [GEOGRAPHIC_DATA] Avulsa Existente Parcela Normal (8…" at bounding box center [963, 498] width 212 height 31
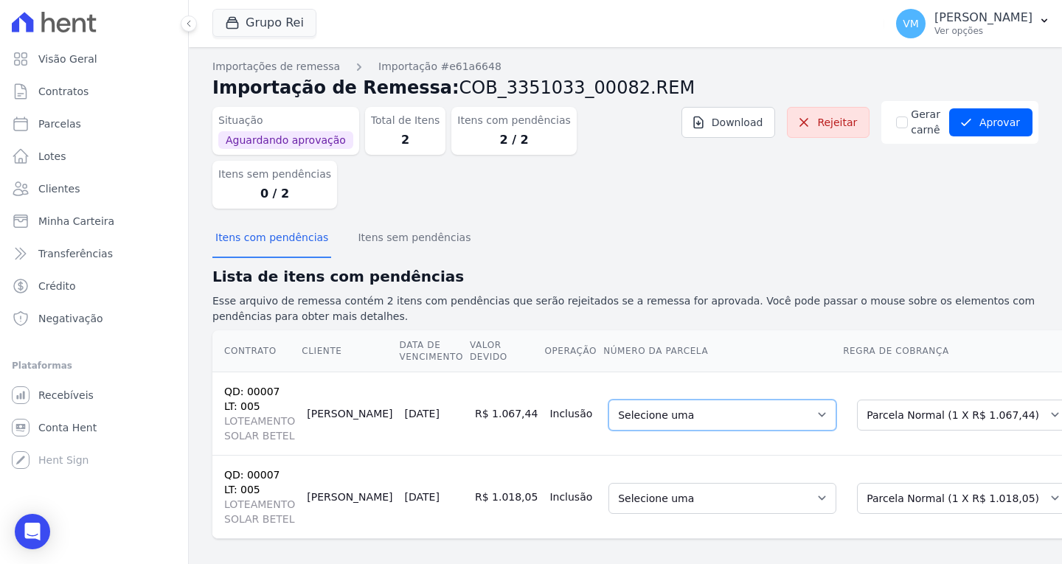
click at [639, 400] on select "Selecione uma 1 - [DATE] - R$ 1.067,44 - Agendado" at bounding box center [722, 415] width 228 height 31
click at [627, 483] on select "Selecione uma 1 - [DATE] - R$ 1.018,05 - Agendado" at bounding box center [722, 498] width 228 height 31
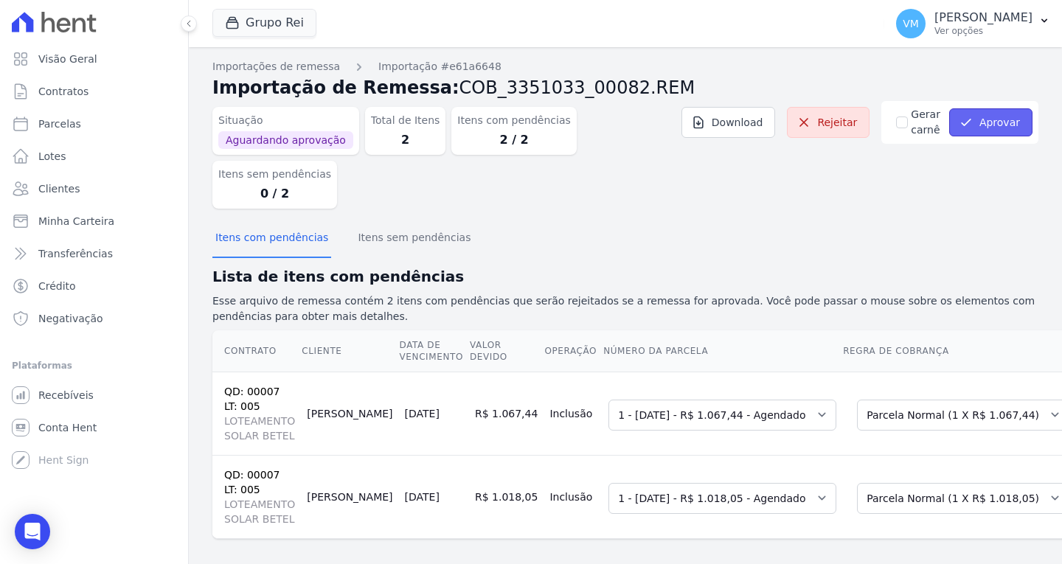
click at [1006, 115] on button "Aprovar" at bounding box center [990, 122] width 83 height 28
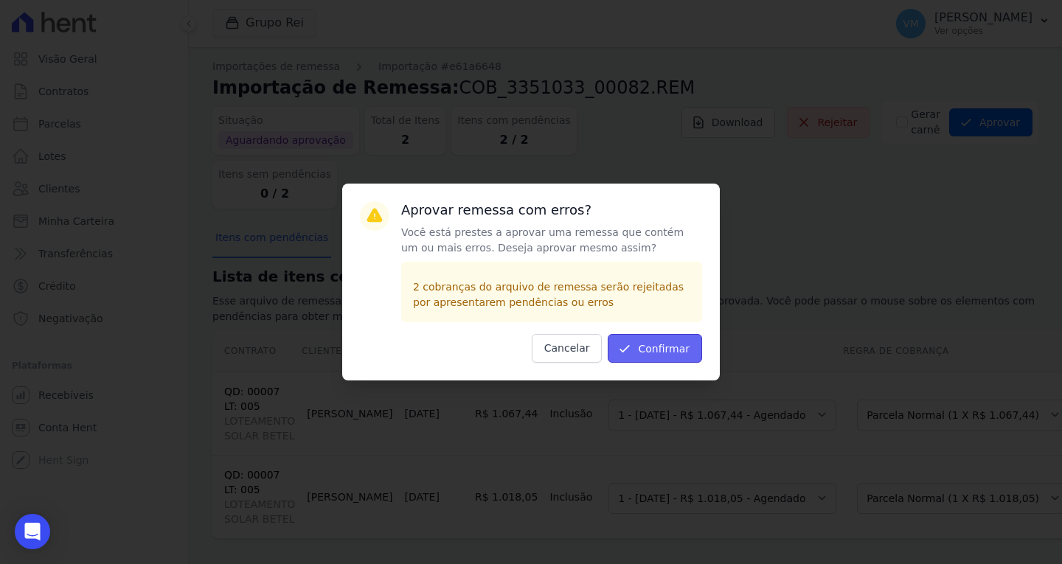
click at [650, 354] on button "Confirmar" at bounding box center [655, 348] width 94 height 29
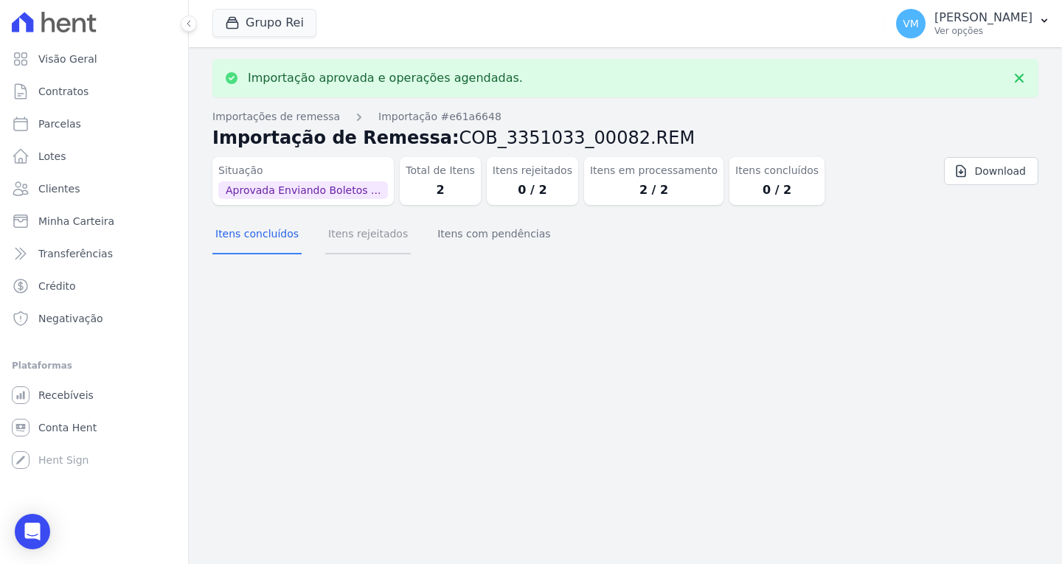
click at [361, 240] on button "Itens rejeitados" at bounding box center [368, 235] width 86 height 38
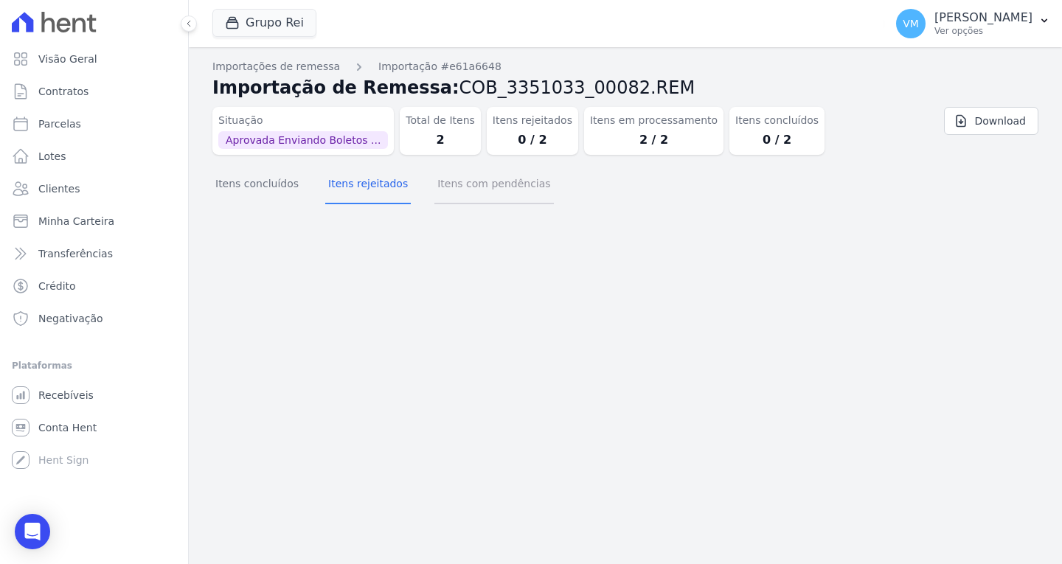
click at [485, 193] on button "Itens com pendências" at bounding box center [493, 185] width 119 height 38
click at [341, 179] on button "Itens rejeitados" at bounding box center [368, 185] width 86 height 38
click at [262, 187] on button "Itens concluídos" at bounding box center [256, 185] width 89 height 38
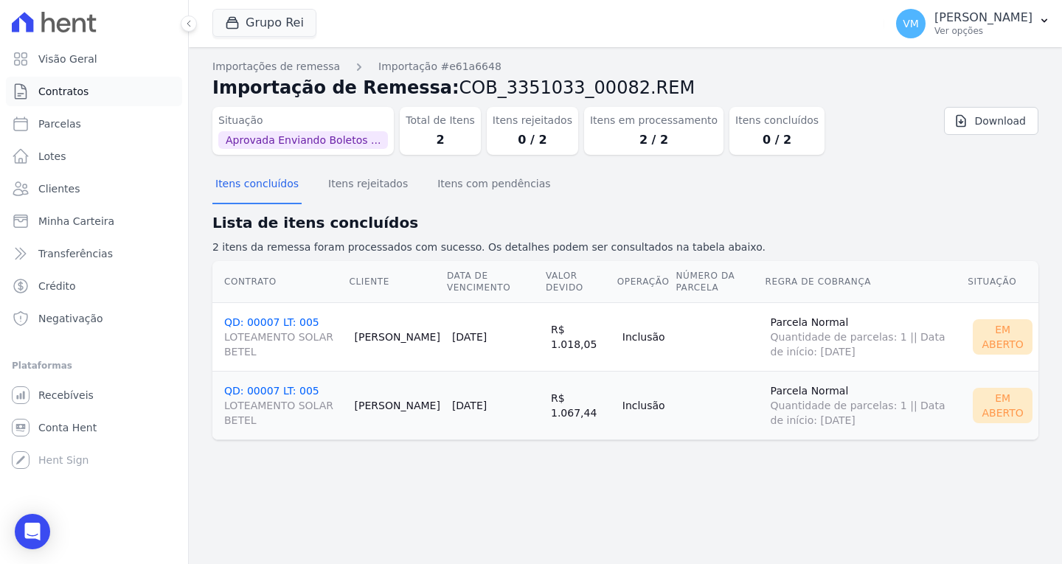
drag, startPoint x: 77, startPoint y: 92, endPoint x: 92, endPoint y: 93, distance: 14.8
click at [77, 93] on span "Contratos" at bounding box center [63, 91] width 50 height 15
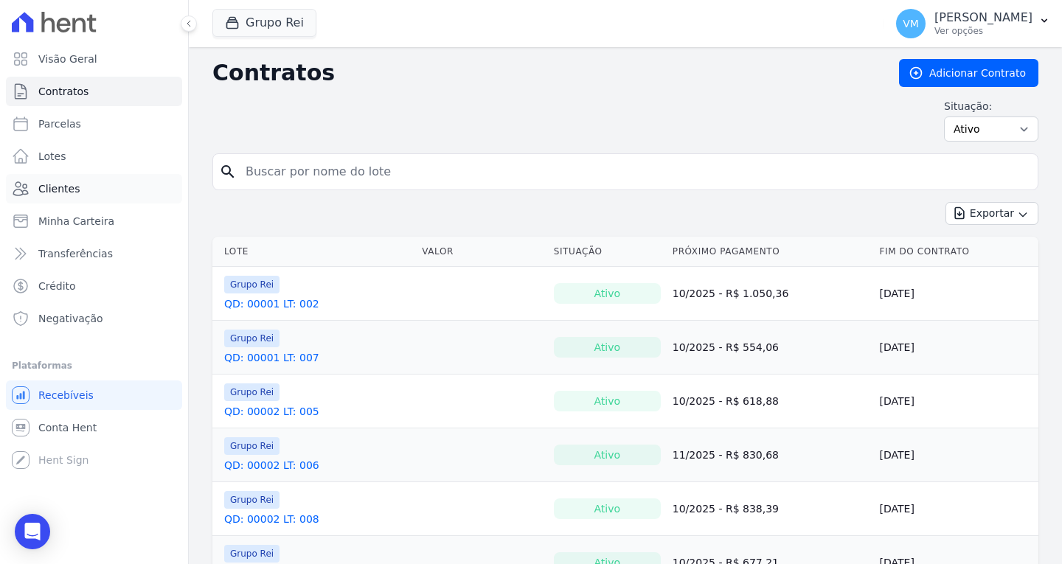
drag, startPoint x: 95, startPoint y: 187, endPoint x: 114, endPoint y: 187, distance: 18.4
click at [94, 187] on link "Clientes" at bounding box center [94, 188] width 176 height 29
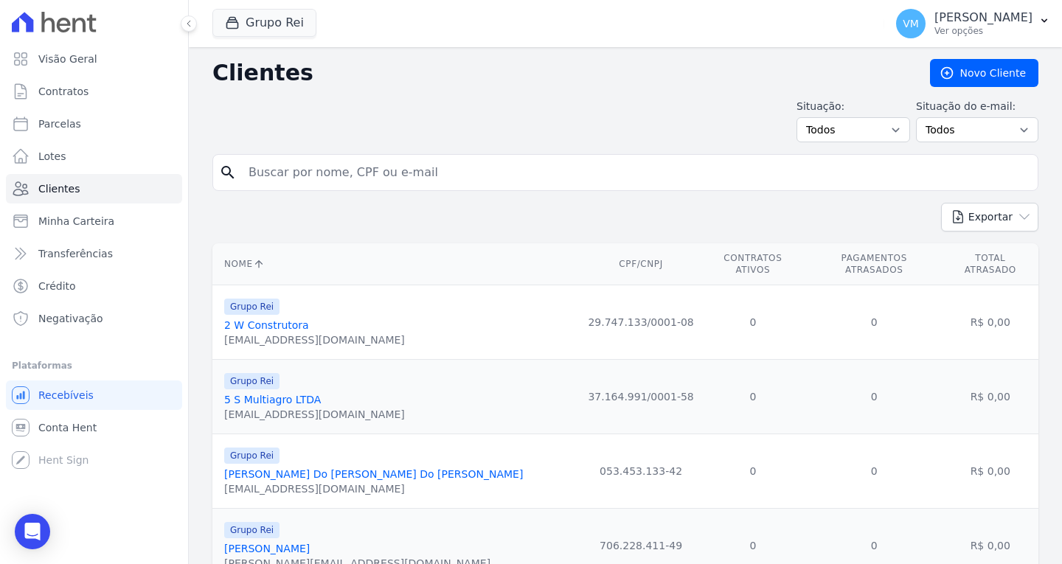
click at [352, 181] on input "search" at bounding box center [636, 172] width 792 height 29
paste input "00602732166"
type input "00602732166"
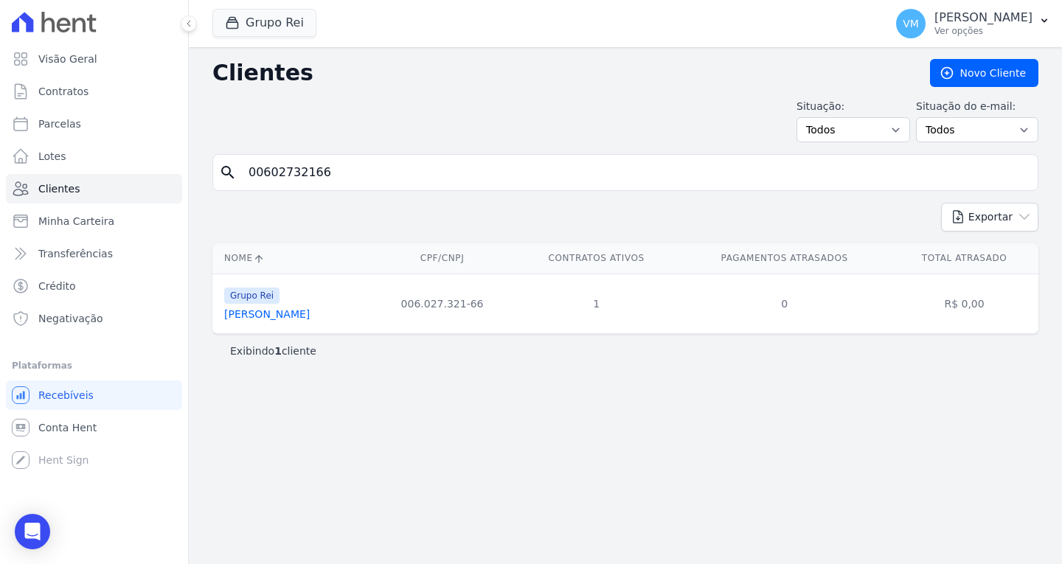
click at [299, 319] on link "[PERSON_NAME]" at bounding box center [267, 314] width 86 height 12
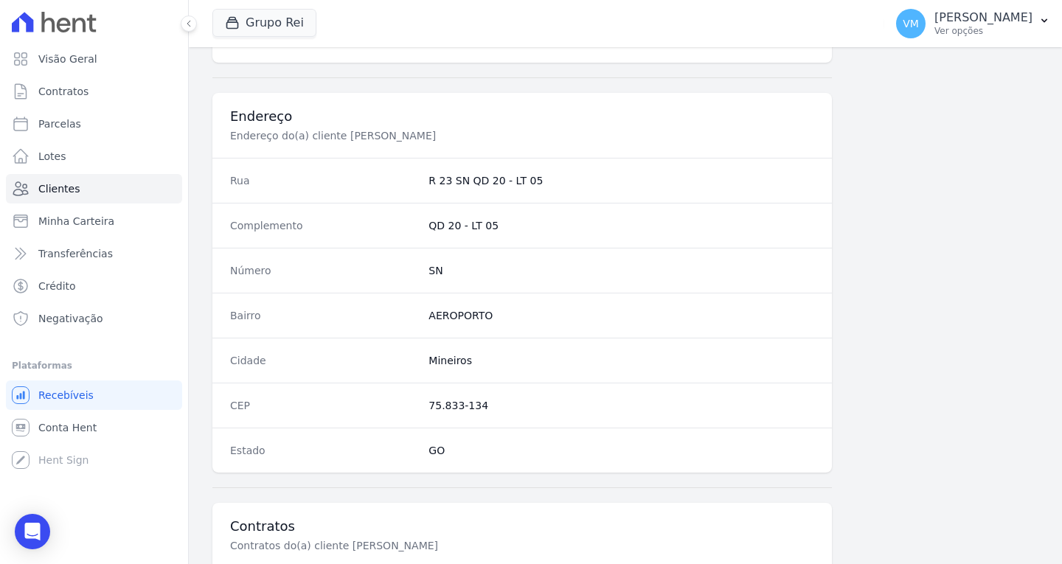
scroll to position [883, 0]
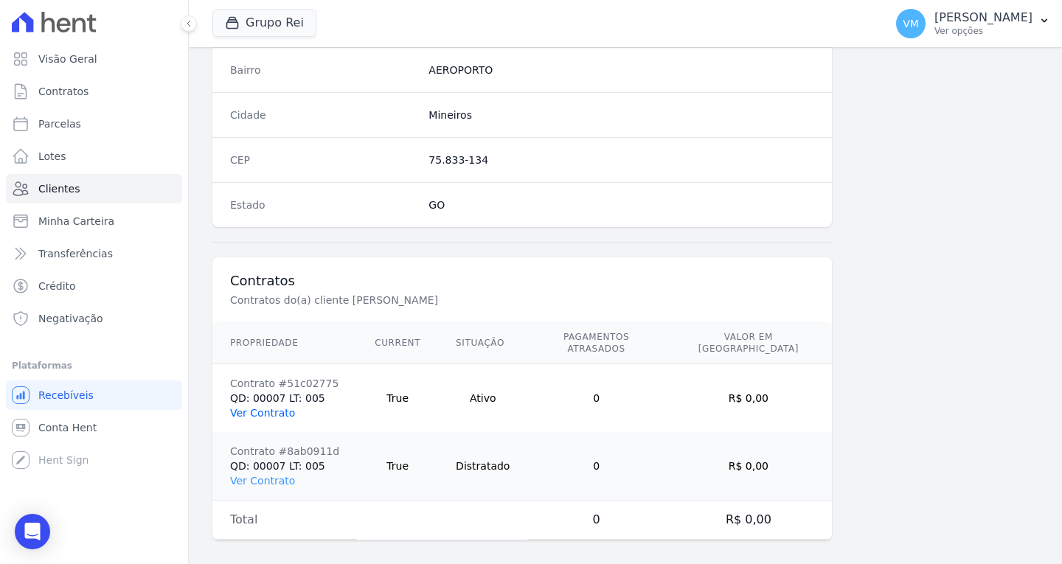
click at [279, 407] on link "Ver Contrato" at bounding box center [262, 413] width 65 height 12
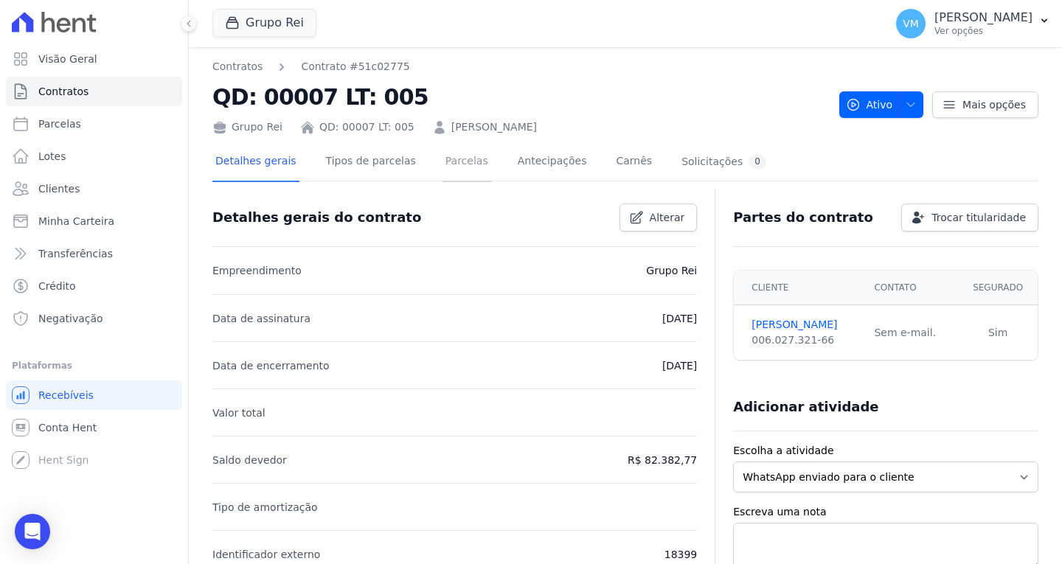
click at [442, 157] on link "Parcelas" at bounding box center [466, 162] width 49 height 39
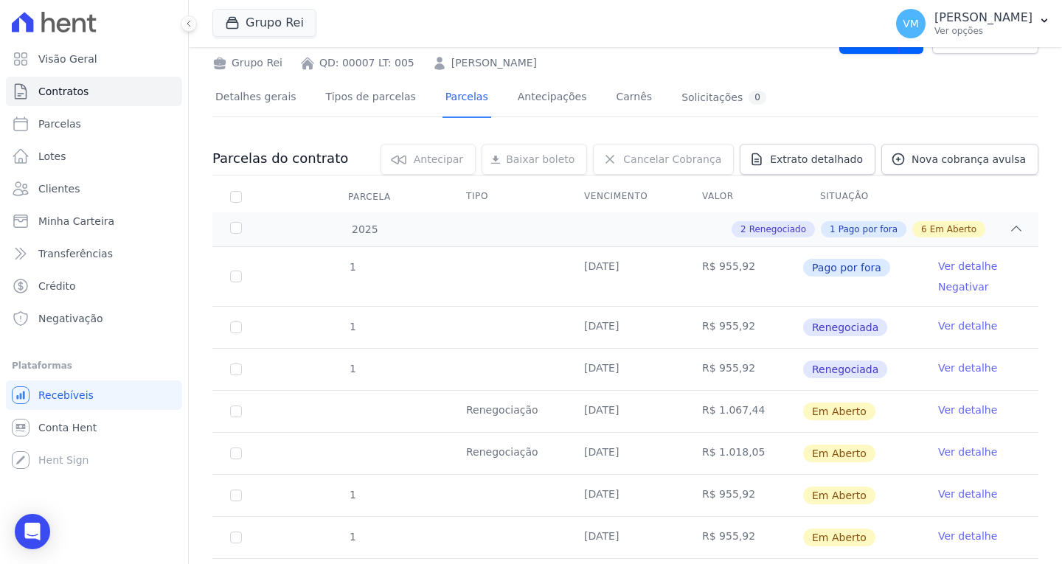
scroll to position [147, 0]
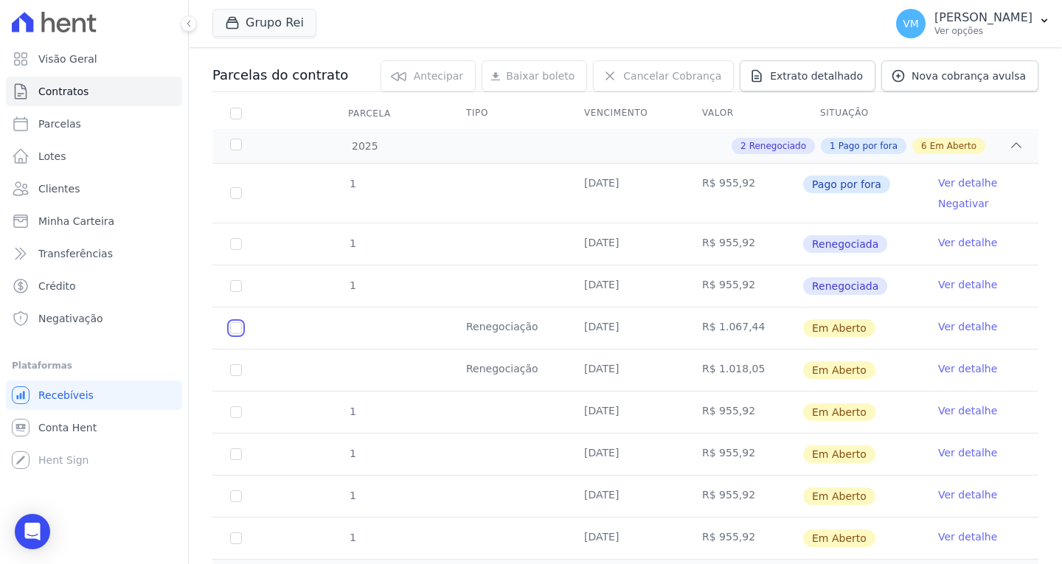
click at [239, 325] on input "checkbox" at bounding box center [236, 328] width 12 height 12
checkbox input "true"
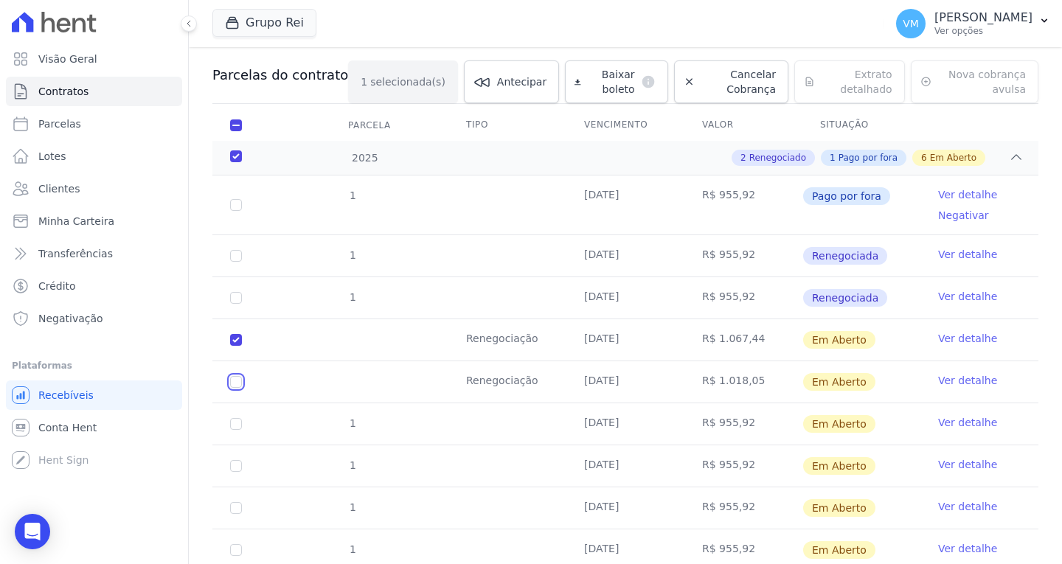
click at [238, 382] on input "checkbox" at bounding box center [236, 382] width 12 height 12
checkbox input "true"
drag, startPoint x: 591, startPoint y: 82, endPoint x: 590, endPoint y: 99, distance: 17.0
click at [590, 83] on span "Baixar boleto" at bounding box center [611, 81] width 48 height 29
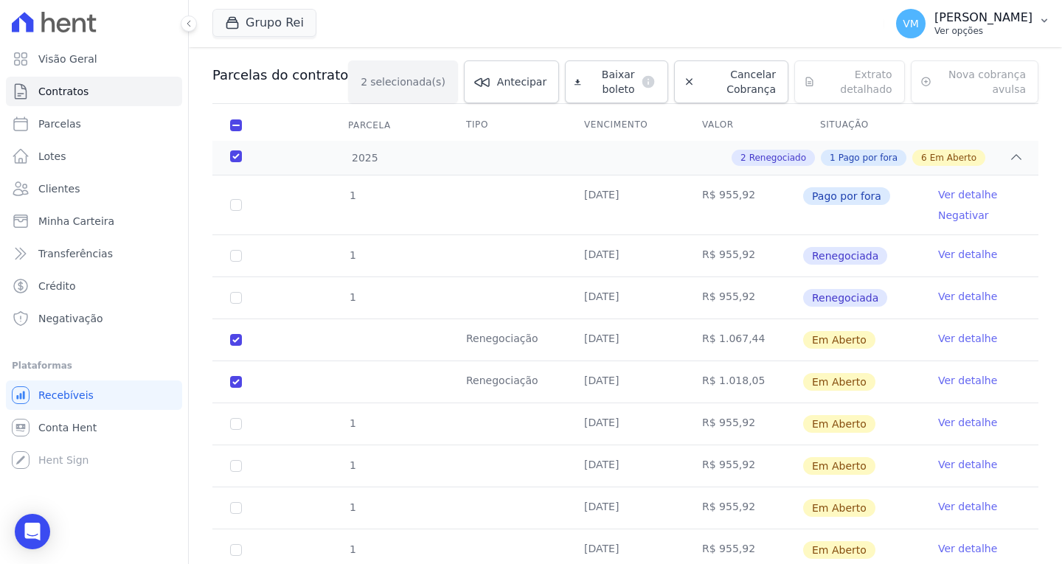
drag, startPoint x: 997, startPoint y: 27, endPoint x: 983, endPoint y: 38, distance: 18.3
click at [995, 29] on p "Ver opções" at bounding box center [983, 31] width 98 height 12
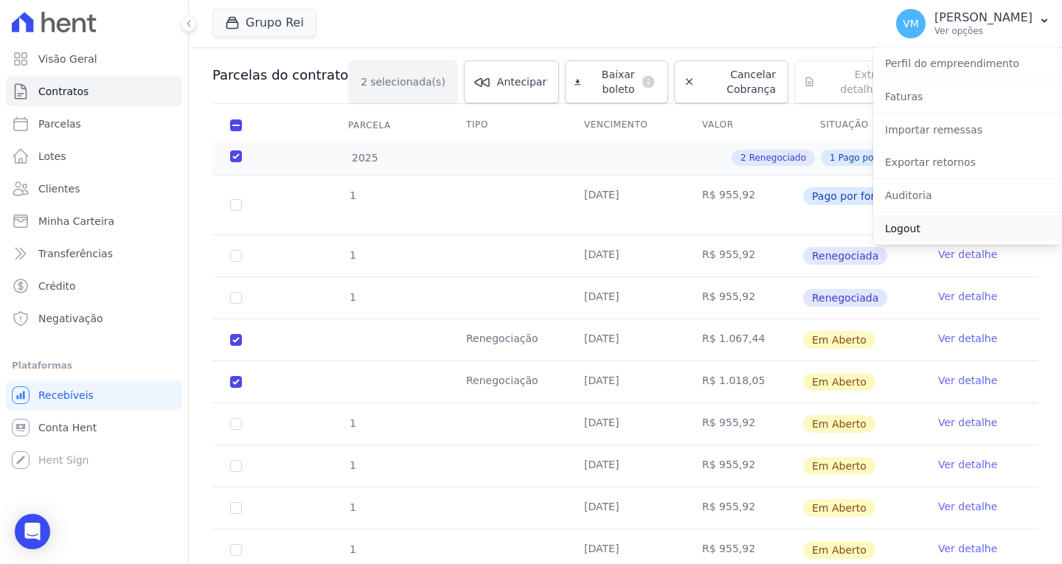
click at [914, 230] on link "Logout" at bounding box center [967, 228] width 189 height 27
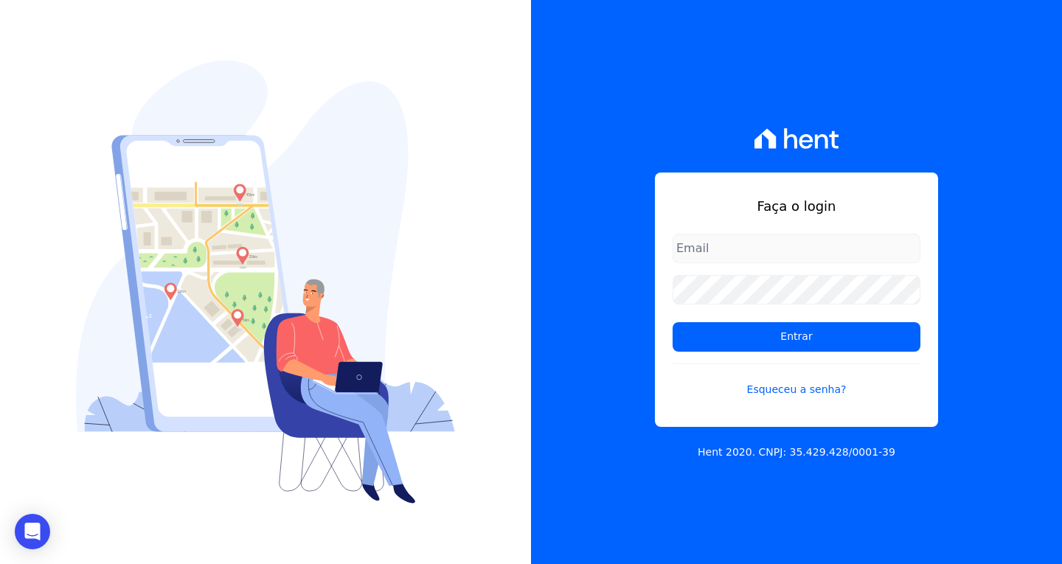
type input "[EMAIL_ADDRESS][DOMAIN_NAME]"
